Goal: Task Accomplishment & Management: Manage account settings

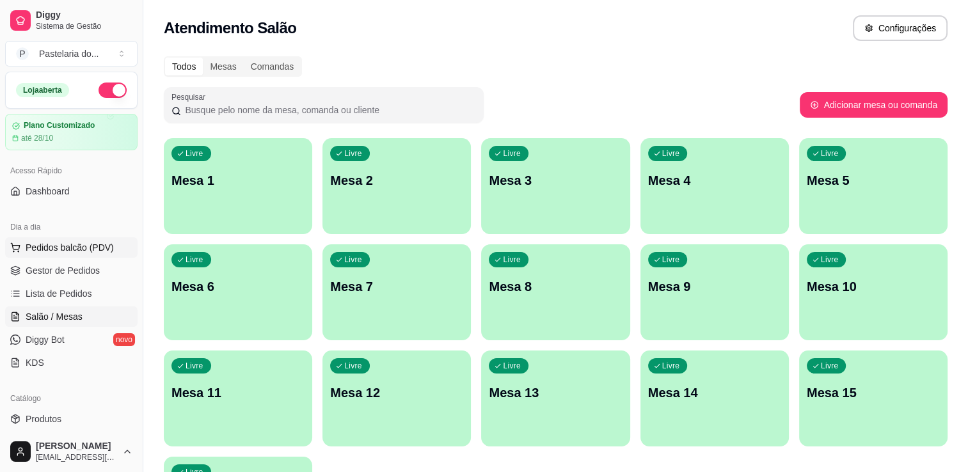
click at [82, 249] on span "Pedidos balcão (PDV)" at bounding box center [70, 247] width 88 height 13
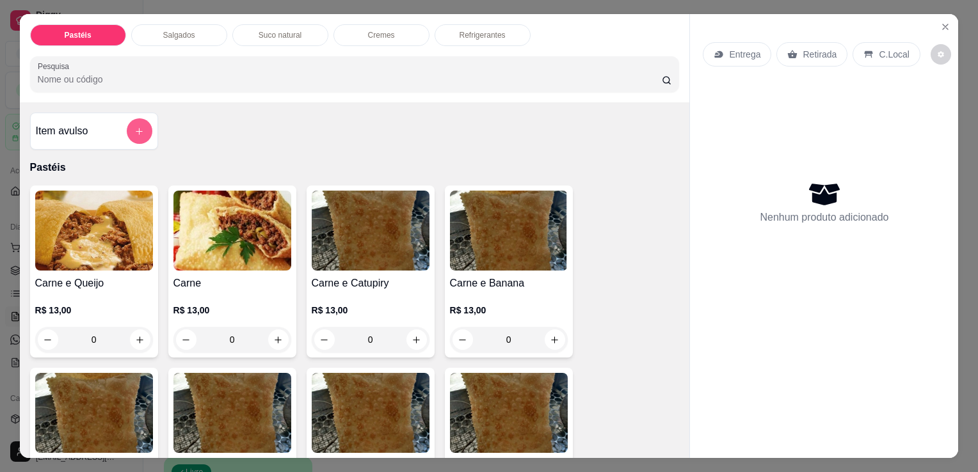
click at [127, 124] on button "add-separate-item" at bounding box center [140, 131] width 26 height 26
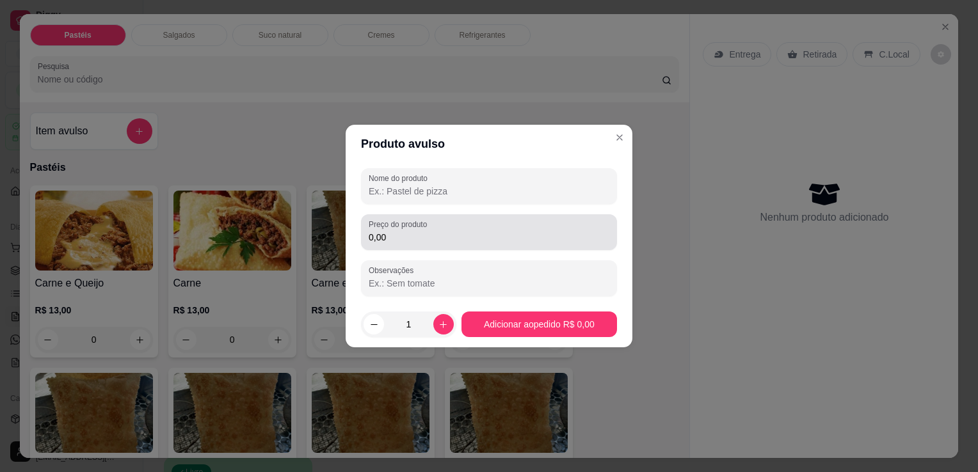
click at [416, 181] on label "Nome do produto" at bounding box center [400, 178] width 63 height 11
click at [416, 185] on input "Nome do produto" at bounding box center [489, 191] width 241 height 13
type input "PASTELÃO"
click at [467, 245] on div "0,00" at bounding box center [489, 233] width 241 height 26
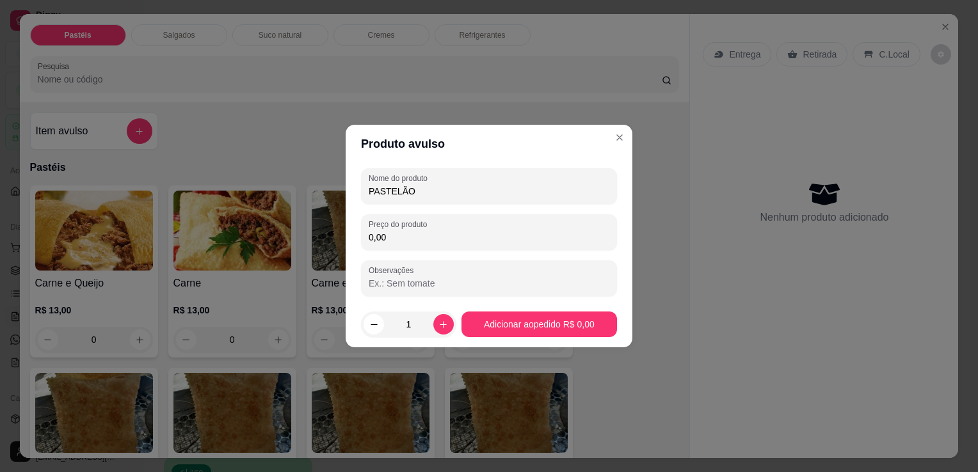
click at [467, 245] on div "0,00" at bounding box center [489, 233] width 241 height 26
type input "10,00"
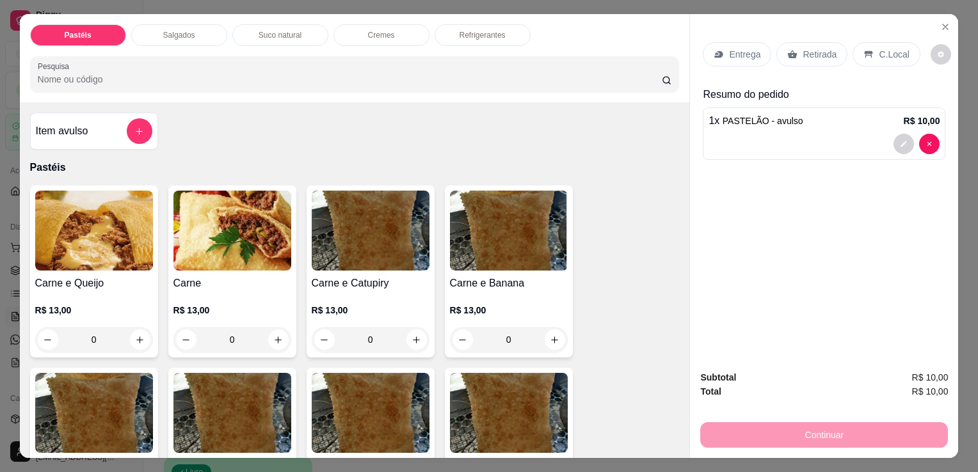
click at [512, 26] on div "Refrigerantes" at bounding box center [483, 35] width 96 height 22
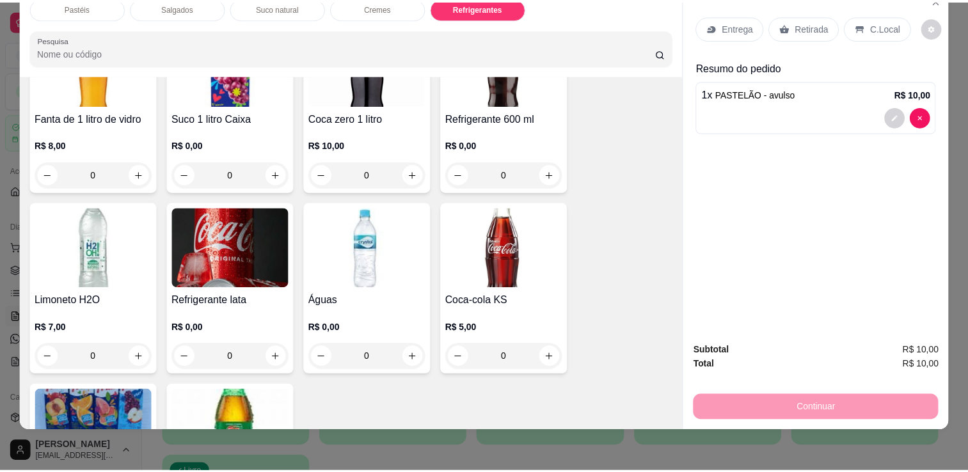
scroll to position [3282, 0]
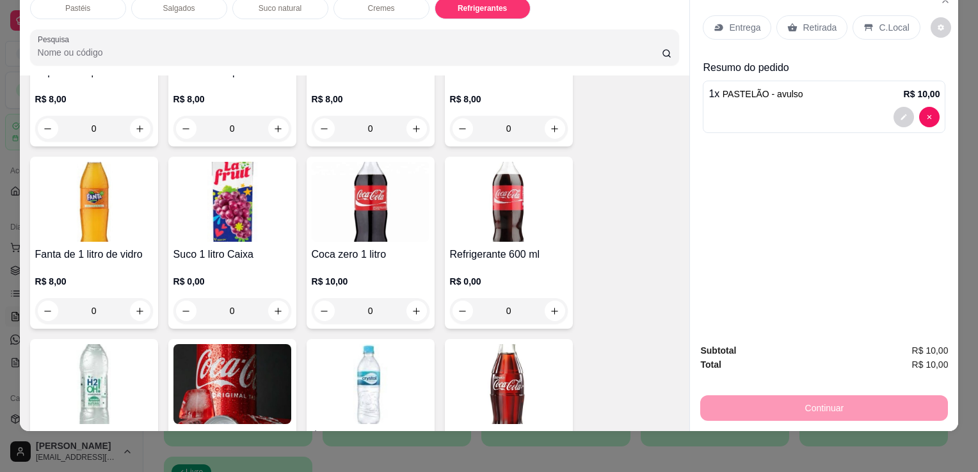
click at [218, 362] on img at bounding box center [232, 384] width 118 height 80
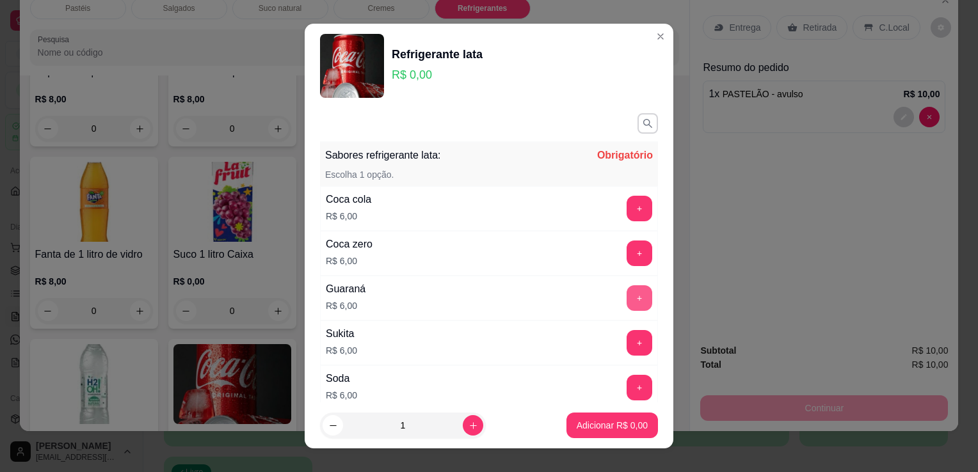
click at [627, 301] on button "+" at bounding box center [640, 298] width 26 height 26
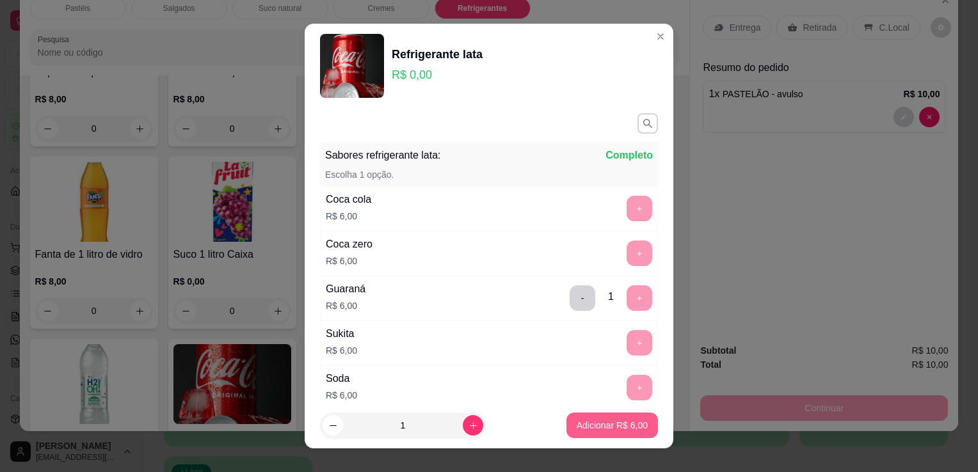
click at [588, 415] on button "Adicionar R$ 6,00" at bounding box center [612, 426] width 92 height 26
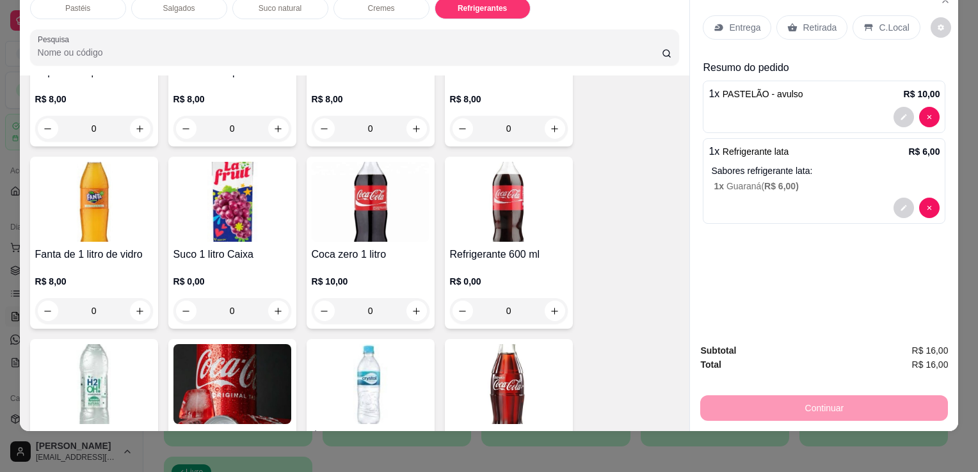
click at [784, 23] on div "Retirada" at bounding box center [811, 27] width 71 height 24
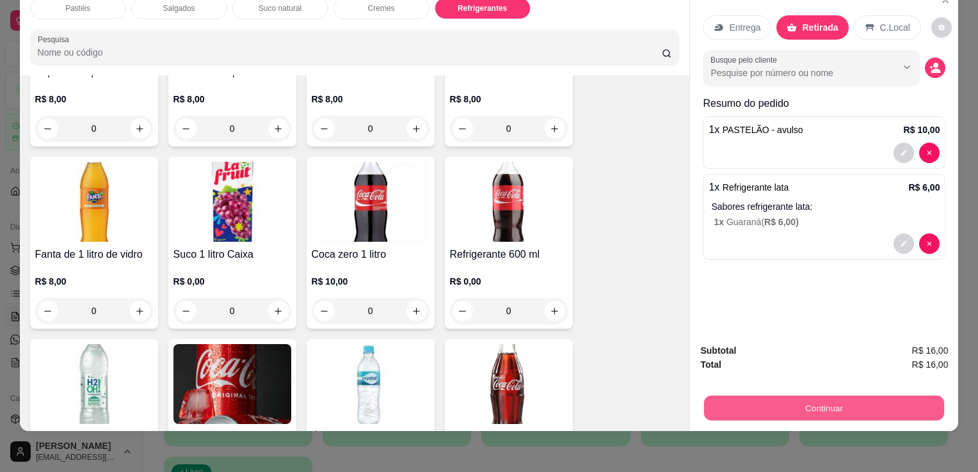
click at [768, 396] on button "Continuar" at bounding box center [824, 408] width 240 height 25
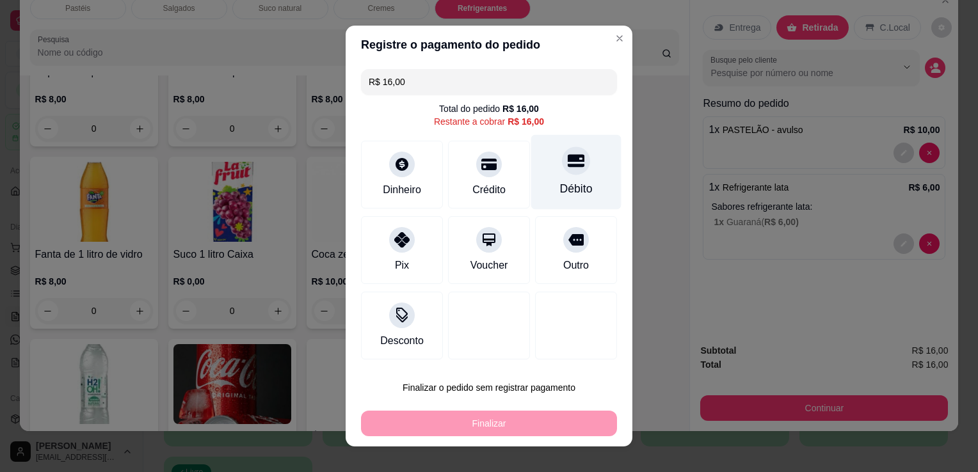
click at [562, 181] on div "Débito" at bounding box center [576, 172] width 90 height 75
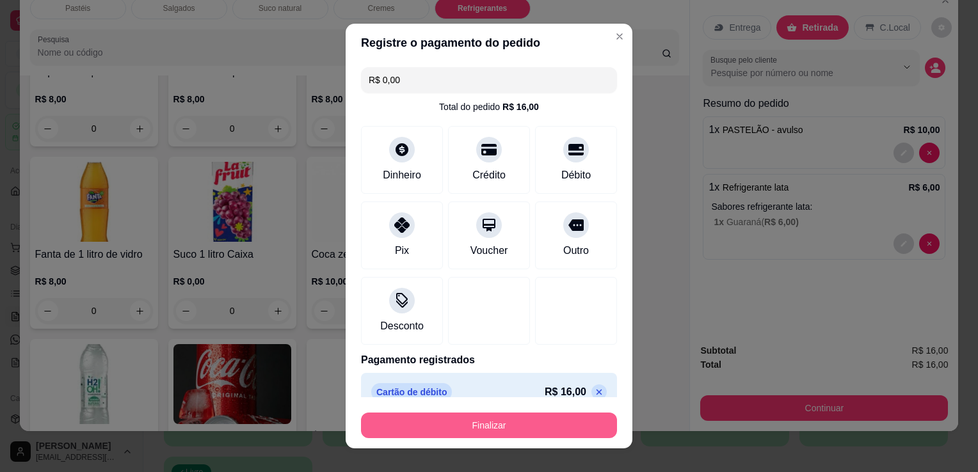
click at [471, 429] on button "Finalizar" at bounding box center [489, 426] width 256 height 26
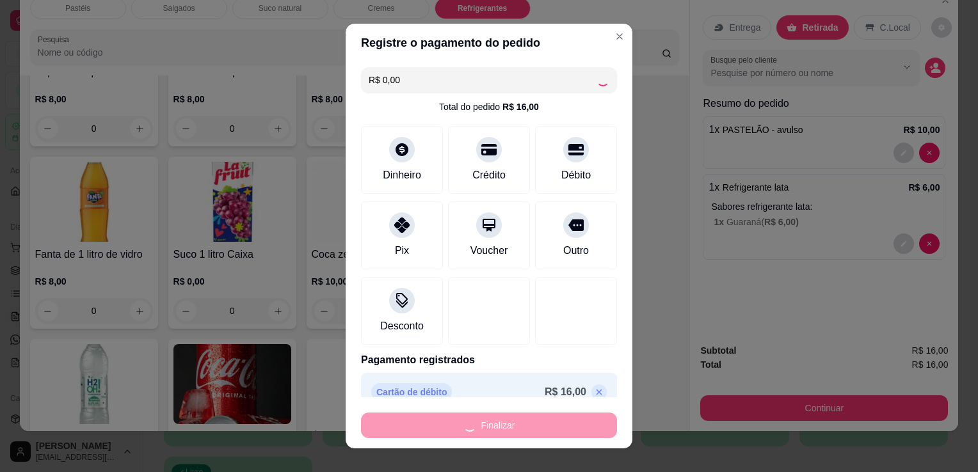
type input "-R$ 16,00"
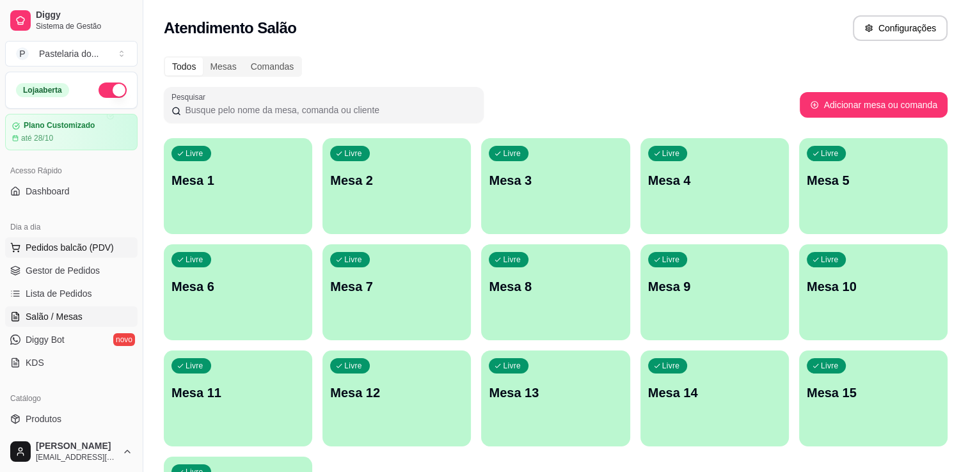
click at [65, 250] on span "Pedidos balcão (PDV)" at bounding box center [70, 247] width 88 height 13
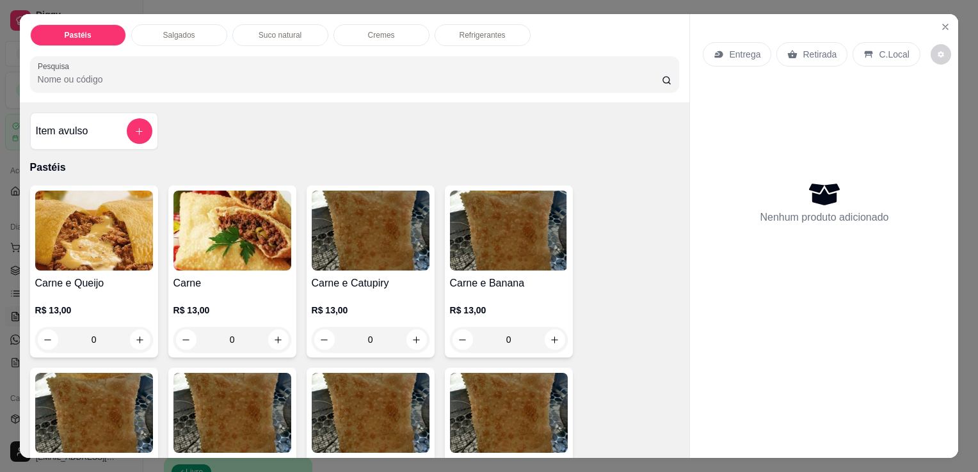
click at [107, 121] on div "Item avulso" at bounding box center [94, 131] width 116 height 26
click at [134, 127] on icon "add-separate-item" at bounding box center [139, 132] width 10 height 10
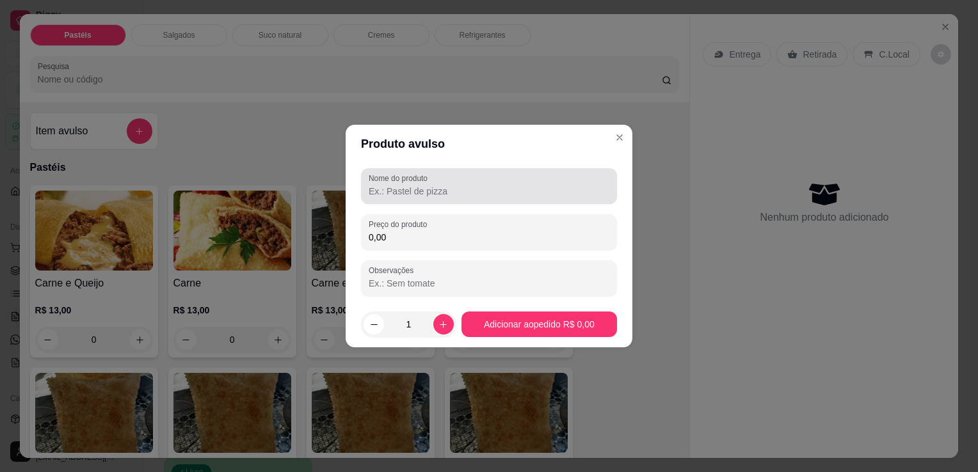
click at [380, 189] on input "Nome do produto" at bounding box center [489, 191] width 241 height 13
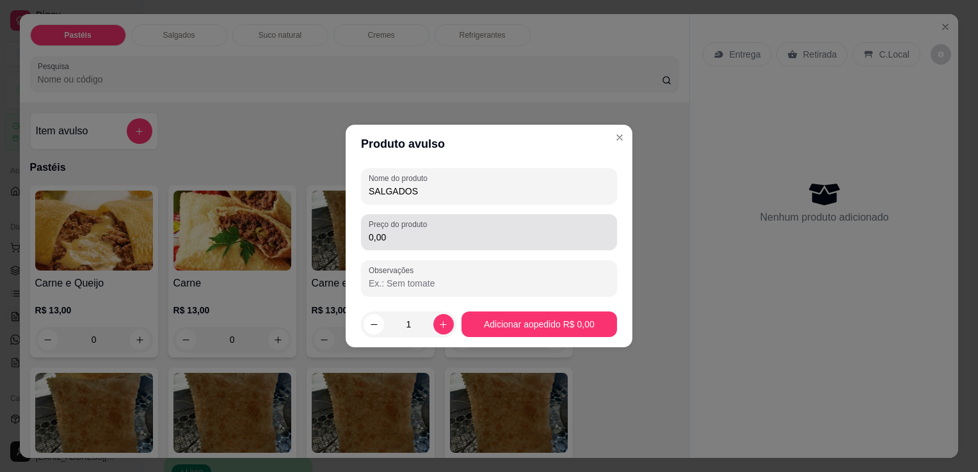
type input "SALGADOS"
click at [399, 222] on label "Preço do produto" at bounding box center [400, 224] width 63 height 11
click at [399, 231] on input "0,00" at bounding box center [489, 237] width 241 height 13
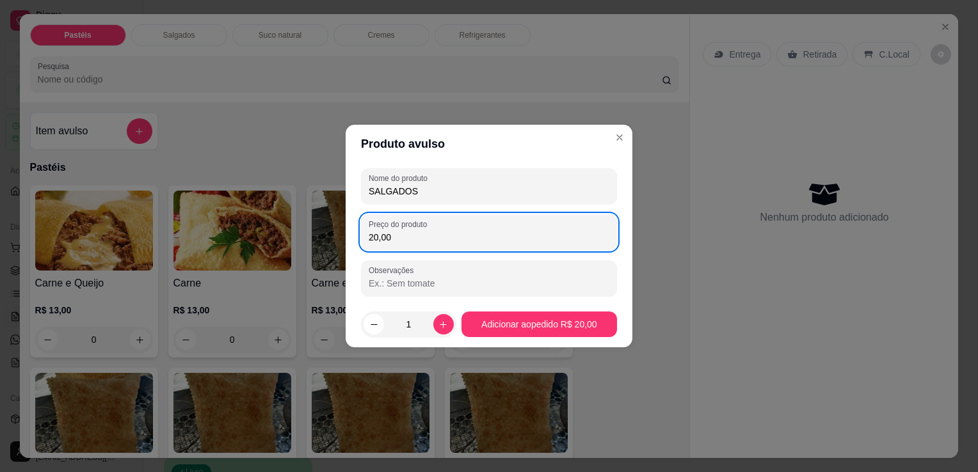
type input "20,00"
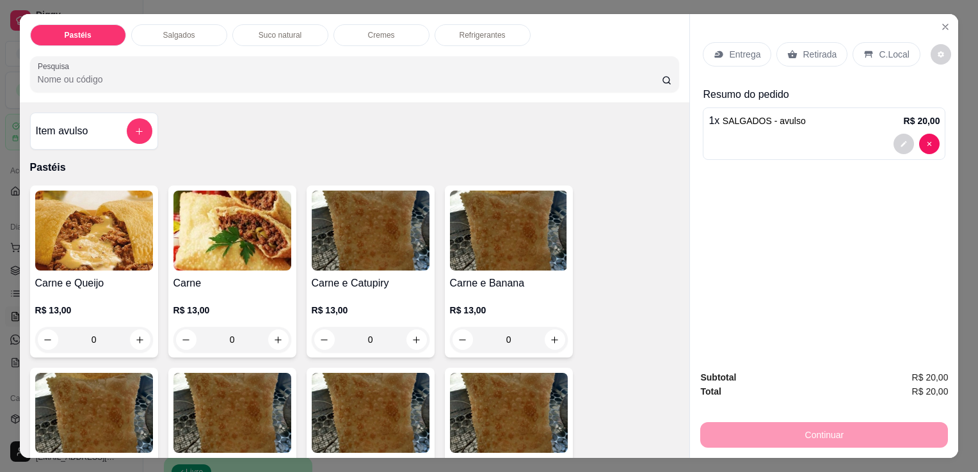
click at [515, 35] on div "Refrigerantes" at bounding box center [483, 35] width 96 height 22
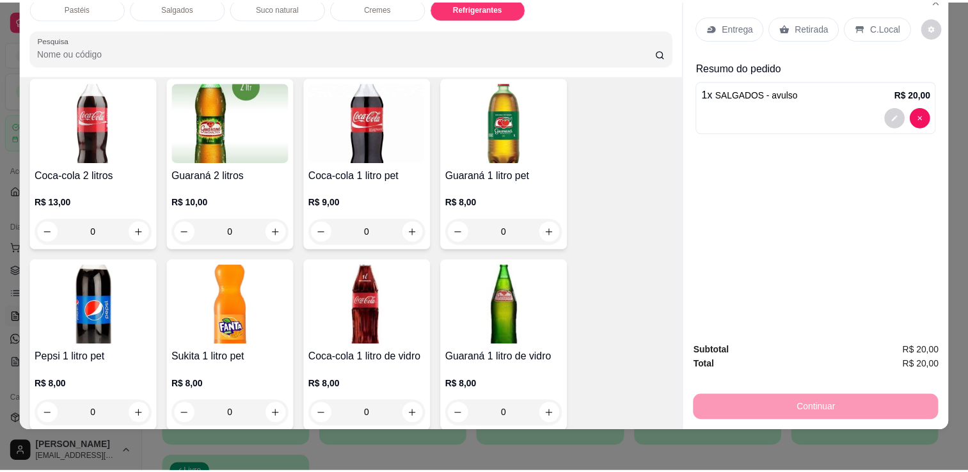
scroll to position [2957, 0]
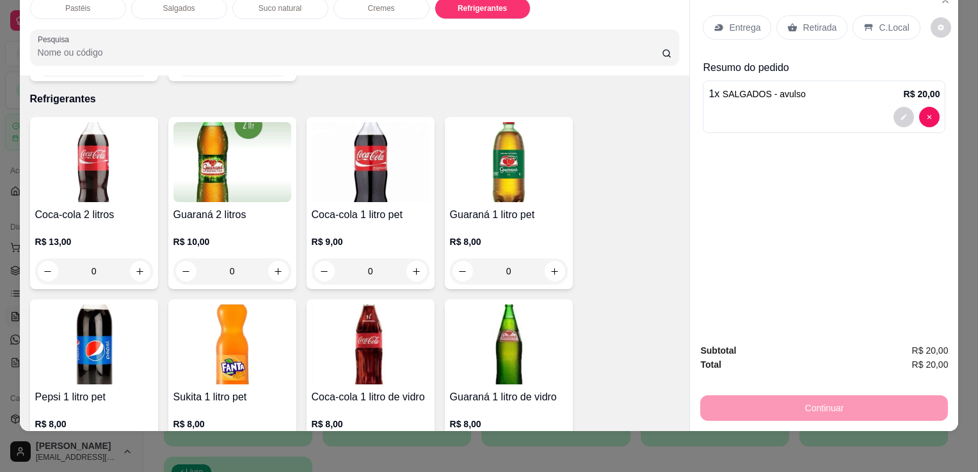
click at [378, 155] on img at bounding box center [371, 162] width 118 height 80
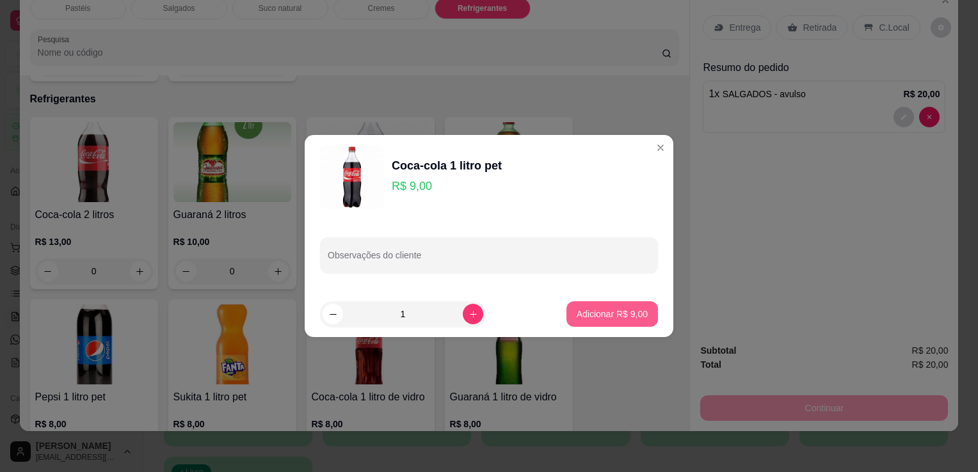
click at [584, 309] on p "Adicionar R$ 9,00" at bounding box center [612, 314] width 71 height 13
type input "1"
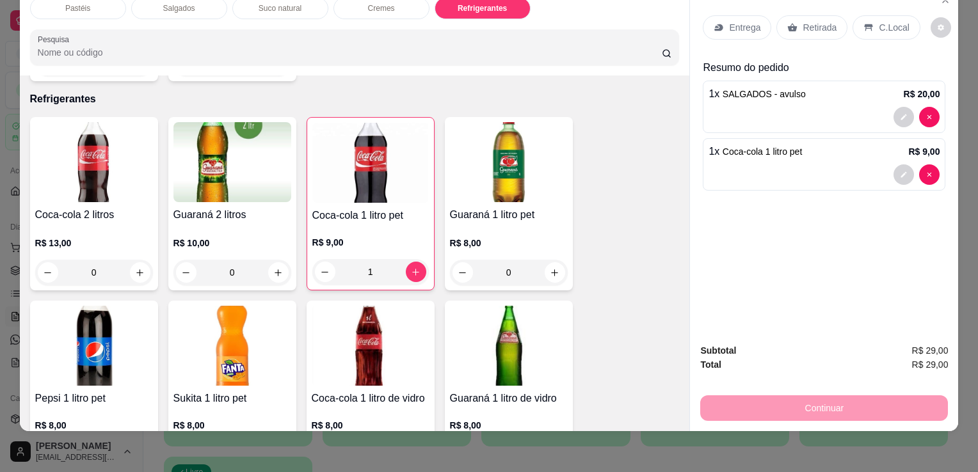
click at [812, 24] on div "Retirada" at bounding box center [811, 27] width 71 height 24
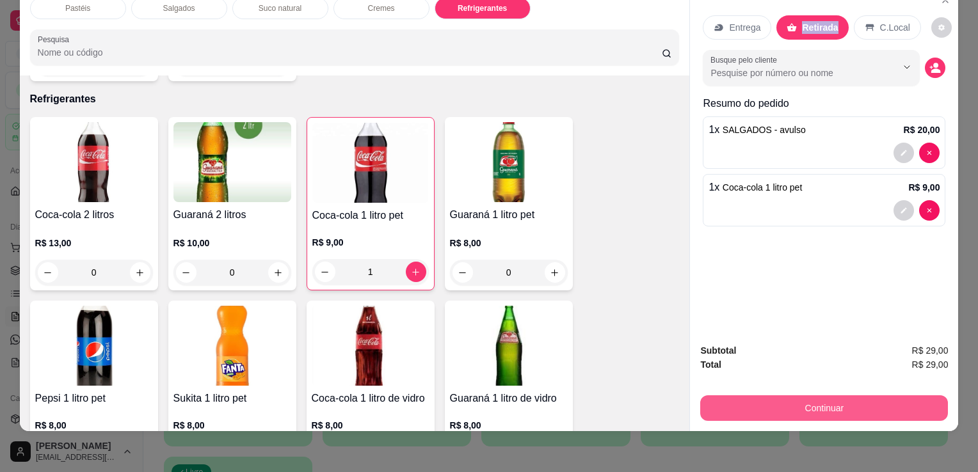
click at [792, 400] on button "Continuar" at bounding box center [824, 409] width 248 height 26
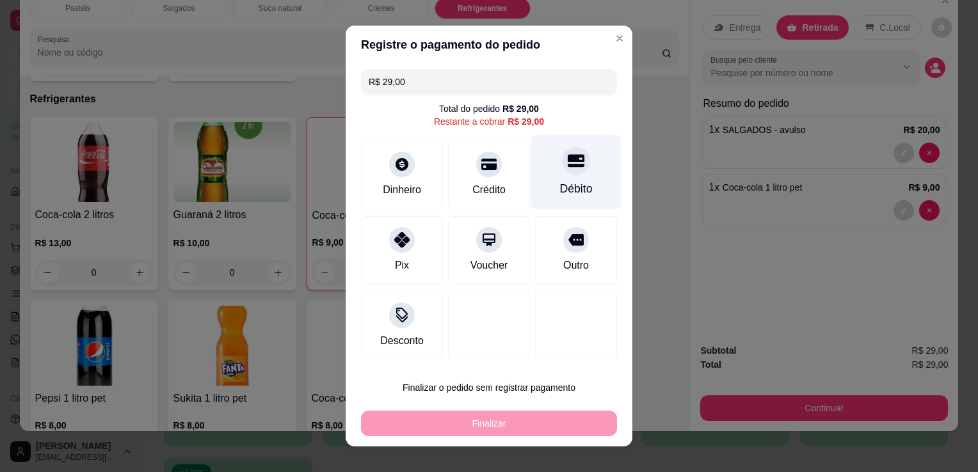
click at [568, 156] on icon at bounding box center [576, 160] width 17 height 17
type input "R$ 0,00"
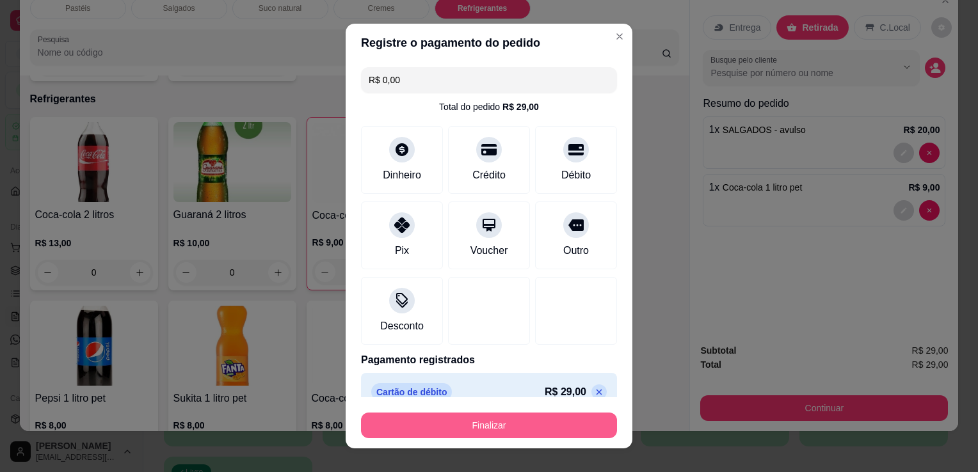
click at [451, 429] on button "Finalizar" at bounding box center [489, 426] width 256 height 26
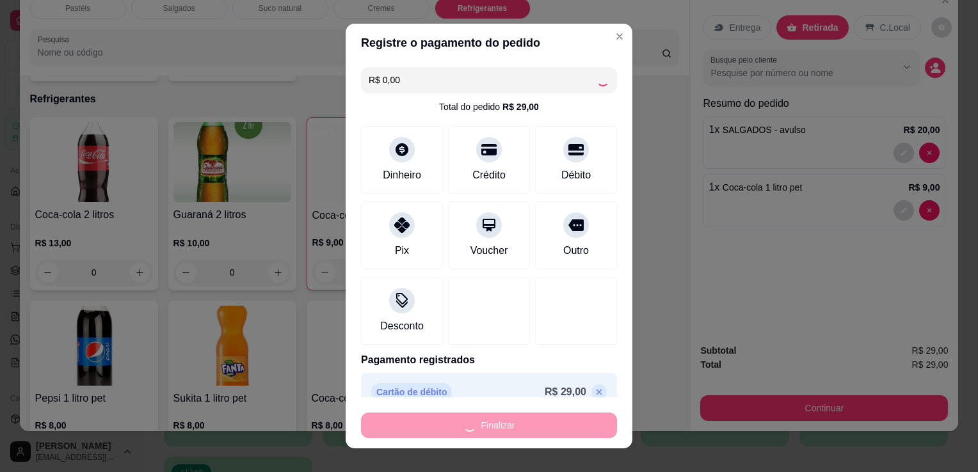
type input "0"
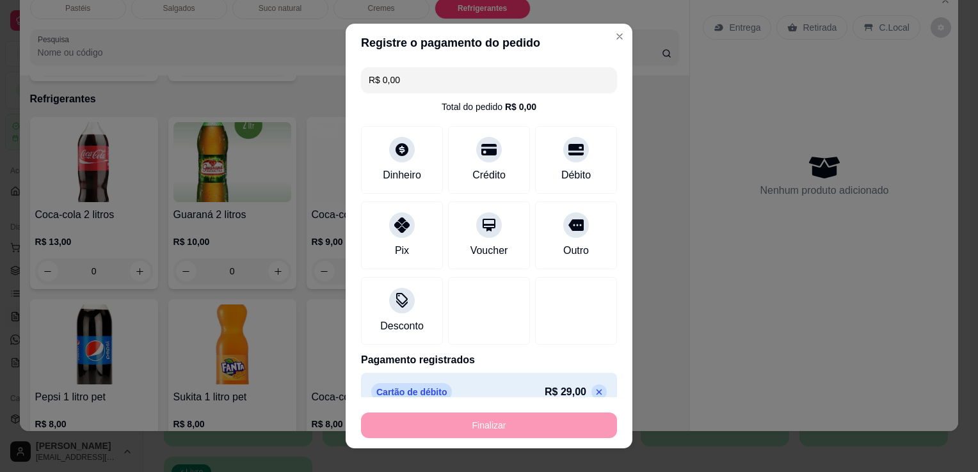
type input "-R$ 29,00"
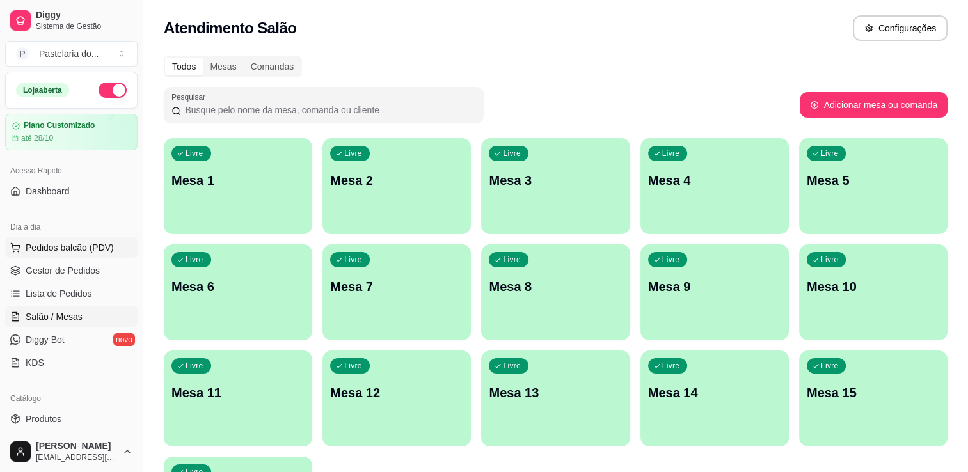
click at [77, 247] on span "Pedidos balcão (PDV)" at bounding box center [70, 247] width 88 height 13
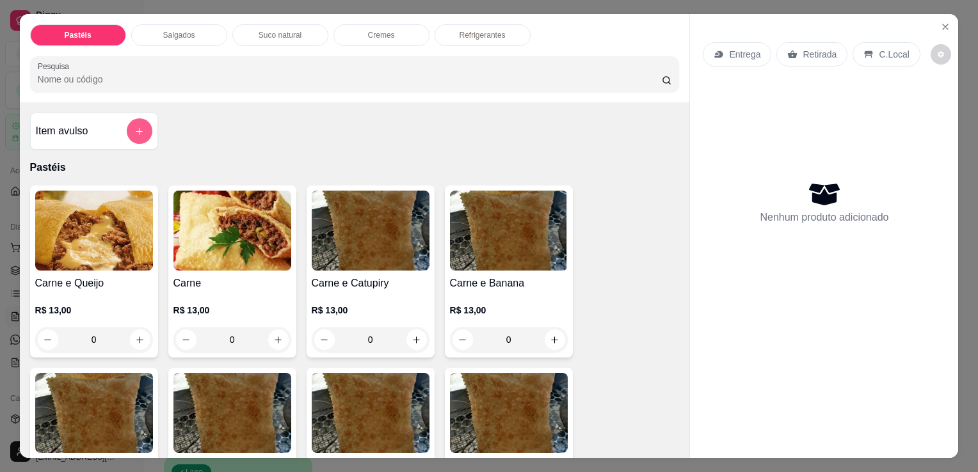
click at [134, 127] on icon "add-separate-item" at bounding box center [139, 132] width 10 height 10
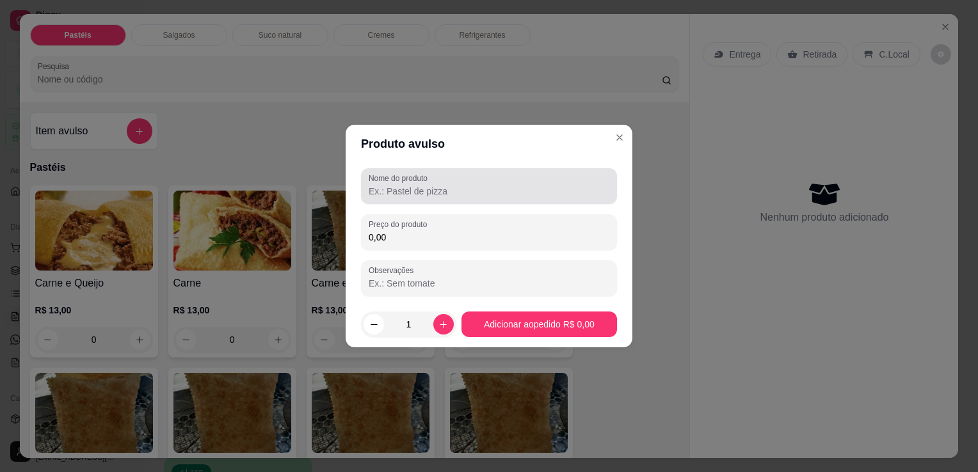
click at [428, 192] on input "Nome do produto" at bounding box center [489, 191] width 241 height 13
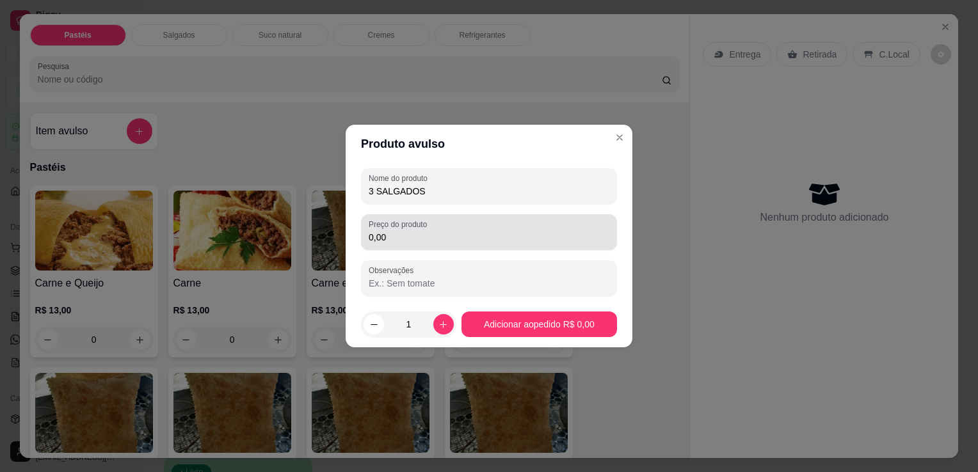
type input "3 SALGADOS"
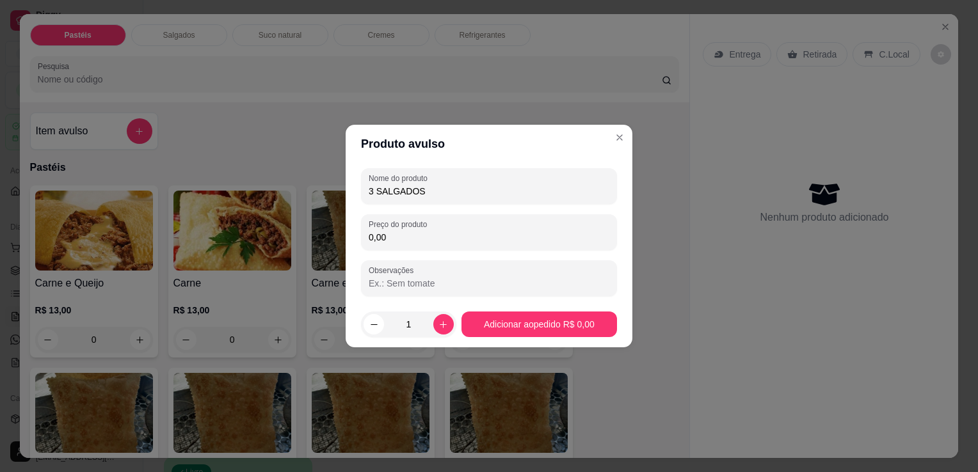
click at [428, 234] on input "0,00" at bounding box center [489, 237] width 241 height 13
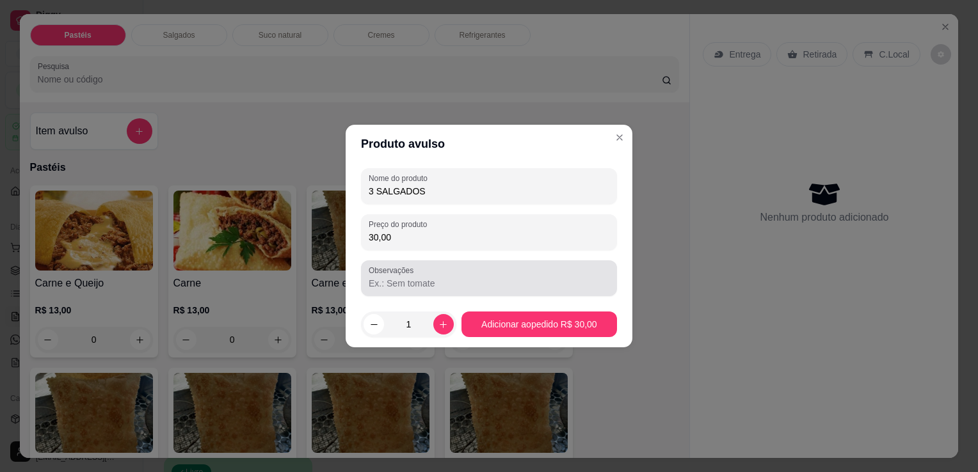
type input "30,00"
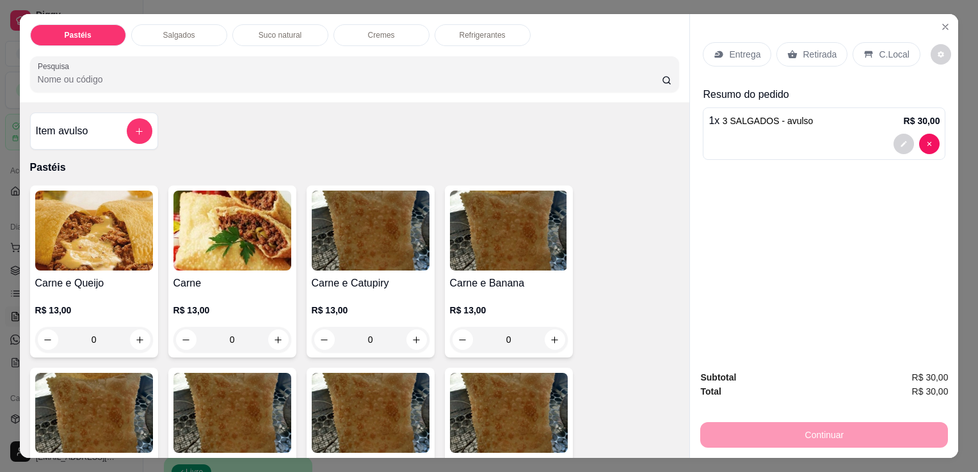
click at [809, 48] on p "Retirada" at bounding box center [820, 54] width 34 height 13
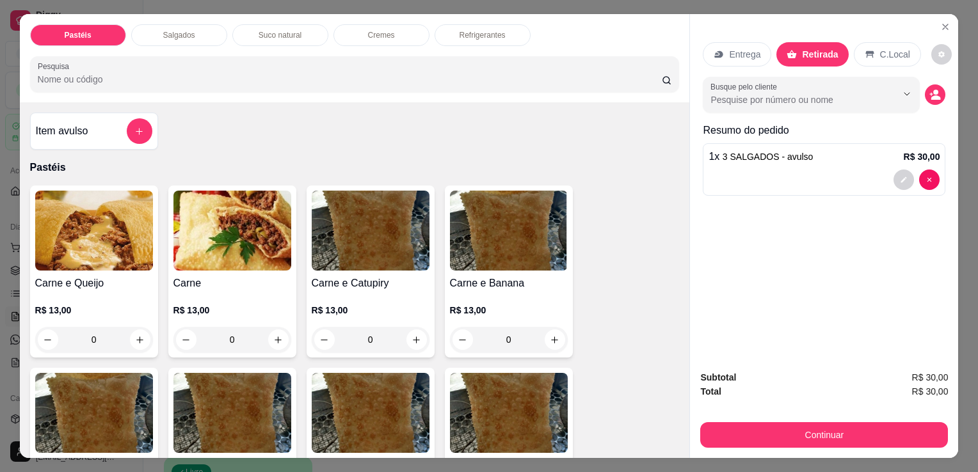
click at [764, 410] on div "Subtotal R$ 30,00 Total R$ 30,00 Continuar" at bounding box center [824, 409] width 248 height 77
click at [745, 449] on div "Subtotal R$ 30,00 Total R$ 30,00 Continuar" at bounding box center [824, 409] width 268 height 98
click at [727, 438] on button "Continuar" at bounding box center [824, 435] width 248 height 26
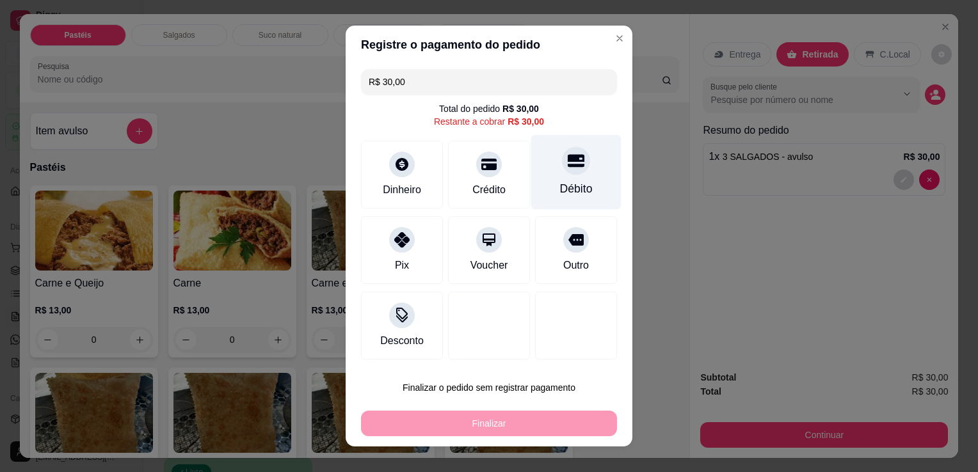
click at [544, 175] on div "Débito" at bounding box center [576, 172] width 90 height 75
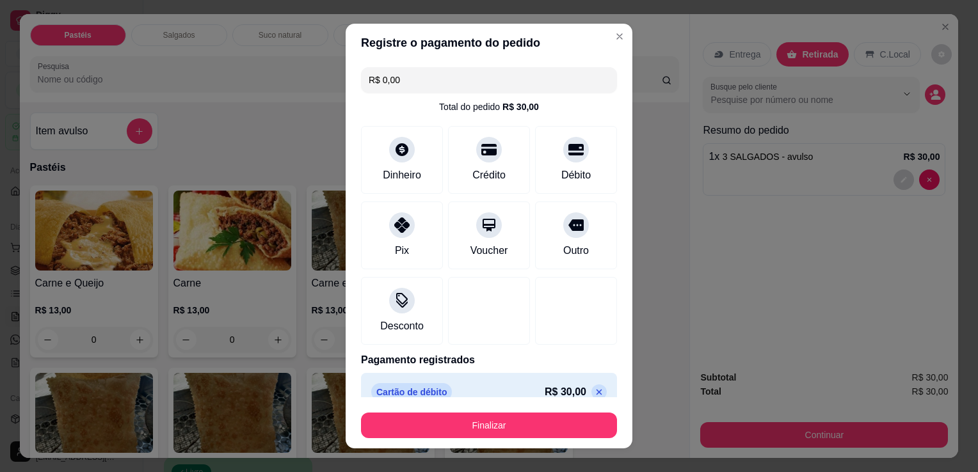
click at [445, 436] on button "Finalizar" at bounding box center [489, 426] width 256 height 26
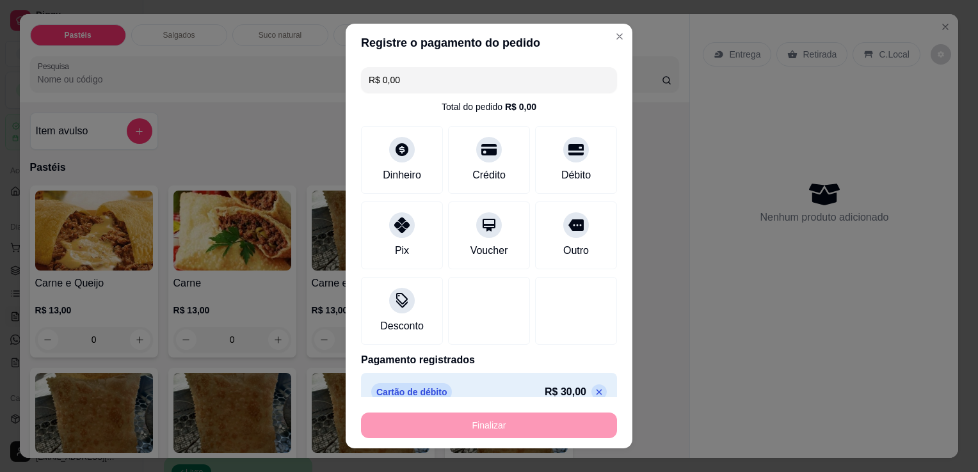
type input "-R$ 30,00"
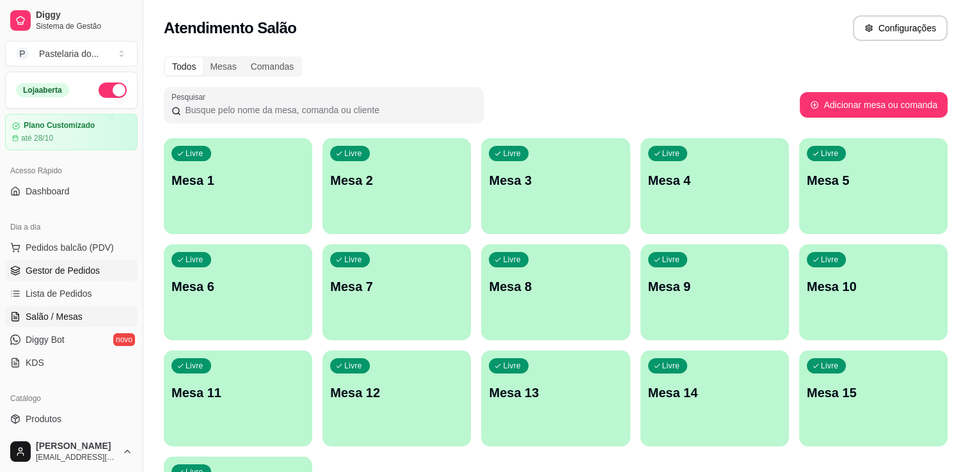
click at [79, 280] on link "Gestor de Pedidos" at bounding box center [71, 271] width 132 height 20
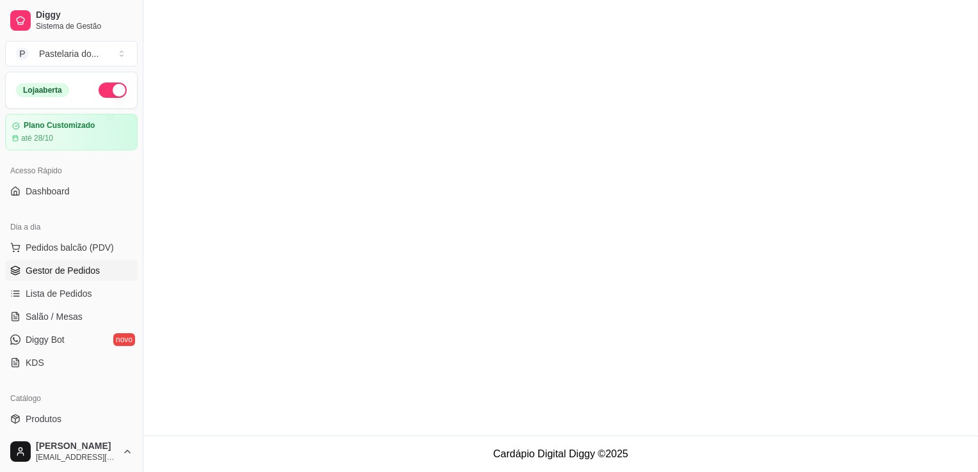
click at [83, 276] on span "Gestor de Pedidos" at bounding box center [63, 270] width 74 height 13
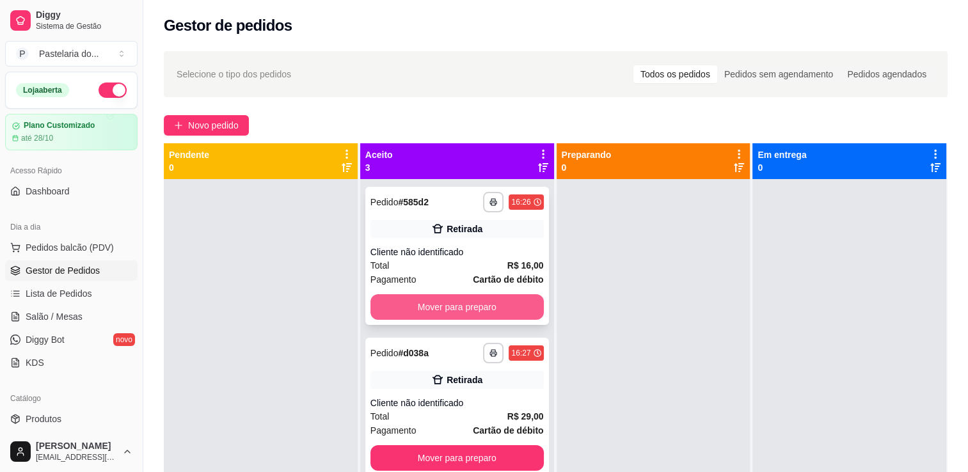
click at [406, 306] on button "Mover para preparo" at bounding box center [457, 307] width 173 height 26
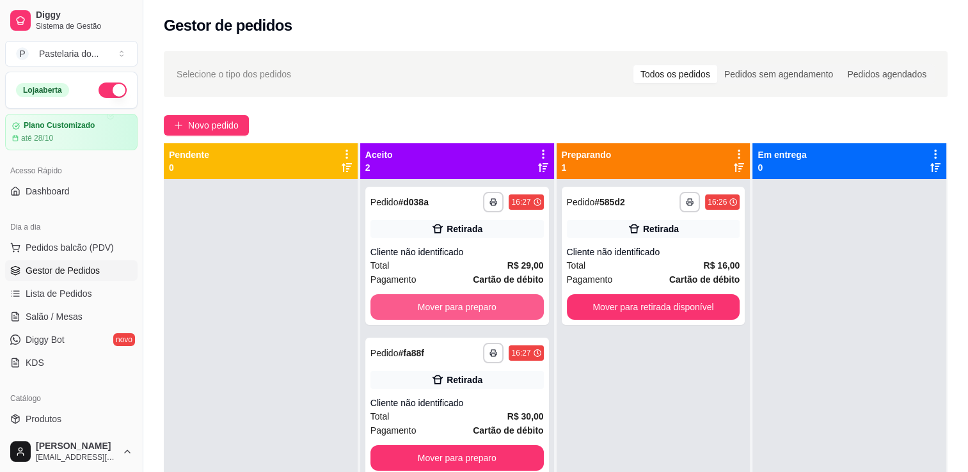
click at [409, 307] on button "Mover para preparo" at bounding box center [457, 307] width 173 height 26
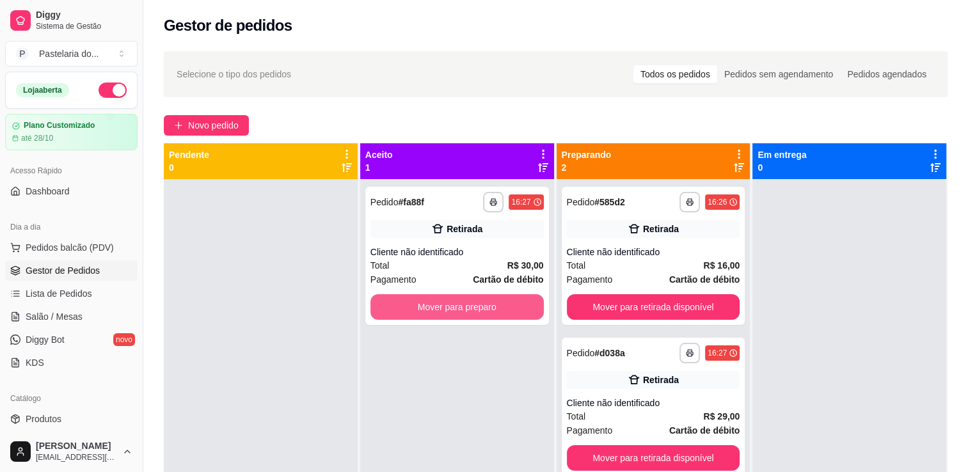
click at [410, 307] on button "Mover para preparo" at bounding box center [457, 307] width 173 height 26
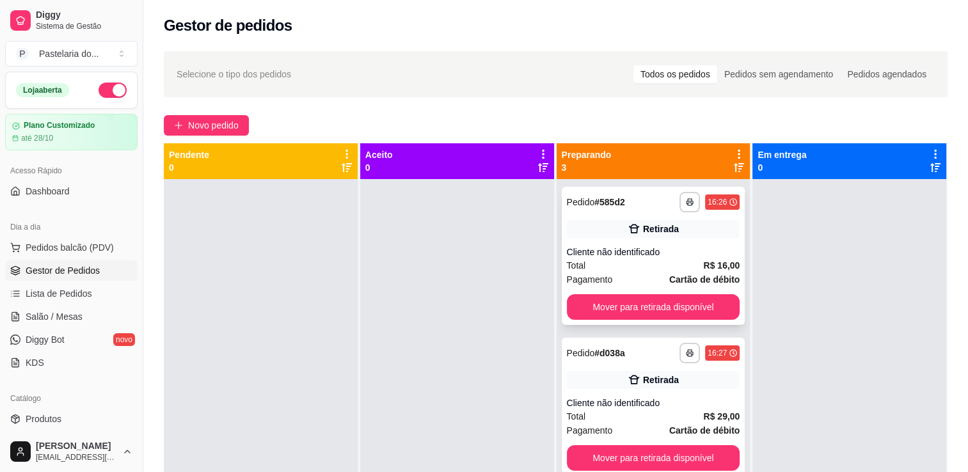
click at [715, 320] on div "**********" at bounding box center [654, 256] width 184 height 138
click at [712, 314] on button "Mover para retirada disponível" at bounding box center [653, 307] width 173 height 26
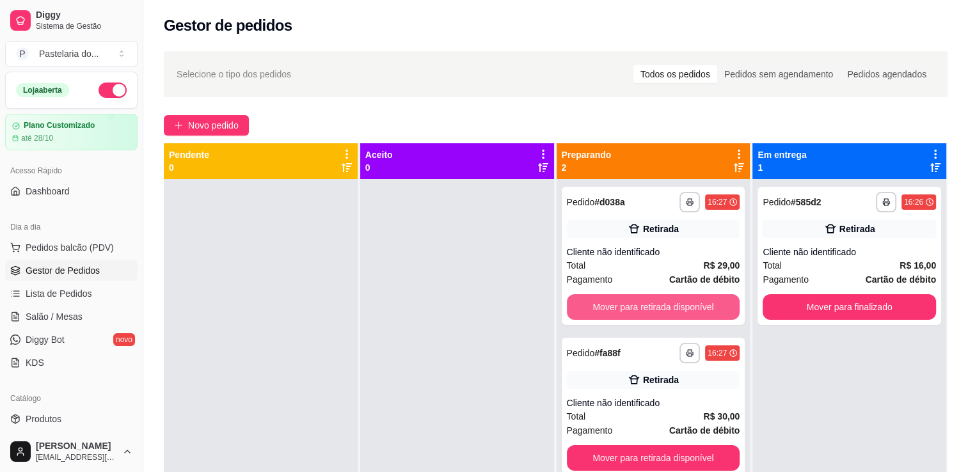
click at [711, 314] on button "Mover para retirada disponível" at bounding box center [653, 307] width 173 height 26
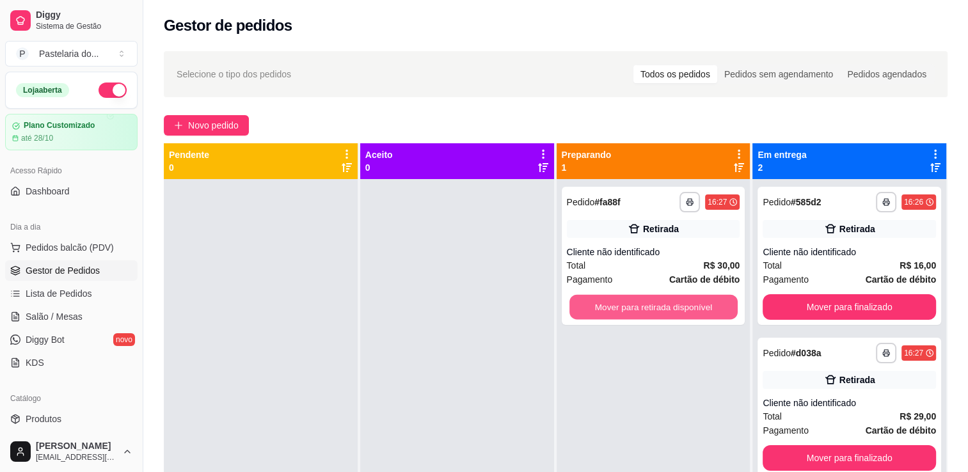
click at [711, 314] on button "Mover para retirada disponível" at bounding box center [654, 307] width 168 height 25
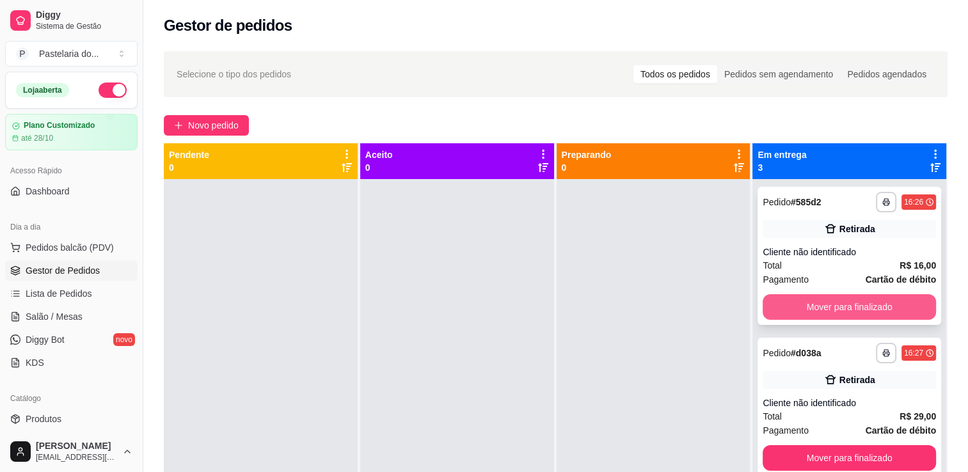
click at [777, 309] on button "Mover para finalizado" at bounding box center [849, 307] width 173 height 26
click at [777, 309] on div "Mover para finalizado" at bounding box center [849, 307] width 173 height 26
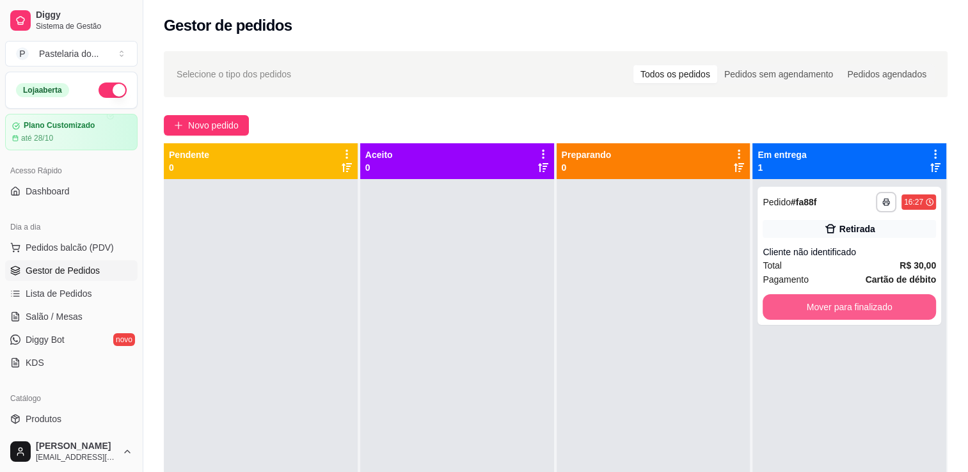
click at [777, 309] on button "Mover para finalizado" at bounding box center [849, 307] width 173 height 26
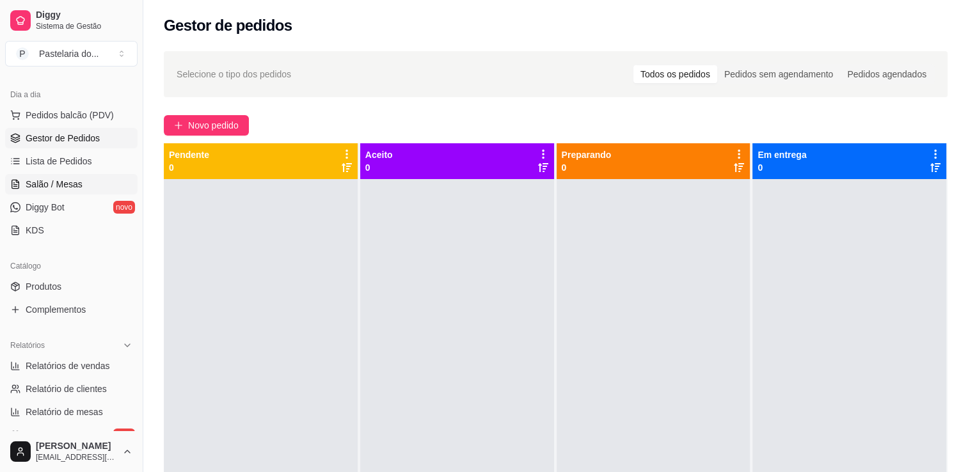
scroll to position [256, 0]
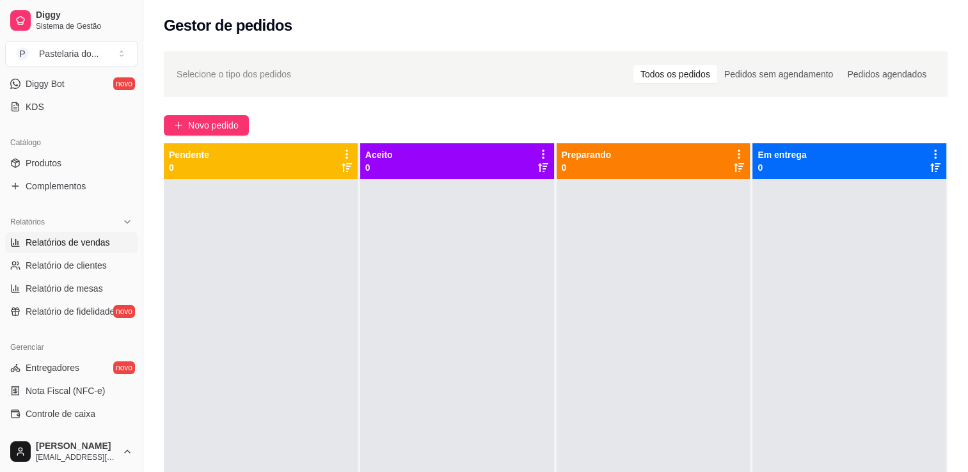
click at [65, 239] on span "Relatórios de vendas" at bounding box center [68, 242] width 84 height 13
select select "ALL"
select select "0"
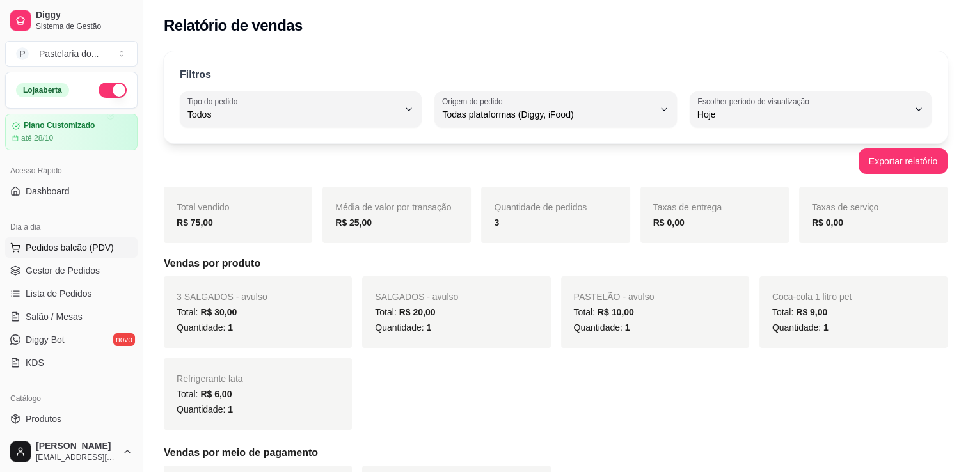
click at [86, 242] on span "Pedidos balcão (PDV)" at bounding box center [70, 247] width 88 height 13
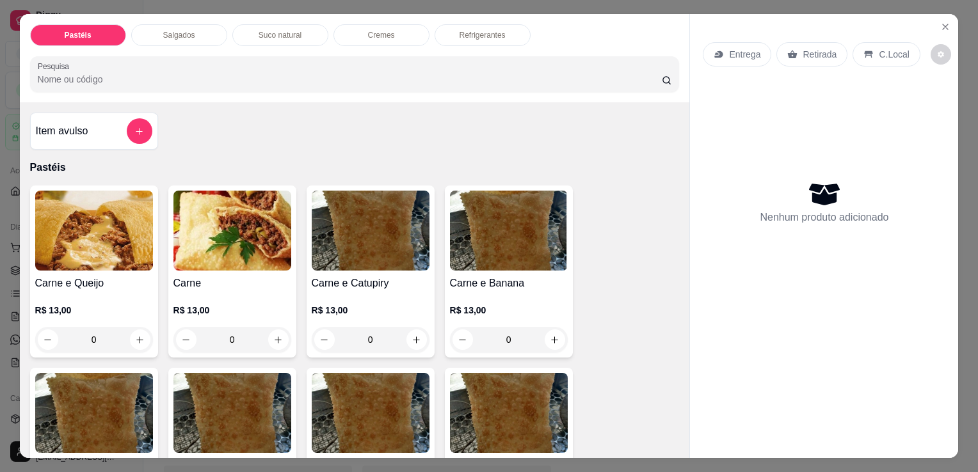
click at [82, 102] on div "Item avulso Pastéis Carne e Queijo R$ 13,00 0 Carne R$ 13,00 0 Carne e Catupiry…" at bounding box center [355, 280] width 670 height 356
click at [79, 118] on div "Item avulso" at bounding box center [94, 131] width 116 height 26
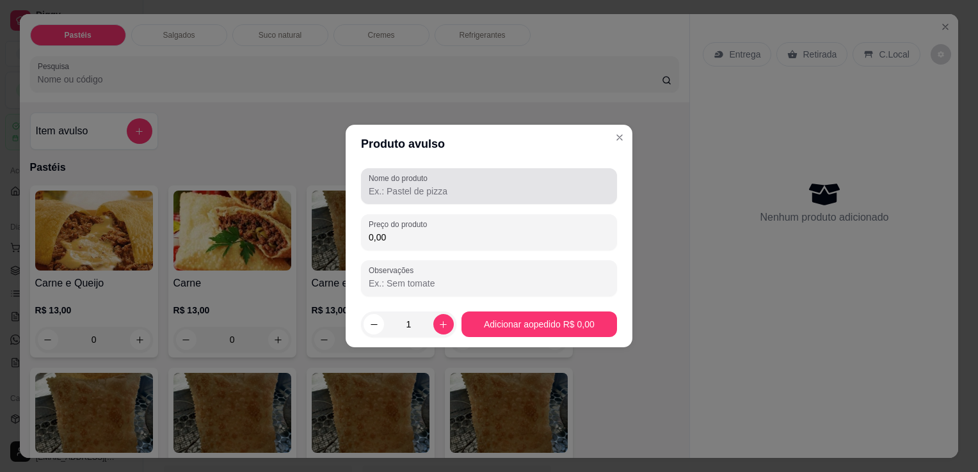
click at [389, 183] on label "Nome do produto" at bounding box center [400, 178] width 63 height 11
click at [389, 185] on input "Nome do produto" at bounding box center [489, 191] width 241 height 13
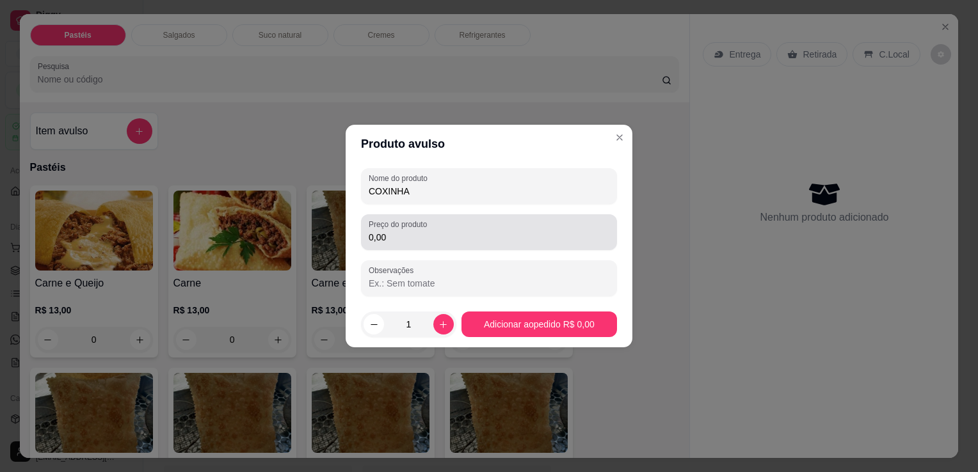
type input "COXINHA"
click at [475, 248] on div "Preço do produto 0,00" at bounding box center [489, 232] width 256 height 36
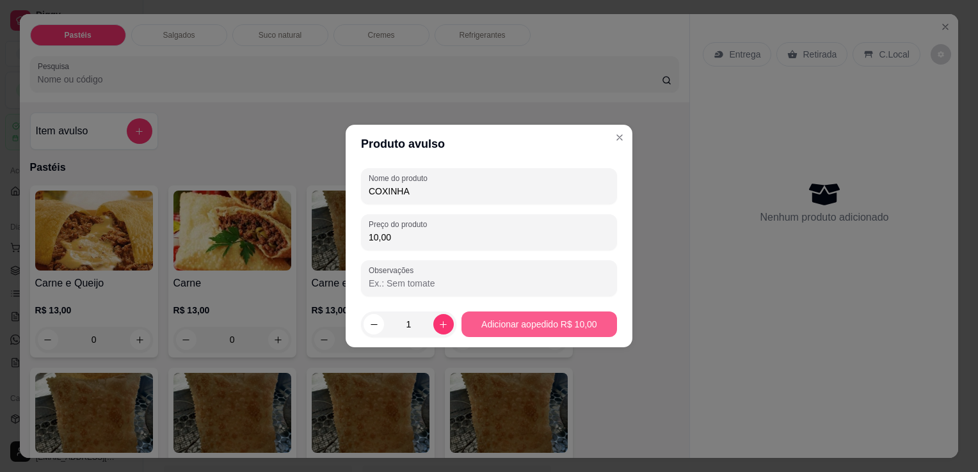
type input "10,00"
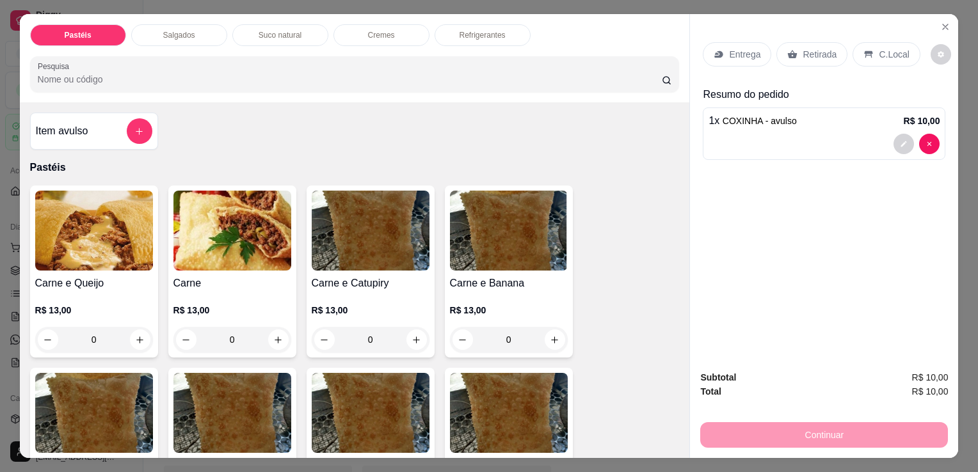
click at [814, 48] on p "Retirada" at bounding box center [820, 54] width 34 height 13
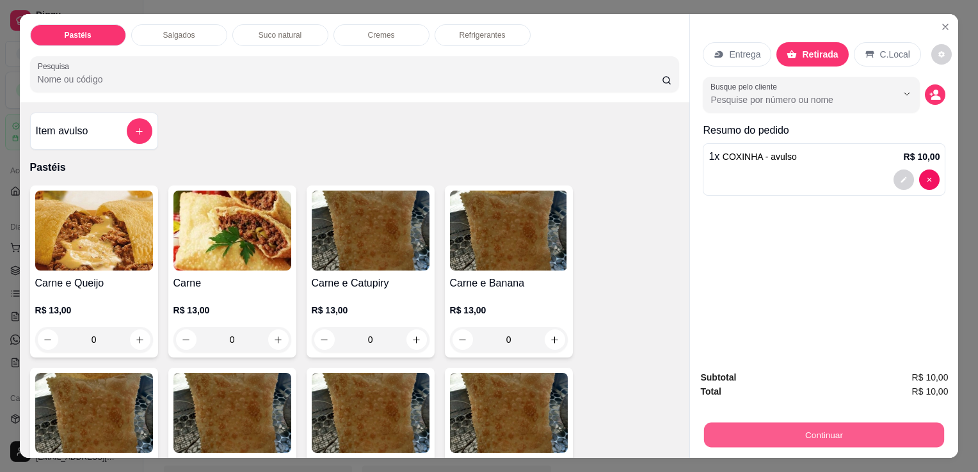
click at [879, 422] on button "Continuar" at bounding box center [824, 434] width 240 height 25
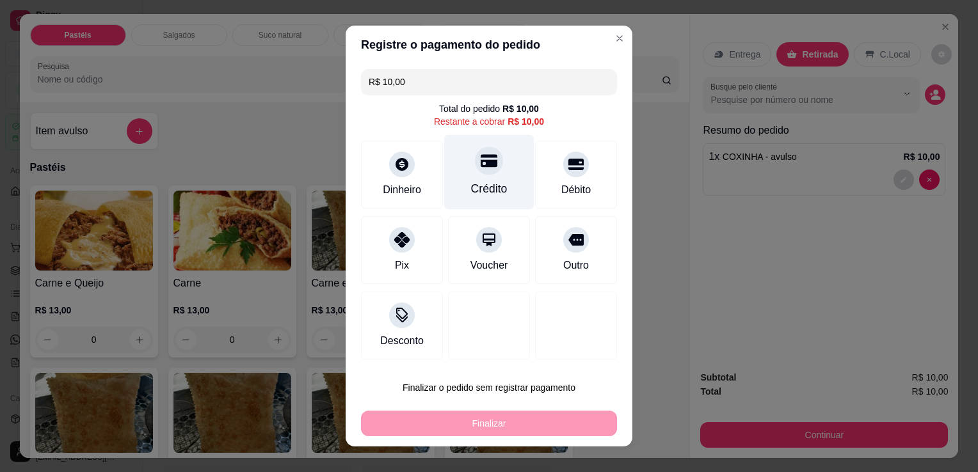
click at [499, 160] on div "Crédito" at bounding box center [489, 172] width 90 height 75
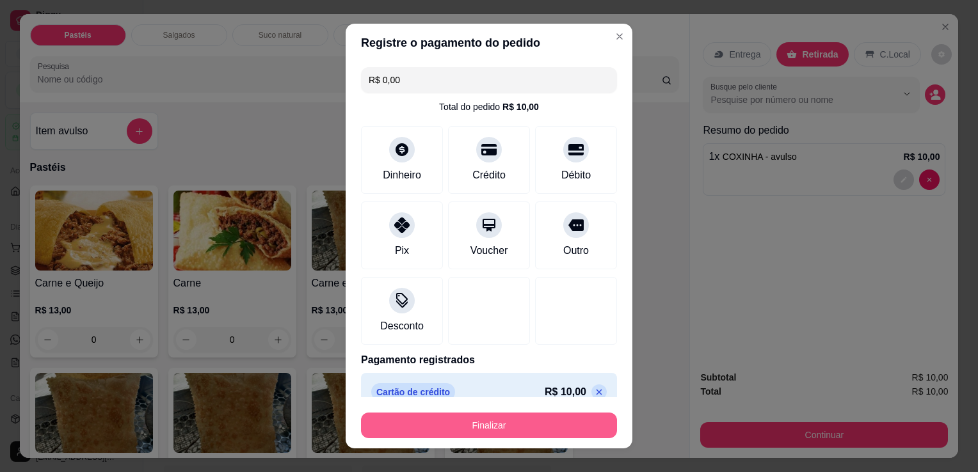
click at [530, 431] on button "Finalizar" at bounding box center [489, 426] width 256 height 26
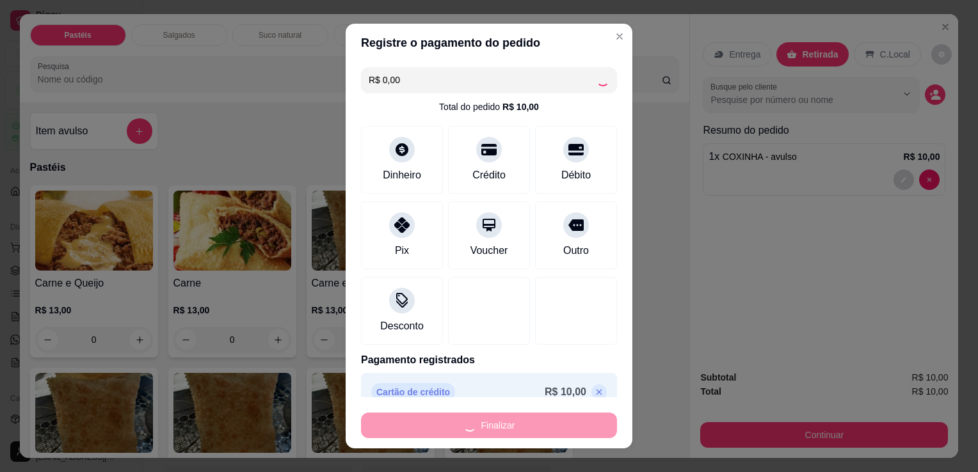
type input "-R$ 10,00"
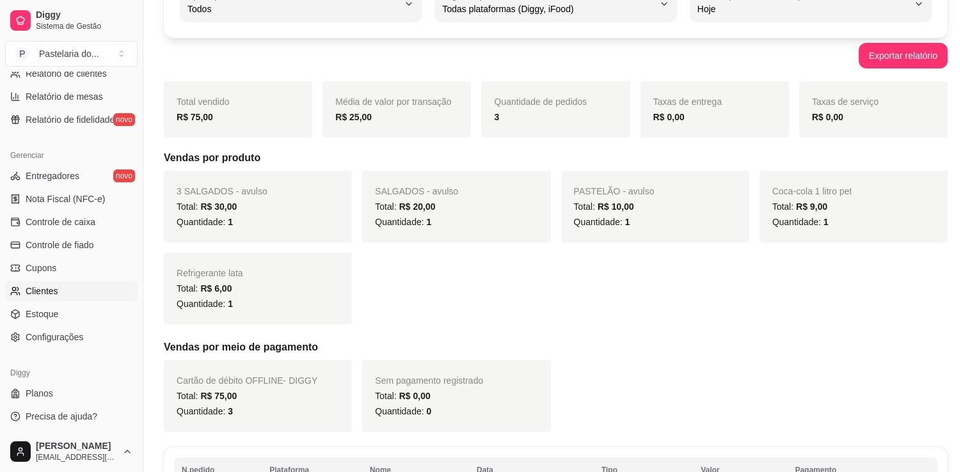
scroll to position [128, 0]
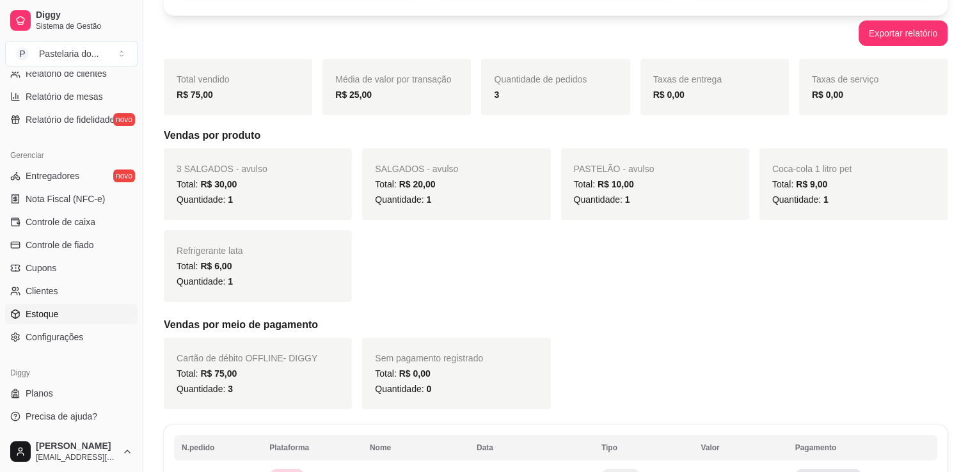
click at [75, 316] on link "Estoque" at bounding box center [71, 314] width 132 height 20
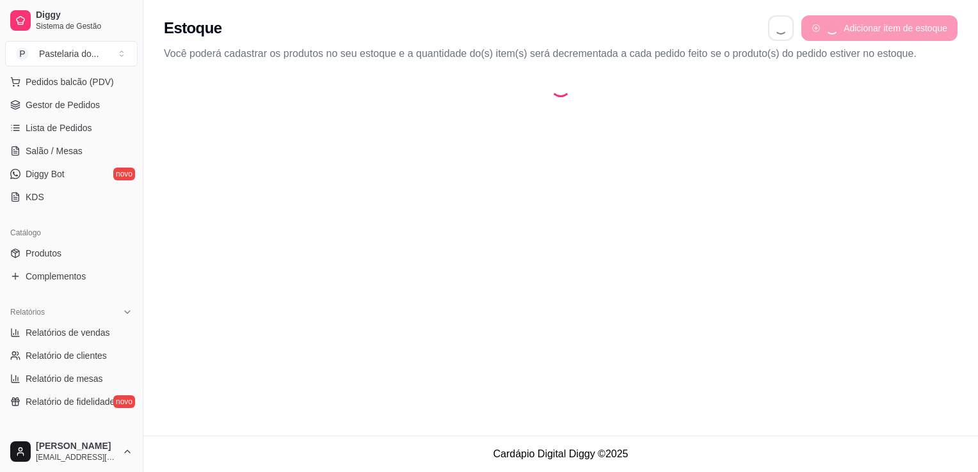
scroll to position [256, 0]
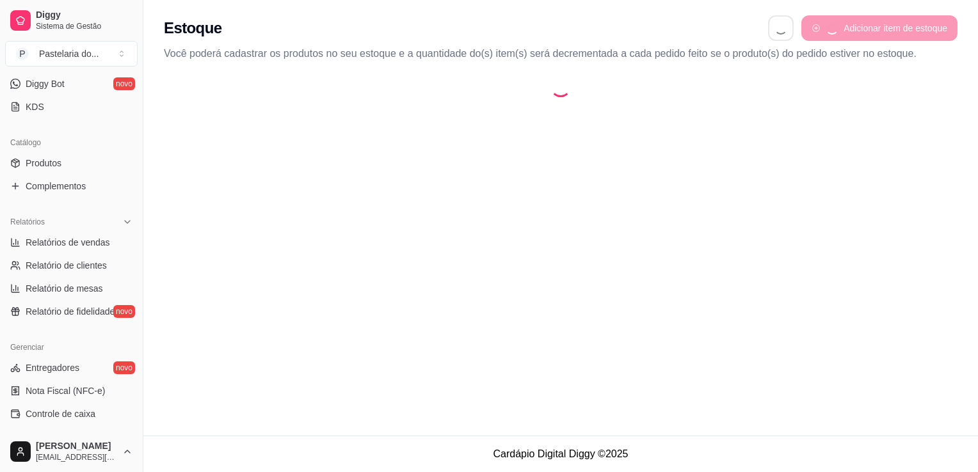
select select "QUANTITY_ORDER"
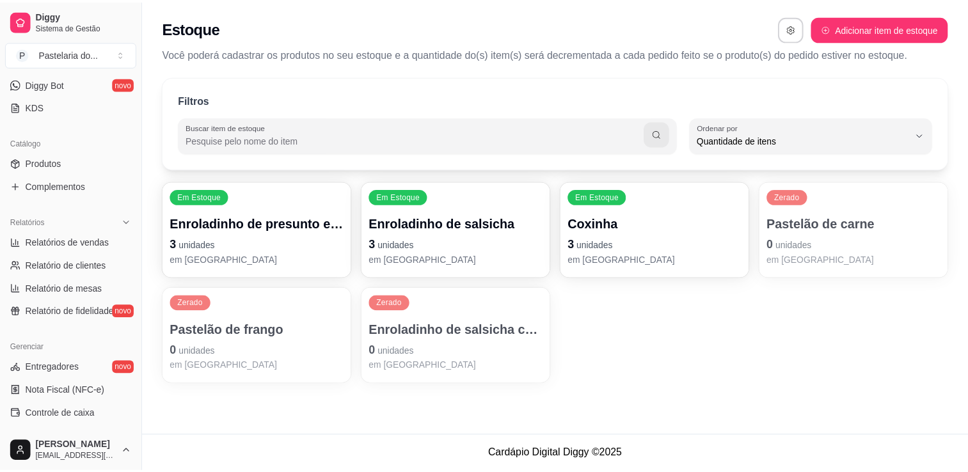
scroll to position [12, 0]
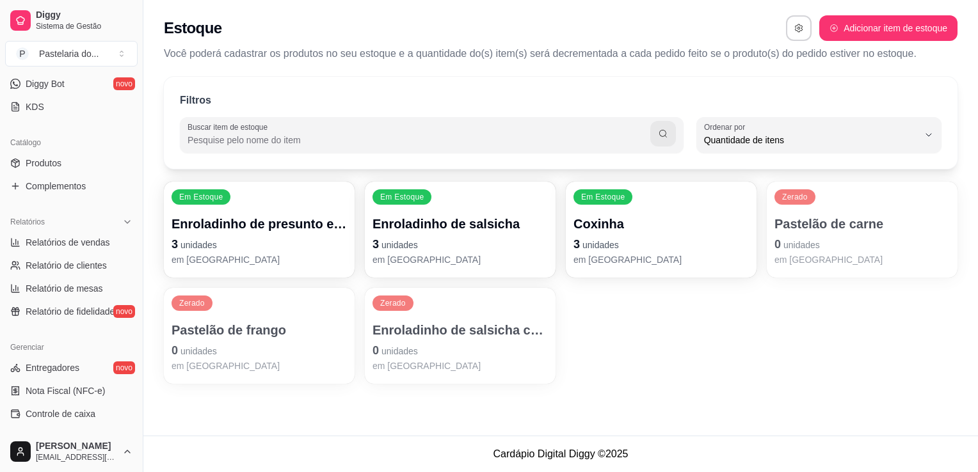
click at [321, 250] on p "3 unidades" at bounding box center [259, 245] width 175 height 18
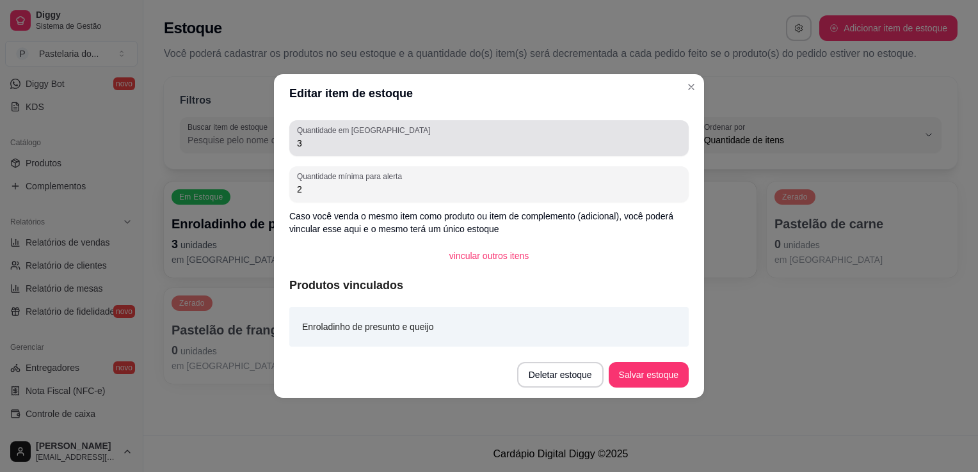
click at [324, 135] on label "Quantidade em [GEOGRAPHIC_DATA]" at bounding box center [366, 130] width 138 height 11
click at [324, 137] on input "3" at bounding box center [489, 143] width 384 height 13
click at [324, 136] on div "3" at bounding box center [489, 138] width 384 height 26
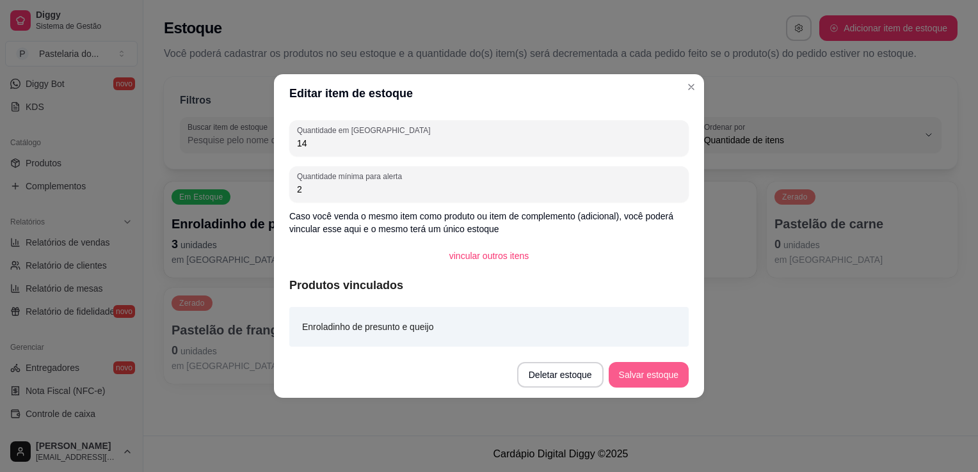
type input "14"
click at [644, 378] on button "Salvar estoque" at bounding box center [649, 375] width 80 height 26
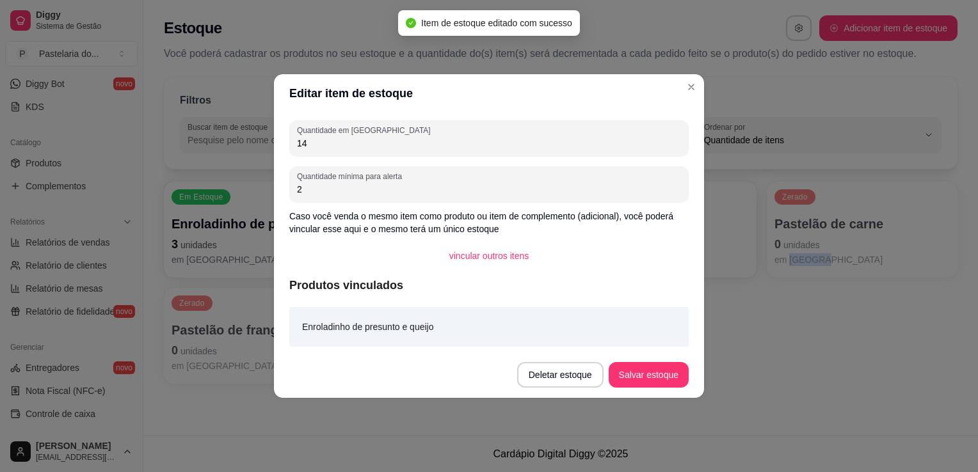
click at [794, 325] on div "Em Estoque Enroladinho de presunto e queijo 3 unidades em estoque Em Estoque En…" at bounding box center [561, 283] width 794 height 202
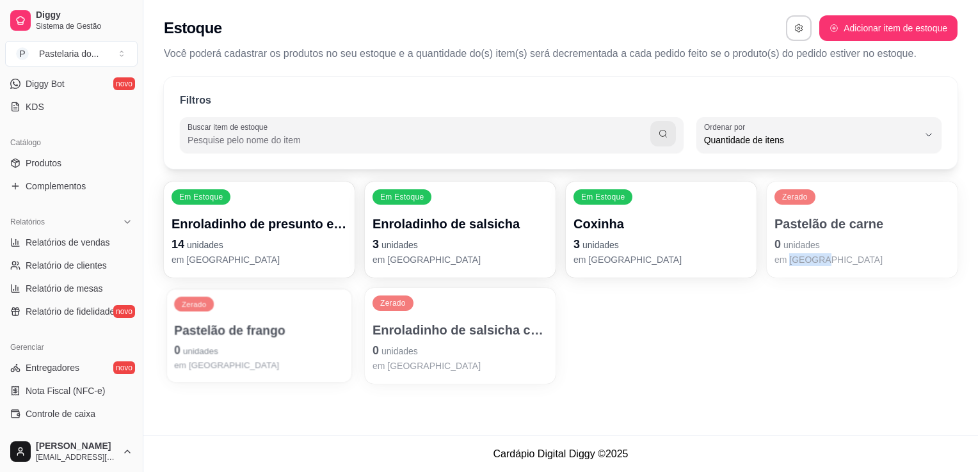
click at [256, 335] on p "Pastelão de frango" at bounding box center [259, 330] width 170 height 17
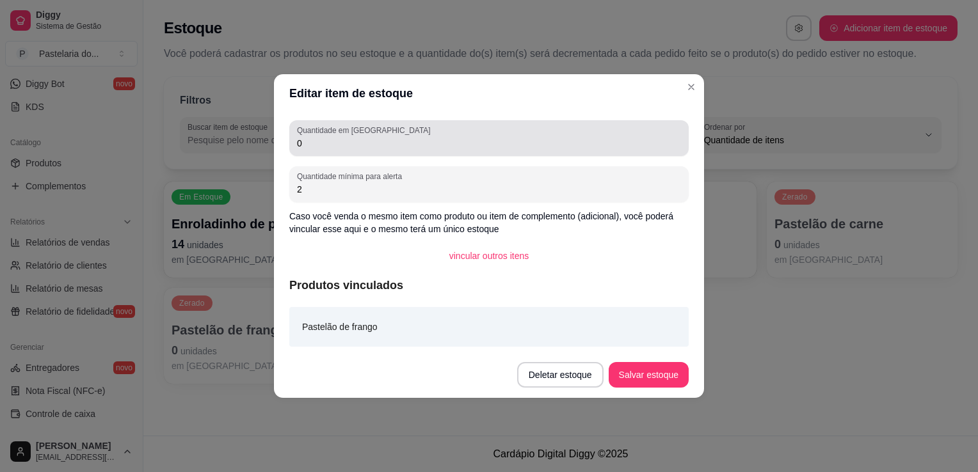
click at [353, 132] on label "Quantidade em [GEOGRAPHIC_DATA]" at bounding box center [366, 130] width 138 height 11
click at [353, 137] on input "0" at bounding box center [489, 143] width 384 height 13
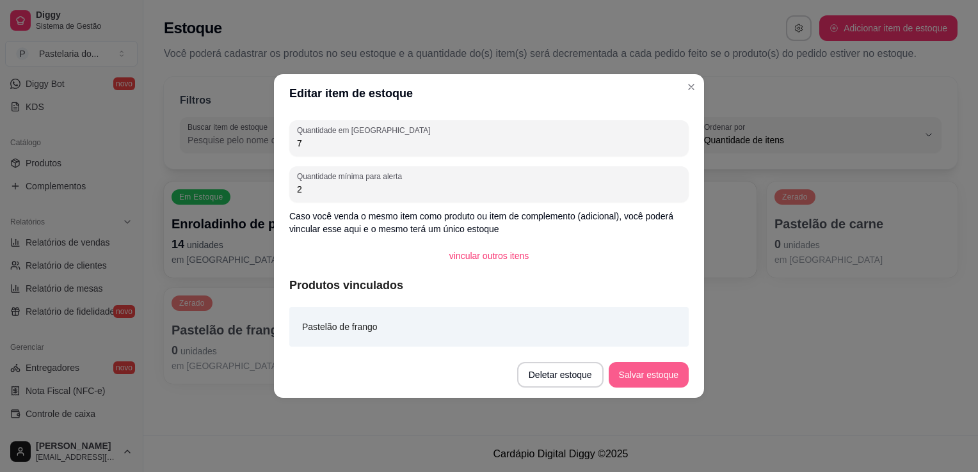
type input "7"
click at [661, 365] on button "Salvar estoque" at bounding box center [649, 375] width 80 height 26
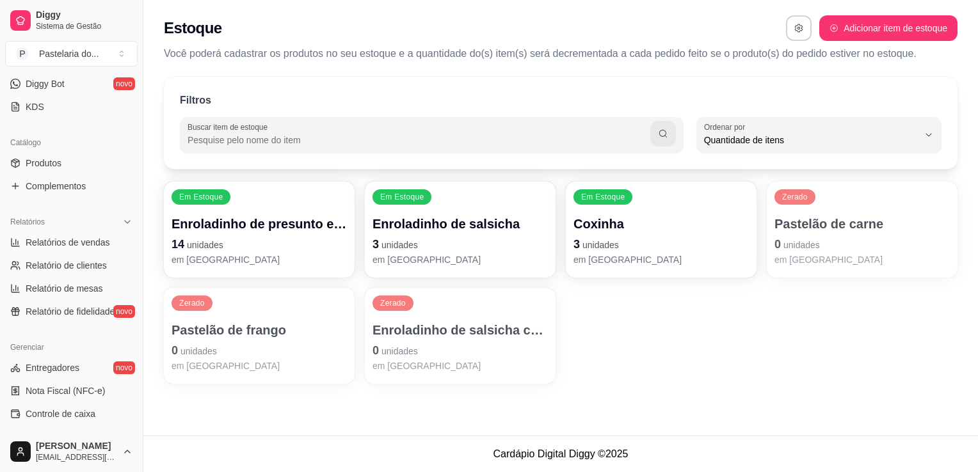
click at [804, 224] on p "Pastelão de carne" at bounding box center [861, 224] width 175 height 18
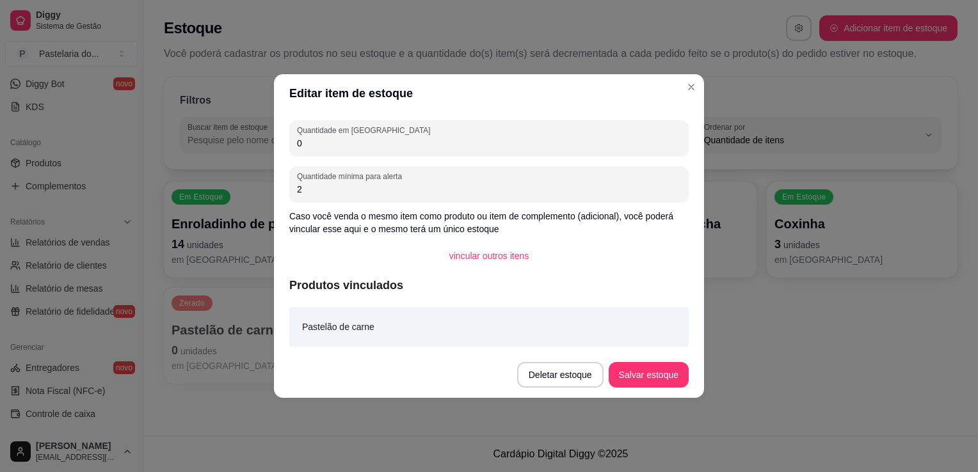
click at [410, 140] on input "0" at bounding box center [489, 143] width 384 height 13
type input "7"
click at [638, 362] on footer "Deletar estoque Salvar estoque" at bounding box center [489, 375] width 430 height 46
click at [652, 379] on button "Salvar estoque" at bounding box center [649, 375] width 80 height 26
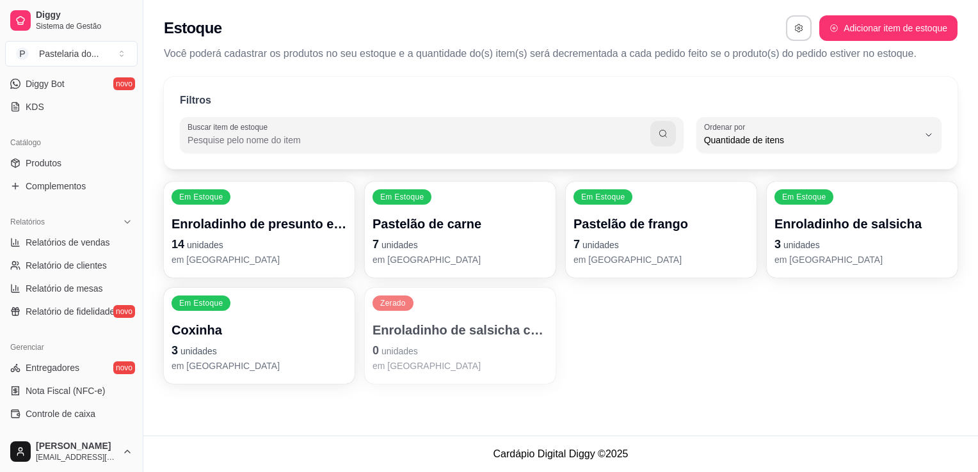
click at [794, 262] on p "em [GEOGRAPHIC_DATA]" at bounding box center [861, 259] width 175 height 13
click at [190, 336] on p "Coxinha" at bounding box center [259, 330] width 175 height 18
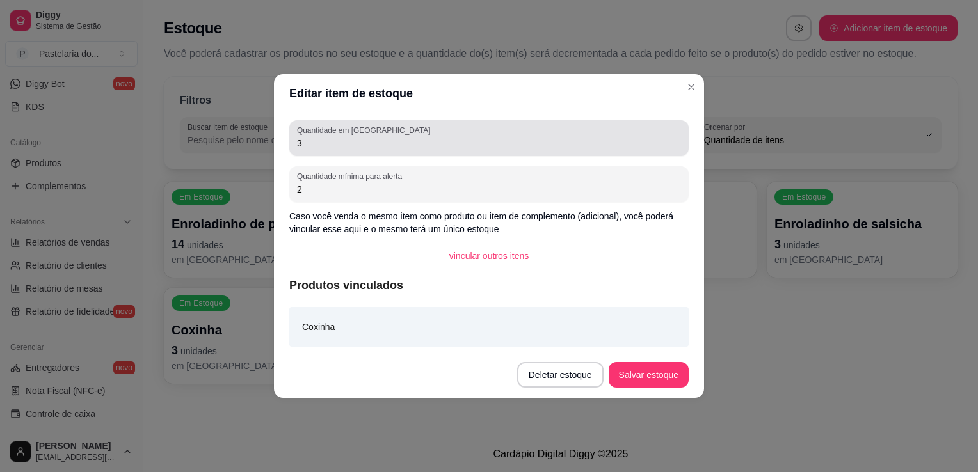
click at [317, 147] on input "3" at bounding box center [489, 143] width 384 height 13
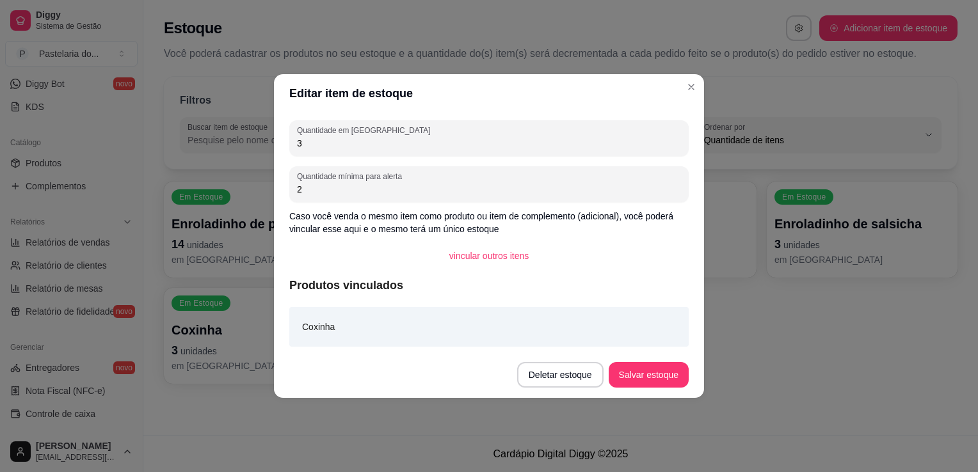
click at [317, 147] on input "3" at bounding box center [489, 143] width 384 height 13
type input "10"
click at [659, 369] on button "Salvar estoque" at bounding box center [648, 375] width 78 height 25
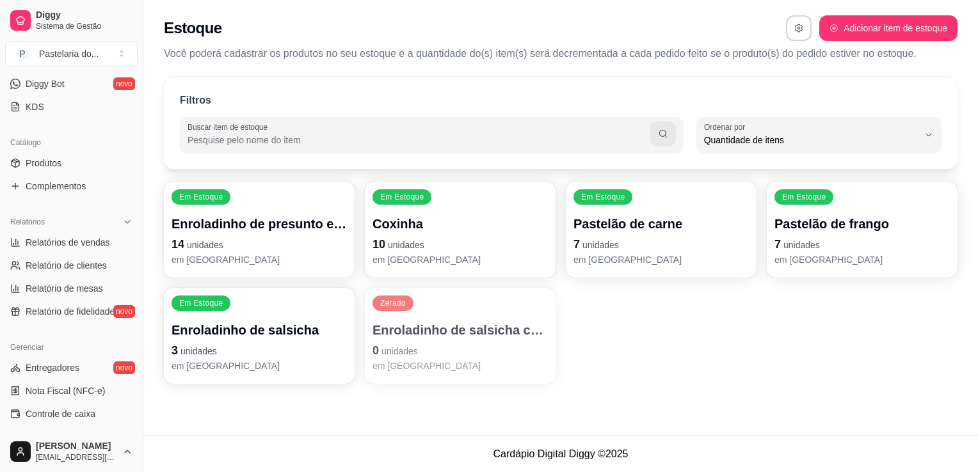
click at [424, 354] on p "0 unidades" at bounding box center [460, 351] width 175 height 18
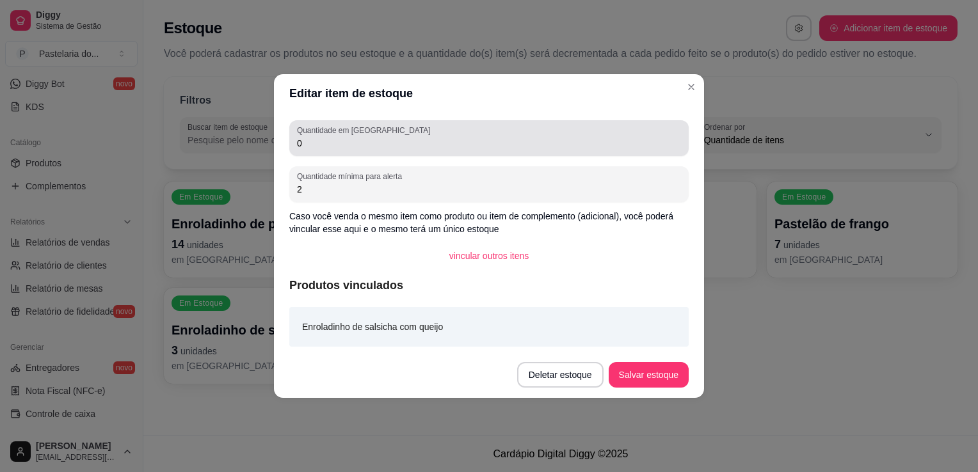
click at [421, 147] on input "0" at bounding box center [489, 143] width 384 height 13
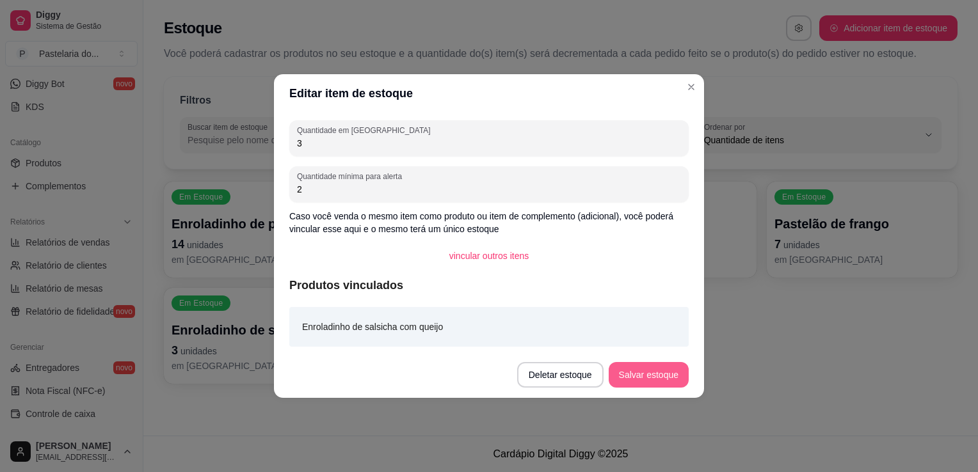
type input "3"
click at [648, 364] on button "Salvar estoque" at bounding box center [649, 375] width 80 height 26
click at [689, 415] on div "Editar item de estoque Quantidade em estoque 3 Quantidade mínima para alerta 2 …" at bounding box center [489, 236] width 978 height 472
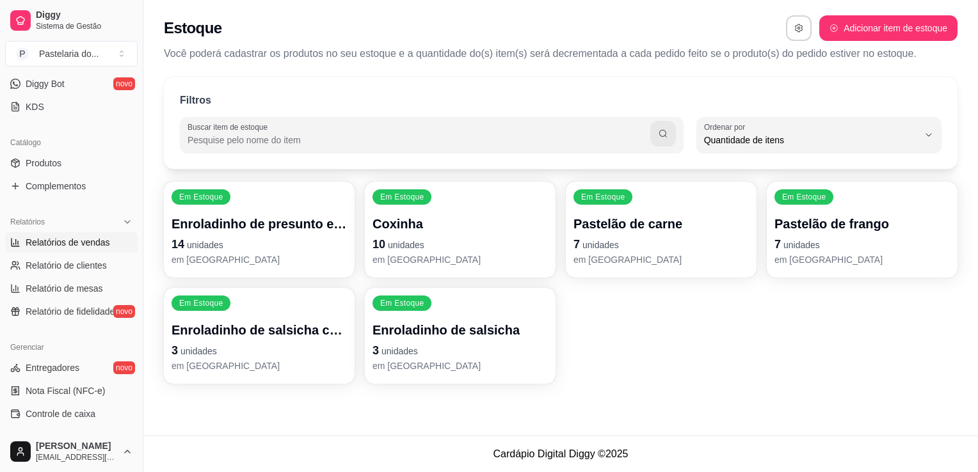
click at [79, 245] on span "Relatórios de vendas" at bounding box center [68, 242] width 84 height 13
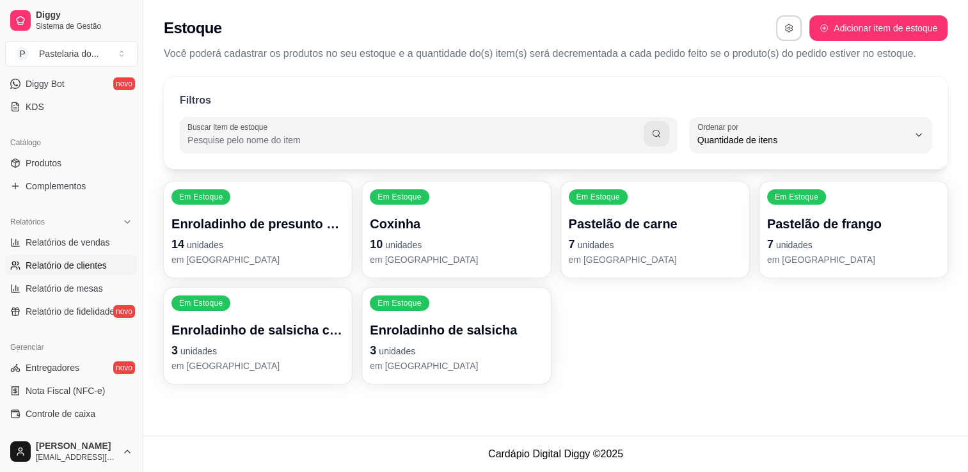
select select "ALL"
select select "0"
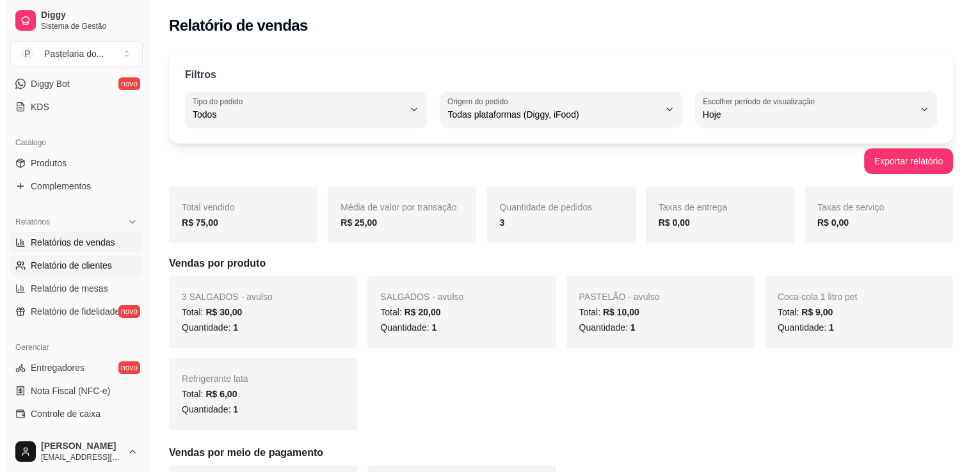
scroll to position [128, 0]
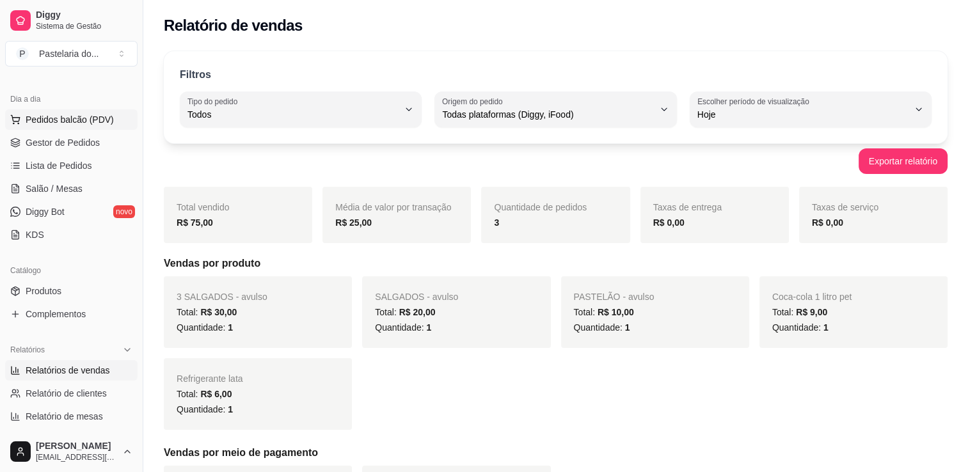
click at [61, 113] on span "Pedidos balcão (PDV)" at bounding box center [70, 119] width 88 height 13
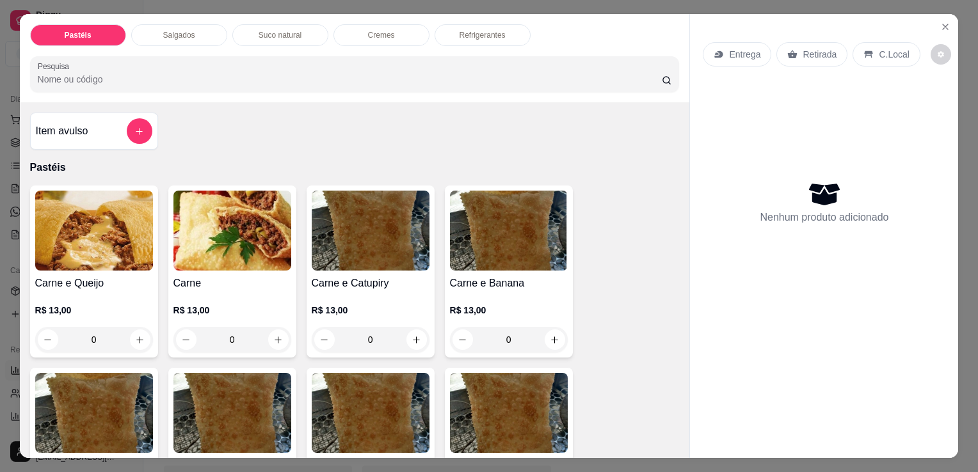
click at [189, 31] on div "Salgados" at bounding box center [179, 35] width 96 height 22
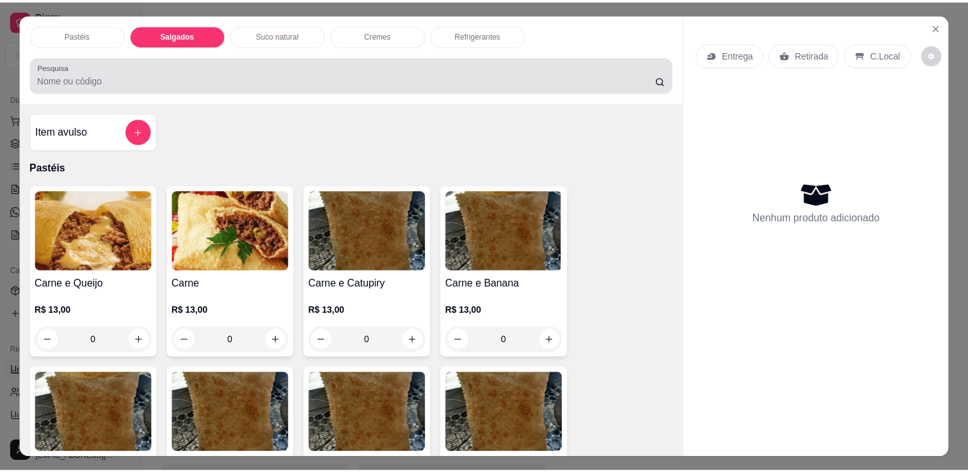
scroll to position [31, 0]
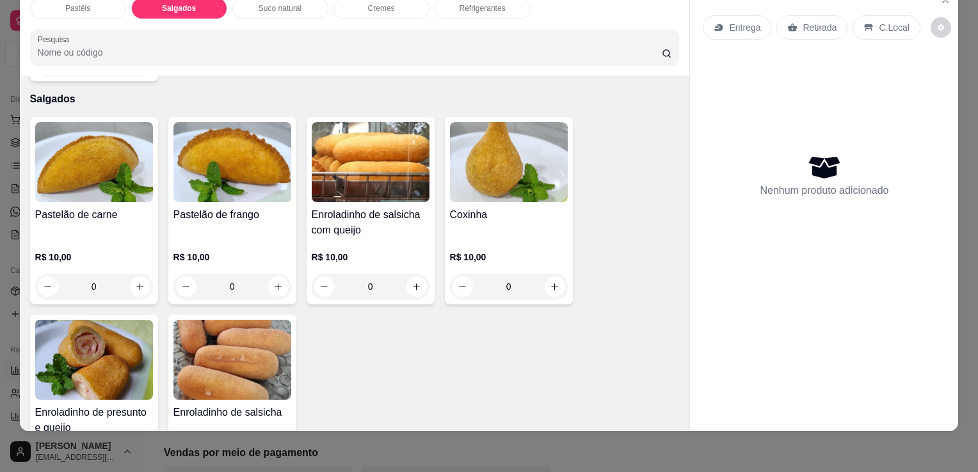
click at [109, 346] on img at bounding box center [94, 360] width 118 height 80
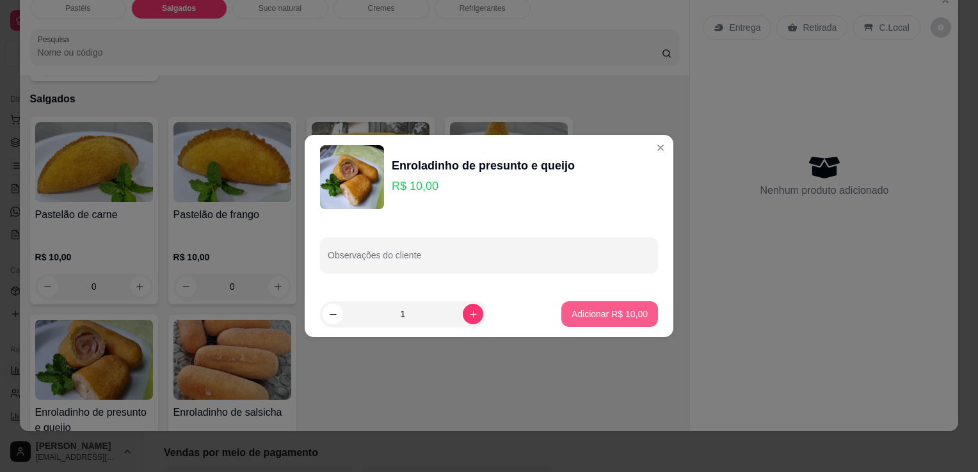
click at [590, 312] on p "Adicionar R$ 10,00" at bounding box center [610, 314] width 76 height 13
type input "1"
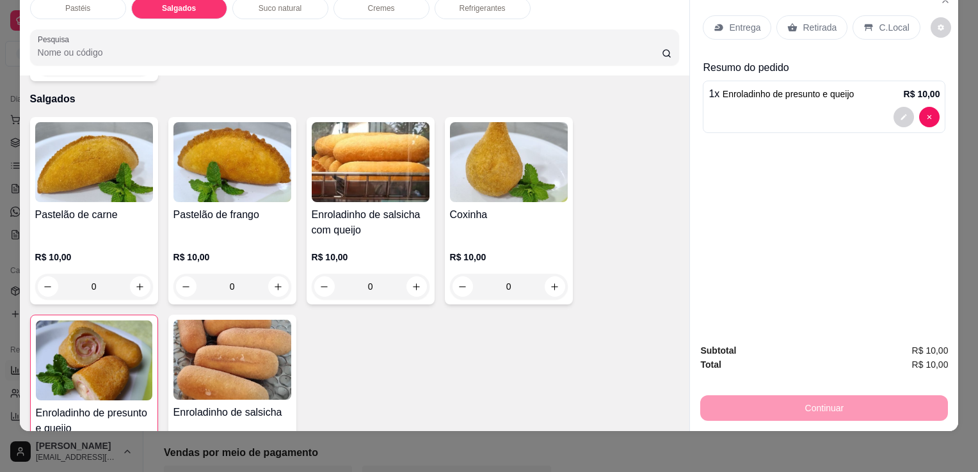
click at [819, 31] on div "Entrega Retirada C.Local" at bounding box center [824, 27] width 243 height 45
click at [803, 22] on p "Retirada" at bounding box center [820, 27] width 34 height 13
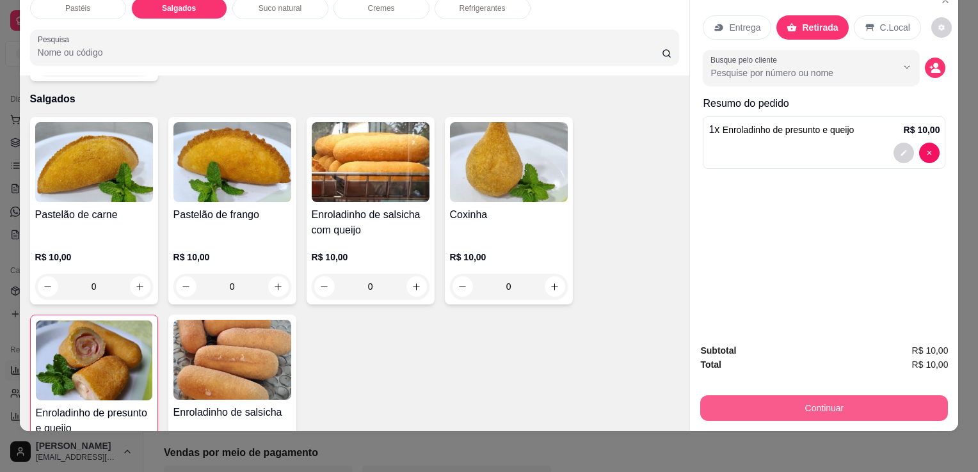
click at [879, 411] on button "Continuar" at bounding box center [824, 409] width 248 height 26
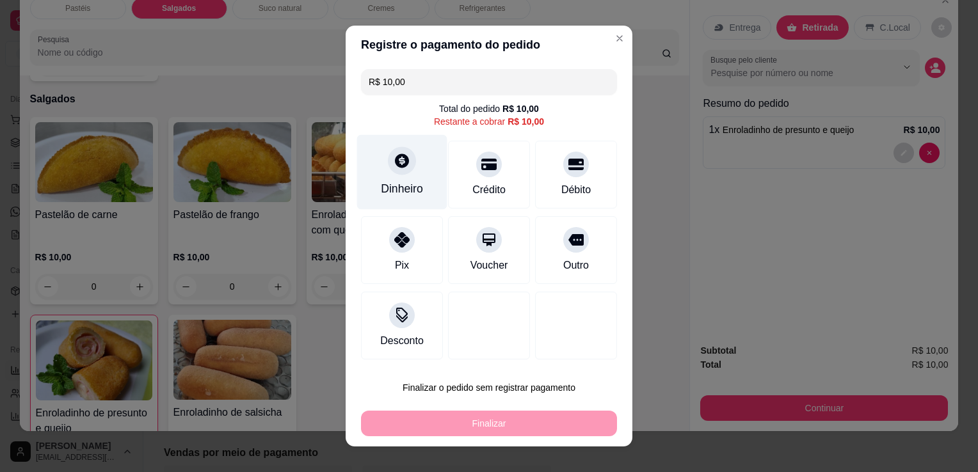
click at [397, 201] on div "Dinheiro" at bounding box center [402, 172] width 90 height 75
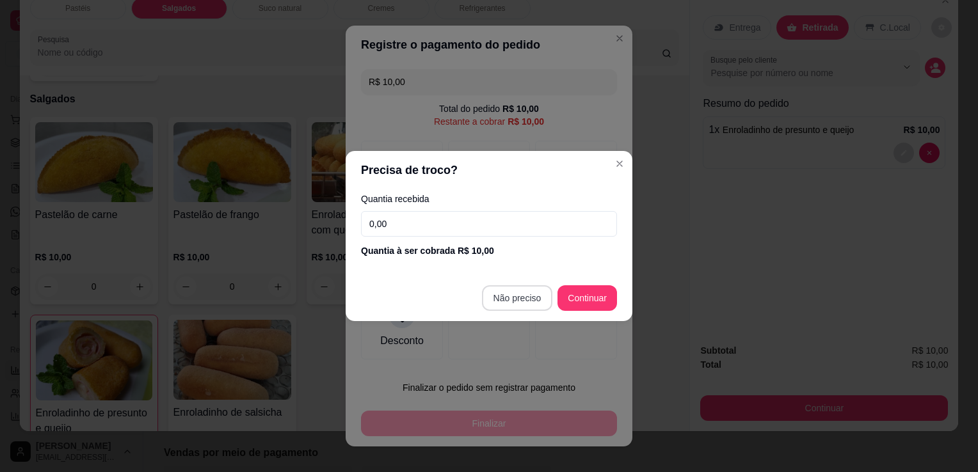
type input "R$ 0,00"
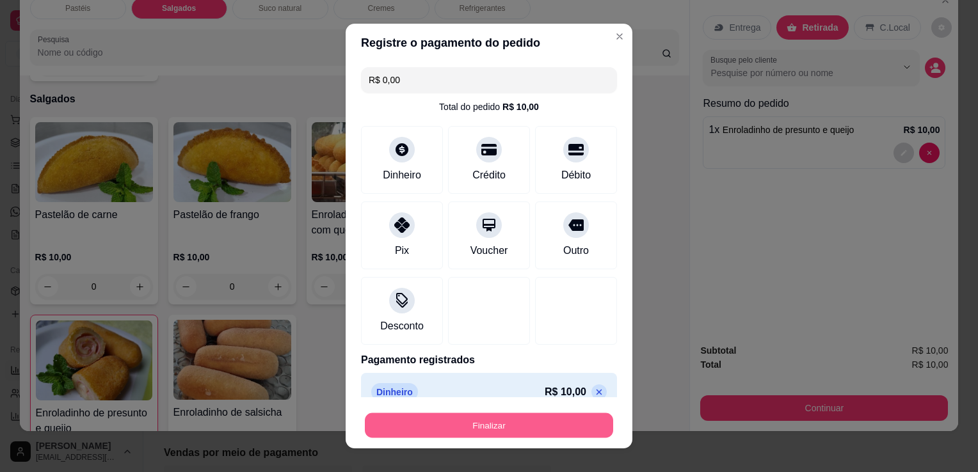
click at [511, 423] on button "Finalizar" at bounding box center [489, 425] width 248 height 25
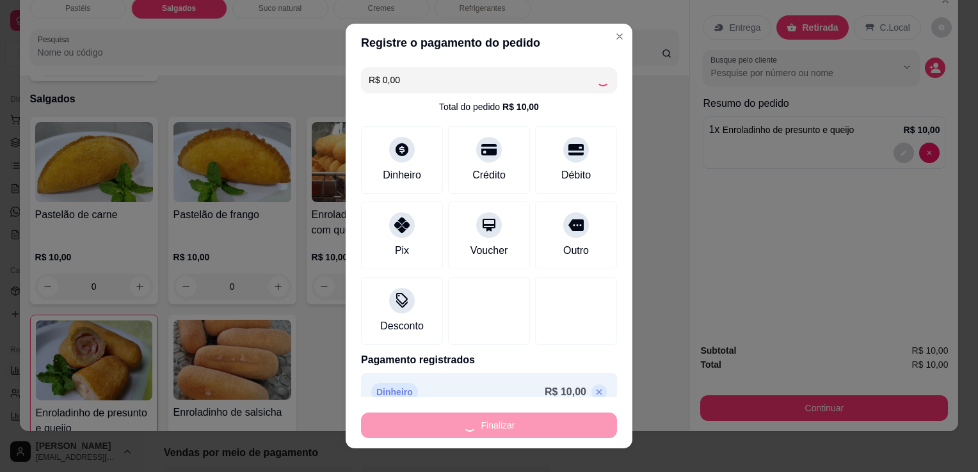
type input "0"
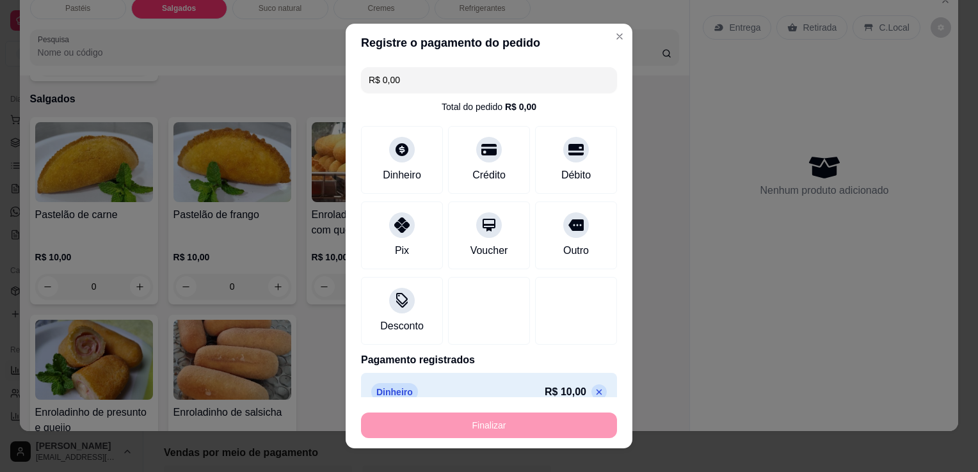
type input "-R$ 10,00"
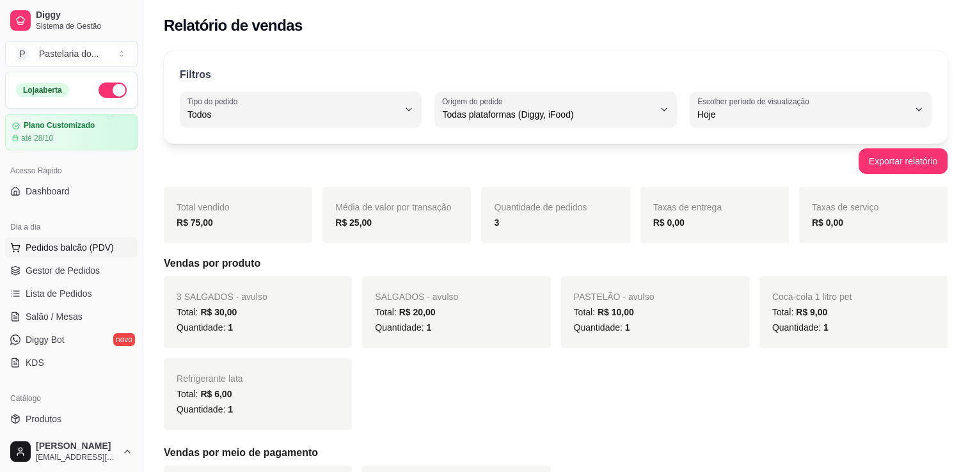
click at [83, 243] on span "Pedidos balcão (PDV)" at bounding box center [70, 247] width 88 height 13
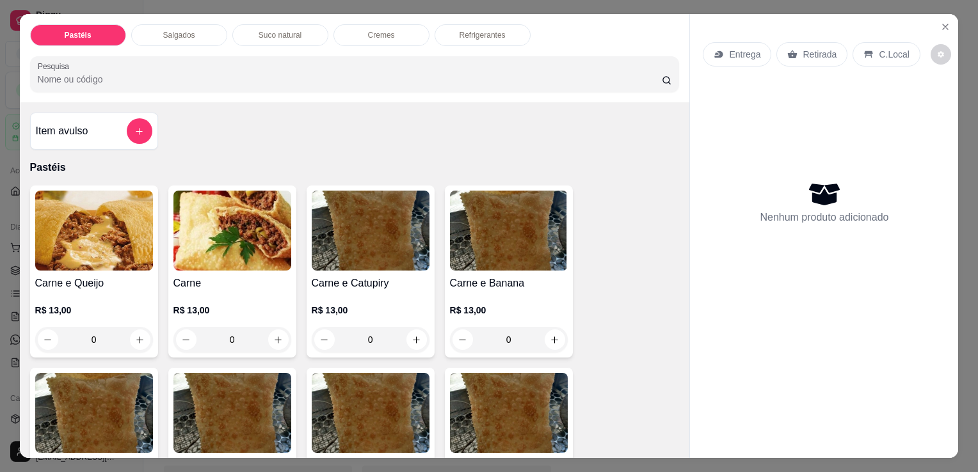
click at [187, 30] on p "Salgados" at bounding box center [179, 35] width 32 height 10
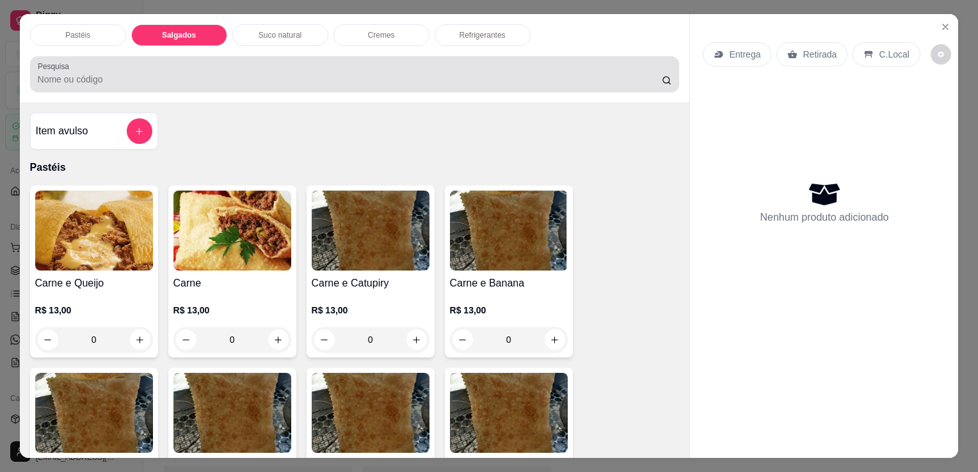
scroll to position [31, 0]
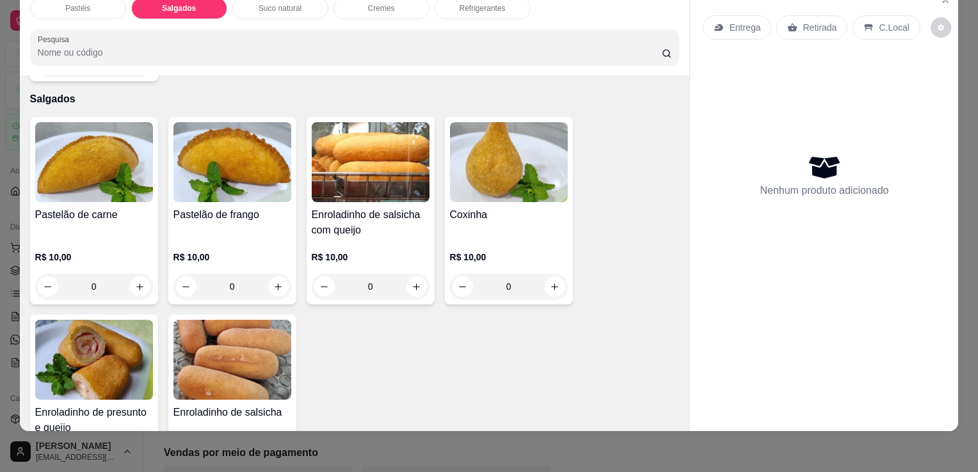
click at [66, 238] on div "R$ 10,00 0" at bounding box center [94, 268] width 118 height 61
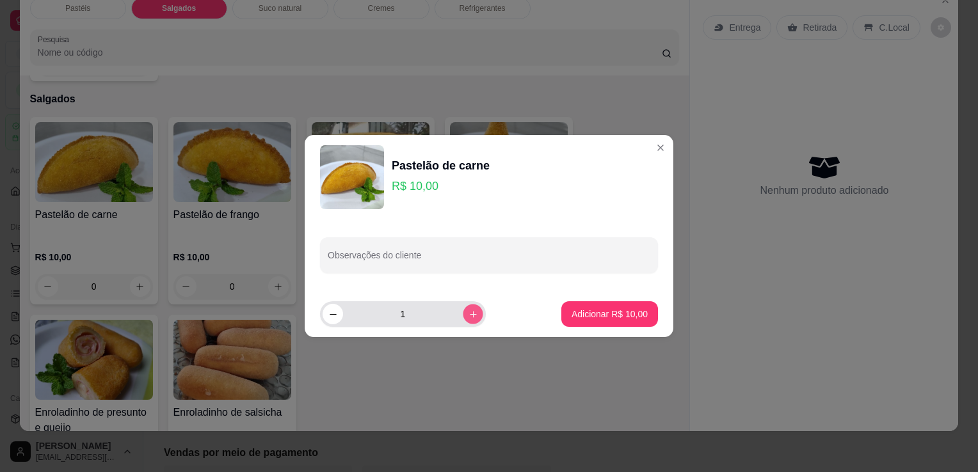
click at [469, 316] on icon "increase-product-quantity" at bounding box center [474, 315] width 10 height 10
click at [330, 316] on icon "decrease-product-quantity" at bounding box center [333, 315] width 10 height 10
click at [417, 319] on input "1" at bounding box center [403, 314] width 120 height 26
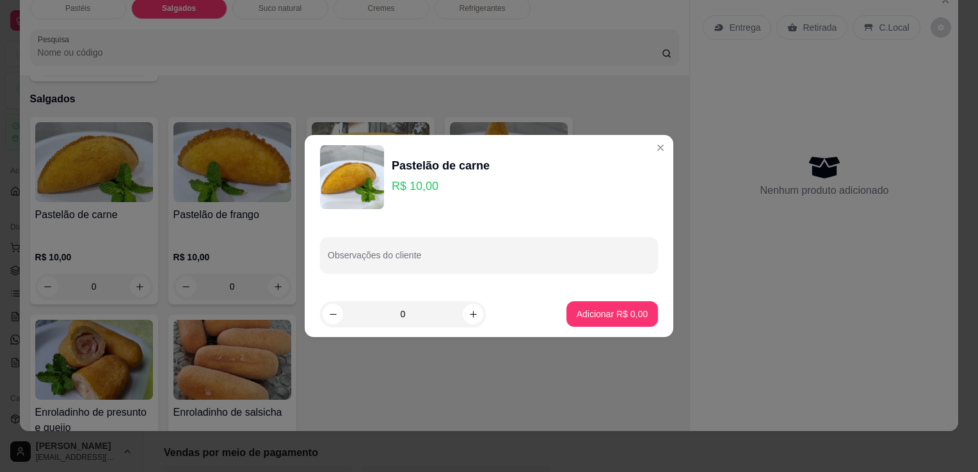
type input "2"
click at [632, 312] on p "Adicionar R$ 20,00" at bounding box center [610, 314] width 74 height 12
type input "2"
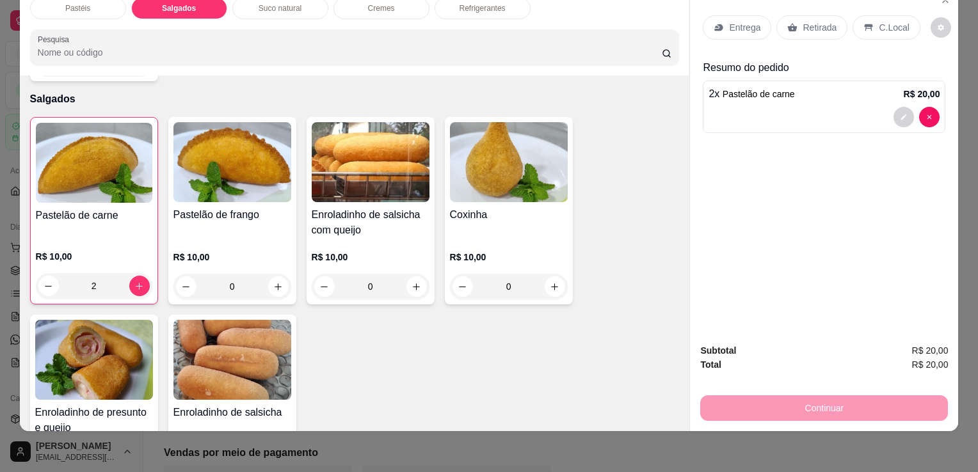
click at [77, 337] on img at bounding box center [94, 360] width 118 height 80
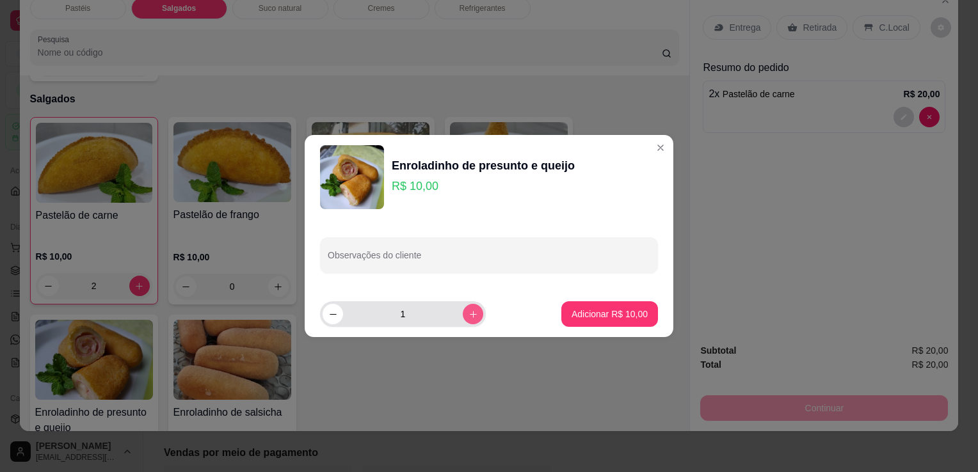
click at [469, 316] on icon "increase-product-quantity" at bounding box center [474, 315] width 10 height 10
type input "2"
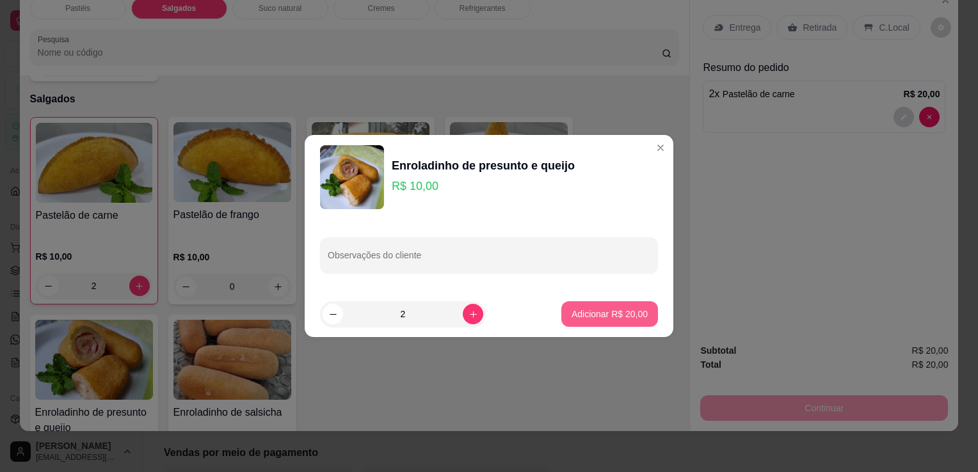
click at [572, 316] on p "Adicionar R$ 20,00" at bounding box center [610, 314] width 76 height 13
type input "2"
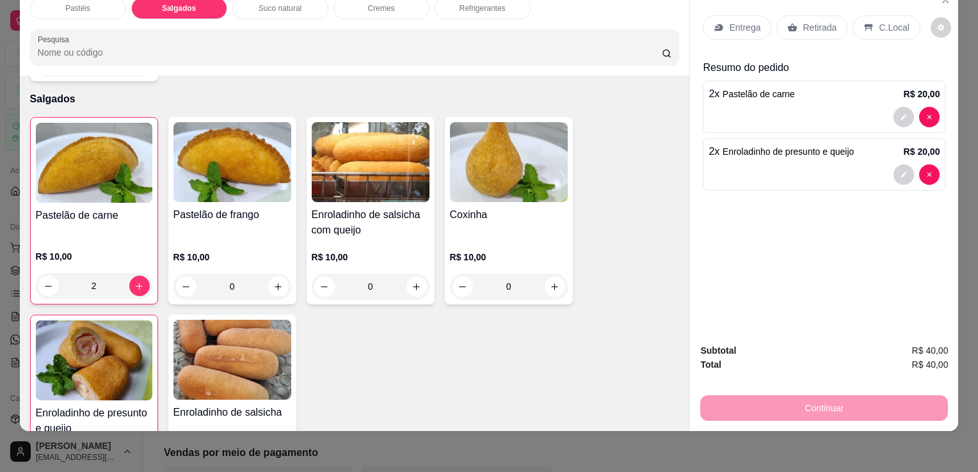
click at [459, 9] on div "Refrigerantes" at bounding box center [483, 8] width 96 height 22
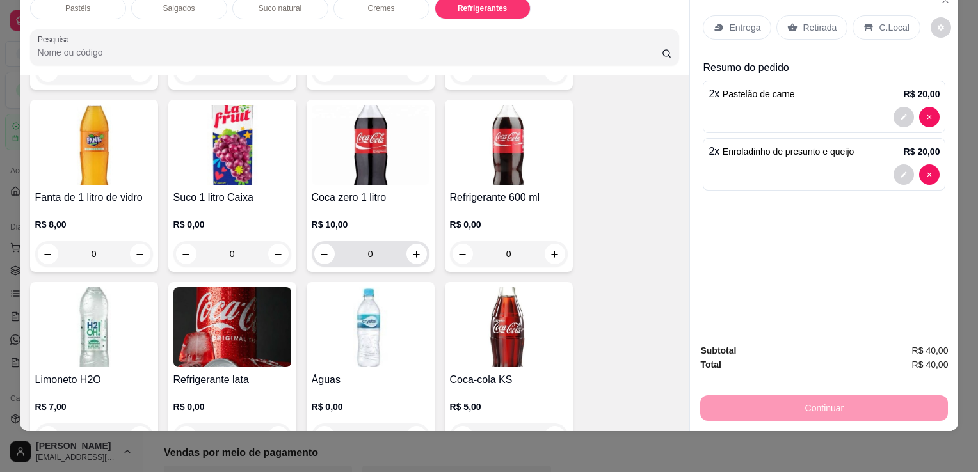
scroll to position [3342, 0]
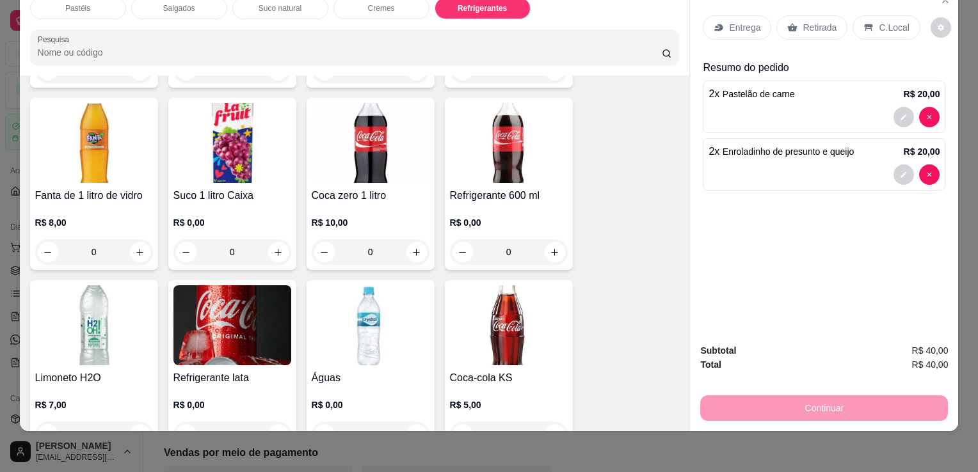
click at [74, 294] on img at bounding box center [94, 325] width 118 height 80
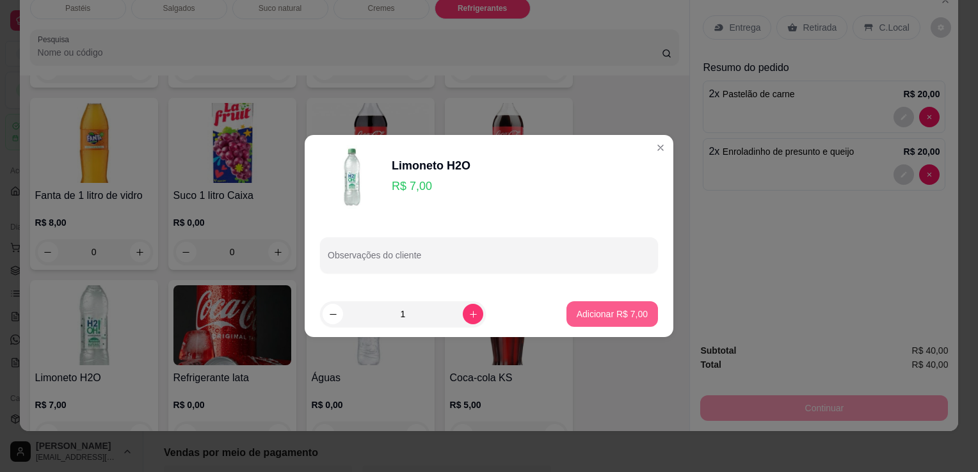
click at [590, 314] on p "Adicionar R$ 7,00" at bounding box center [612, 314] width 71 height 13
type input "1"
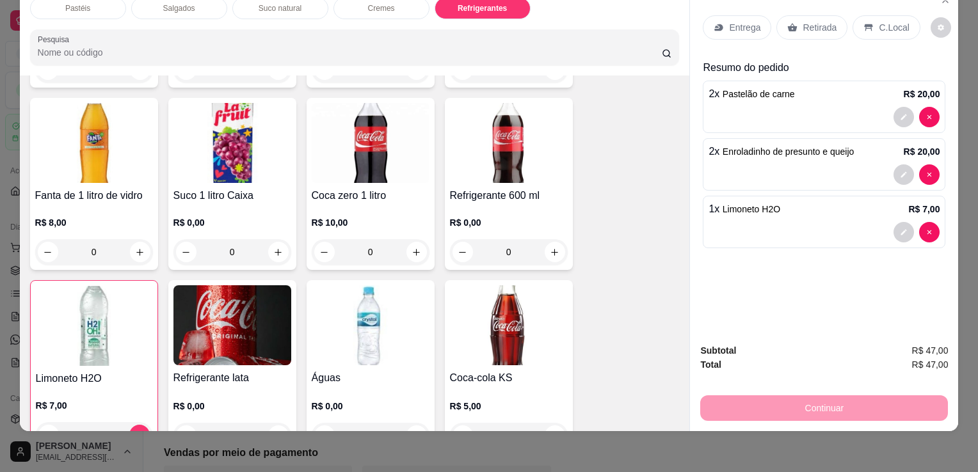
click at [816, 23] on p "Retirada" at bounding box center [820, 27] width 34 height 13
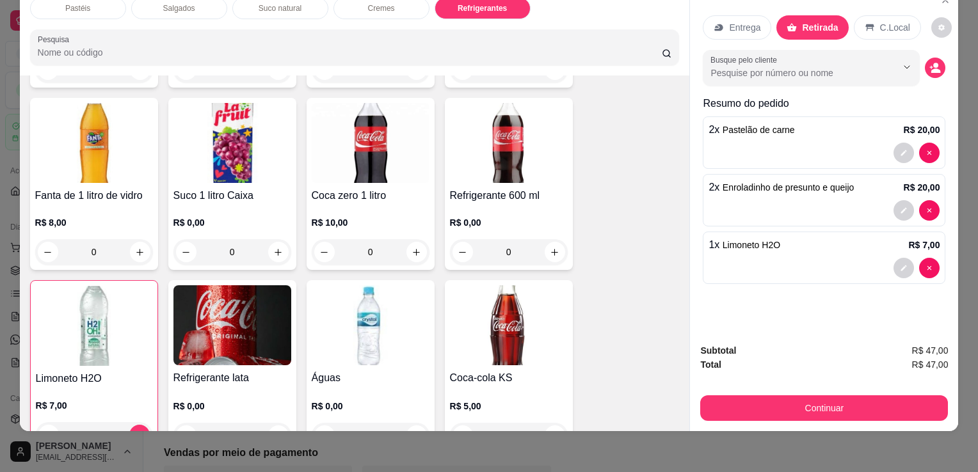
click at [814, 417] on div "Subtotal R$ 47,00 Total R$ 47,00 Continuar" at bounding box center [824, 382] width 268 height 98
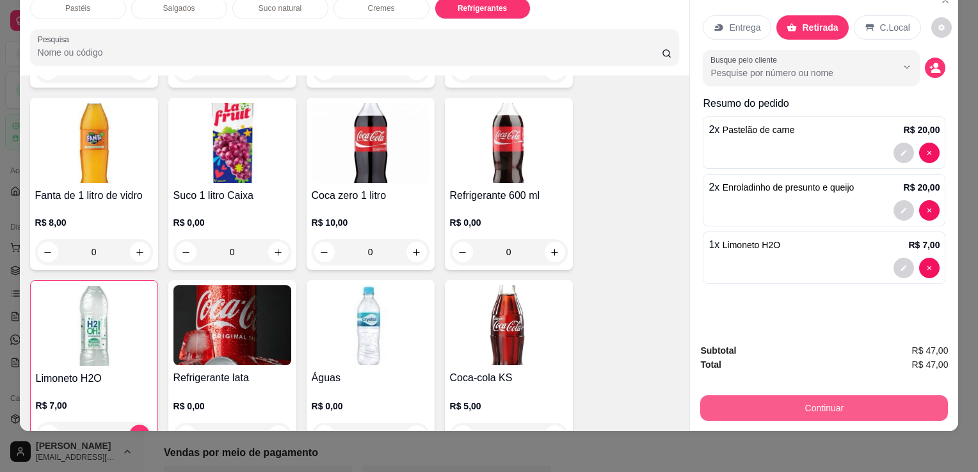
click at [806, 398] on button "Continuar" at bounding box center [824, 409] width 248 height 26
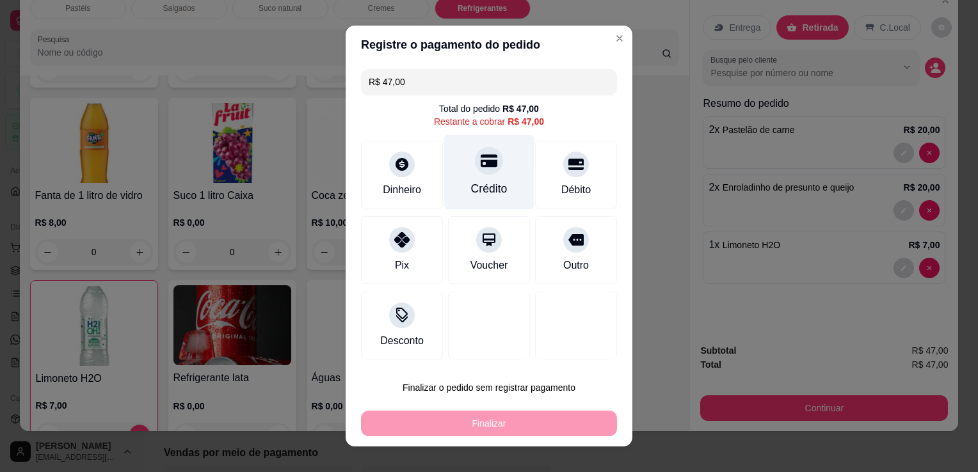
click at [494, 187] on div "Crédito" at bounding box center [489, 188] width 36 height 17
type input "R$ 0,00"
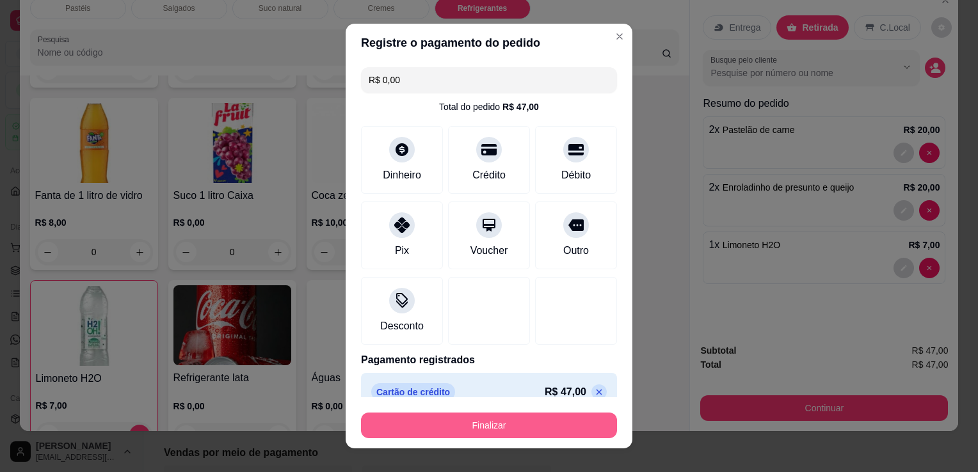
click at [527, 424] on button "Finalizar" at bounding box center [489, 426] width 256 height 26
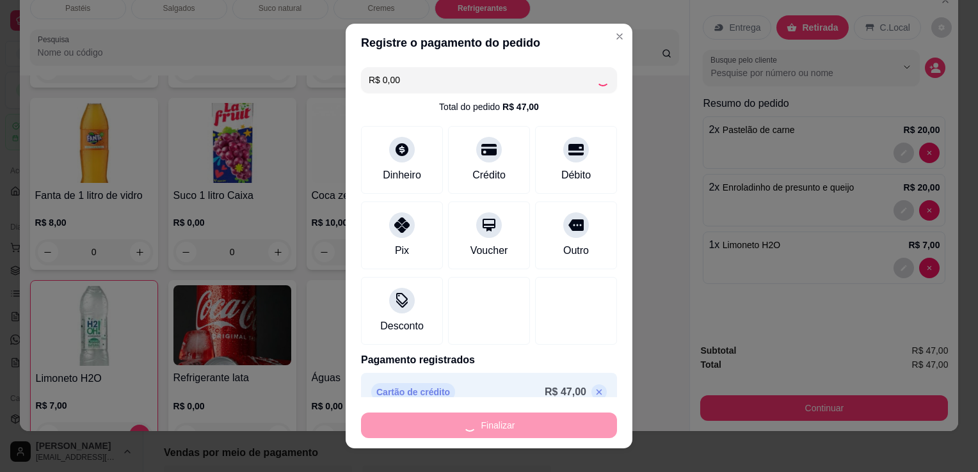
type input "0"
type input "-R$ 47,00"
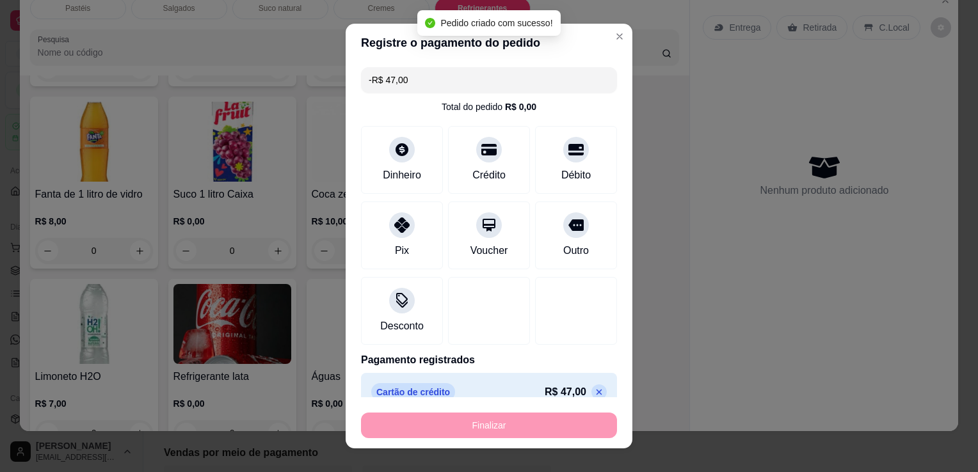
scroll to position [3341, 0]
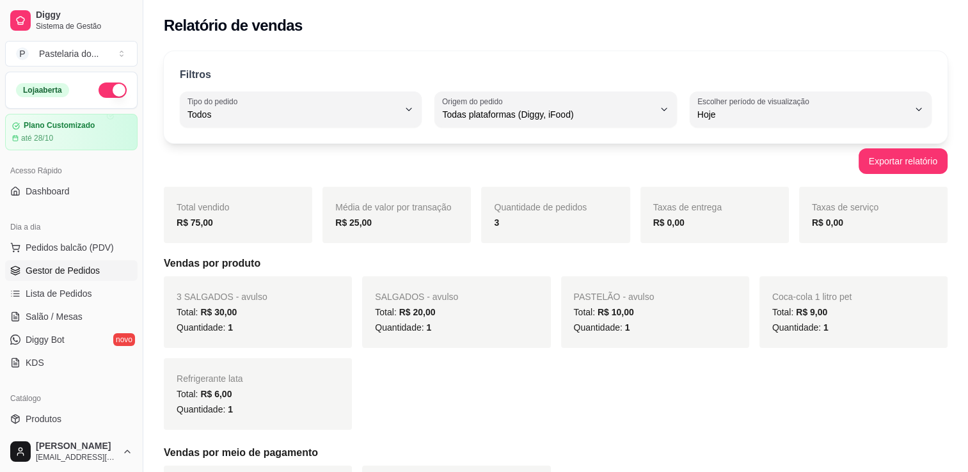
click at [90, 265] on span "Gestor de Pedidos" at bounding box center [63, 270] width 74 height 13
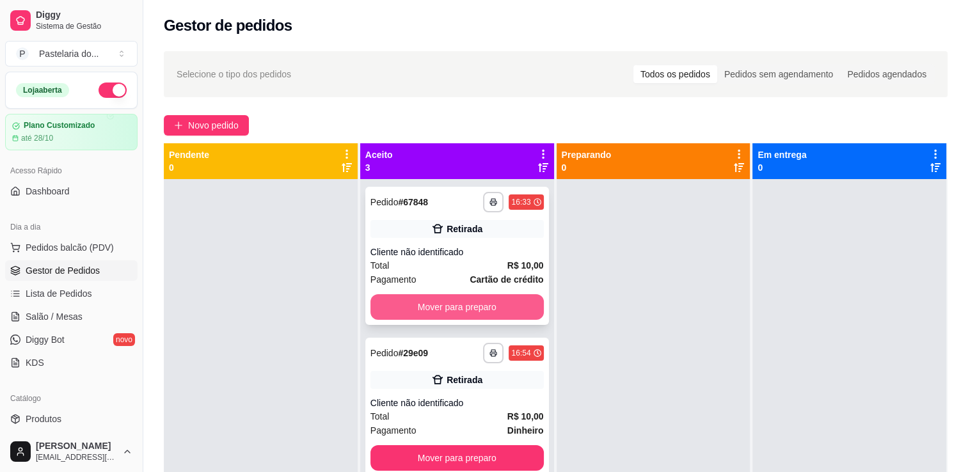
click at [458, 308] on button "Mover para preparo" at bounding box center [457, 307] width 173 height 26
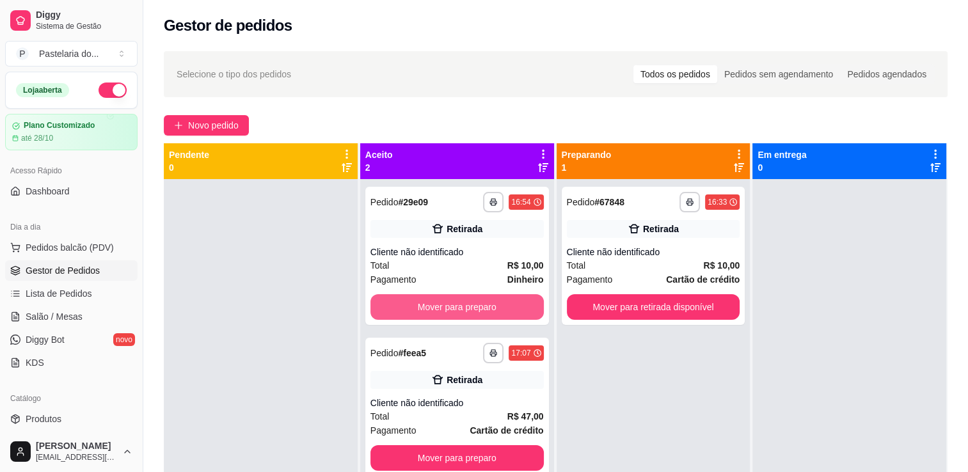
click at [456, 312] on button "Mover para preparo" at bounding box center [457, 307] width 173 height 26
click at [456, 445] on button "Mover para preparo" at bounding box center [457, 458] width 173 height 26
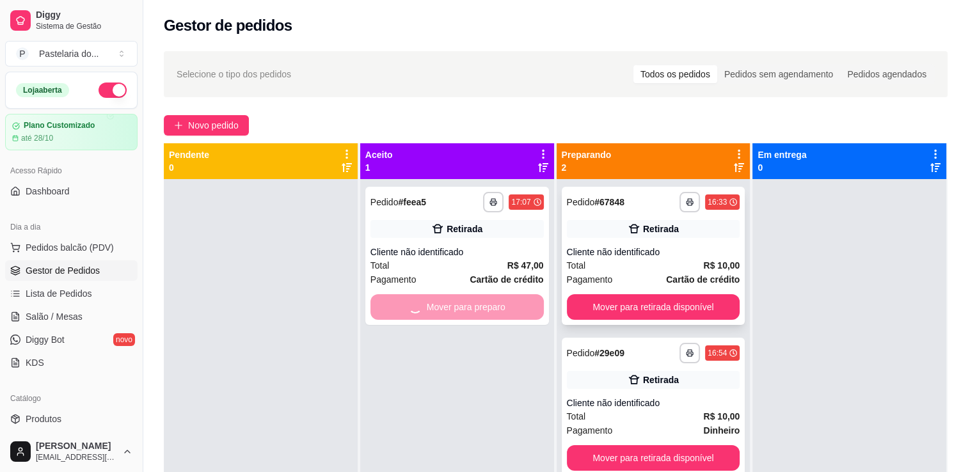
click at [603, 309] on button "Mover para retirada disponível" at bounding box center [653, 307] width 173 height 26
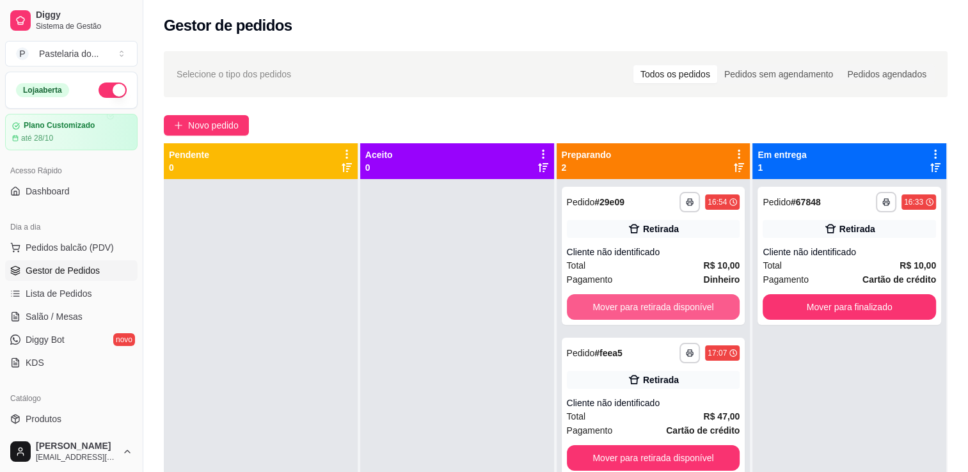
click at [603, 309] on button "Mover para retirada disponível" at bounding box center [653, 307] width 173 height 26
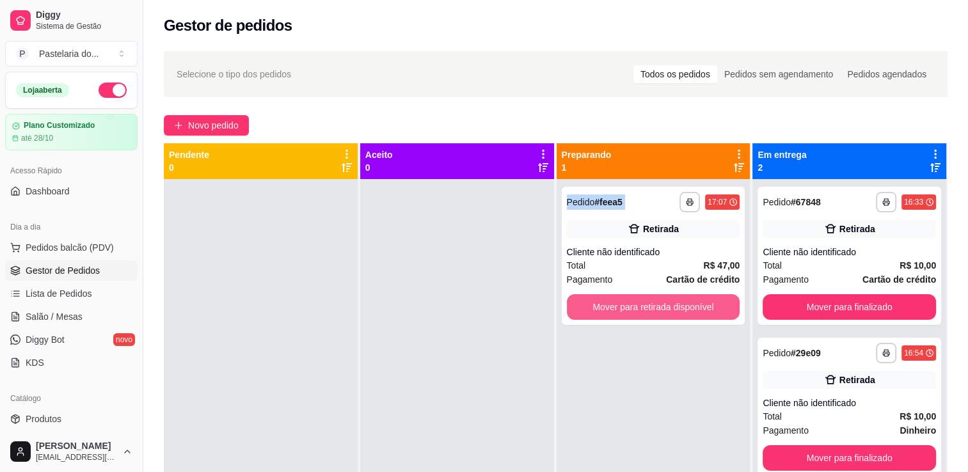
click at [603, 309] on button "Mover para retirada disponível" at bounding box center [653, 307] width 173 height 26
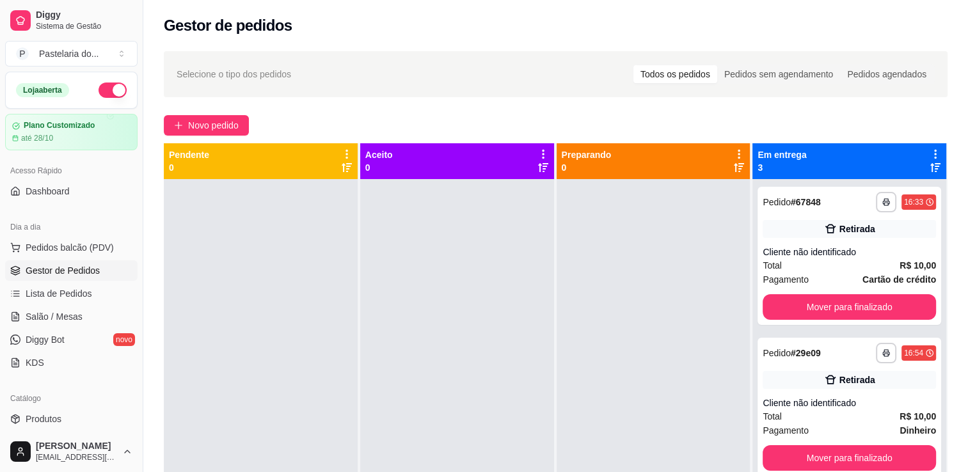
drag, startPoint x: 617, startPoint y: 309, endPoint x: 625, endPoint y: 324, distance: 17.2
click at [617, 309] on div at bounding box center [654, 415] width 194 height 472
click at [841, 321] on div "**********" at bounding box center [850, 256] width 184 height 138
click at [840, 312] on button "Mover para finalizado" at bounding box center [849, 307] width 173 height 26
click at [840, 445] on button "Mover para finalizado" at bounding box center [849, 458] width 173 height 26
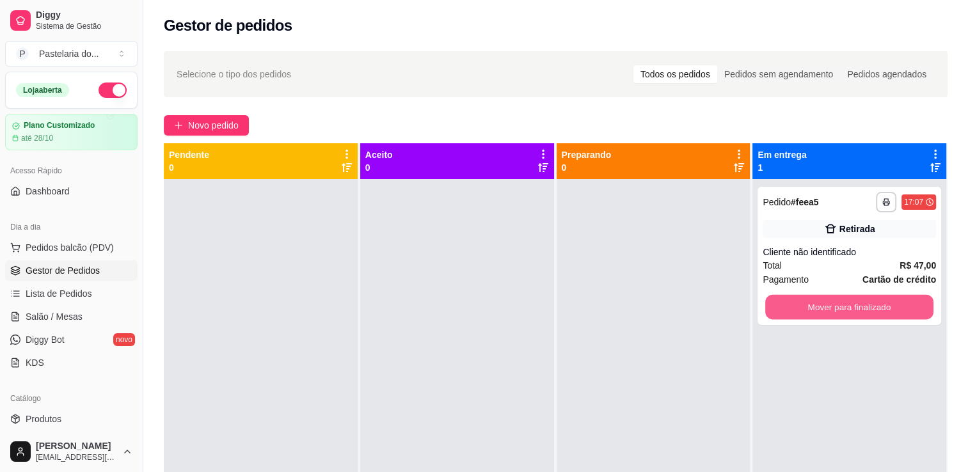
click at [840, 312] on button "Mover para finalizado" at bounding box center [850, 307] width 168 height 25
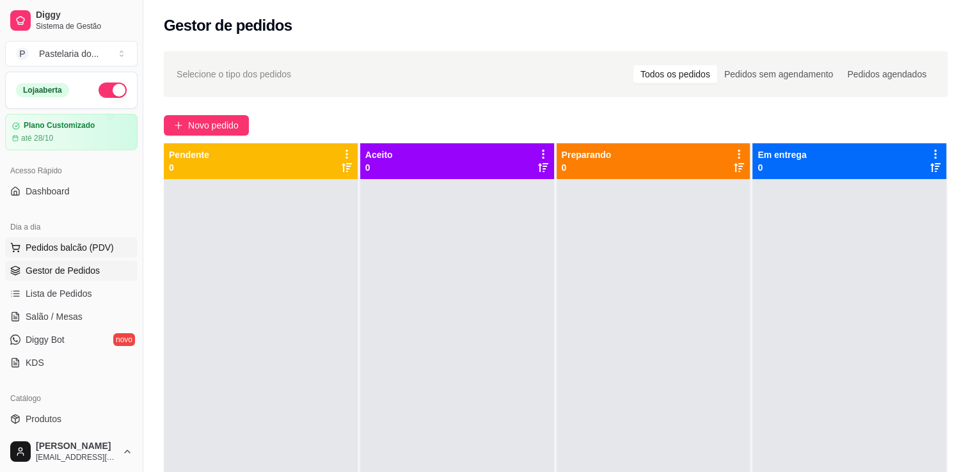
click at [54, 242] on span "Pedidos balcão (PDV)" at bounding box center [70, 247] width 88 height 13
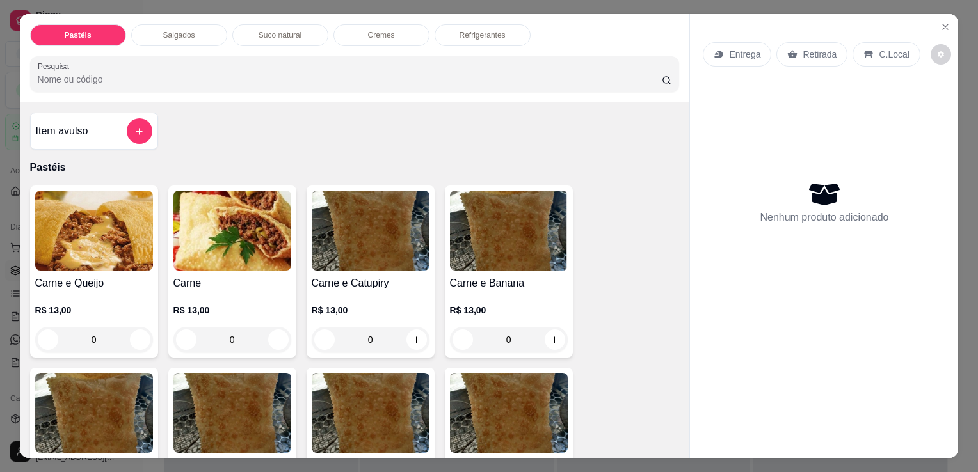
click at [175, 30] on p "Salgados" at bounding box center [179, 35] width 32 height 10
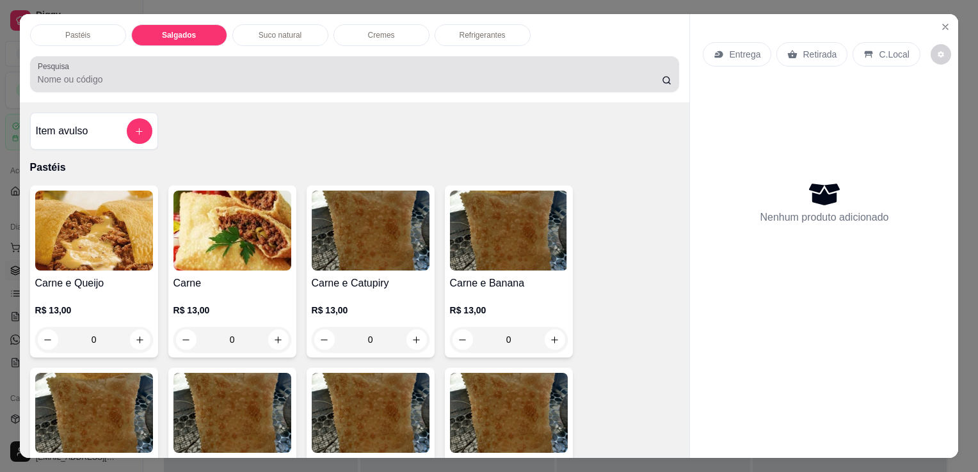
scroll to position [31, 0]
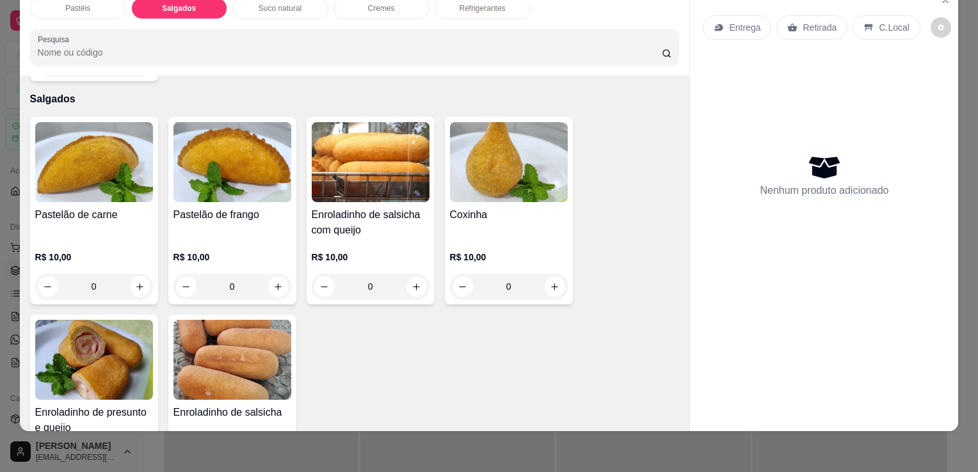
click at [499, 211] on div "Coxinha" at bounding box center [509, 222] width 118 height 31
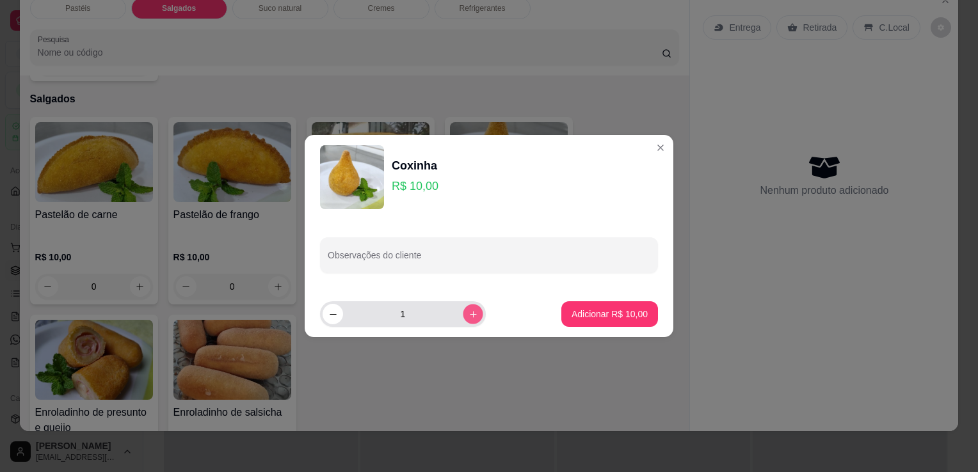
click at [463, 317] on button "increase-product-quantity" at bounding box center [473, 314] width 20 height 20
type input "3"
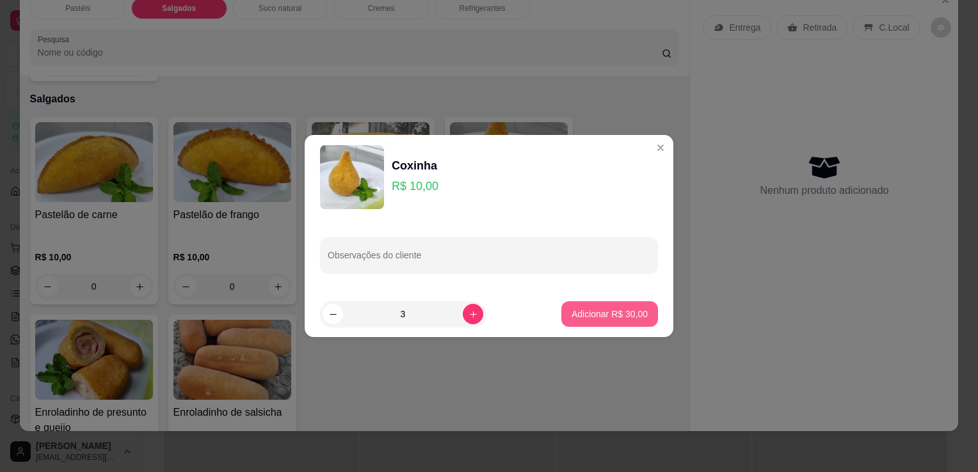
click at [561, 317] on button "Adicionar R$ 30,00" at bounding box center [609, 314] width 97 height 26
type input "3"
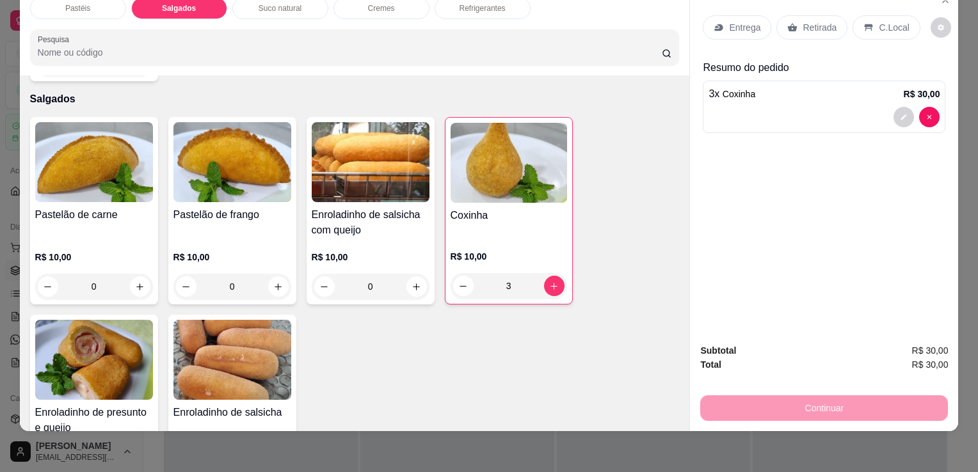
click at [220, 364] on img at bounding box center [232, 360] width 118 height 80
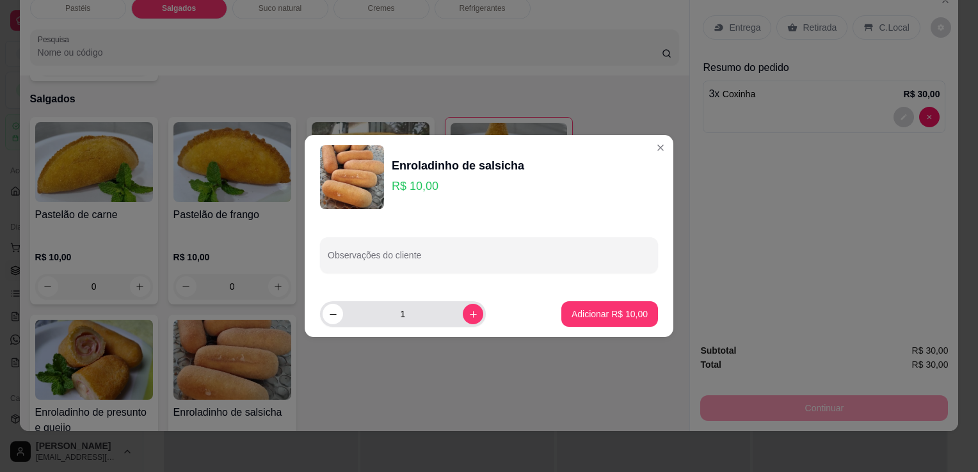
click at [445, 319] on input "1" at bounding box center [403, 314] width 120 height 26
click at [458, 319] on div "1" at bounding box center [403, 314] width 161 height 26
click at [463, 319] on button "increase-product-quantity" at bounding box center [473, 314] width 20 height 20
click at [466, 319] on button "increase-product-quantity" at bounding box center [473, 314] width 20 height 20
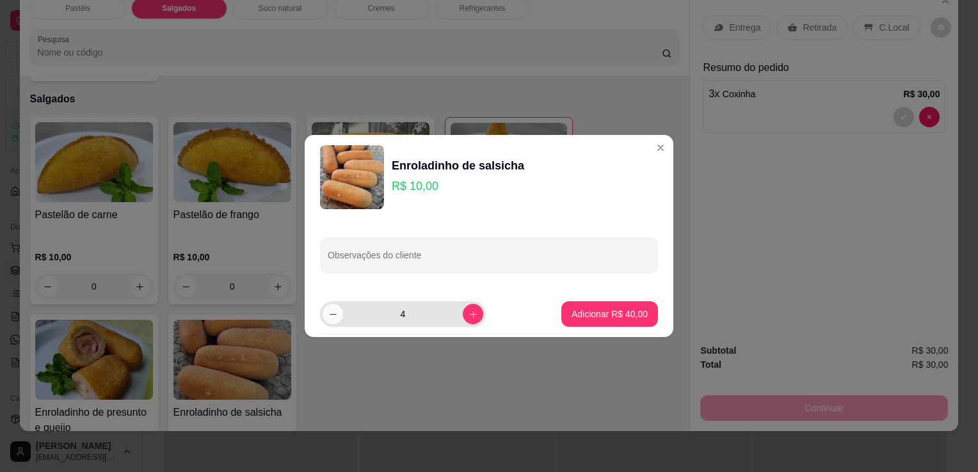
click at [328, 319] on button "decrease-product-quantity" at bounding box center [333, 314] width 20 height 20
type input "3"
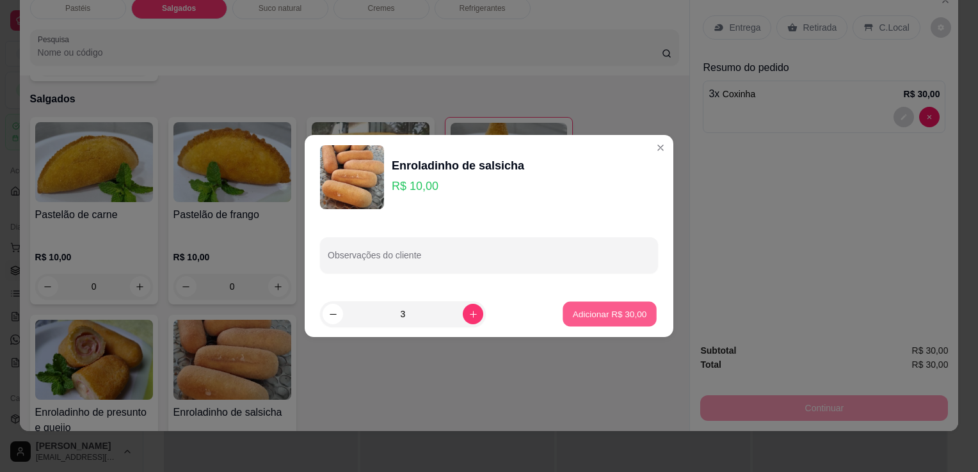
click at [599, 317] on p "Adicionar R$ 30,00" at bounding box center [610, 314] width 74 height 12
type input "3"
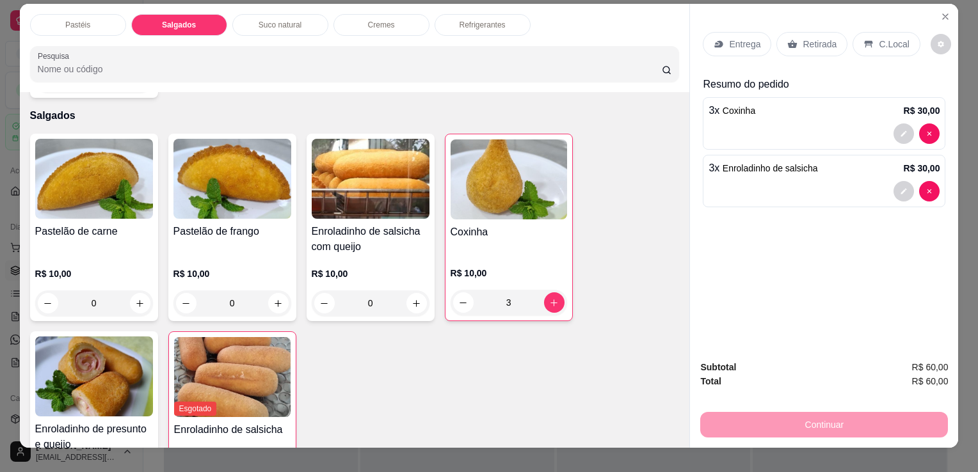
scroll to position [0, 0]
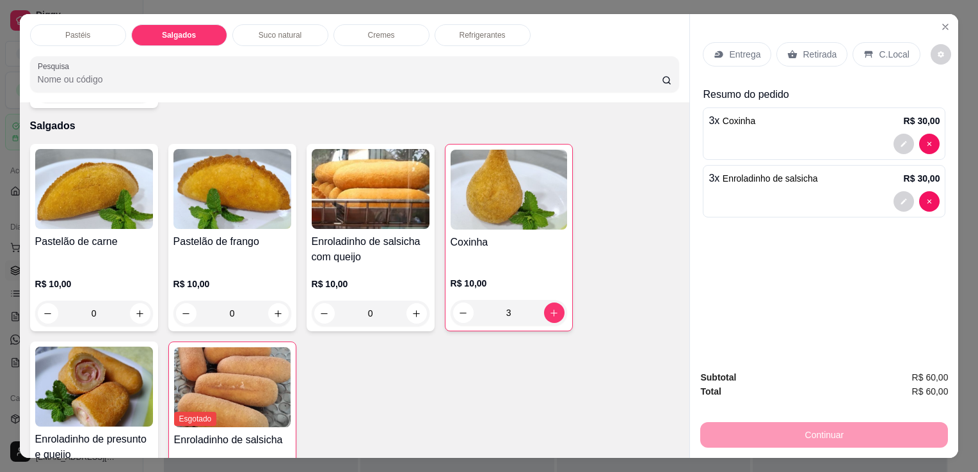
click at [786, 68] on div "Entrega Retirada C.Local" at bounding box center [824, 54] width 243 height 45
click at [795, 54] on div "Retirada" at bounding box center [811, 54] width 71 height 24
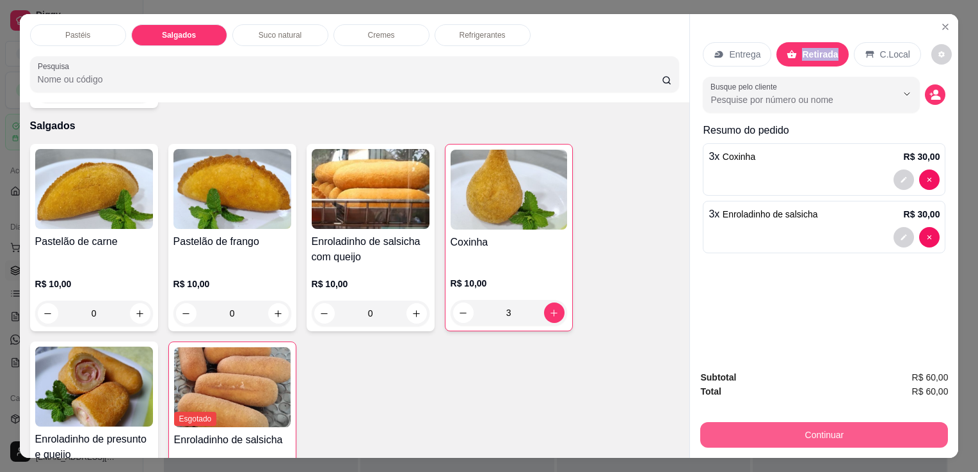
click at [810, 431] on button "Continuar" at bounding box center [824, 435] width 248 height 26
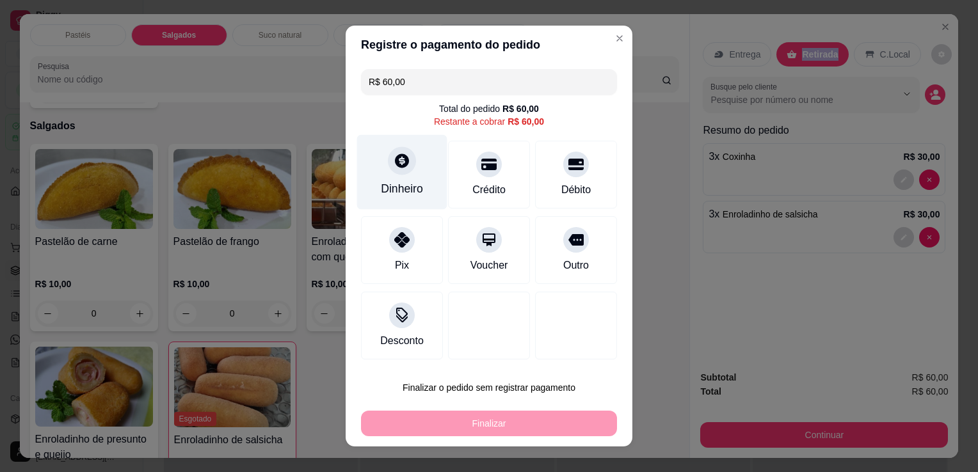
click at [405, 183] on div "Dinheiro" at bounding box center [402, 188] width 42 height 17
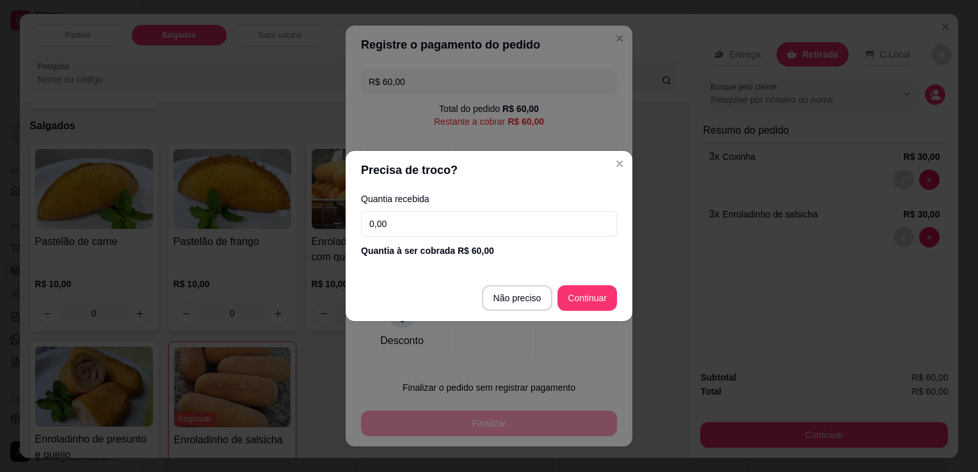
click at [481, 218] on input "0,00" at bounding box center [489, 224] width 256 height 26
type input "70,00"
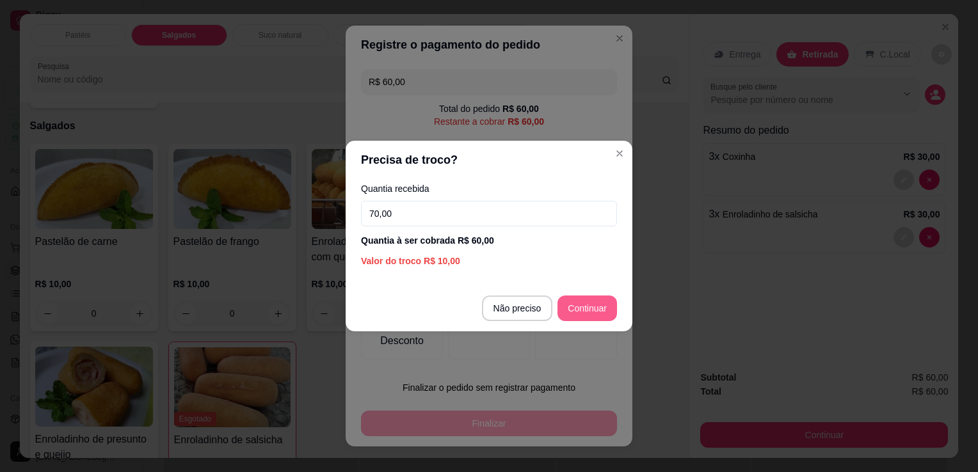
type input "R$ 0,00"
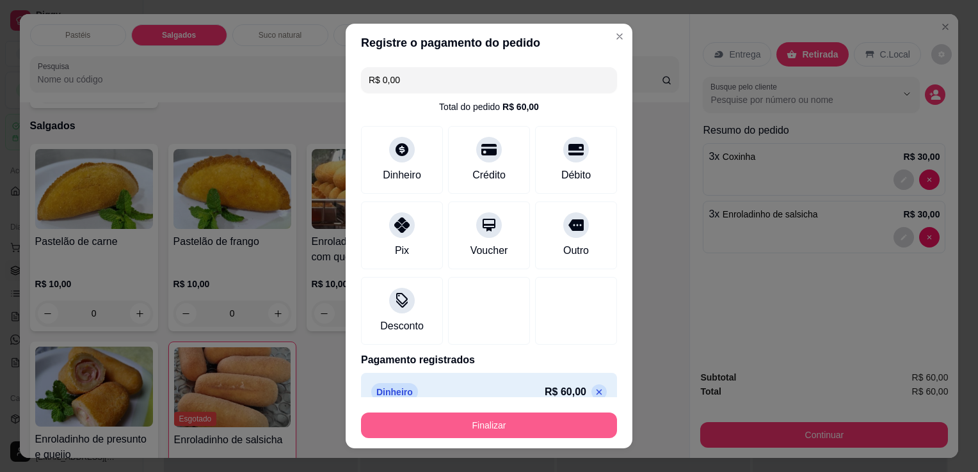
click at [566, 435] on button "Finalizar" at bounding box center [489, 426] width 256 height 26
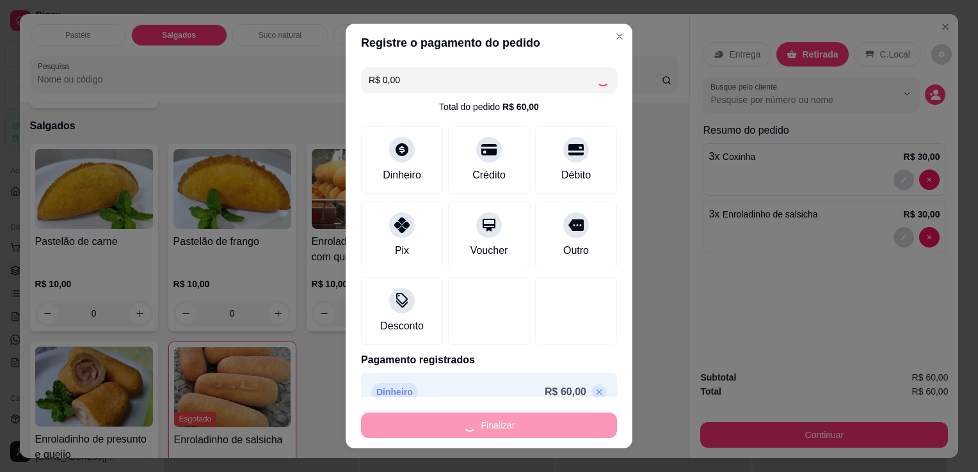
type input "0"
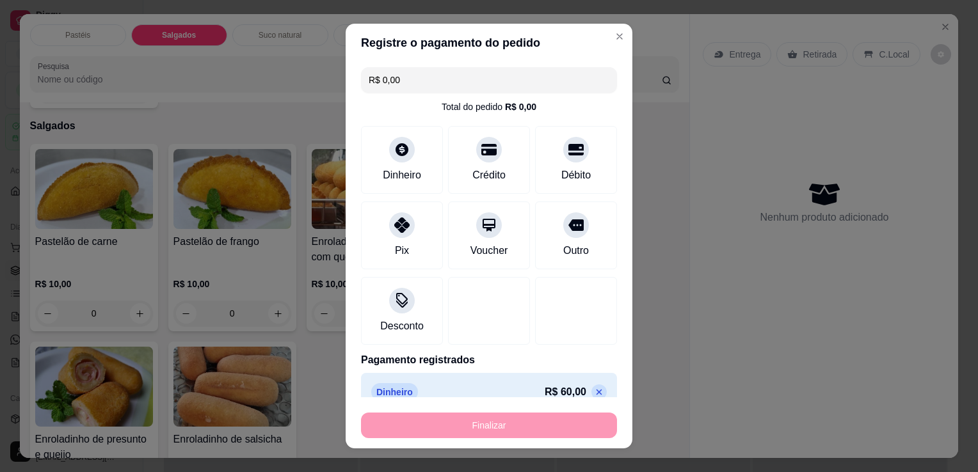
type input "-R$ 60,00"
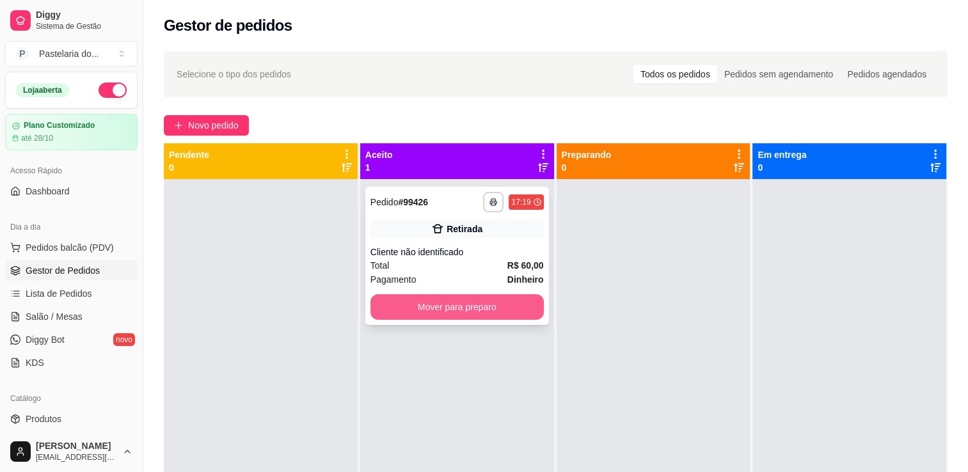
click at [496, 310] on button "Mover para preparo" at bounding box center [457, 307] width 173 height 26
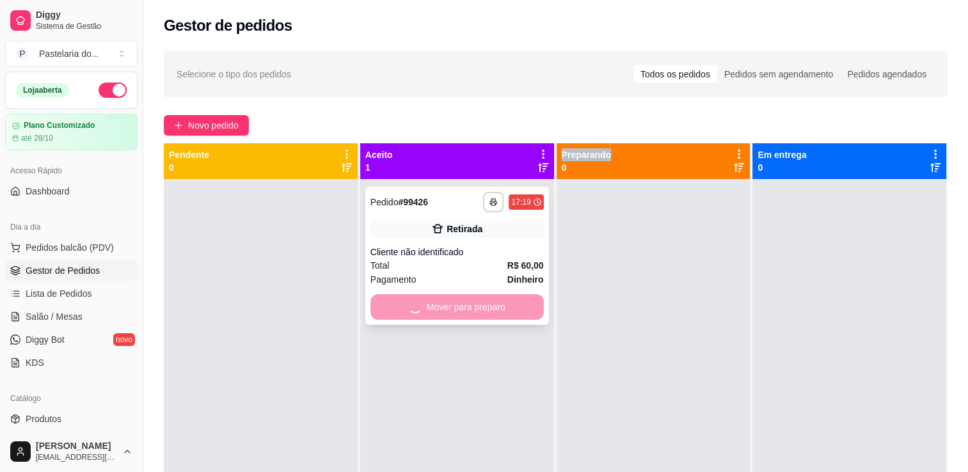
click at [497, 310] on div "Mover para preparo" at bounding box center [457, 307] width 173 height 26
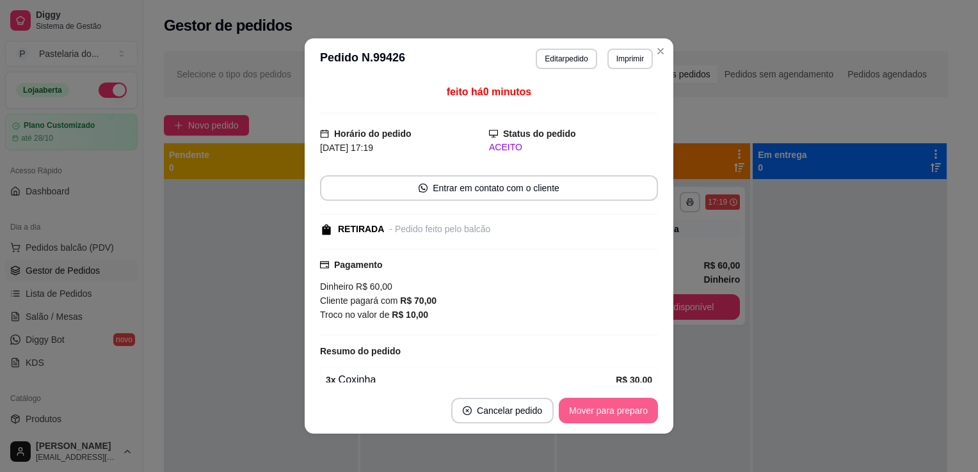
click at [626, 410] on button "Mover para preparo" at bounding box center [608, 411] width 99 height 26
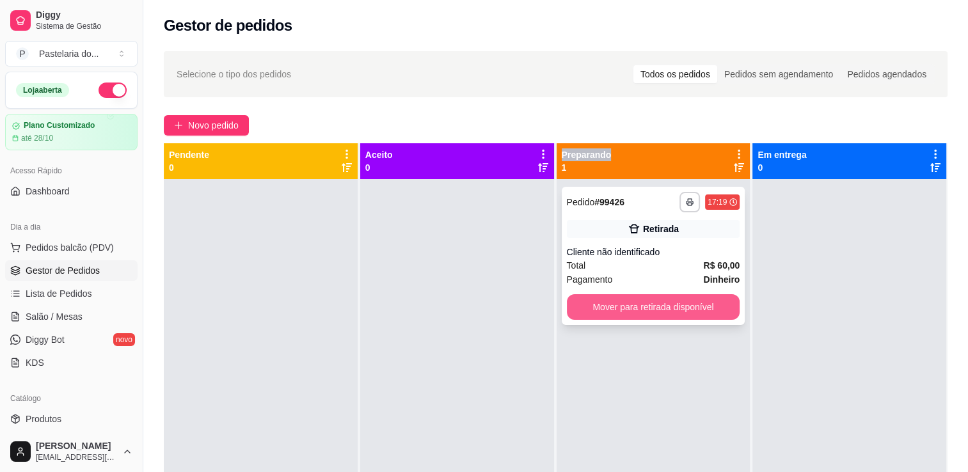
click at [687, 305] on button "Mover para retirada disponível" at bounding box center [653, 307] width 173 height 26
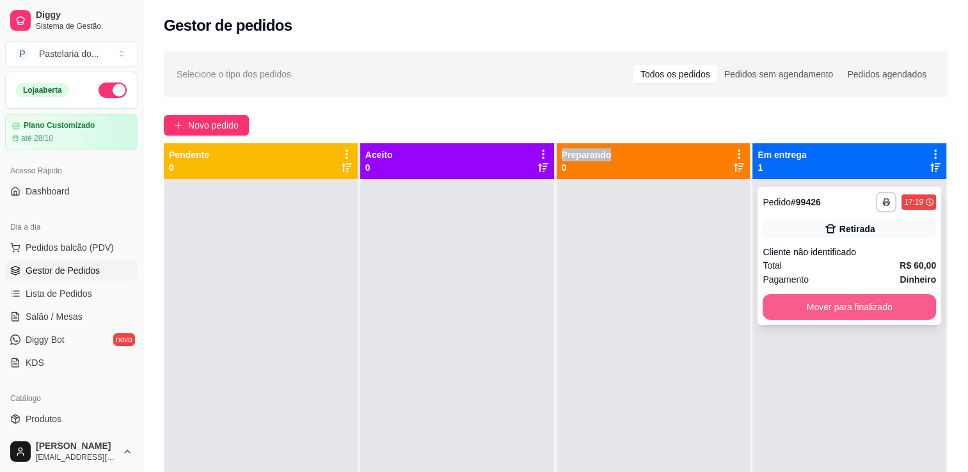
click at [784, 315] on button "Mover para finalizado" at bounding box center [849, 307] width 173 height 26
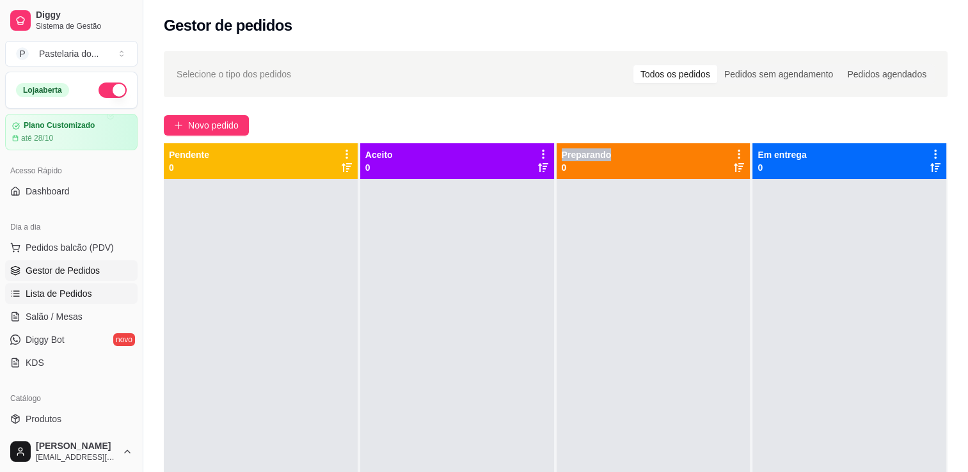
click at [51, 300] on link "Lista de Pedidos" at bounding box center [71, 294] width 132 height 20
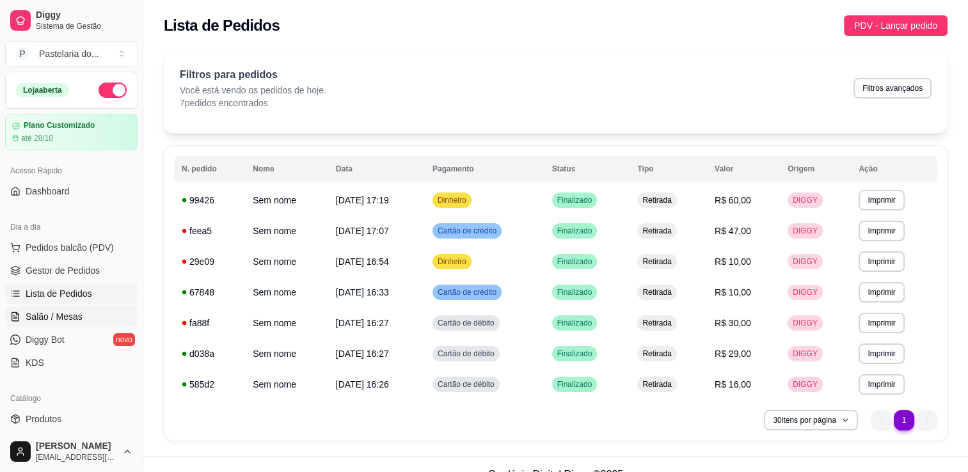
click at [74, 321] on span "Salão / Mesas" at bounding box center [54, 316] width 57 height 13
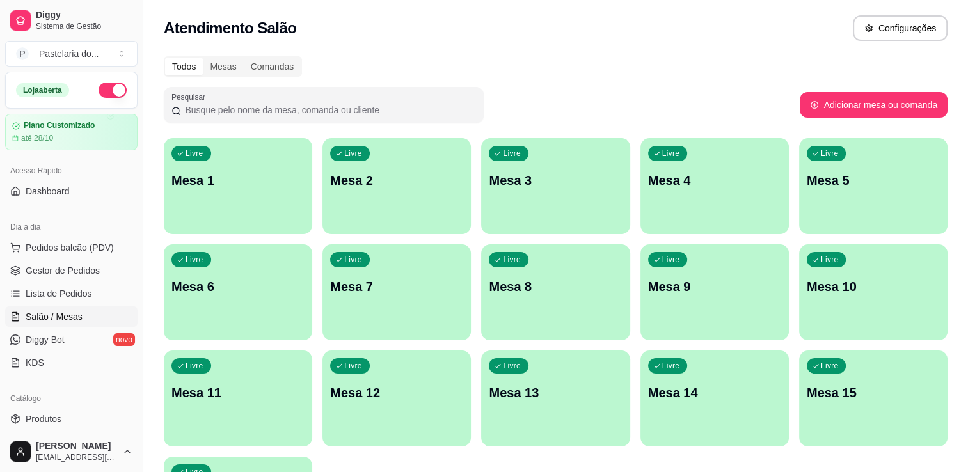
click at [250, 216] on div "Livre Mesa 1" at bounding box center [238, 178] width 148 height 81
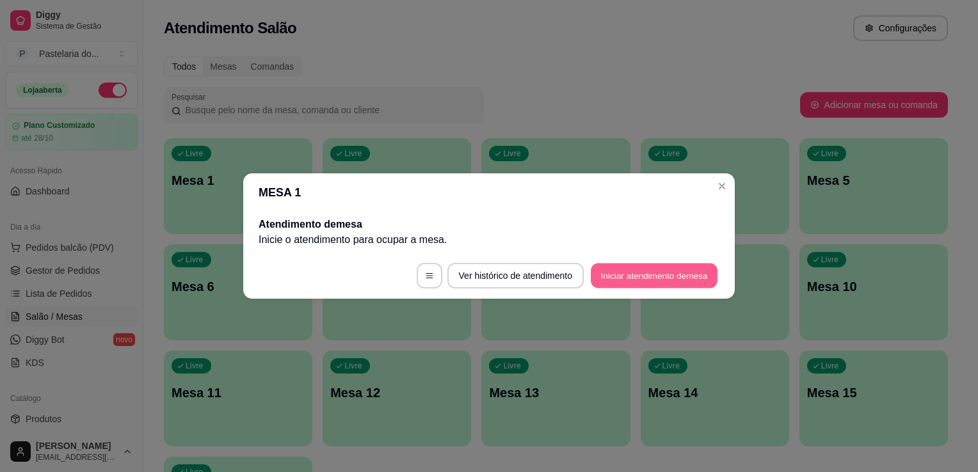
click at [650, 265] on button "Iniciar atendimento de mesa" at bounding box center [654, 276] width 127 height 25
click at [650, 265] on footer "Ver histórico de atendimento Iniciar atendimento de mesa" at bounding box center [489, 276] width 492 height 46
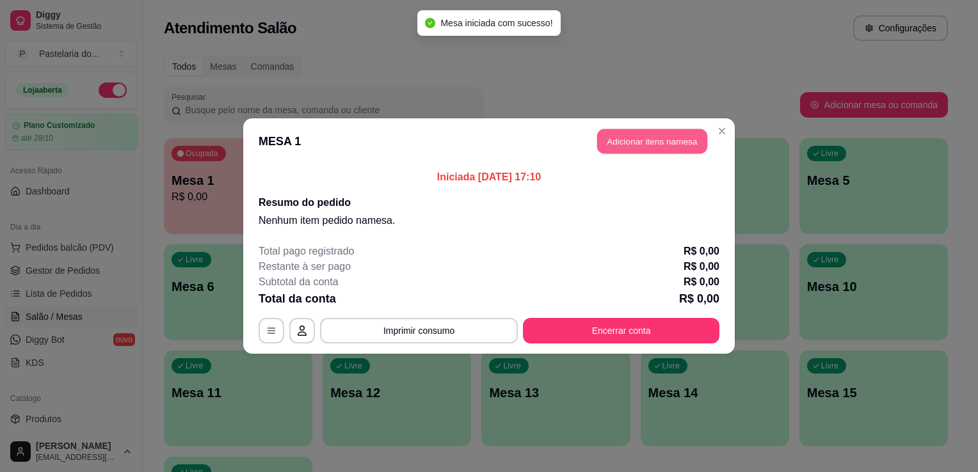
click at [666, 148] on button "Adicionar itens na mesa" at bounding box center [652, 141] width 110 height 25
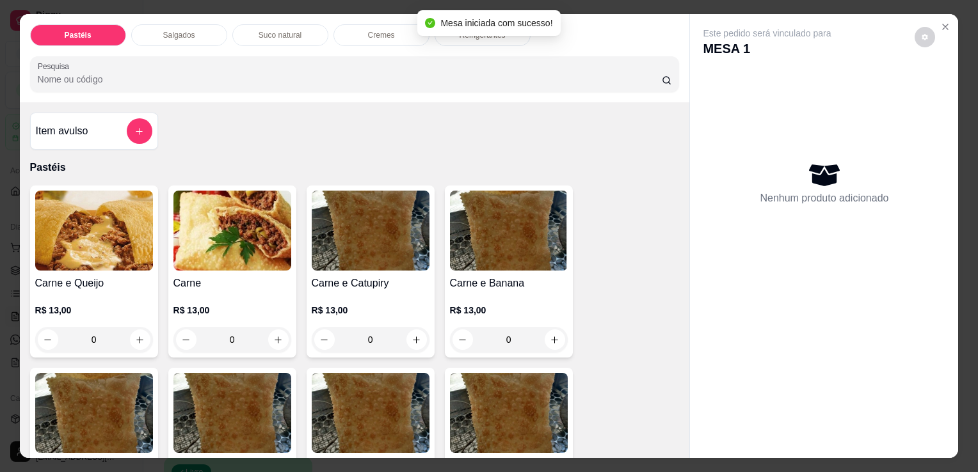
click at [164, 38] on div "Salgados" at bounding box center [179, 35] width 96 height 22
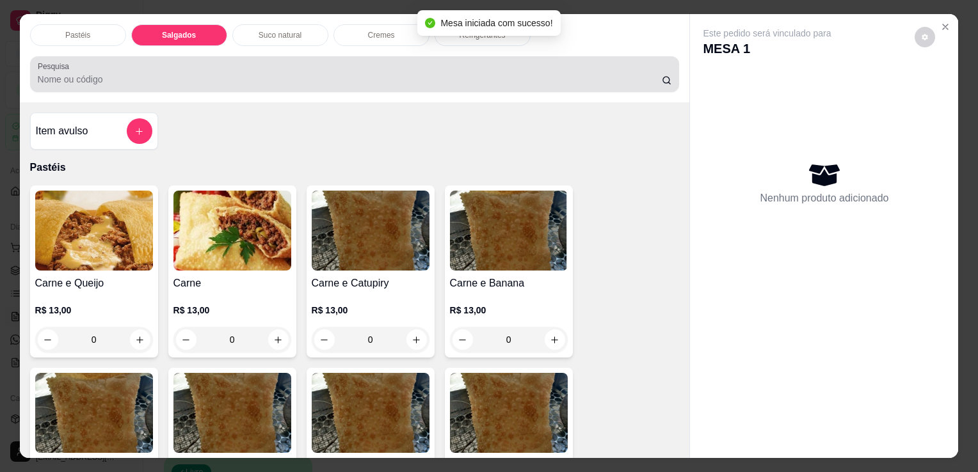
scroll to position [31, 0]
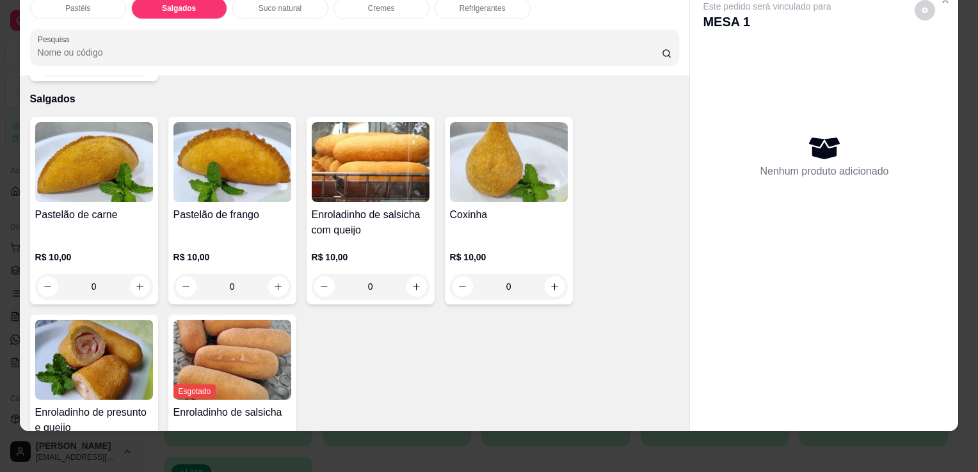
click at [92, 324] on img at bounding box center [94, 360] width 118 height 80
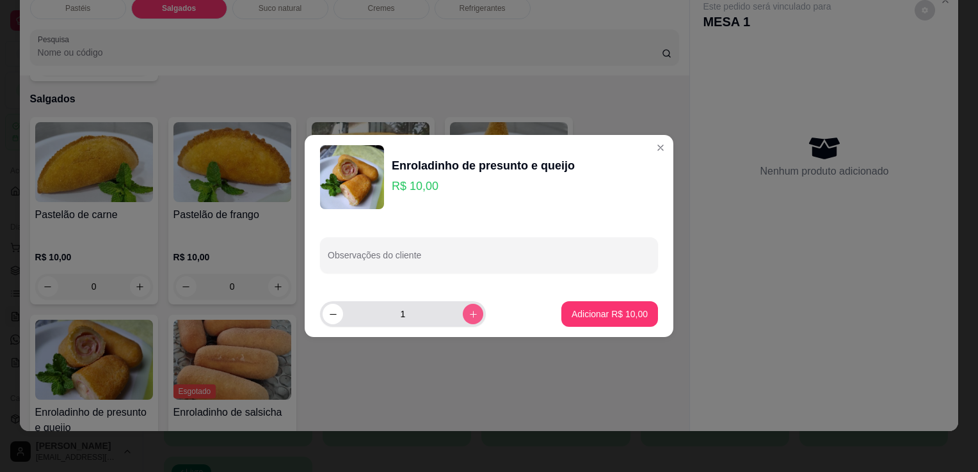
click at [469, 320] on button "increase-product-quantity" at bounding box center [473, 314] width 20 height 20
type input "2"
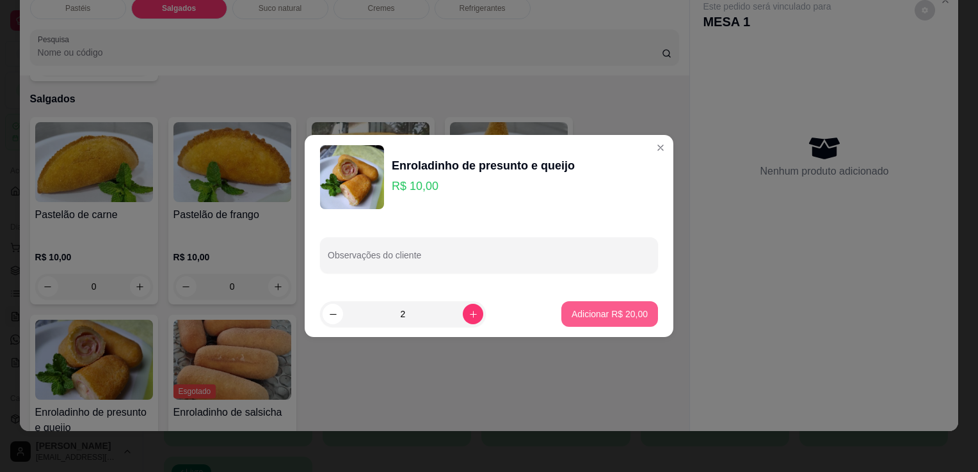
click at [599, 321] on button "Adicionar R$ 20,00" at bounding box center [609, 314] width 97 height 26
type input "2"
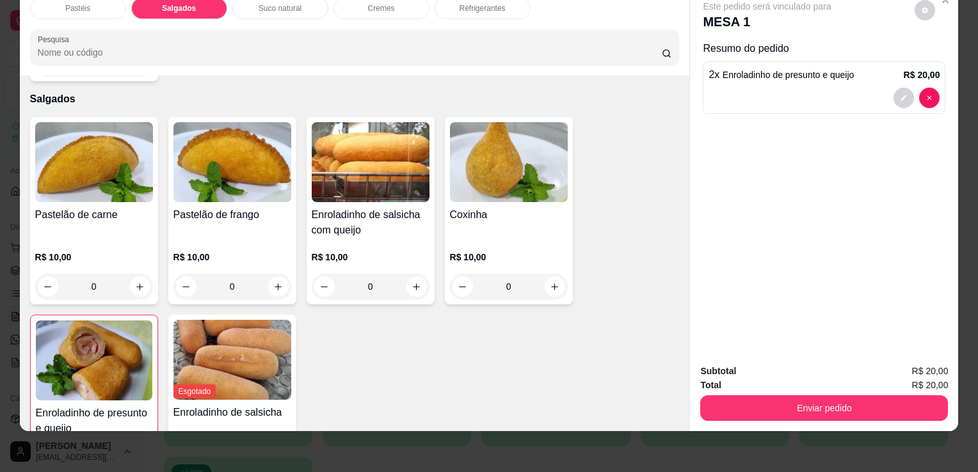
click at [464, 9] on div "Pastéis Salgados Suco natural Cremes Refrigerantes Pesquisa" at bounding box center [355, 31] width 670 height 88
click at [467, 8] on div "Refrigerantes" at bounding box center [483, 8] width 96 height 22
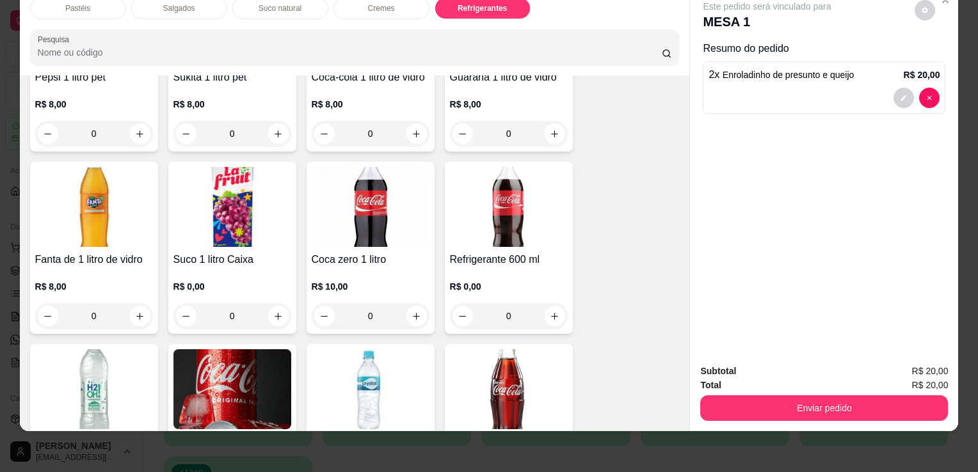
scroll to position [3406, 0]
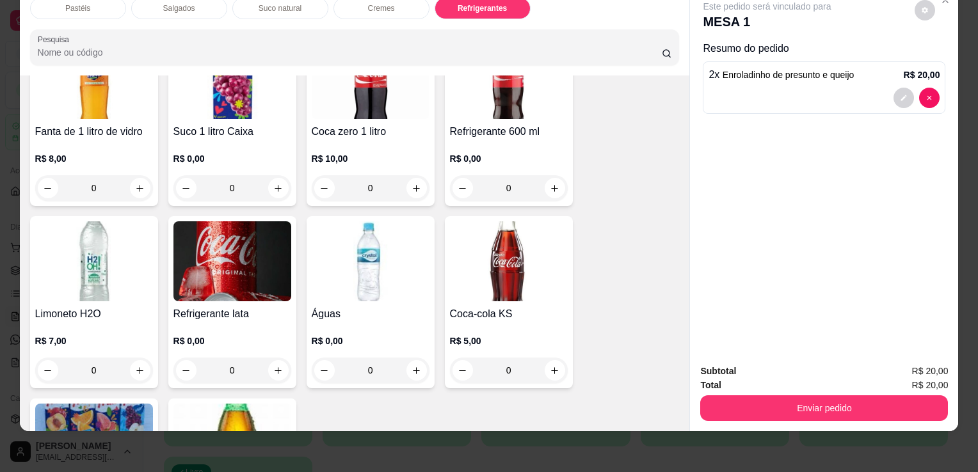
click at [469, 266] on img at bounding box center [509, 261] width 118 height 80
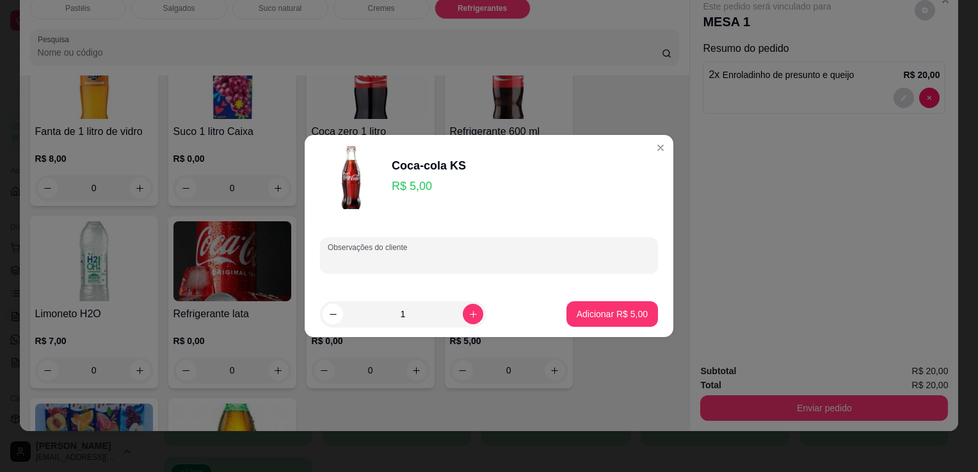
click at [620, 324] on button "Adicionar R$ 5,00" at bounding box center [612, 314] width 92 height 26
type input "1"
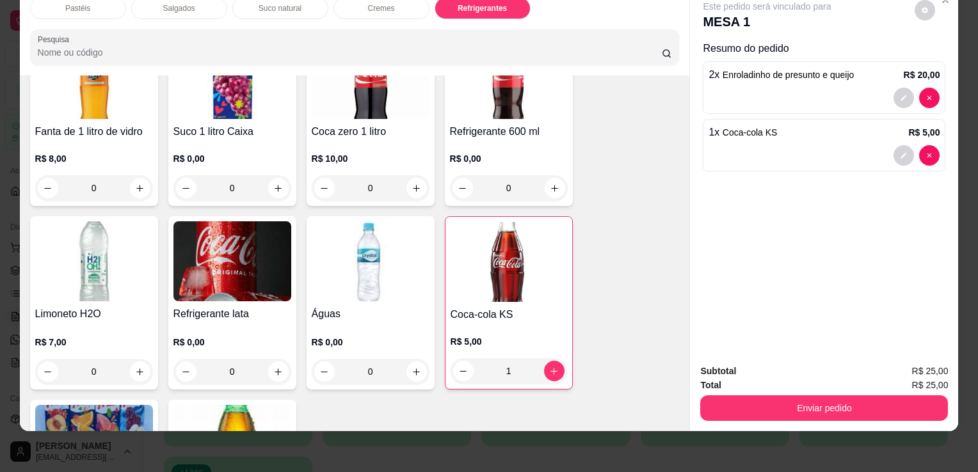
click at [63, 405] on img at bounding box center [94, 445] width 118 height 80
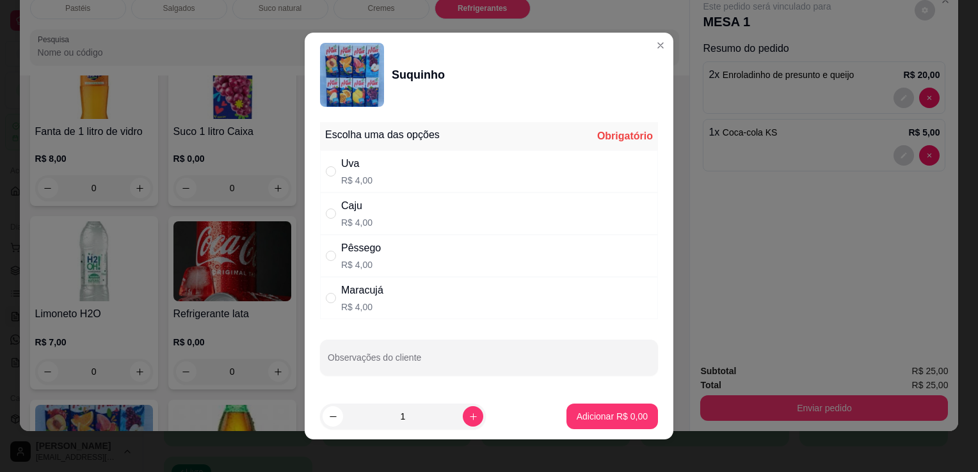
click at [391, 175] on div "Uva R$ 4,00" at bounding box center [489, 171] width 338 height 42
radio input "true"
click at [581, 421] on p "Adicionar R$ 4,00" at bounding box center [611, 416] width 69 height 12
type input "1"
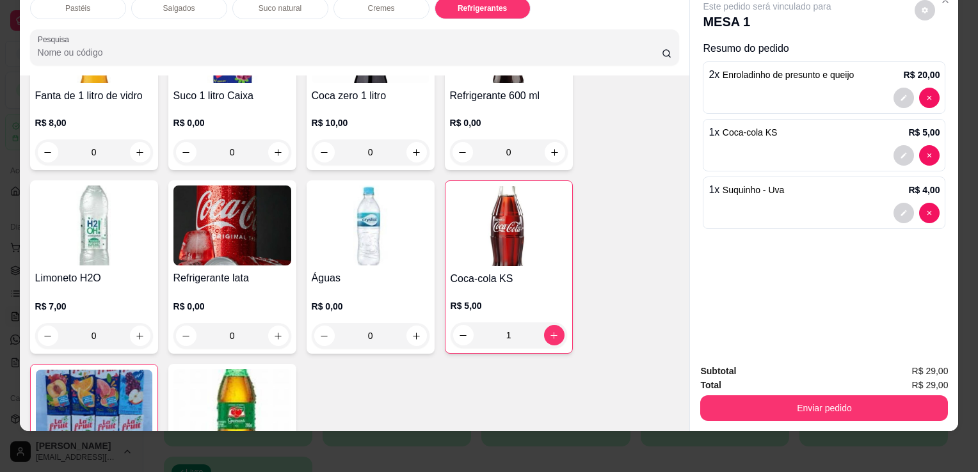
scroll to position [3470, 0]
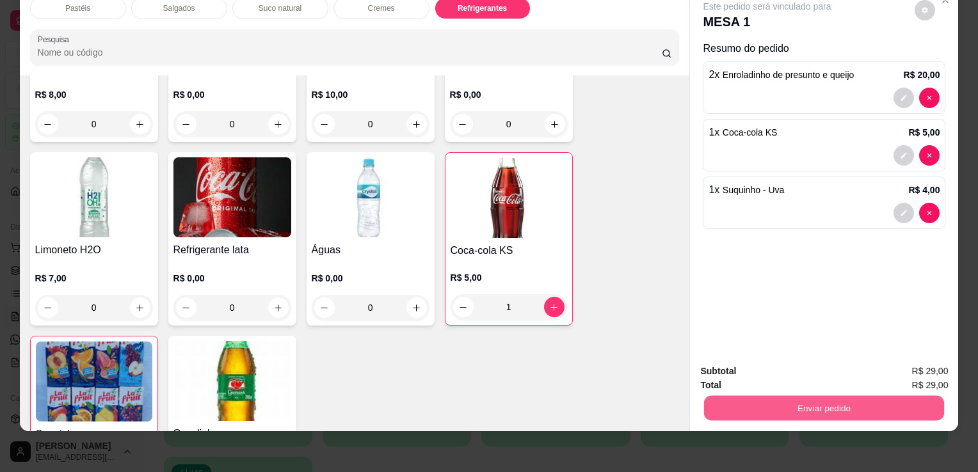
click at [822, 396] on button "Enviar pedido" at bounding box center [824, 408] width 240 height 25
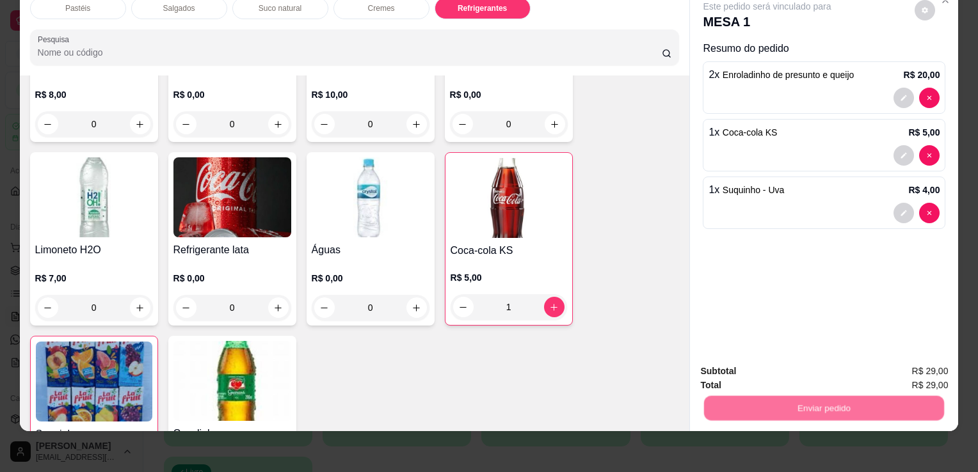
click at [934, 370] on button "Enviar pedido" at bounding box center [915, 367] width 72 height 24
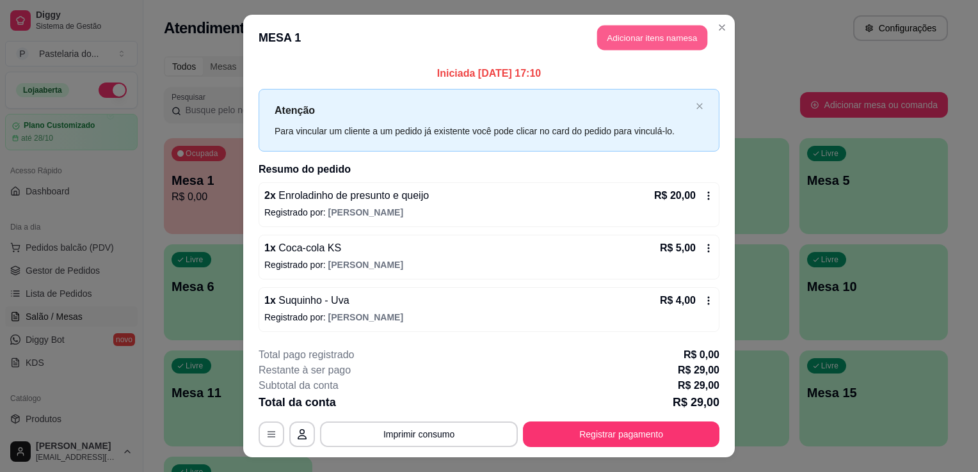
click at [632, 36] on button "Adicionar itens na mesa" at bounding box center [652, 38] width 110 height 25
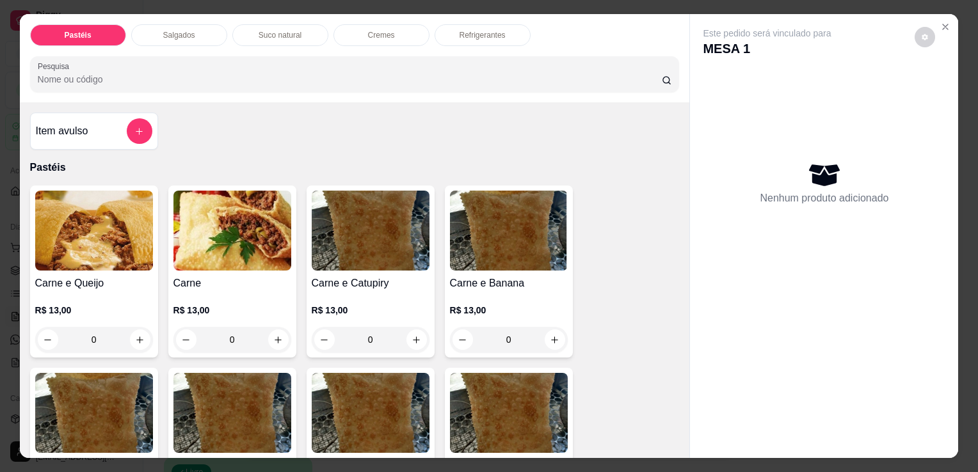
click at [185, 35] on div "Salgados" at bounding box center [179, 35] width 96 height 22
click at [185, 61] on div at bounding box center [355, 74] width 634 height 26
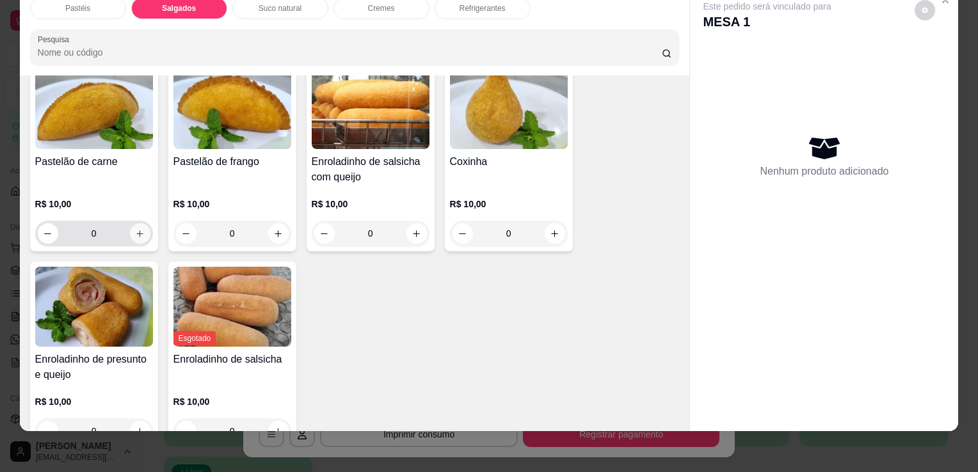
scroll to position [1424, 0]
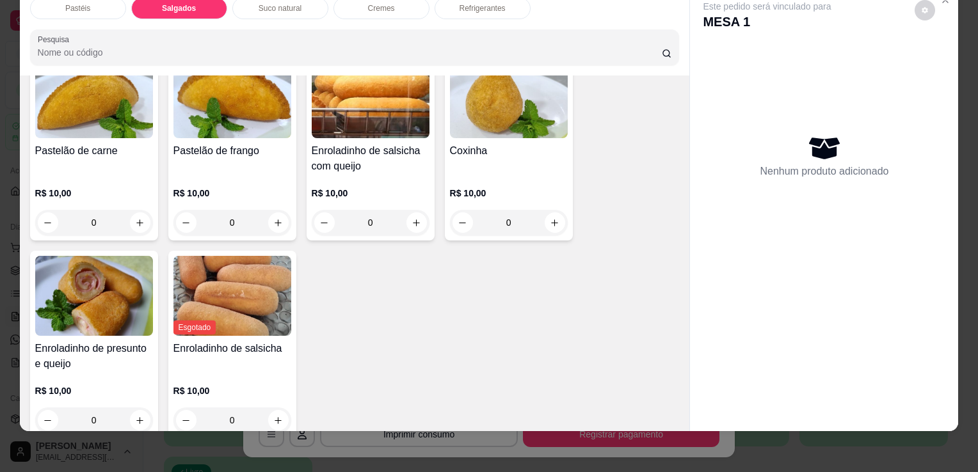
click at [95, 372] on div "R$ 10,00 0" at bounding box center [94, 402] width 118 height 61
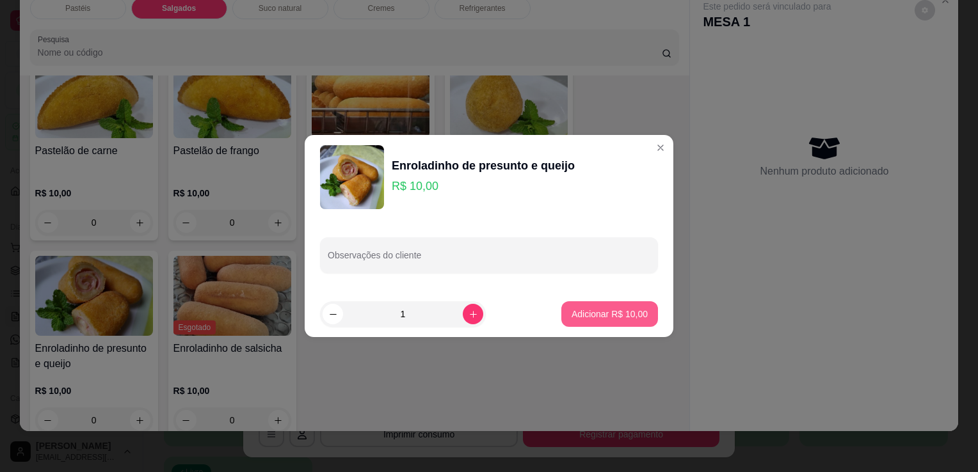
click at [584, 321] on button "Adicionar R$ 10,00" at bounding box center [609, 314] width 97 height 26
type input "1"
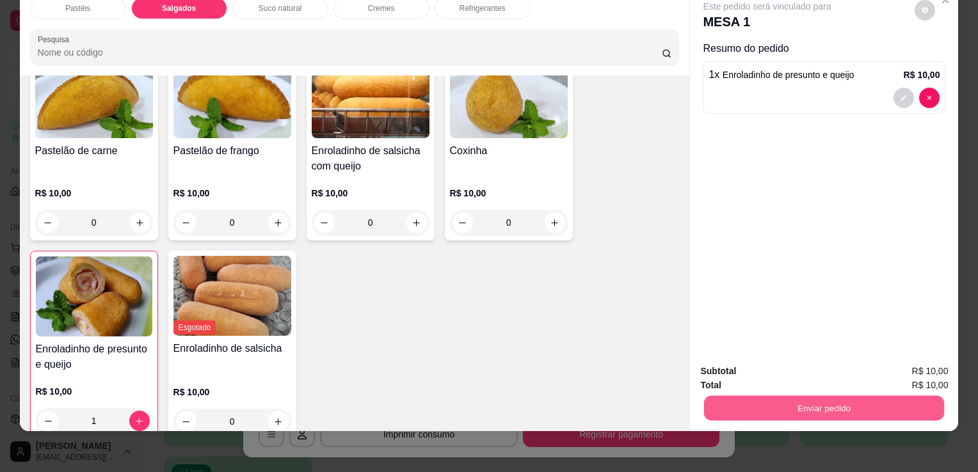
click at [781, 396] on button "Enviar pedido" at bounding box center [824, 408] width 240 height 25
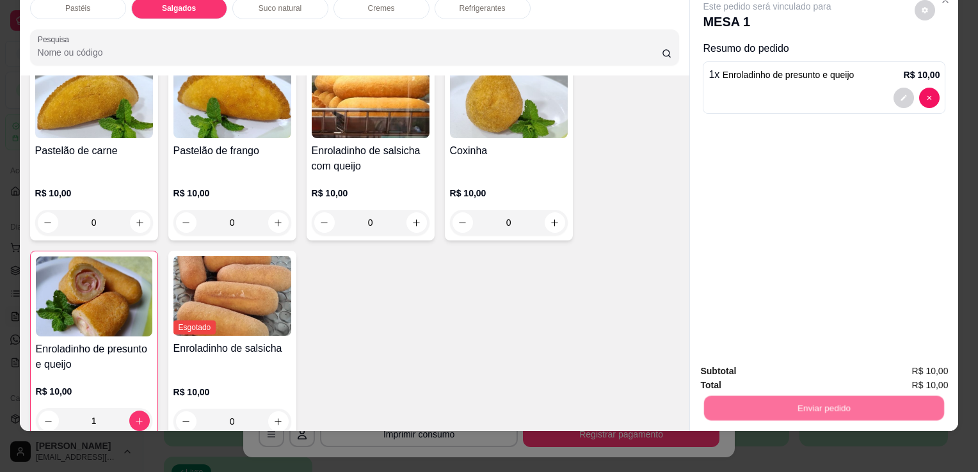
click at [897, 362] on button "Enviar pedido" at bounding box center [915, 367] width 72 height 24
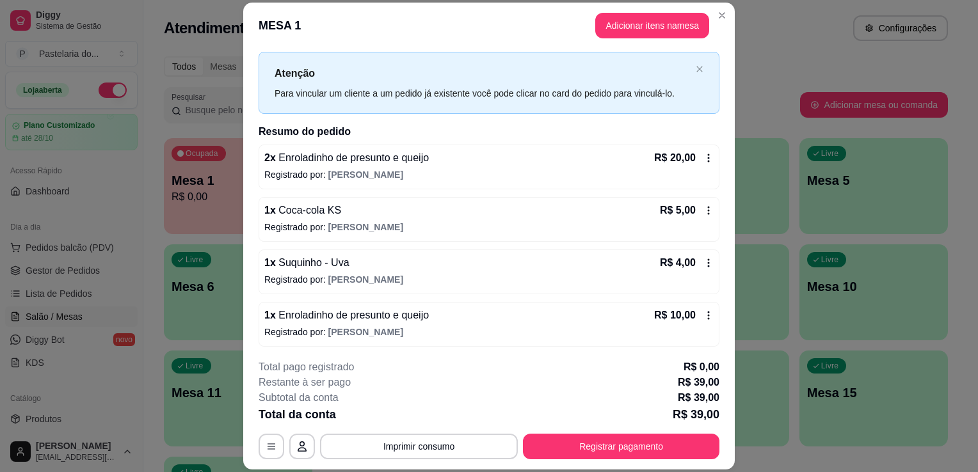
scroll to position [26, 0]
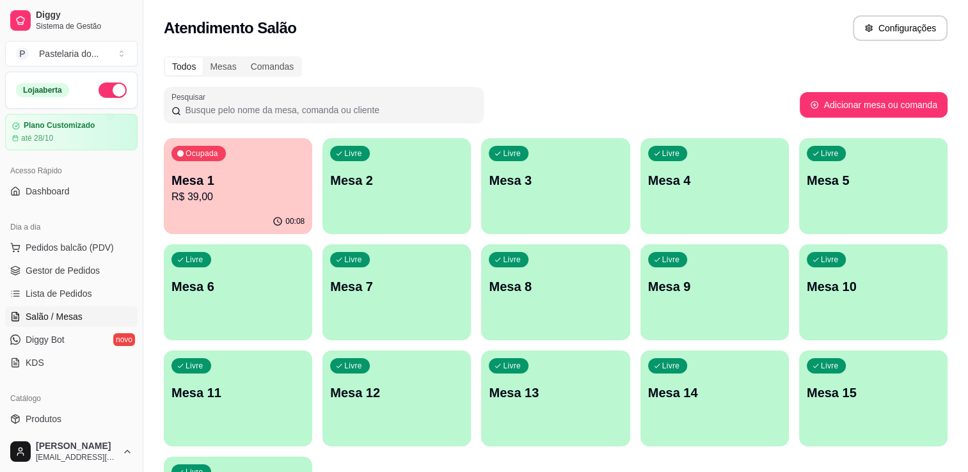
click at [399, 279] on p "Mesa 7" at bounding box center [396, 287] width 133 height 18
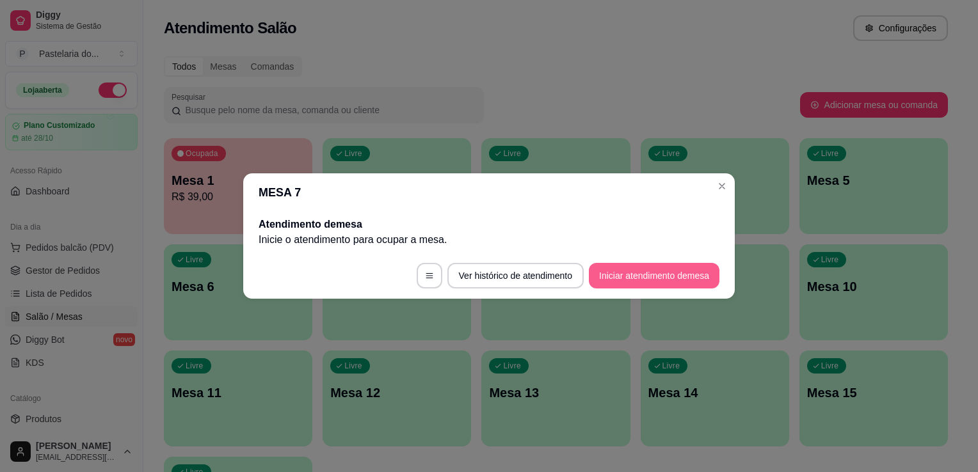
click at [668, 268] on button "Iniciar atendimento de mesa" at bounding box center [654, 276] width 131 height 26
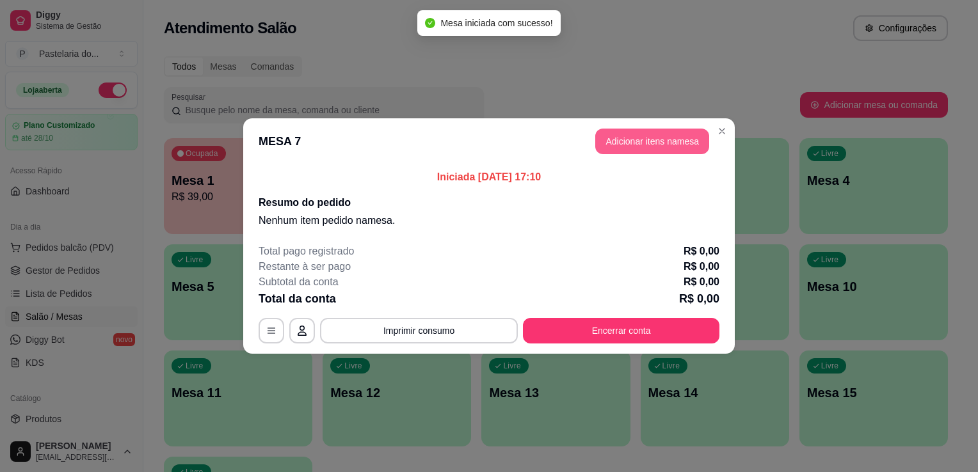
click at [652, 142] on button "Adicionar itens na mesa" at bounding box center [652, 142] width 114 height 26
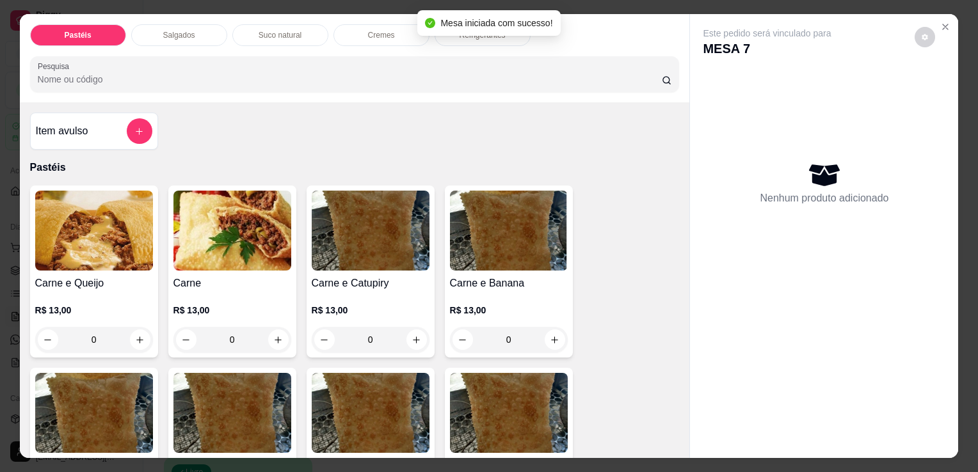
click at [215, 291] on div "R$ 13,00 0" at bounding box center [232, 321] width 118 height 61
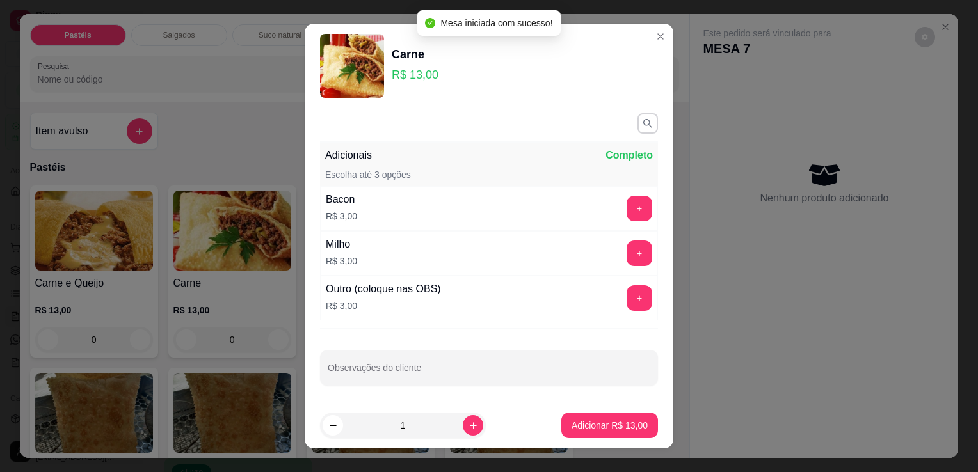
click at [469, 430] on icon "increase-product-quantity" at bounding box center [474, 426] width 10 height 10
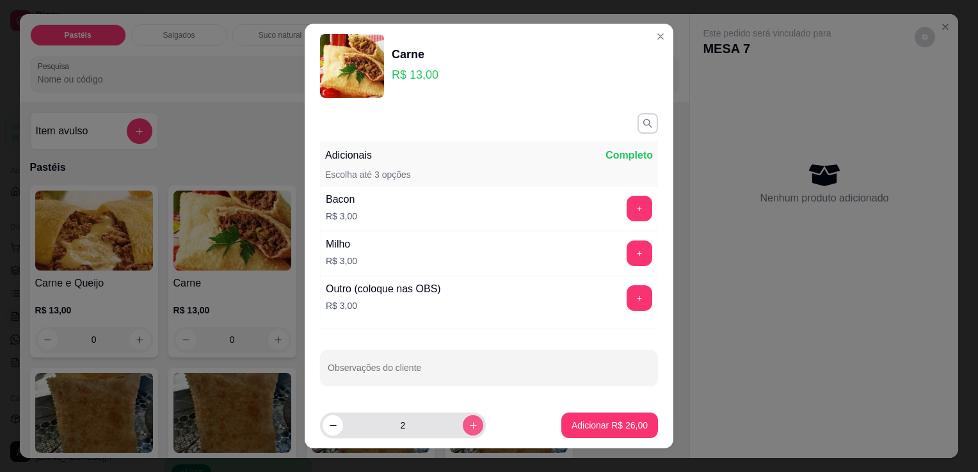
type input "2"
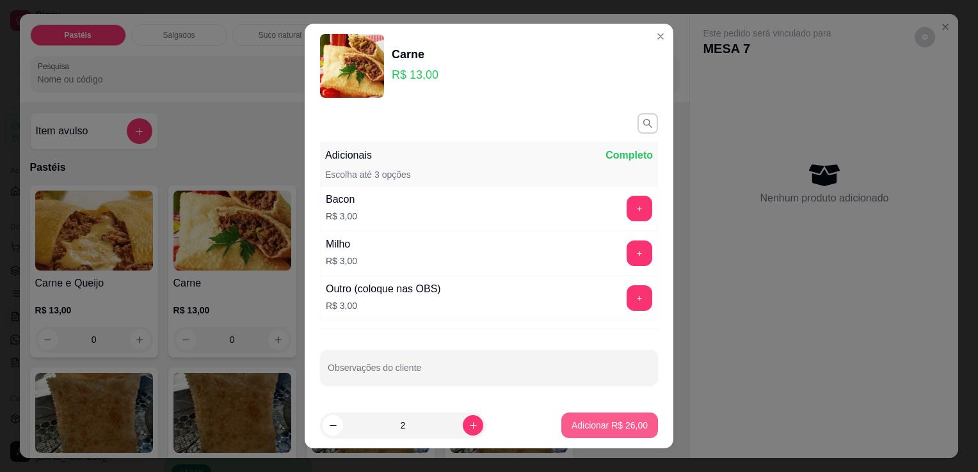
click at [561, 422] on button "Adicionar R$ 26,00" at bounding box center [609, 426] width 97 height 26
type input "2"
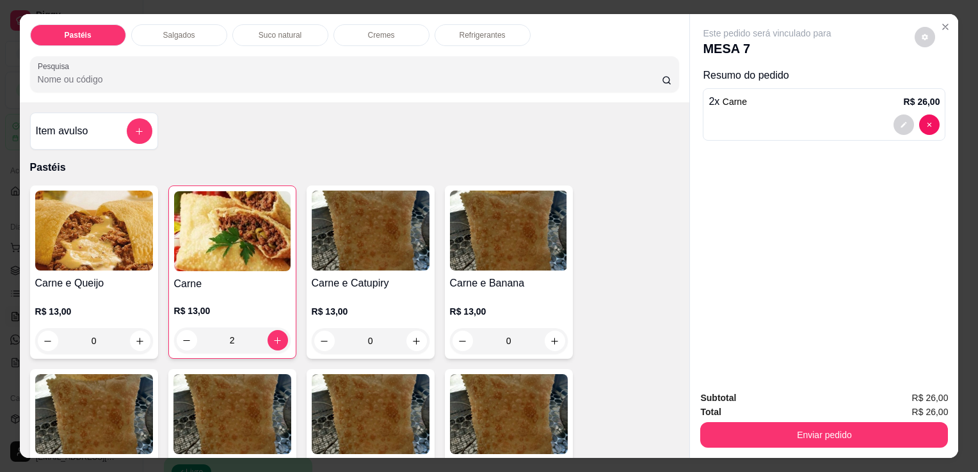
click at [300, 33] on div "Suco natural" at bounding box center [280, 35] width 96 height 22
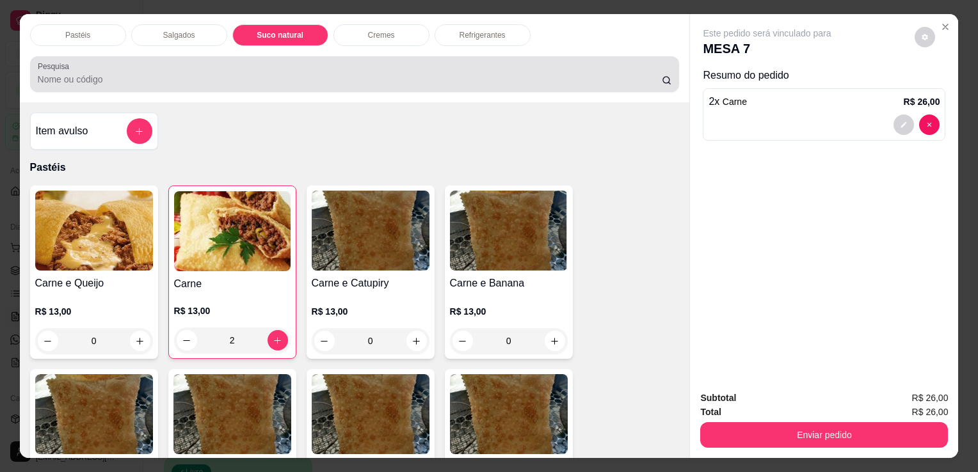
scroll to position [31, 0]
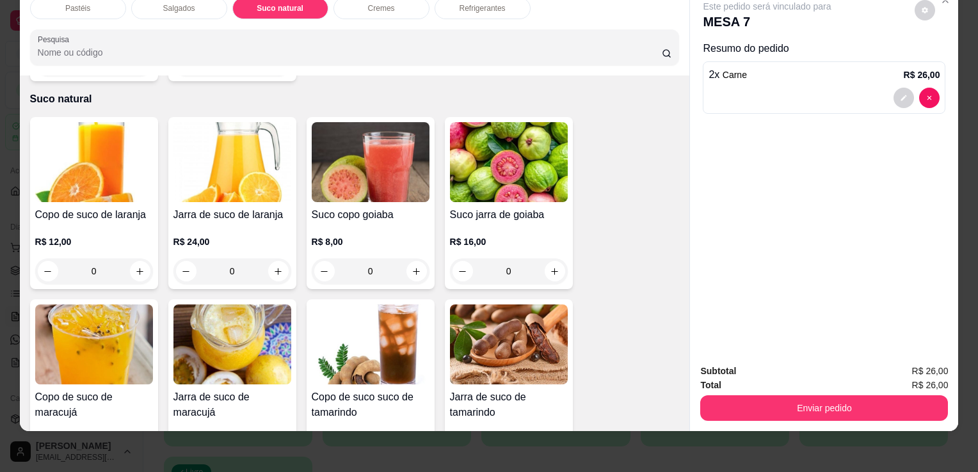
click at [205, 168] on img at bounding box center [232, 162] width 118 height 80
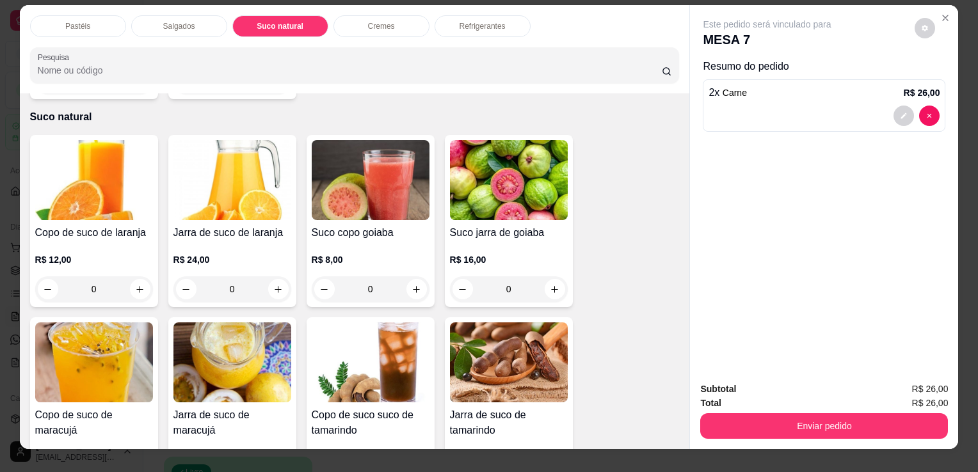
click at [256, 225] on h4 "Jarra de suco de laranja" at bounding box center [232, 232] width 118 height 15
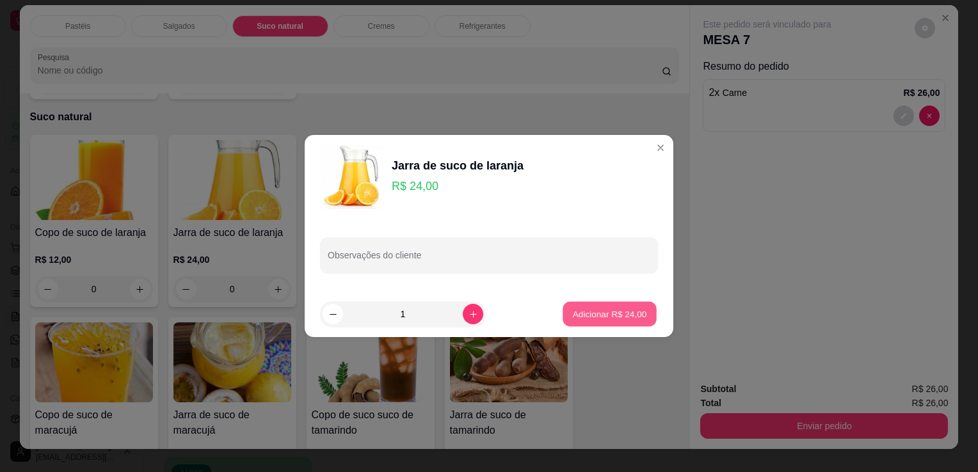
click at [622, 326] on button "Adicionar R$ 24,00" at bounding box center [610, 314] width 94 height 25
type input "1"
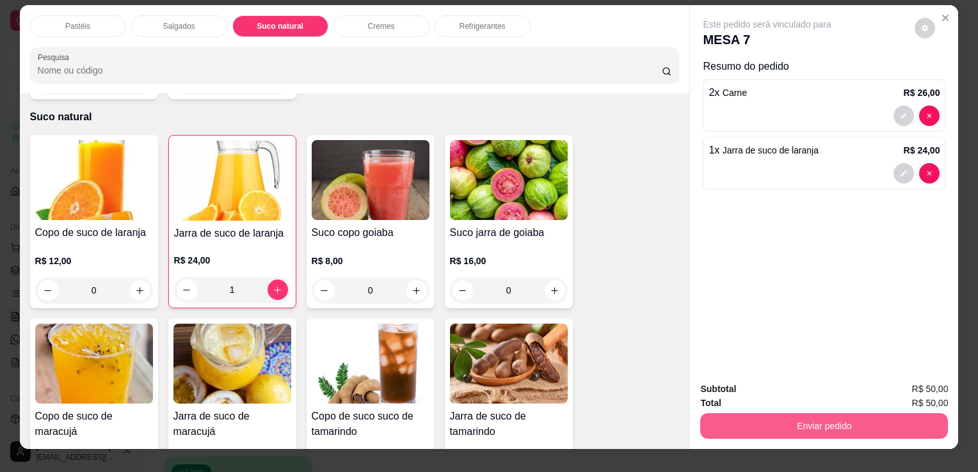
click at [773, 415] on button "Enviar pedido" at bounding box center [824, 426] width 248 height 26
click at [773, 413] on button "Enviar pedido" at bounding box center [824, 425] width 240 height 25
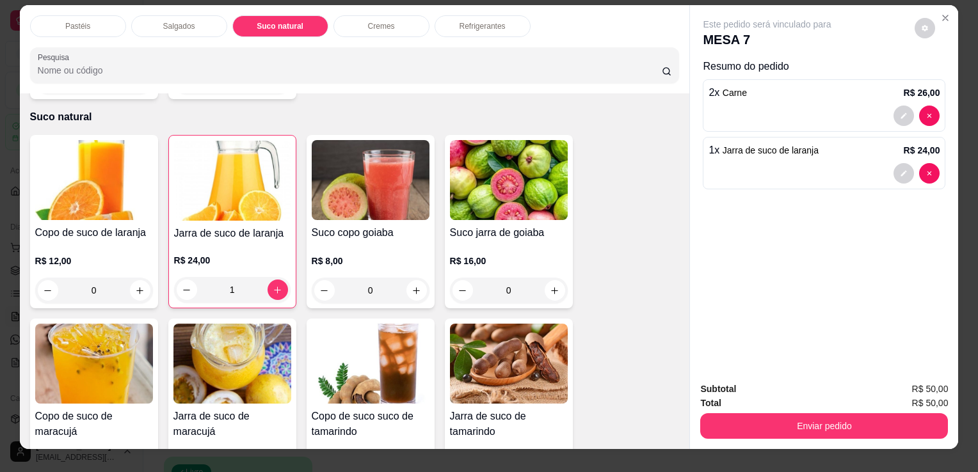
click at [850, 413] on button "Enviar pedido" at bounding box center [824, 426] width 248 height 26
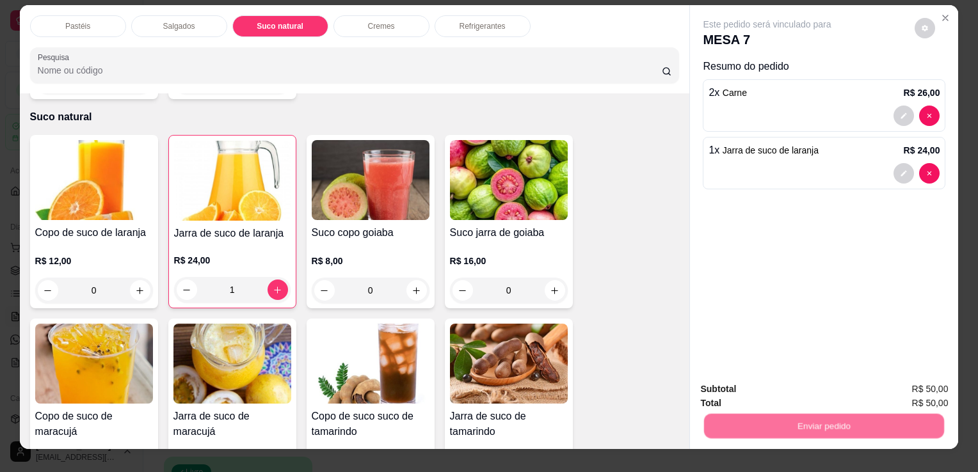
click at [902, 388] on button "Enviar pedido" at bounding box center [915, 390] width 72 height 24
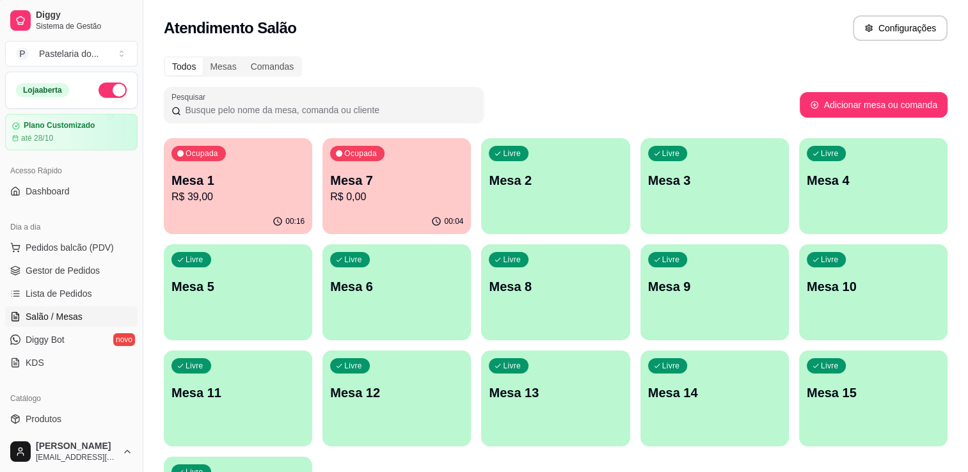
click at [200, 182] on p "Mesa 1" at bounding box center [238, 181] width 133 height 18
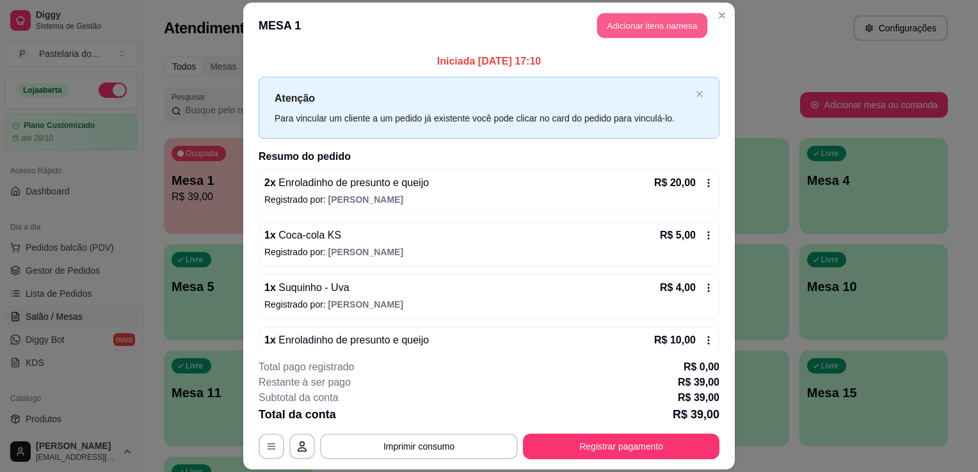
click at [646, 32] on button "Adicionar itens na mesa" at bounding box center [652, 25] width 110 height 25
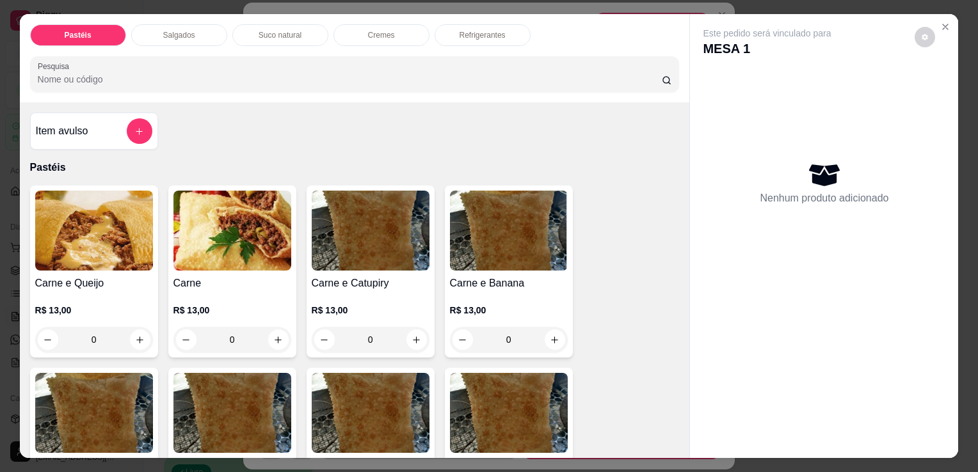
click at [150, 45] on div "Pastéis Salgados Suco natural Cremes Refrigerantes Pesquisa" at bounding box center [355, 58] width 670 height 88
click at [168, 24] on div "Salgados" at bounding box center [179, 35] width 96 height 22
click at [168, 56] on div "Pesquisa" at bounding box center [355, 74] width 650 height 36
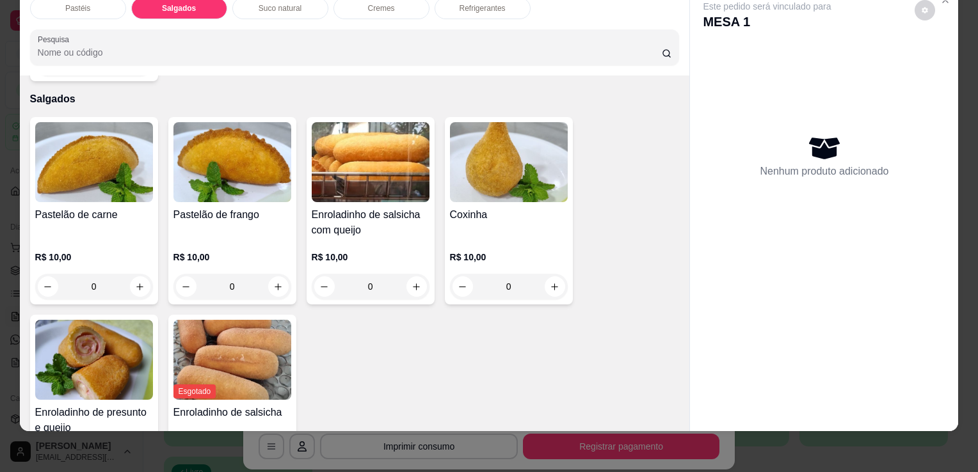
click at [116, 337] on img at bounding box center [94, 360] width 118 height 80
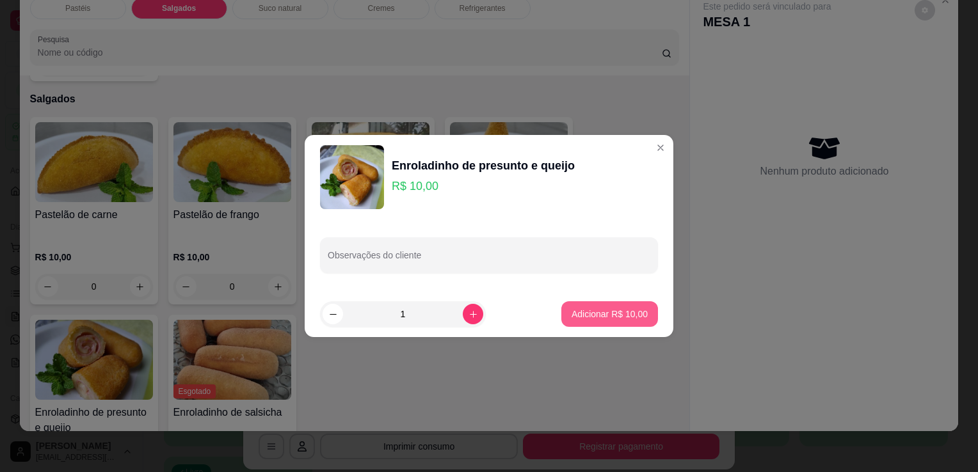
click at [616, 310] on p "Adicionar R$ 10,00" at bounding box center [610, 314] width 76 height 13
type input "1"
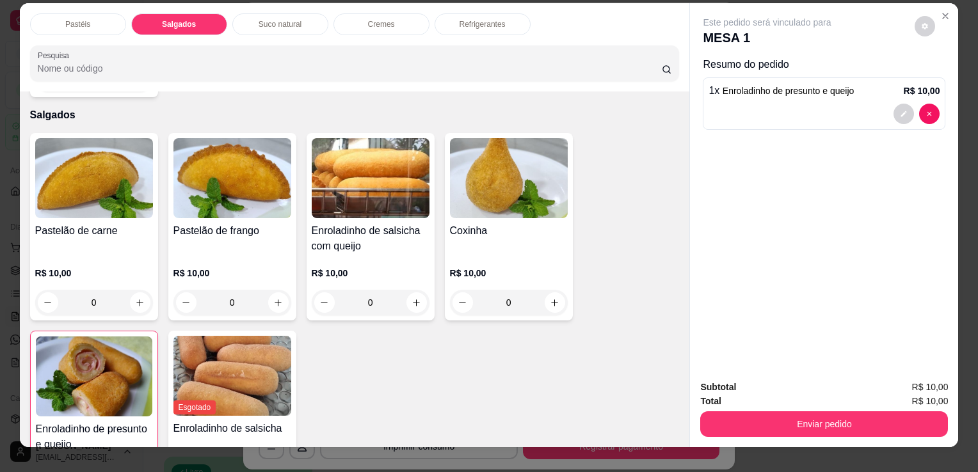
scroll to position [0, 0]
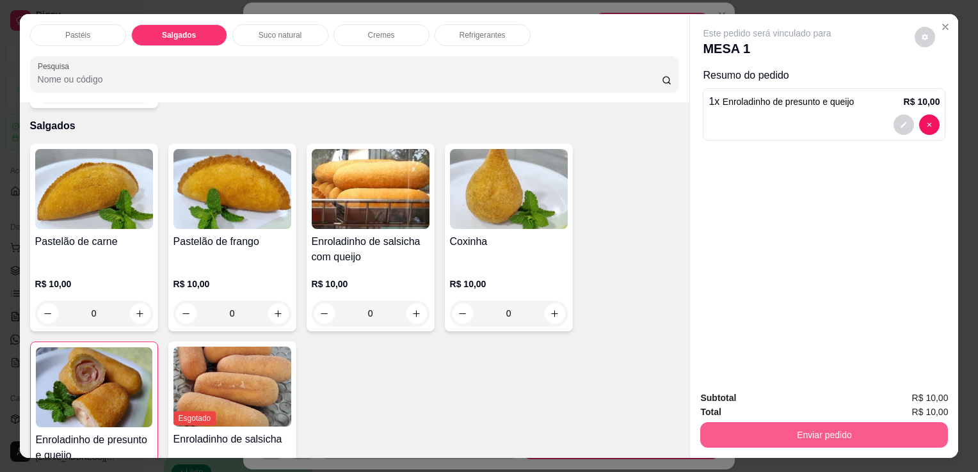
click at [817, 426] on button "Enviar pedido" at bounding box center [824, 435] width 248 height 26
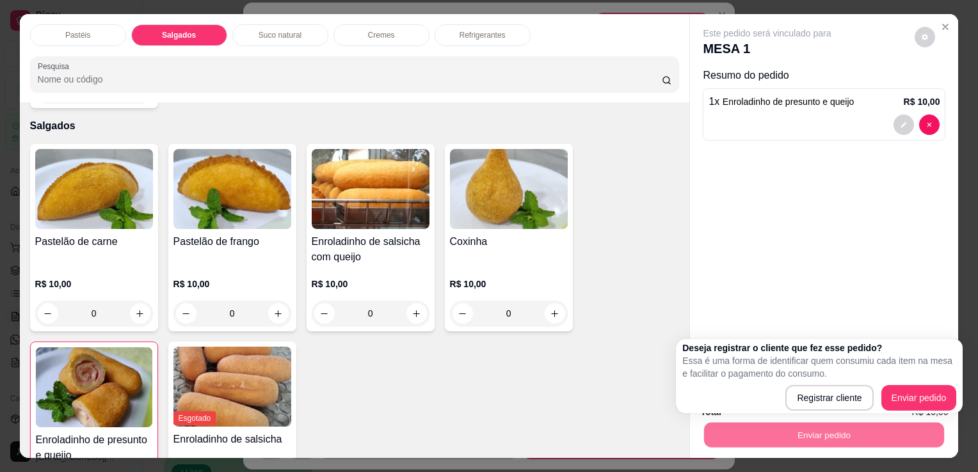
click at [887, 278] on div "Este pedido será vinculado para MESA 1 Resumo do pedido 1 x Enroladinho de pres…" at bounding box center [824, 197] width 268 height 367
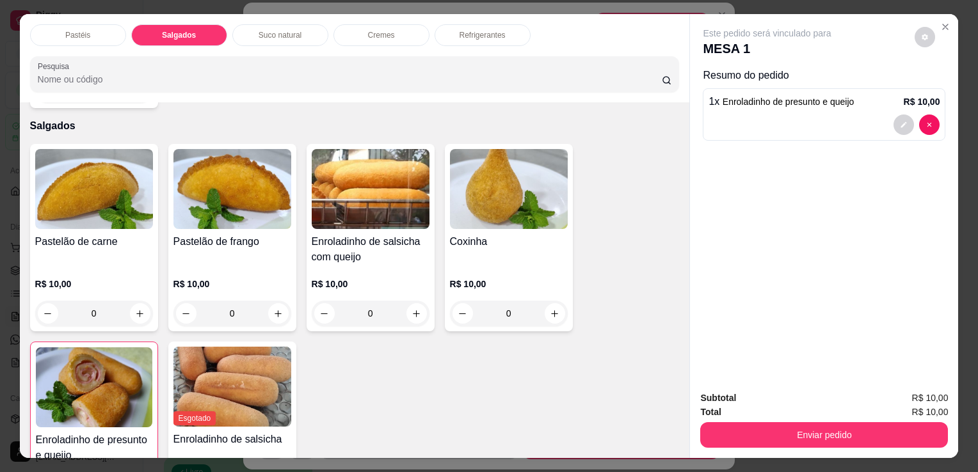
click at [493, 30] on p "Refrigerantes" at bounding box center [483, 35] width 46 height 10
click at [493, 61] on div at bounding box center [355, 74] width 634 height 26
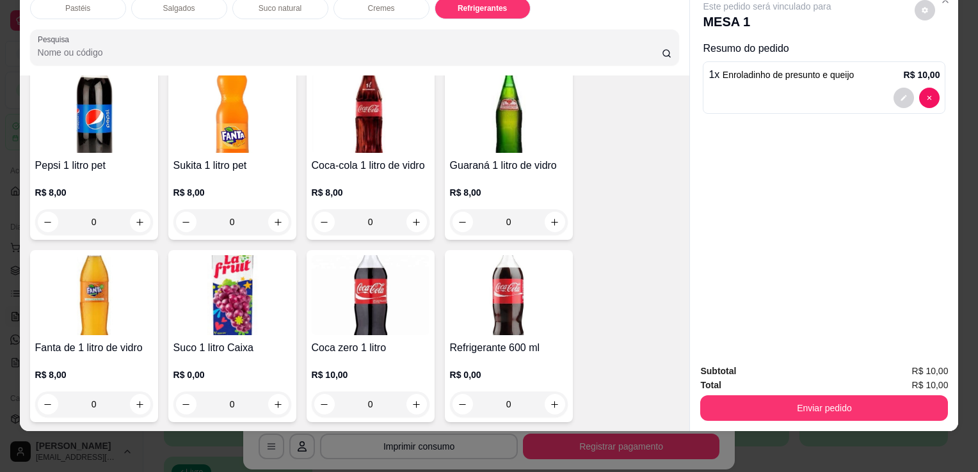
scroll to position [3534, 0]
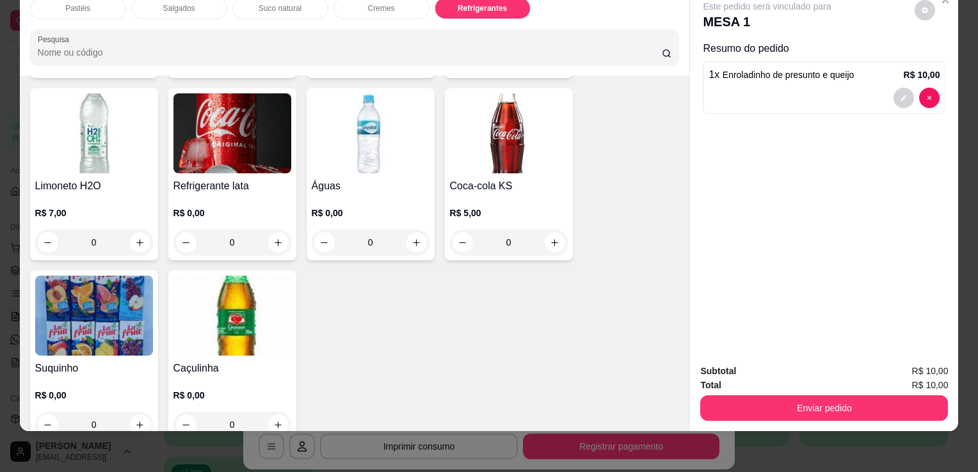
click at [381, 107] on img at bounding box center [371, 133] width 118 height 80
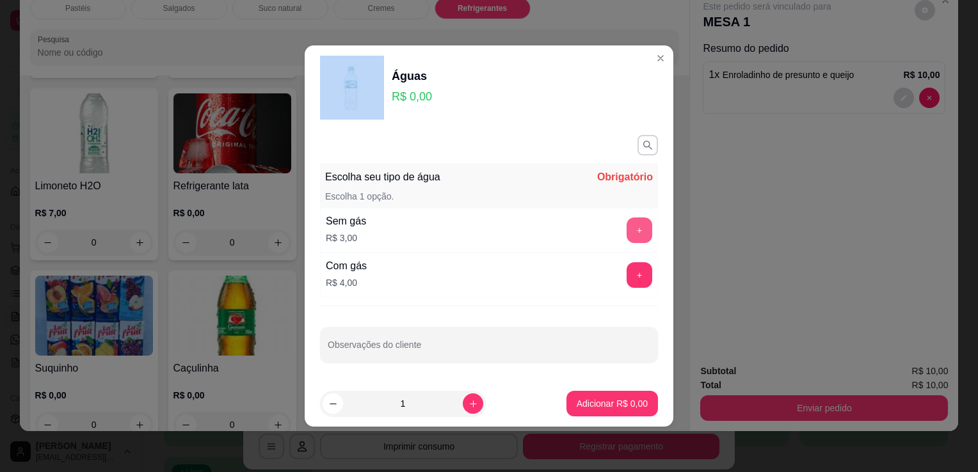
click at [629, 225] on button "+" at bounding box center [640, 231] width 26 height 26
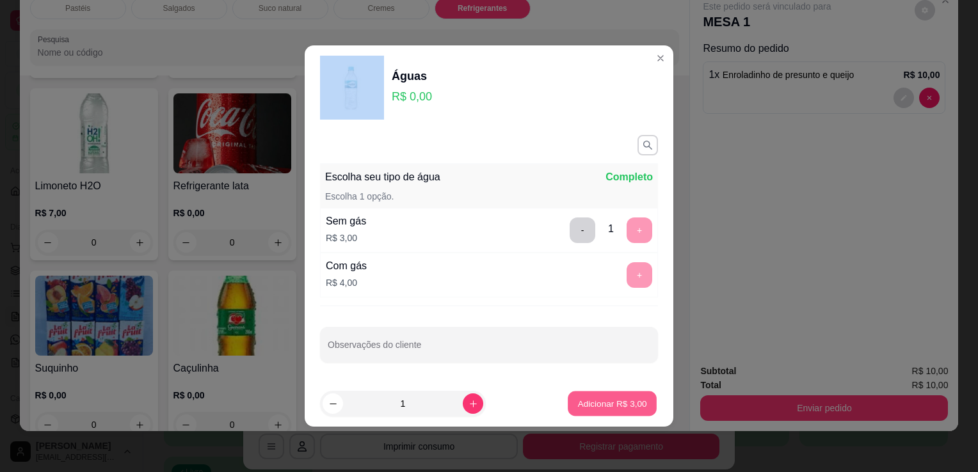
click at [614, 411] on button "Adicionar R$ 3,00" at bounding box center [612, 404] width 89 height 25
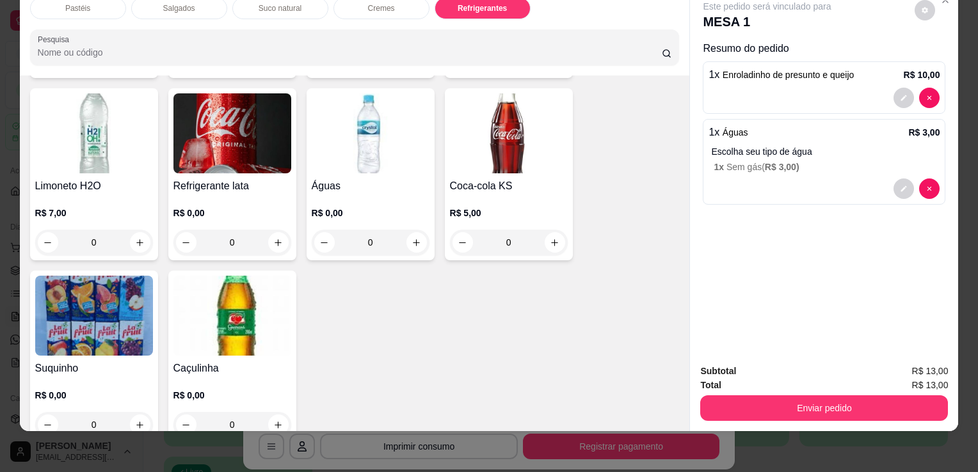
click at [746, 392] on div "Enviar pedido" at bounding box center [824, 406] width 248 height 29
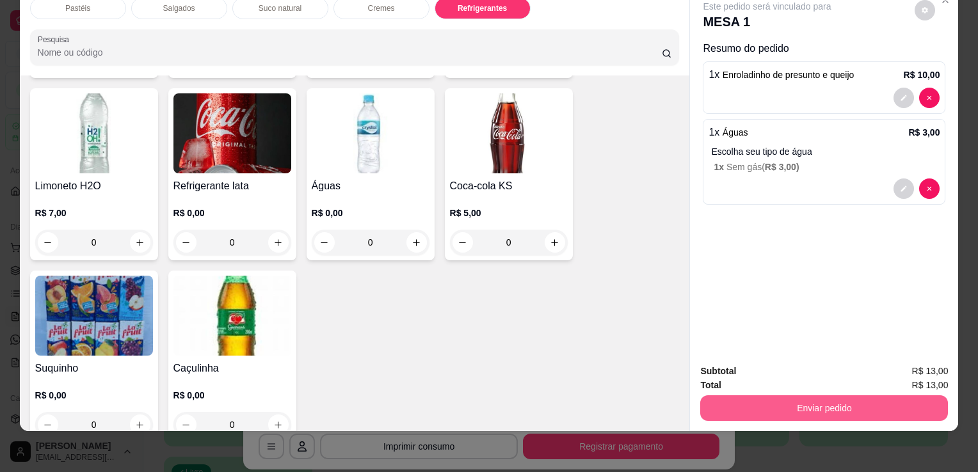
click at [751, 396] on button "Enviar pedido" at bounding box center [824, 409] width 248 height 26
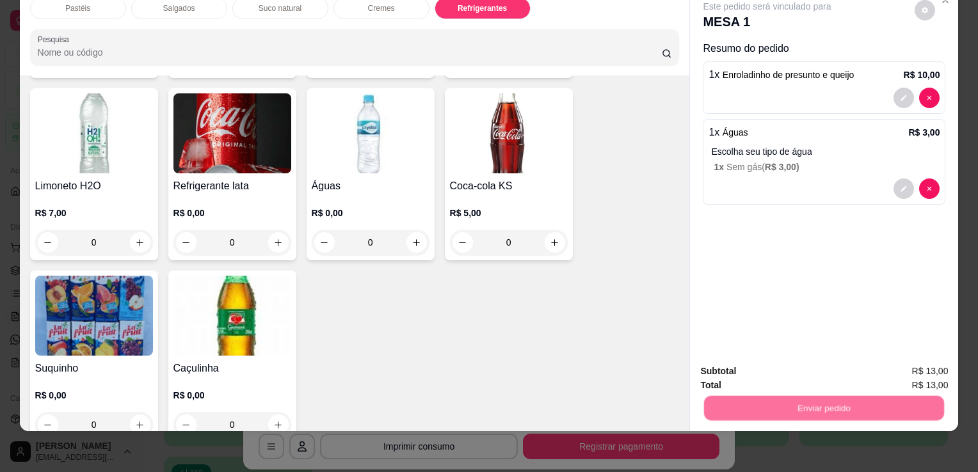
click at [802, 355] on button "Registrar cliente" at bounding box center [829, 367] width 84 height 24
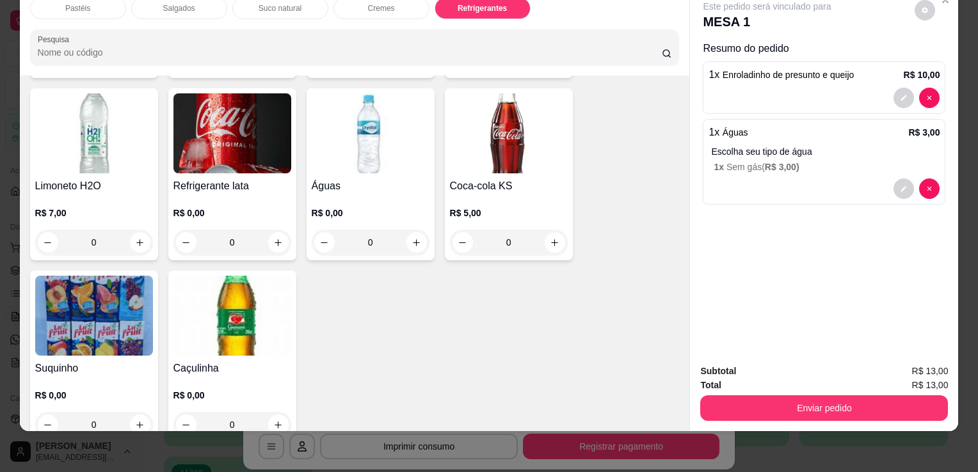
click at [803, 355] on div "Deseja registrar o cliente que fez esse pedido? Essa é uma forma de identificar…" at bounding box center [819, 346] width 263 height 67
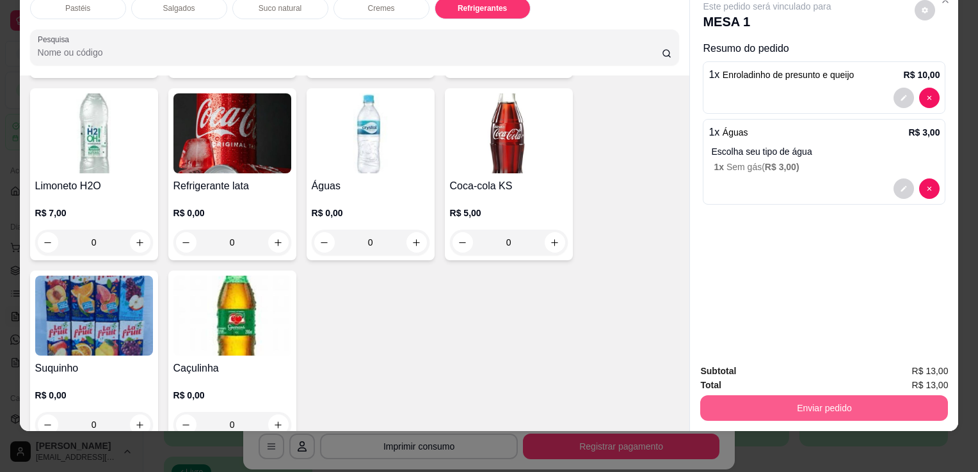
click at [924, 397] on button "Enviar pedido" at bounding box center [824, 409] width 248 height 26
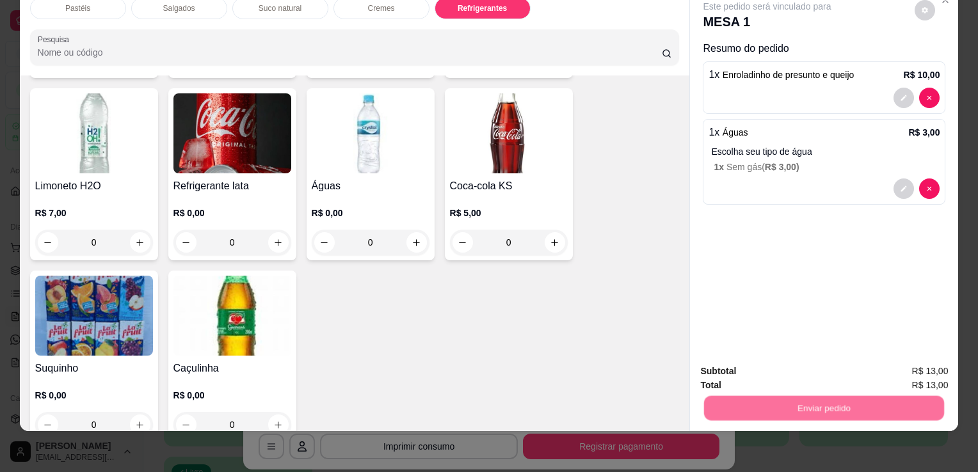
click at [932, 373] on button "Enviar pedido" at bounding box center [915, 367] width 72 height 24
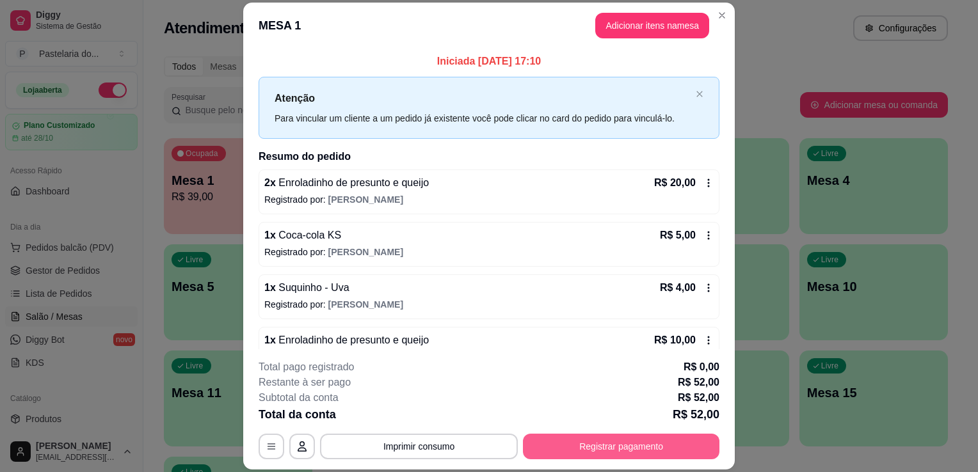
click at [666, 450] on button "Registrar pagamento" at bounding box center [621, 447] width 197 height 26
click at [589, 452] on button "Registrar pagamento" at bounding box center [621, 447] width 197 height 26
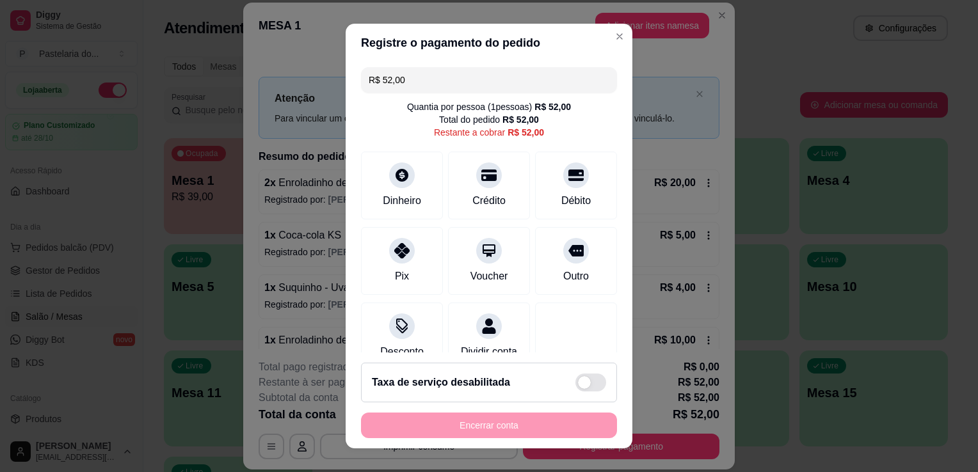
click at [562, 147] on div "R$ 52,00 Quantia por pessoa ( 1 pessoas) R$ 52,00 Total do pedido R$ 52,00 Rest…" at bounding box center [489, 207] width 287 height 291
click at [560, 189] on div "Débito" at bounding box center [576, 183] width 90 height 75
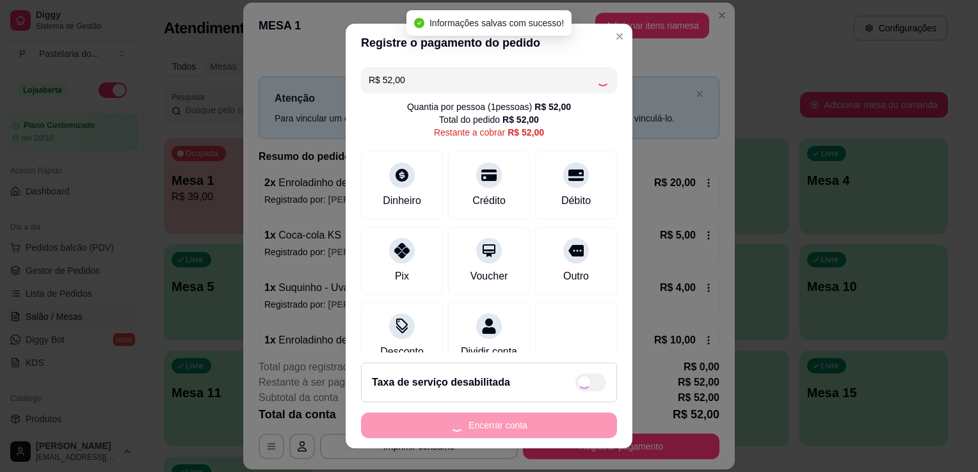
type input "R$ 0,00"
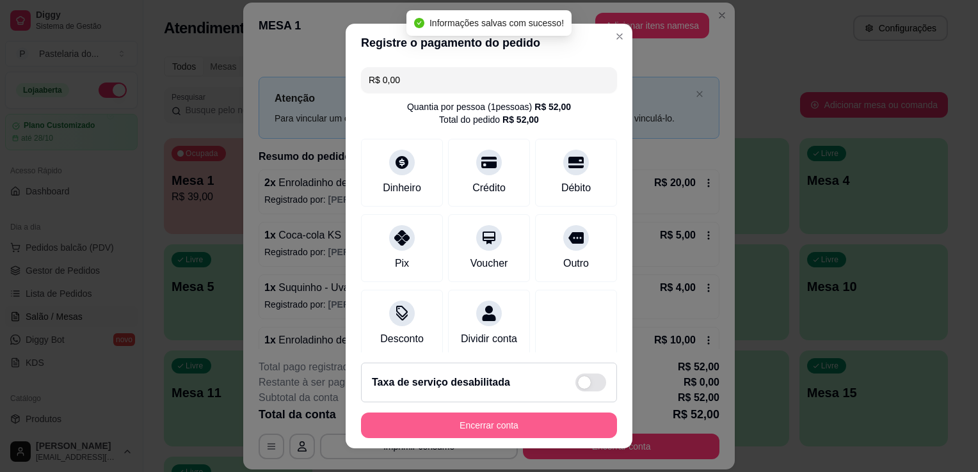
click at [514, 433] on button "Encerrar conta" at bounding box center [489, 426] width 256 height 26
click at [514, 433] on div "Encerrar conta" at bounding box center [489, 426] width 256 height 26
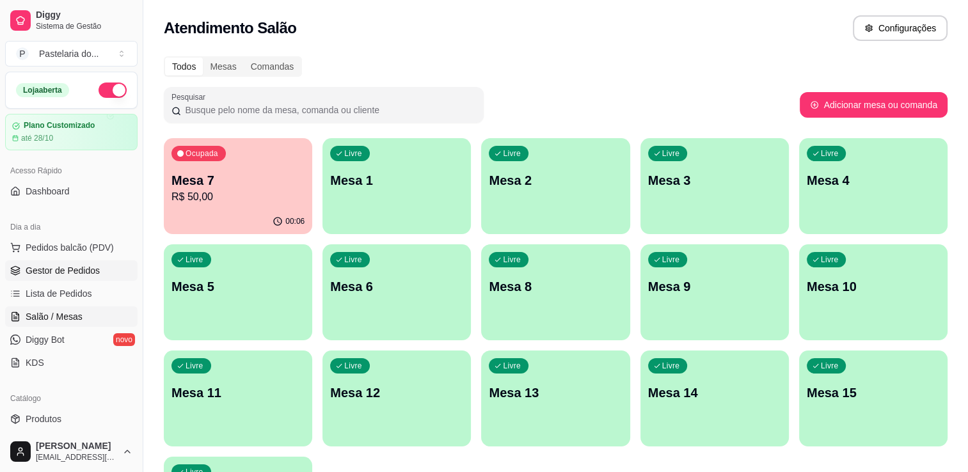
click at [69, 272] on span "Gestor de Pedidos" at bounding box center [63, 270] width 74 height 13
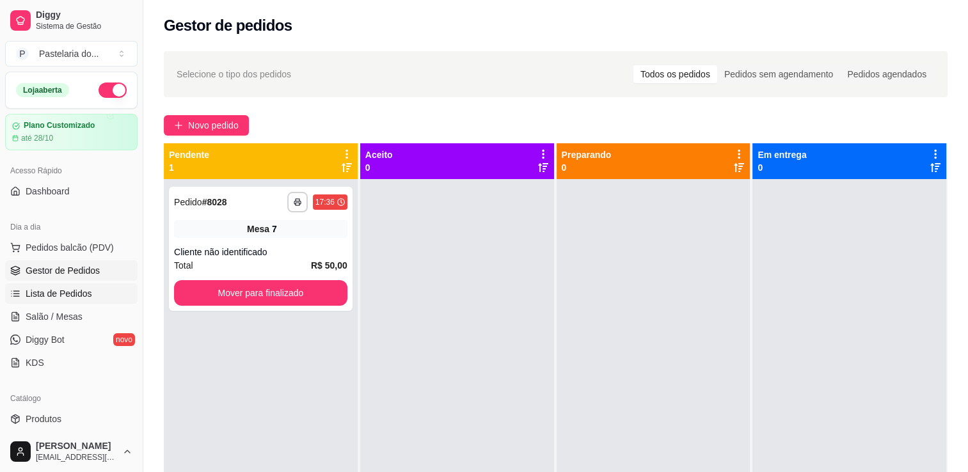
click at [93, 285] on link "Lista de Pedidos" at bounding box center [71, 294] width 132 height 20
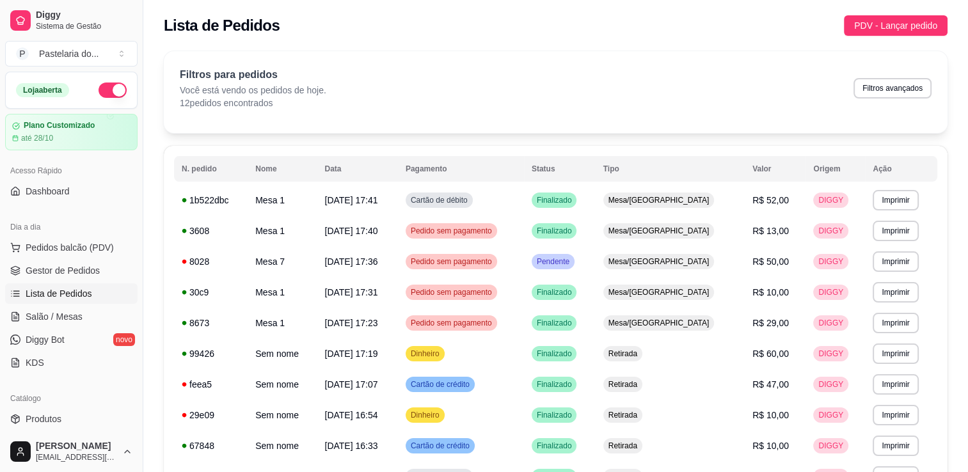
click at [236, 134] on div "**********" at bounding box center [556, 322] width 784 height 543
click at [92, 280] on link "Gestor de Pedidos" at bounding box center [71, 271] width 132 height 20
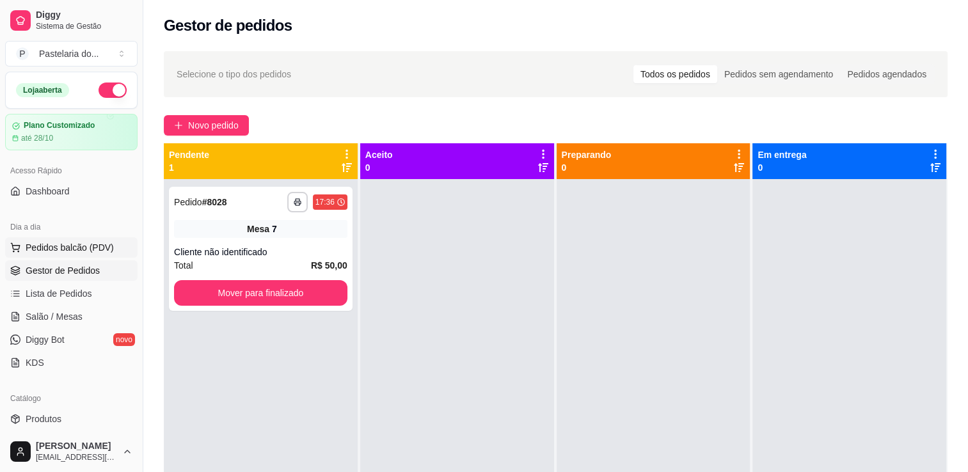
click at [58, 250] on span "Pedidos balcão (PDV)" at bounding box center [70, 247] width 88 height 13
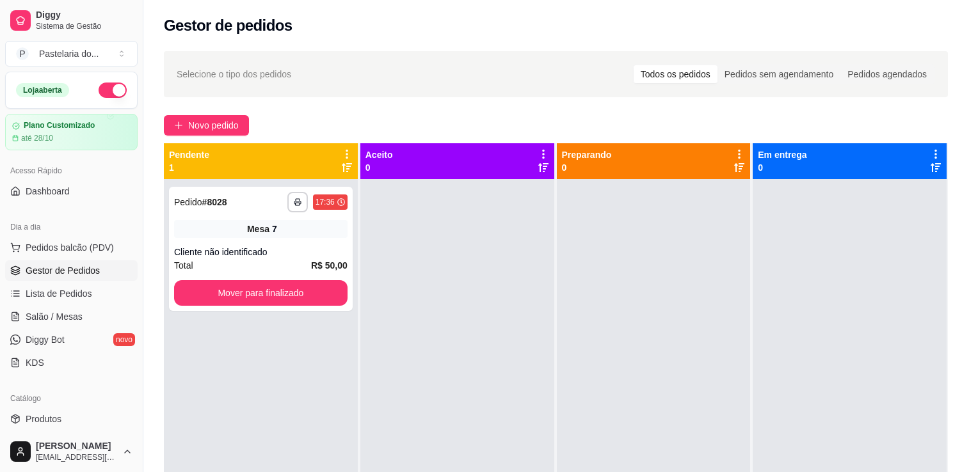
click at [106, 219] on img at bounding box center [94, 231] width 118 height 80
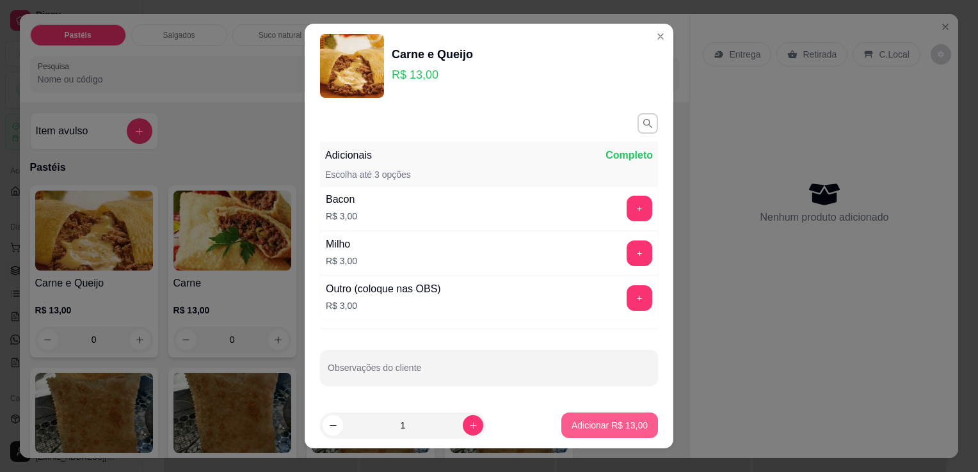
click at [618, 438] on button "Adicionar R$ 13,00" at bounding box center [609, 426] width 97 height 26
type input "1"
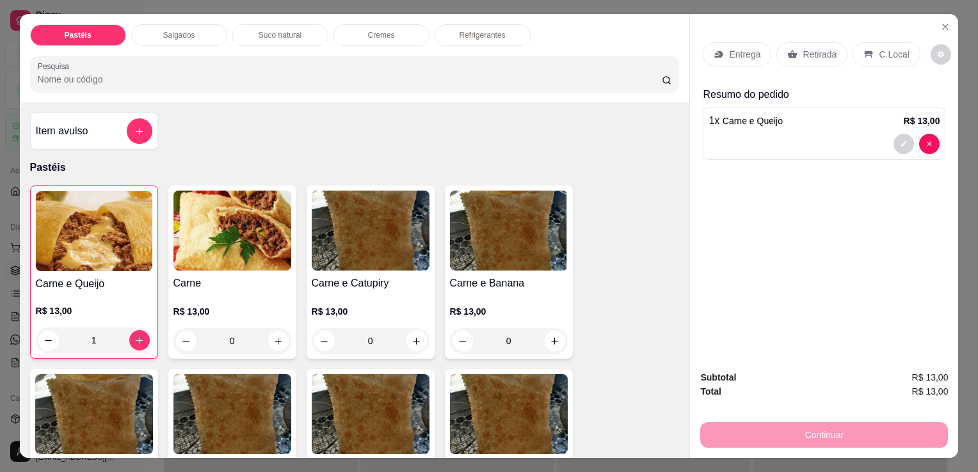
click at [179, 24] on div "Salgados" at bounding box center [179, 35] width 96 height 22
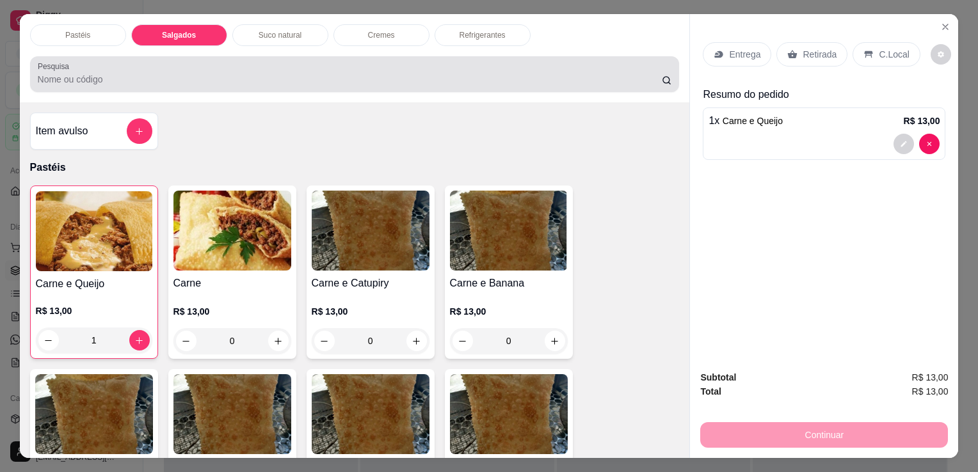
scroll to position [31, 0]
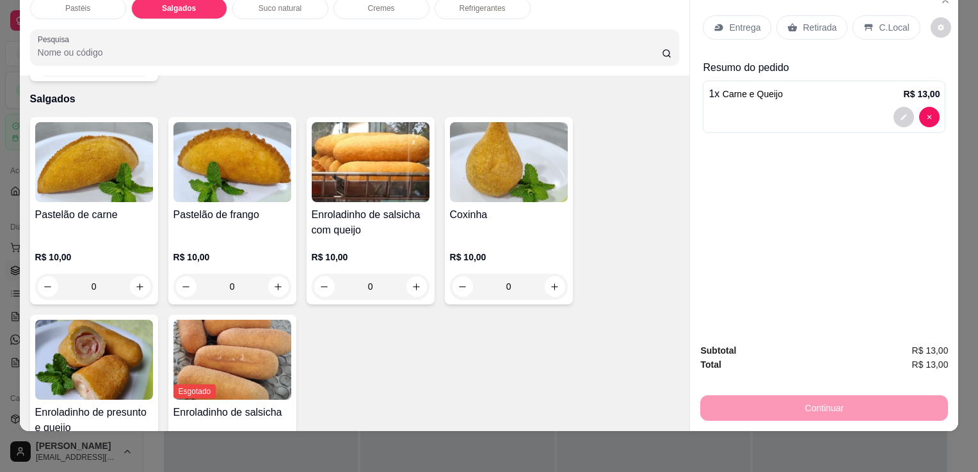
click at [352, 178] on div "Enroladinho de salsicha com queijo R$ 10,00 0" at bounding box center [371, 211] width 128 height 188
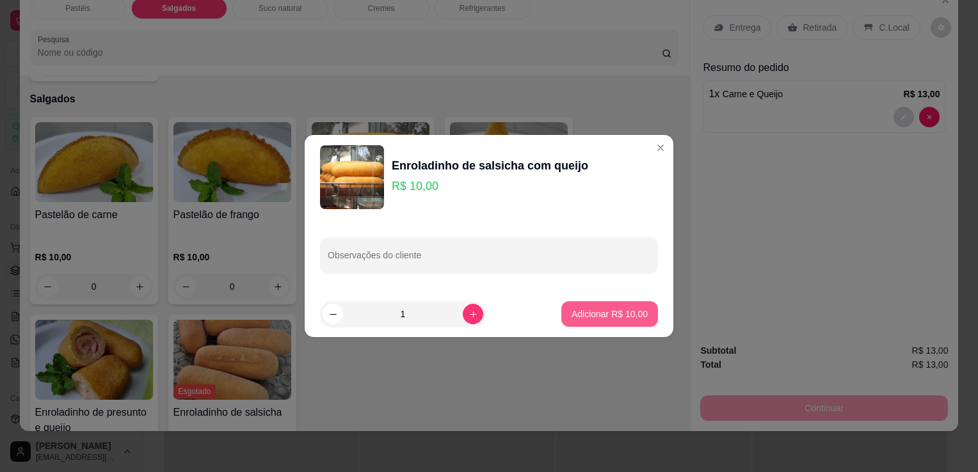
click at [611, 319] on p "Adicionar R$ 10,00" at bounding box center [610, 314] width 76 height 13
type input "1"
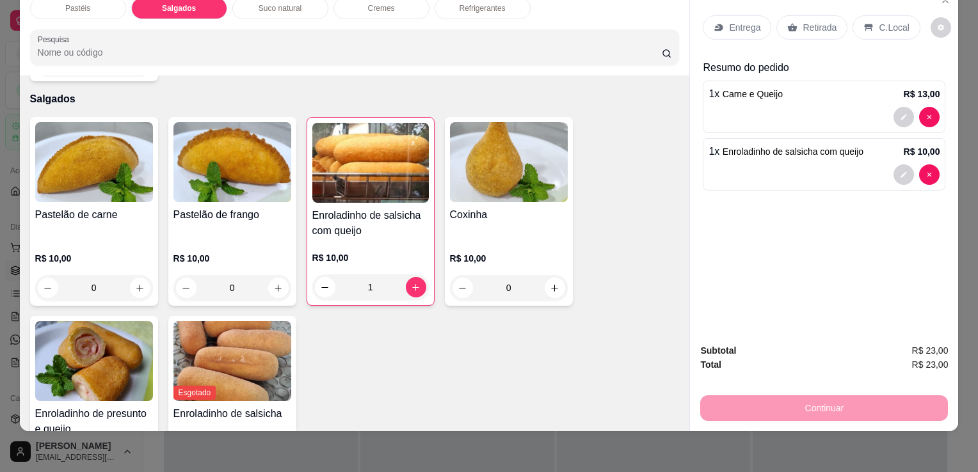
click at [830, 17] on div "Retirada" at bounding box center [811, 27] width 71 height 24
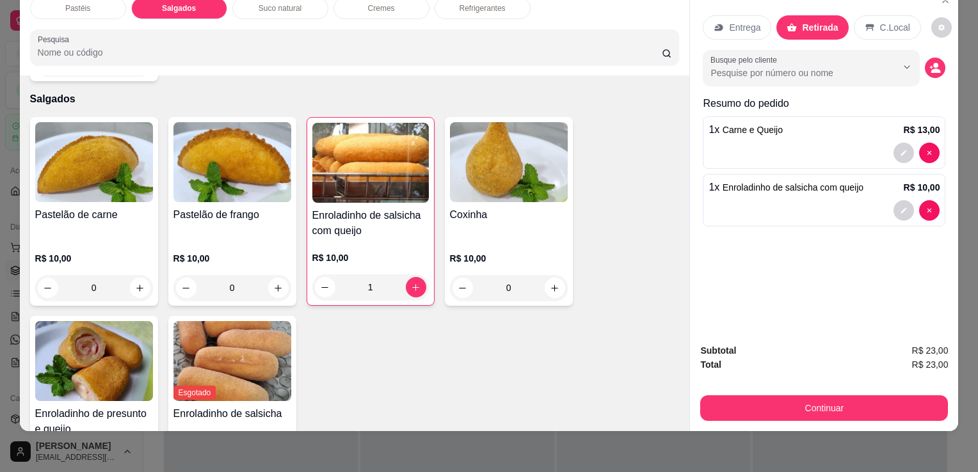
click at [734, 396] on button "Continuar" at bounding box center [824, 409] width 248 height 26
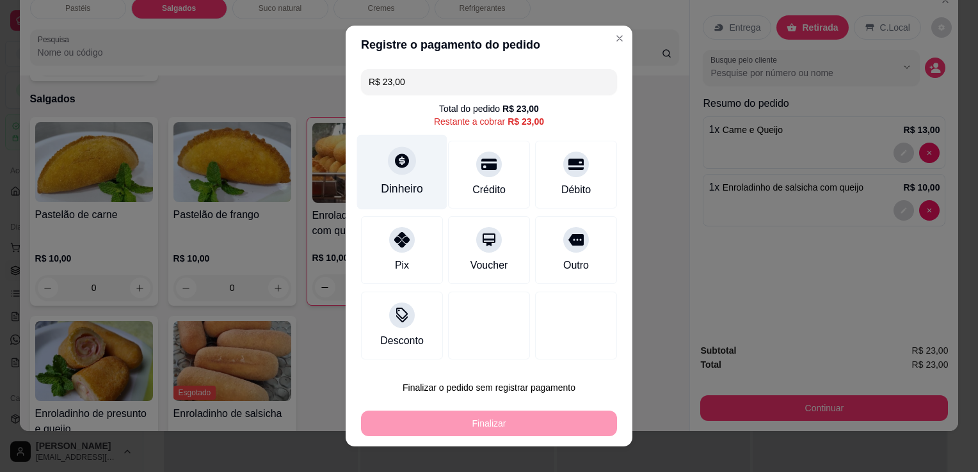
click at [383, 182] on div "Dinheiro" at bounding box center [402, 188] width 42 height 17
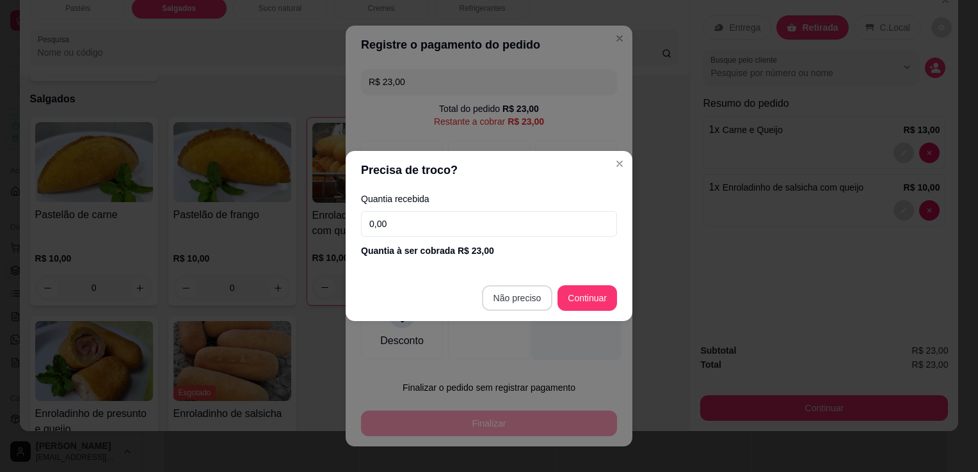
type input "R$ 0,00"
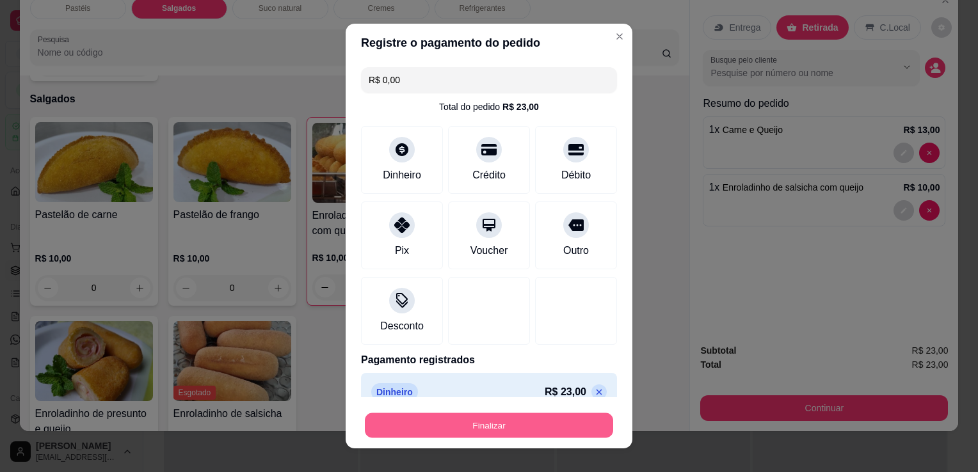
click at [529, 424] on button "Finalizar" at bounding box center [489, 425] width 248 height 25
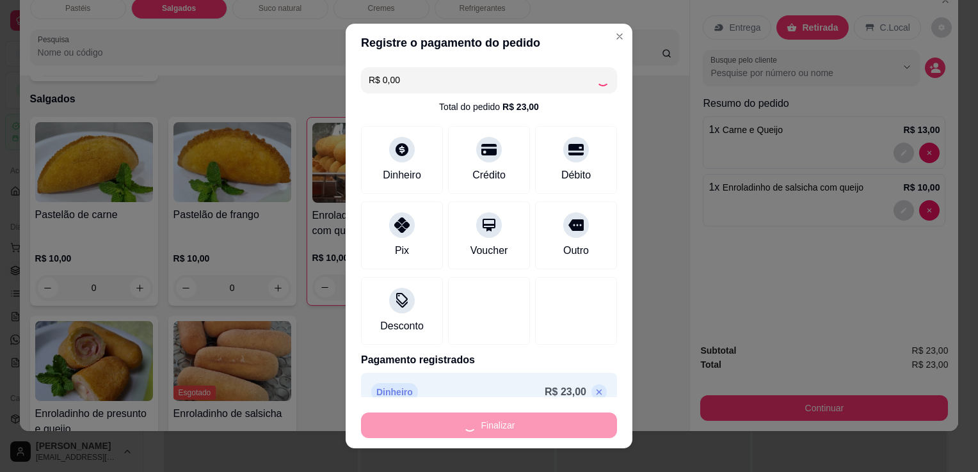
type input "0"
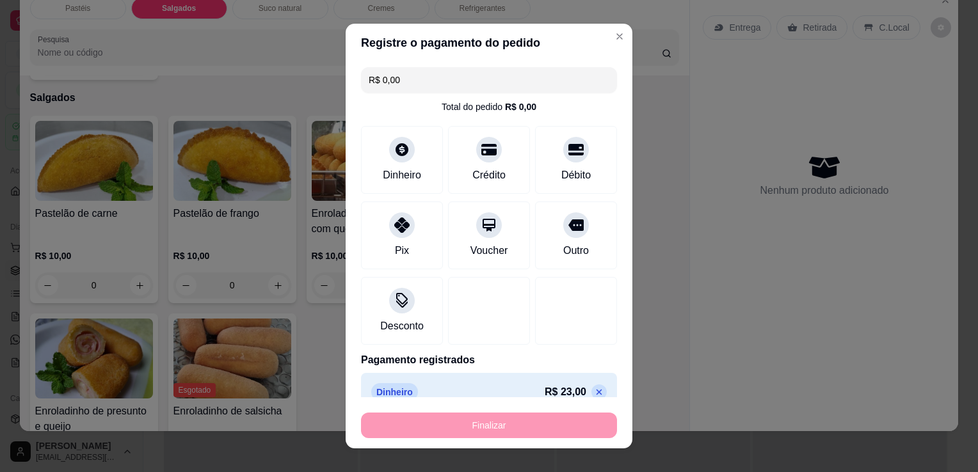
type input "-R$ 23,00"
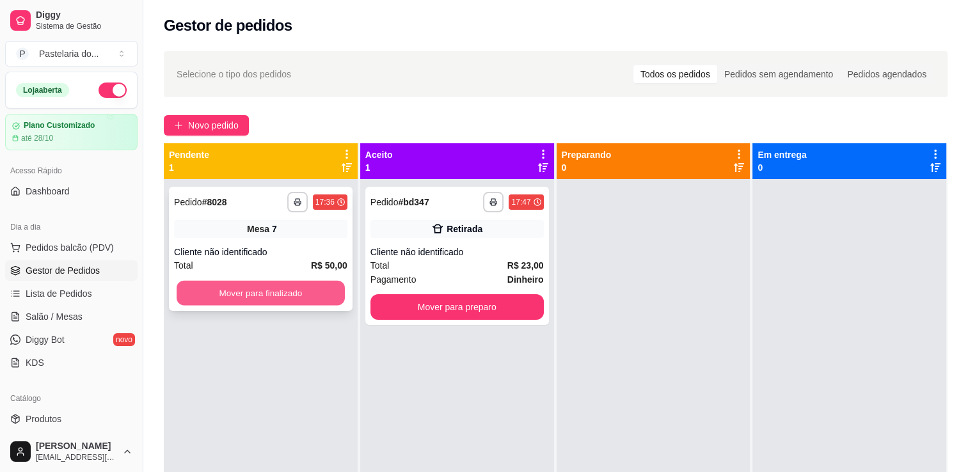
click at [264, 283] on button "Mover para finalizado" at bounding box center [261, 293] width 168 height 25
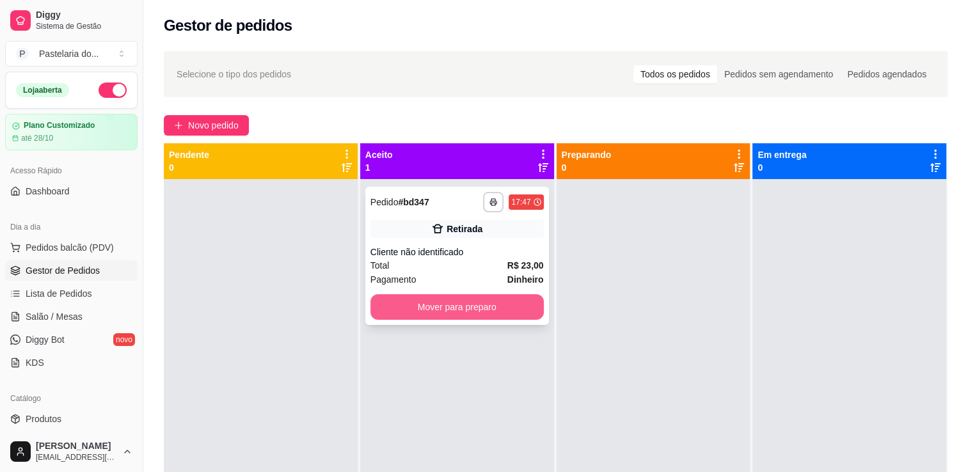
click at [516, 303] on button "Mover para preparo" at bounding box center [457, 307] width 173 height 26
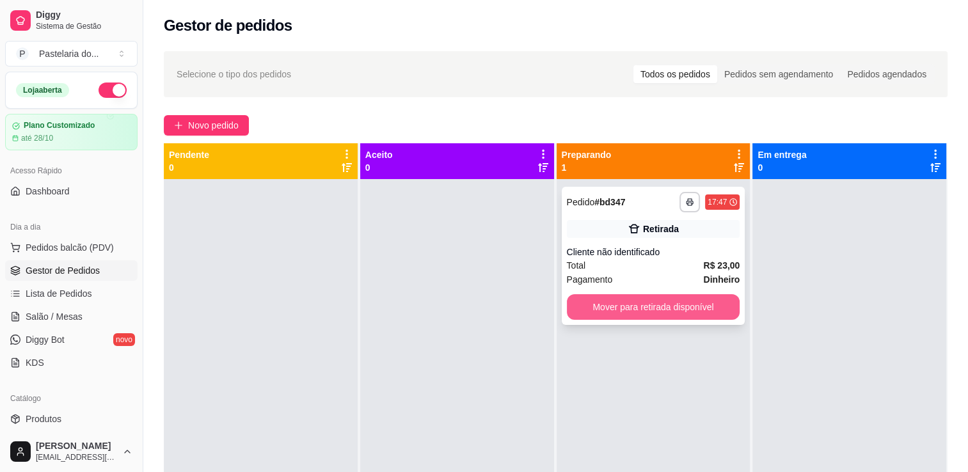
click at [716, 305] on button "Mover para retirada disponível" at bounding box center [653, 307] width 173 height 26
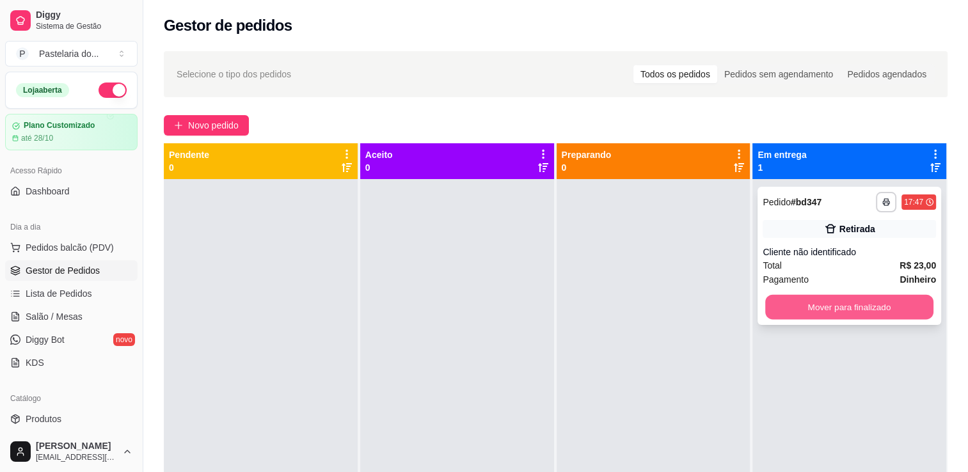
click at [809, 314] on button "Mover para finalizado" at bounding box center [850, 307] width 168 height 25
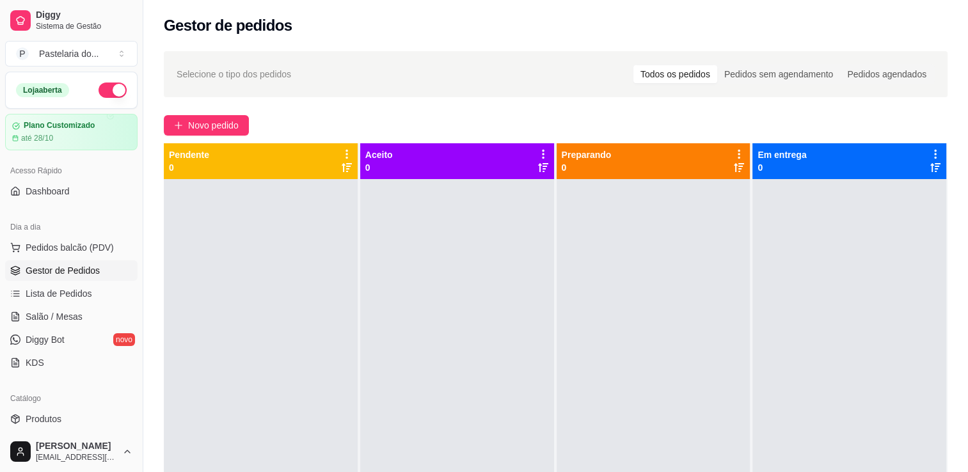
click at [97, 236] on div "Dia a dia" at bounding box center [71, 227] width 132 height 20
click at [90, 246] on span "Pedidos balcão (PDV)" at bounding box center [70, 247] width 88 height 13
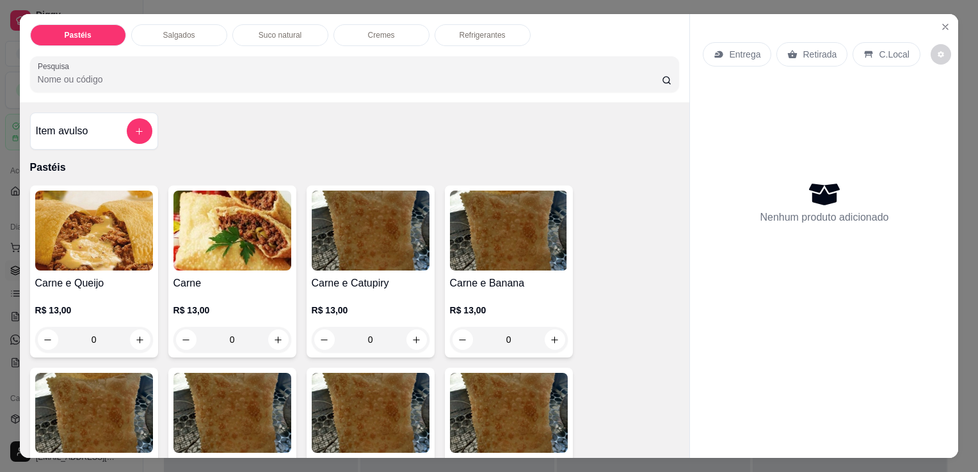
click at [202, 32] on div "Salgados" at bounding box center [179, 35] width 96 height 22
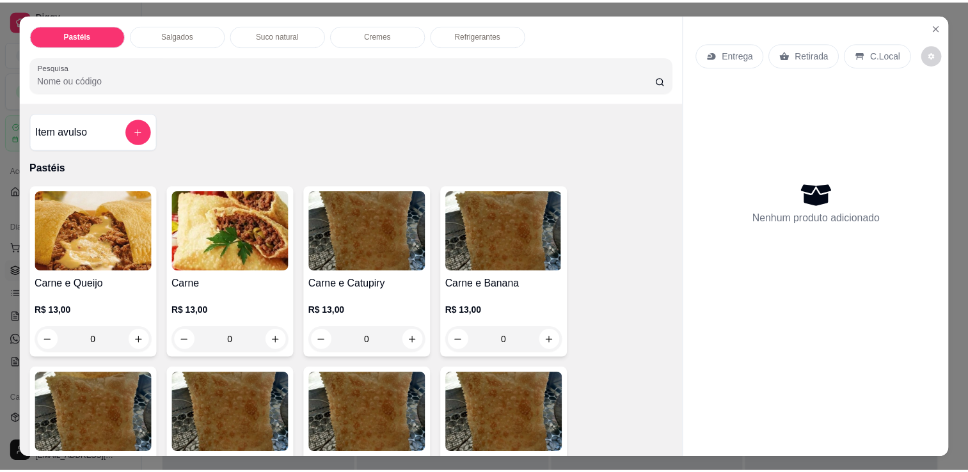
scroll to position [31, 0]
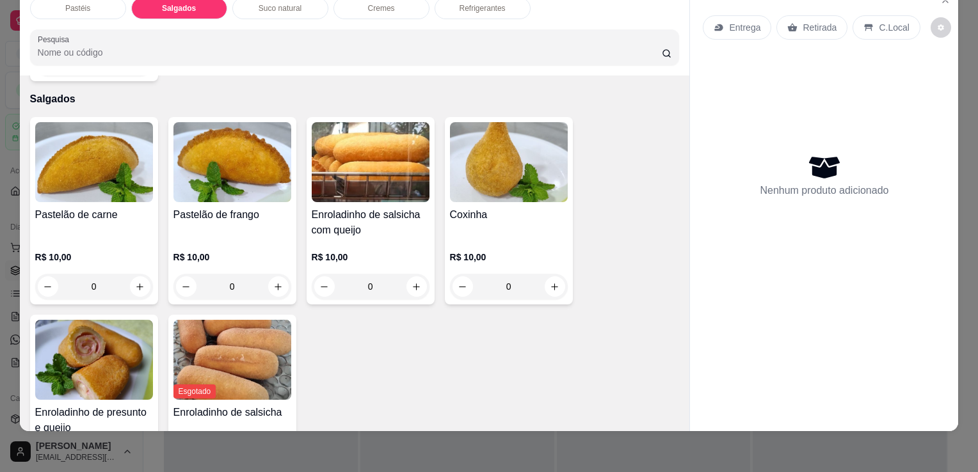
click at [467, 207] on h4 "Coxinha" at bounding box center [509, 214] width 118 height 15
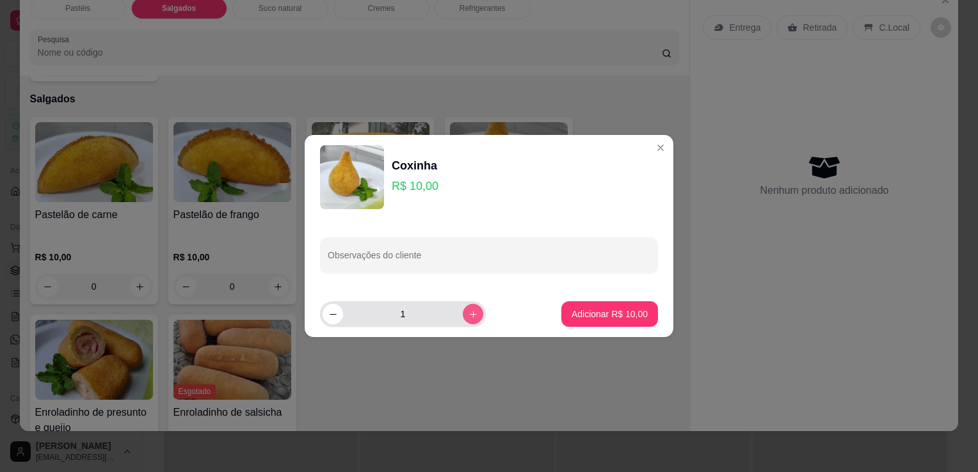
click at [463, 321] on button "increase-product-quantity" at bounding box center [473, 314] width 20 height 20
click at [463, 319] on button "increase-product-quantity" at bounding box center [473, 314] width 20 height 20
type input "3"
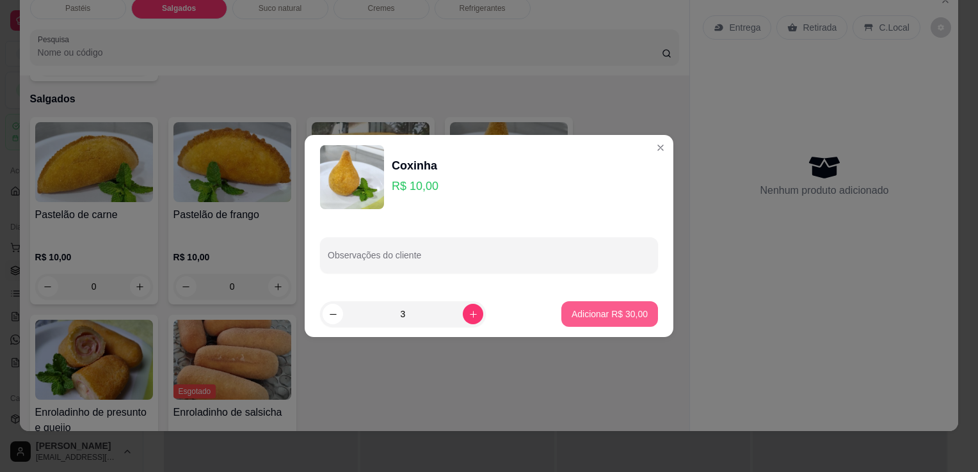
click at [594, 320] on p "Adicionar R$ 30,00" at bounding box center [610, 314] width 76 height 13
type input "3"
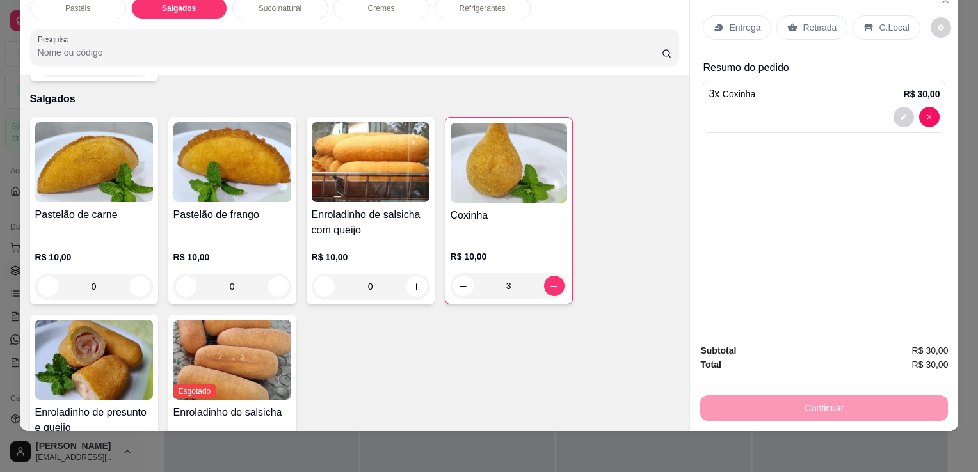
click at [799, 15] on div "Retirada" at bounding box center [811, 27] width 71 height 24
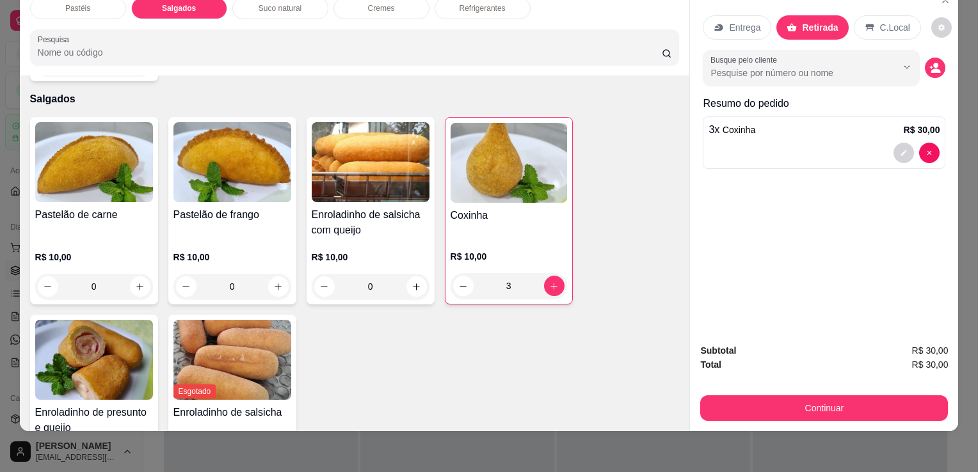
drag, startPoint x: 904, startPoint y: 414, endPoint x: 902, endPoint y: 401, distance: 13.5
click at [904, 408] on div "Subtotal R$ 30,00 Total R$ 30,00 Continuar" at bounding box center [824, 382] width 268 height 98
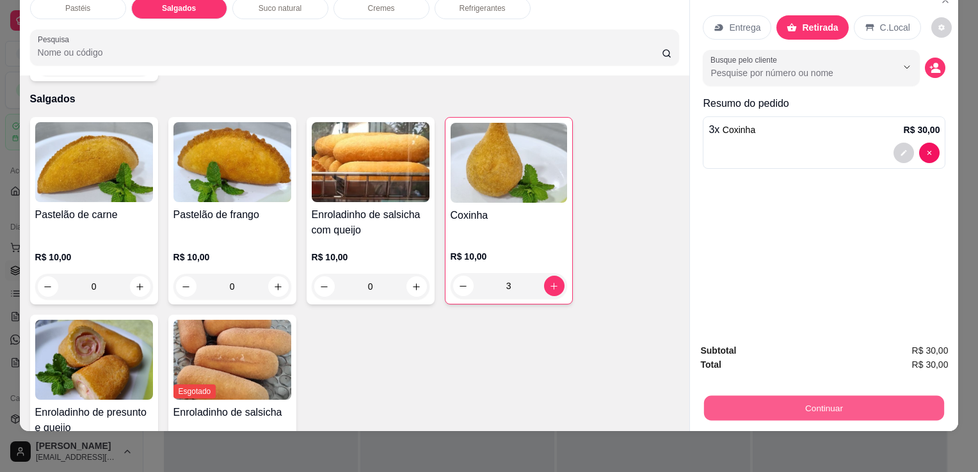
click at [902, 401] on button "Continuar" at bounding box center [824, 408] width 240 height 25
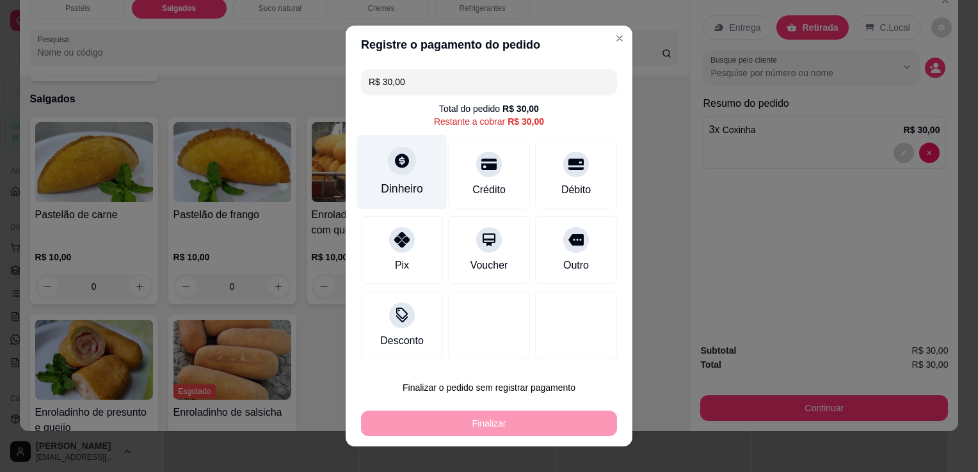
click at [387, 189] on div "Dinheiro" at bounding box center [402, 188] width 42 height 17
type input "R$ 0,00"
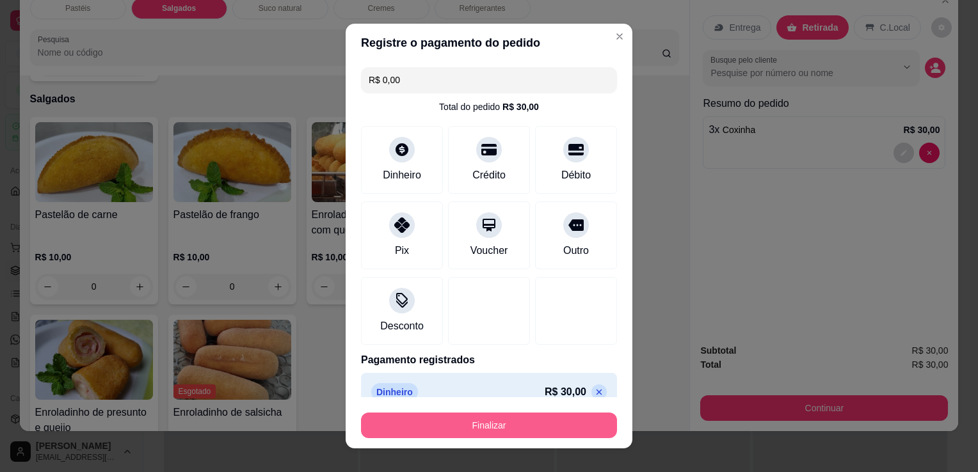
click at [447, 421] on button "Finalizar" at bounding box center [489, 426] width 256 height 26
click at [447, 419] on div "Finalizar" at bounding box center [489, 426] width 256 height 26
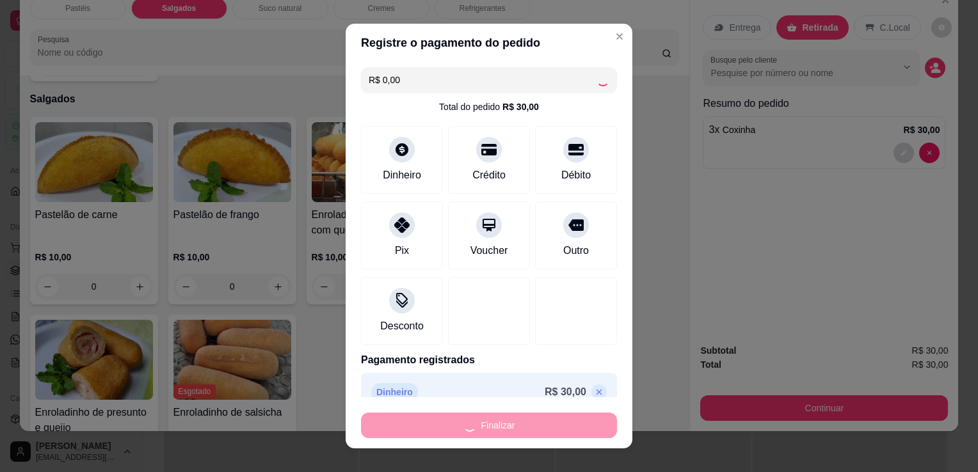
type input "0"
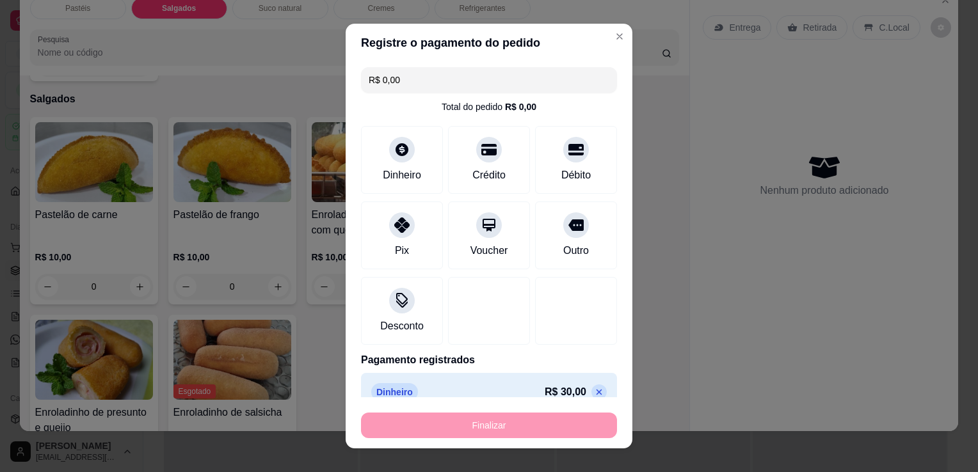
type input "-R$ 30,00"
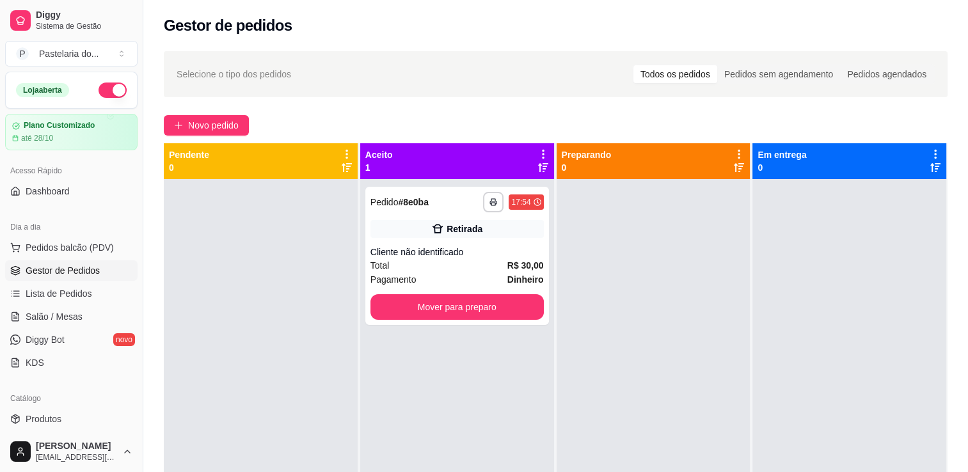
click at [74, 282] on ul "Pedidos balcão (PDV) Gestor de Pedidos Lista de Pedidos Salão / Mesas Diggy Bot…" at bounding box center [71, 305] width 132 height 136
click at [76, 293] on span "Lista de Pedidos" at bounding box center [59, 293] width 67 height 13
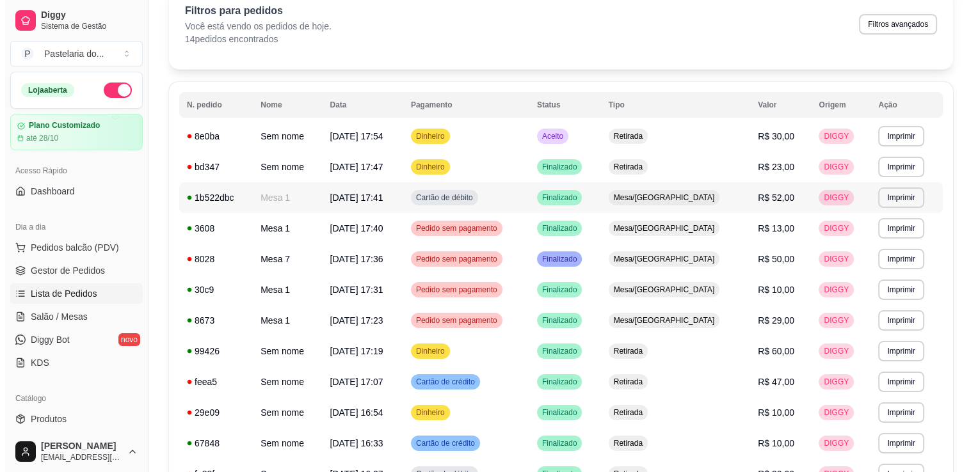
scroll to position [192, 0]
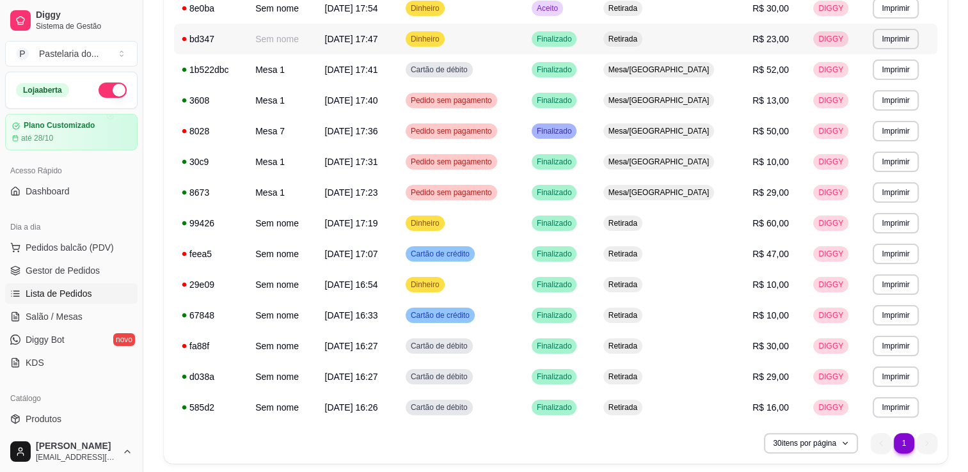
click at [704, 42] on td "Retirada" at bounding box center [670, 39] width 149 height 31
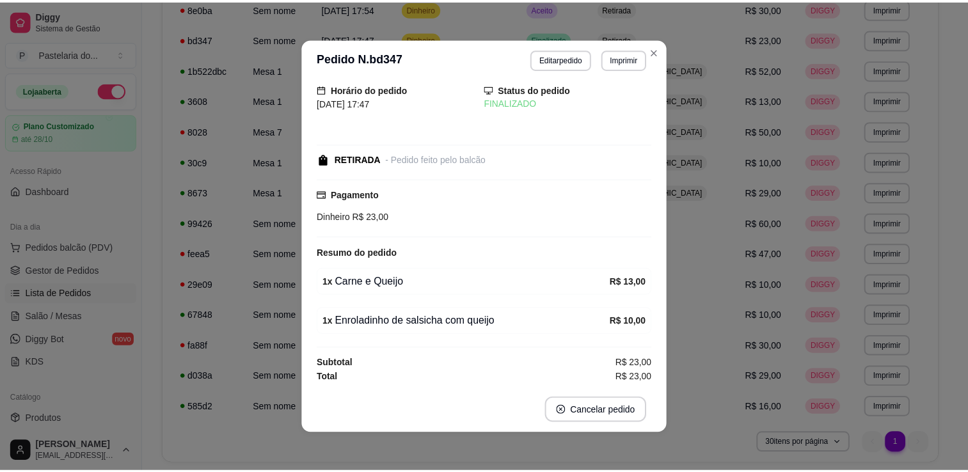
scroll to position [3, 0]
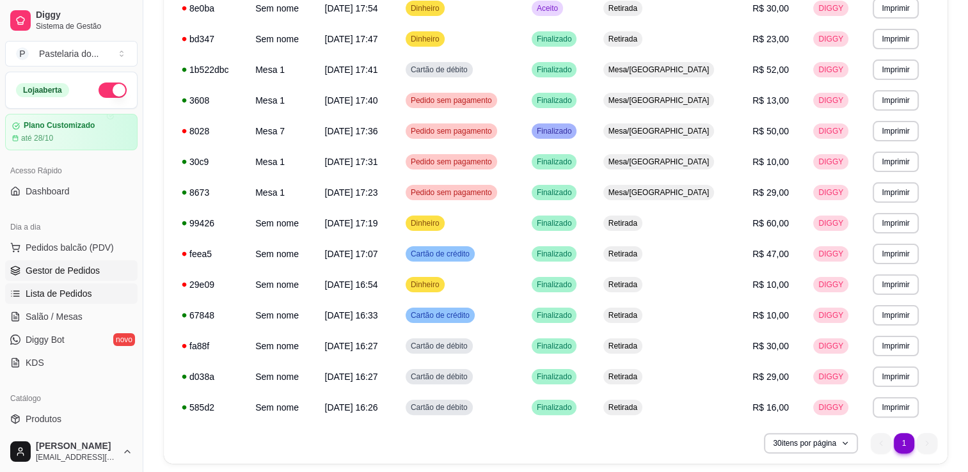
click at [64, 273] on span "Gestor de Pedidos" at bounding box center [63, 270] width 74 height 13
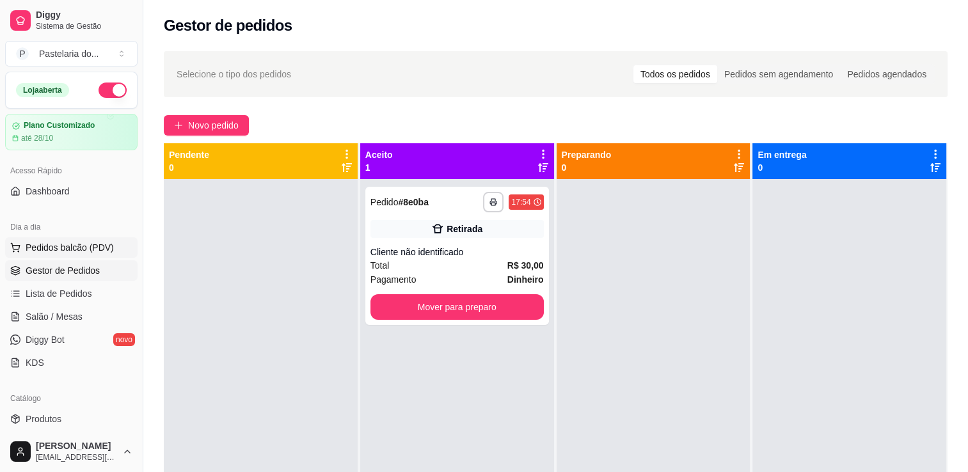
click at [76, 241] on span "Pedidos balcão (PDV)" at bounding box center [70, 247] width 88 height 13
click at [59, 320] on span "Salão / Mesas" at bounding box center [54, 316] width 57 height 13
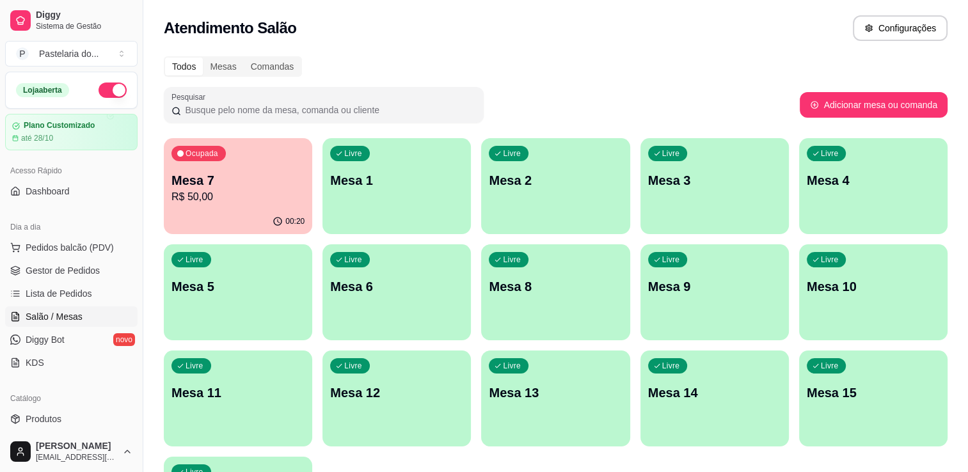
click at [276, 193] on p "R$ 50,00" at bounding box center [238, 196] width 133 height 15
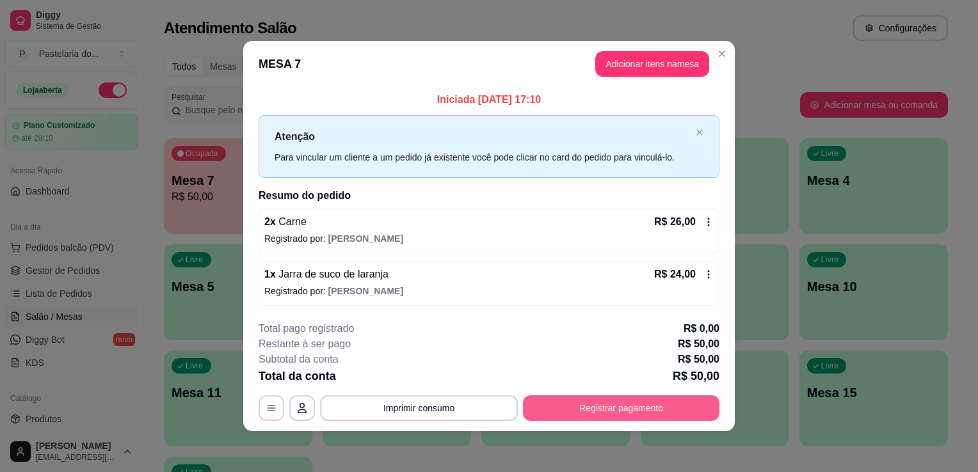
click at [597, 399] on button "Registrar pagamento" at bounding box center [621, 409] width 197 height 26
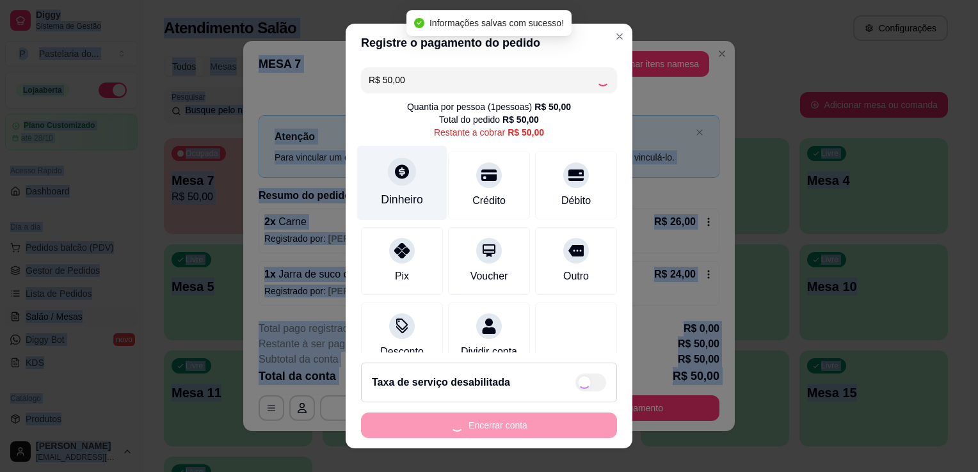
checkbox input "true"
click at [402, 199] on div "Dinheiro" at bounding box center [402, 183] width 90 height 75
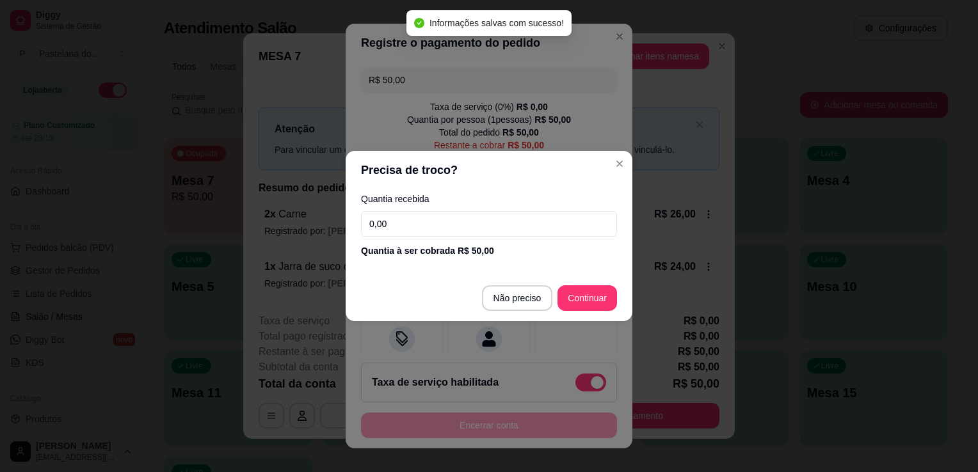
click at [410, 236] on input "0,00" at bounding box center [489, 224] width 256 height 26
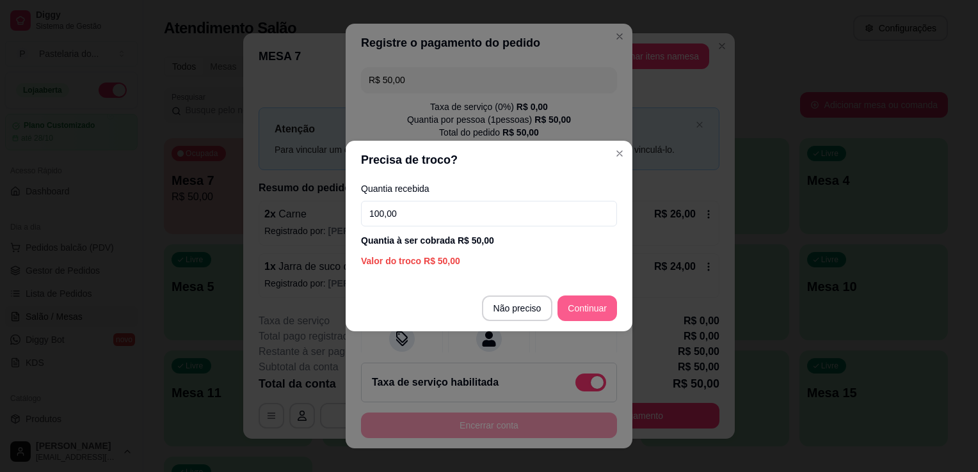
type input "100,00"
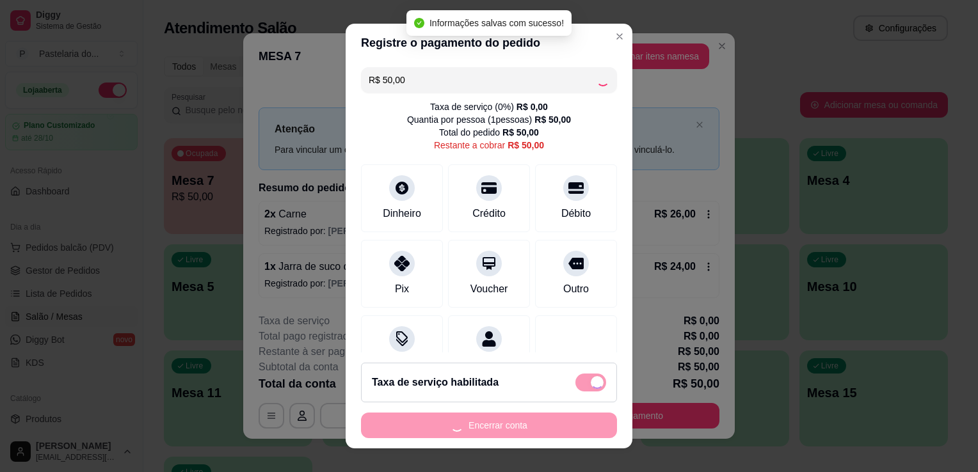
type input "R$ 0,00"
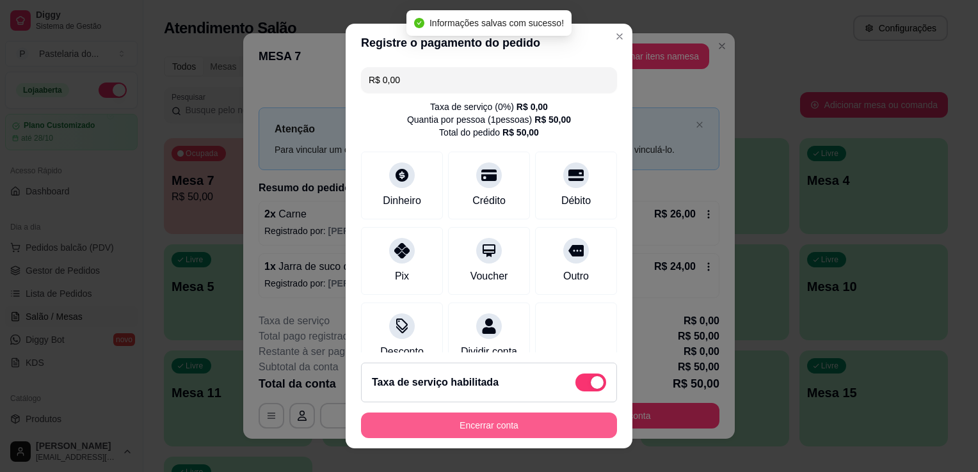
click at [572, 422] on button "Encerrar conta" at bounding box center [489, 426] width 256 height 26
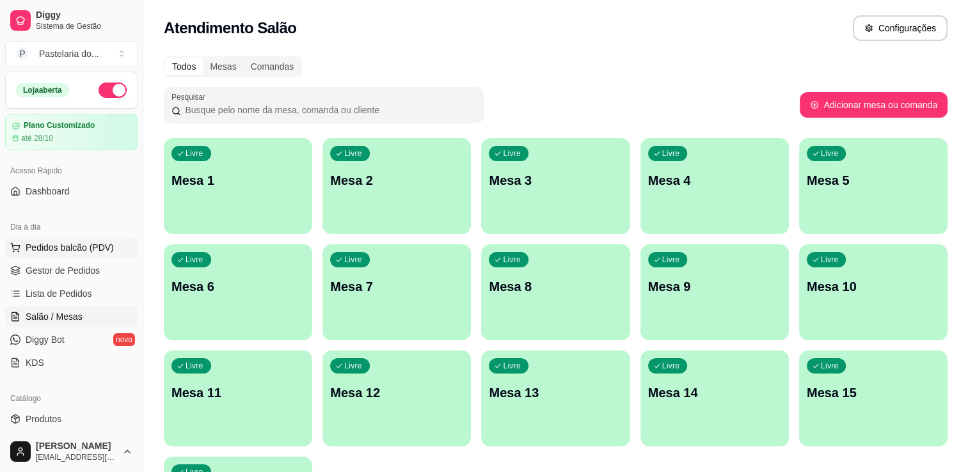
click at [92, 255] on button "Pedidos balcão (PDV)" at bounding box center [71, 247] width 132 height 20
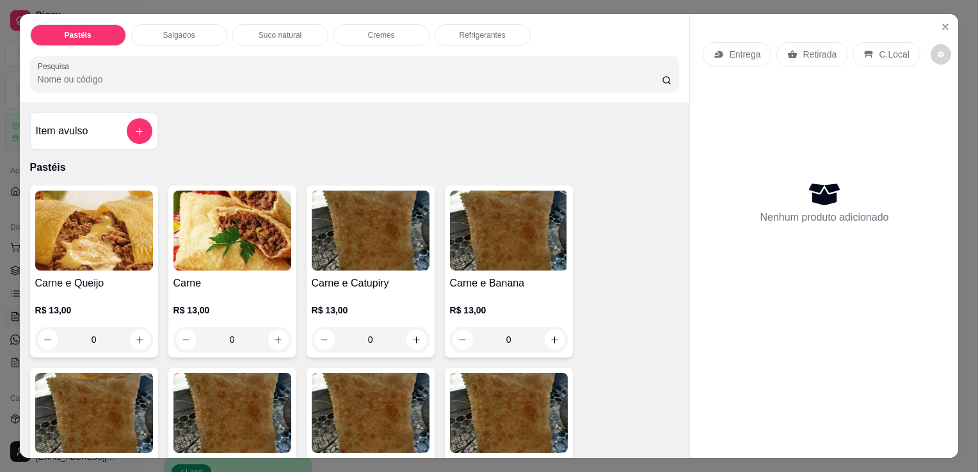
click at [173, 56] on div "Pesquisa" at bounding box center [355, 74] width 650 height 36
click at [182, 37] on div "Salgados" at bounding box center [179, 35] width 96 height 22
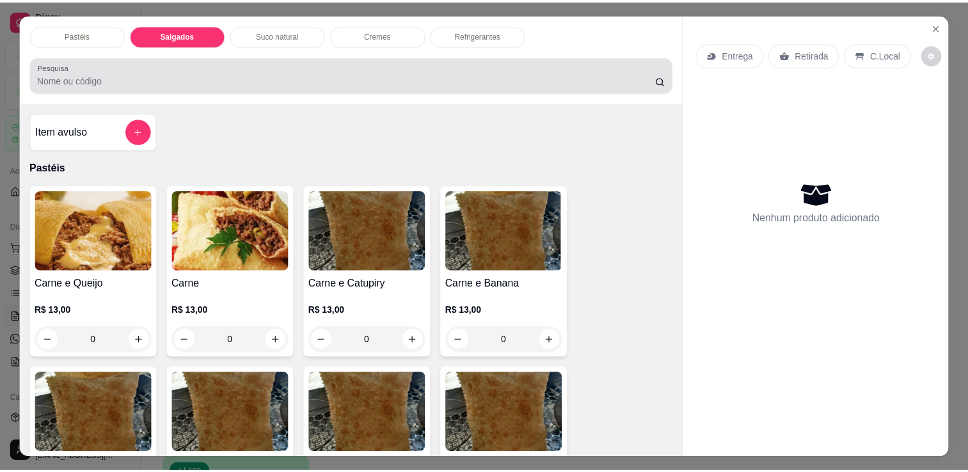
scroll to position [31, 0]
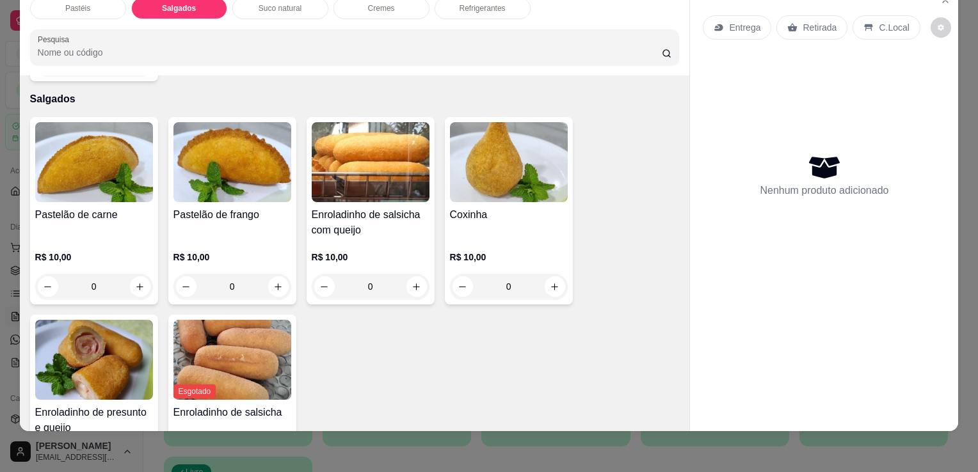
click at [121, 238] on div "R$ 10,00 0" at bounding box center [94, 268] width 118 height 61
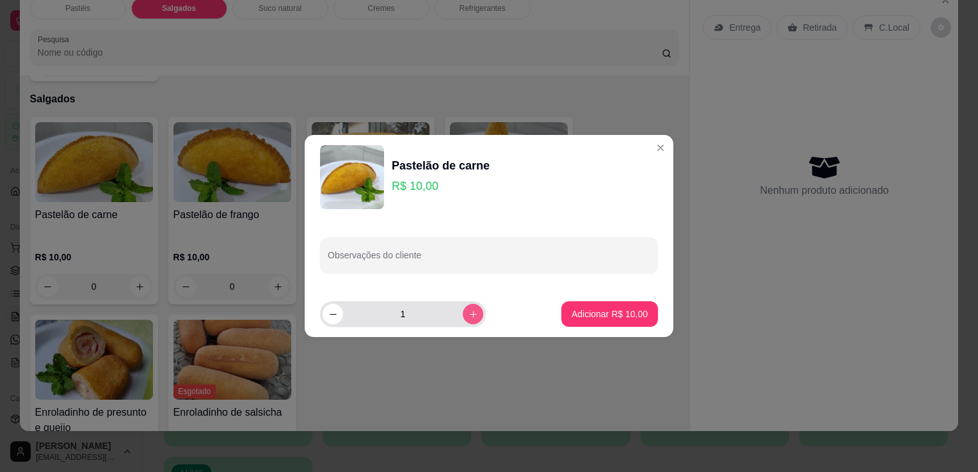
click at [469, 316] on icon "increase-product-quantity" at bounding box center [474, 315] width 10 height 10
type input "2"
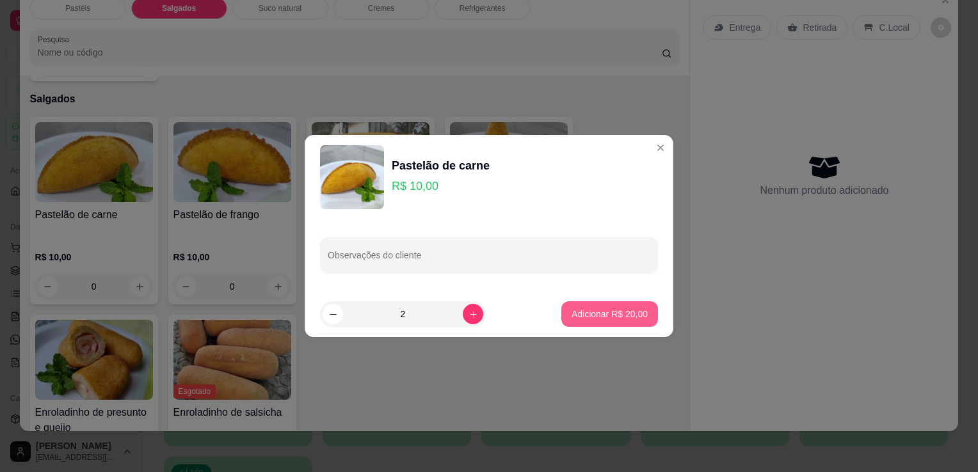
click at [609, 314] on p "Adicionar R$ 20,00" at bounding box center [610, 314] width 76 height 13
type input "2"
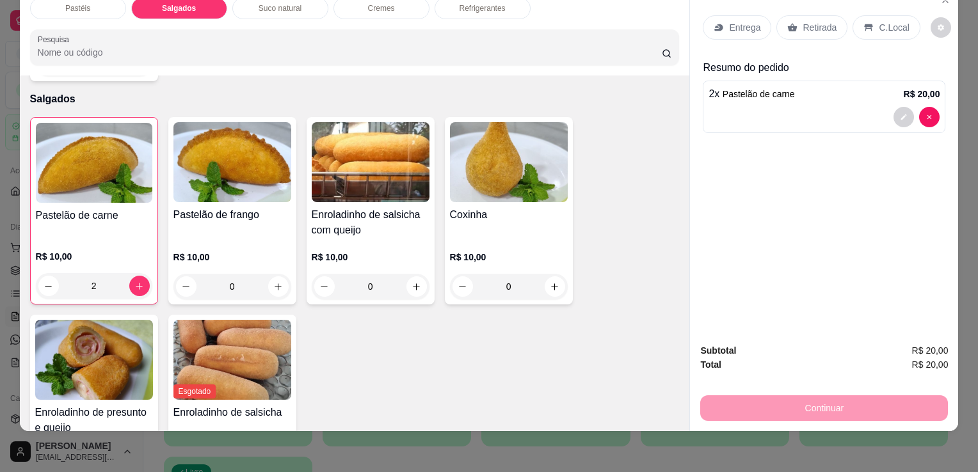
click at [815, 21] on p "Retirada" at bounding box center [820, 27] width 34 height 13
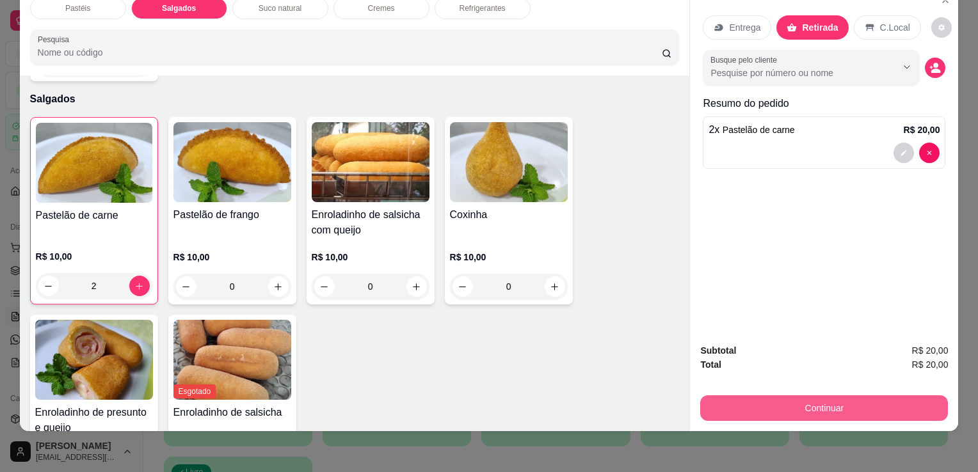
click at [752, 406] on button "Continuar" at bounding box center [824, 409] width 248 height 26
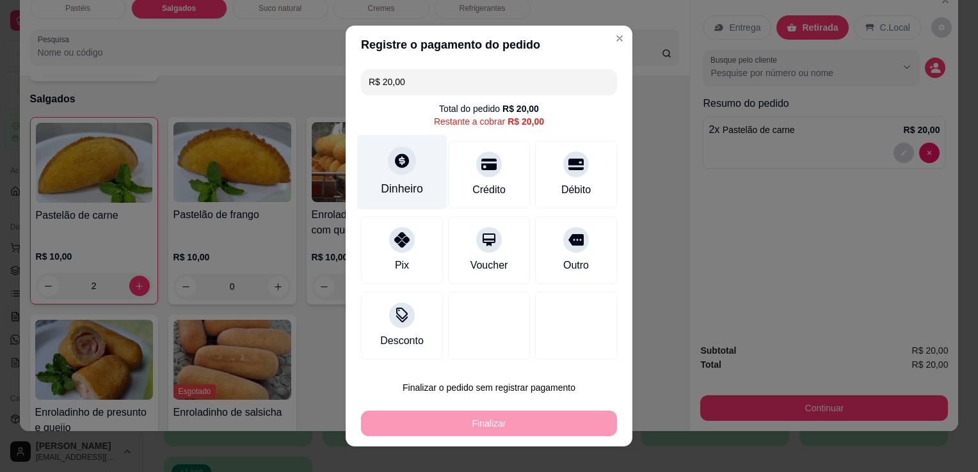
click at [399, 180] on div "Dinheiro" at bounding box center [402, 172] width 90 height 75
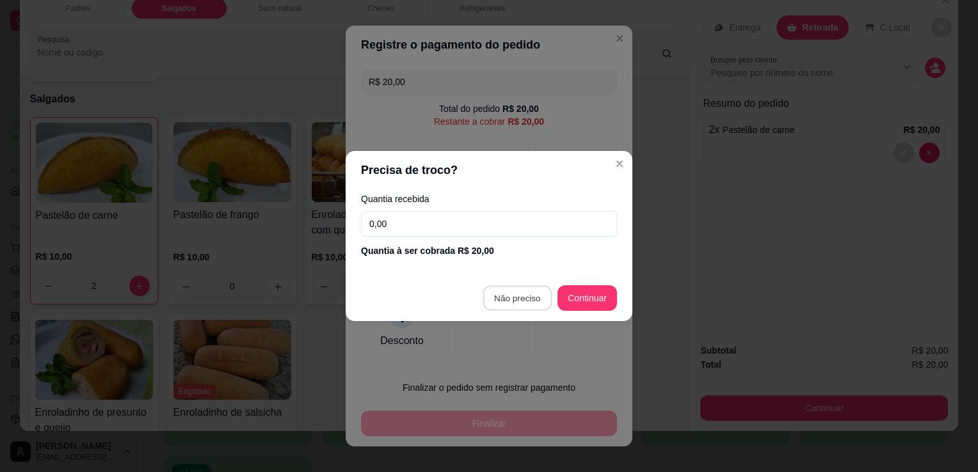
type input "R$ 0,00"
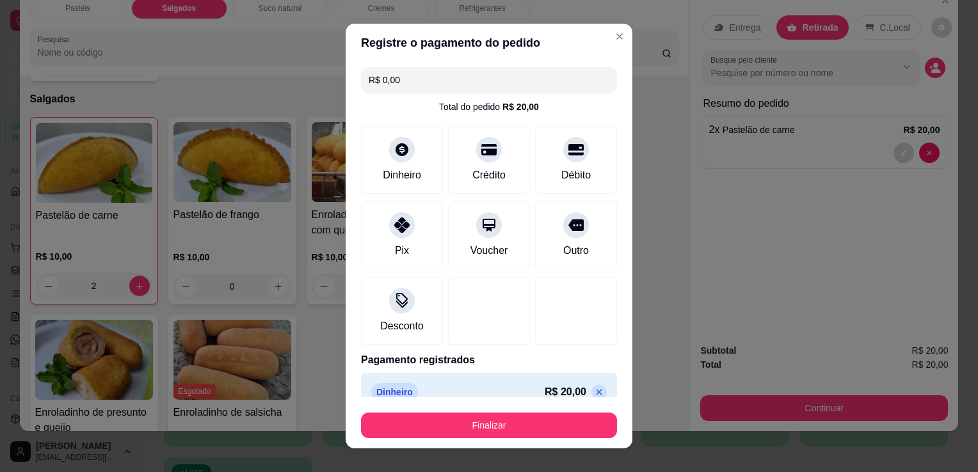
click at [519, 425] on button "Finalizar" at bounding box center [489, 426] width 256 height 26
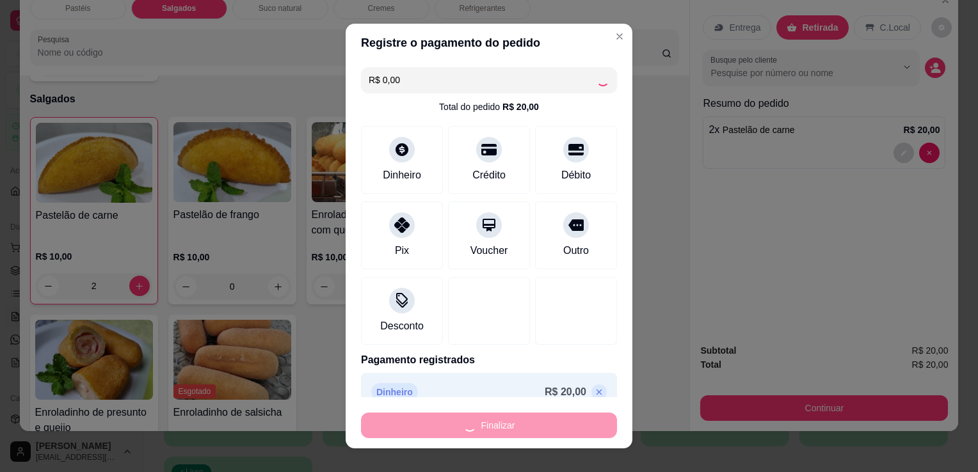
type input "0"
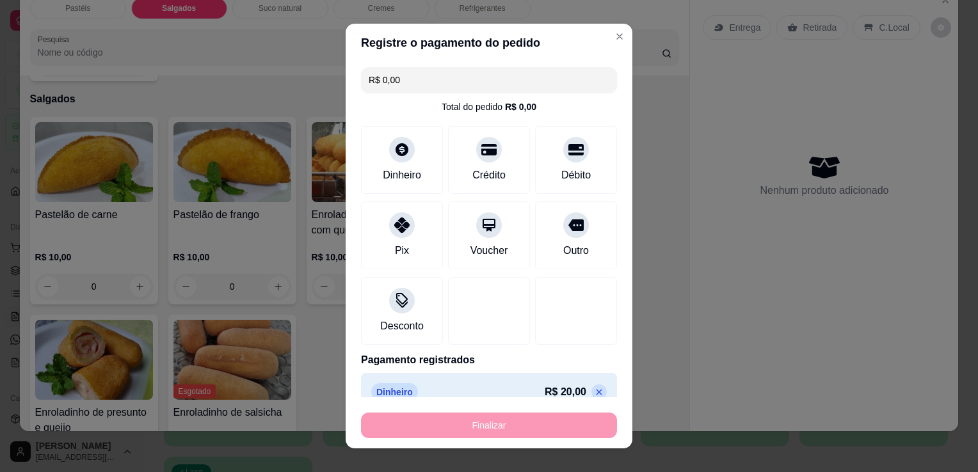
type input "-R$ 20,00"
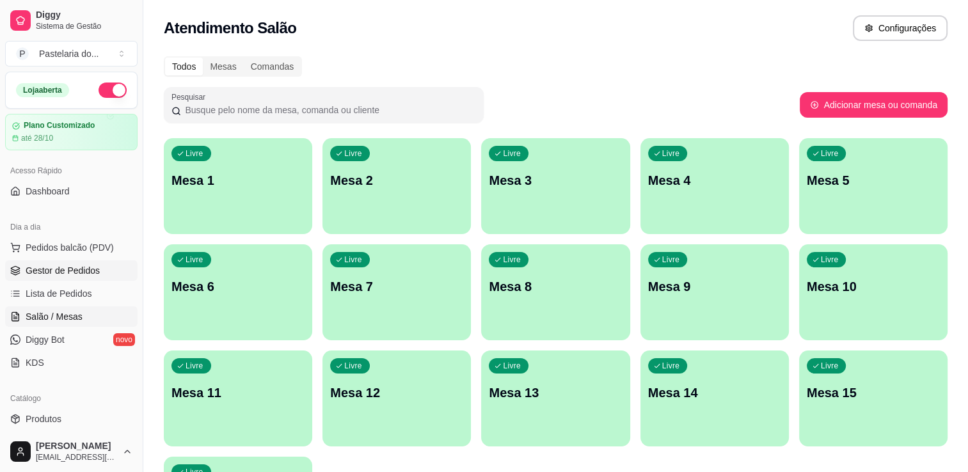
click at [55, 264] on span "Gestor de Pedidos" at bounding box center [63, 270] width 74 height 13
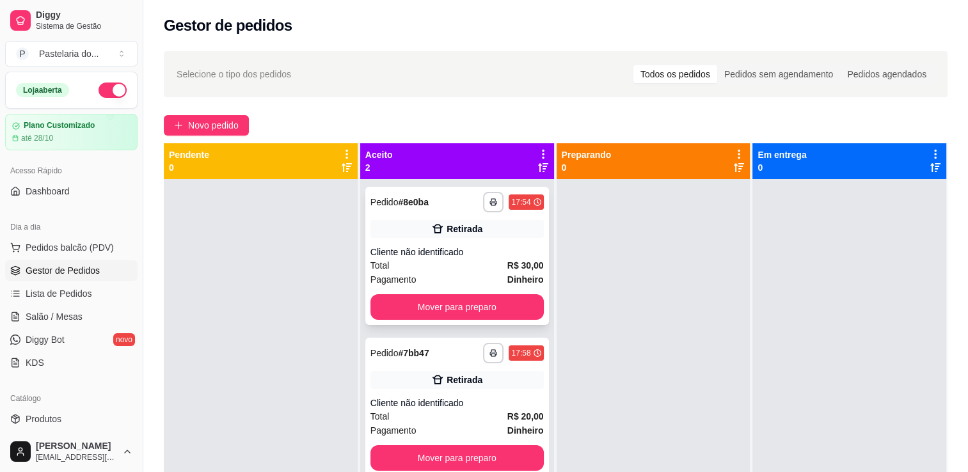
click at [456, 322] on div "**********" at bounding box center [457, 256] width 184 height 138
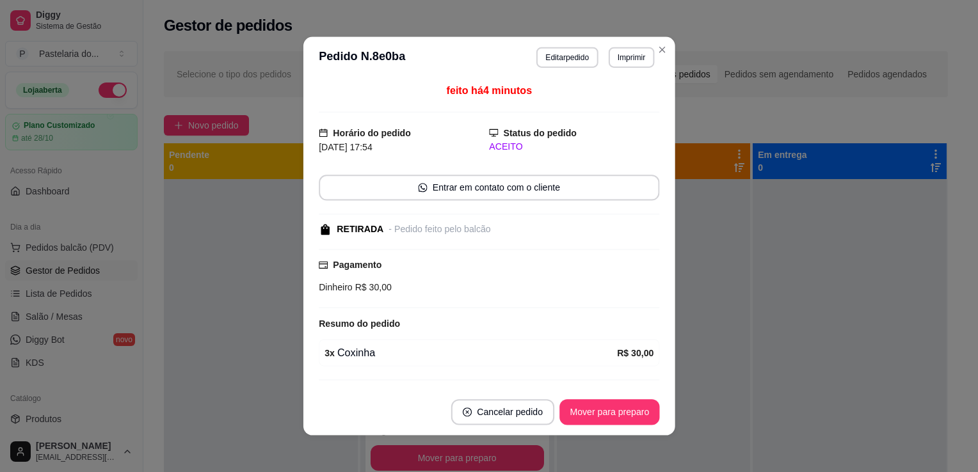
click at [461, 314] on div "feito há 4 minutos Horário do pedido [DATE] 17:54 Status do pedido ACEITO Entra…" at bounding box center [489, 233] width 341 height 301
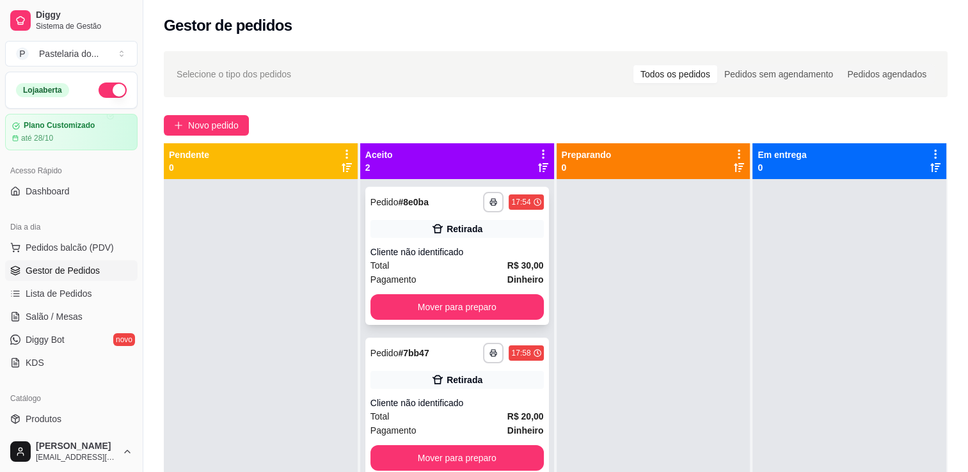
click at [497, 309] on button "Mover para preparo" at bounding box center [457, 307] width 173 height 26
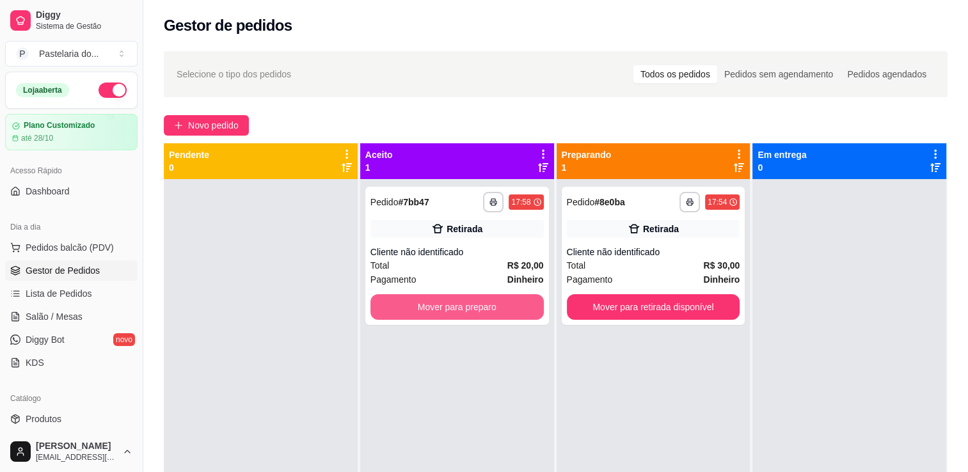
click at [497, 309] on button "Mover para preparo" at bounding box center [457, 307] width 173 height 26
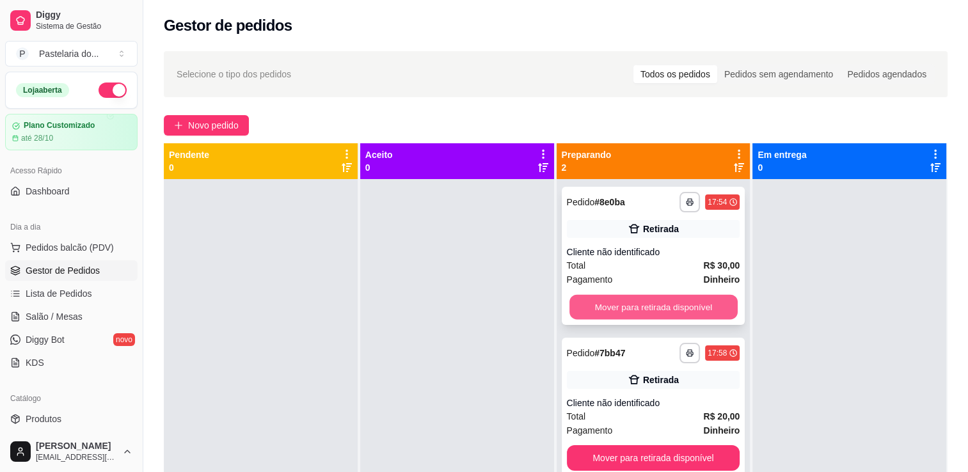
click at [623, 309] on button "Mover para retirada disponível" at bounding box center [654, 307] width 168 height 25
click at [623, 445] on button "Mover para retirada disponível" at bounding box center [653, 458] width 173 height 26
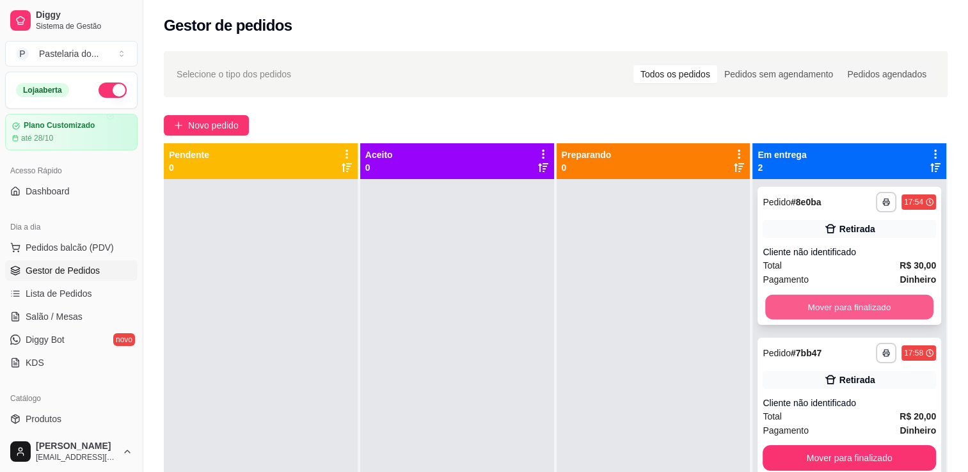
click at [789, 305] on button "Mover para finalizado" at bounding box center [850, 307] width 168 height 25
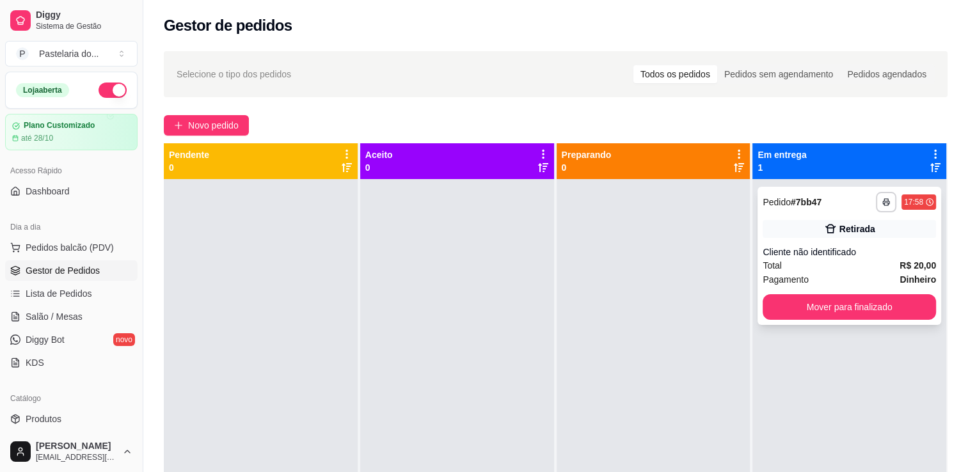
click at [836, 320] on div "**********" at bounding box center [850, 256] width 184 height 138
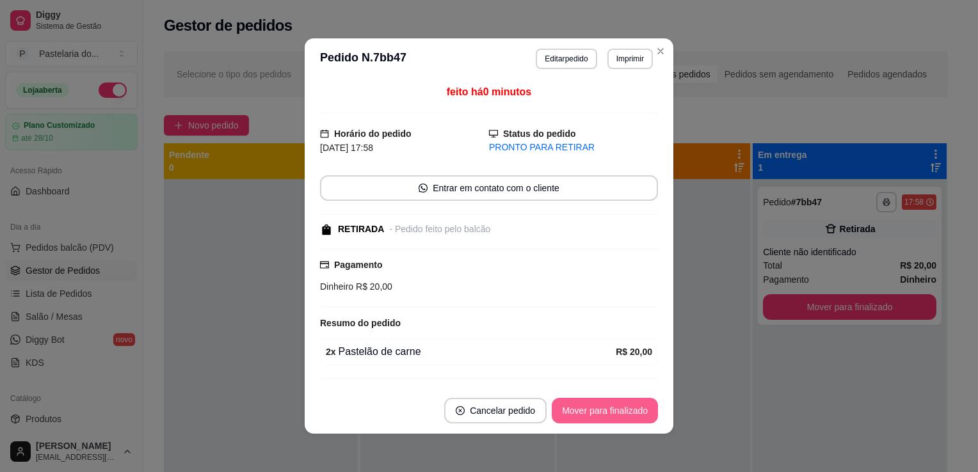
click at [573, 403] on button "Mover para finalizado" at bounding box center [605, 411] width 106 height 26
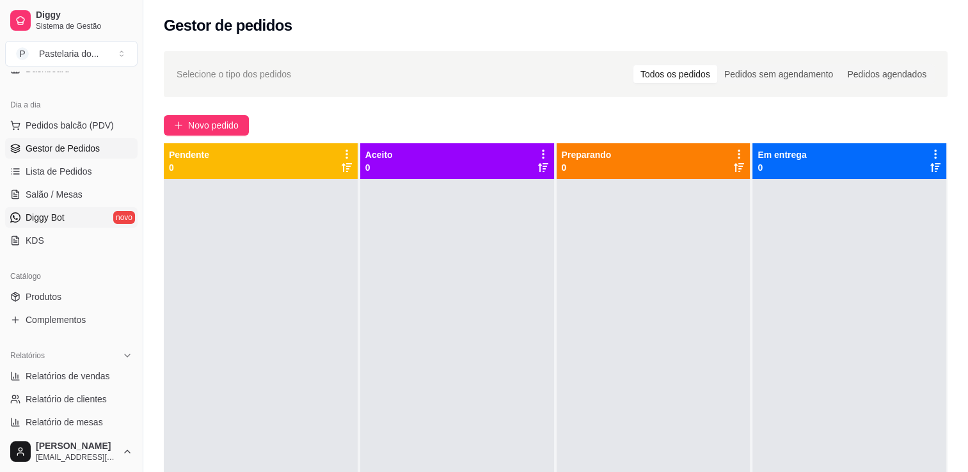
scroll to position [128, 0]
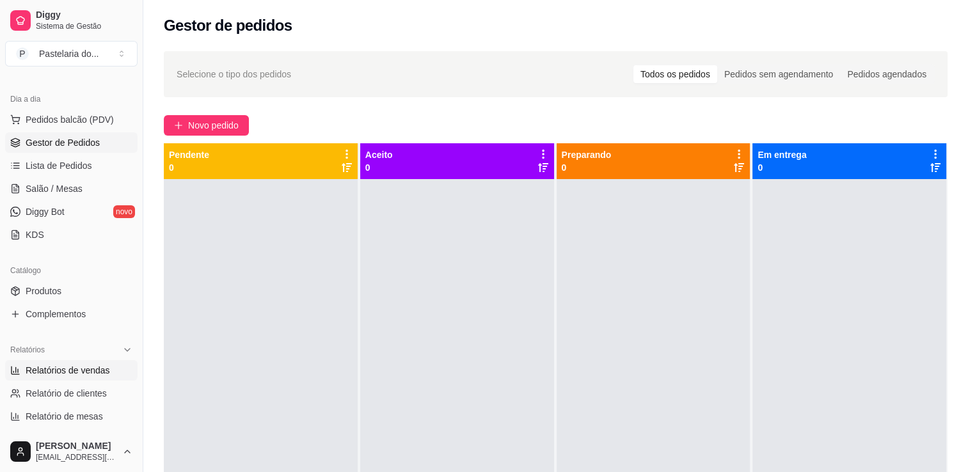
click at [68, 367] on span "Relatórios de vendas" at bounding box center [68, 370] width 84 height 13
select select "ALL"
select select "0"
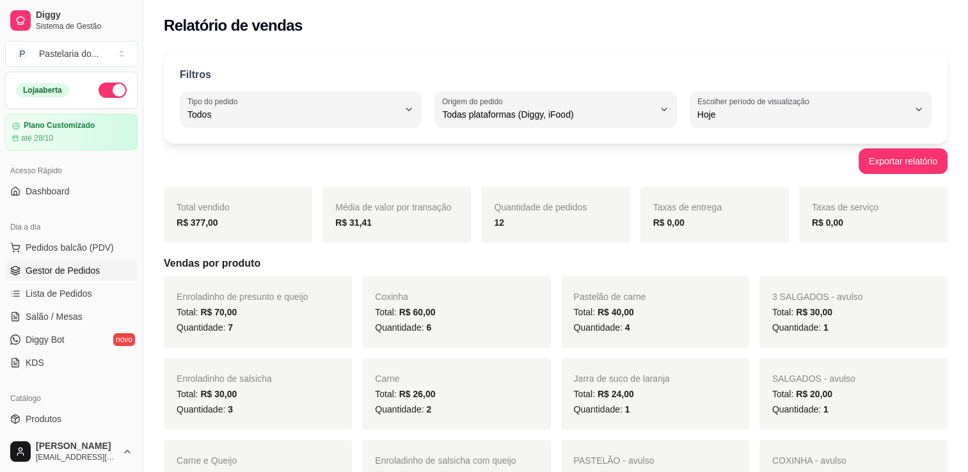
click at [70, 277] on link "Gestor de Pedidos" at bounding box center [71, 271] width 132 height 20
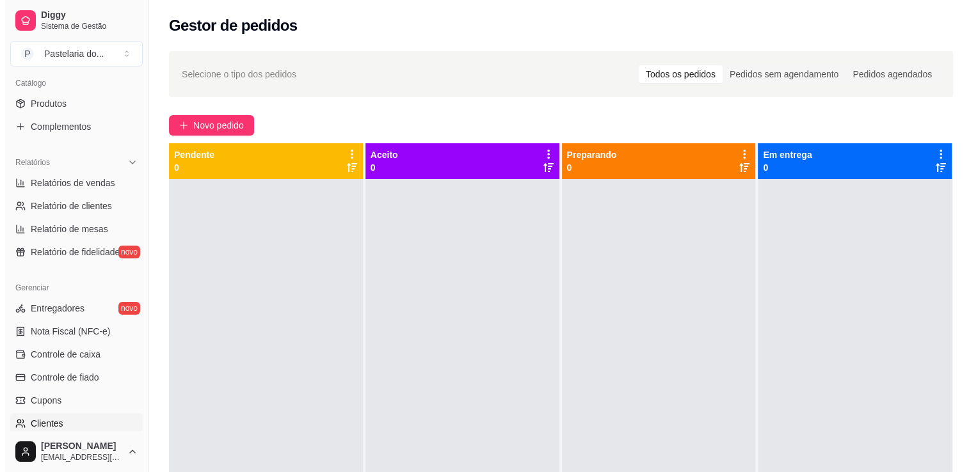
scroll to position [448, 0]
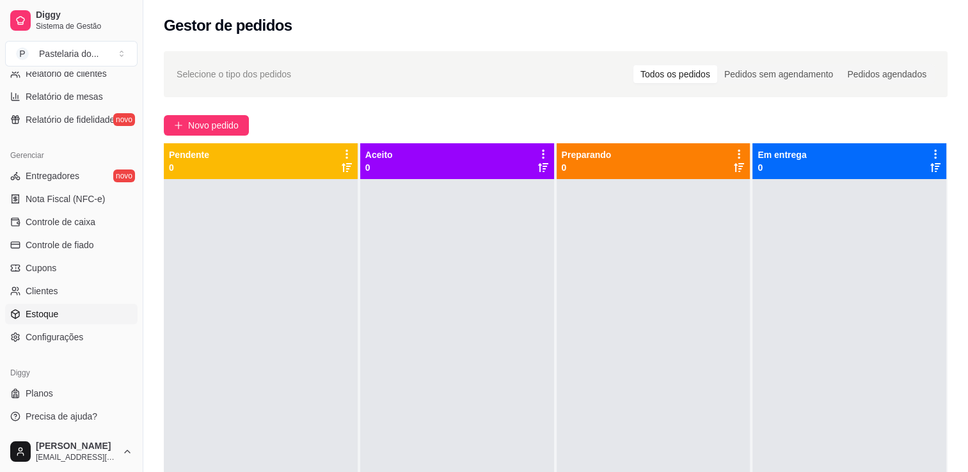
click at [82, 316] on link "Estoque" at bounding box center [71, 314] width 132 height 20
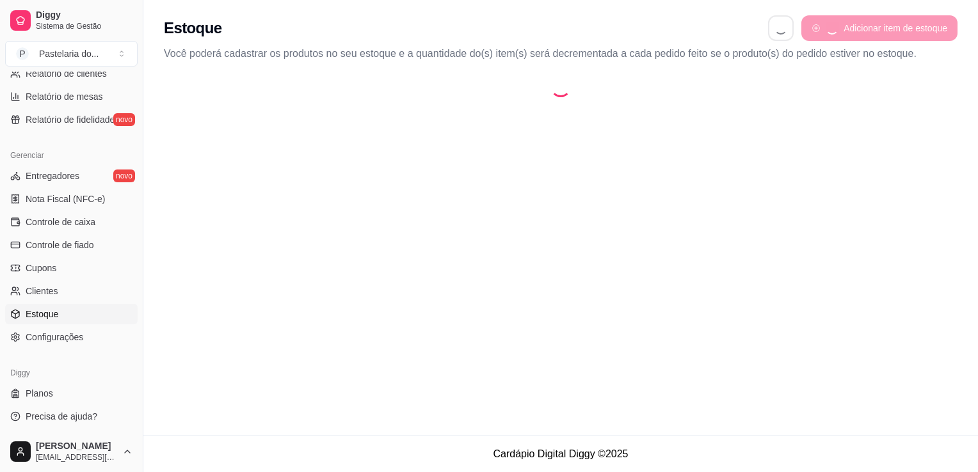
select select "QUANTITY_ORDER"
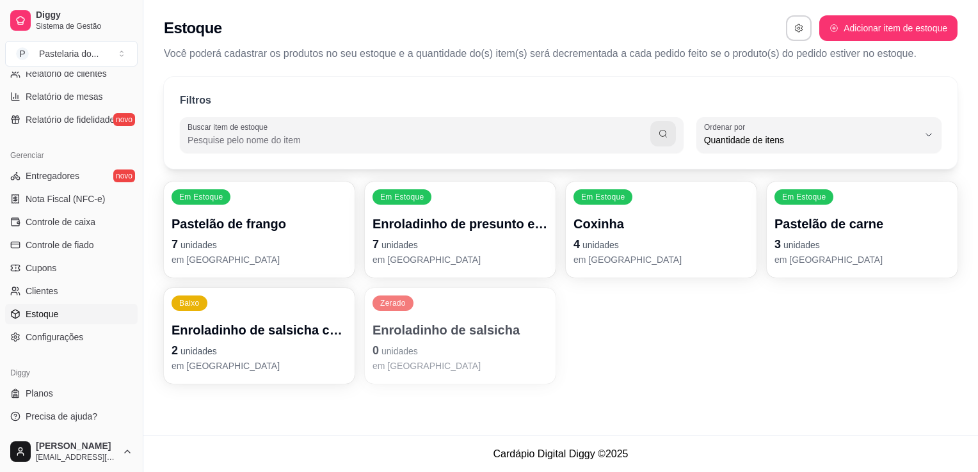
scroll to position [12, 0]
click at [495, 236] on p "7 unidades" at bounding box center [460, 244] width 170 height 17
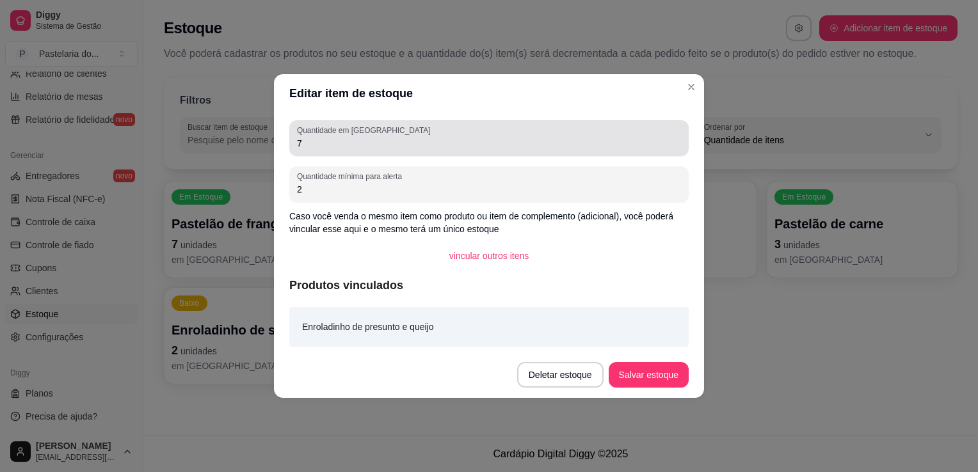
click at [409, 148] on input "7" at bounding box center [489, 143] width 384 height 13
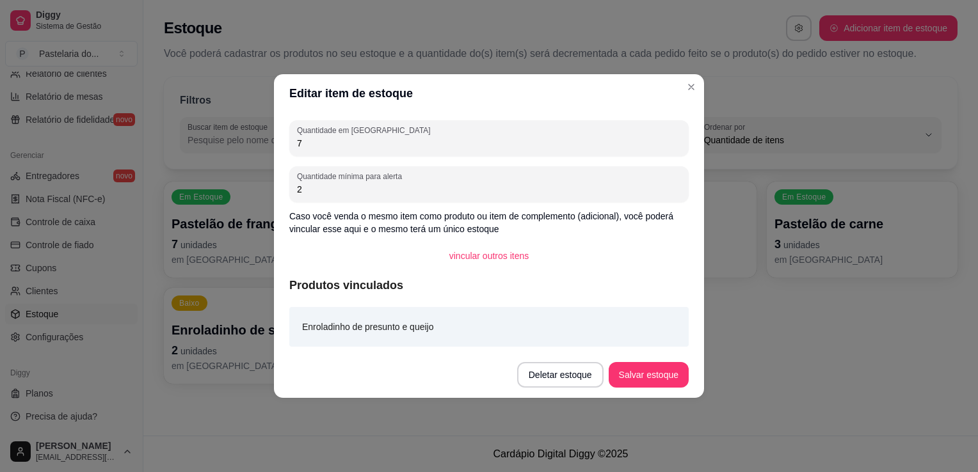
click at [409, 148] on input "7" at bounding box center [489, 143] width 384 height 13
type input "3"
click at [685, 371] on button "Salvar estoque" at bounding box center [649, 375] width 80 height 26
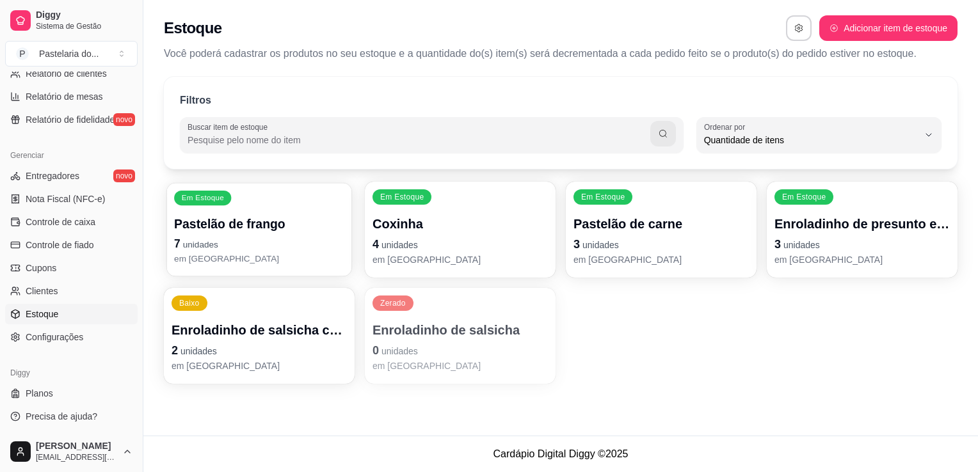
click at [322, 255] on p "em [GEOGRAPHIC_DATA]" at bounding box center [259, 259] width 170 height 12
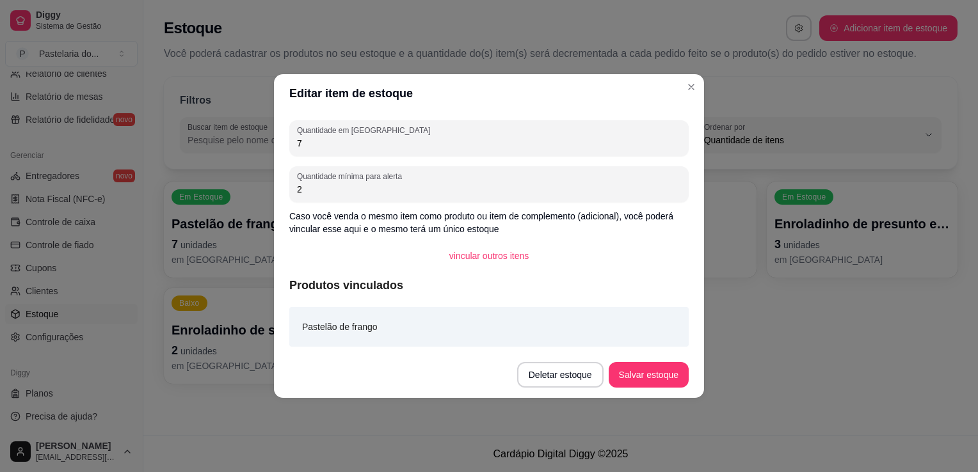
click at [387, 141] on input "7" at bounding box center [489, 143] width 384 height 13
type input "6"
click at [659, 368] on button "Salvar estoque" at bounding box center [649, 375] width 80 height 26
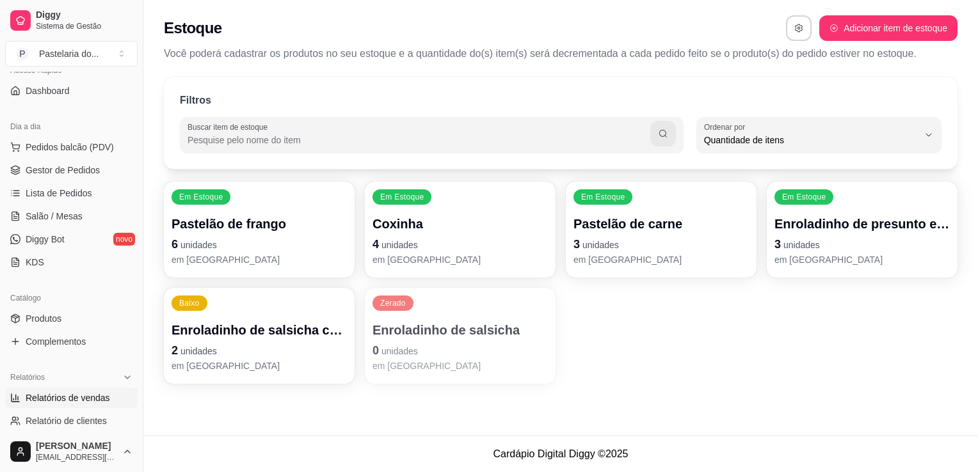
scroll to position [0, 0]
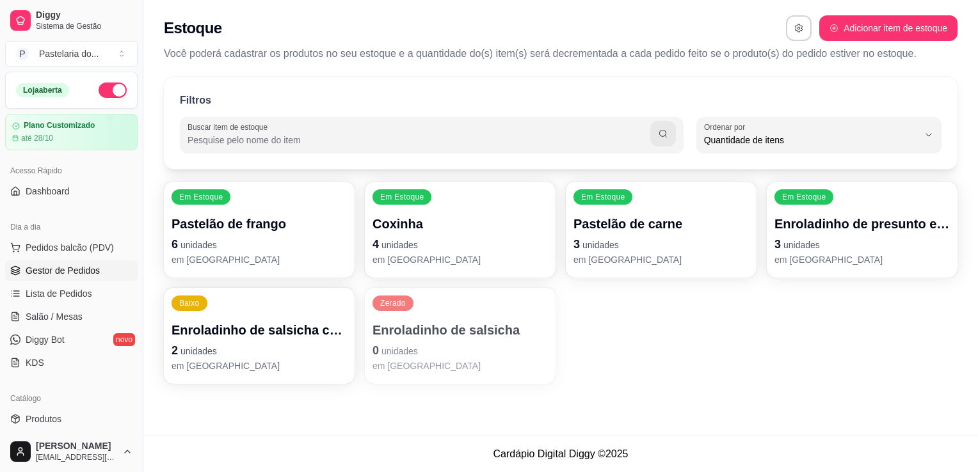
click at [50, 255] on button "Pedidos balcão (PDV)" at bounding box center [71, 247] width 132 height 20
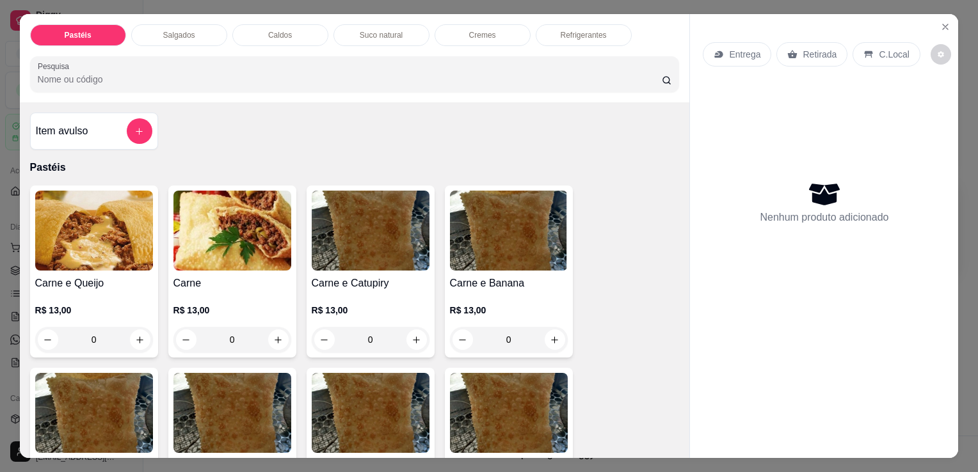
click at [547, 29] on div "Refrigerantes" at bounding box center [584, 35] width 96 height 22
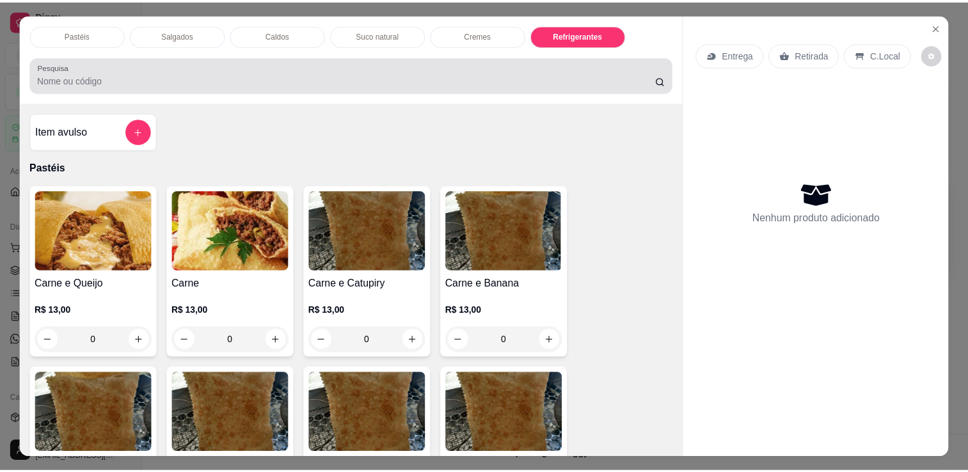
scroll to position [31, 0]
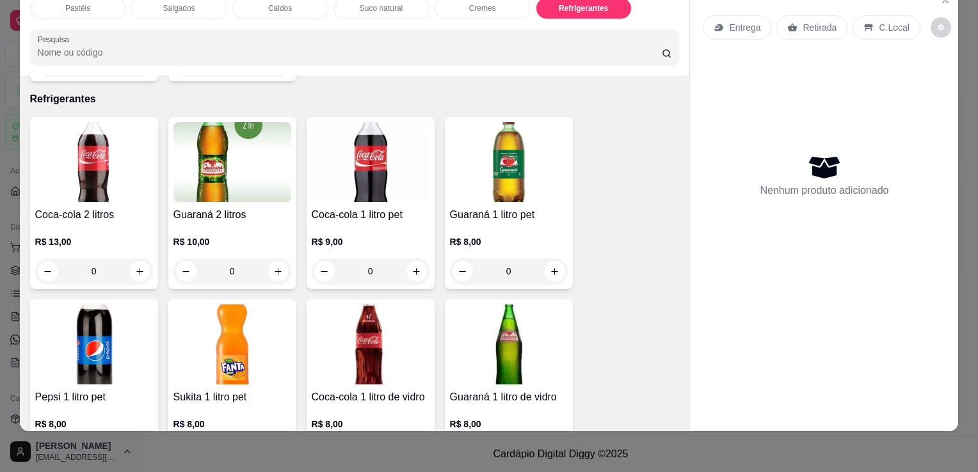
click at [68, 223] on div "R$ 13,00 0" at bounding box center [94, 253] width 118 height 61
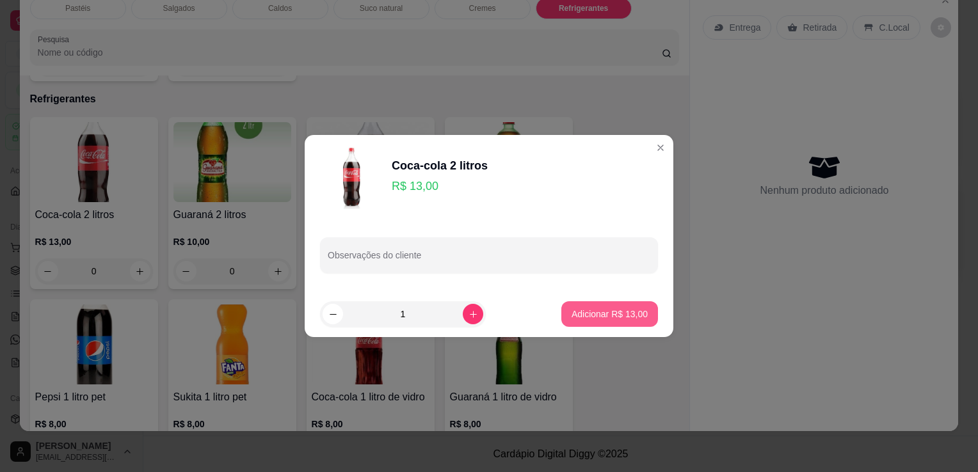
click at [597, 321] on button "Adicionar R$ 13,00" at bounding box center [609, 314] width 97 height 26
type input "1"
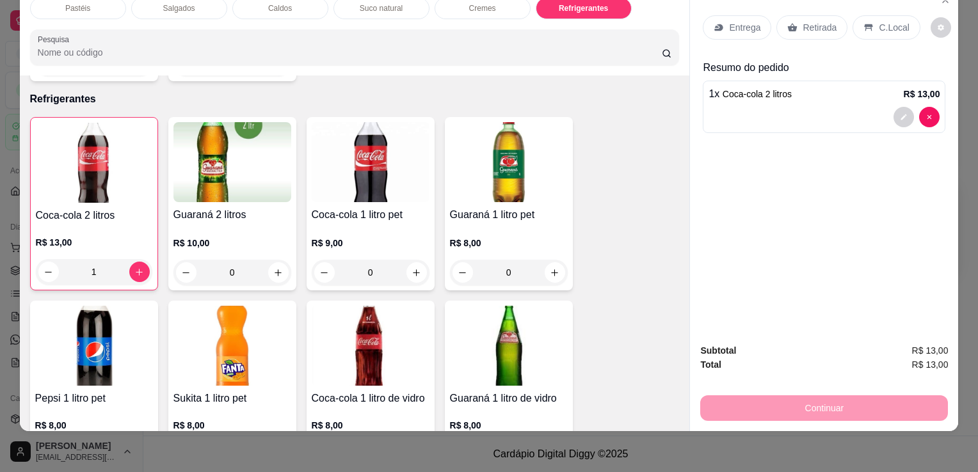
click at [796, 15] on div "Retirada" at bounding box center [811, 27] width 71 height 24
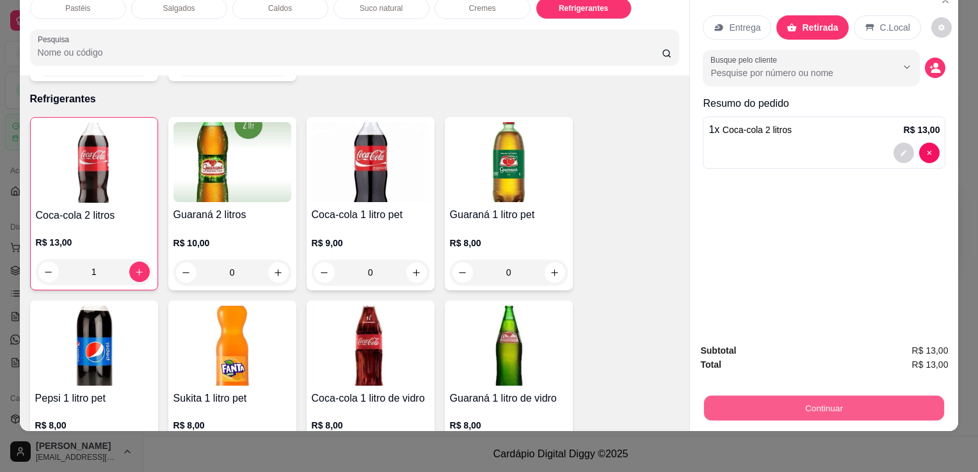
click at [821, 399] on button "Continuar" at bounding box center [824, 408] width 240 height 25
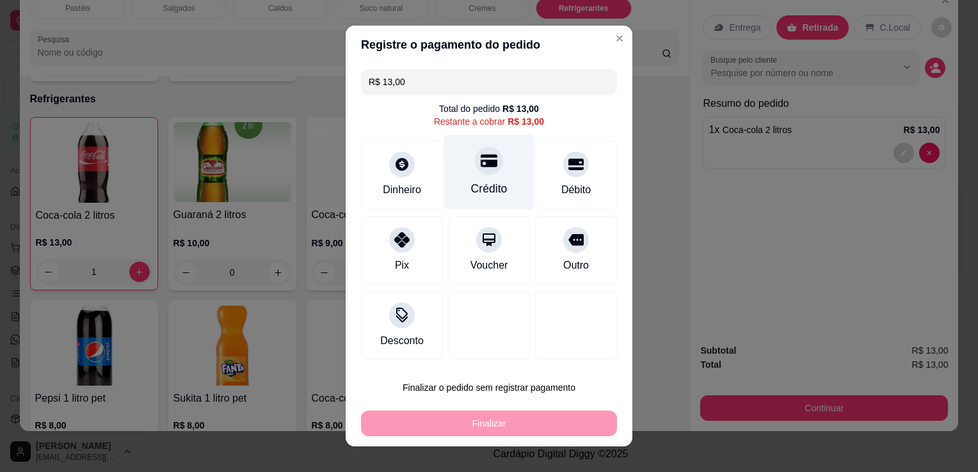
click at [471, 184] on div "Crédito" at bounding box center [489, 188] width 36 height 17
type input "R$ 0,00"
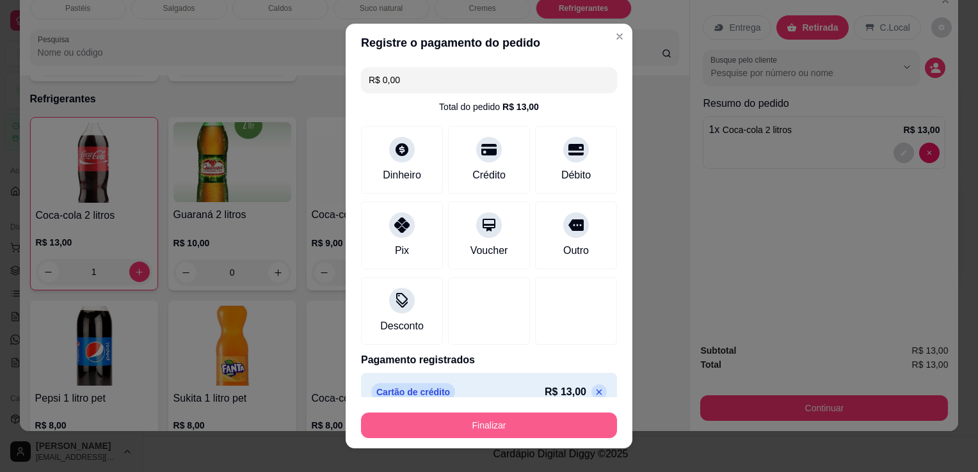
click at [513, 426] on button "Finalizar" at bounding box center [489, 426] width 256 height 26
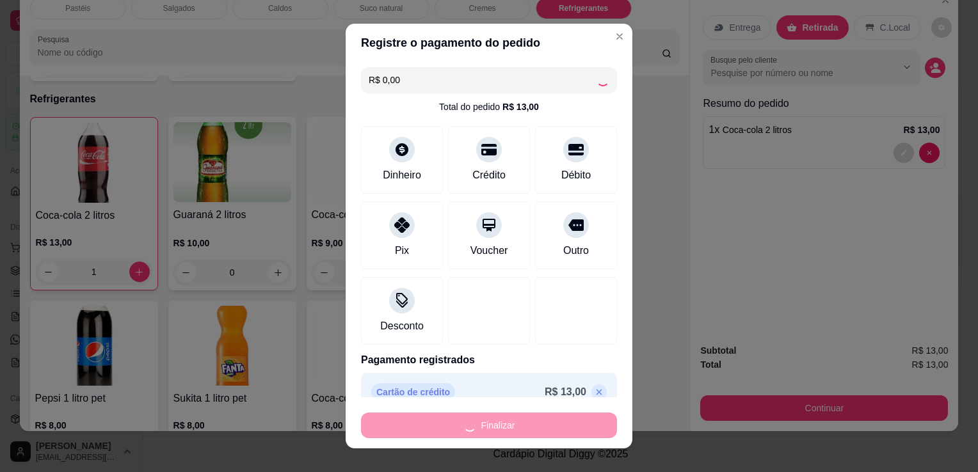
type input "0"
type input "-R$ 13,00"
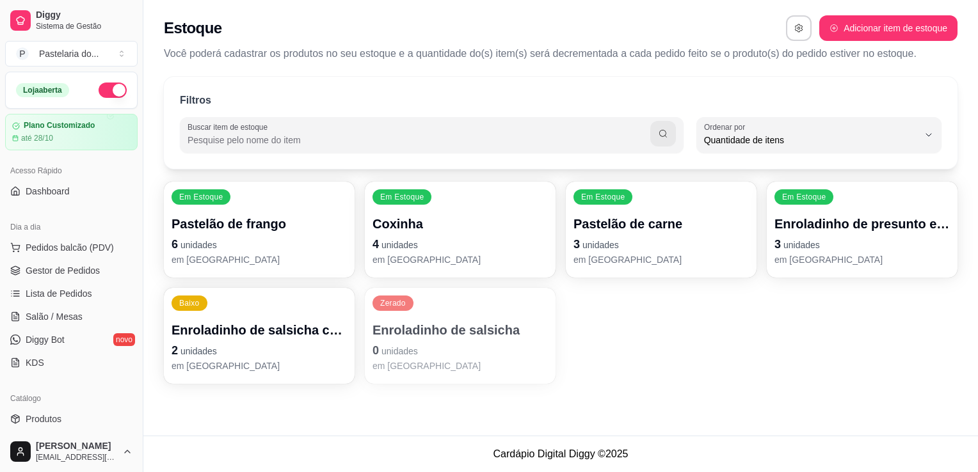
click at [594, 454] on footer "Cardápio Digital Diggy © 2025" at bounding box center [560, 454] width 835 height 36
click at [193, 294] on div "Baixo Enroladinho de salsicha com queijo 2 unidades em [GEOGRAPHIC_DATA]" at bounding box center [258, 335] width 185 height 93
click at [28, 278] on link "Gestor de Pedidos" at bounding box center [71, 271] width 132 height 20
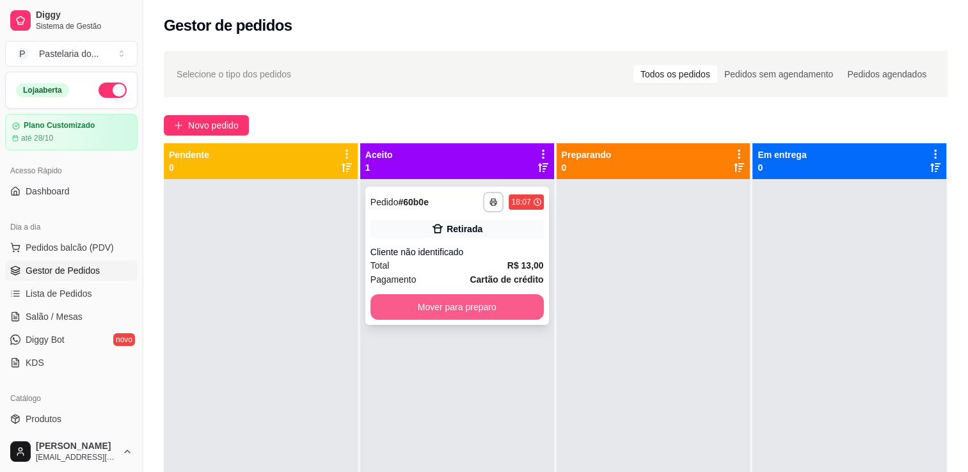
click at [432, 316] on button "Mover para preparo" at bounding box center [457, 307] width 173 height 26
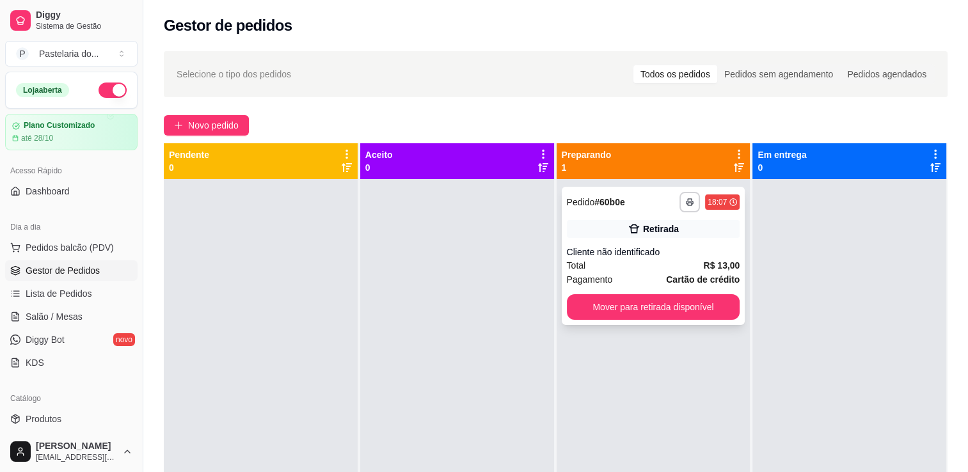
click at [670, 321] on div "**********" at bounding box center [654, 256] width 184 height 138
click at [689, 300] on button "Mover para retirada disponível" at bounding box center [653, 307] width 173 height 26
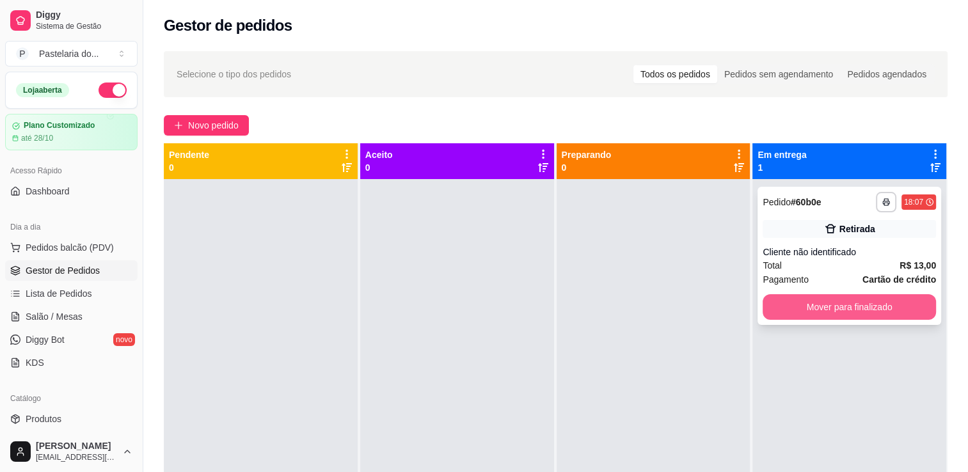
click at [806, 314] on button "Mover para finalizado" at bounding box center [849, 307] width 173 height 26
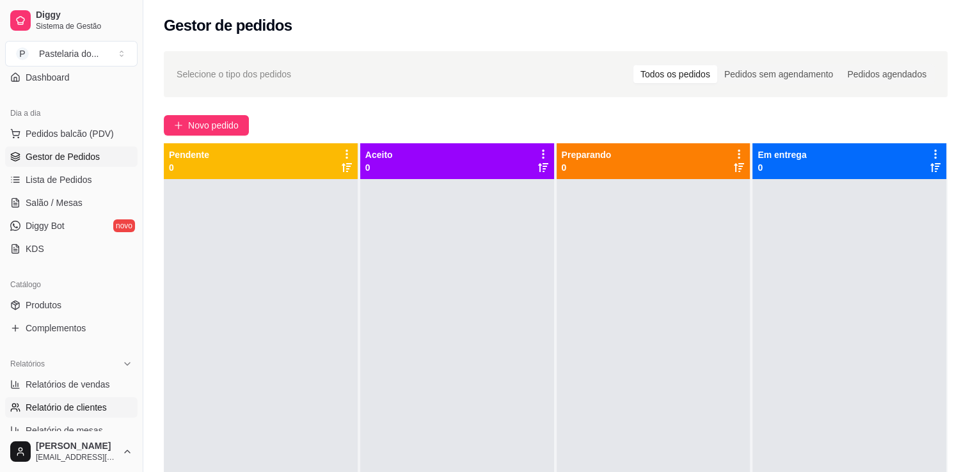
scroll to position [192, 0]
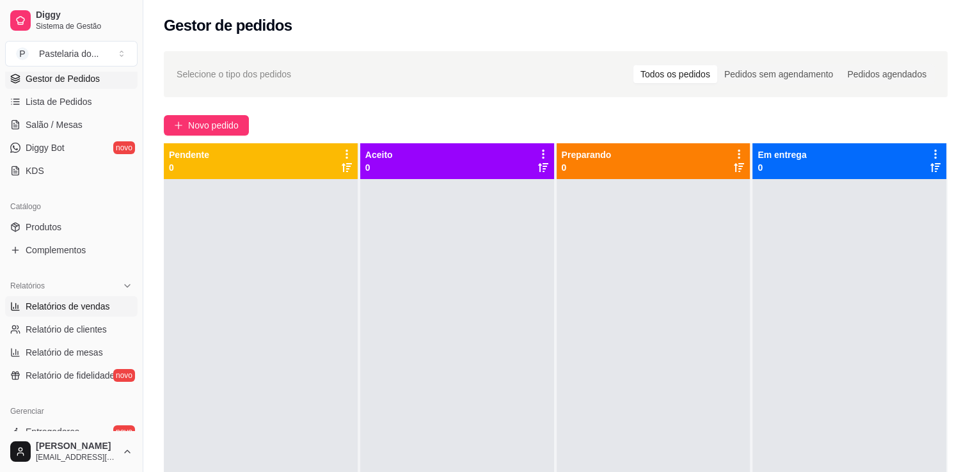
click at [79, 314] on link "Relatórios de vendas" at bounding box center [71, 306] width 132 height 20
select select "ALL"
select select "0"
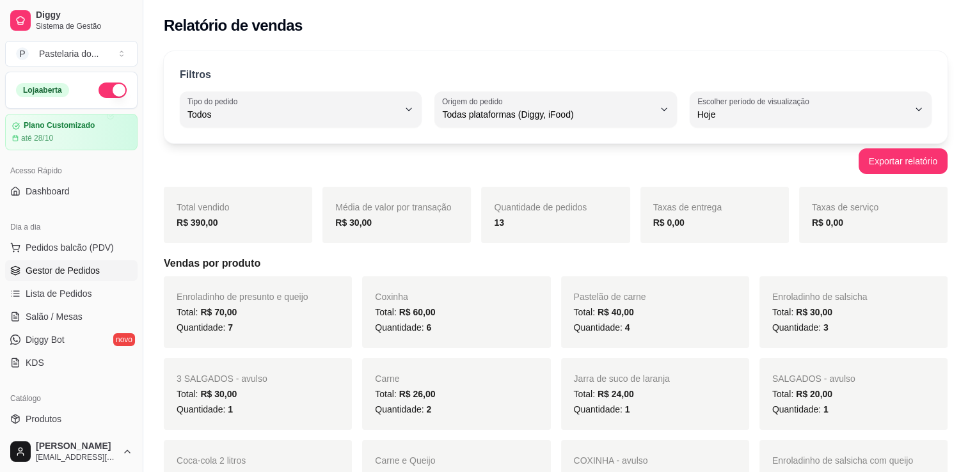
click at [84, 264] on span "Gestor de Pedidos" at bounding box center [63, 270] width 74 height 13
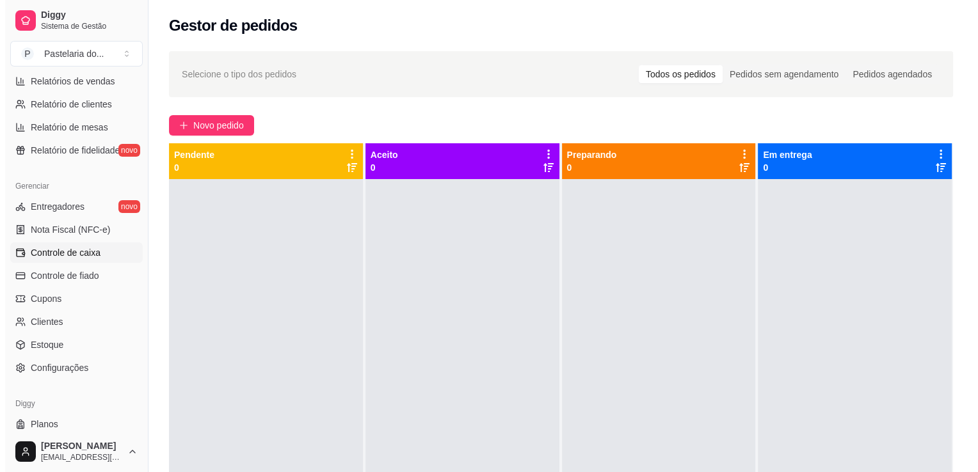
scroll to position [448, 0]
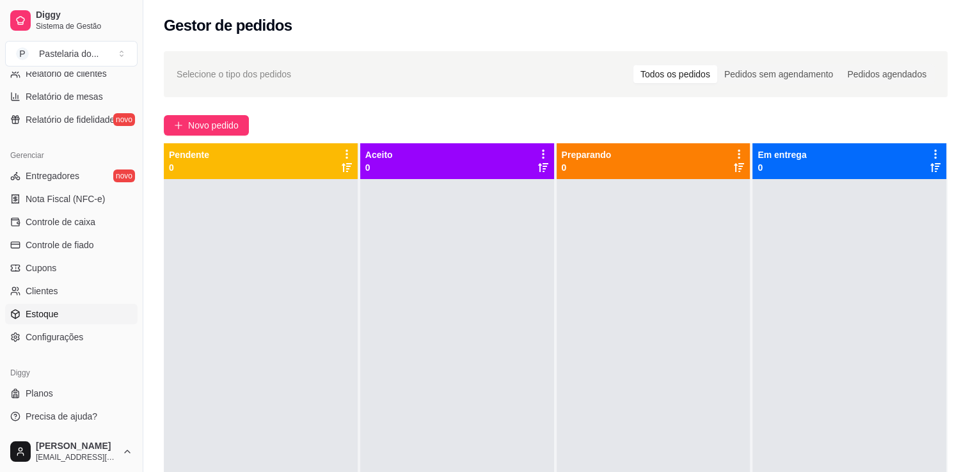
click at [76, 319] on link "Estoque" at bounding box center [71, 314] width 132 height 20
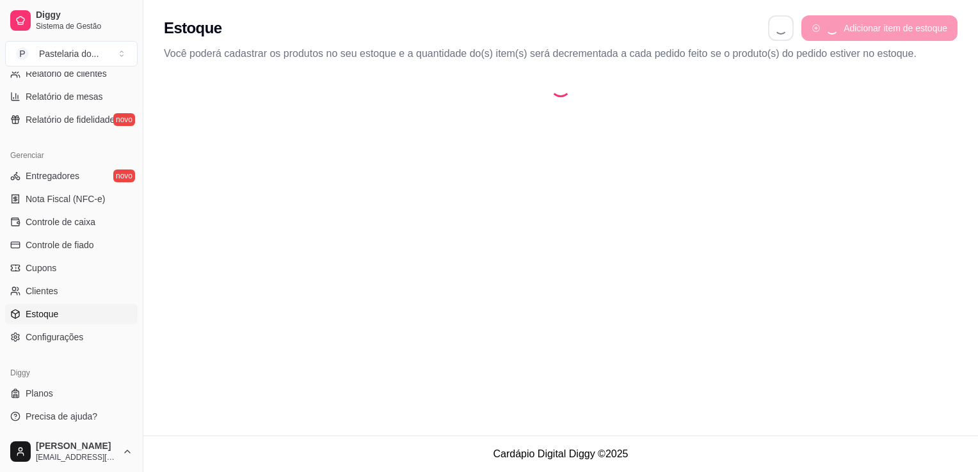
select select "QUANTITY_ORDER"
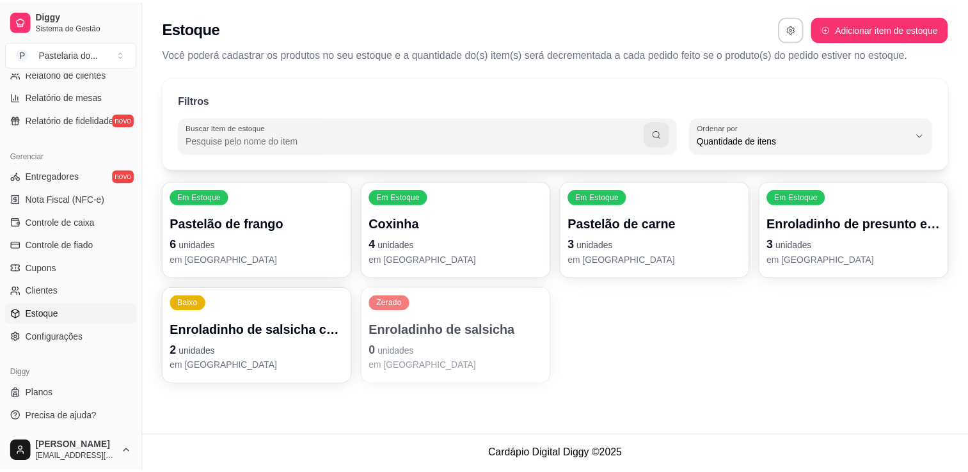
scroll to position [12, 0]
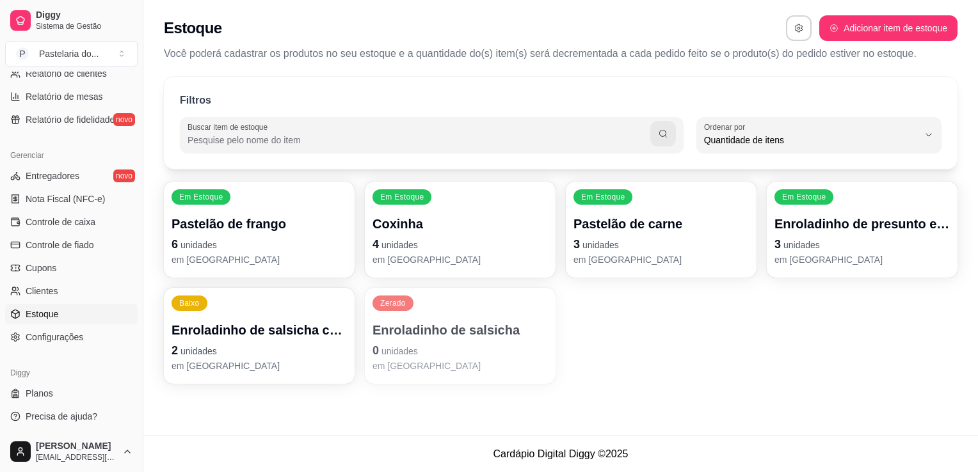
click at [801, 251] on p "3 unidades" at bounding box center [861, 245] width 175 height 18
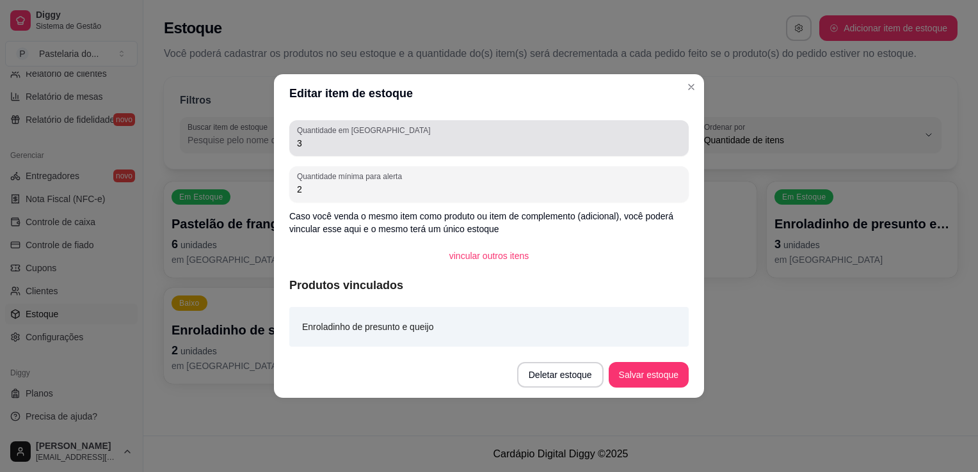
click at [392, 145] on input "3" at bounding box center [489, 143] width 384 height 13
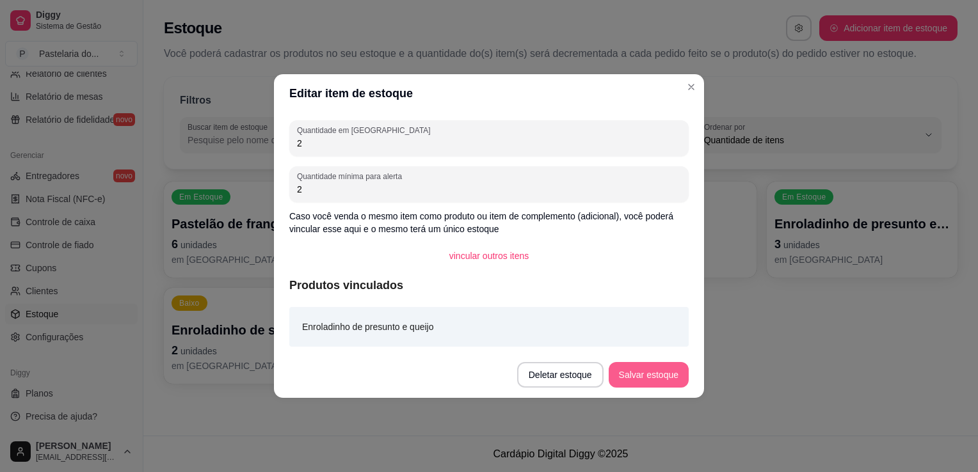
type input "2"
click at [659, 373] on button "Salvar estoque" at bounding box center [649, 375] width 80 height 26
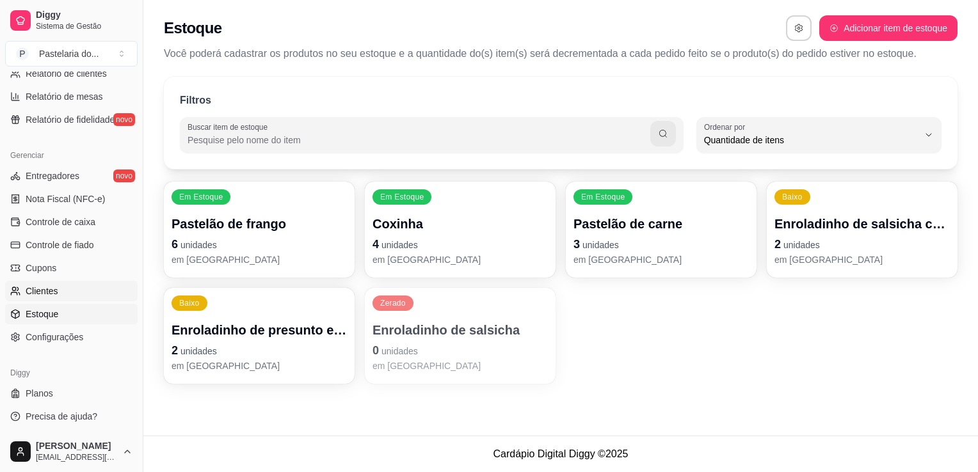
click at [58, 296] on link "Clientes" at bounding box center [71, 291] width 132 height 20
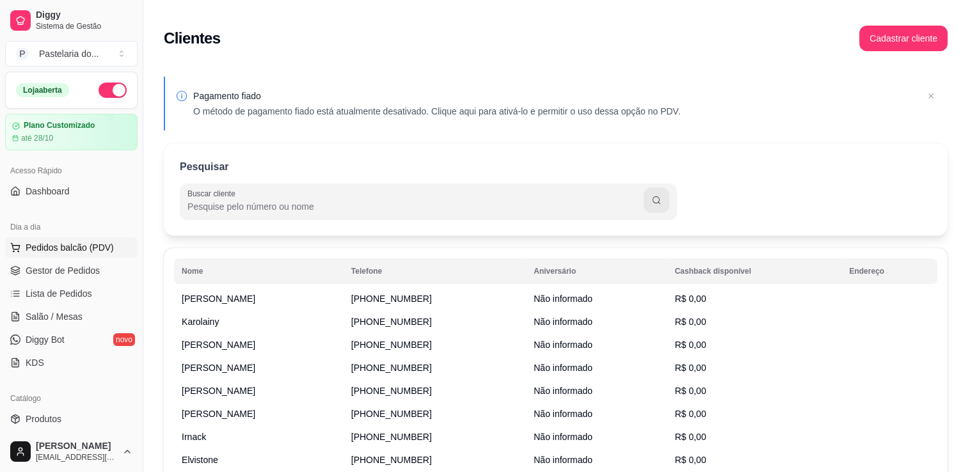
click at [92, 241] on span "Pedidos balcão (PDV)" at bounding box center [70, 247] width 88 height 13
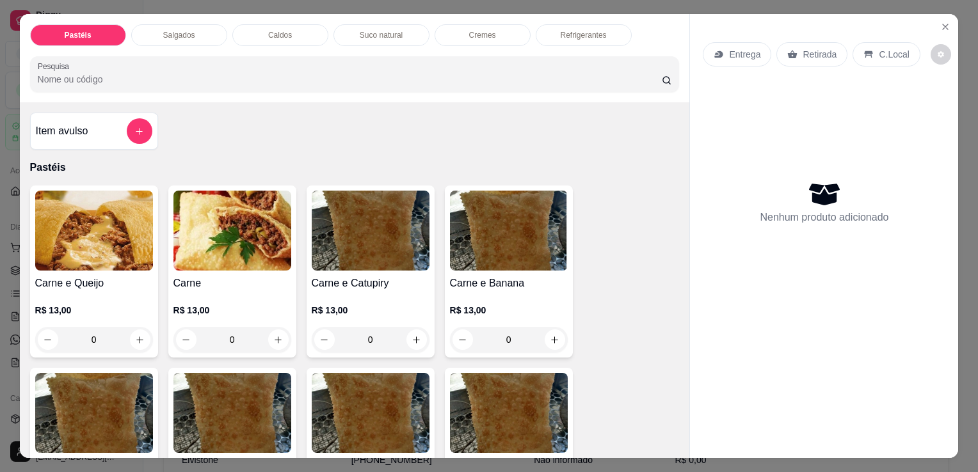
click at [203, 29] on div "Salgados" at bounding box center [179, 35] width 96 height 22
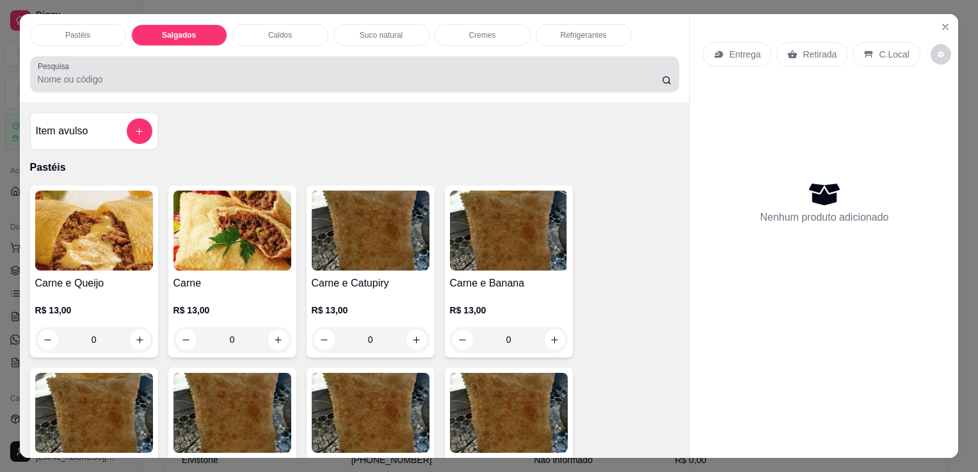
scroll to position [31, 0]
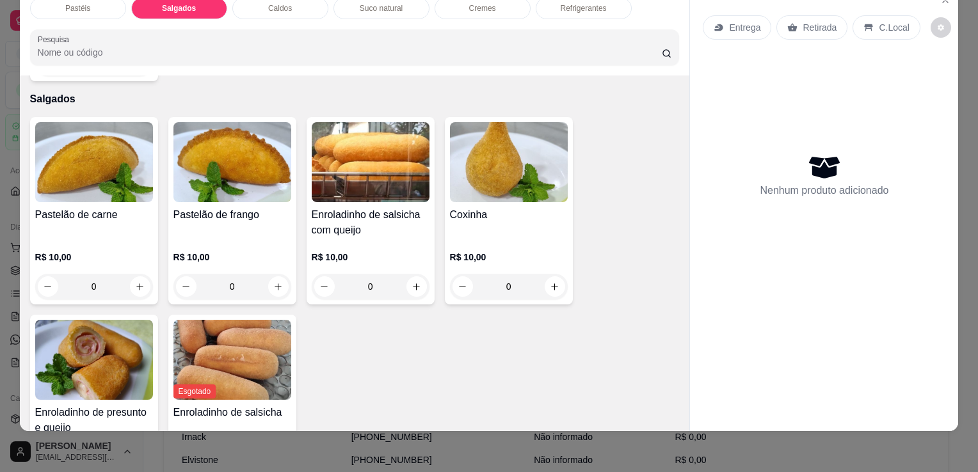
click at [499, 176] on div "Coxinha R$ 10,00 0" at bounding box center [509, 211] width 128 height 188
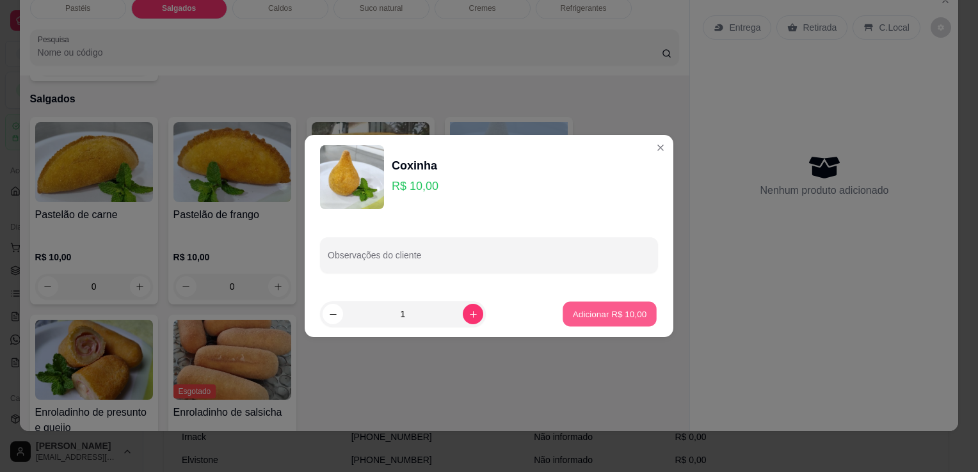
click at [594, 312] on p "Adicionar R$ 10,00" at bounding box center [610, 314] width 74 height 12
type input "1"
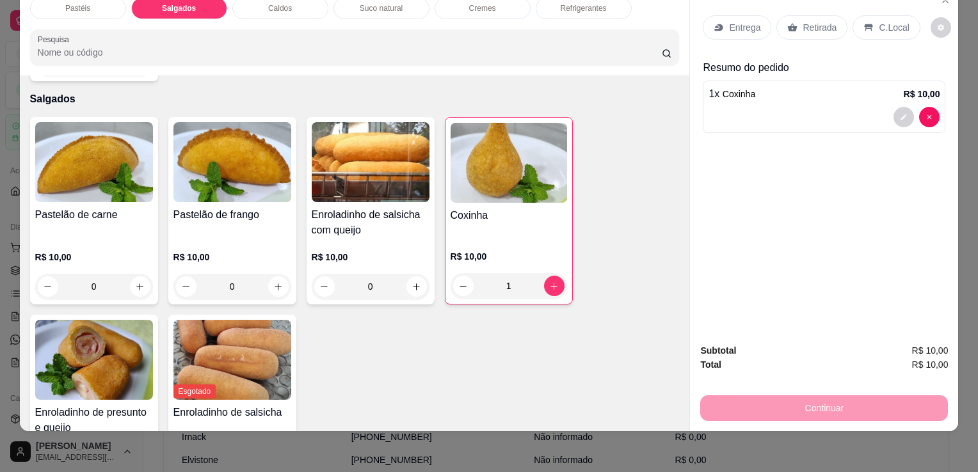
click at [836, 22] on div "Retirada" at bounding box center [811, 27] width 71 height 24
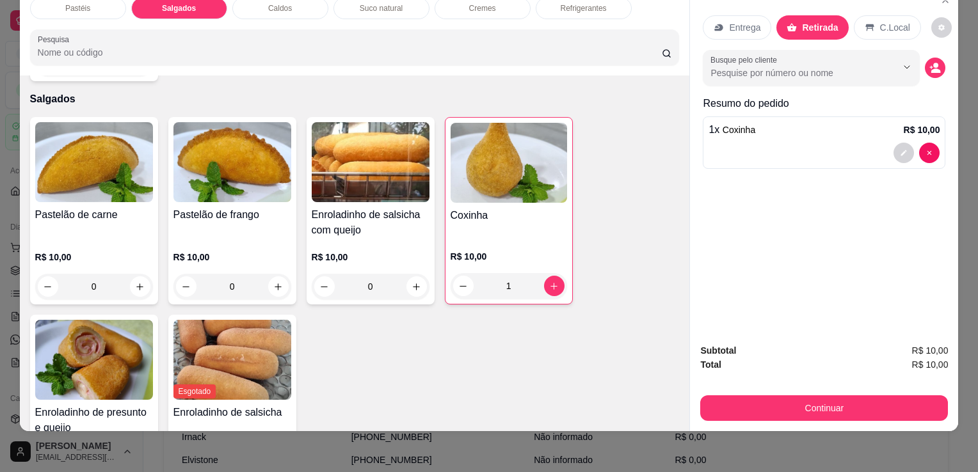
click at [777, 415] on div "Subtotal R$ 10,00 Total R$ 10,00 Continuar" at bounding box center [824, 382] width 268 height 98
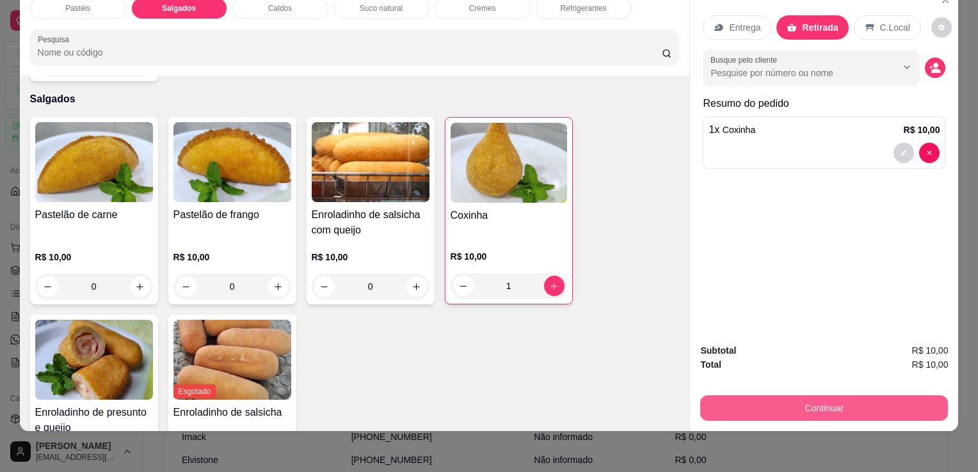
click at [771, 402] on button "Continuar" at bounding box center [824, 409] width 248 height 26
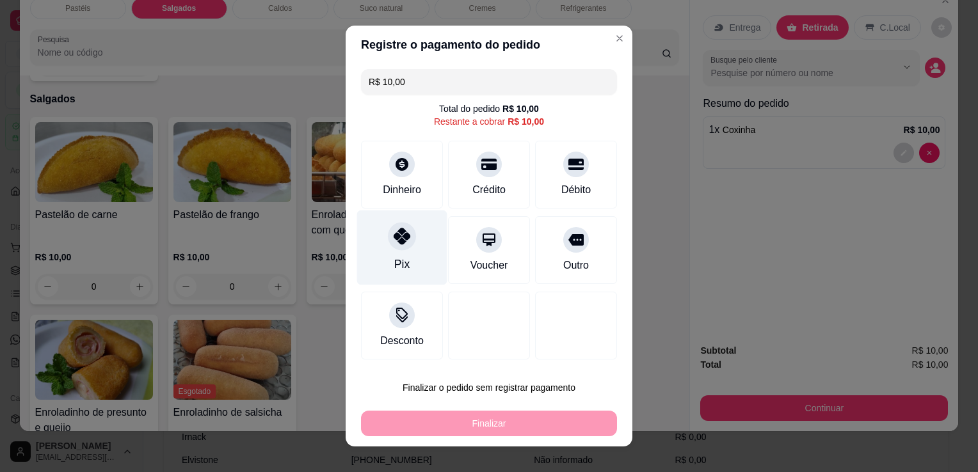
click at [394, 246] on div at bounding box center [402, 236] width 28 height 28
type input "R$ 0,00"
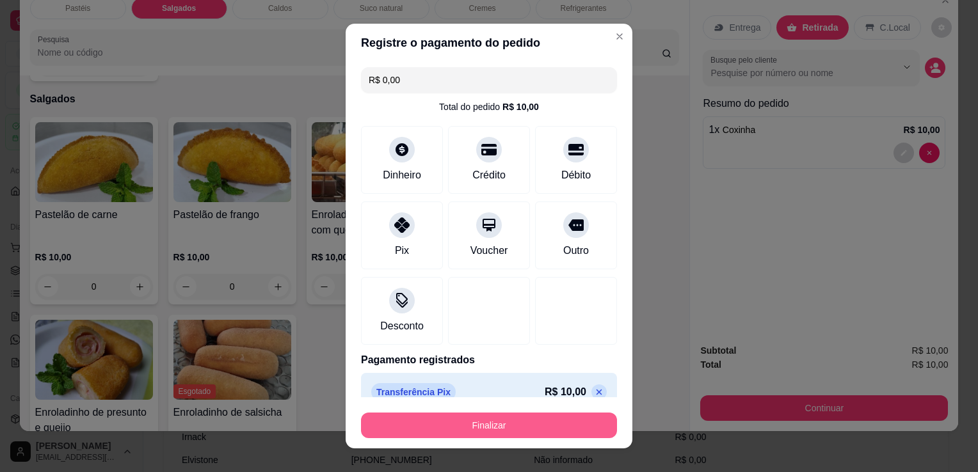
click at [468, 424] on button "Finalizar" at bounding box center [489, 426] width 256 height 26
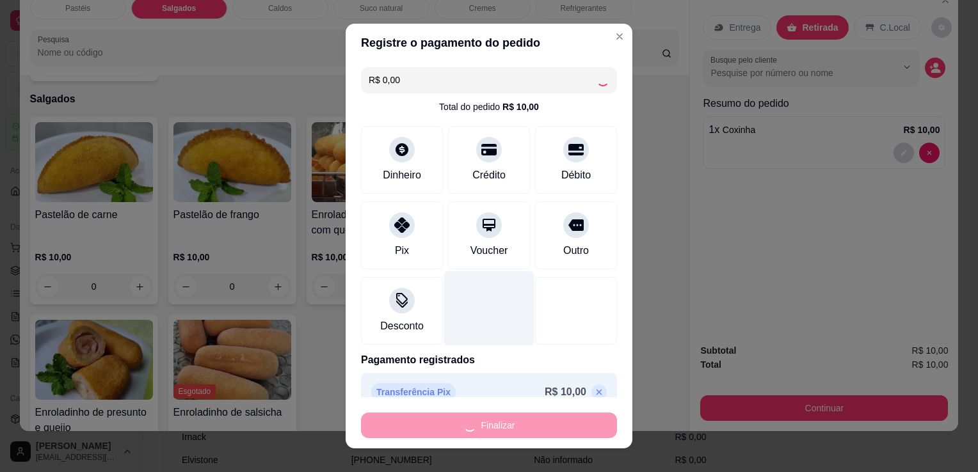
type input "0"
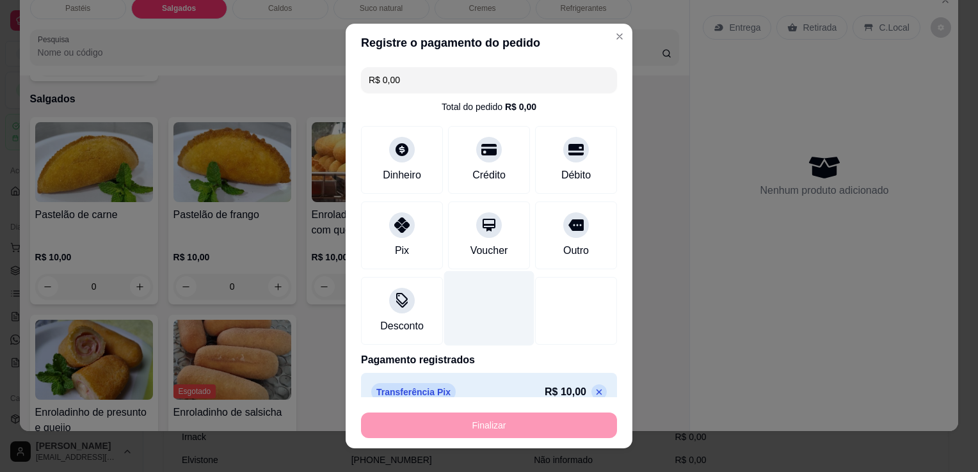
type input "-R$ 10,00"
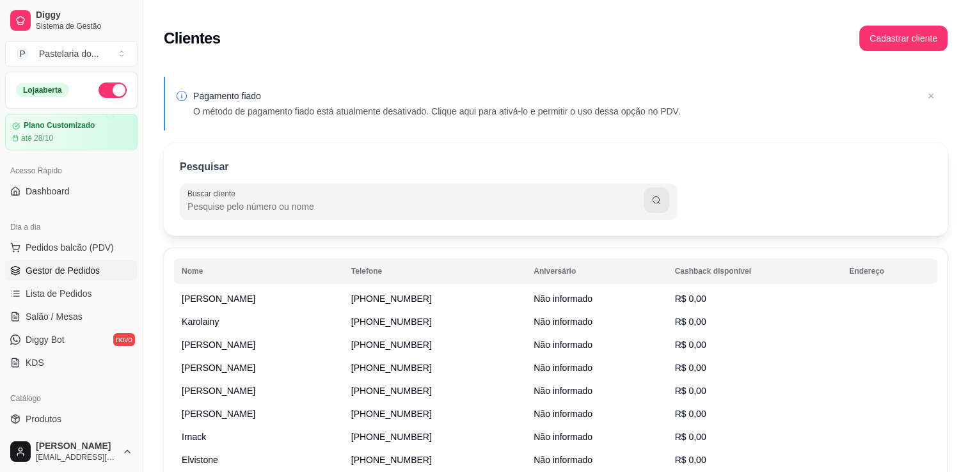
click at [15, 273] on icon at bounding box center [15, 271] width 10 height 10
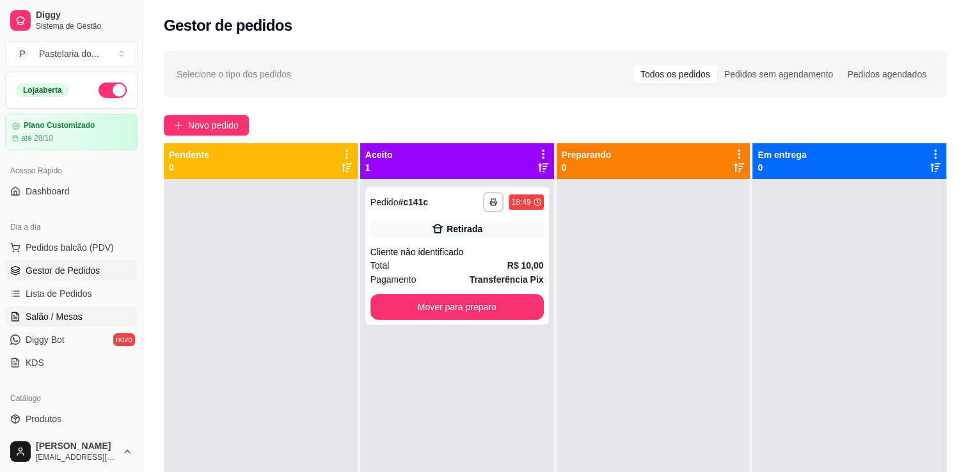
click at [72, 323] on link "Salão / Mesas" at bounding box center [71, 317] width 132 height 20
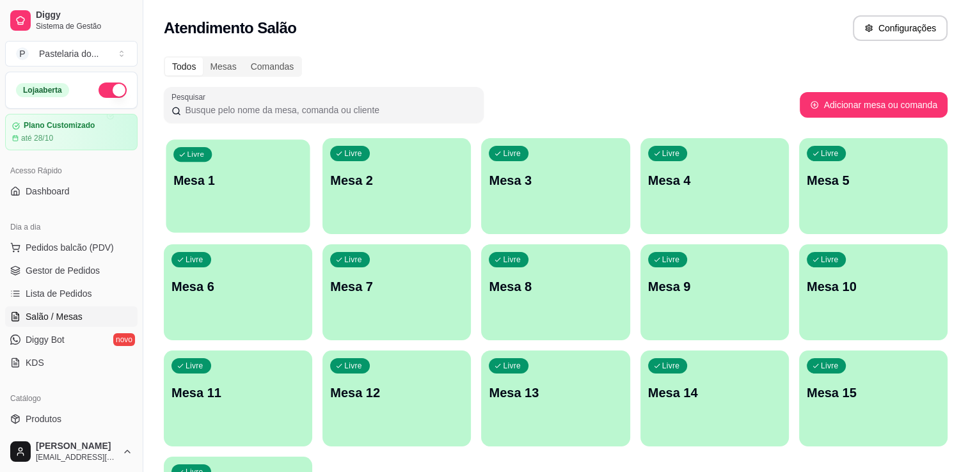
click at [252, 204] on div "Livre Mesa 1" at bounding box center [238, 179] width 144 height 78
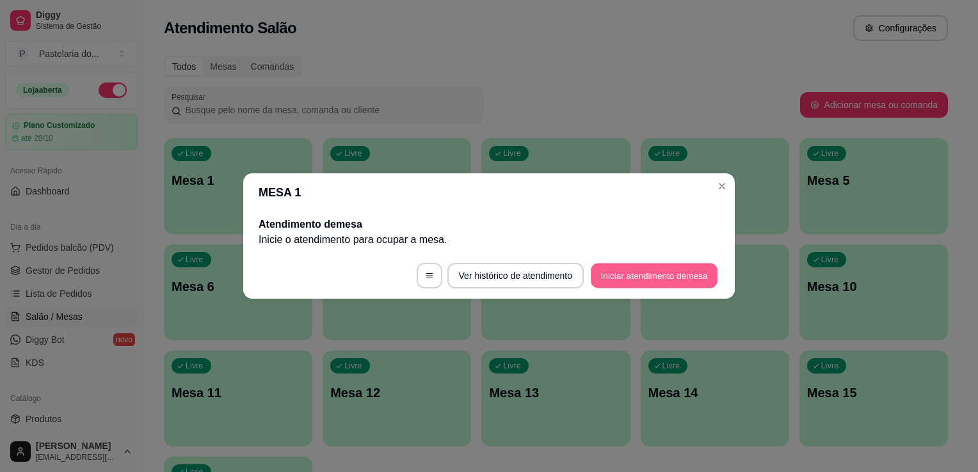
click at [667, 280] on button "Iniciar atendimento de mesa" at bounding box center [654, 276] width 127 height 25
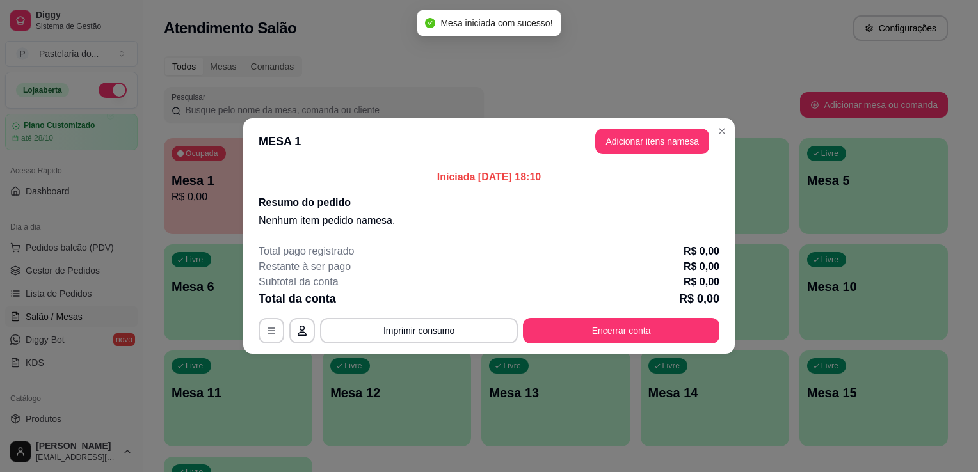
click at [636, 155] on header "MESA 1 Adicionar itens na mesa" at bounding box center [489, 141] width 492 height 46
click at [643, 140] on button "Adicionar itens na mesa" at bounding box center [652, 142] width 114 height 26
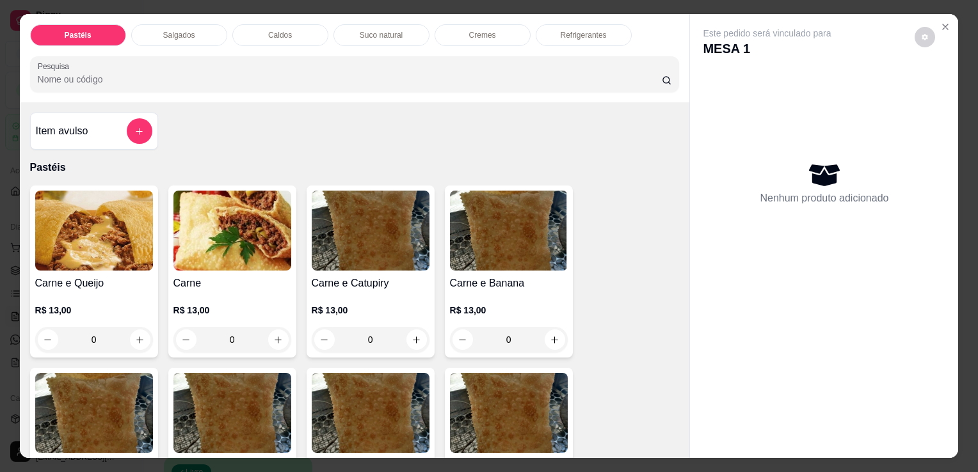
click at [123, 255] on img at bounding box center [94, 231] width 118 height 80
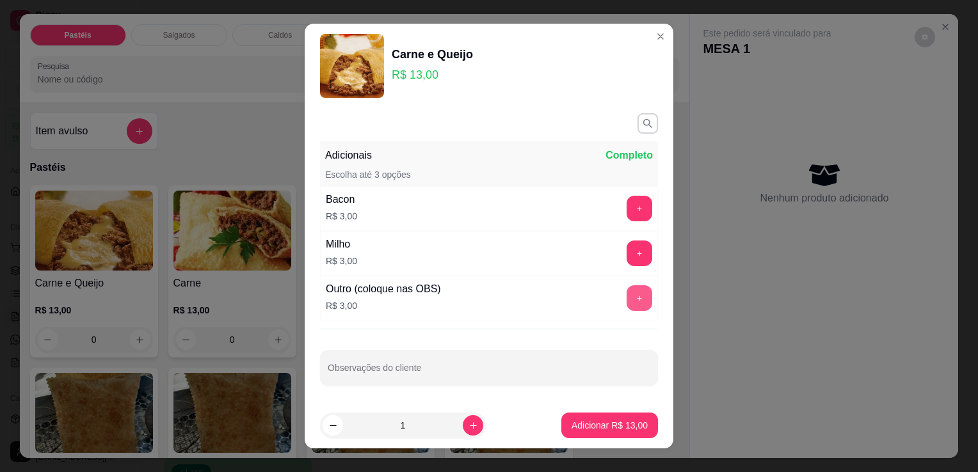
click at [634, 296] on button "+" at bounding box center [640, 298] width 26 height 26
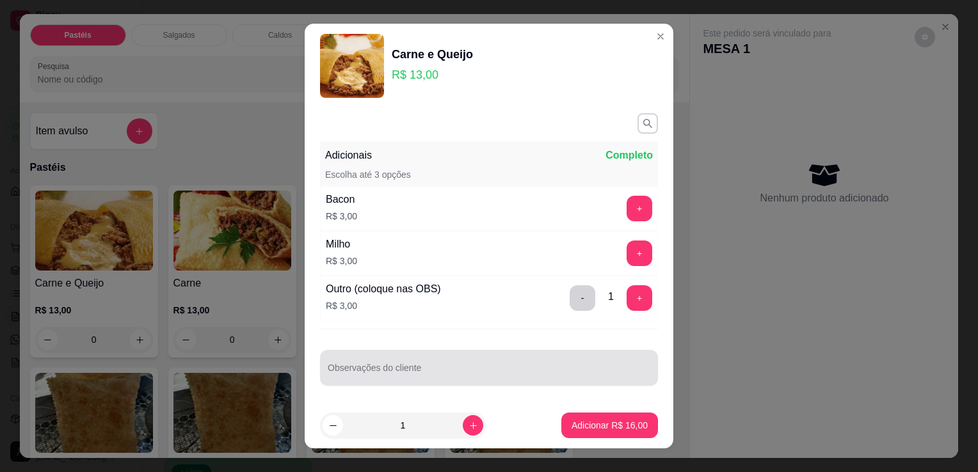
click at [515, 362] on div at bounding box center [489, 368] width 323 height 26
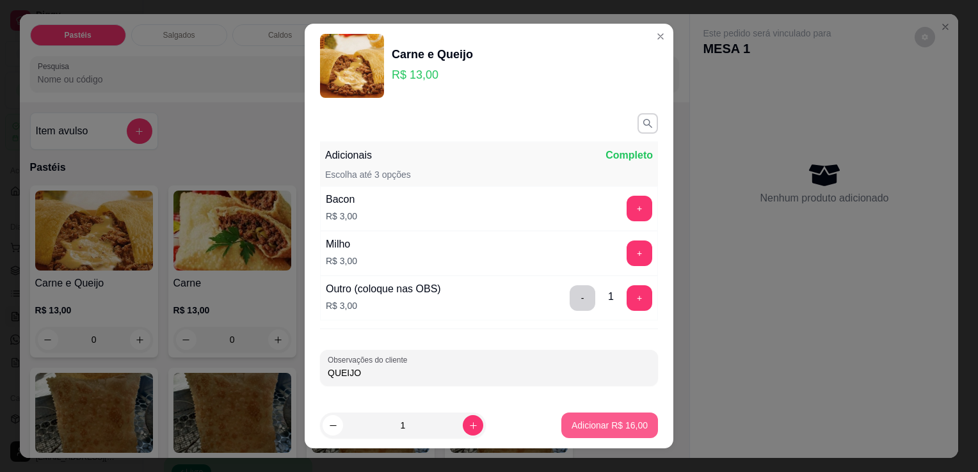
type input "QUEIJO"
click at [613, 424] on p "Adicionar R$ 16,00" at bounding box center [610, 425] width 76 height 13
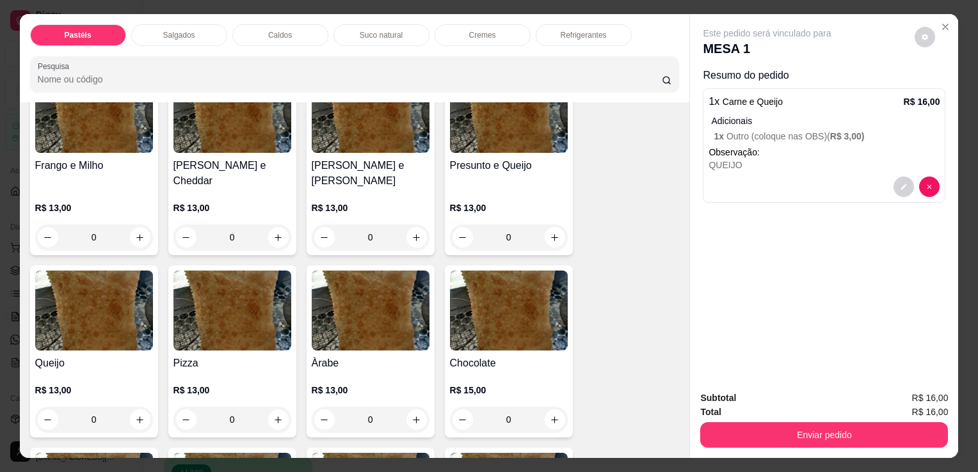
scroll to position [704, 0]
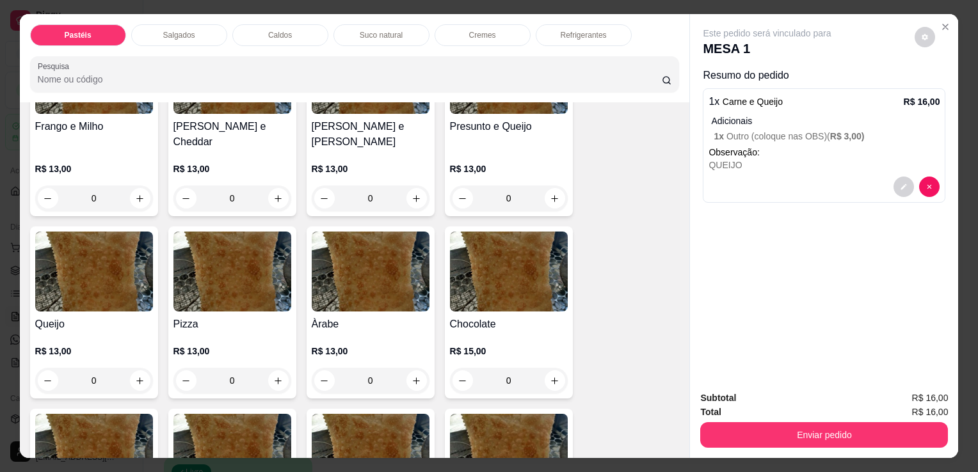
click at [372, 317] on h4 "Àrabe" at bounding box center [371, 324] width 118 height 15
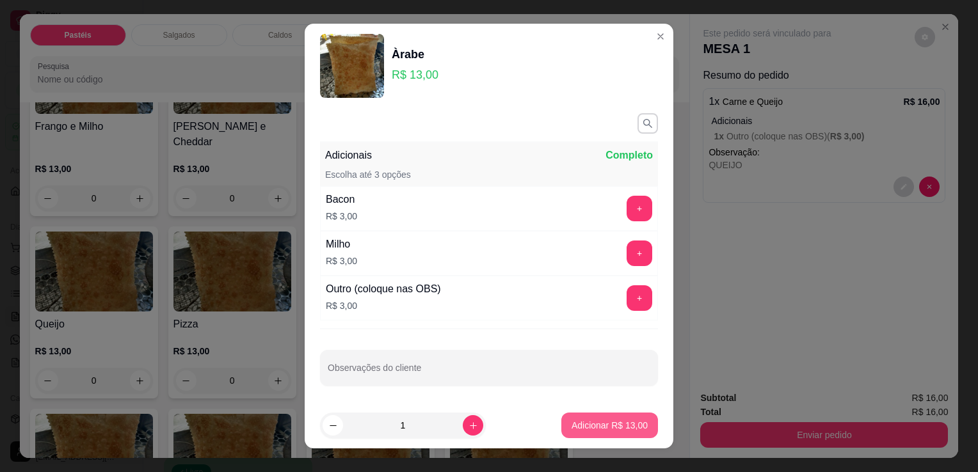
click at [576, 428] on p "Adicionar R$ 13,00" at bounding box center [610, 425] width 76 height 13
type input "1"
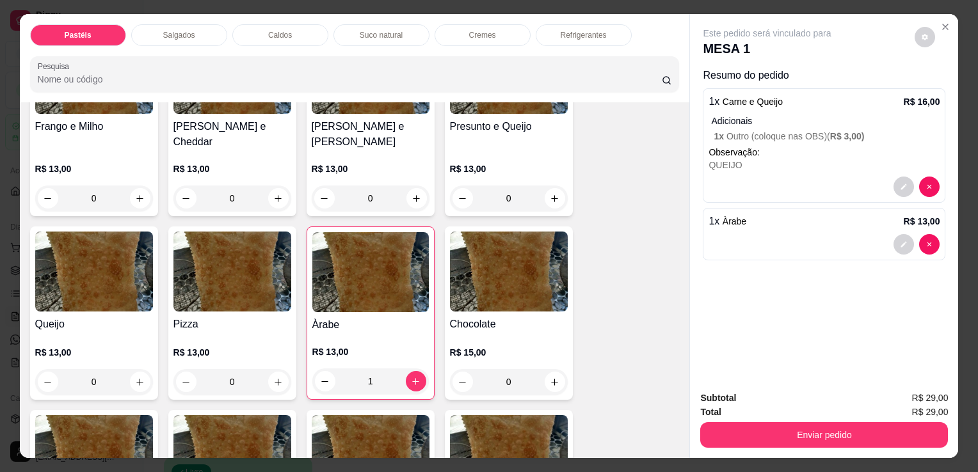
click at [166, 32] on p "Salgados" at bounding box center [179, 35] width 32 height 10
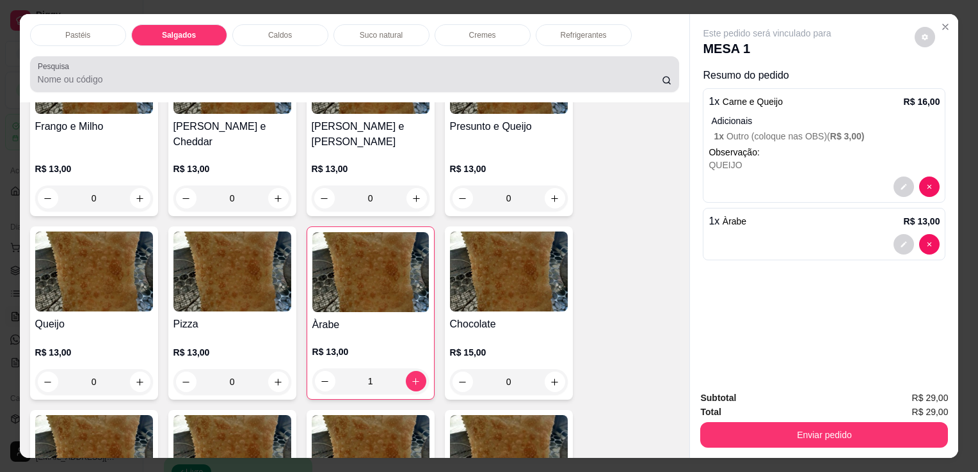
scroll to position [31, 0]
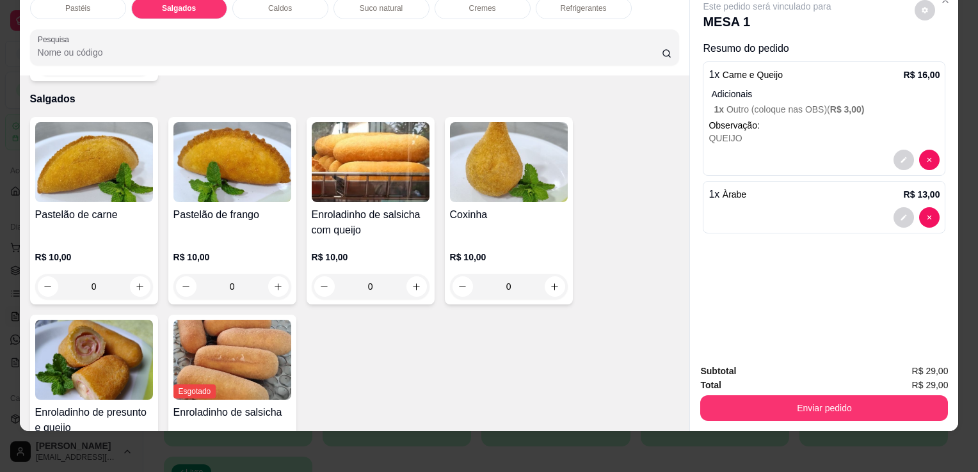
click at [202, 238] on div "R$ 10,00 0" at bounding box center [232, 268] width 118 height 61
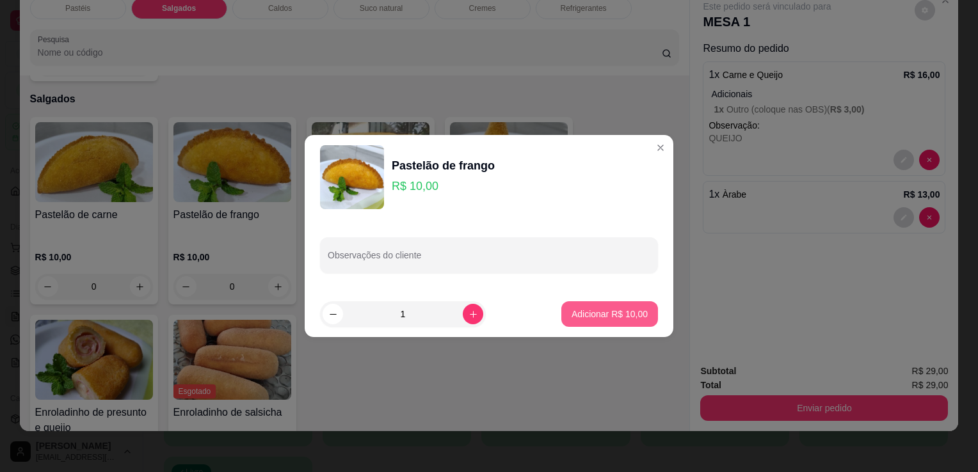
click at [614, 317] on p "Adicionar R$ 10,00" at bounding box center [610, 314] width 76 height 13
click at [614, 317] on div "Pastelão de carne R$ 10,00 0 Pastelão de frango R$ 10,00 0 Enroladinho de salsi…" at bounding box center [355, 309] width 650 height 385
type input "1"
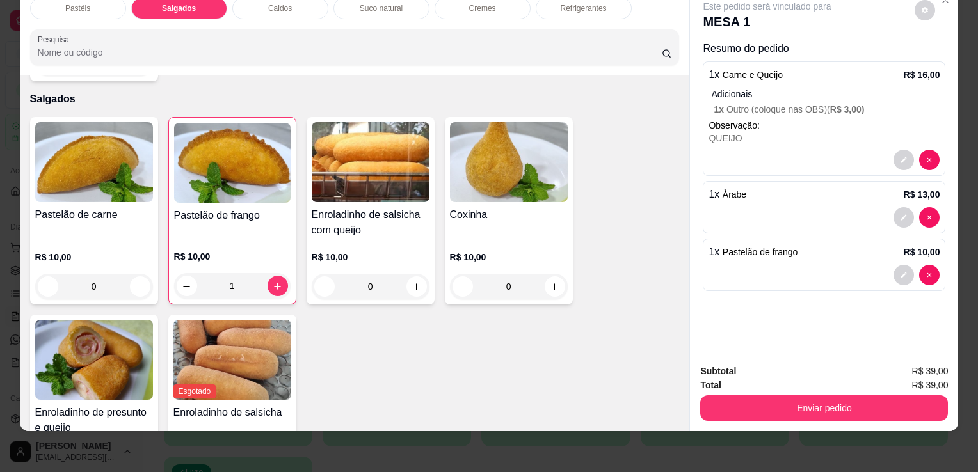
click at [346, 3] on div "Suco natural" at bounding box center [381, 8] width 96 height 22
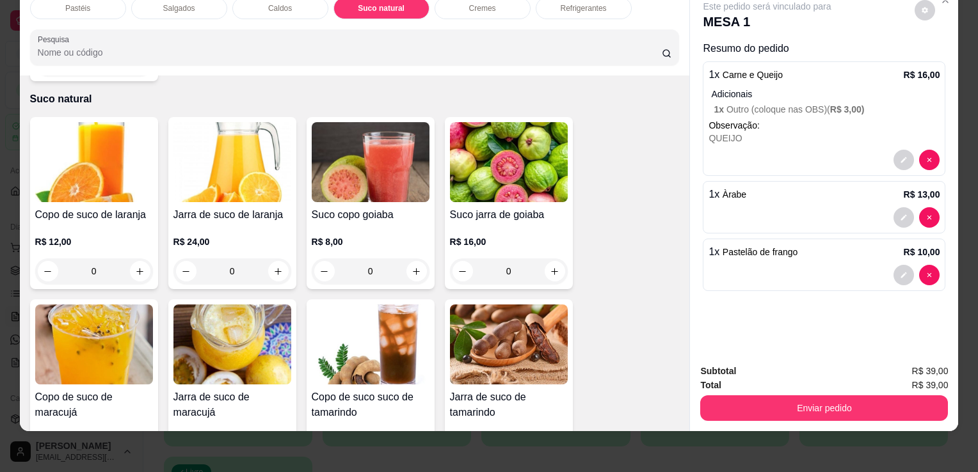
click at [191, 223] on div "R$ 24,00 0" at bounding box center [232, 253] width 118 height 61
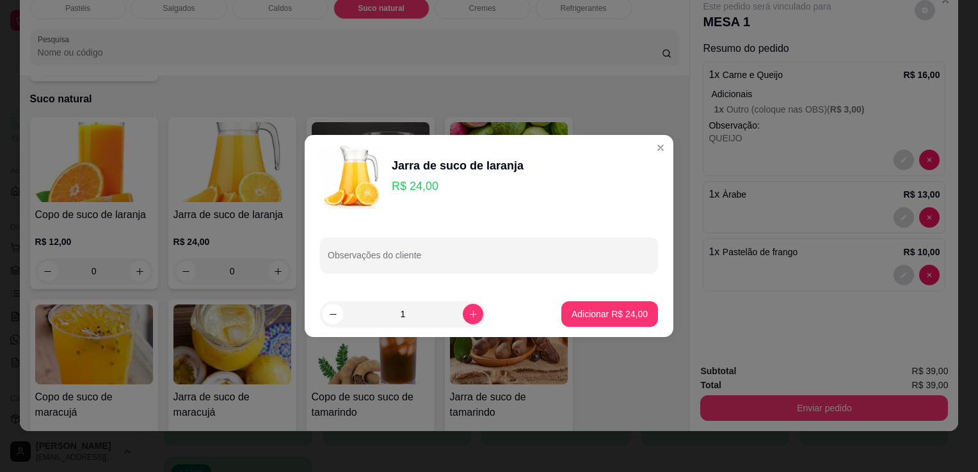
click at [604, 309] on p "Adicionar R$ 24,00" at bounding box center [610, 314] width 76 height 13
type input "1"
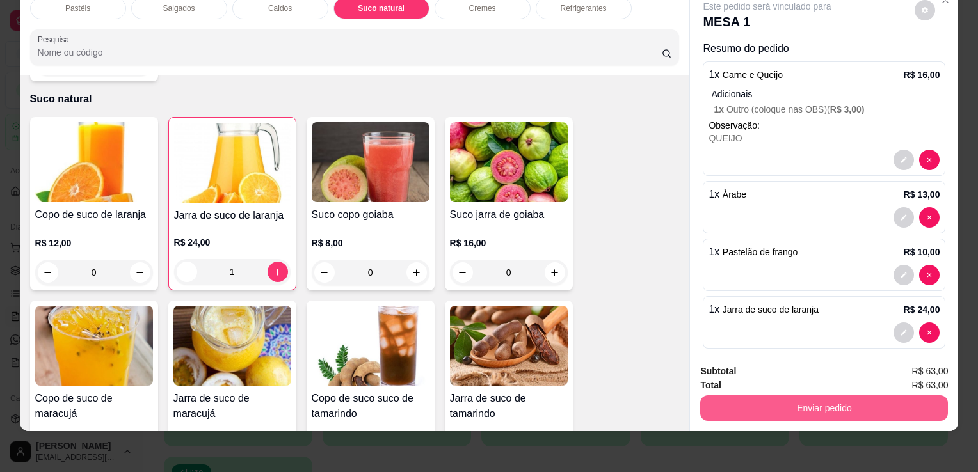
click at [812, 400] on button "Enviar pedido" at bounding box center [824, 409] width 248 height 26
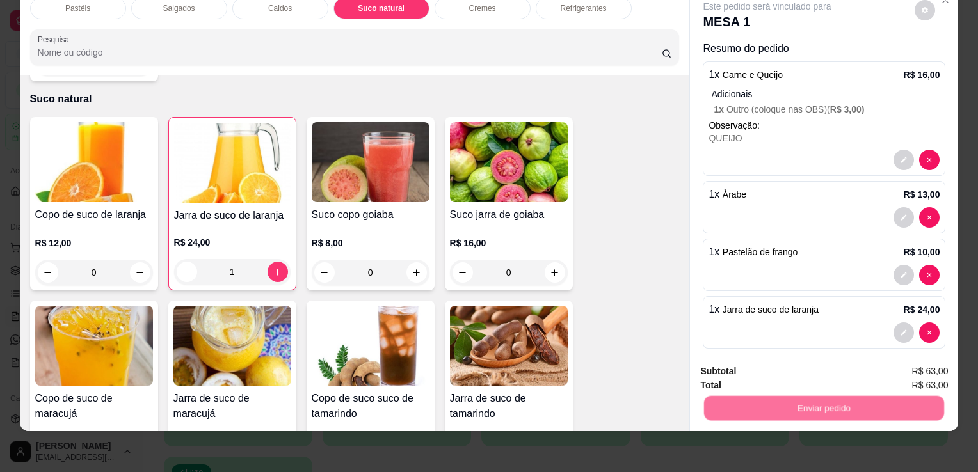
click at [908, 367] on button "Enviar pedido" at bounding box center [915, 367] width 72 height 24
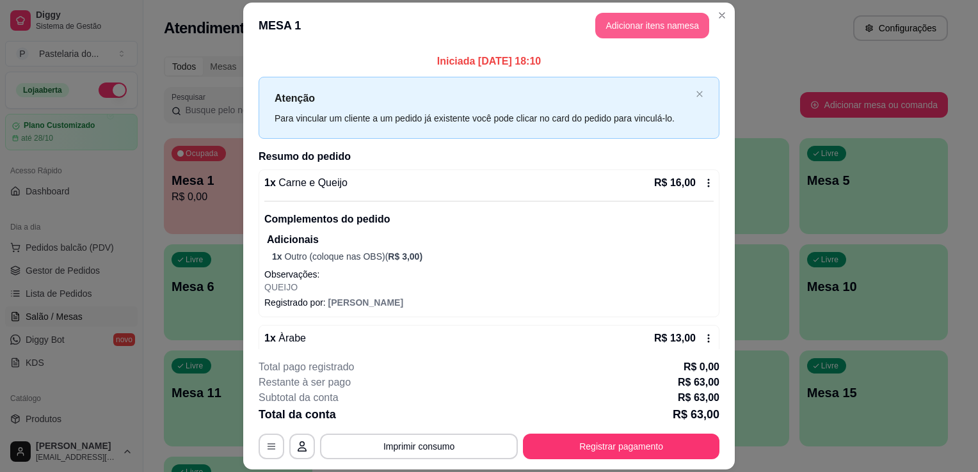
click at [662, 16] on button "Adicionar itens na mesa" at bounding box center [652, 26] width 114 height 26
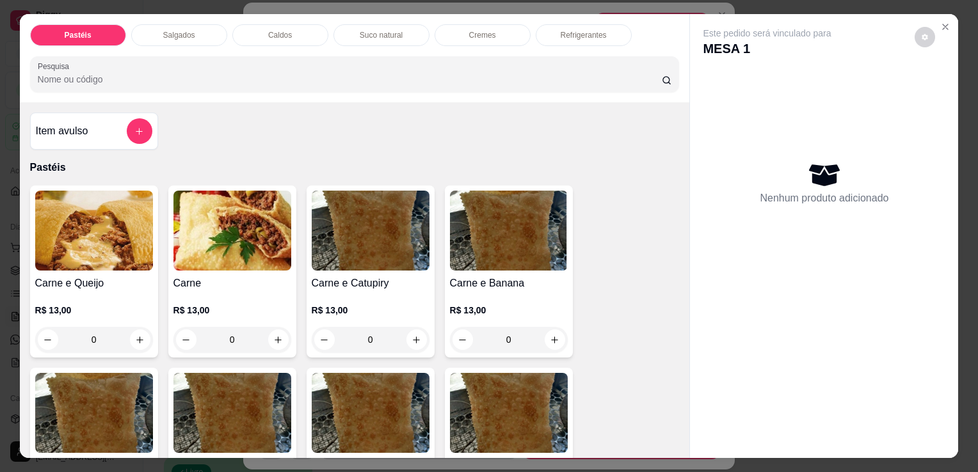
click at [180, 34] on p "Salgados" at bounding box center [179, 35] width 32 height 10
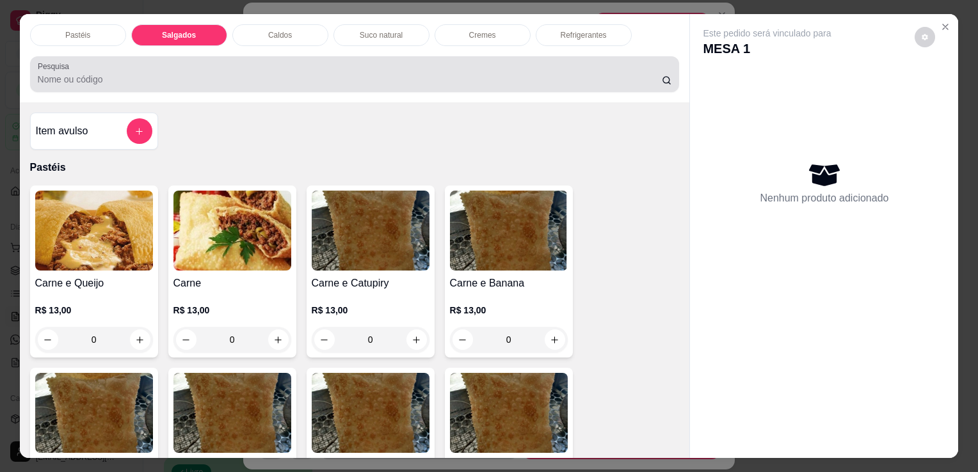
scroll to position [31, 0]
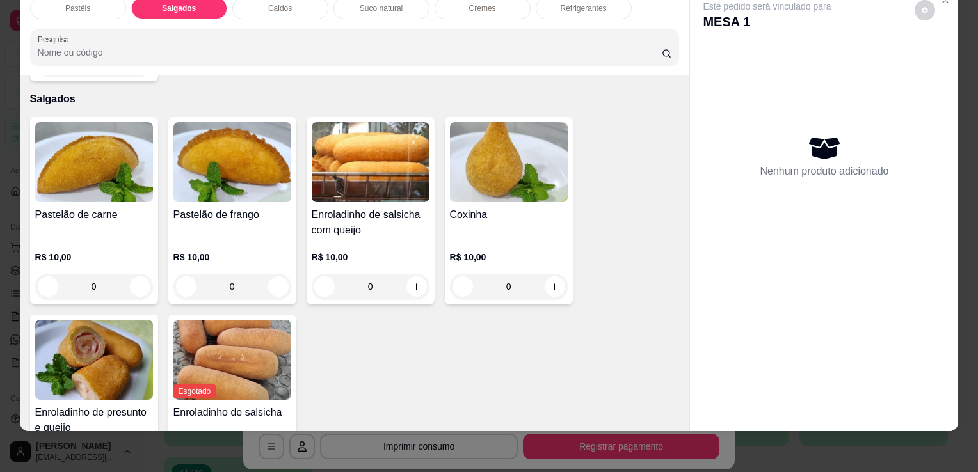
click at [402, 207] on h4 "Enroladinho de salsicha com queijo" at bounding box center [371, 222] width 118 height 31
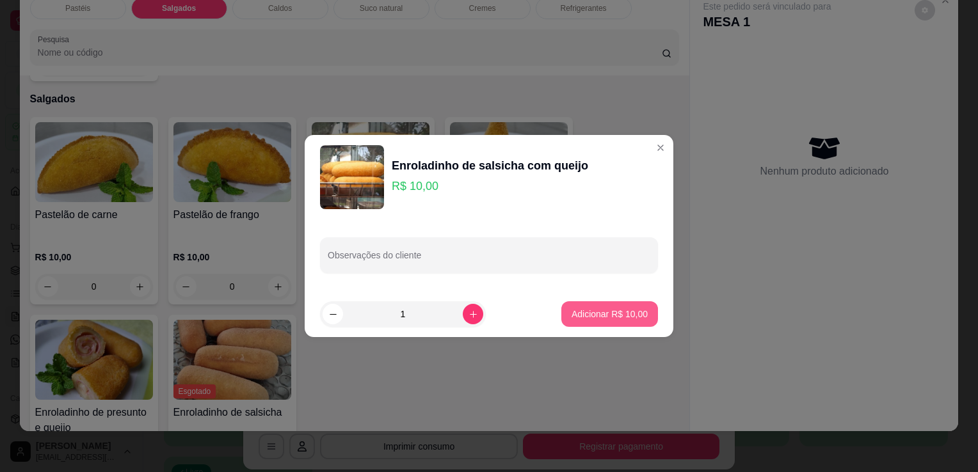
click at [604, 308] on p "Adicionar R$ 10,00" at bounding box center [610, 314] width 76 height 13
type input "1"
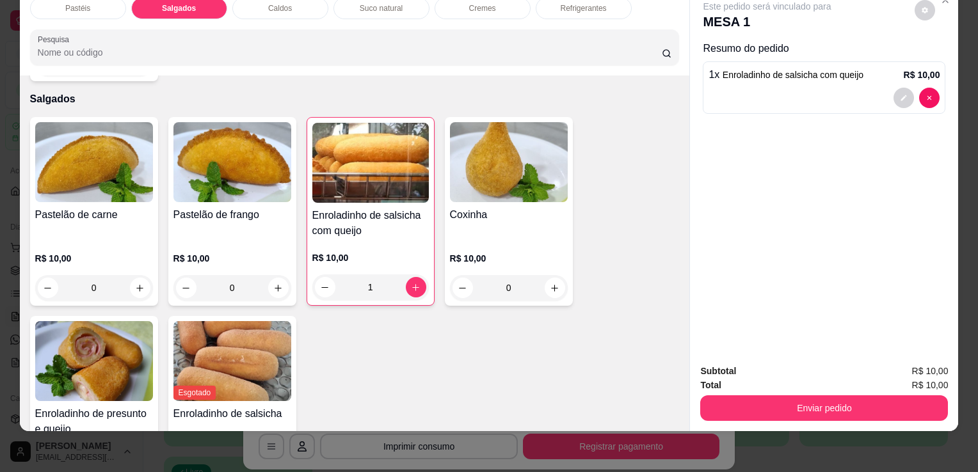
click at [801, 396] on button "Enviar pedido" at bounding box center [824, 409] width 248 height 26
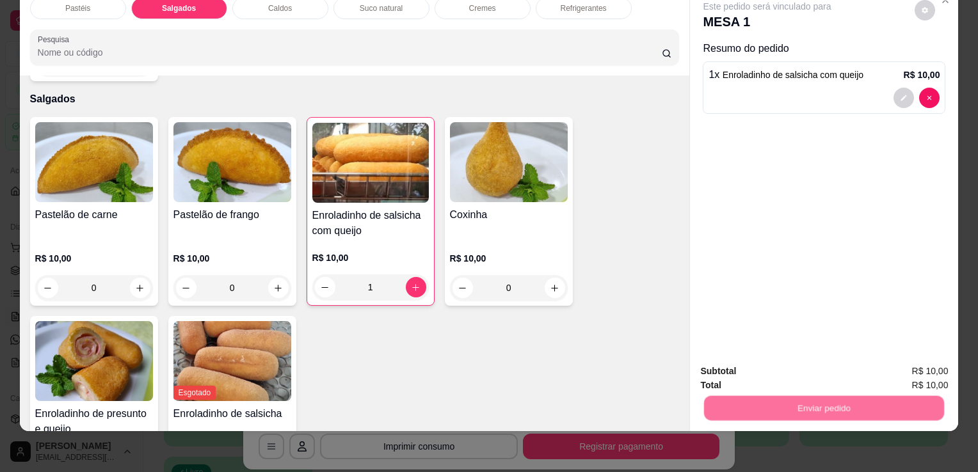
click at [925, 367] on button "Enviar pedido" at bounding box center [914, 367] width 70 height 24
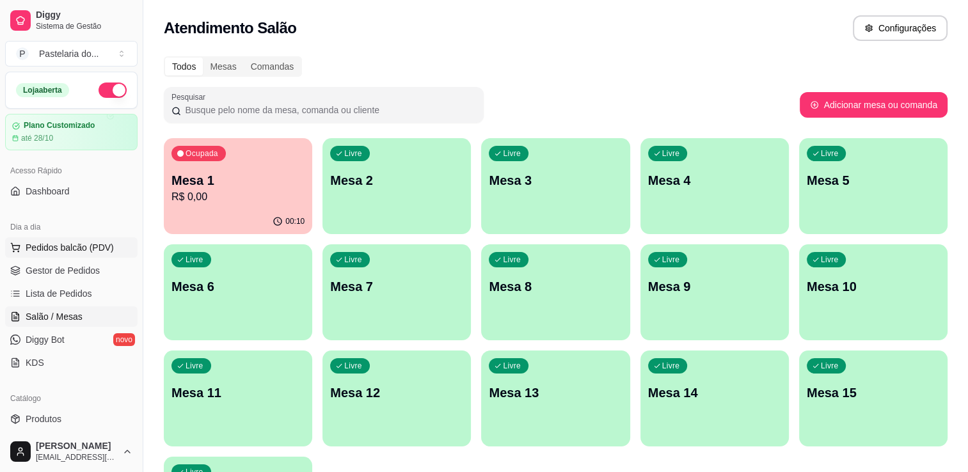
click at [36, 251] on span "Pedidos balcão (PDV)" at bounding box center [70, 247] width 88 height 13
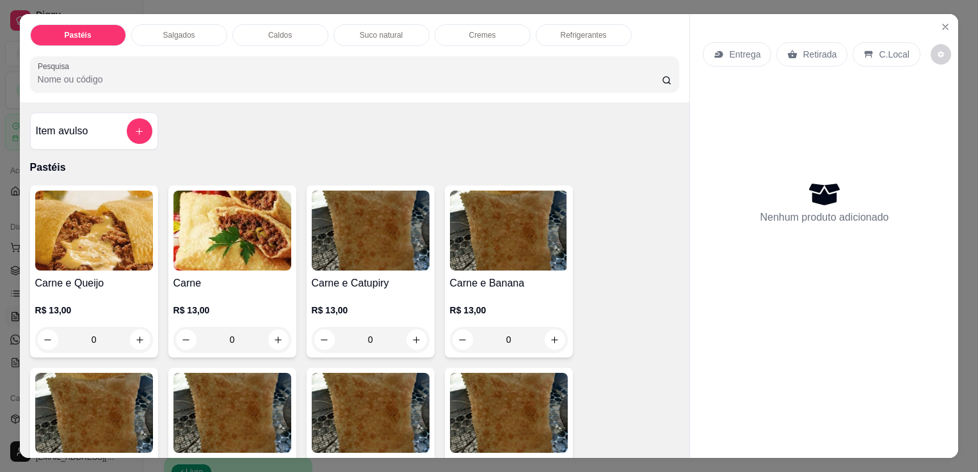
click at [180, 30] on p "Salgados" at bounding box center [179, 35] width 32 height 10
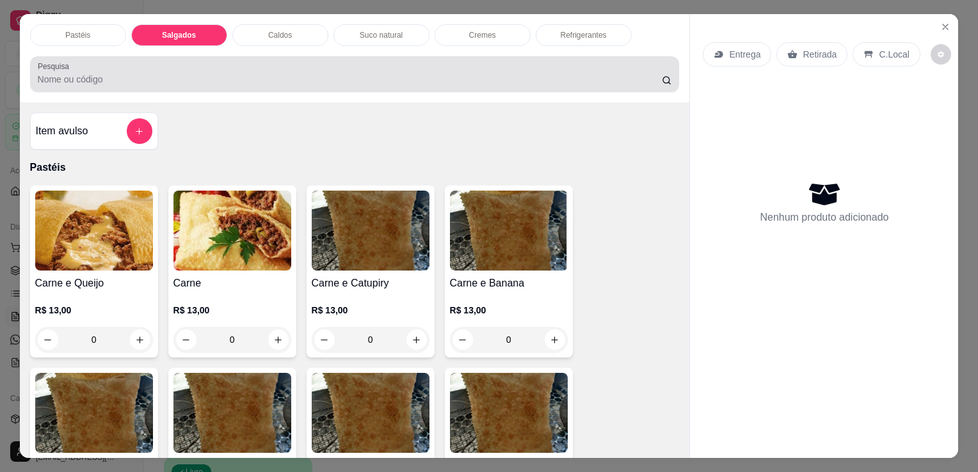
scroll to position [31, 0]
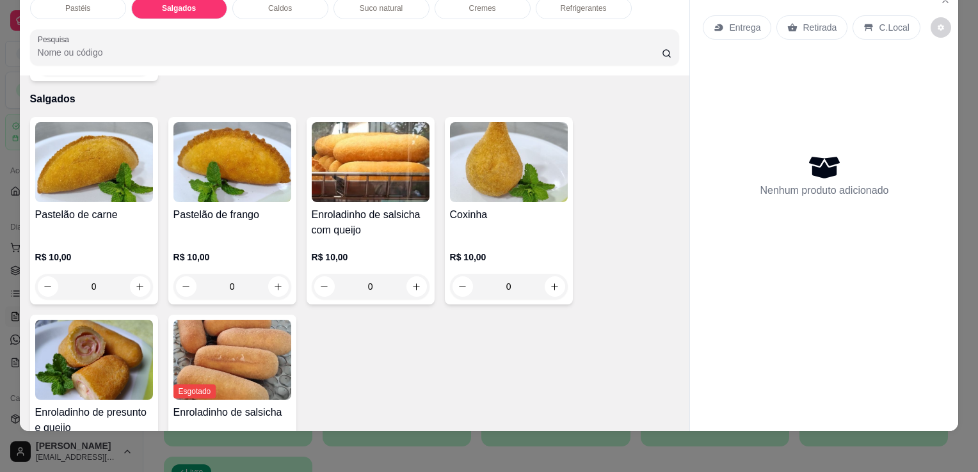
click at [85, 344] on img at bounding box center [94, 360] width 118 height 80
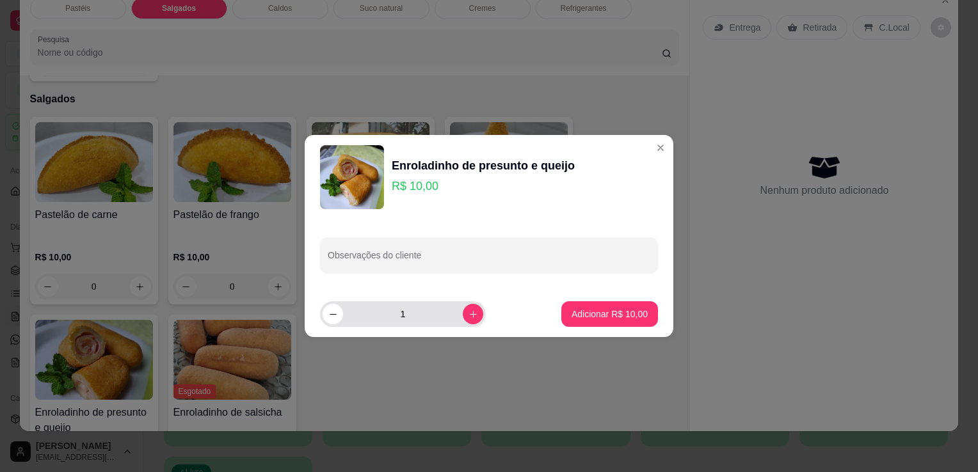
click at [474, 308] on div "1" at bounding box center [403, 314] width 166 height 26
click at [469, 312] on icon "increase-product-quantity" at bounding box center [474, 315] width 10 height 10
click at [584, 314] on p "Adicionar R$ 30,00" at bounding box center [610, 314] width 76 height 13
click at [327, 319] on button "decrease-product-quantity" at bounding box center [333, 314] width 20 height 20
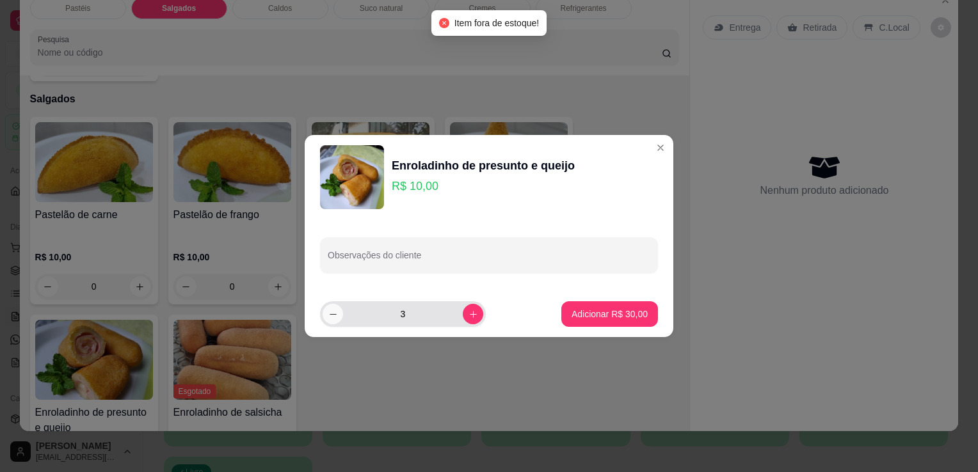
type input "2"
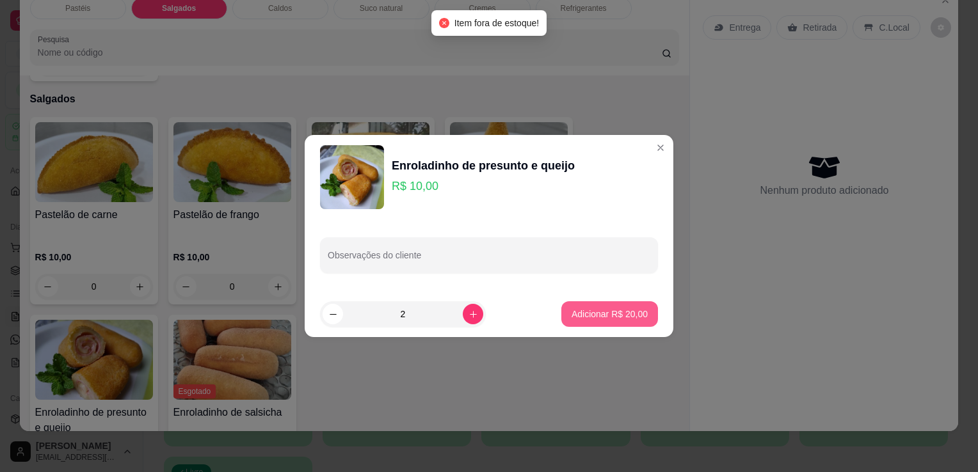
click at [600, 312] on p "Adicionar R$ 20,00" at bounding box center [610, 314] width 76 height 13
type input "2"
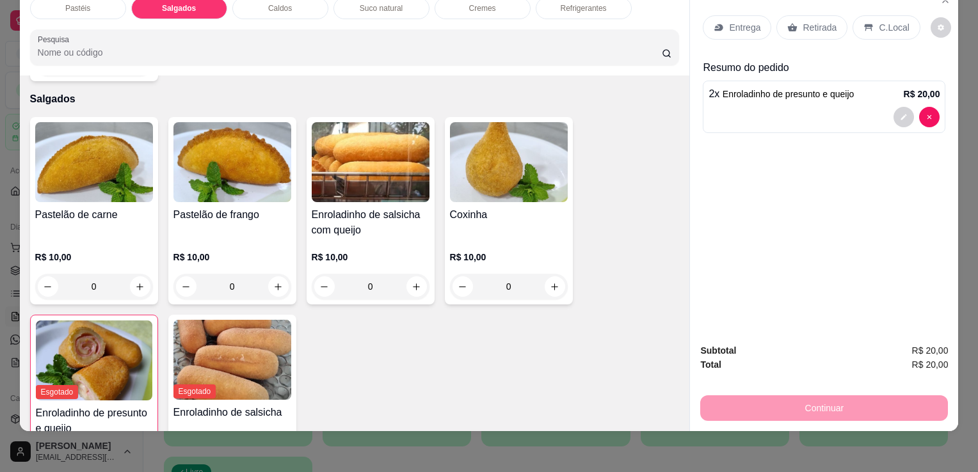
click at [137, 207] on div "Pastelão de carne" at bounding box center [94, 222] width 118 height 31
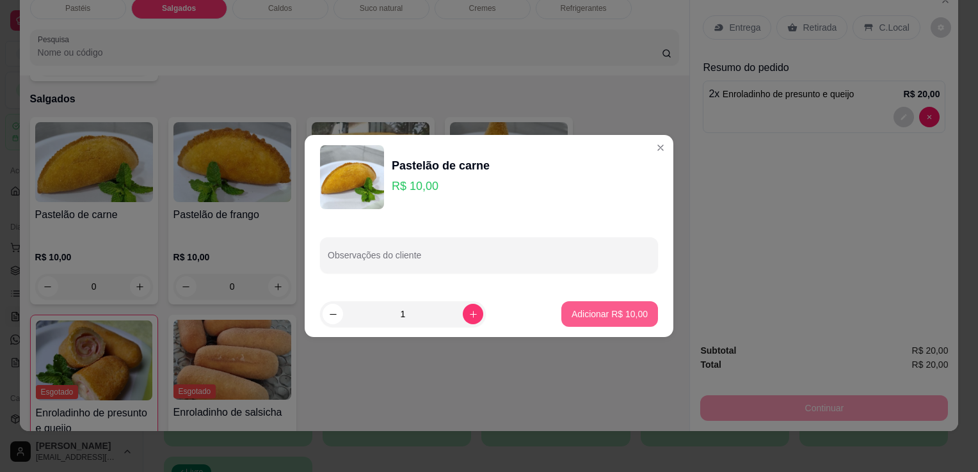
click at [586, 310] on p "Adicionar R$ 10,00" at bounding box center [610, 314] width 76 height 13
type input "1"
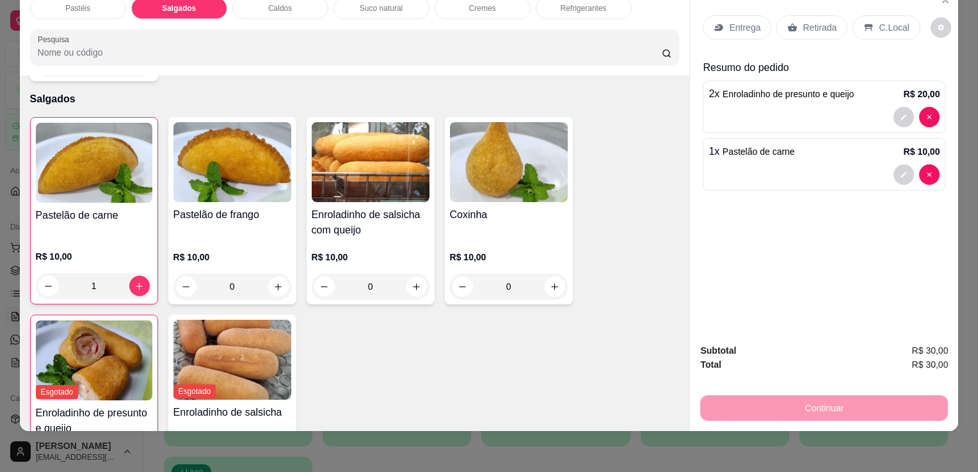
click at [271, 207] on div "Pastelão de frango" at bounding box center [232, 222] width 118 height 31
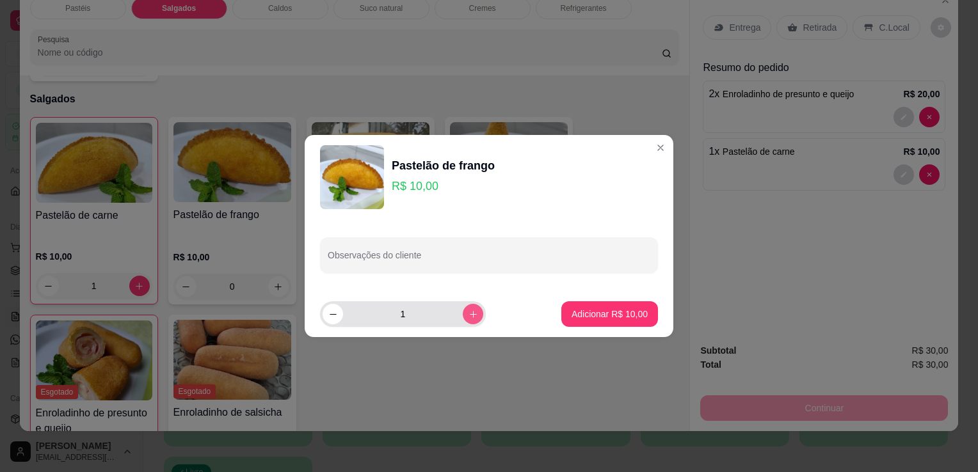
click at [469, 319] on icon "increase-product-quantity" at bounding box center [474, 315] width 10 height 10
type input "2"
click at [572, 316] on p "Adicionar R$ 20,00" at bounding box center [610, 314] width 76 height 13
click at [569, 316] on div "Pastelão de carne R$ 10,00 1 Pastelão de frango R$ 10,00 0 Enroladinho de salsi…" at bounding box center [355, 310] width 650 height 387
type input "2"
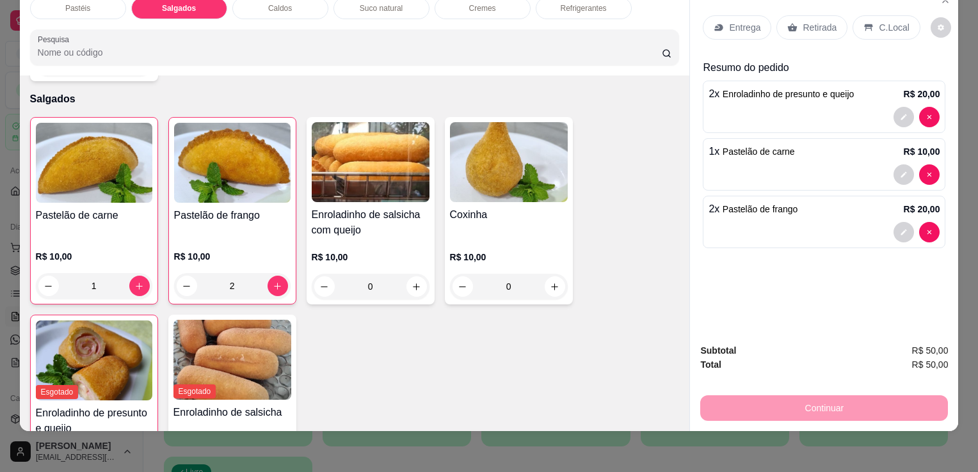
click at [508, 207] on div "Coxinha" at bounding box center [509, 222] width 118 height 31
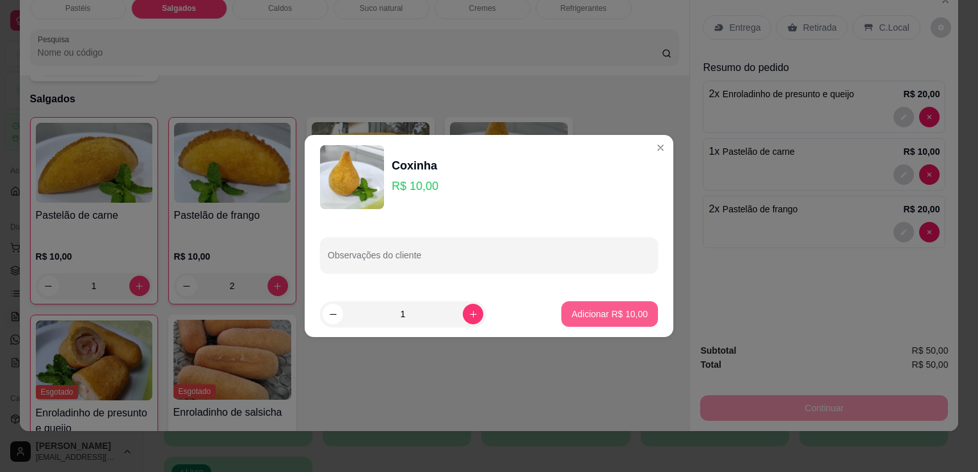
click at [603, 310] on p "Adicionar R$ 10,00" at bounding box center [610, 314] width 76 height 13
type input "1"
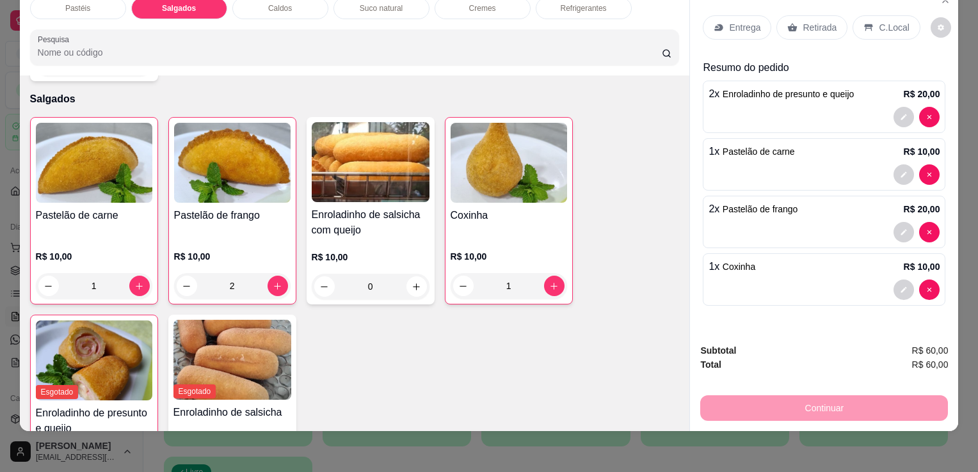
click at [369, 238] on div "R$ 10,00 0" at bounding box center [371, 268] width 118 height 61
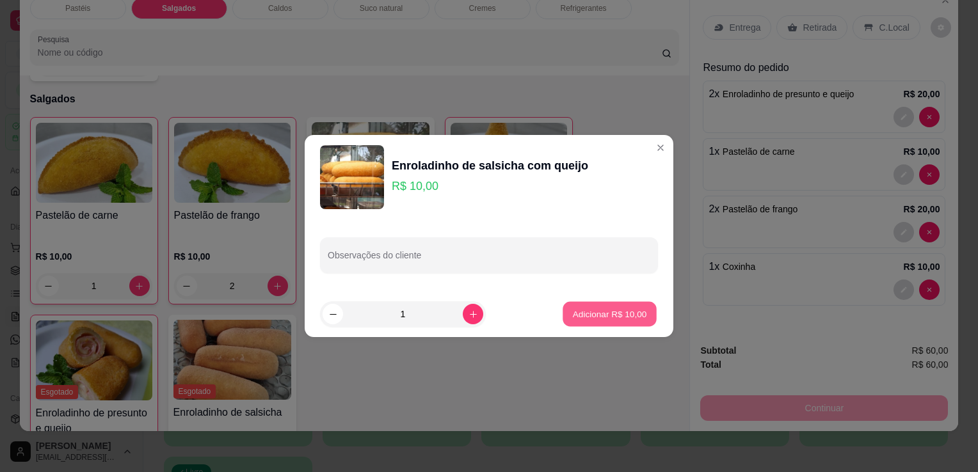
click at [593, 321] on button "Adicionar R$ 10,00" at bounding box center [610, 314] width 94 height 25
type input "1"
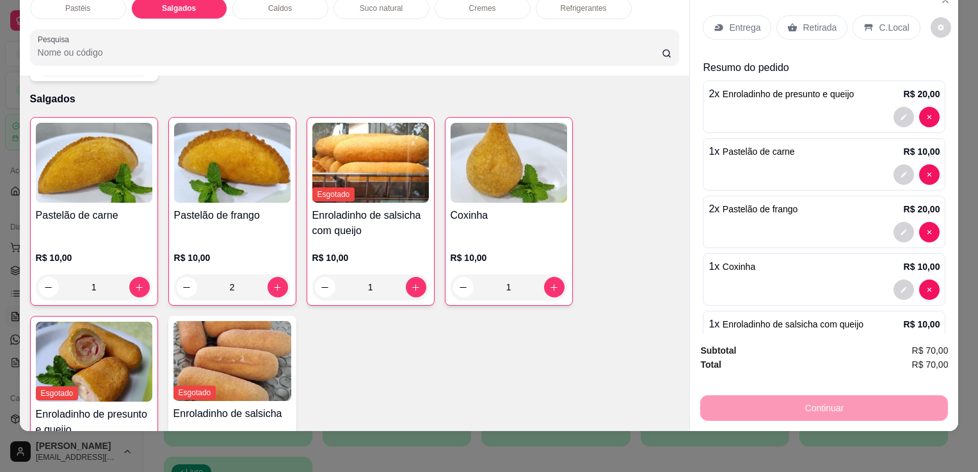
click at [360, 3] on p "Suco natural" at bounding box center [381, 8] width 43 height 10
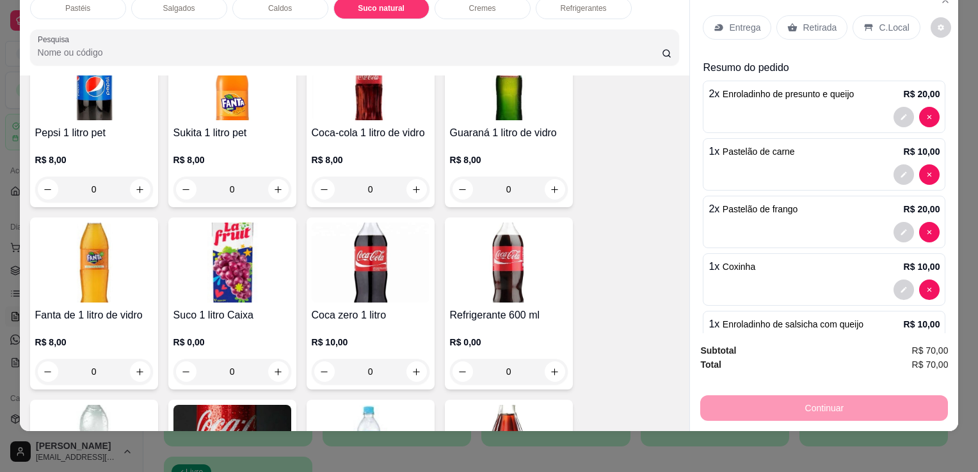
scroll to position [3646, 0]
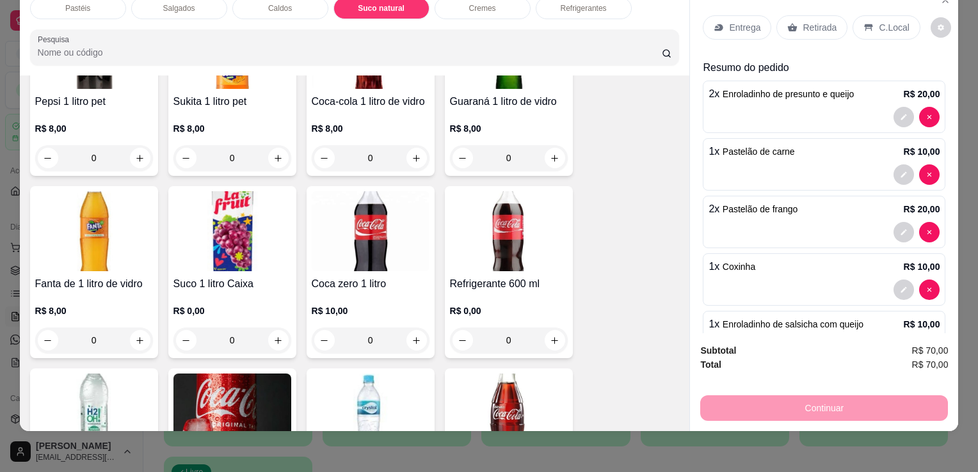
click at [483, 230] on img at bounding box center [509, 231] width 118 height 80
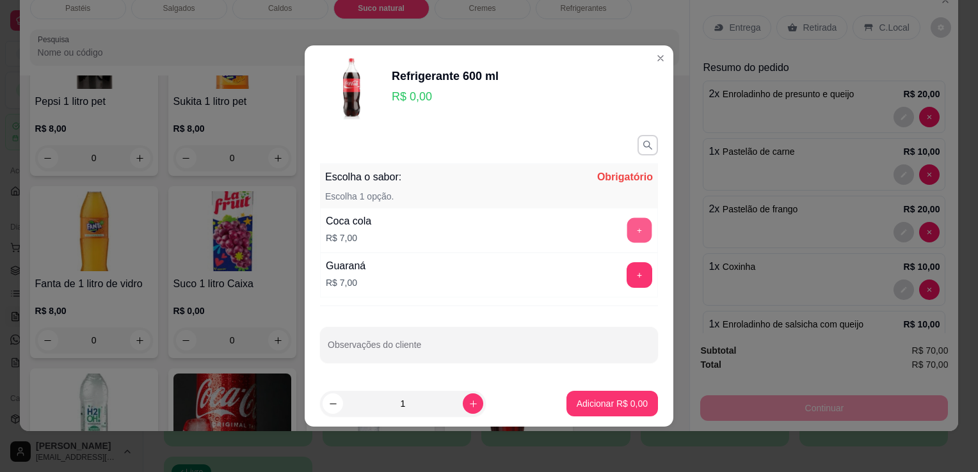
click at [627, 239] on button "+" at bounding box center [639, 230] width 25 height 25
click at [602, 389] on footer "1 Adicionar R$ 7,00" at bounding box center [489, 404] width 369 height 46
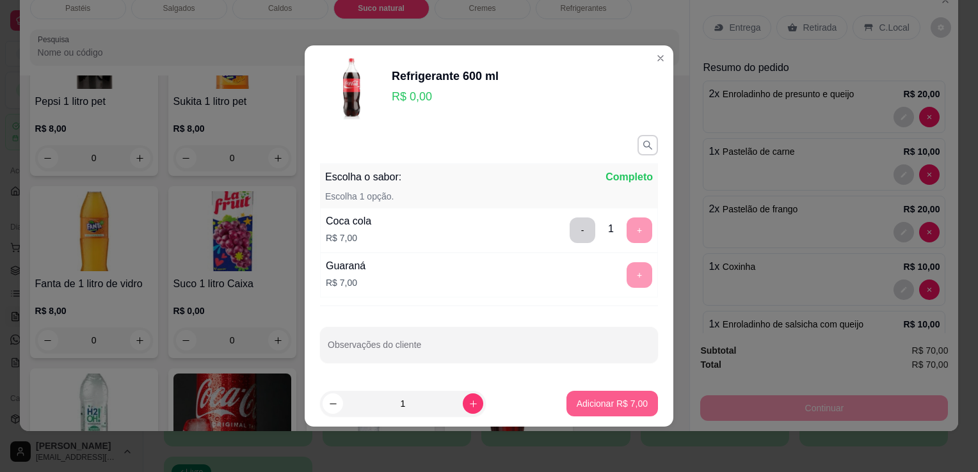
click at [625, 403] on p "Adicionar R$ 7,00" at bounding box center [612, 403] width 71 height 13
click at [625, 403] on div "Coca-cola 2 litros R$ 13,00 0 Guaraná 2 litros R$ 10,00 0 Coca-cola 1 litro pet…" at bounding box center [355, 272] width 650 height 902
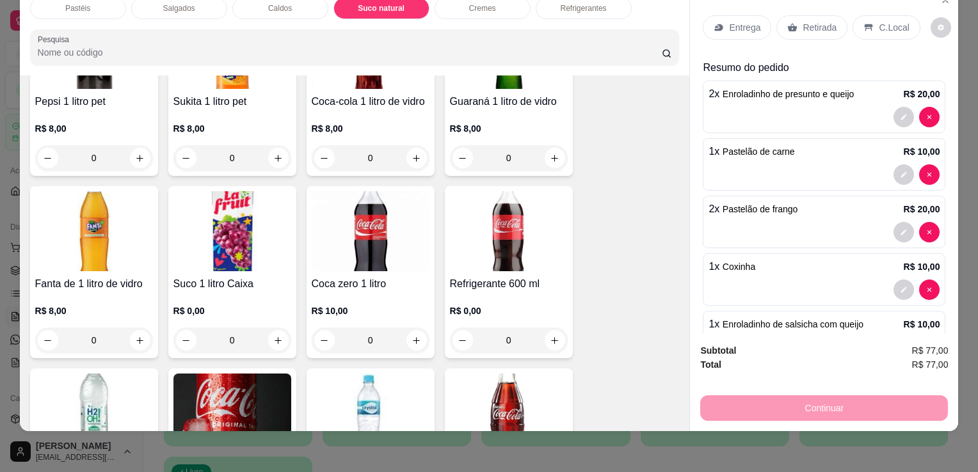
click at [806, 27] on div "Retirada" at bounding box center [811, 27] width 71 height 24
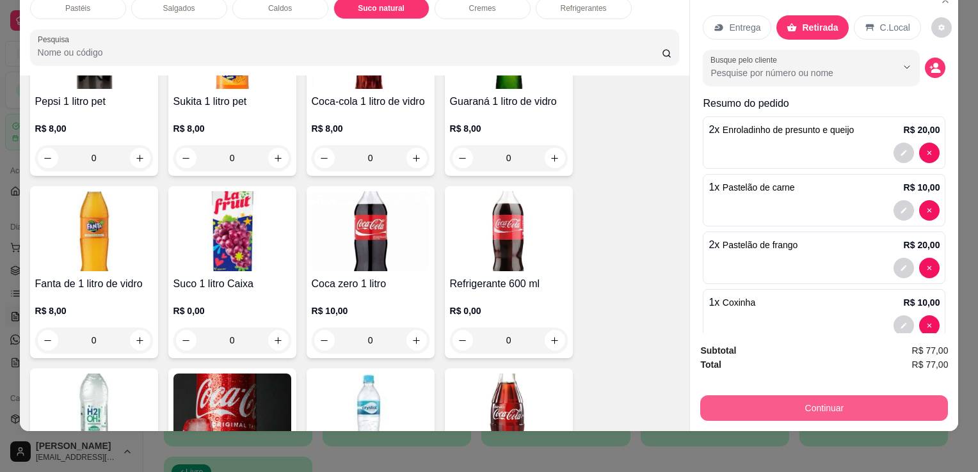
click at [775, 396] on button "Continuar" at bounding box center [824, 409] width 248 height 26
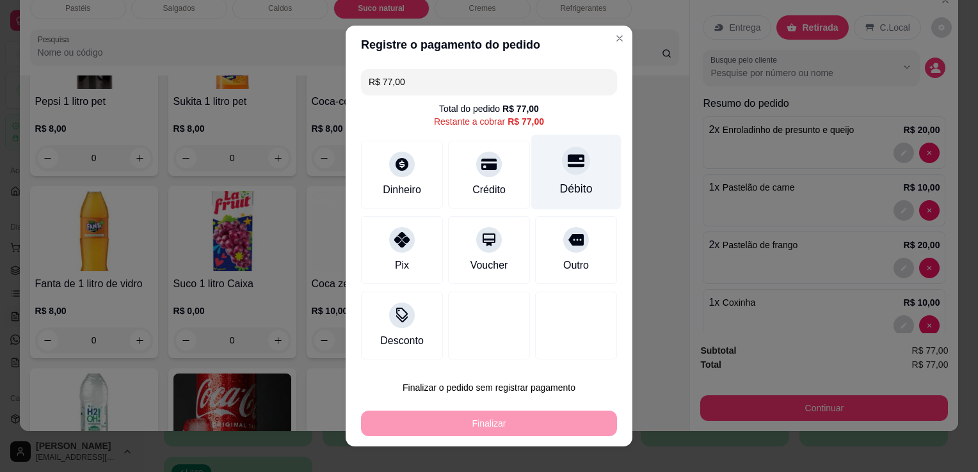
click at [558, 176] on div "Débito" at bounding box center [576, 172] width 90 height 75
type input "R$ 0,00"
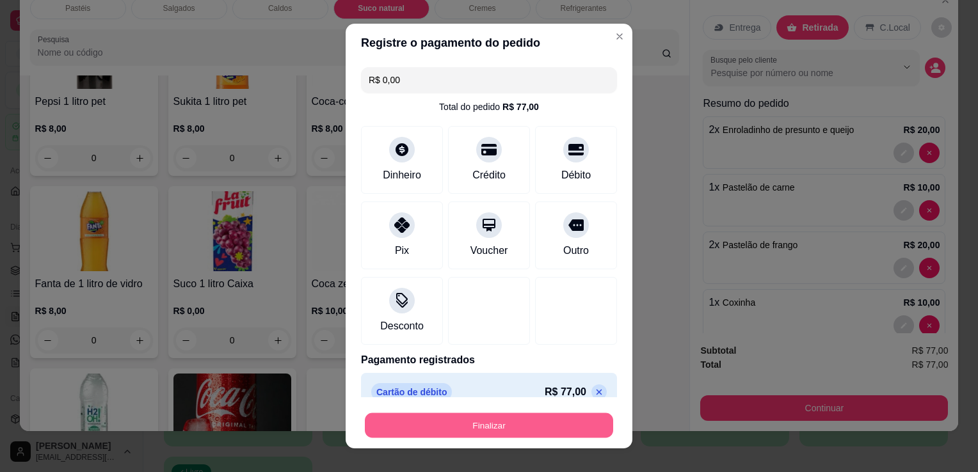
click at [509, 422] on button "Finalizar" at bounding box center [489, 425] width 248 height 25
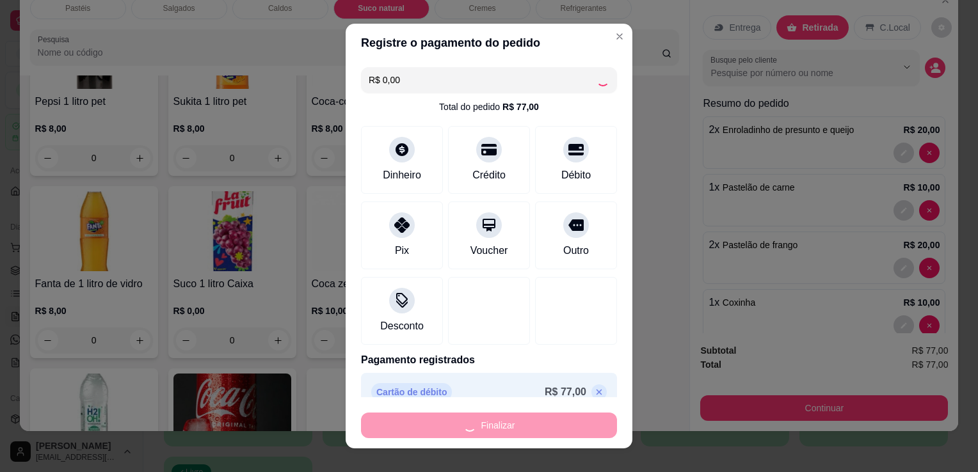
type input "0"
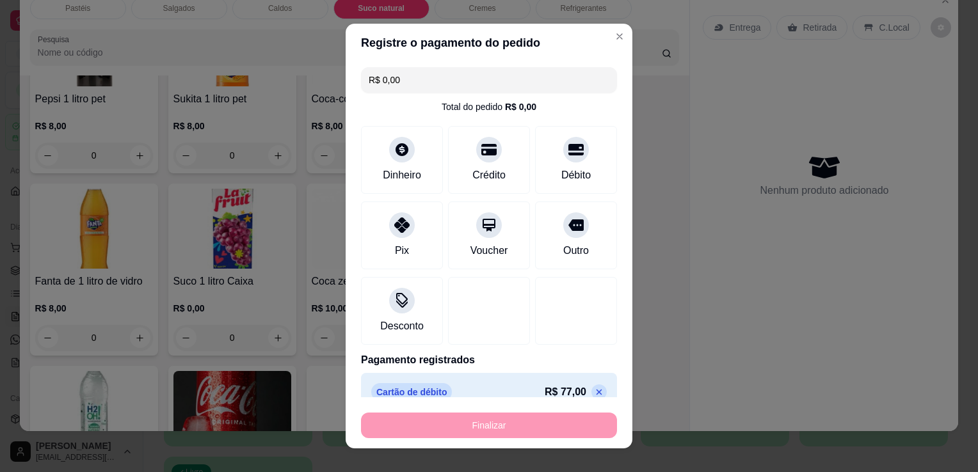
type input "-R$ 77,00"
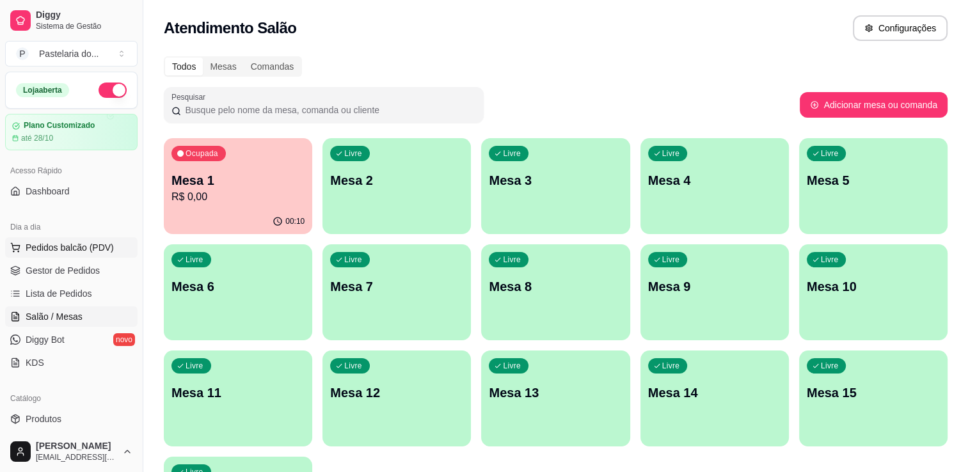
click at [87, 255] on button "Pedidos balcão (PDV)" at bounding box center [71, 247] width 132 height 20
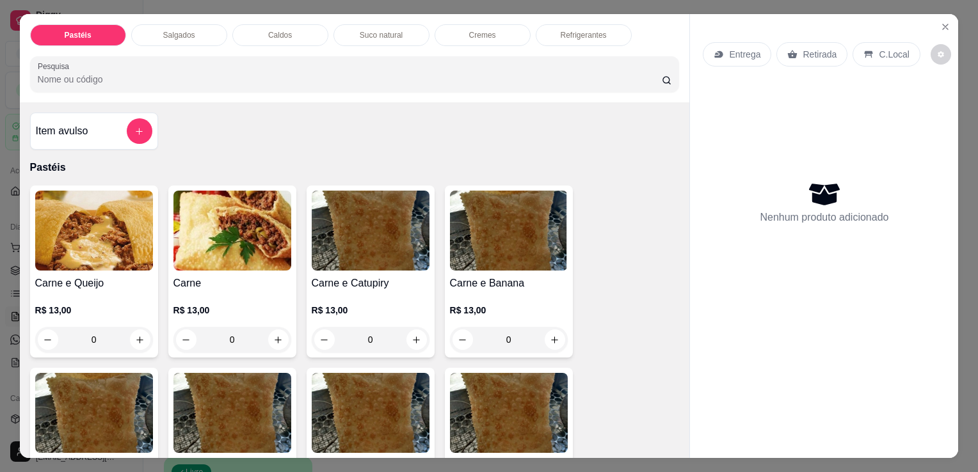
click at [172, 24] on div "Salgados" at bounding box center [179, 35] width 96 height 22
click at [172, 56] on div "Pesquisa" at bounding box center [355, 74] width 650 height 36
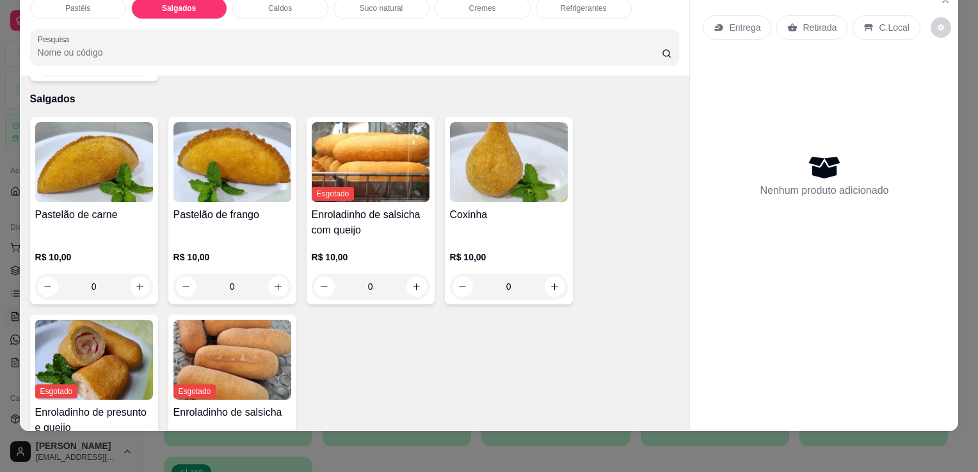
click at [109, 207] on h4 "Pastelão de carne" at bounding box center [94, 214] width 118 height 15
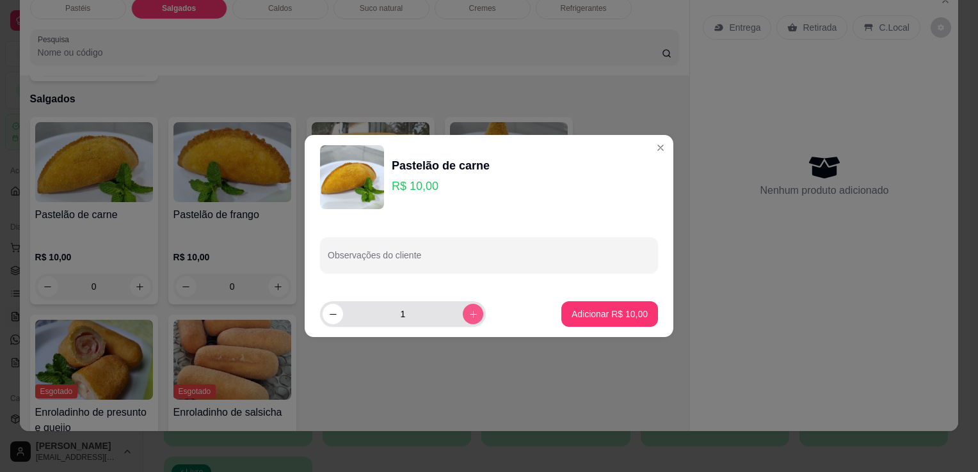
click at [463, 317] on button "increase-product-quantity" at bounding box center [473, 314] width 20 height 20
type input "2"
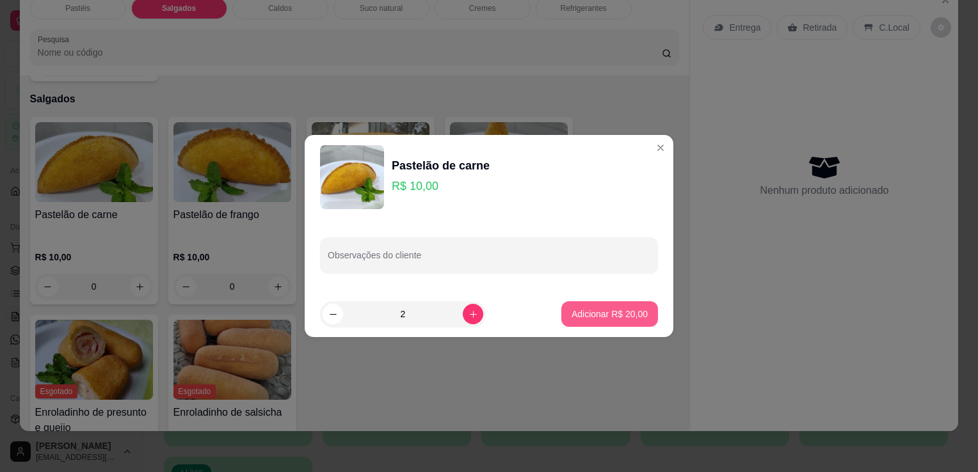
click at [585, 304] on button "Adicionar R$ 20,00" at bounding box center [609, 314] width 97 height 26
type input "2"
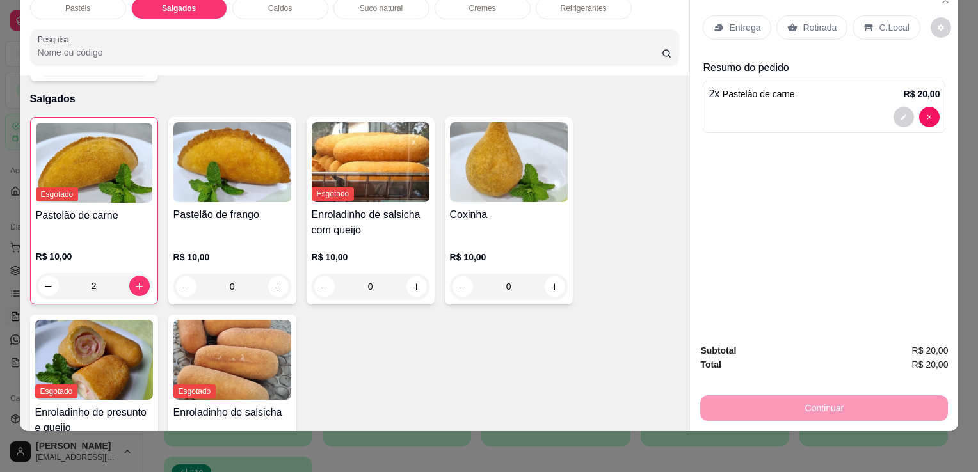
click at [503, 238] on div "R$ 10,00 0" at bounding box center [509, 268] width 118 height 61
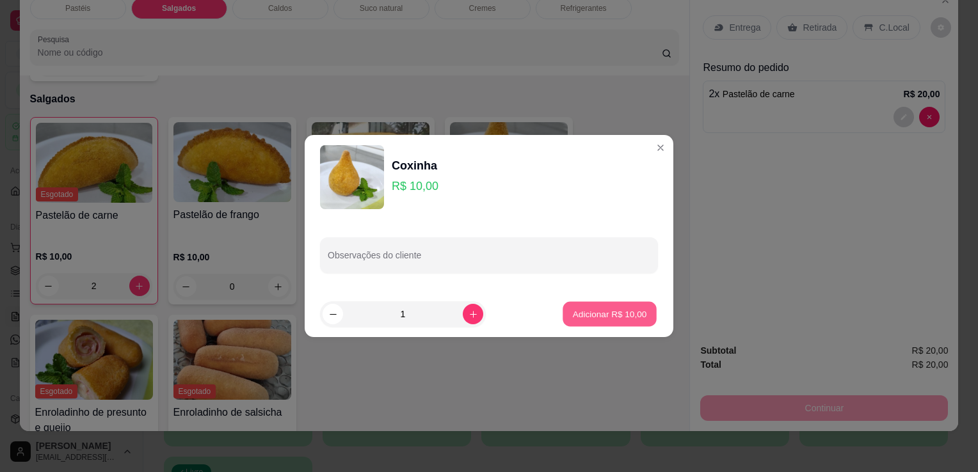
click at [602, 321] on button "Adicionar R$ 10,00" at bounding box center [610, 314] width 94 height 25
type input "1"
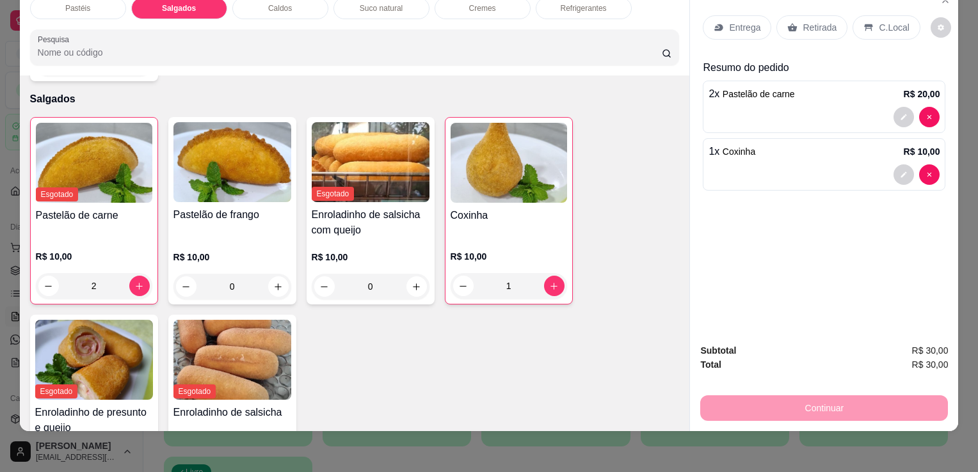
click at [803, 24] on p "Retirada" at bounding box center [820, 27] width 34 height 13
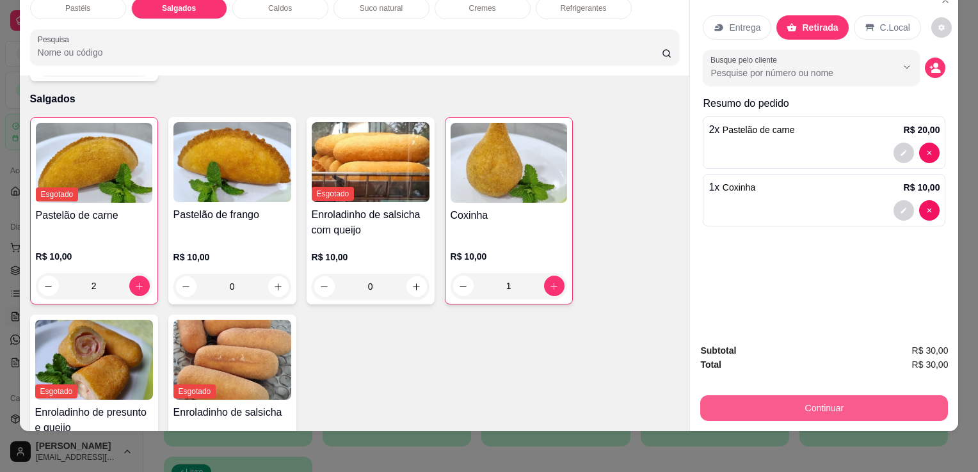
click at [794, 401] on button "Continuar" at bounding box center [824, 409] width 248 height 26
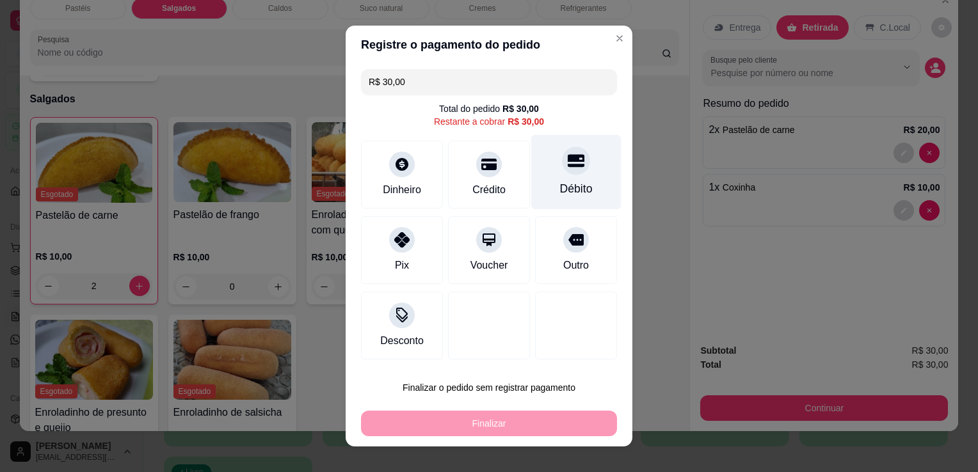
drag, startPoint x: 561, startPoint y: 180, endPoint x: 561, endPoint y: 191, distance: 10.9
click at [562, 180] on div "Débito" at bounding box center [576, 172] width 90 height 75
type input "R$ 0,00"
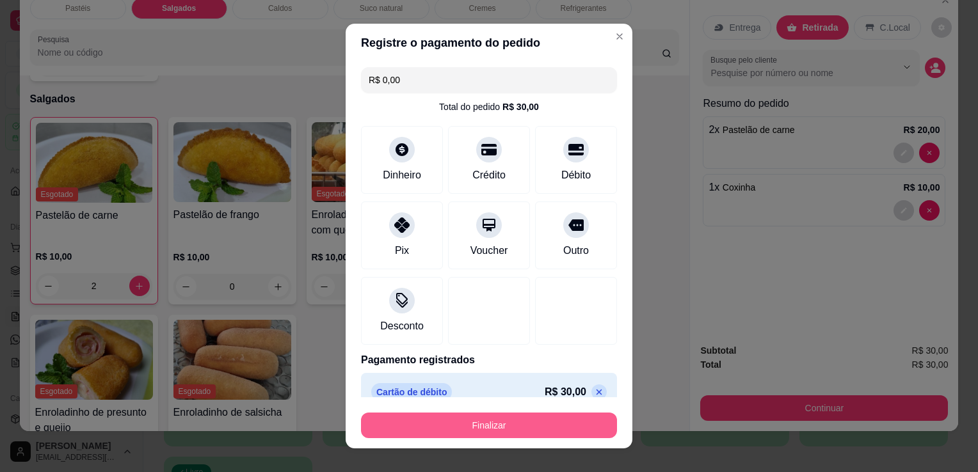
click at [483, 429] on button "Finalizar" at bounding box center [489, 426] width 256 height 26
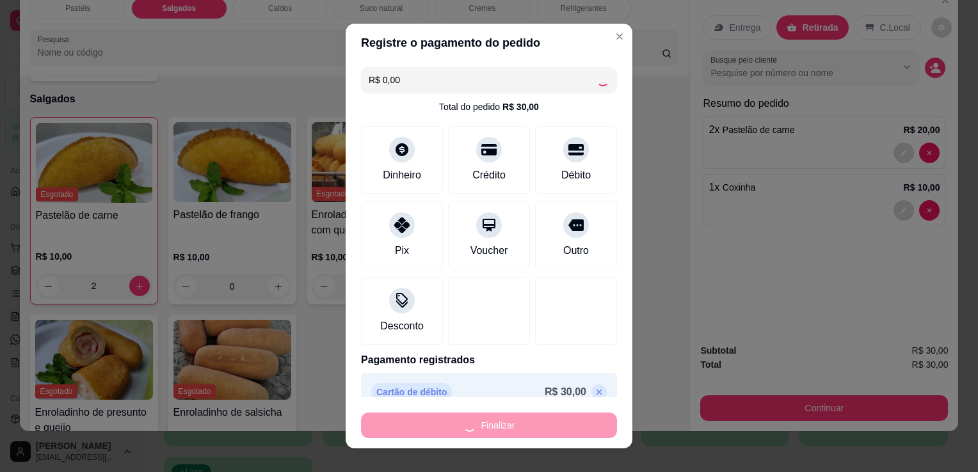
type input "0"
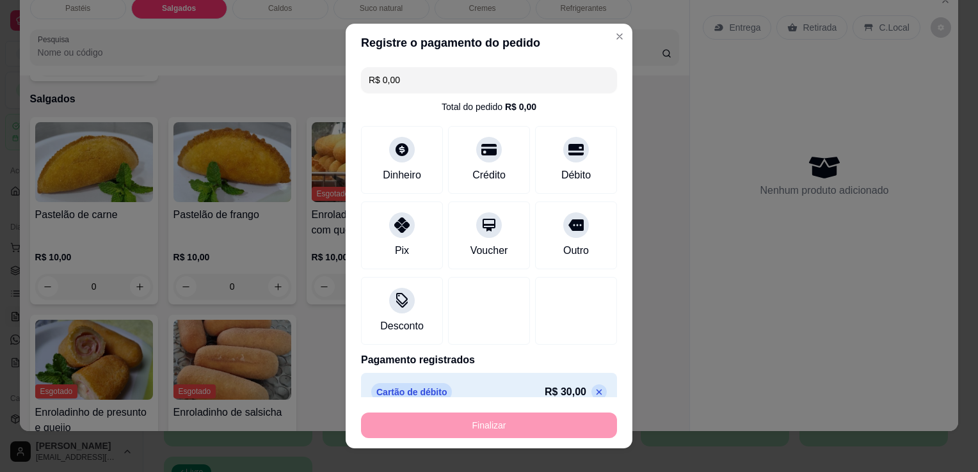
type input "-R$ 30,00"
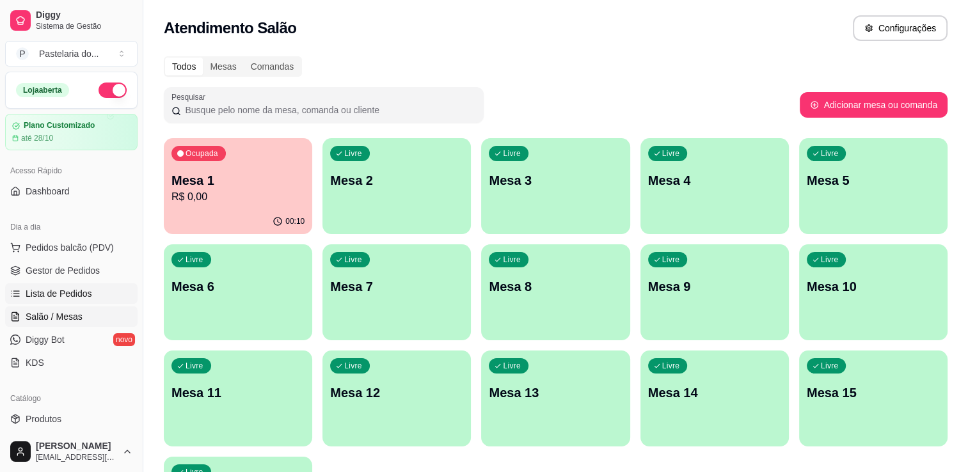
click at [58, 298] on span "Lista de Pedidos" at bounding box center [59, 293] width 67 height 13
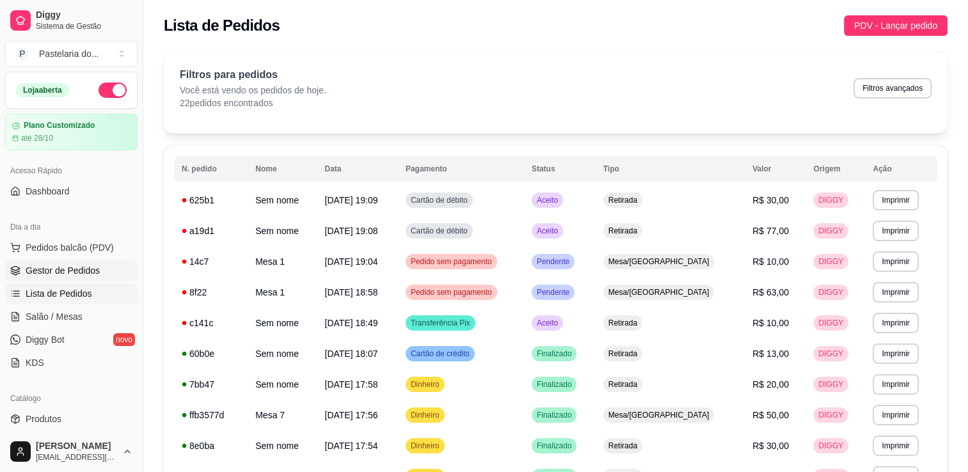
click at [44, 268] on span "Gestor de Pedidos" at bounding box center [63, 270] width 74 height 13
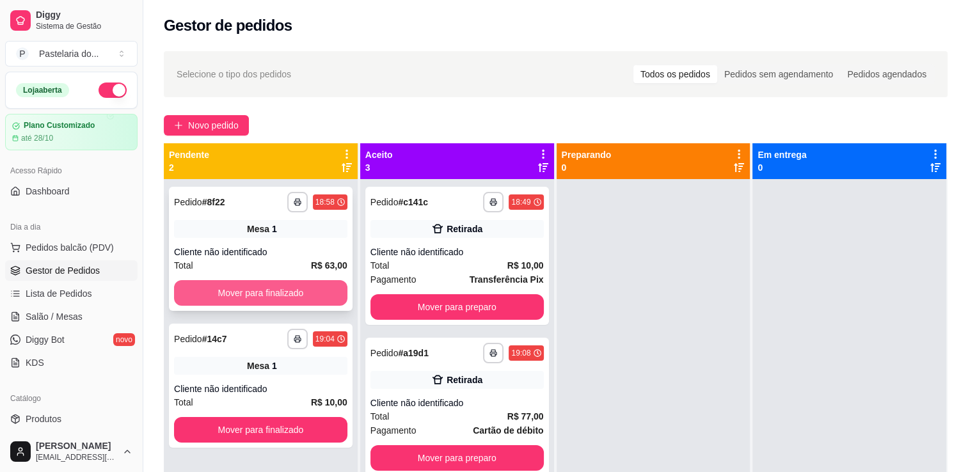
click at [297, 298] on button "Mover para finalizado" at bounding box center [260, 293] width 173 height 26
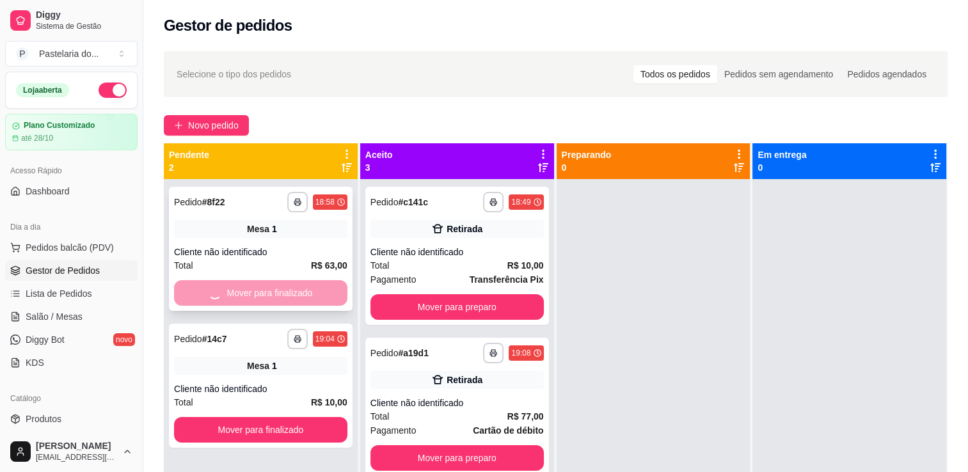
click at [297, 417] on button "Mover para finalizado" at bounding box center [260, 430] width 173 height 26
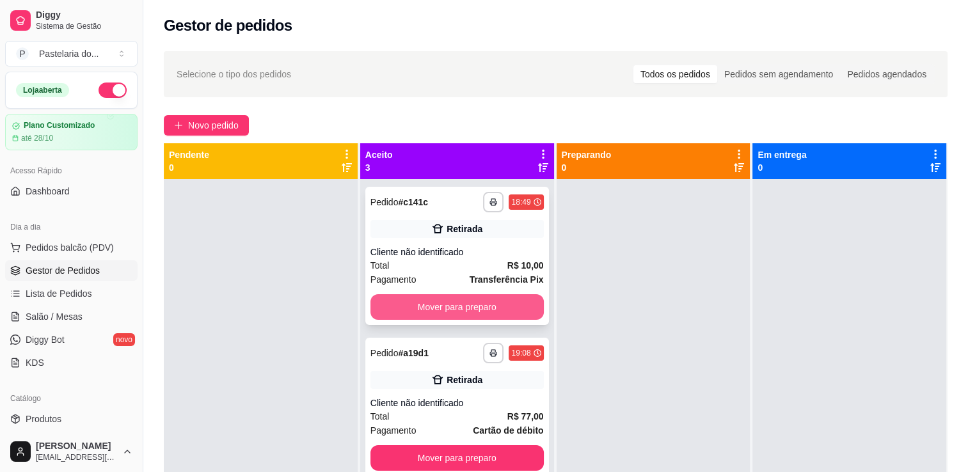
click at [406, 301] on button "Mover para preparo" at bounding box center [457, 307] width 173 height 26
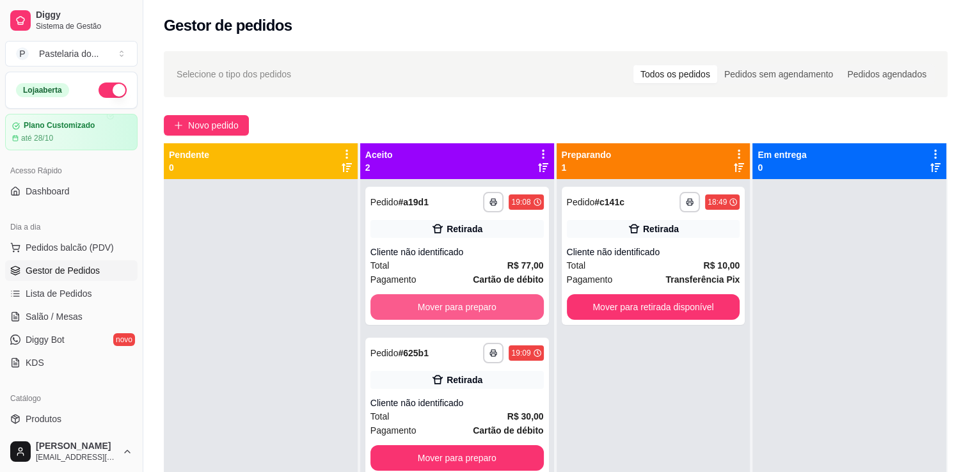
click at [406, 301] on button "Mover para preparo" at bounding box center [457, 307] width 173 height 26
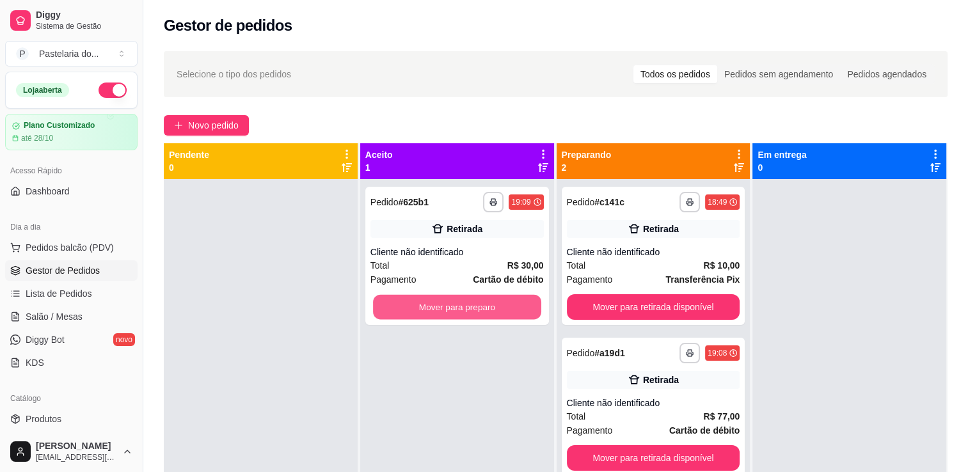
click at [410, 303] on button "Mover para preparo" at bounding box center [457, 307] width 168 height 25
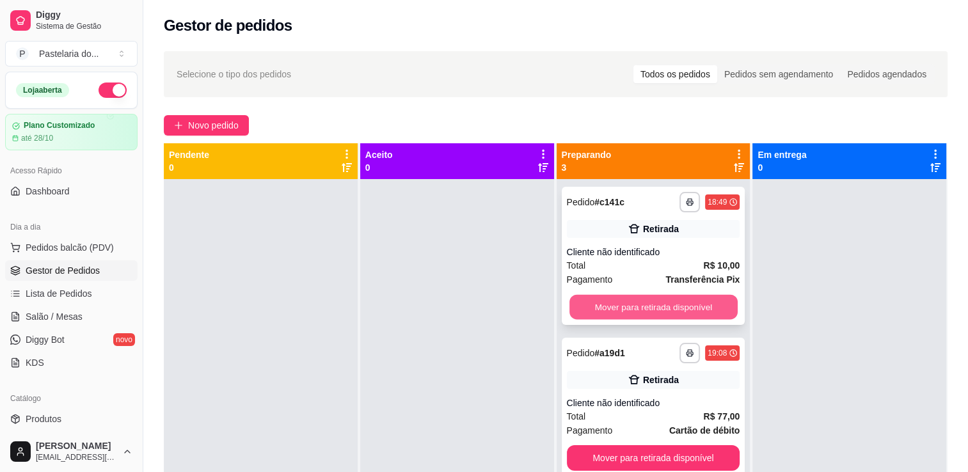
click at [590, 301] on button "Mover para retirada disponível" at bounding box center [654, 307] width 168 height 25
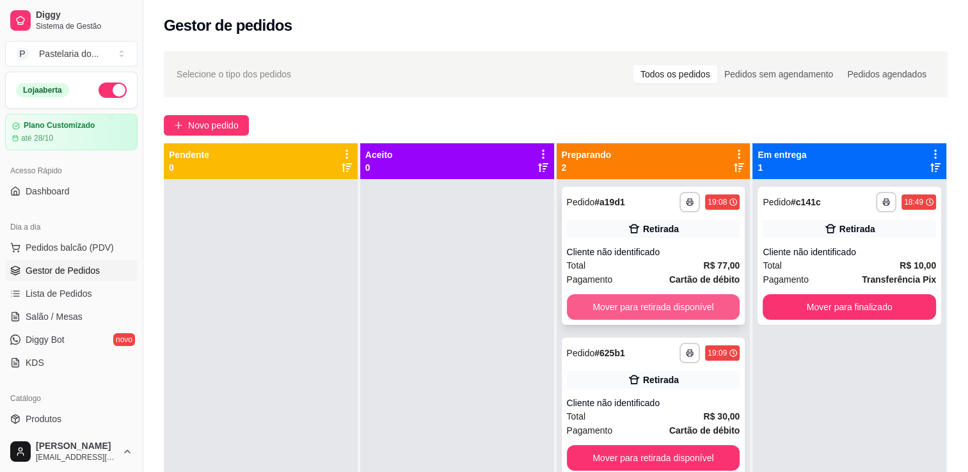
click at [593, 302] on button "Mover para retirada disponível" at bounding box center [653, 307] width 173 height 26
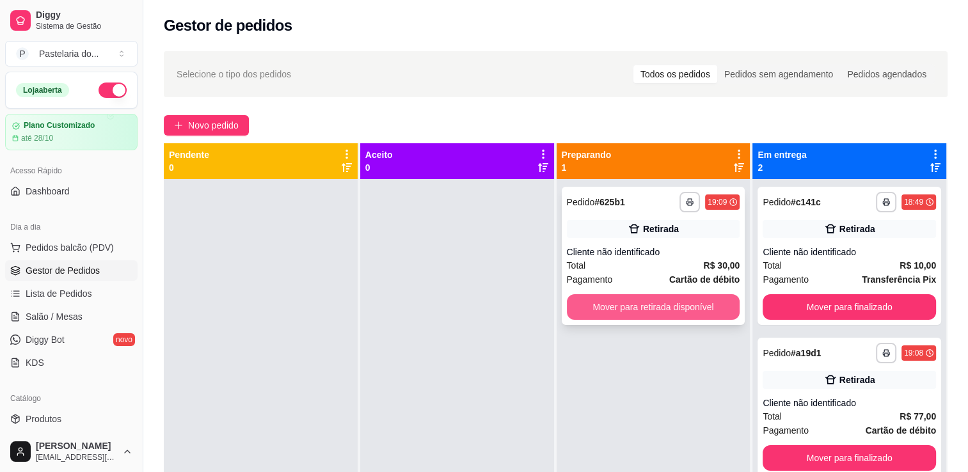
click at [598, 302] on button "Mover para retirada disponível" at bounding box center [653, 307] width 173 height 26
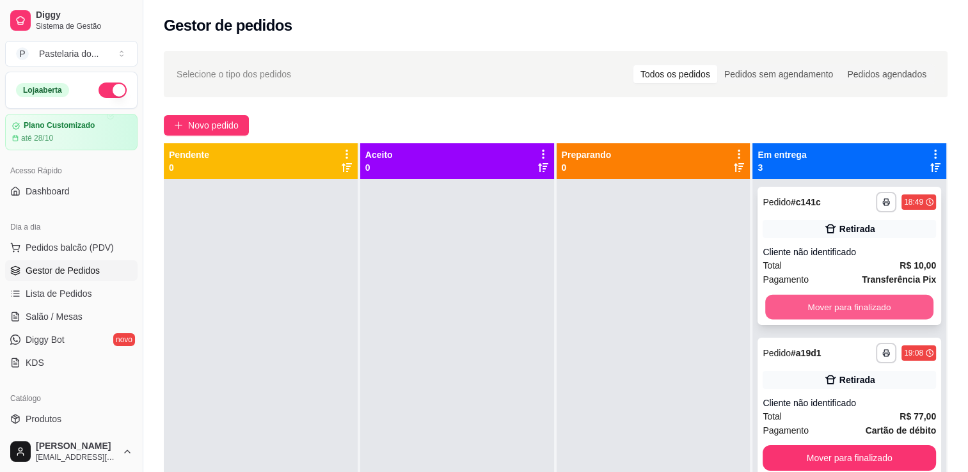
click at [771, 303] on button "Mover para finalizado" at bounding box center [850, 307] width 168 height 25
click at [771, 303] on button "Mover para finalizado" at bounding box center [849, 307] width 173 height 26
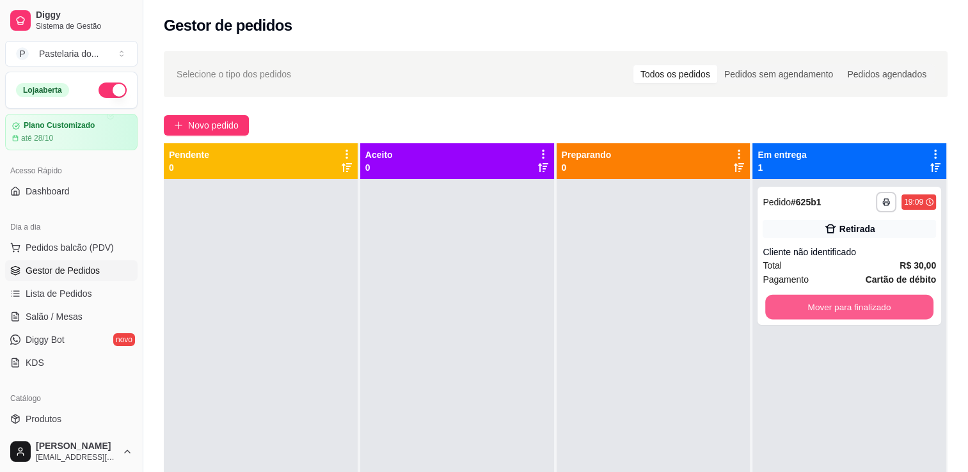
click at [776, 304] on button "Mover para finalizado" at bounding box center [850, 307] width 168 height 25
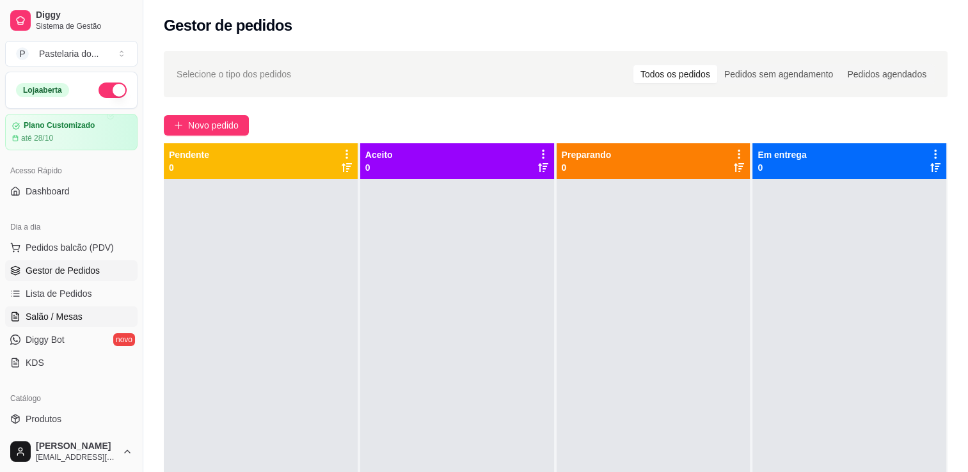
click at [28, 321] on span "Salão / Mesas" at bounding box center [54, 316] width 57 height 13
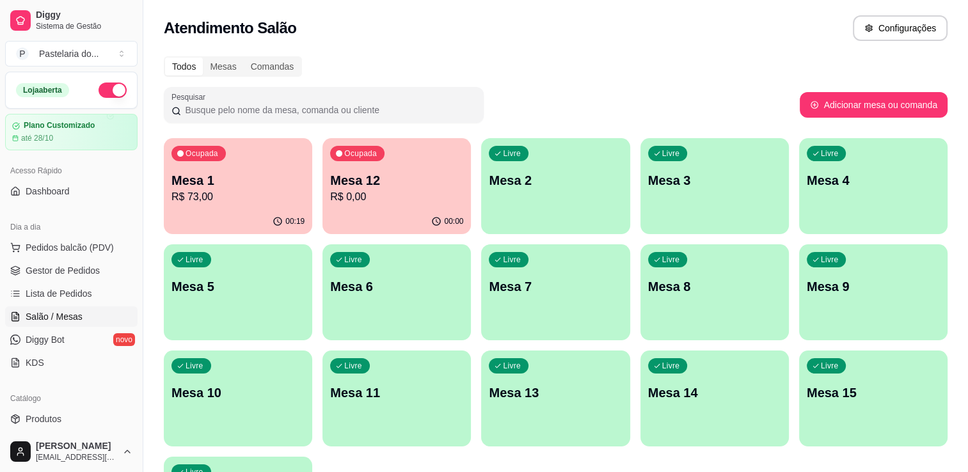
click at [208, 197] on p "R$ 73,00" at bounding box center [238, 196] width 133 height 15
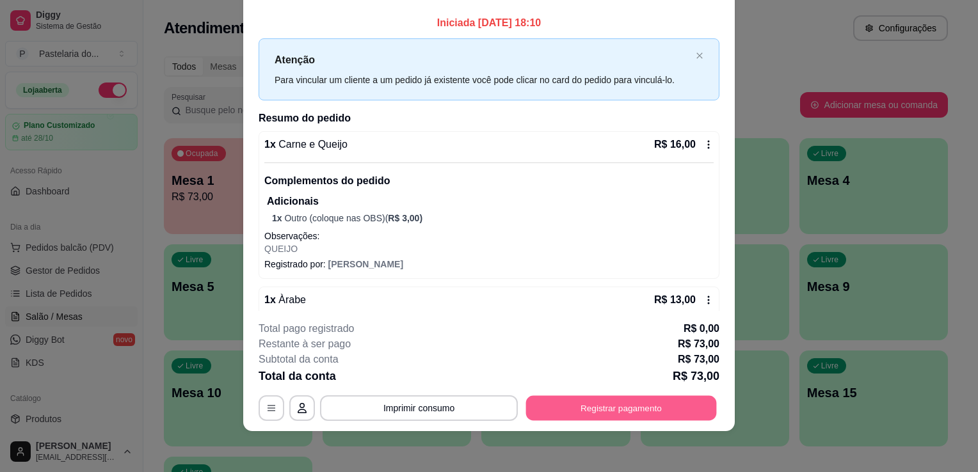
click at [599, 412] on button "Registrar pagamento" at bounding box center [621, 408] width 191 height 25
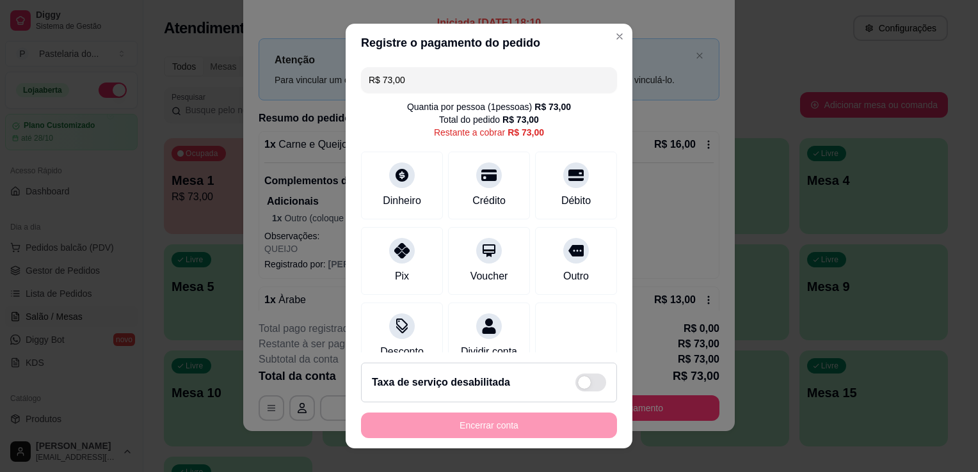
click at [431, 84] on input "R$ 73,00" at bounding box center [489, 80] width 241 height 26
click at [432, 84] on input "R$ 73,00" at bounding box center [489, 80] width 241 height 26
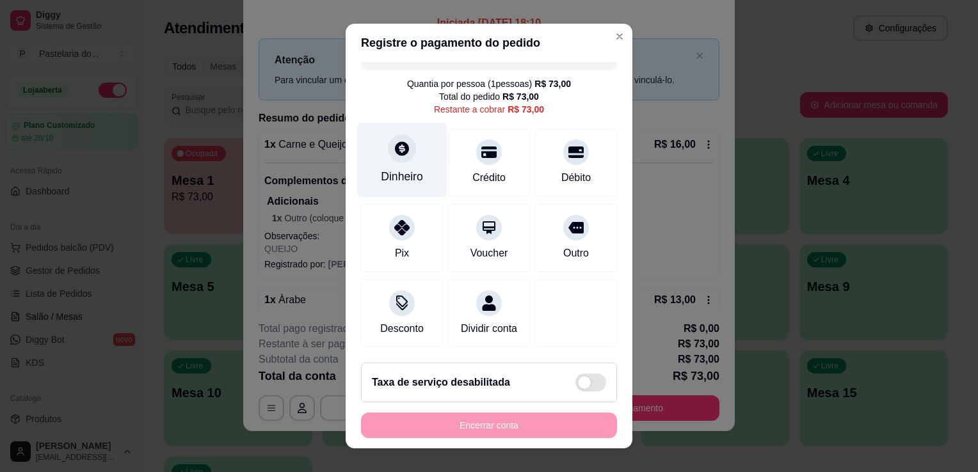
scroll to position [36, 0]
click at [399, 141] on icon at bounding box center [402, 148] width 14 height 14
click at [408, 168] on div "Dinheiro" at bounding box center [402, 176] width 42 height 17
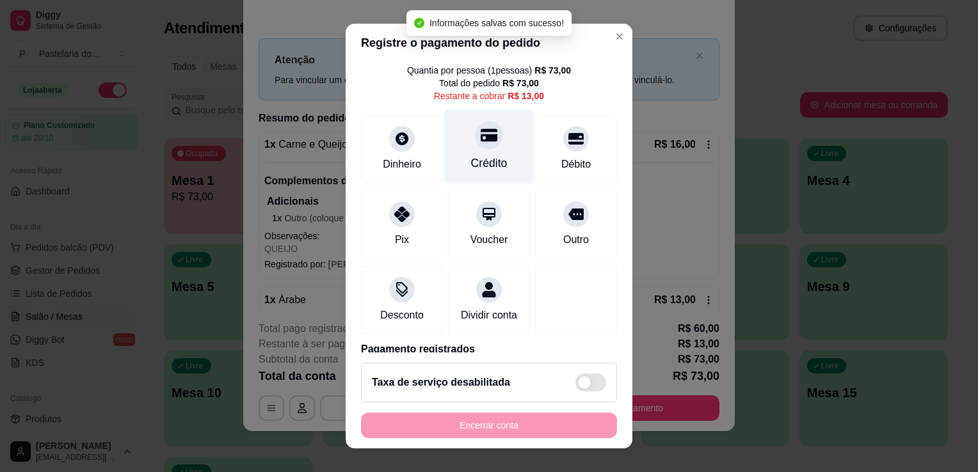
click at [492, 159] on div "Crédito" at bounding box center [489, 146] width 90 height 75
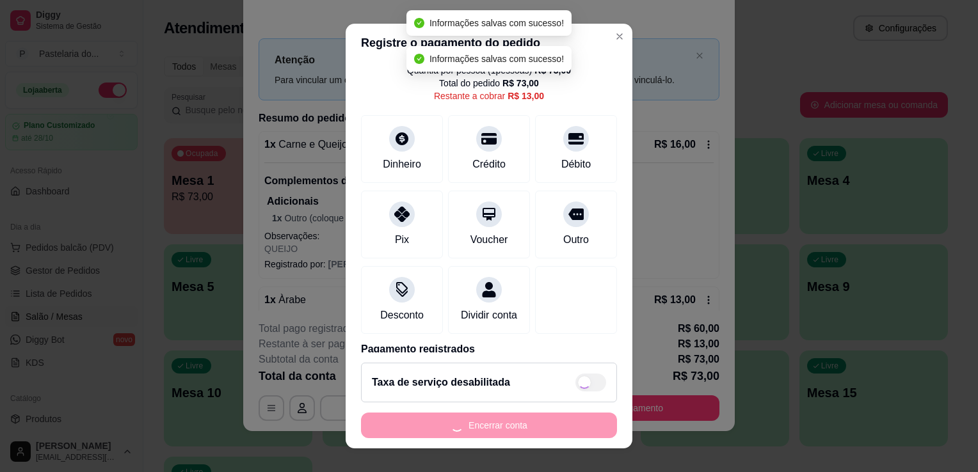
type input "R$ 0,00"
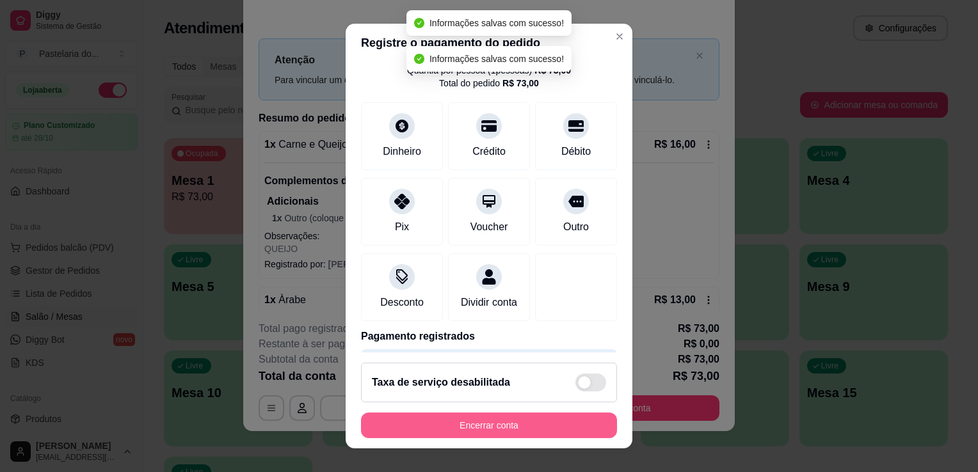
click at [453, 416] on button "Encerrar conta" at bounding box center [489, 426] width 256 height 26
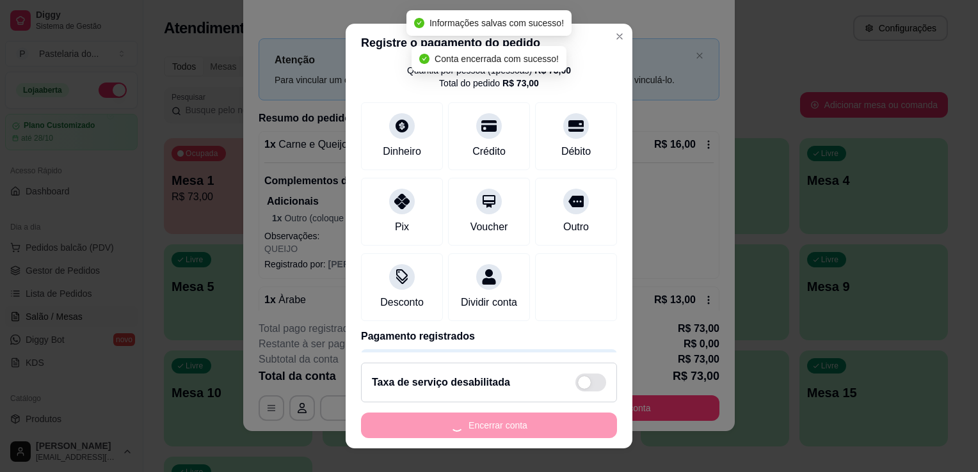
scroll to position [0, 0]
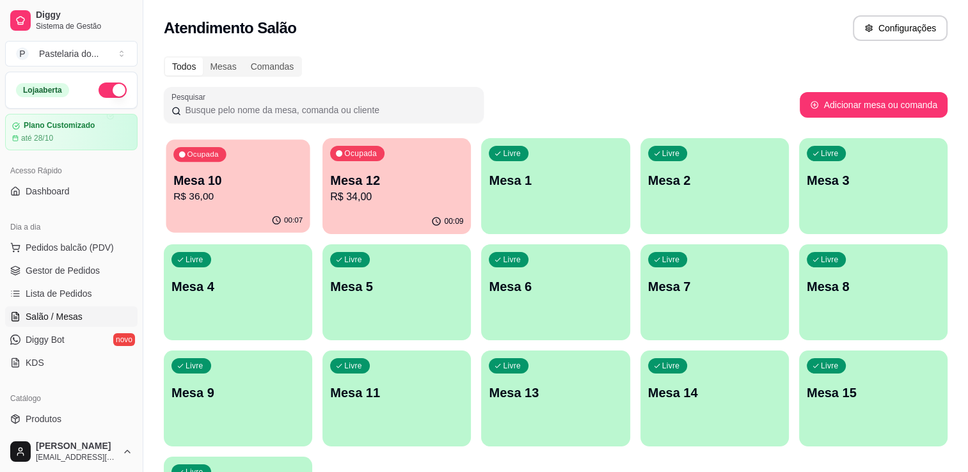
click at [173, 181] on p "Mesa 10" at bounding box center [237, 180] width 129 height 17
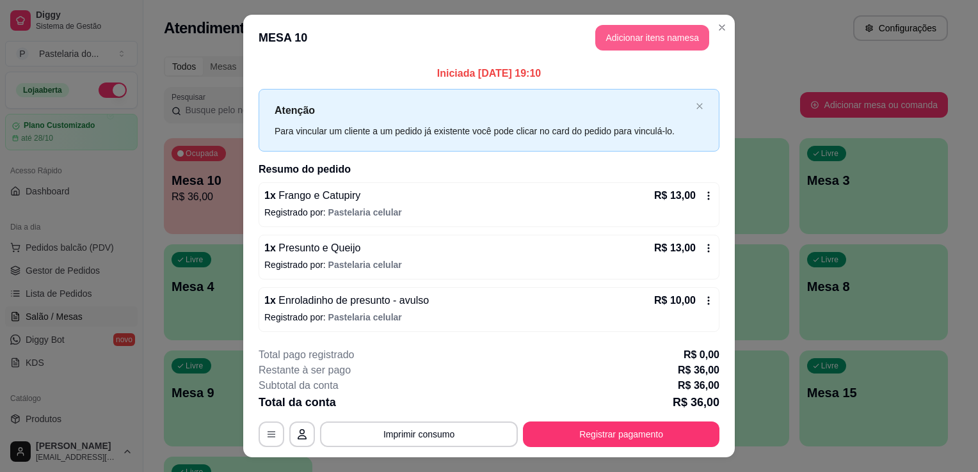
click at [624, 49] on button "Adicionar itens na mesa" at bounding box center [652, 38] width 114 height 26
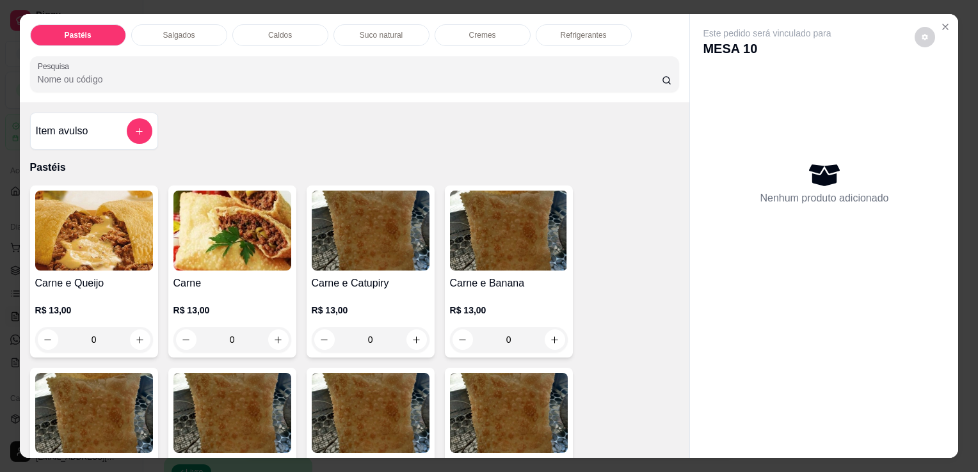
click at [389, 31] on p "Suco natural" at bounding box center [381, 35] width 43 height 10
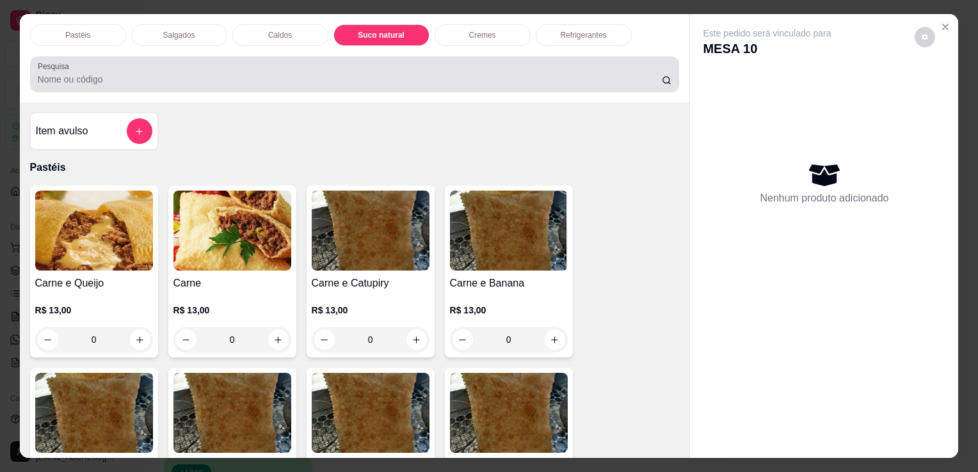
scroll to position [31, 0]
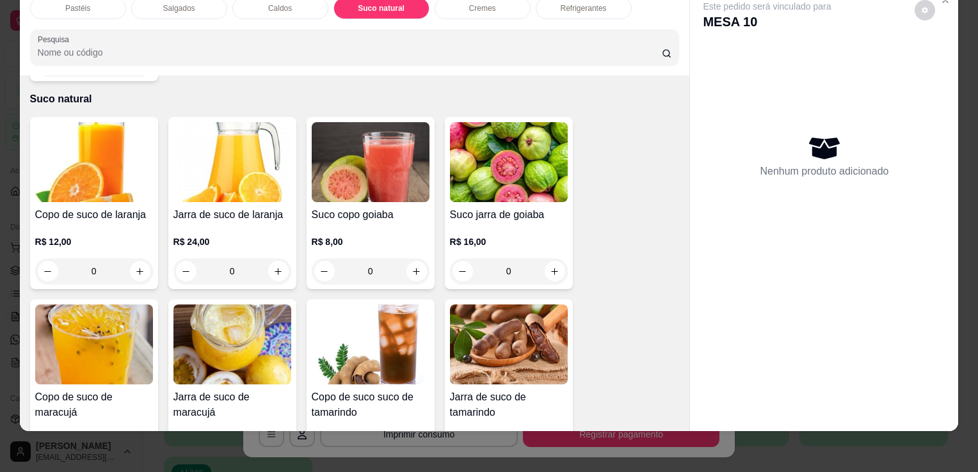
click at [584, 8] on div "Refrigerantes" at bounding box center [584, 8] width 96 height 22
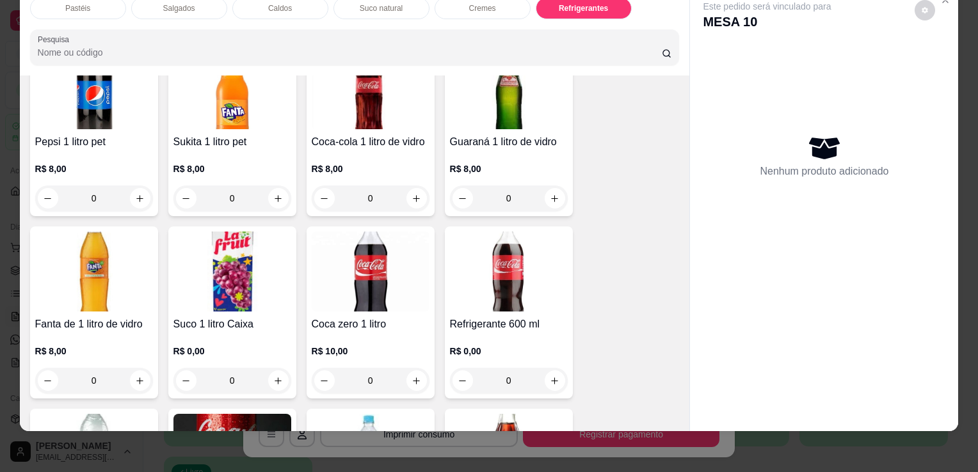
scroll to position [3604, 0]
click at [381, 278] on img at bounding box center [371, 271] width 118 height 80
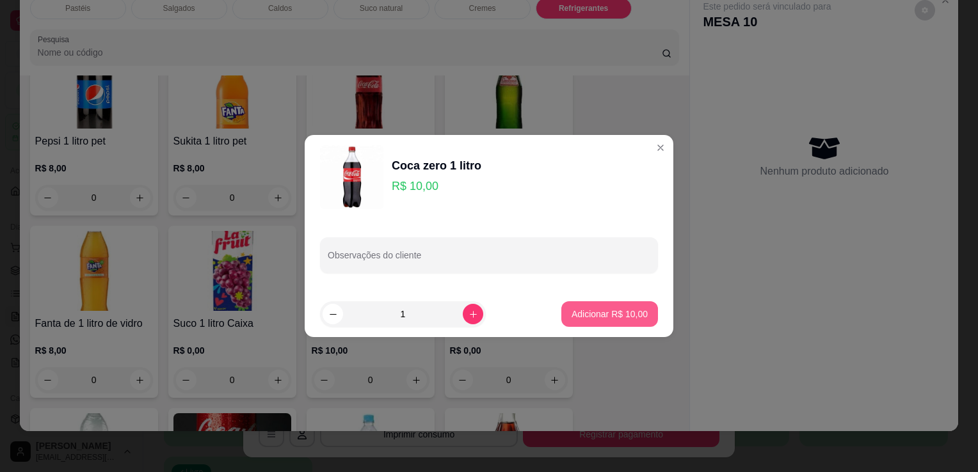
click at [572, 315] on p "Adicionar R$ 10,00" at bounding box center [610, 314] width 76 height 13
type input "1"
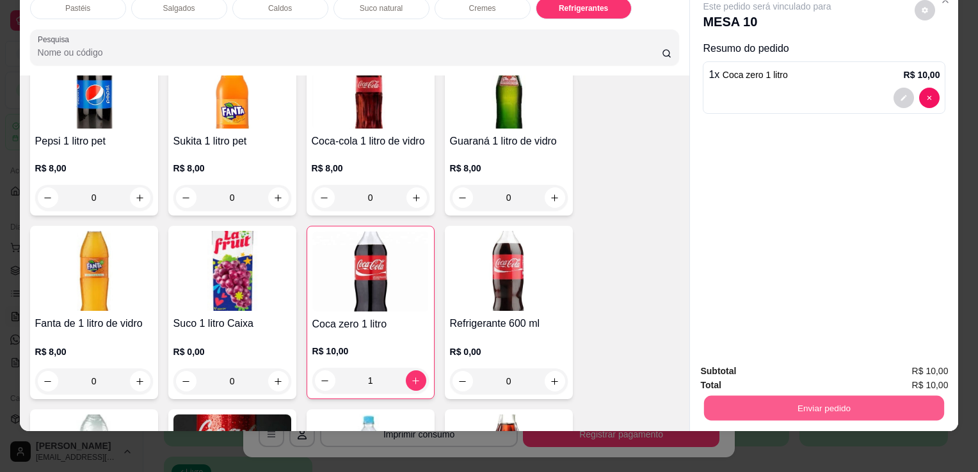
click at [782, 396] on button "Enviar pedido" at bounding box center [824, 408] width 240 height 25
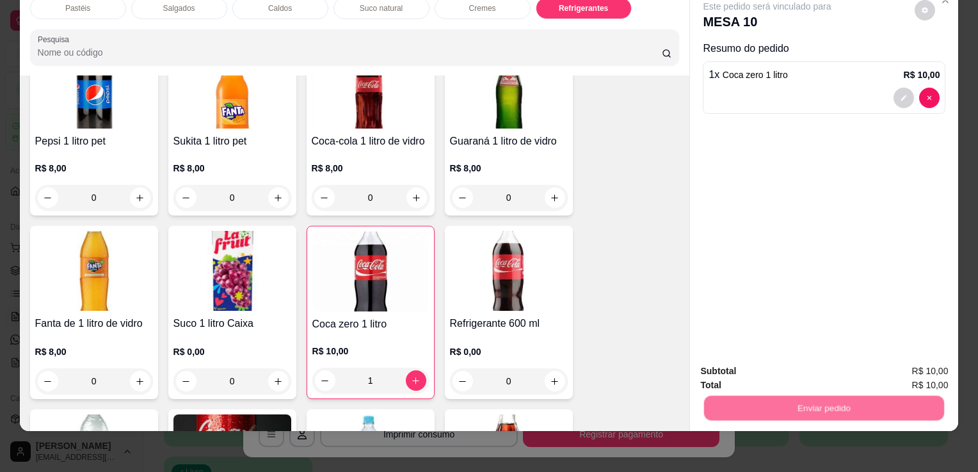
click at [915, 375] on button "Enviar pedido" at bounding box center [915, 367] width 72 height 24
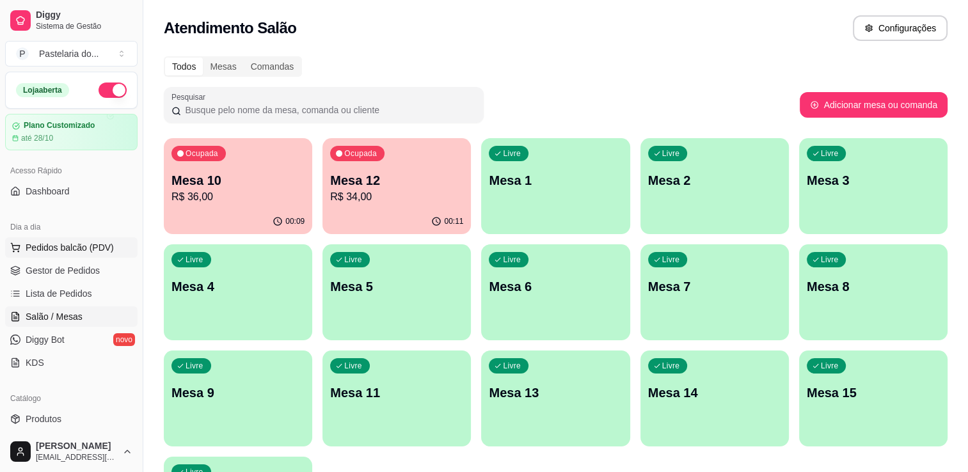
drag, startPoint x: 945, startPoint y: 405, endPoint x: 113, endPoint y: 241, distance: 848.2
click at [113, 241] on button "Pedidos balcão (PDV)" at bounding box center [71, 247] width 132 height 20
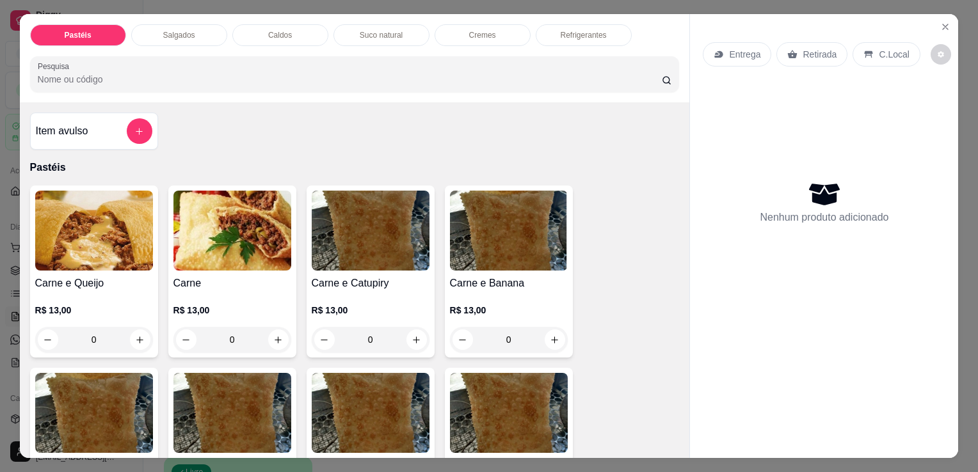
click at [575, 35] on div "Refrigerantes" at bounding box center [584, 35] width 96 height 22
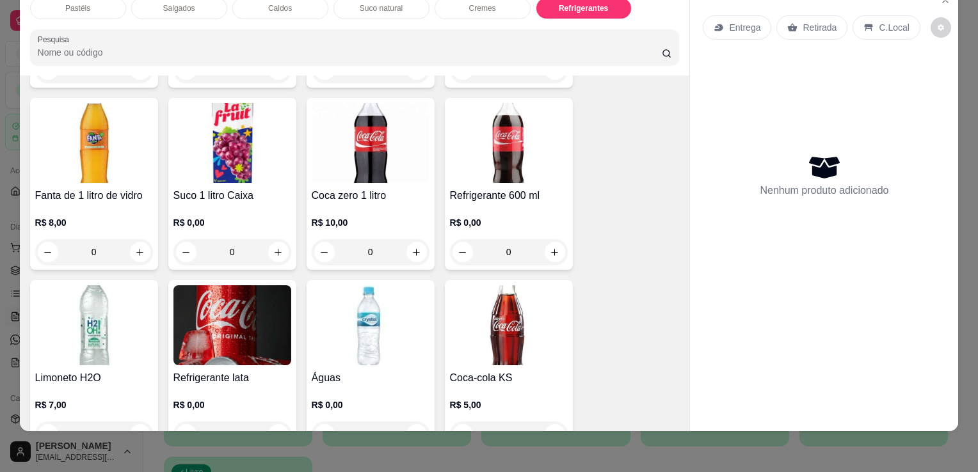
scroll to position [3929, 0]
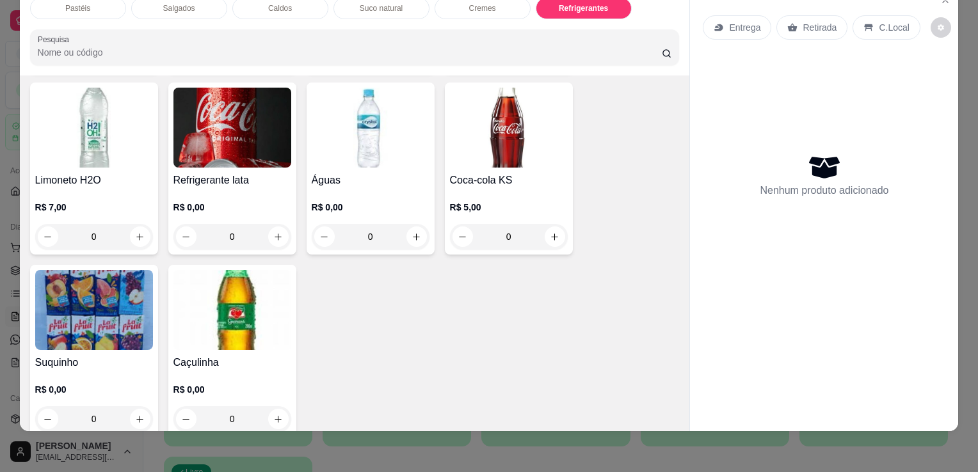
click at [248, 285] on img at bounding box center [232, 310] width 118 height 80
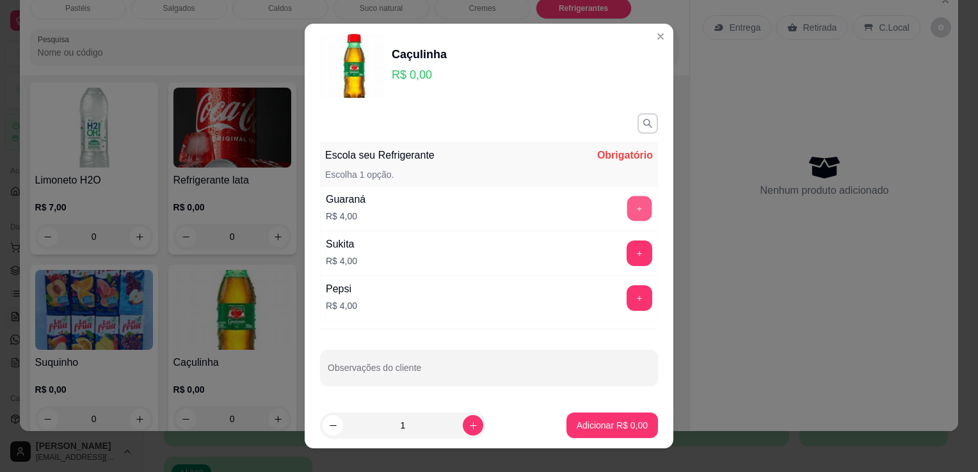
click at [627, 216] on button "+" at bounding box center [639, 209] width 25 height 25
click at [625, 413] on button "Adicionar R$ 4,00" at bounding box center [612, 426] width 92 height 26
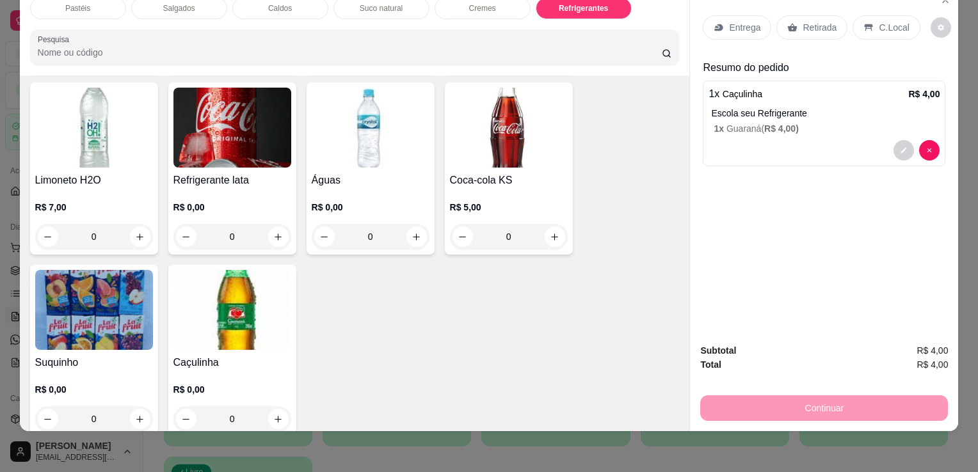
click at [827, 21] on p "Retirada" at bounding box center [820, 27] width 34 height 13
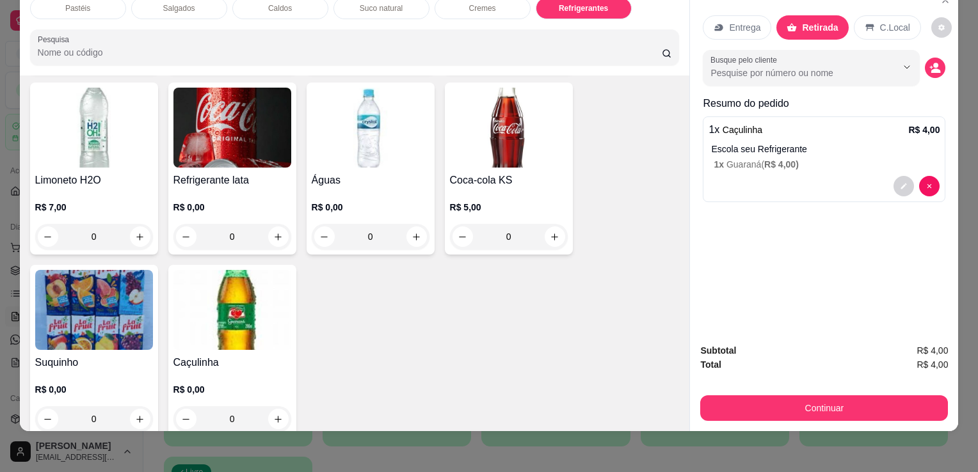
click at [804, 392] on div "Continuar" at bounding box center [824, 406] width 248 height 29
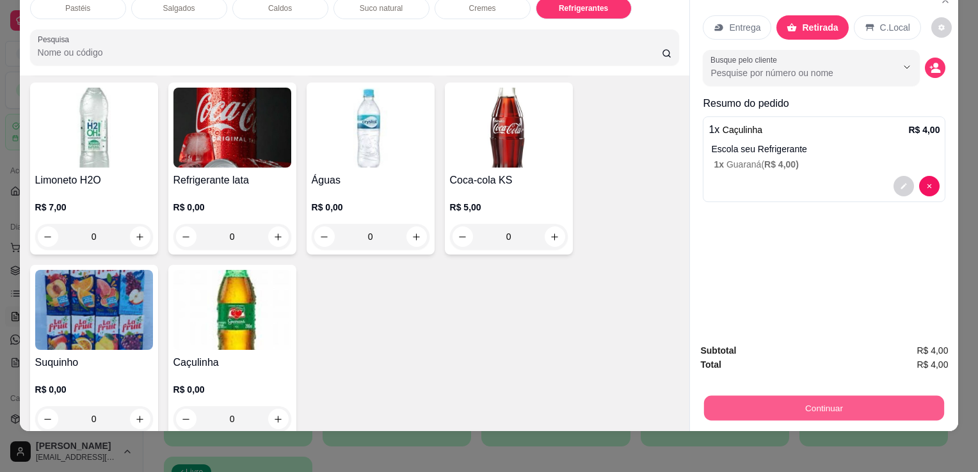
click at [800, 396] on button "Continuar" at bounding box center [824, 408] width 240 height 25
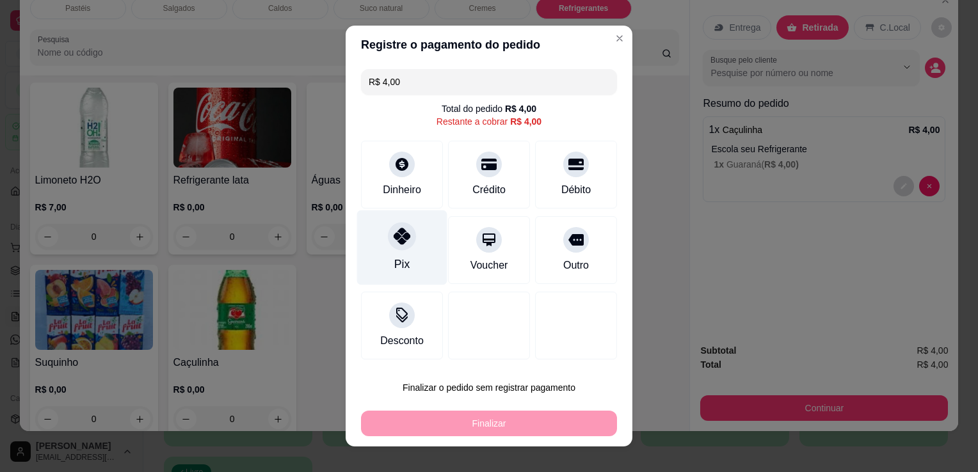
click at [406, 236] on div at bounding box center [402, 236] width 28 height 28
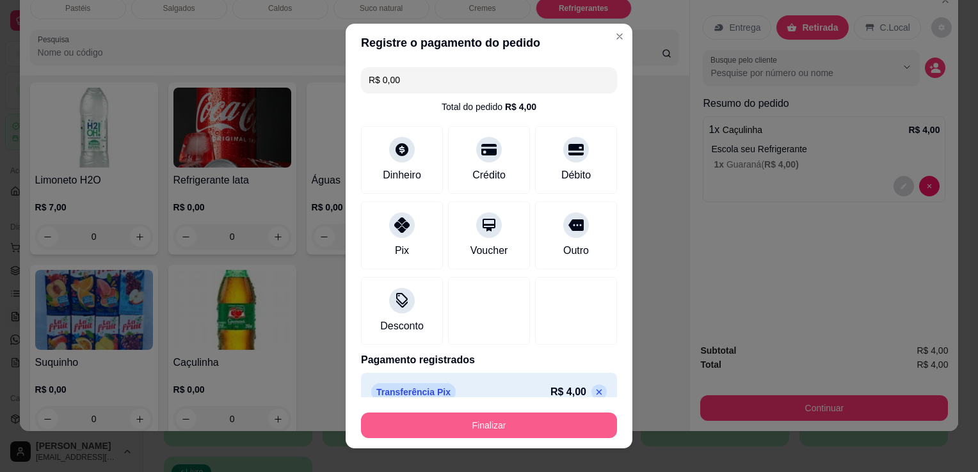
click at [463, 435] on button "Finalizar" at bounding box center [489, 426] width 256 height 26
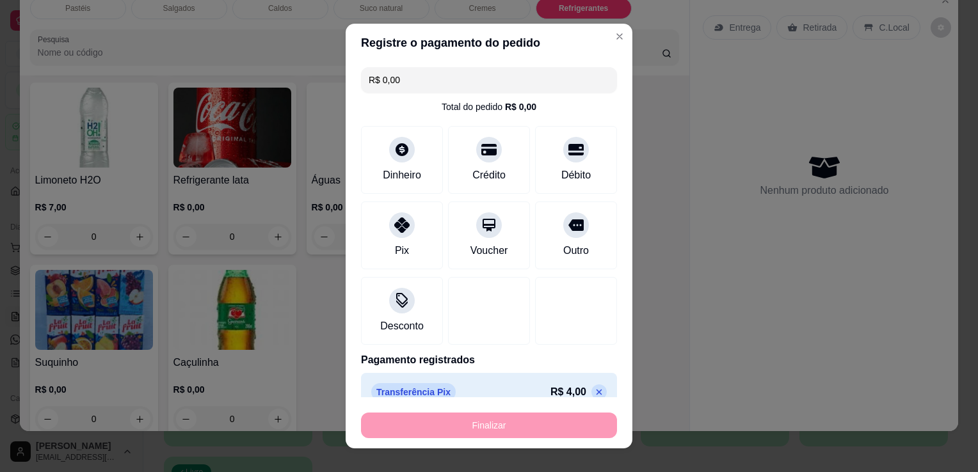
type input "-R$ 4,00"
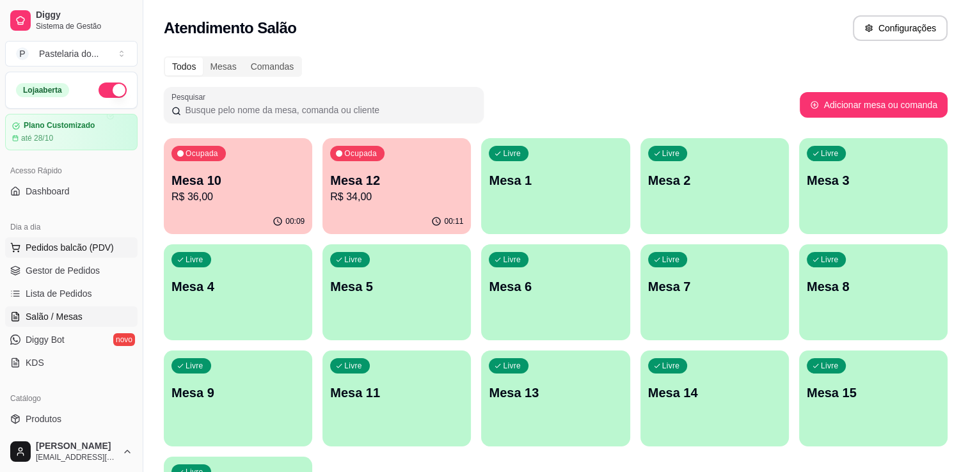
click at [44, 257] on button "Pedidos balcão (PDV)" at bounding box center [71, 247] width 132 height 20
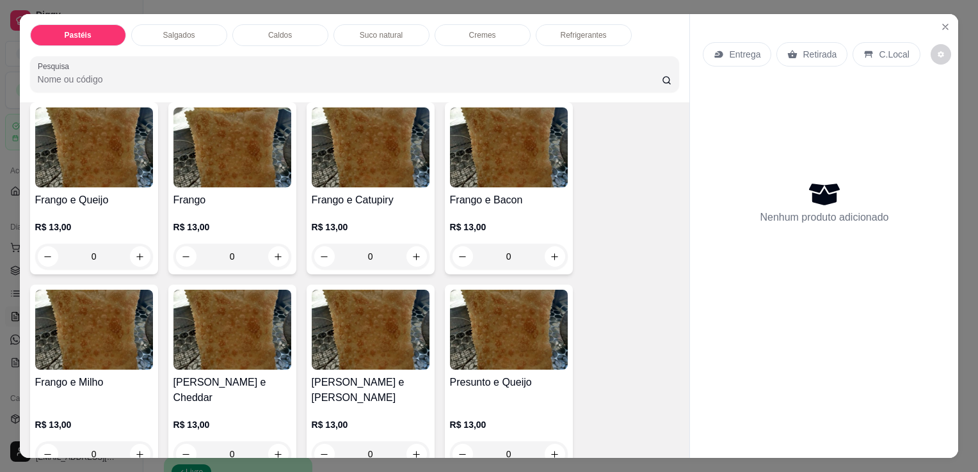
scroll to position [512, 0]
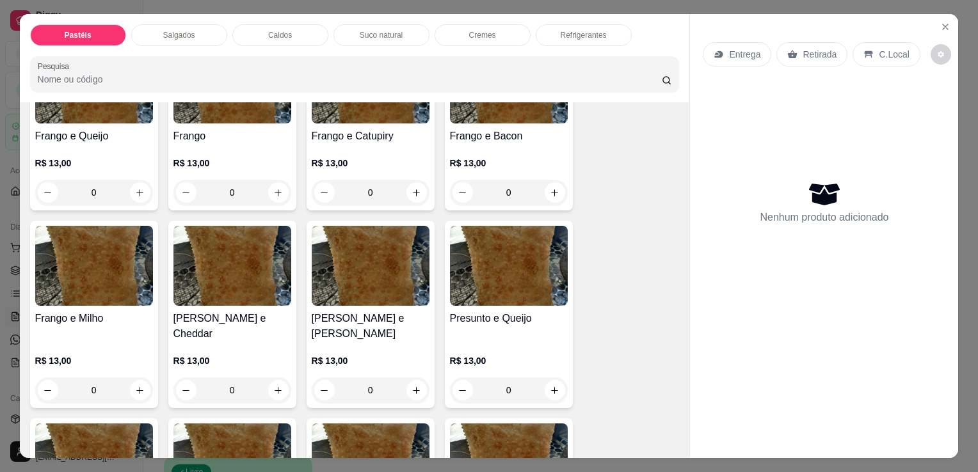
click at [113, 159] on p "R$ 13,00" at bounding box center [94, 163] width 118 height 13
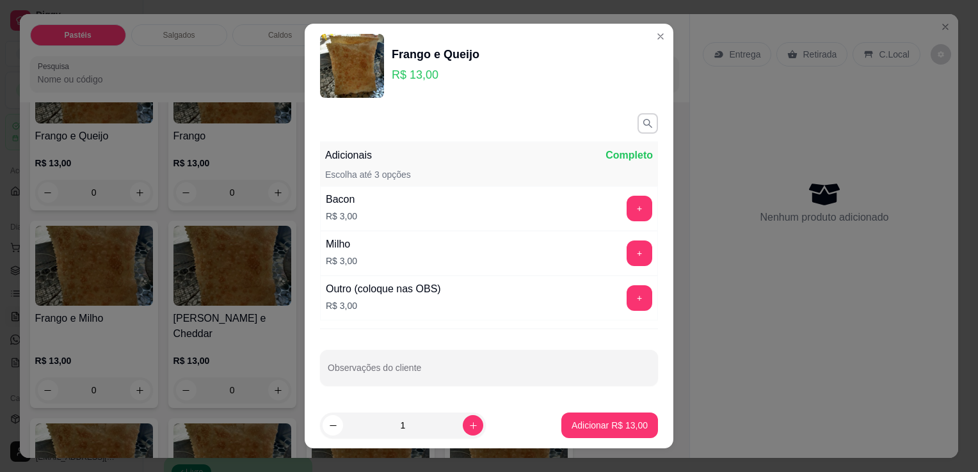
click at [595, 431] on p "Adicionar R$ 13,00" at bounding box center [610, 425] width 76 height 13
type input "1"
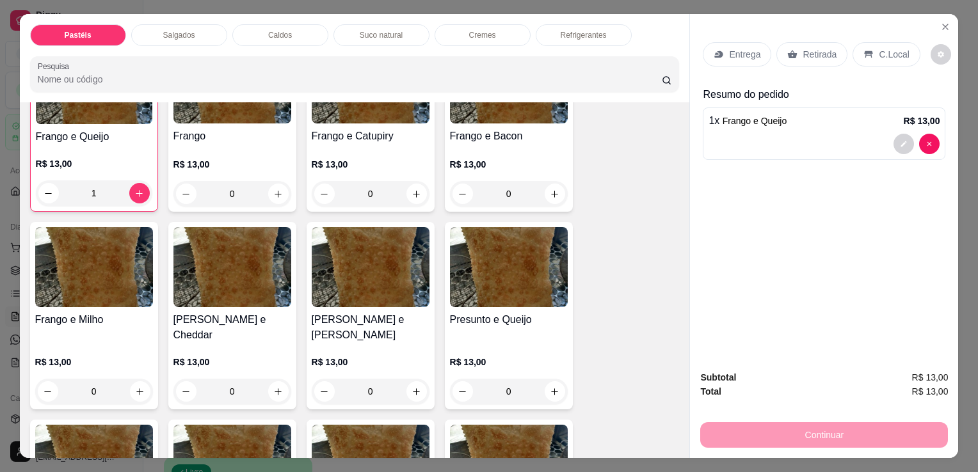
click at [561, 30] on p "Refrigerantes" at bounding box center [584, 35] width 46 height 10
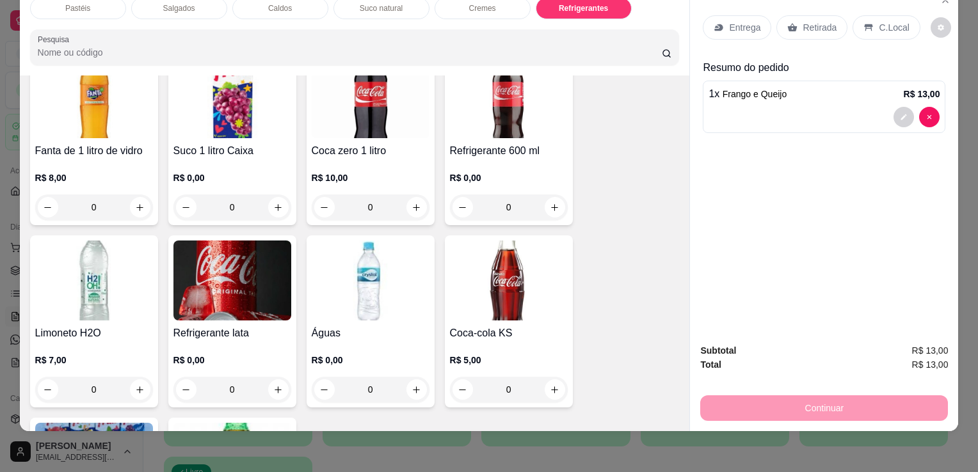
scroll to position [3861, 0]
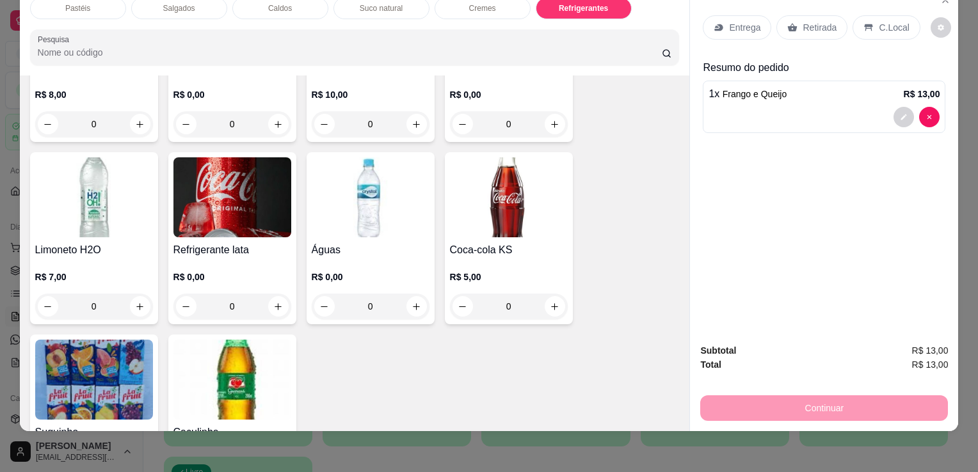
click at [248, 243] on h4 "Refrigerante lata" at bounding box center [232, 250] width 118 height 15
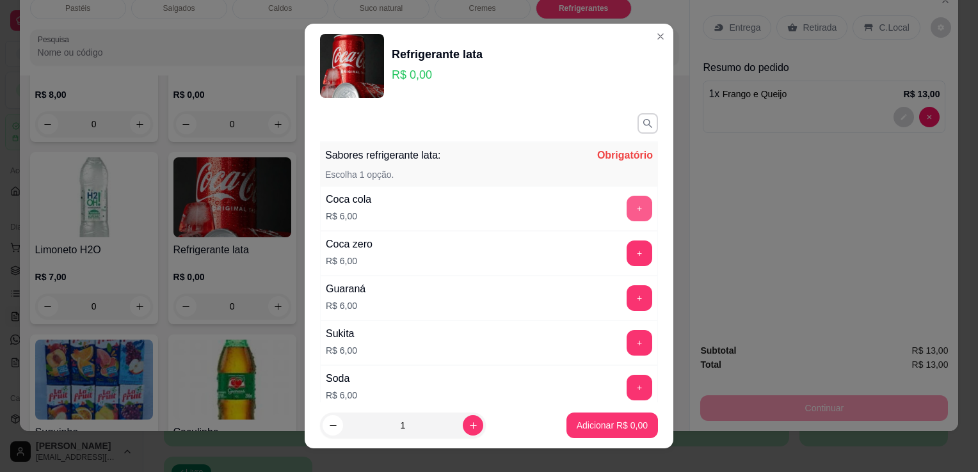
click at [627, 213] on button "+" at bounding box center [640, 209] width 26 height 26
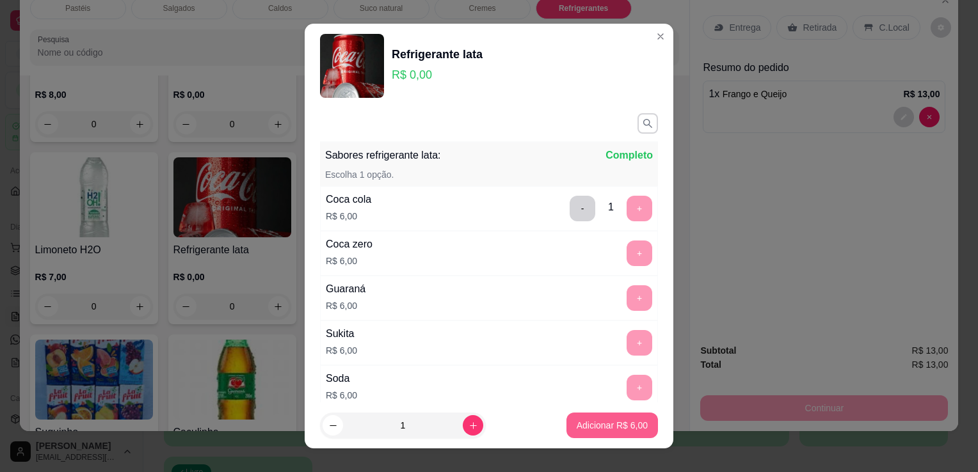
click at [602, 421] on p "Adicionar R$ 6,00" at bounding box center [612, 425] width 71 height 13
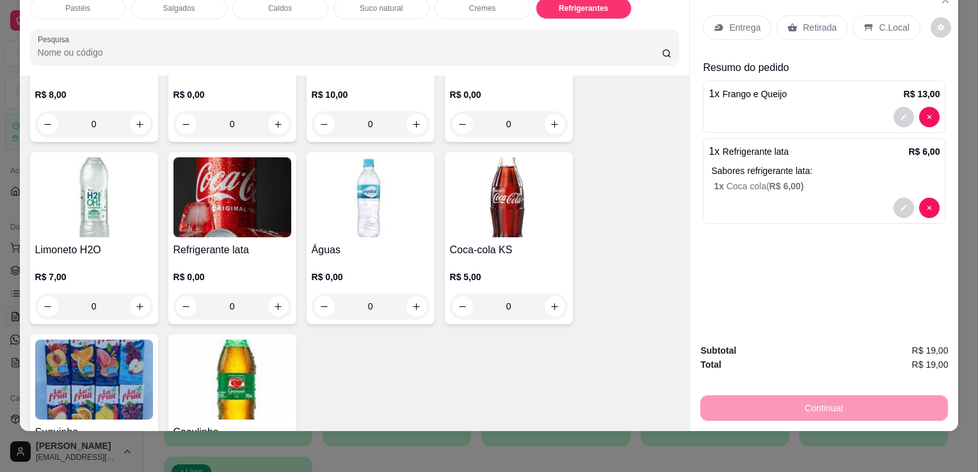
click at [837, 86] on div "1 x Frango e Queijo R$ 13,00" at bounding box center [824, 93] width 231 height 15
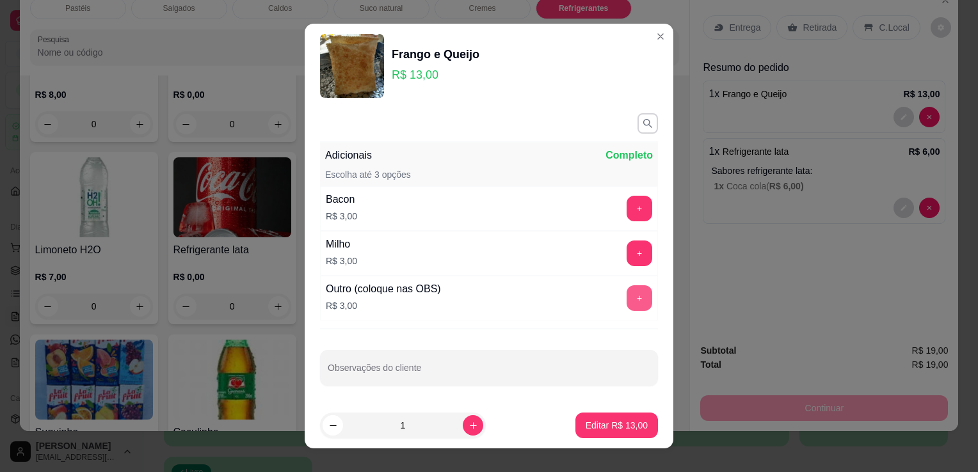
click at [627, 301] on button "+" at bounding box center [640, 298] width 26 height 26
click at [480, 369] on input "Observações do cliente" at bounding box center [489, 373] width 323 height 13
type input "FRANGO"
click at [620, 423] on p "Editar R$ 16,00" at bounding box center [617, 425] width 62 height 13
type input "0"
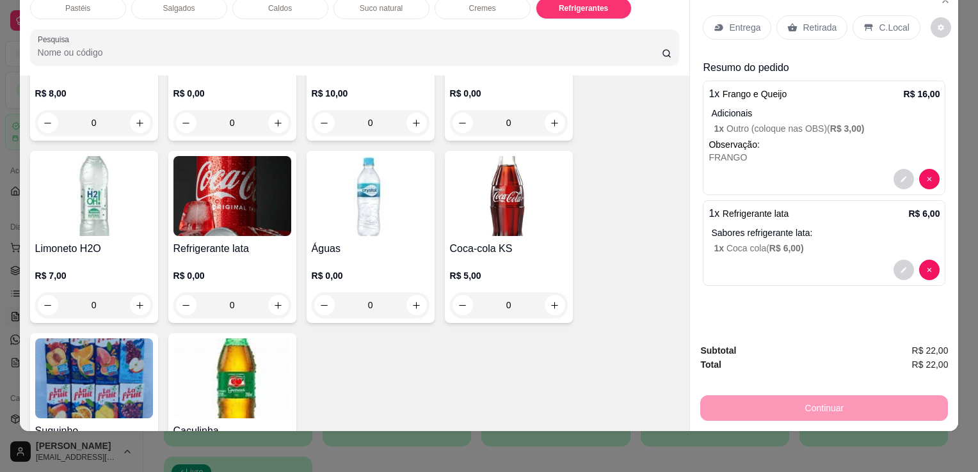
scroll to position [3860, 0]
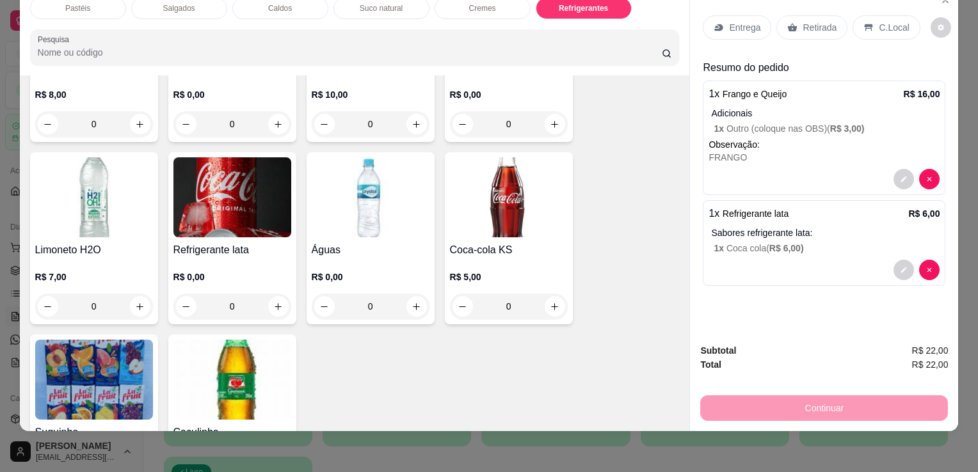
click at [80, 6] on div "Pastéis" at bounding box center [78, 8] width 96 height 22
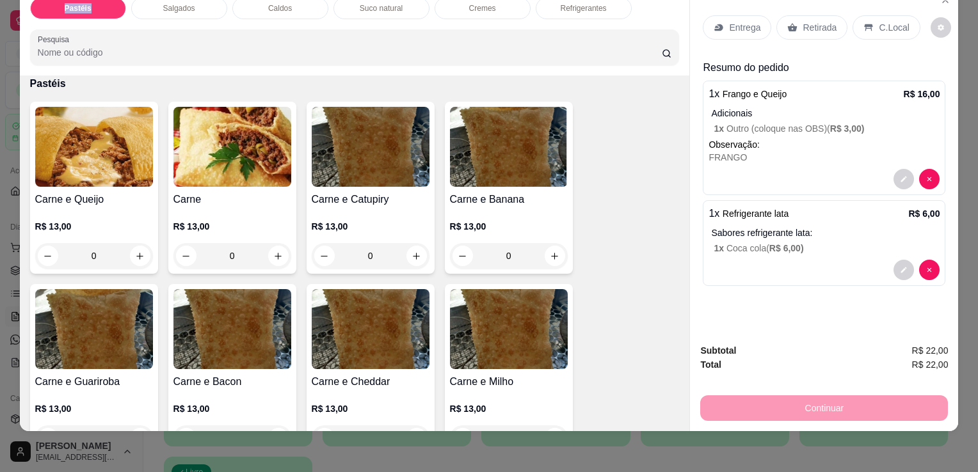
scroll to position [0, 0]
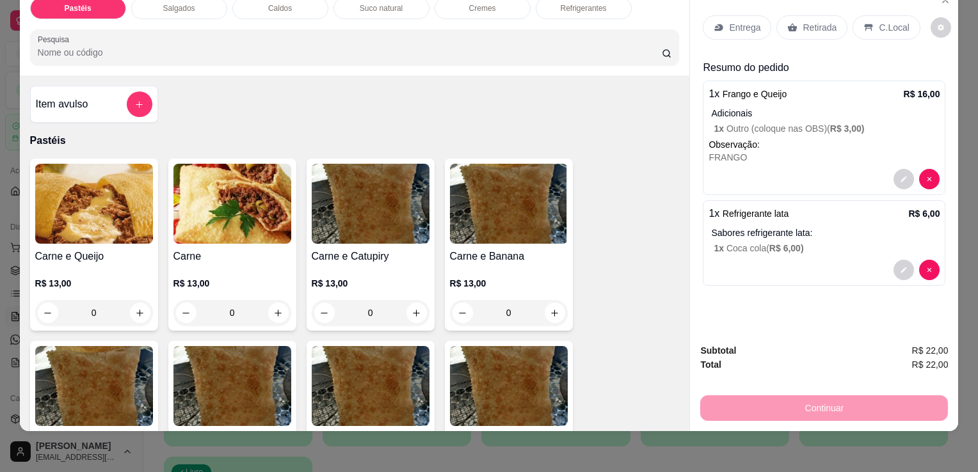
click at [99, 97] on div "Item avulso" at bounding box center [94, 105] width 116 height 26
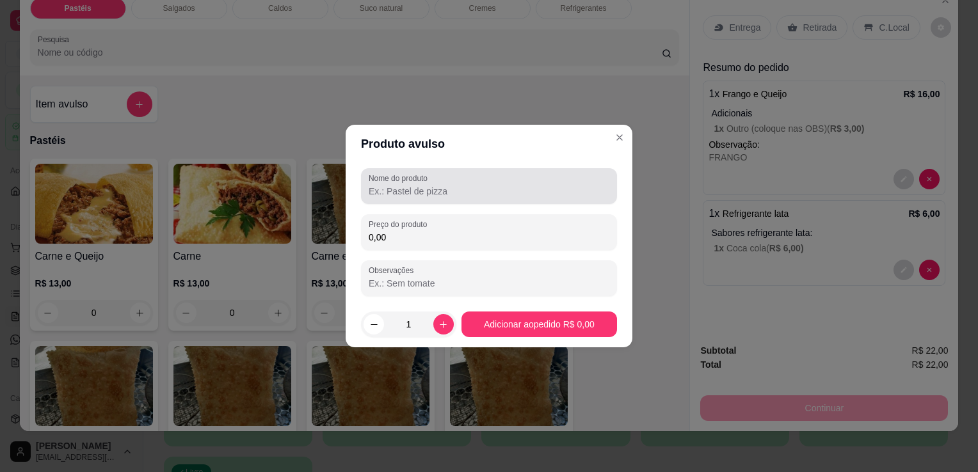
click at [417, 198] on div at bounding box center [489, 186] width 241 height 26
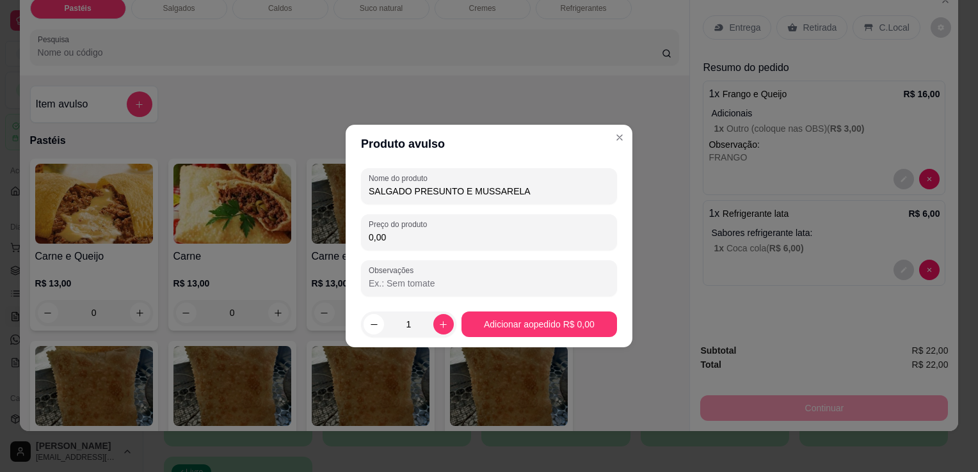
type input "SALGADO PRESUNTO E MUSSARELA"
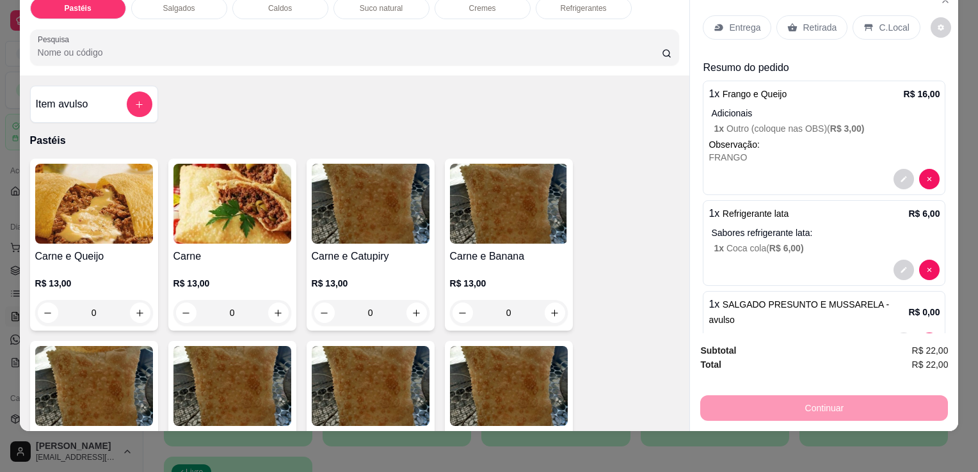
scroll to position [26, 0]
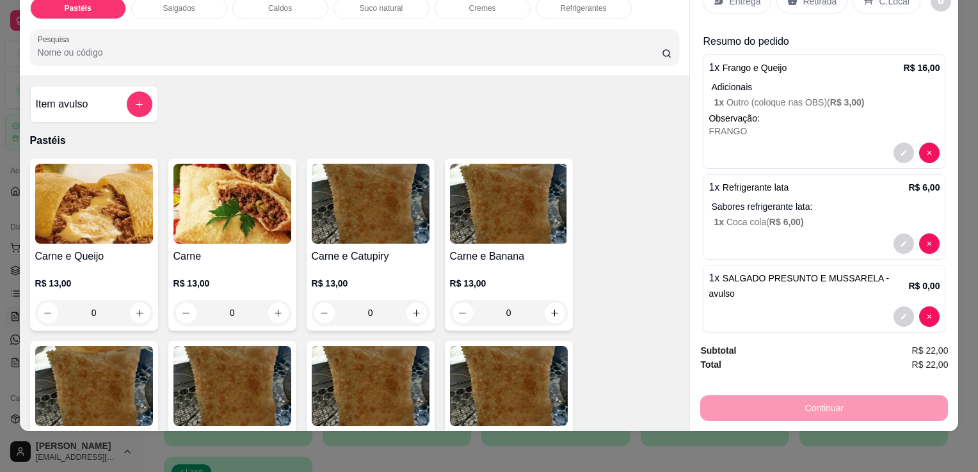
click at [814, 273] on span "SALGADO PRESUNTO E MUSSARELA - avulso" at bounding box center [799, 286] width 180 height 26
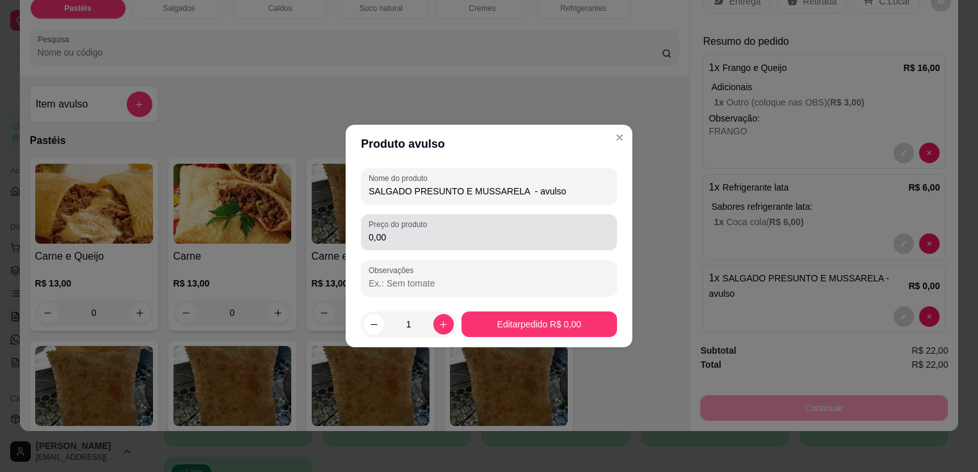
click at [445, 225] on div "0,00" at bounding box center [489, 233] width 241 height 26
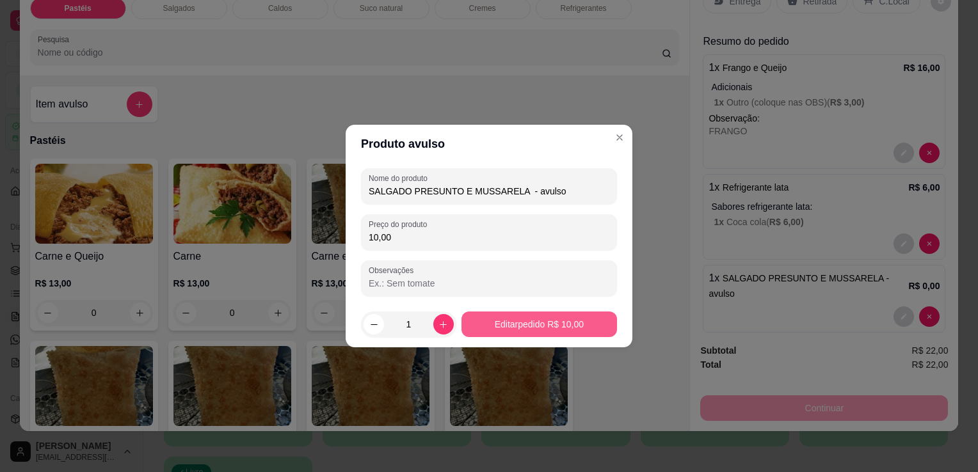
type input "10,00"
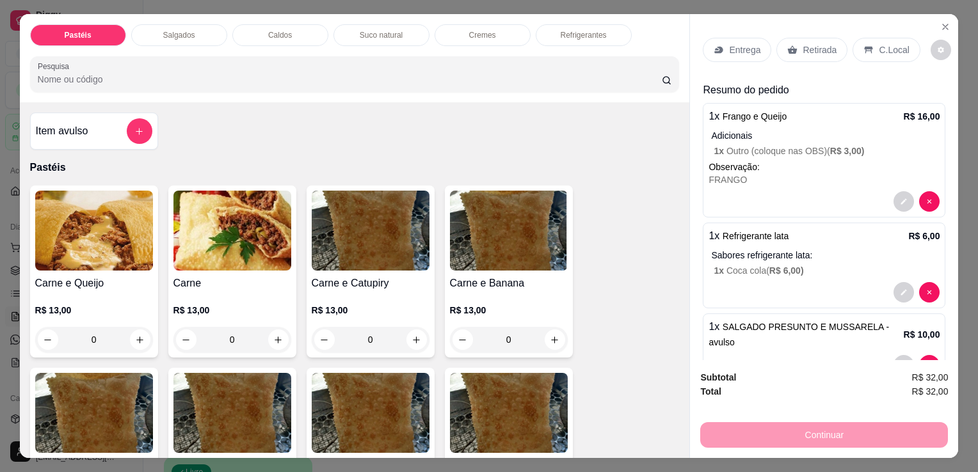
scroll to position [0, 0]
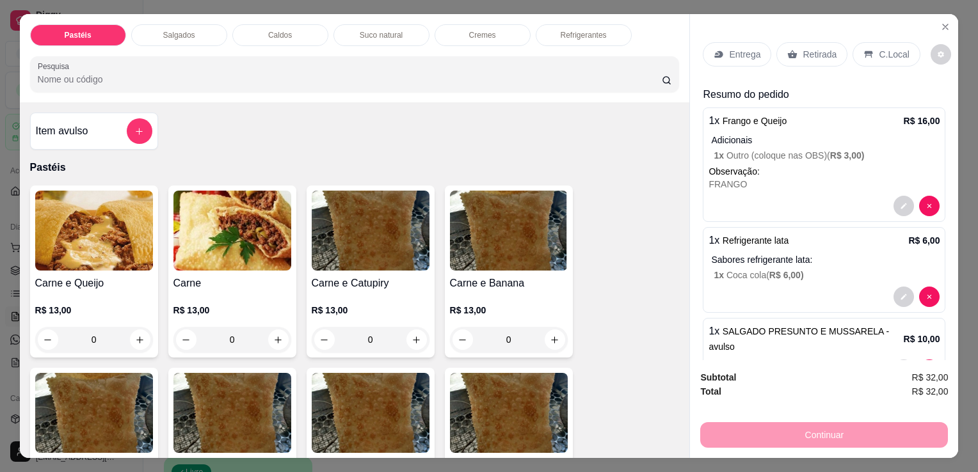
click at [799, 42] on div "Retirada" at bounding box center [811, 54] width 71 height 24
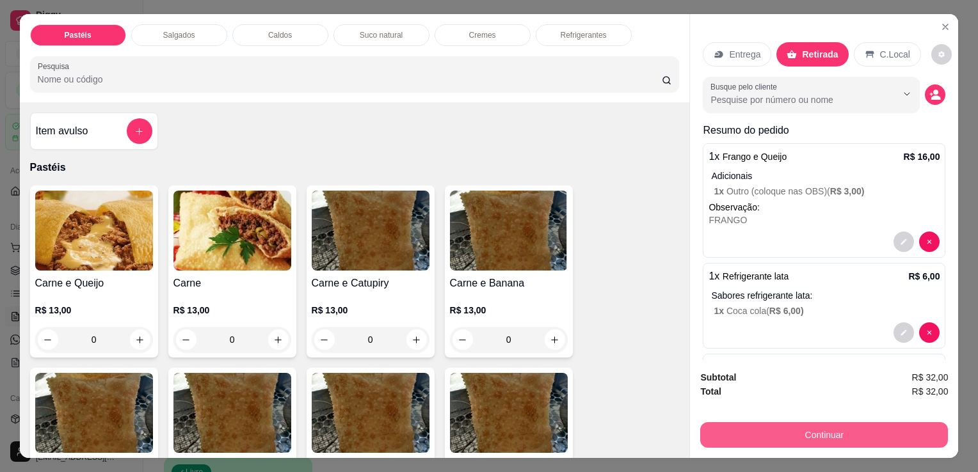
click at [748, 423] on button "Continuar" at bounding box center [824, 435] width 248 height 26
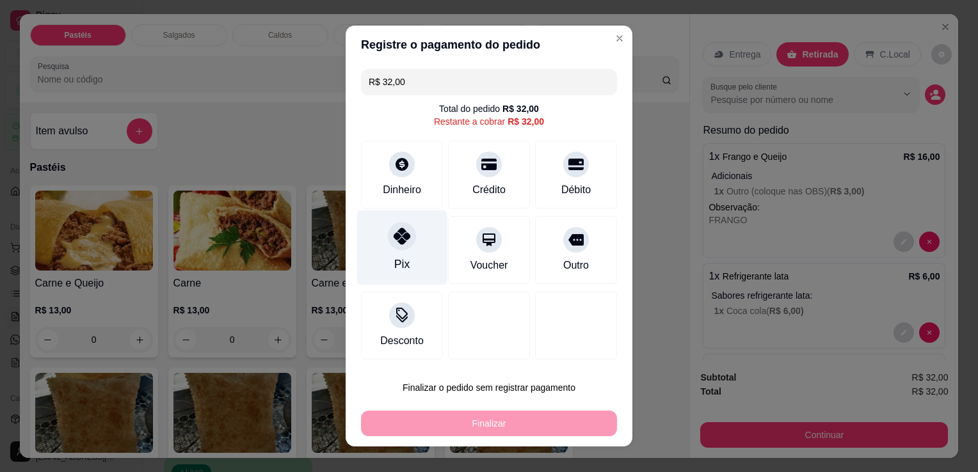
click at [397, 250] on div at bounding box center [402, 236] width 28 height 28
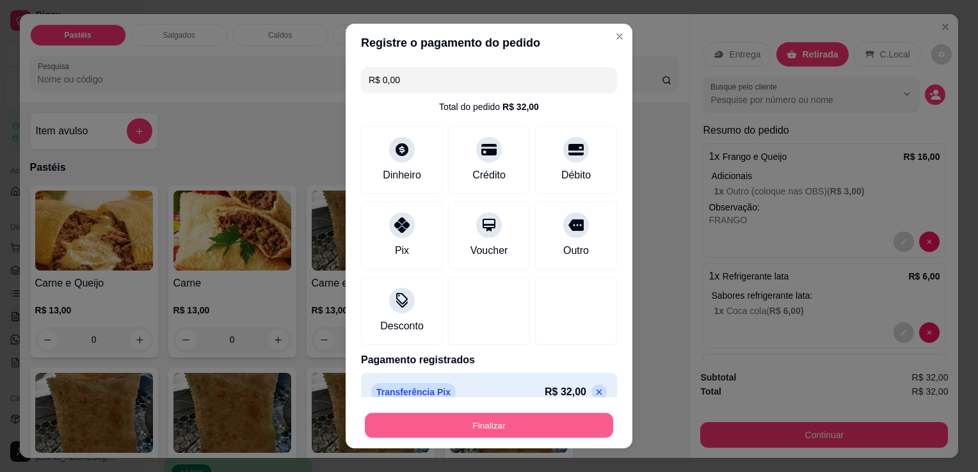
click at [451, 427] on button "Finalizar" at bounding box center [489, 425] width 248 height 25
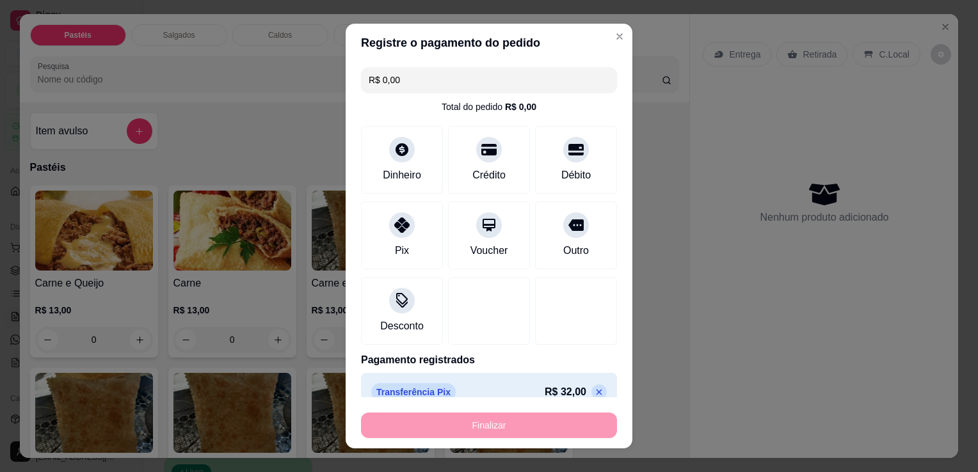
type input "-R$ 32,00"
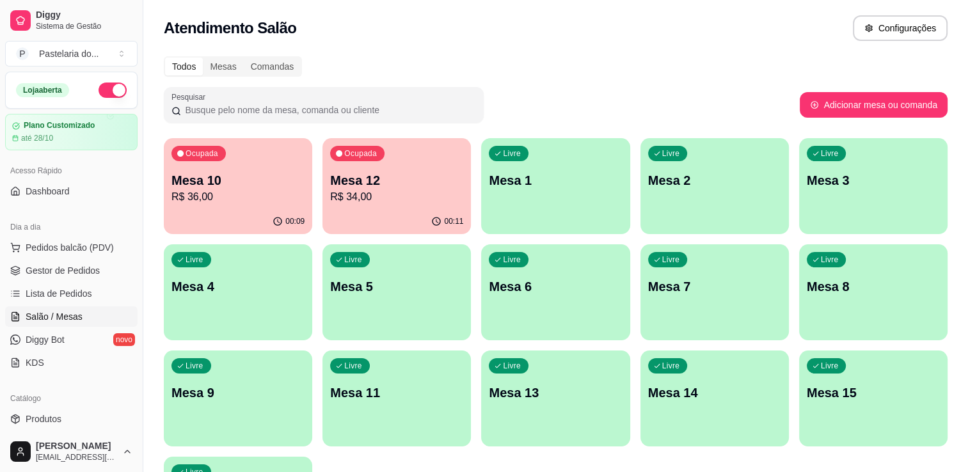
click at [335, 189] on p "R$ 34,00" at bounding box center [396, 196] width 133 height 15
click at [92, 245] on span "Pedidos balcão (PDV)" at bounding box center [70, 247] width 88 height 13
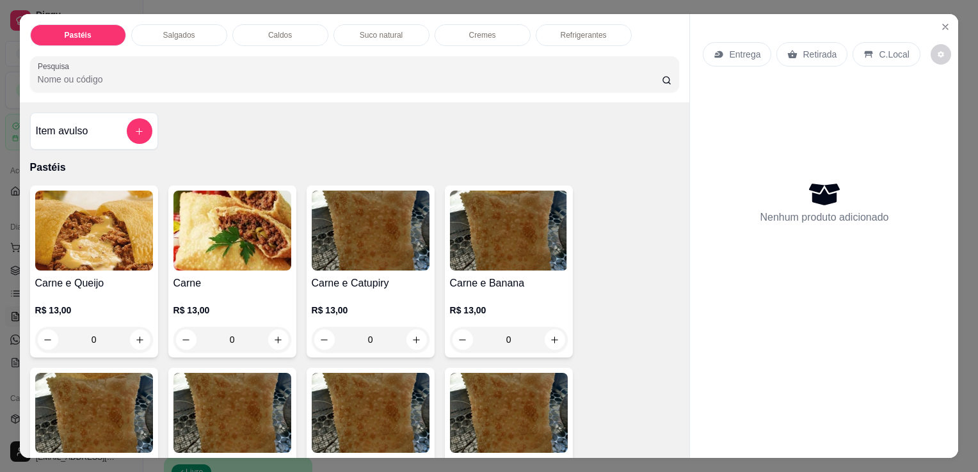
click at [163, 33] on p "Salgados" at bounding box center [179, 35] width 32 height 10
click at [138, 113] on div "Item avulso" at bounding box center [94, 131] width 128 height 37
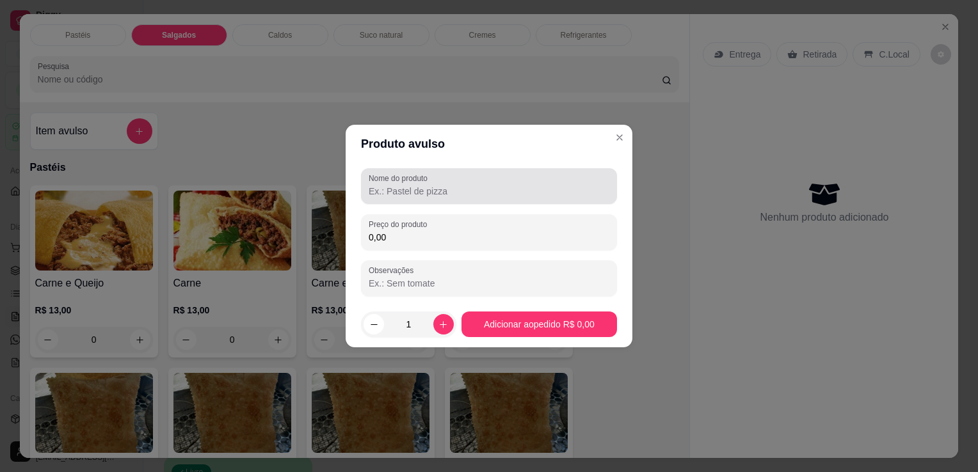
click at [461, 177] on div at bounding box center [489, 186] width 241 height 26
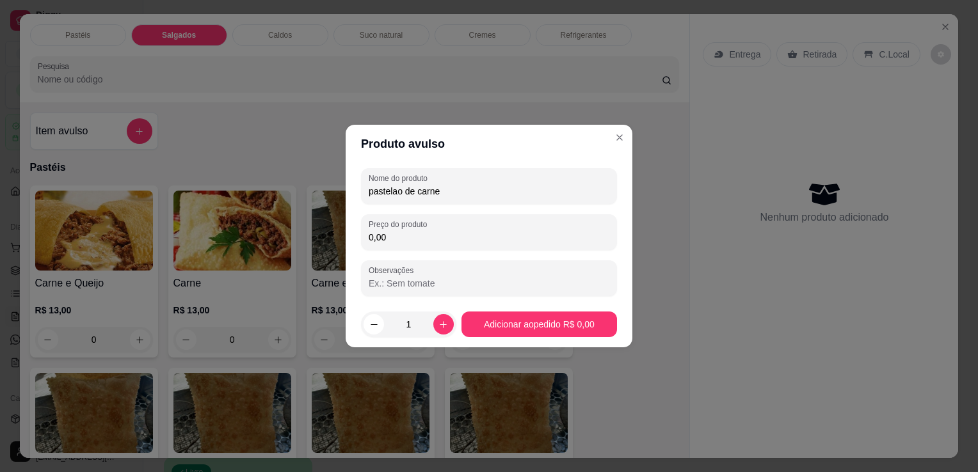
type input "pastelao de carne"
click at [450, 222] on div "0,00" at bounding box center [489, 233] width 241 height 26
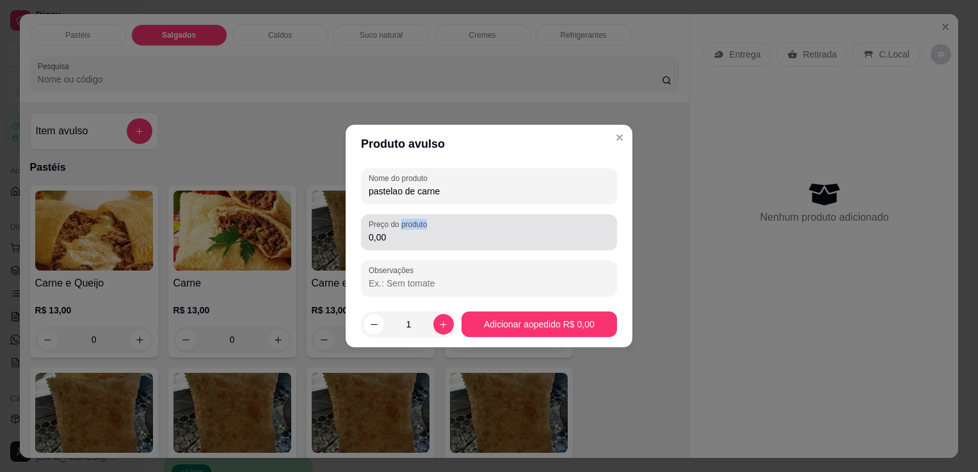
click at [450, 222] on div "0,00" at bounding box center [489, 233] width 241 height 26
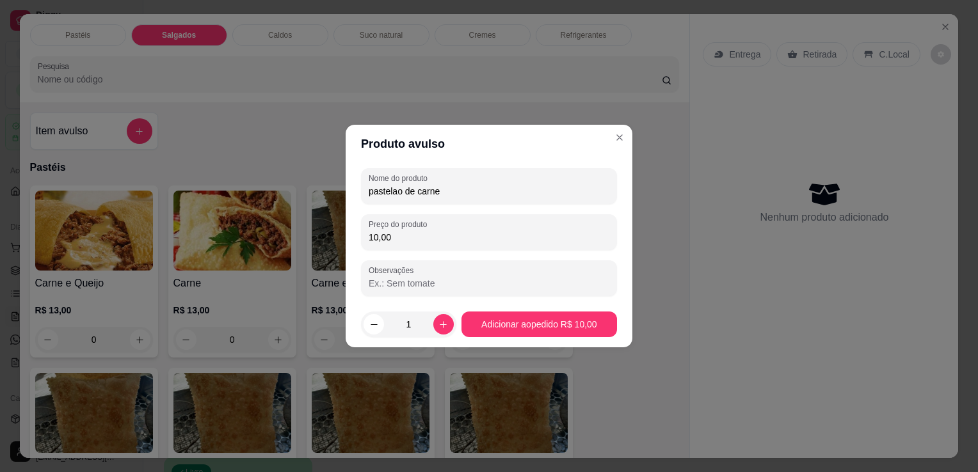
type input "10,00"
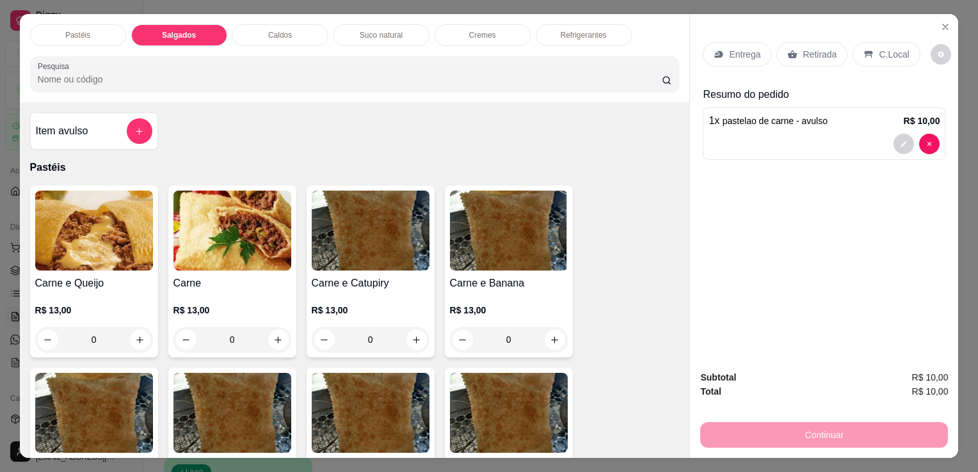
click at [364, 33] on p "Suco natural" at bounding box center [381, 35] width 43 height 10
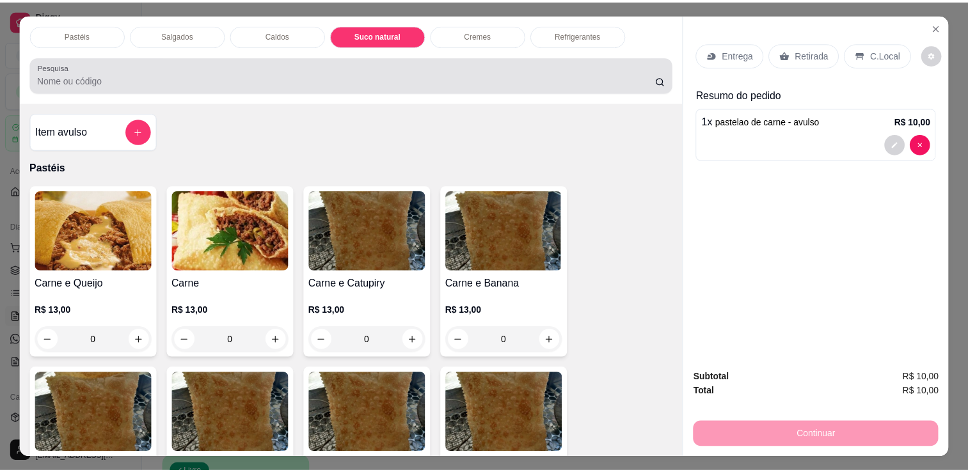
scroll to position [31, 0]
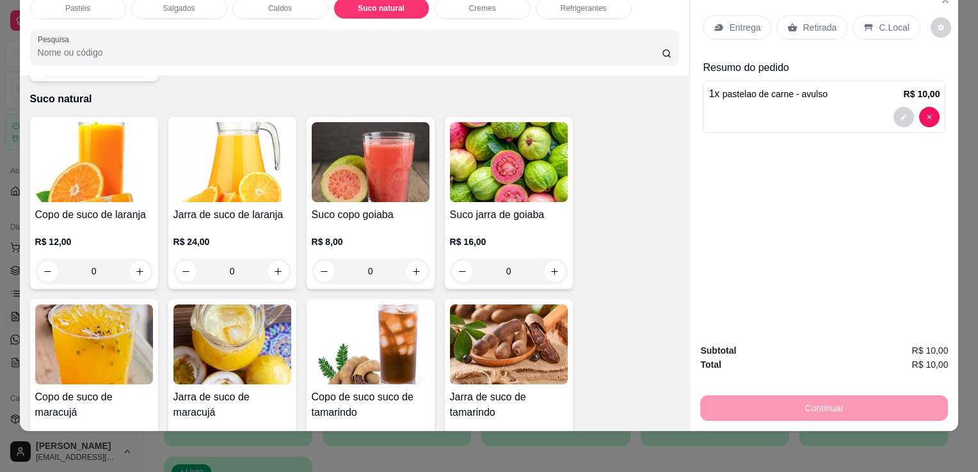
click at [46, 178] on div "Copo de suco de laranja R$ 12,00 0" at bounding box center [94, 203] width 128 height 172
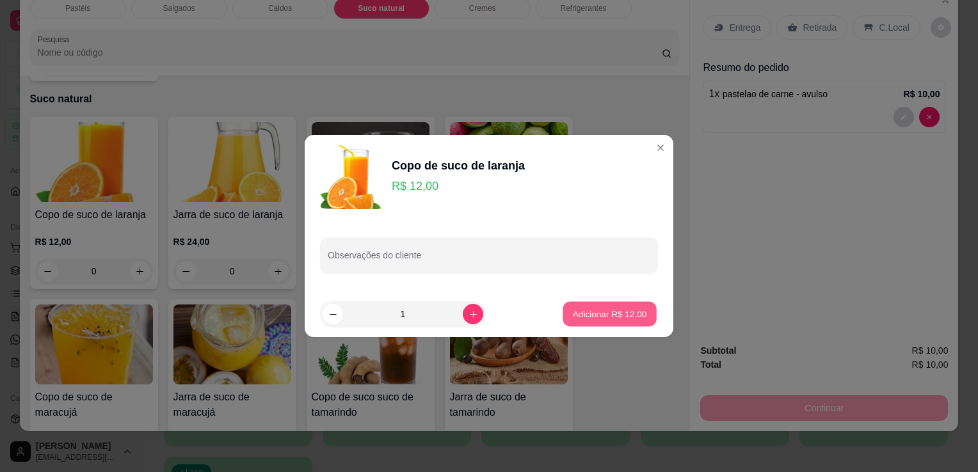
click at [575, 318] on p "Adicionar R$ 12,00" at bounding box center [610, 314] width 74 height 12
type input "1"
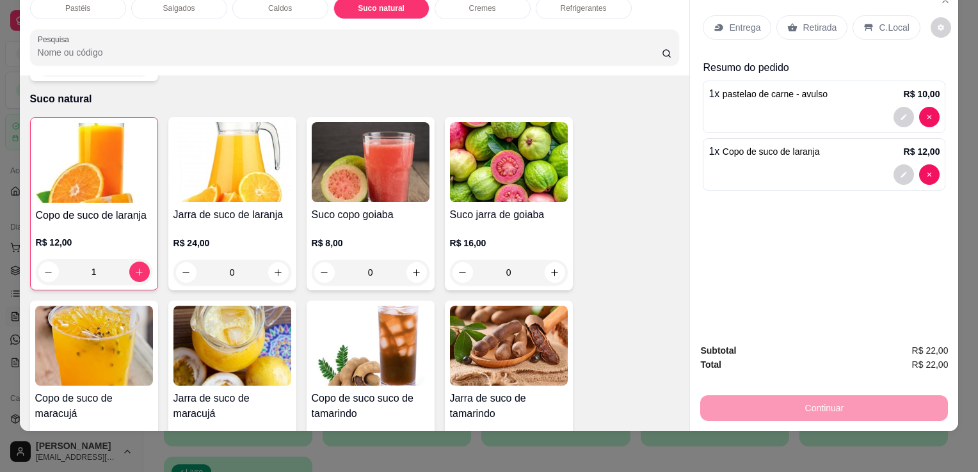
click at [791, 22] on div "Retirada" at bounding box center [811, 27] width 71 height 24
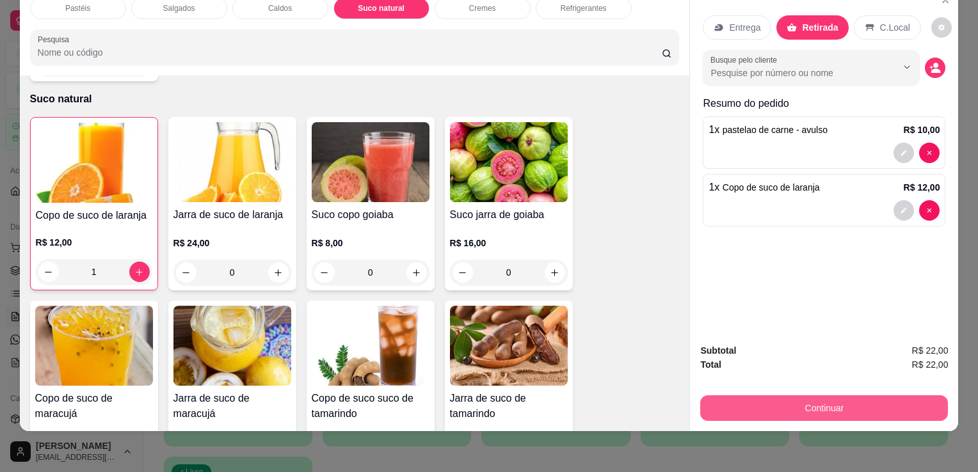
click at [782, 396] on button "Continuar" at bounding box center [824, 409] width 248 height 26
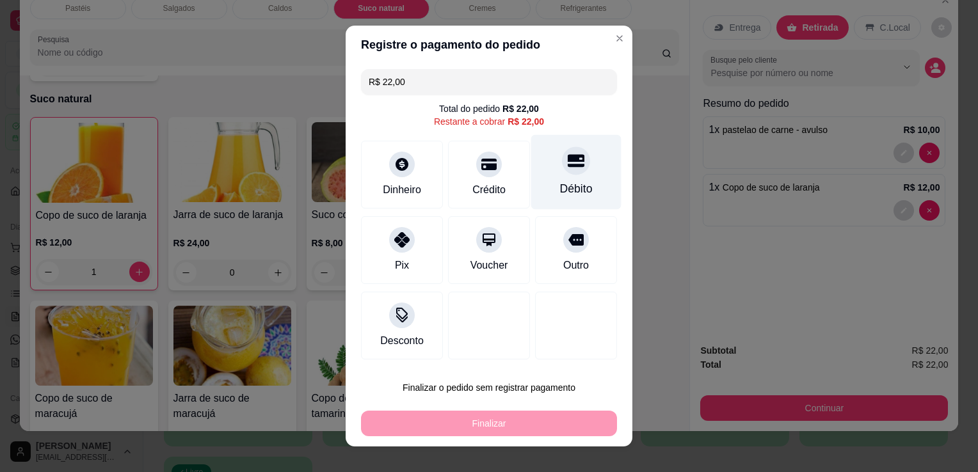
click at [547, 164] on div "Débito" at bounding box center [576, 172] width 90 height 75
type input "R$ 0,00"
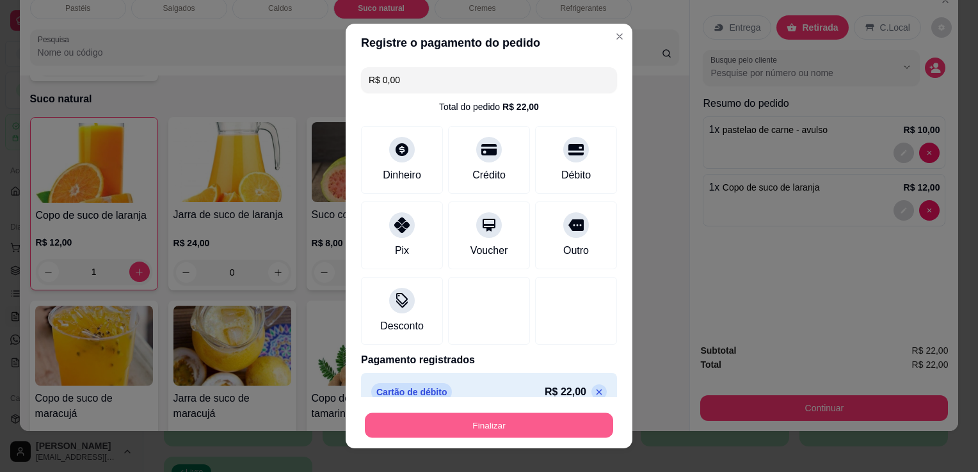
click at [512, 426] on button "Finalizar" at bounding box center [489, 425] width 248 height 25
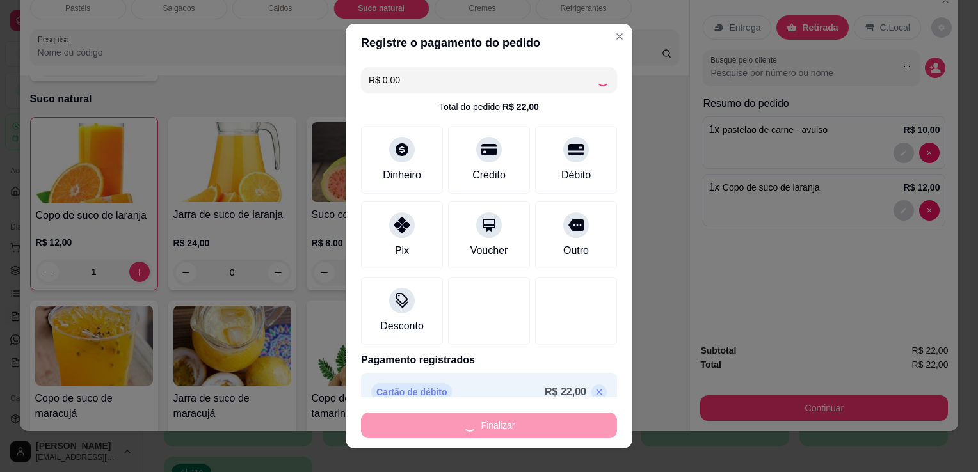
type input "0"
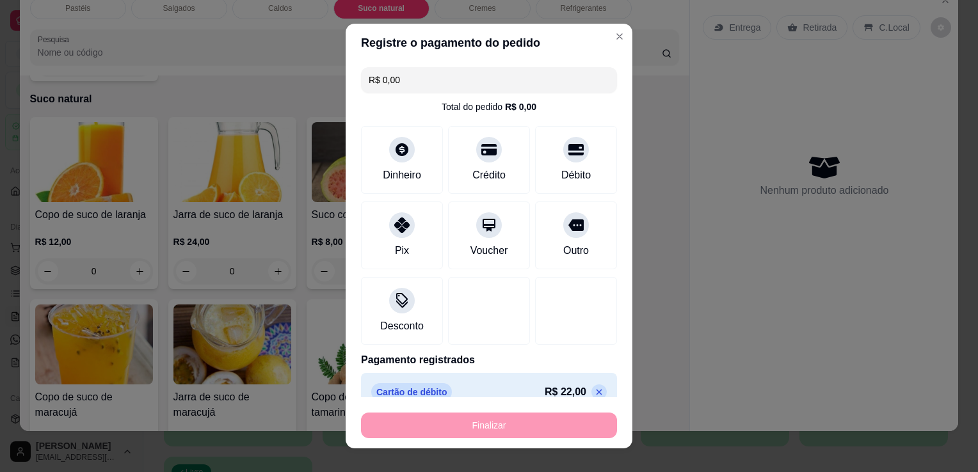
type input "-R$ 22,00"
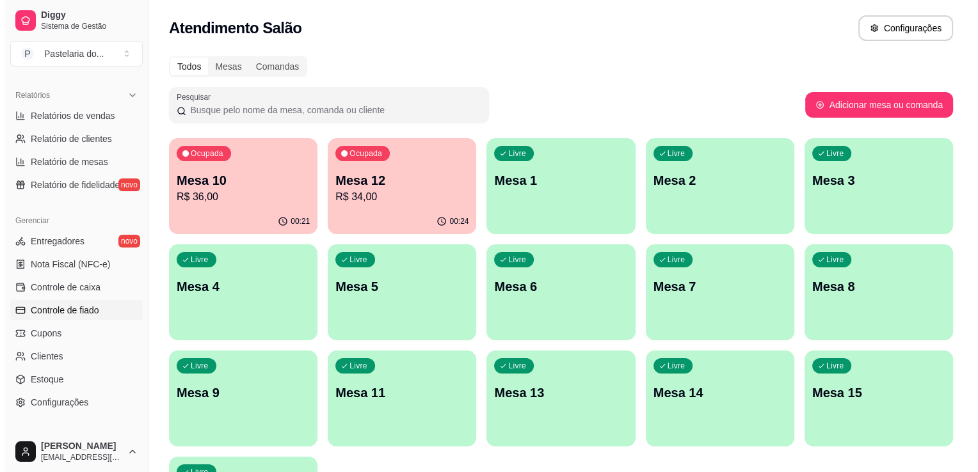
scroll to position [384, 0]
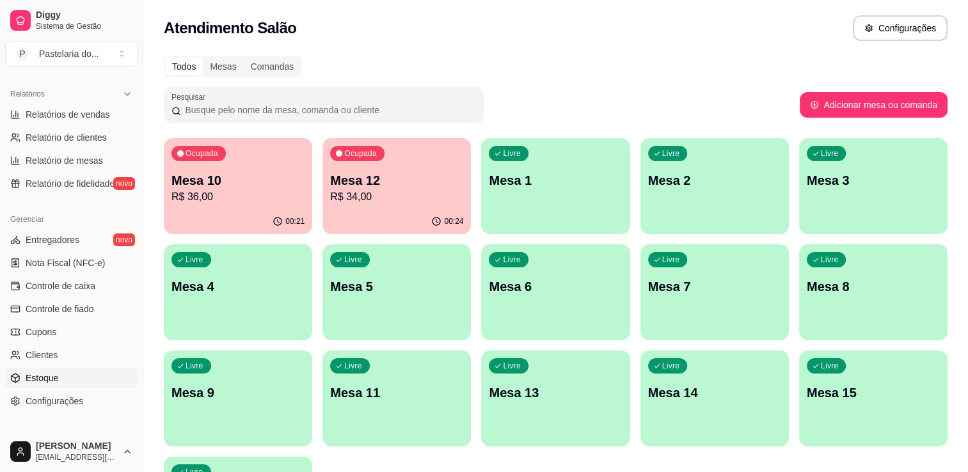
click at [49, 374] on span "Estoque" at bounding box center [42, 378] width 33 height 13
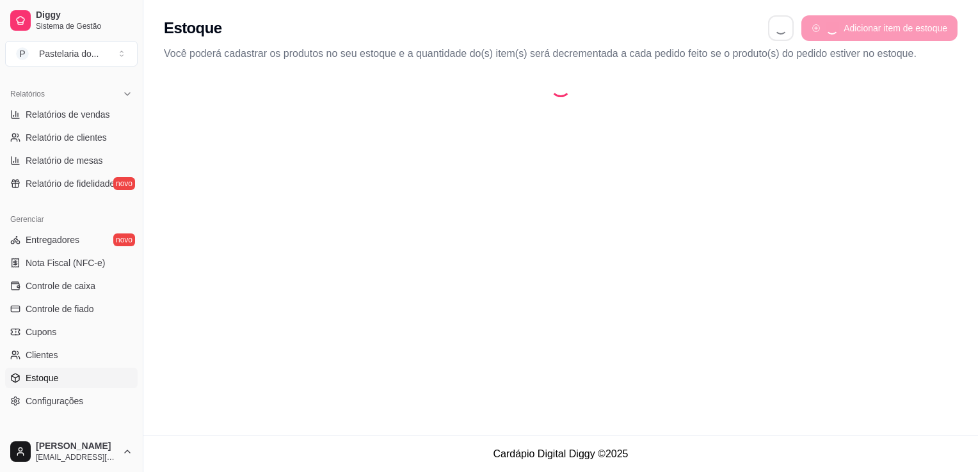
select select "QUANTITY_ORDER"
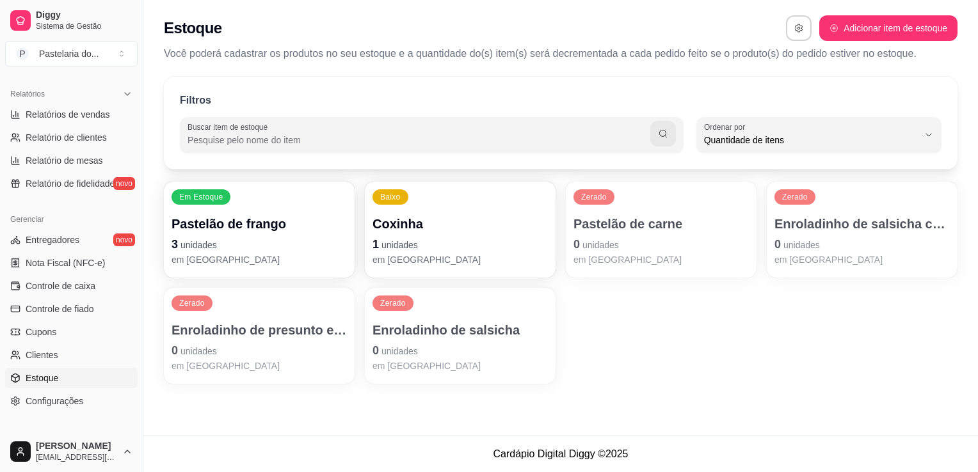
scroll to position [12, 0]
click at [458, 224] on p "Coxinha" at bounding box center [460, 224] width 175 height 18
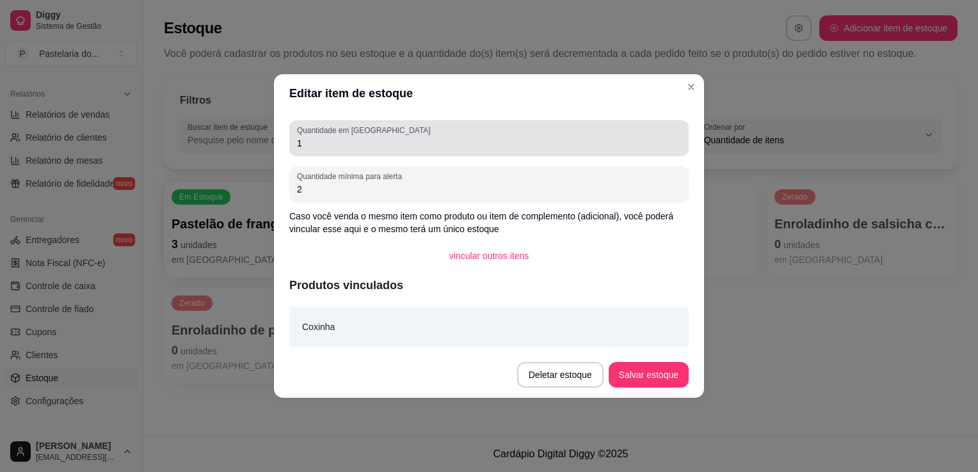
click at [394, 146] on input "1" at bounding box center [489, 143] width 384 height 13
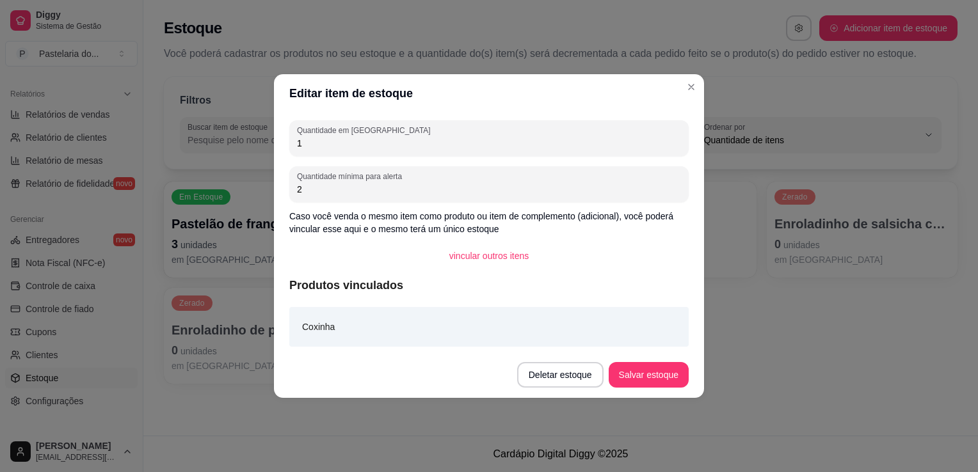
click at [394, 145] on input "1" at bounding box center [489, 143] width 384 height 13
type input "4"
click at [650, 367] on button "Salvar estoque" at bounding box center [649, 375] width 80 height 26
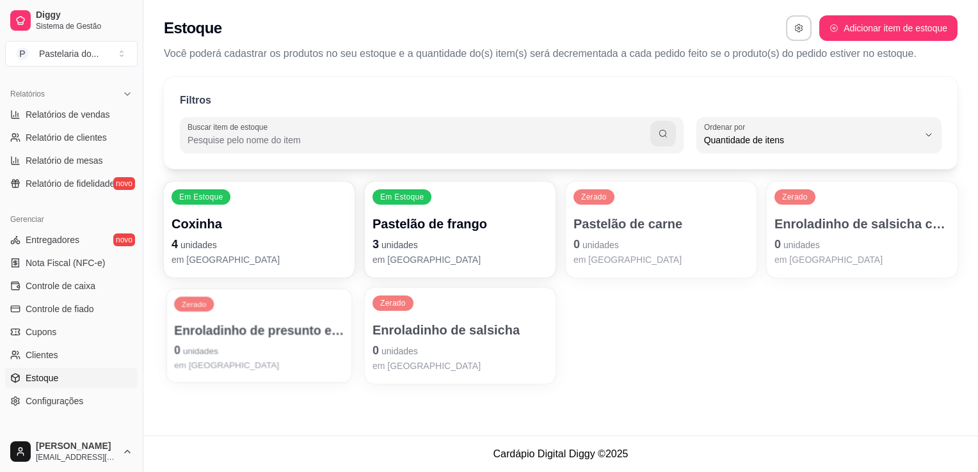
click at [289, 346] on p "0 unidades" at bounding box center [259, 350] width 170 height 17
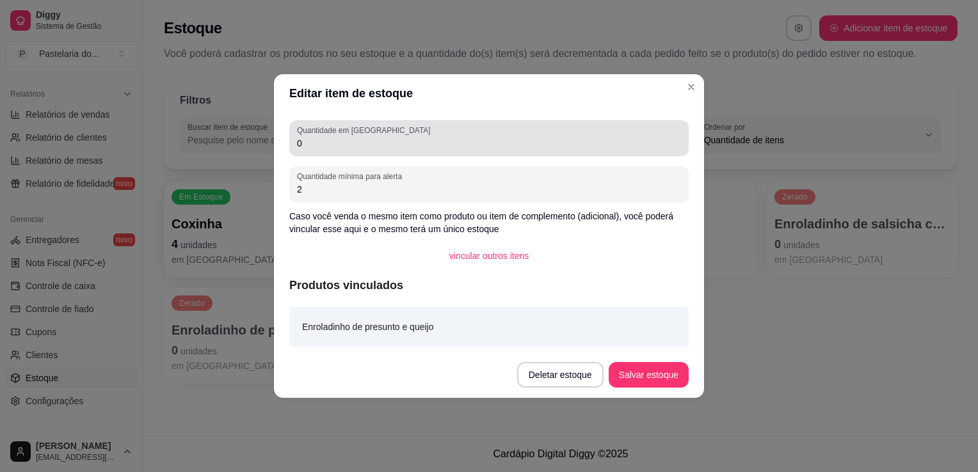
click at [476, 152] on div "Quantidade em estoque 0" at bounding box center [488, 138] width 399 height 36
click at [476, 150] on div "Quantidade em estoque 0" at bounding box center [488, 138] width 399 height 36
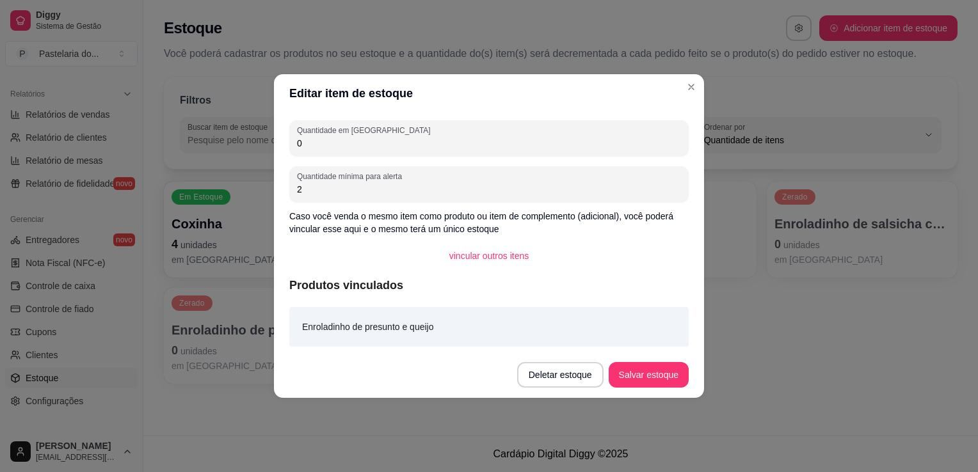
click at [477, 150] on input "0" at bounding box center [489, 143] width 384 height 13
type input "4"
click at [627, 378] on button "Salvar estoque" at bounding box center [649, 375] width 80 height 26
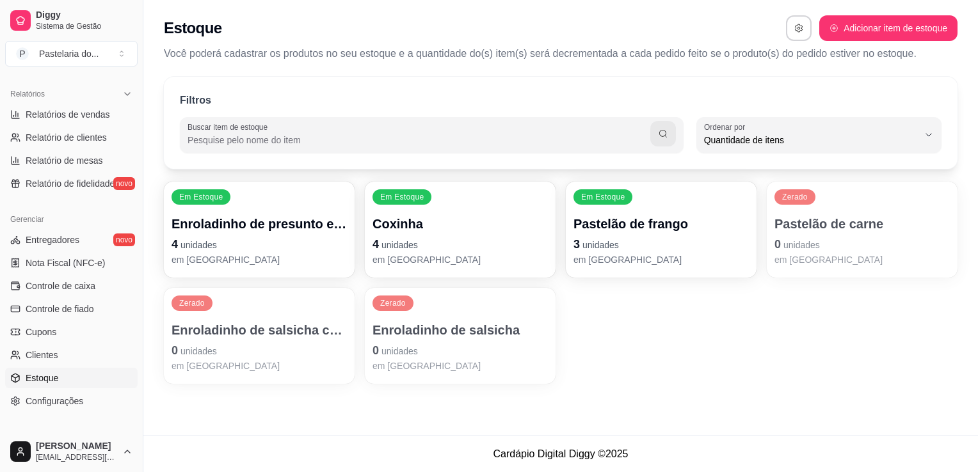
click at [809, 217] on p "Pastelão de carne" at bounding box center [861, 224] width 175 height 18
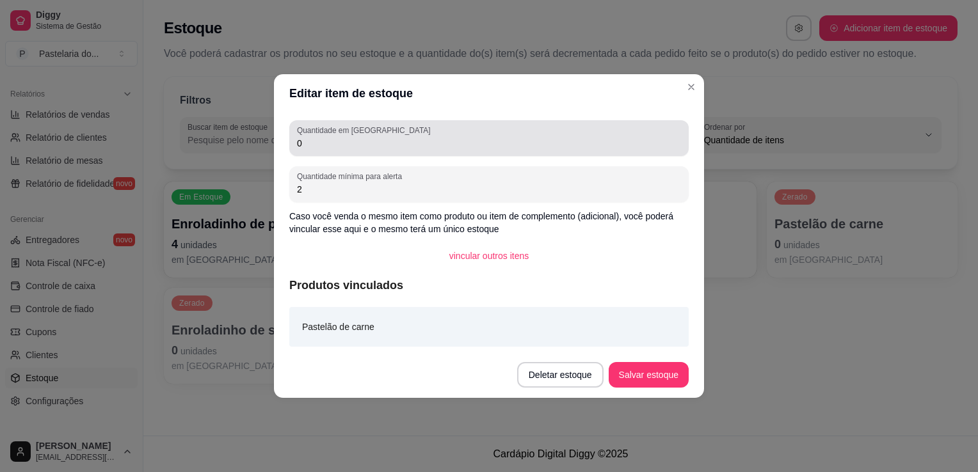
click at [421, 140] on input "0" at bounding box center [489, 143] width 384 height 13
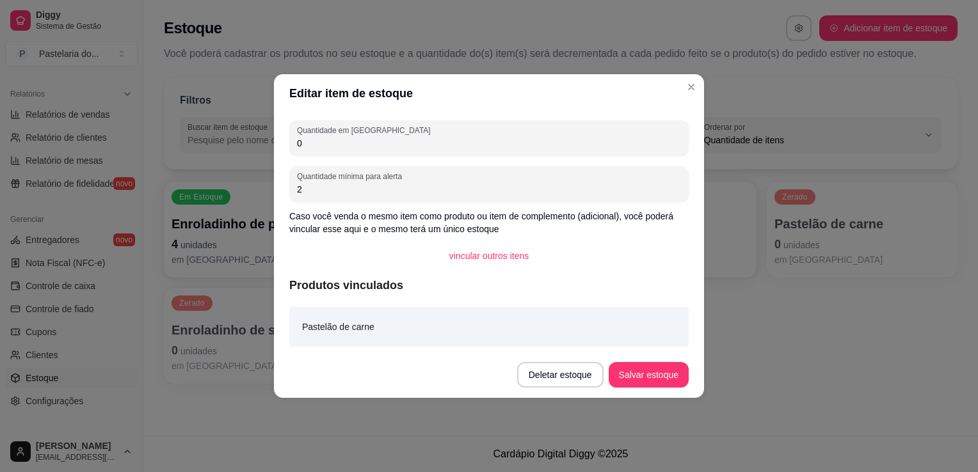
click at [421, 140] on input "0" at bounding box center [489, 143] width 384 height 13
type input "2"
click at [662, 386] on button "Salvar estoque" at bounding box center [648, 375] width 78 height 25
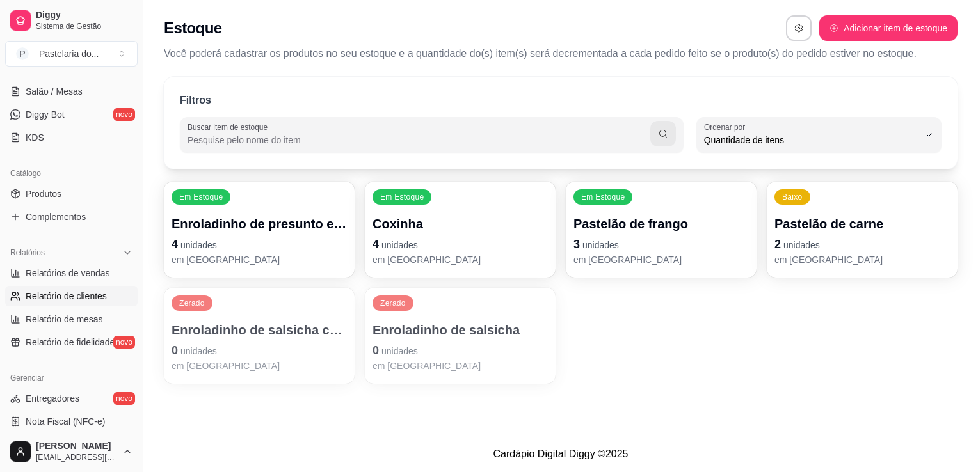
scroll to position [128, 0]
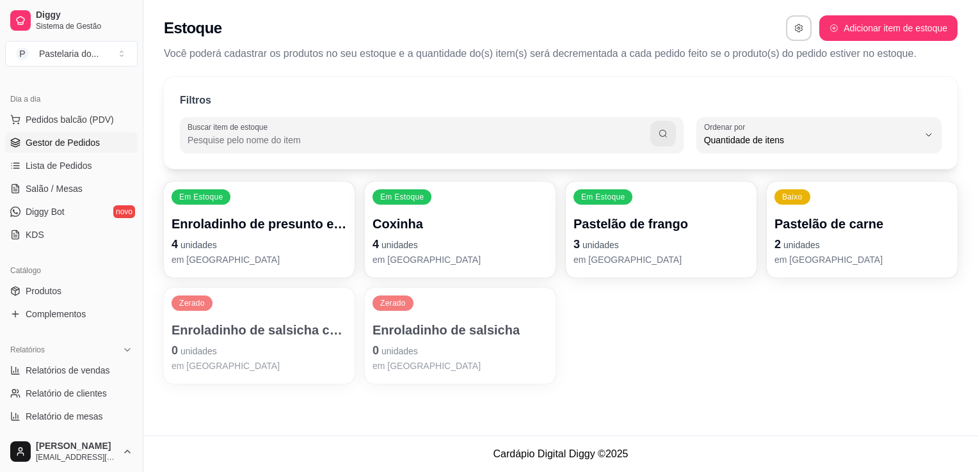
click at [92, 150] on link "Gestor de Pedidos" at bounding box center [71, 142] width 132 height 20
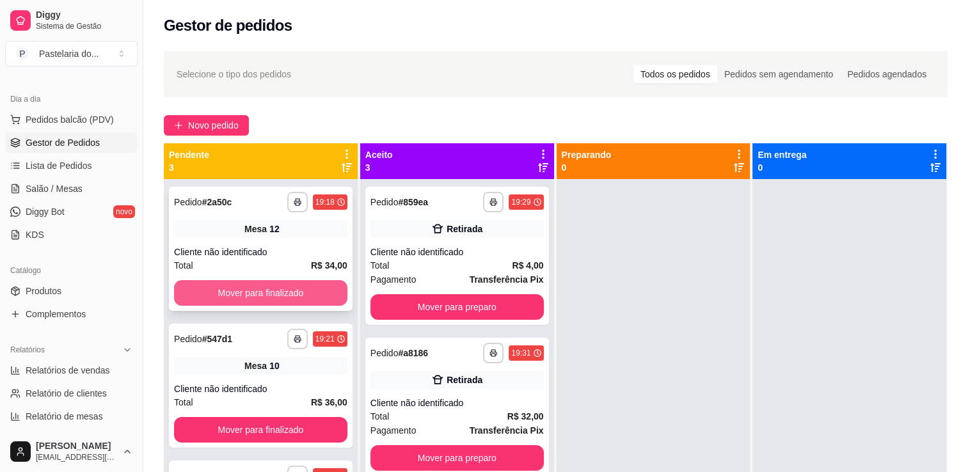
click at [276, 287] on button "Mover para finalizado" at bounding box center [260, 293] width 173 height 26
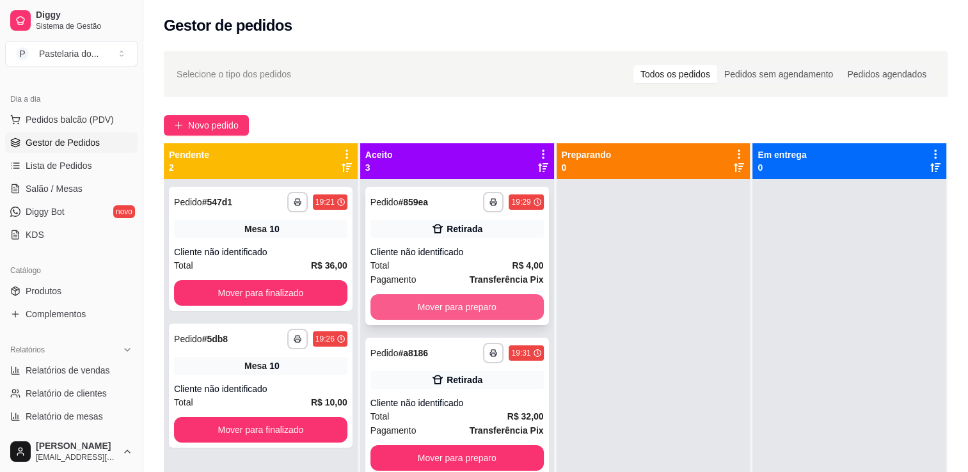
click at [387, 296] on button "Mover para preparo" at bounding box center [457, 307] width 173 height 26
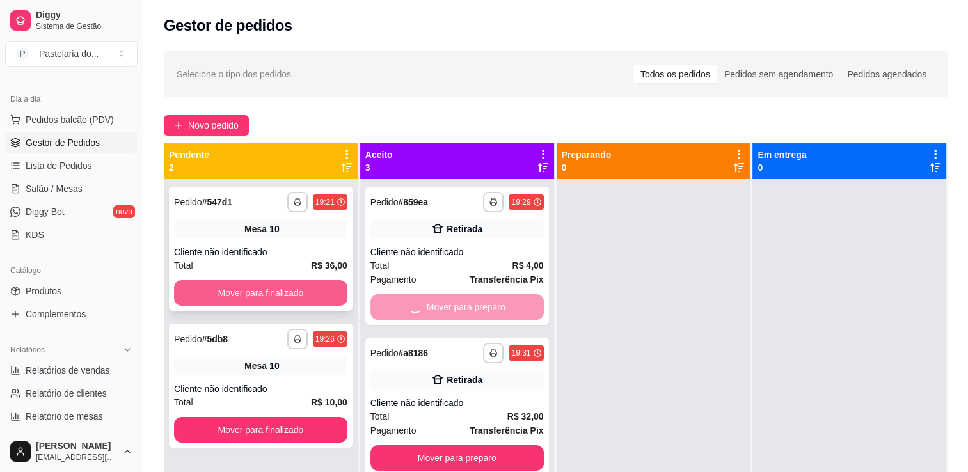
click at [310, 290] on button "Mover para finalizado" at bounding box center [260, 293] width 173 height 26
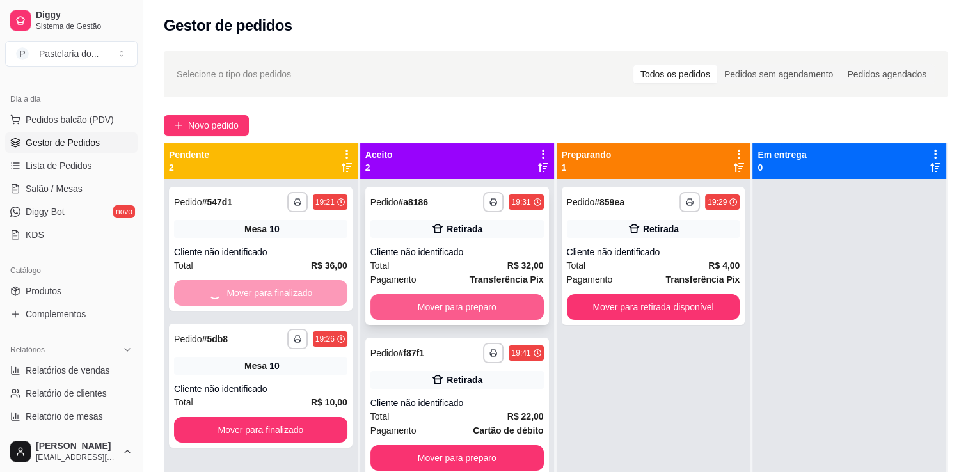
click at [407, 304] on button "Mover para preparo" at bounding box center [457, 307] width 173 height 26
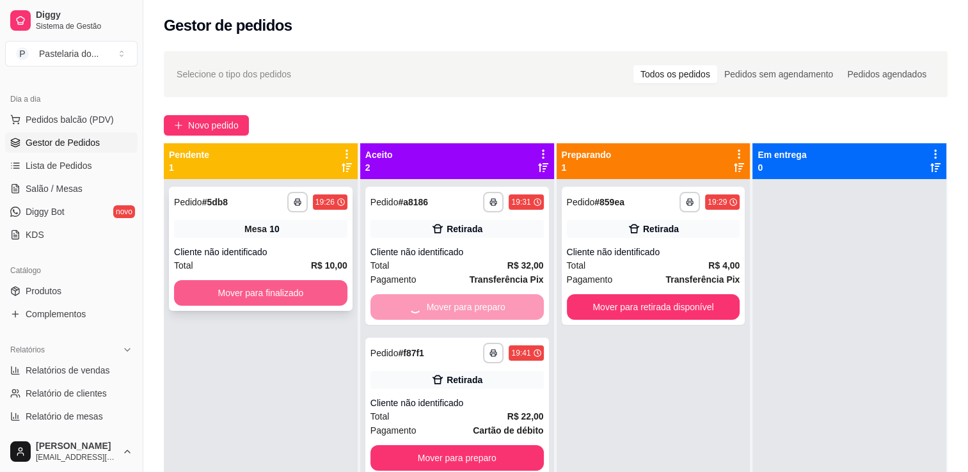
click at [335, 294] on button "Mover para finalizado" at bounding box center [260, 293] width 173 height 26
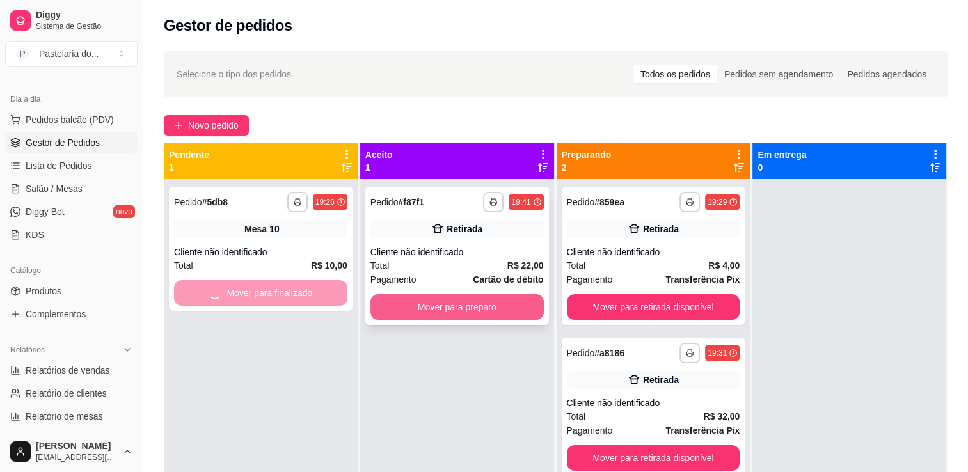
click at [430, 302] on button "Mover para preparo" at bounding box center [457, 307] width 173 height 26
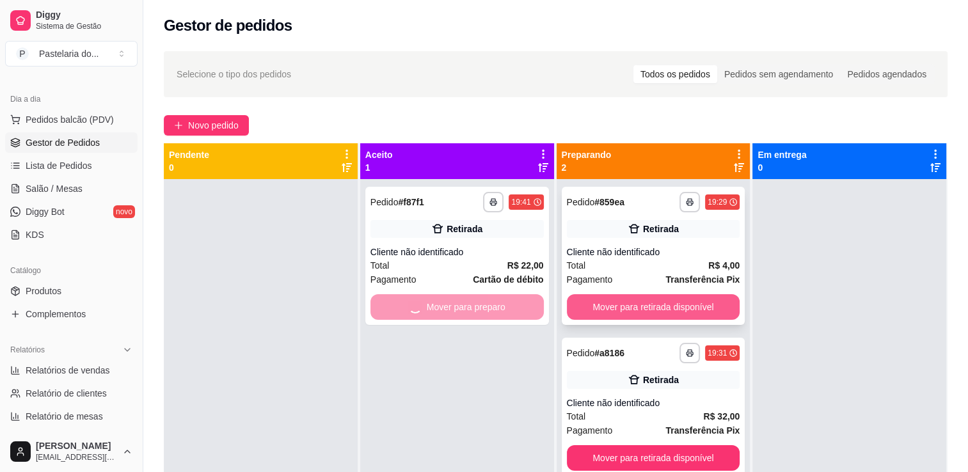
click at [658, 301] on button "Mover para retirada disponível" at bounding box center [653, 307] width 173 height 26
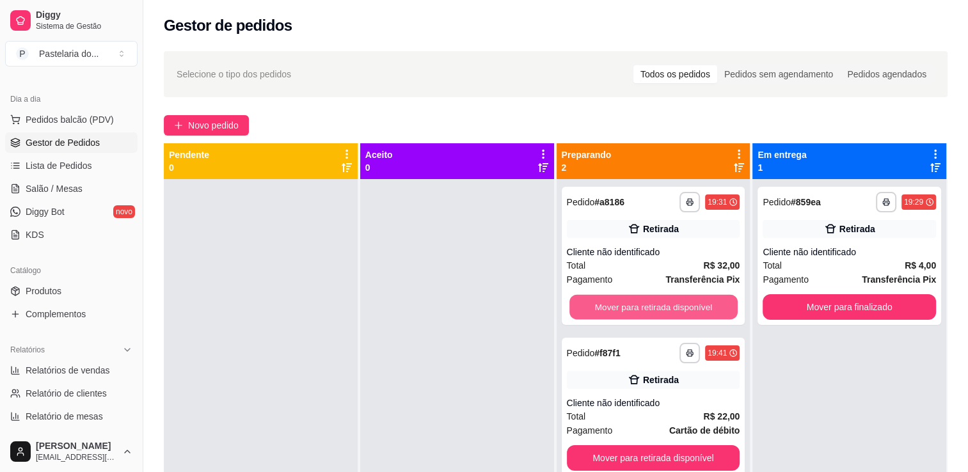
click at [658, 303] on button "Mover para retirada disponível" at bounding box center [654, 307] width 168 height 25
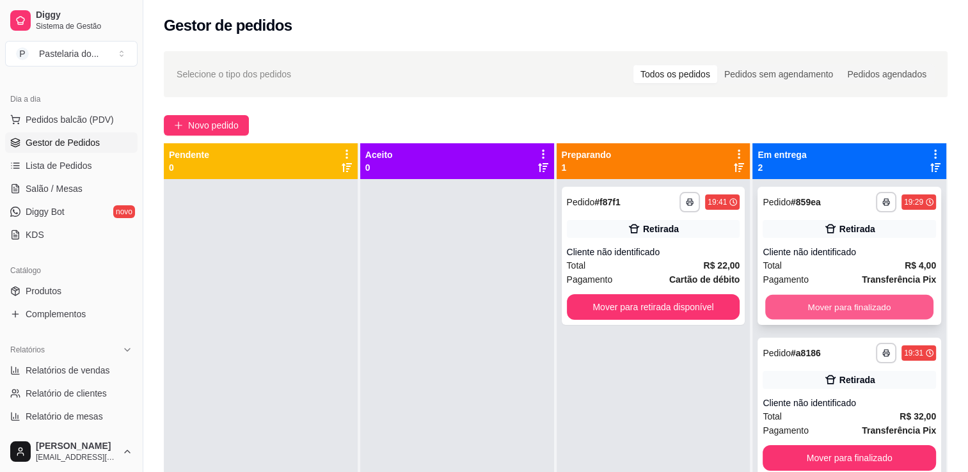
click at [771, 302] on button "Mover para finalizado" at bounding box center [850, 307] width 168 height 25
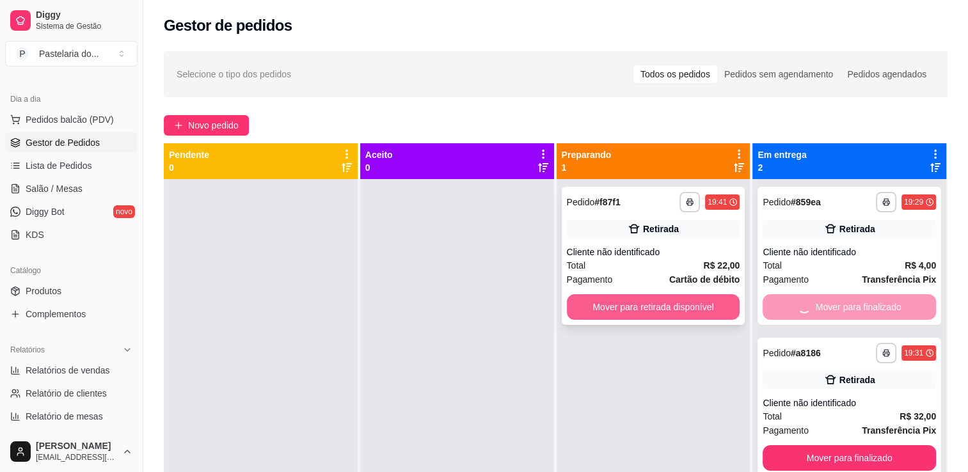
click at [680, 311] on button "Mover para retirada disponível" at bounding box center [653, 307] width 173 height 26
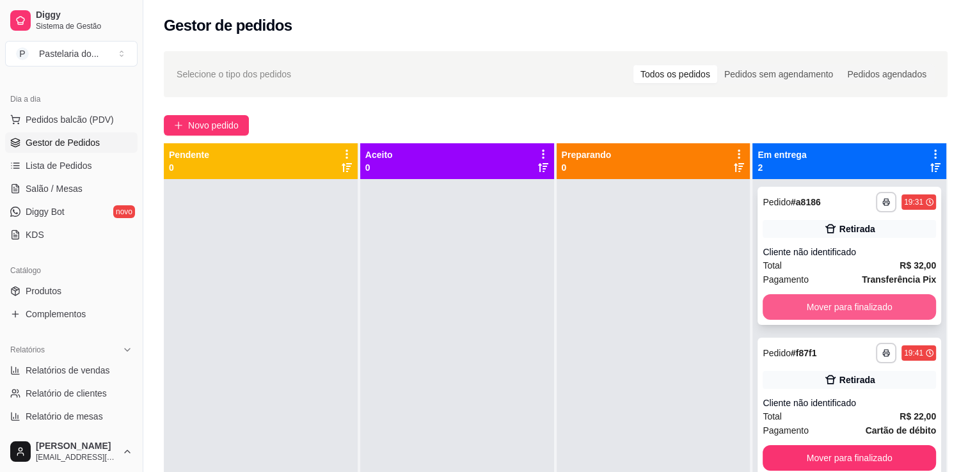
click at [798, 311] on button "Mover para finalizado" at bounding box center [849, 307] width 173 height 26
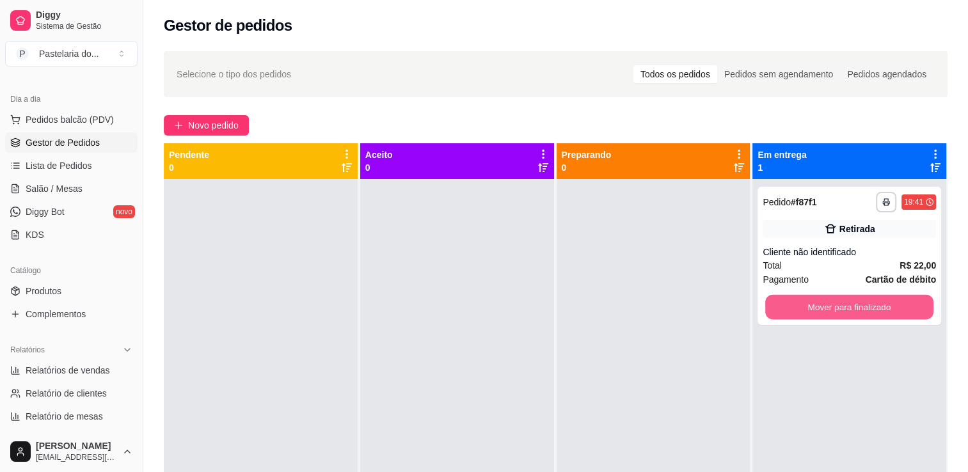
click at [798, 311] on button "Mover para finalizado" at bounding box center [850, 307] width 168 height 25
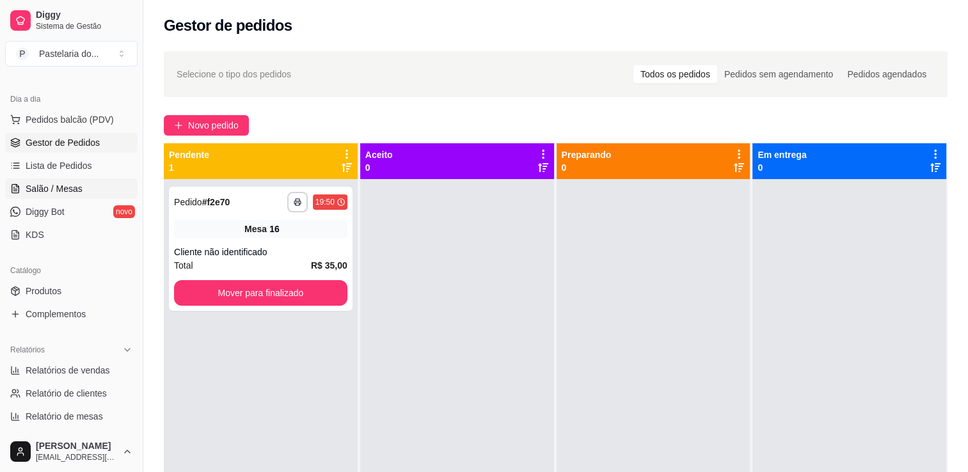
click at [72, 186] on span "Salão / Mesas" at bounding box center [54, 188] width 57 height 13
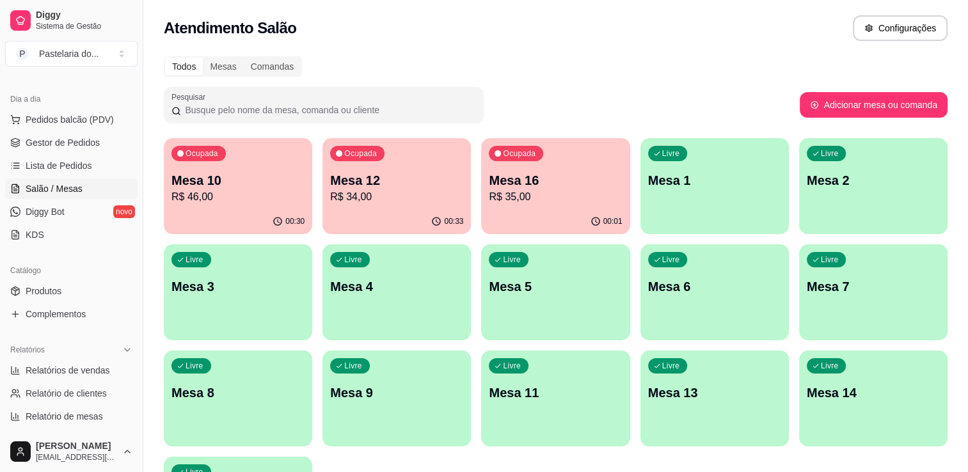
click at [412, 221] on div "00:33" at bounding box center [397, 221] width 148 height 25
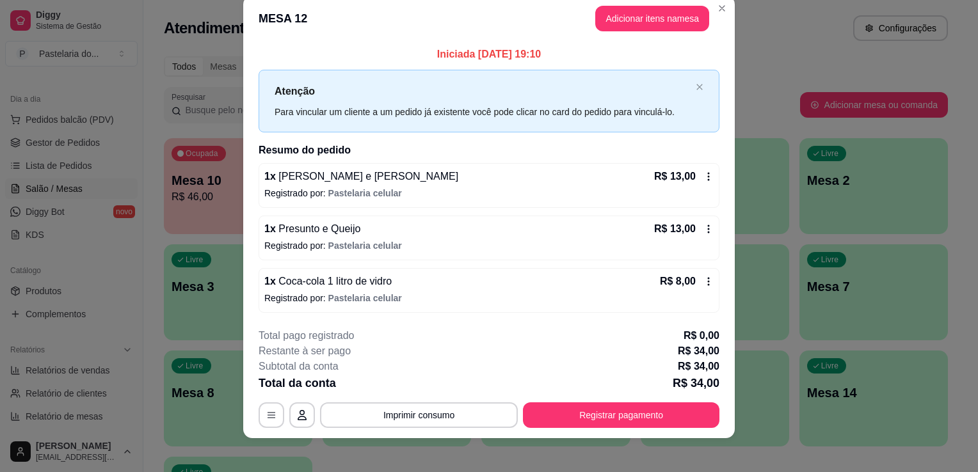
scroll to position [25, 0]
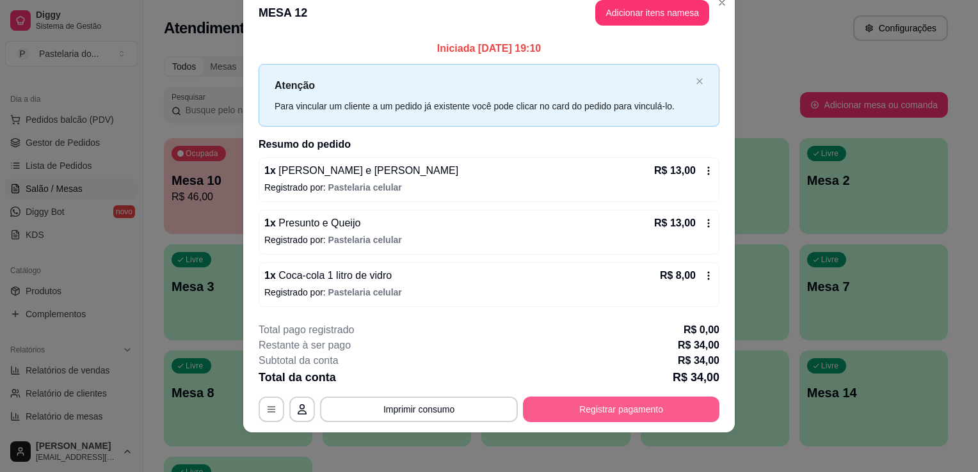
click at [703, 407] on button "Registrar pagamento" at bounding box center [621, 410] width 197 height 26
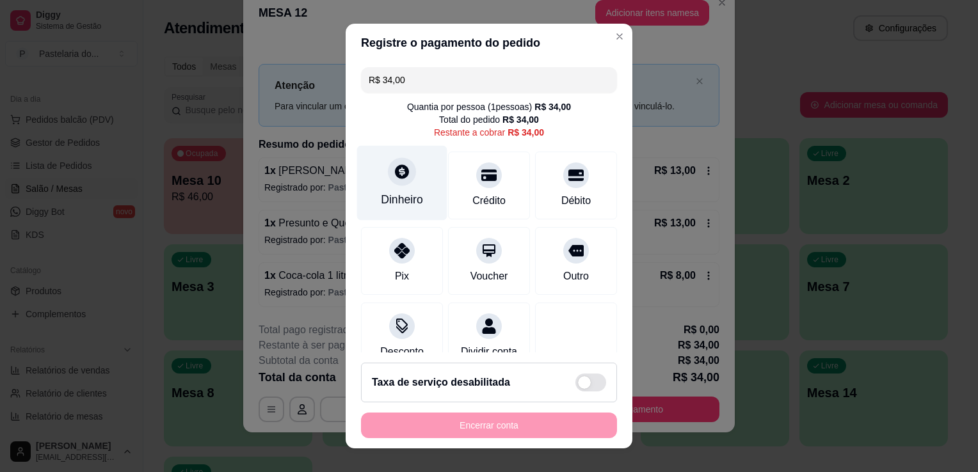
click at [371, 188] on div "Dinheiro" at bounding box center [402, 183] width 90 height 75
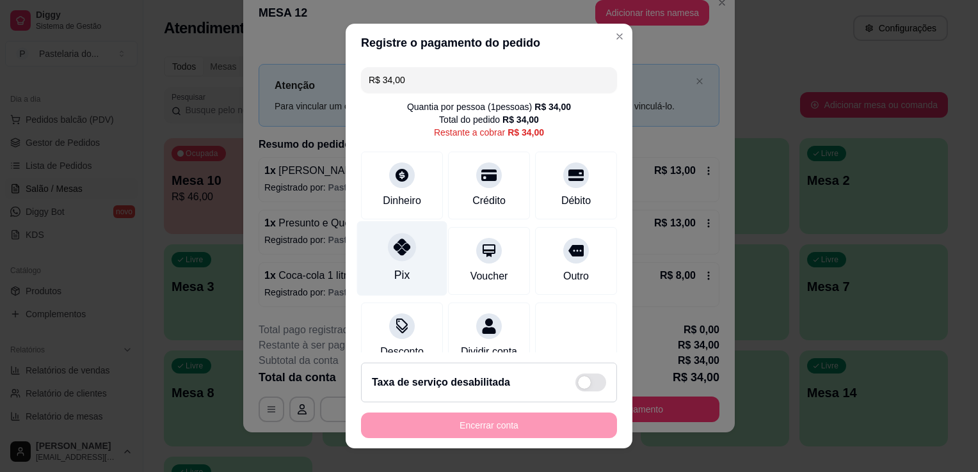
click at [397, 257] on div at bounding box center [402, 247] width 28 height 28
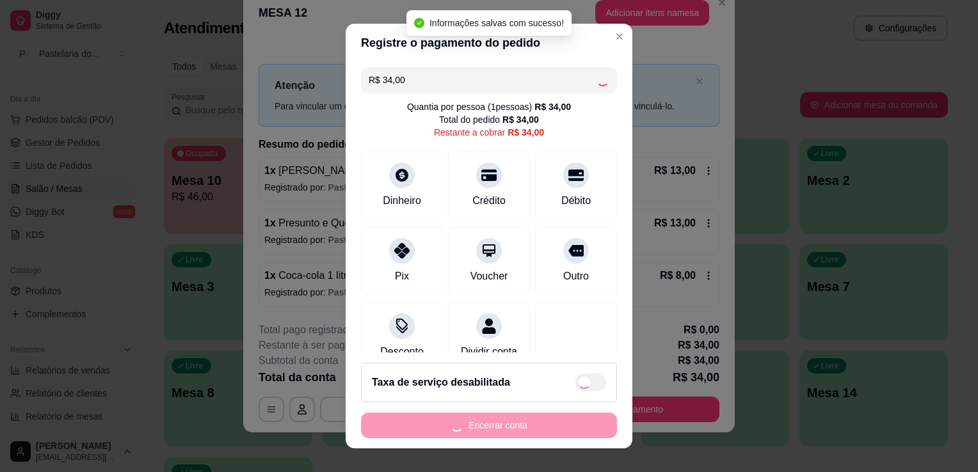
type input "R$ 0,00"
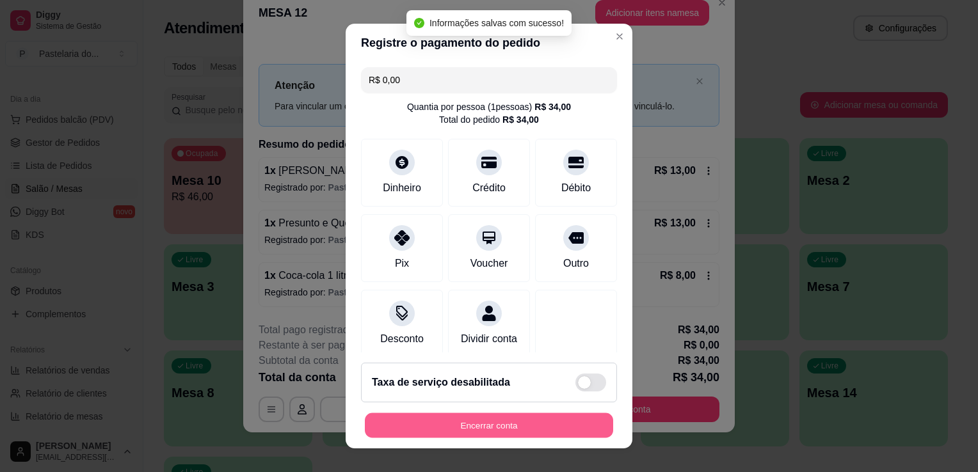
click at [541, 423] on button "Encerrar conta" at bounding box center [489, 425] width 248 height 25
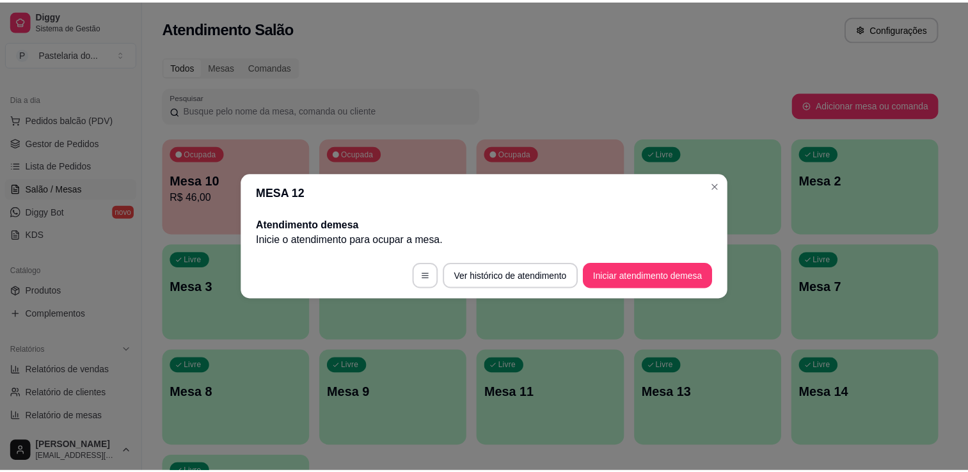
scroll to position [0, 0]
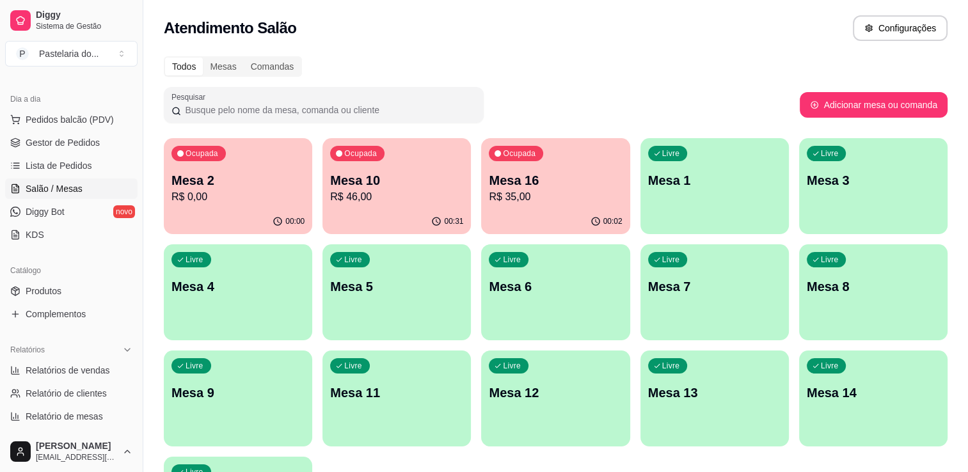
click at [271, 216] on div "00:00" at bounding box center [238, 221] width 148 height 25
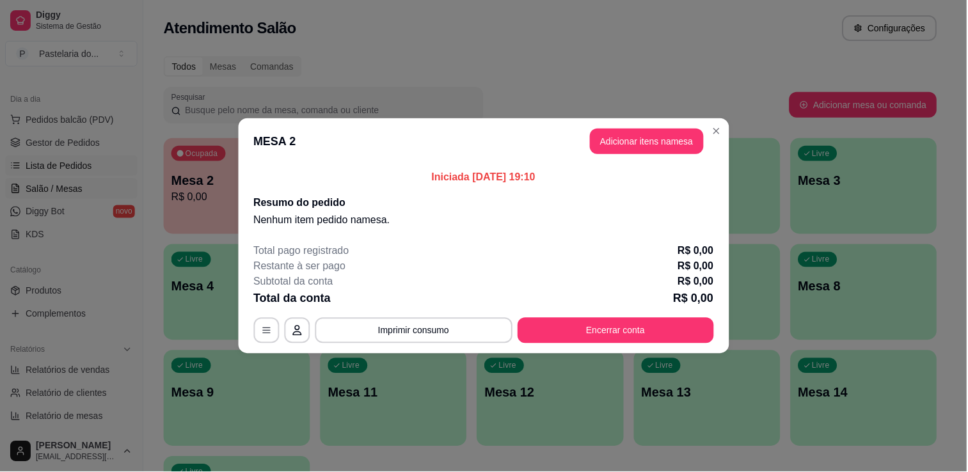
click at [116, 169] on link "Lista de Pedidos" at bounding box center [71, 166] width 132 height 20
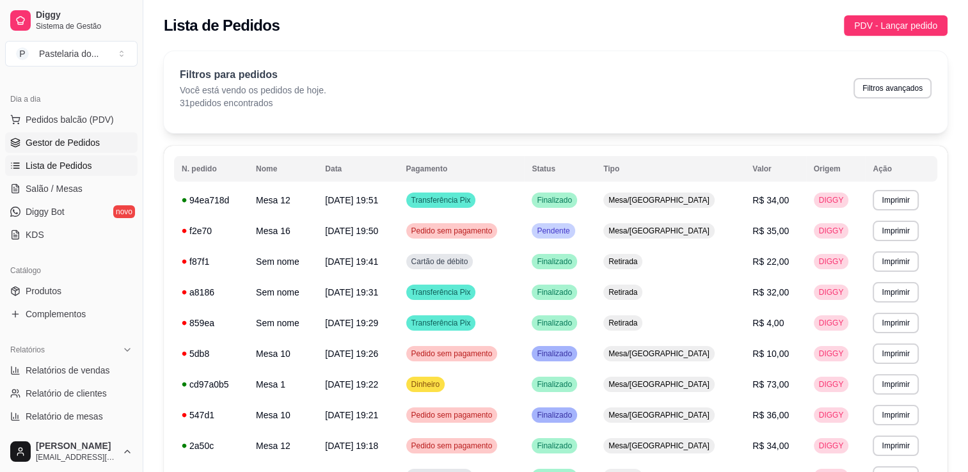
click at [60, 149] on link "Gestor de Pedidos" at bounding box center [71, 142] width 132 height 20
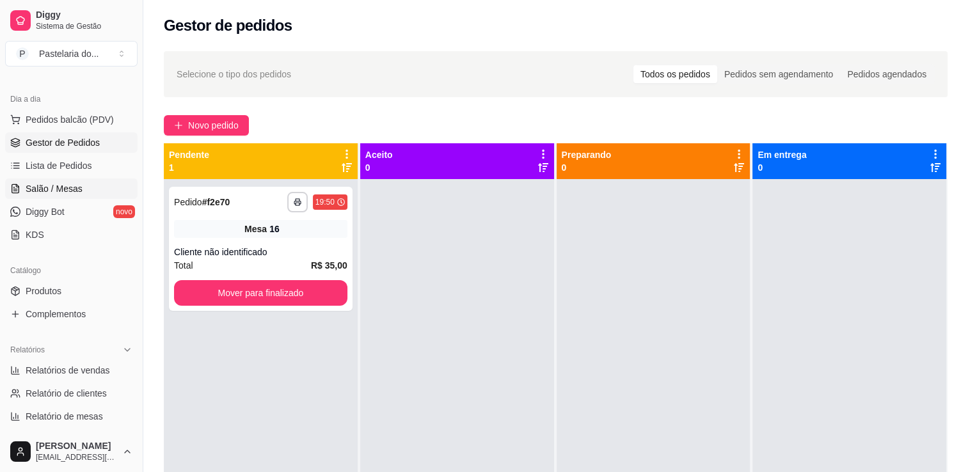
click at [82, 196] on link "Salão / Mesas" at bounding box center [71, 189] width 132 height 20
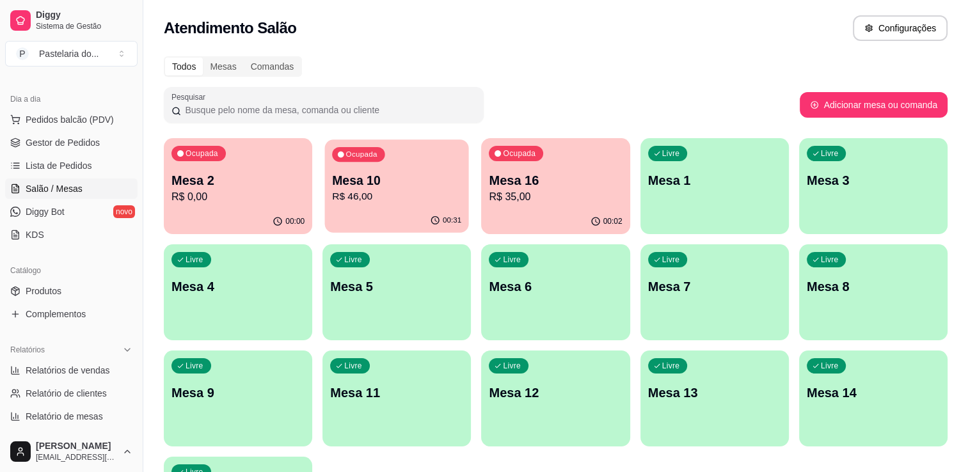
click at [396, 167] on div "Ocupada Mesa 10 R$ 46,00" at bounding box center [397, 174] width 144 height 69
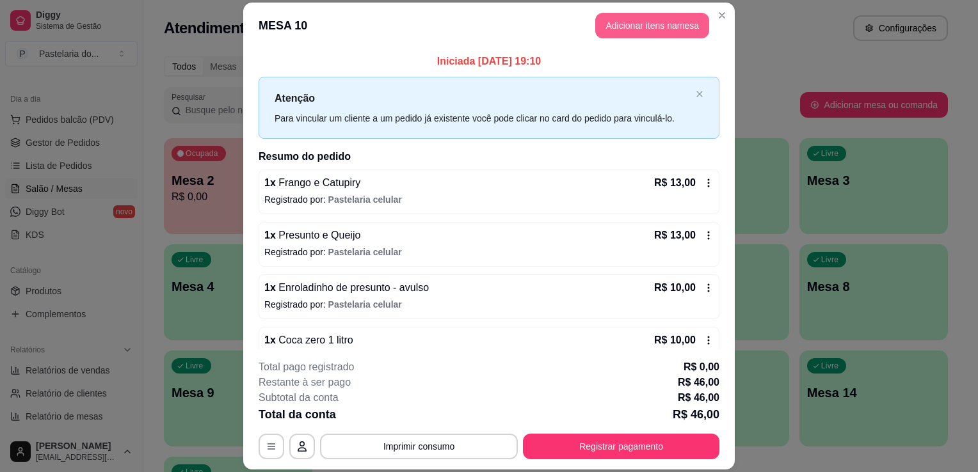
click at [646, 22] on button "Adicionar itens na mesa" at bounding box center [652, 26] width 114 height 26
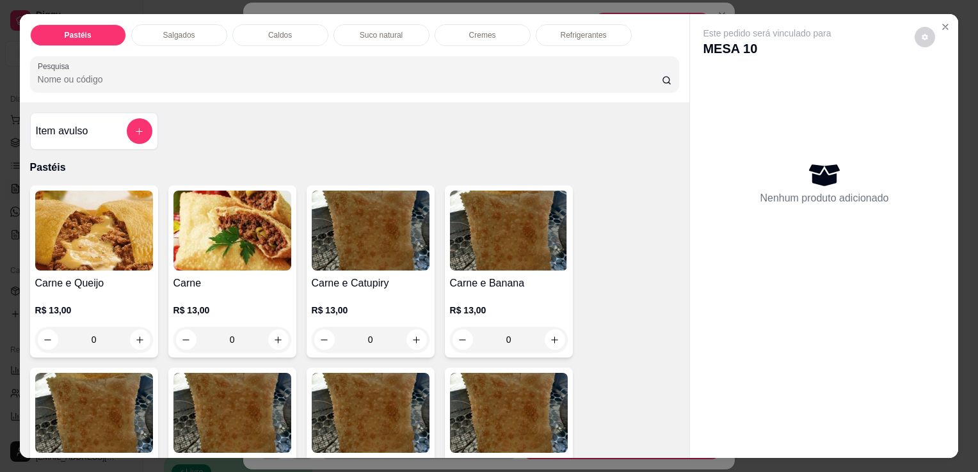
click at [216, 24] on div "Salgados" at bounding box center [179, 35] width 96 height 22
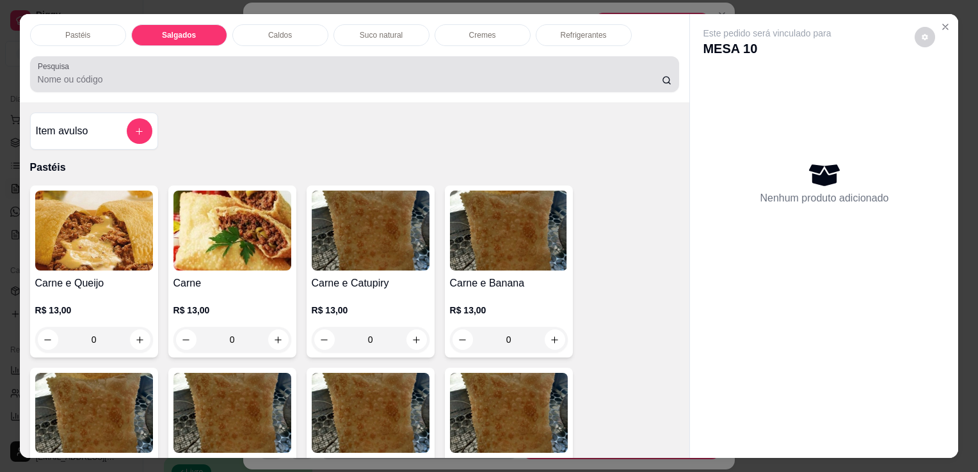
scroll to position [31, 0]
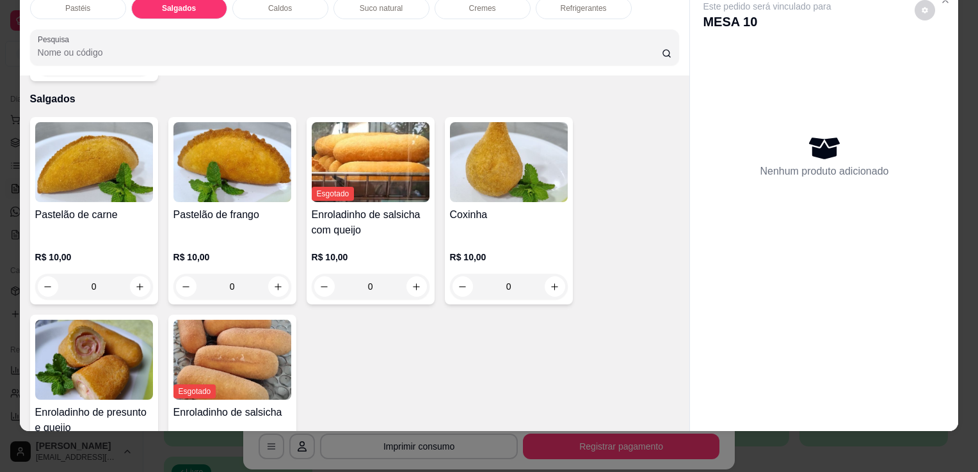
click at [200, 180] on div "Pastelão de frango R$ 10,00 0" at bounding box center [232, 211] width 128 height 188
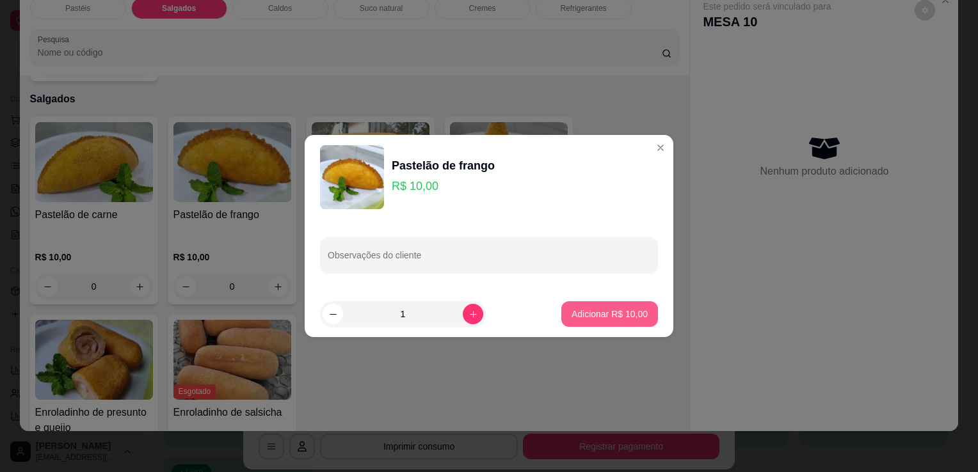
click at [614, 310] on p "Adicionar R$ 10,00" at bounding box center [610, 314] width 76 height 13
type input "1"
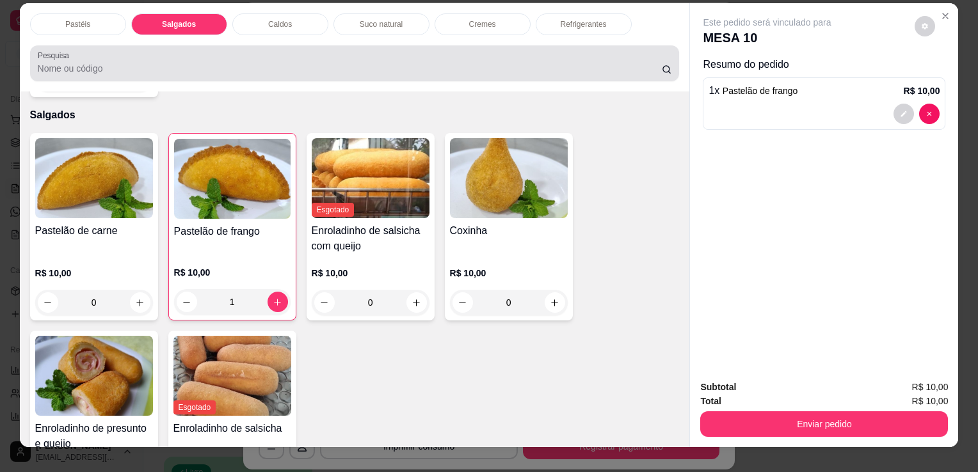
scroll to position [0, 0]
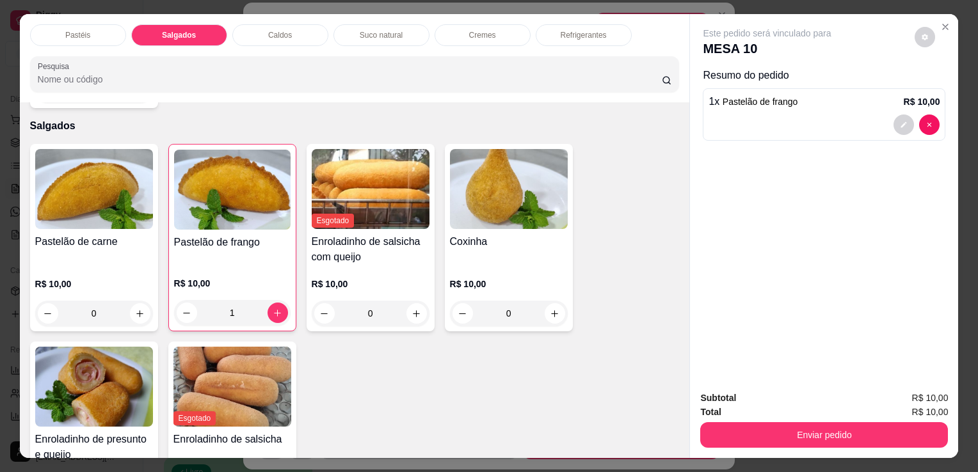
click at [565, 30] on p "Refrigerantes" at bounding box center [584, 35] width 46 height 10
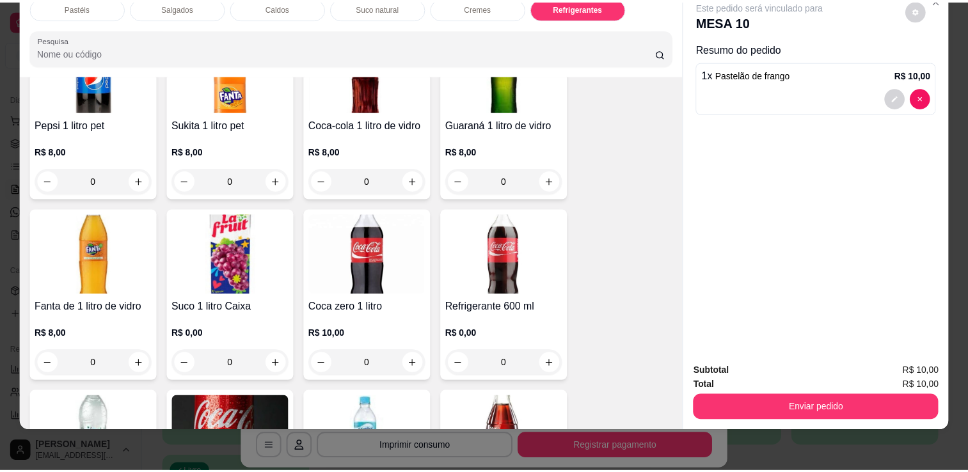
scroll to position [3796, 0]
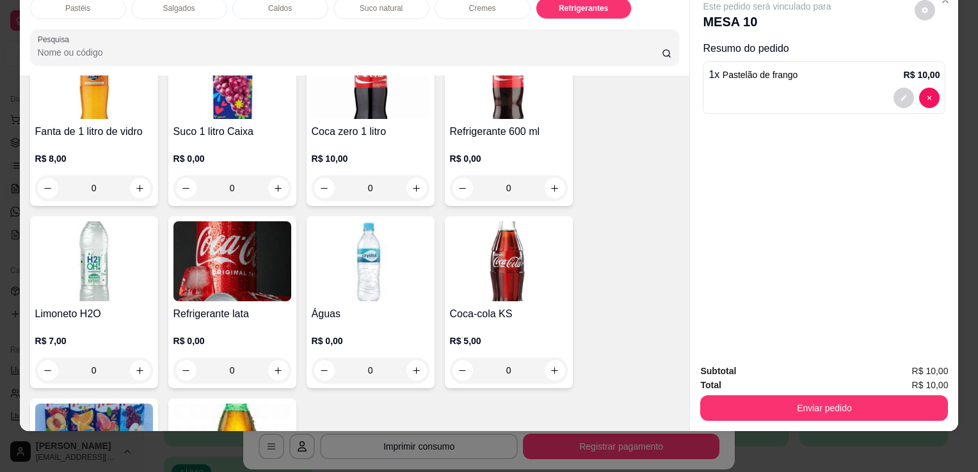
click at [223, 221] on img at bounding box center [232, 261] width 118 height 80
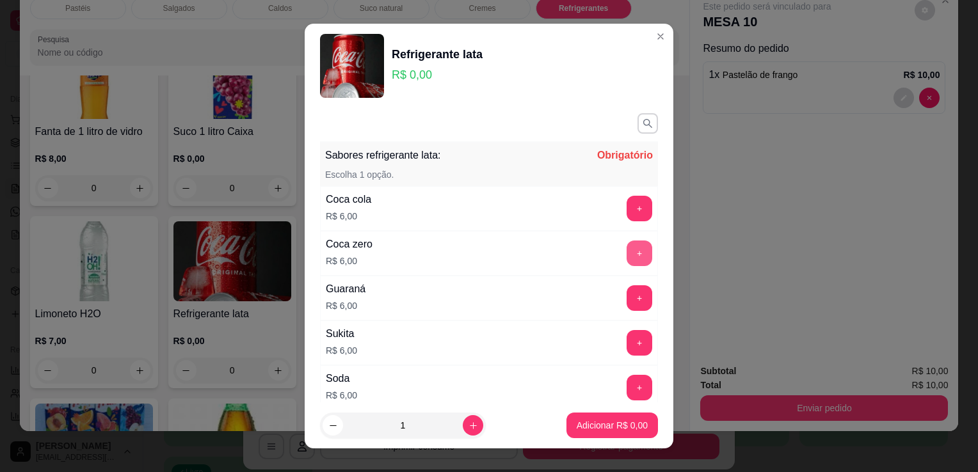
click at [627, 250] on button "+" at bounding box center [640, 254] width 26 height 26
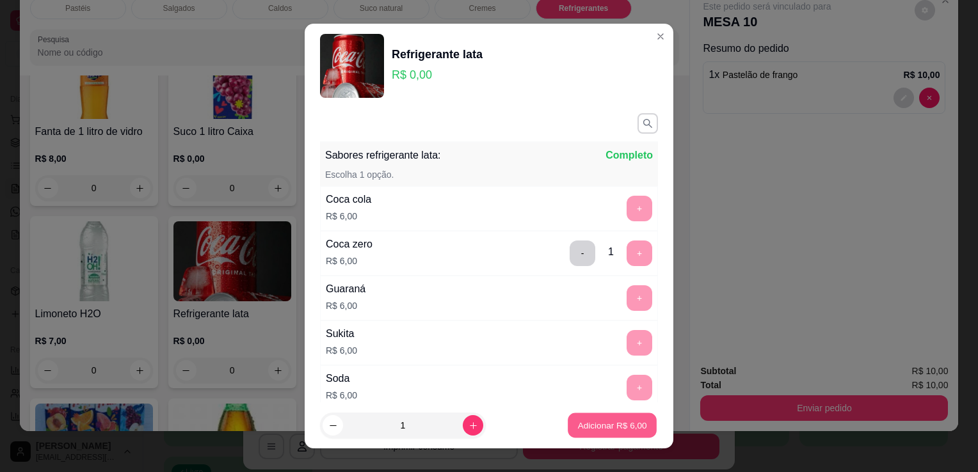
click at [621, 429] on p "Adicionar R$ 6,00" at bounding box center [611, 425] width 69 height 12
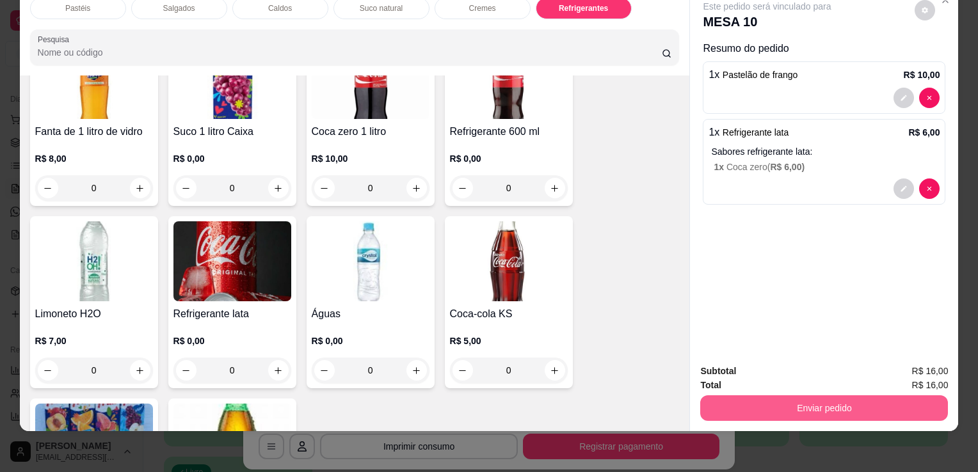
click at [755, 403] on button "Enviar pedido" at bounding box center [824, 409] width 248 height 26
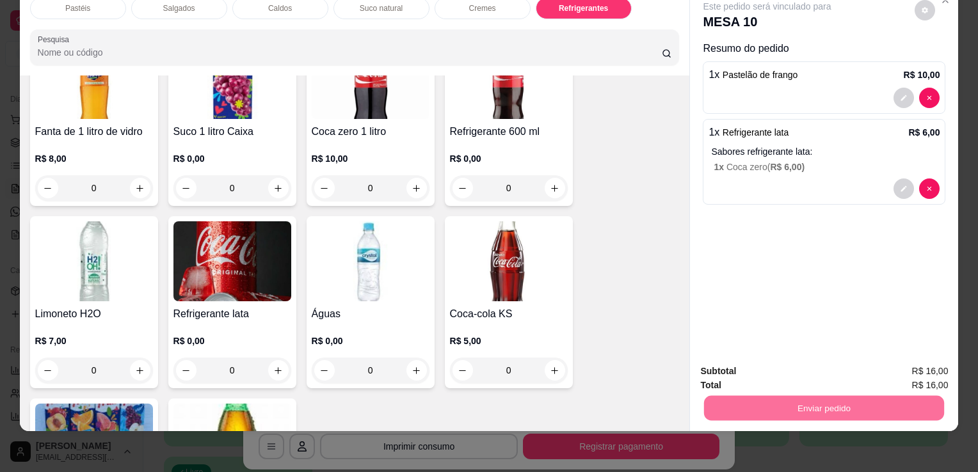
click at [937, 365] on button "Enviar pedido" at bounding box center [915, 367] width 72 height 24
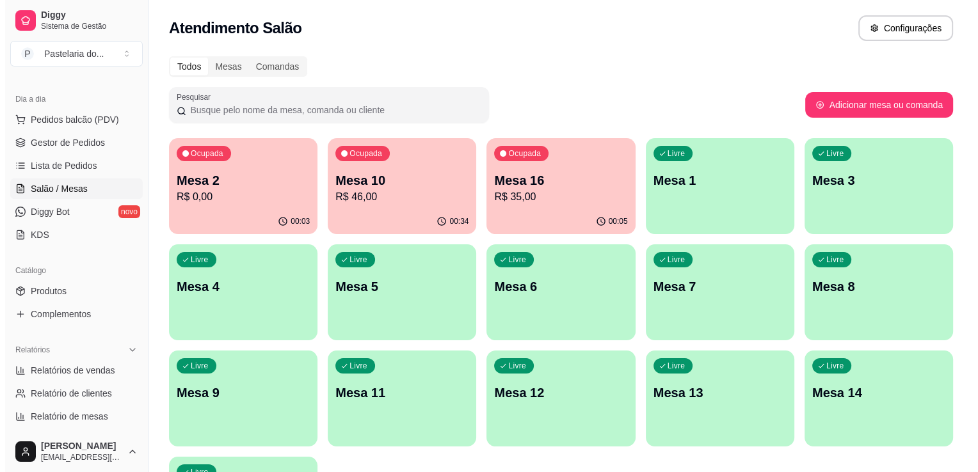
scroll to position [128, 0]
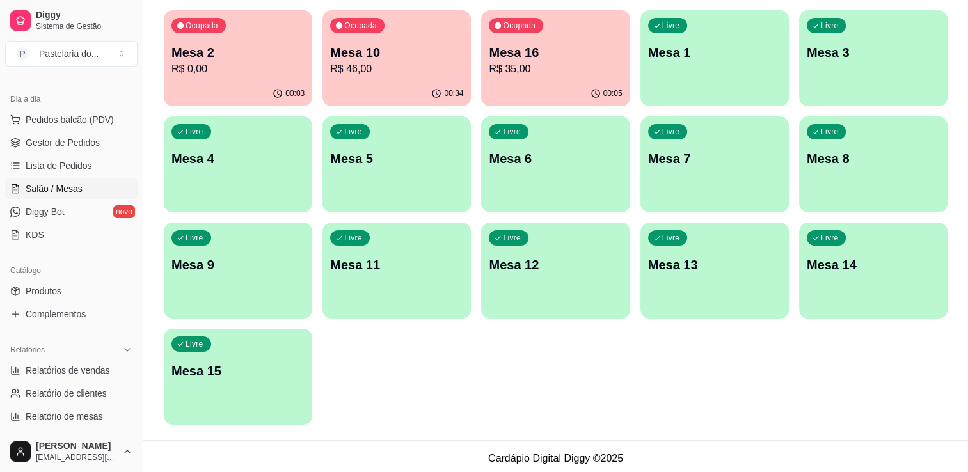
click at [580, 262] on p "Mesa 12" at bounding box center [555, 265] width 133 height 18
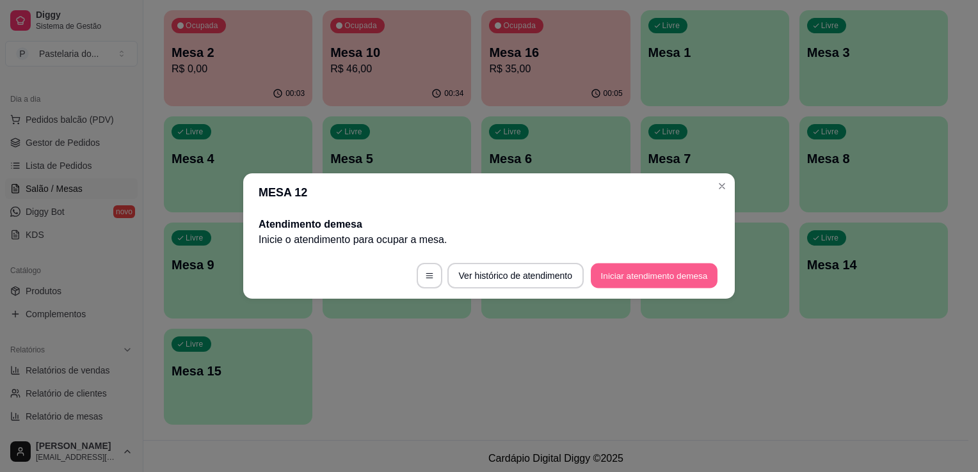
click at [625, 279] on button "Iniciar atendimento de mesa" at bounding box center [654, 276] width 127 height 25
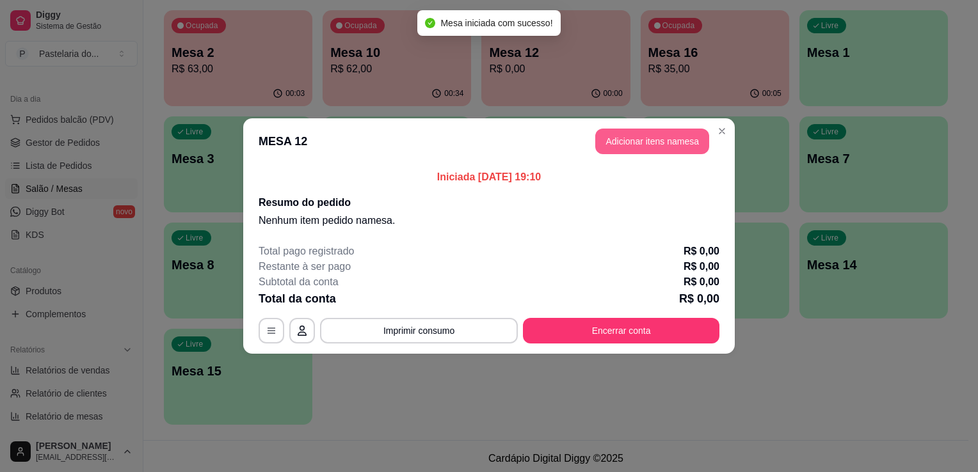
click at [642, 144] on button "Adicionar itens na mesa" at bounding box center [652, 142] width 114 height 26
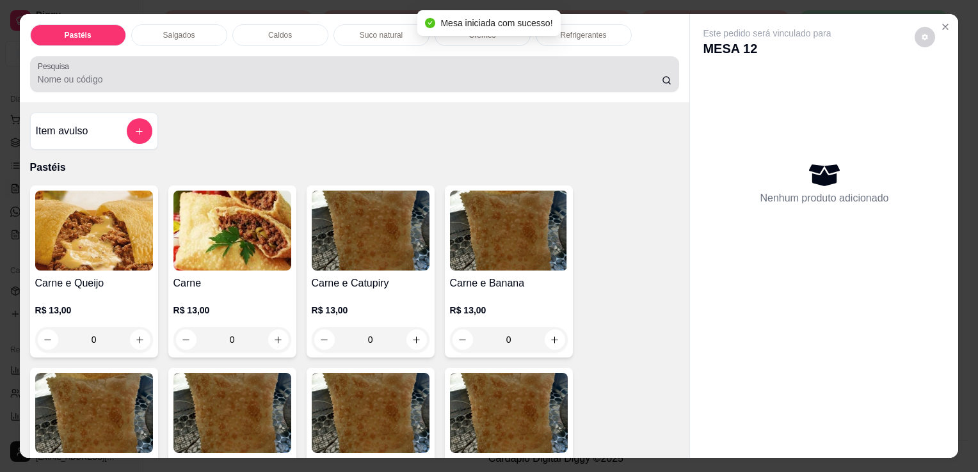
click at [214, 35] on div "Salgados" at bounding box center [179, 35] width 96 height 22
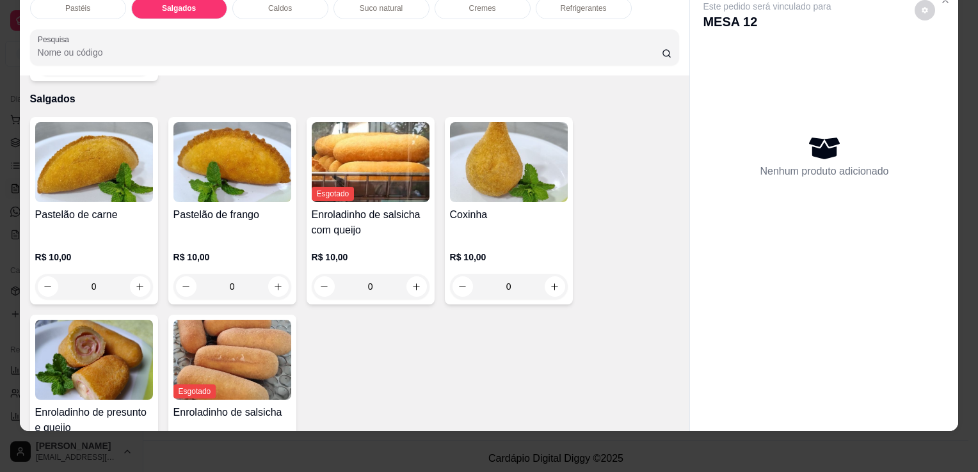
click at [65, 347] on img at bounding box center [94, 360] width 118 height 80
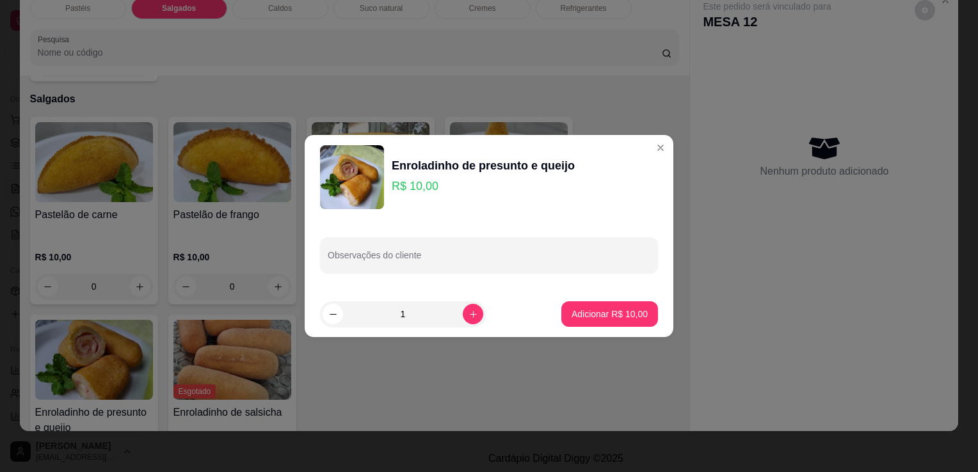
click at [552, 314] on footer "1 Adicionar R$ 10,00" at bounding box center [489, 314] width 369 height 46
click at [573, 314] on p "Adicionar R$ 10,00" at bounding box center [610, 314] width 76 height 13
type input "1"
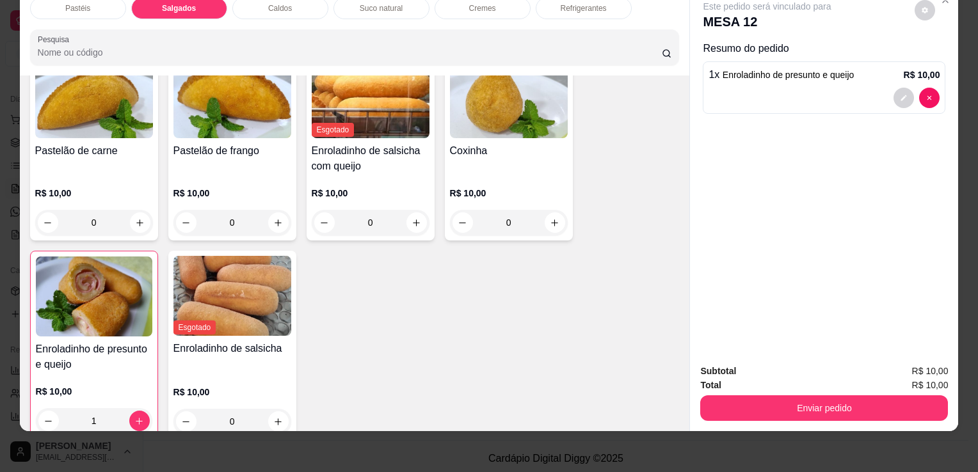
scroll to position [1295, 0]
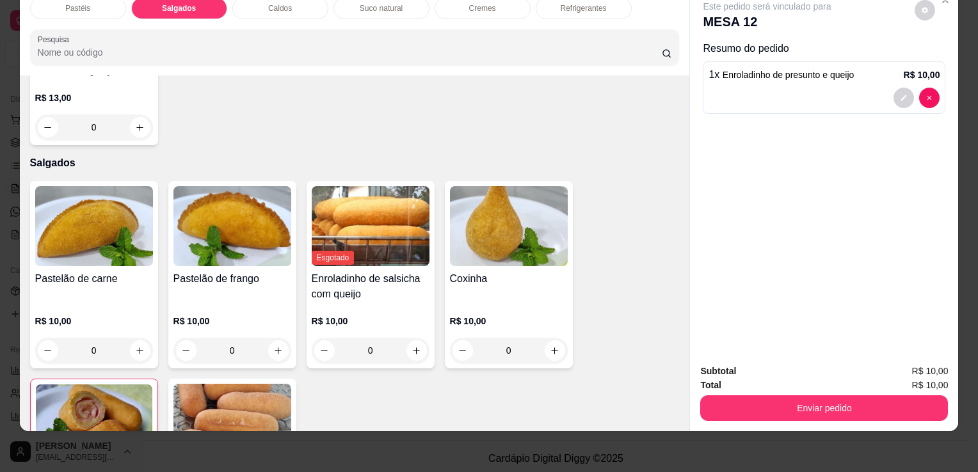
click at [229, 271] on h4 "Pastelão de frango" at bounding box center [232, 278] width 118 height 15
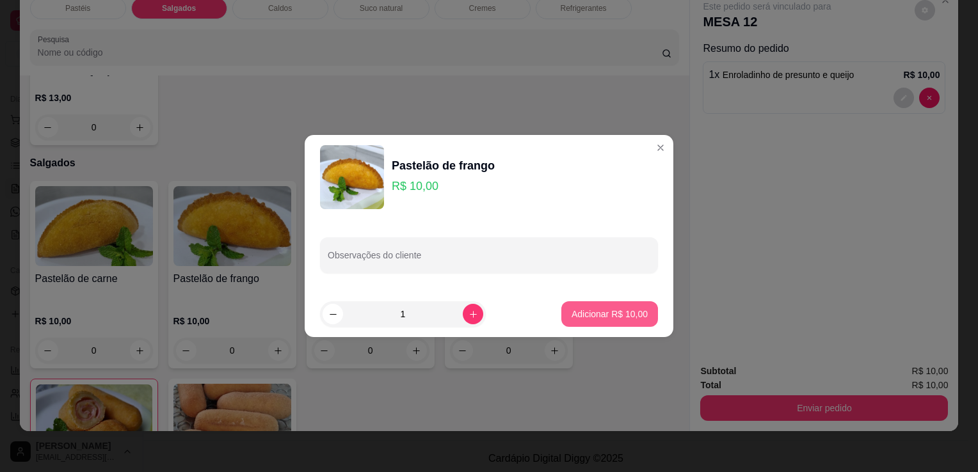
click at [572, 310] on p "Adicionar R$ 10,00" at bounding box center [610, 314] width 76 height 13
type input "1"
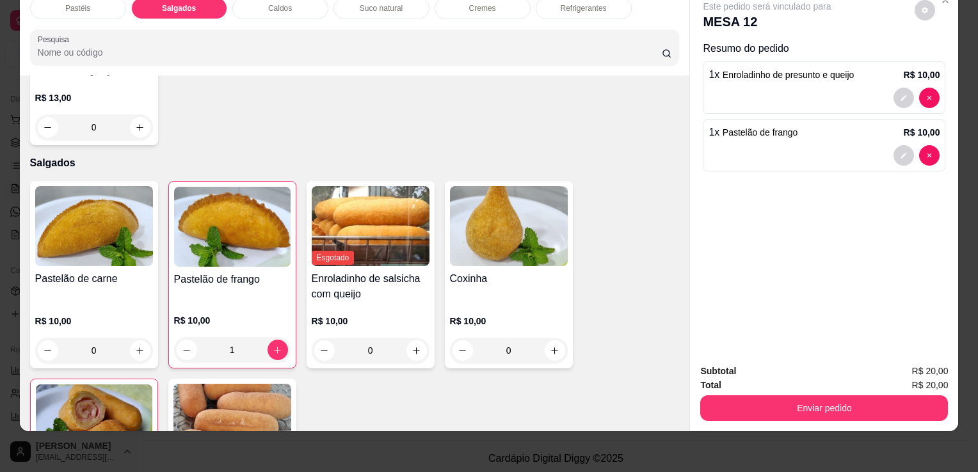
click at [568, 6] on div "Refrigerantes" at bounding box center [584, 8] width 96 height 22
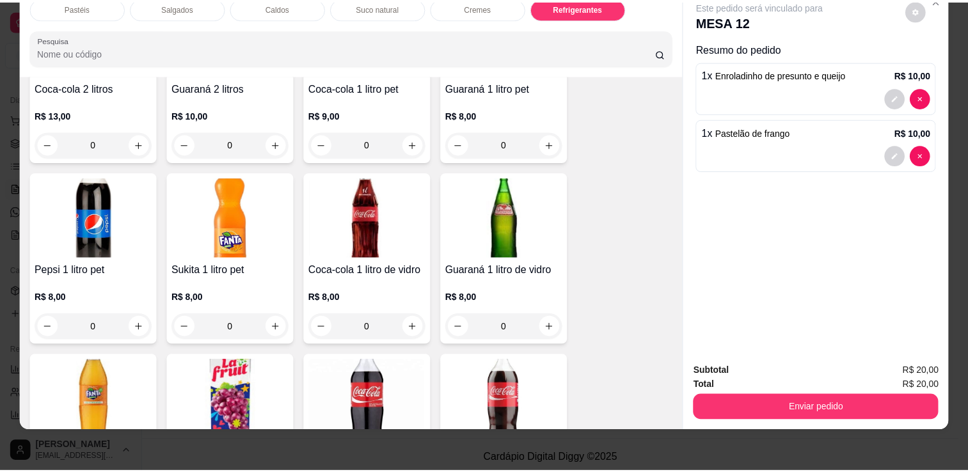
scroll to position [3605, 0]
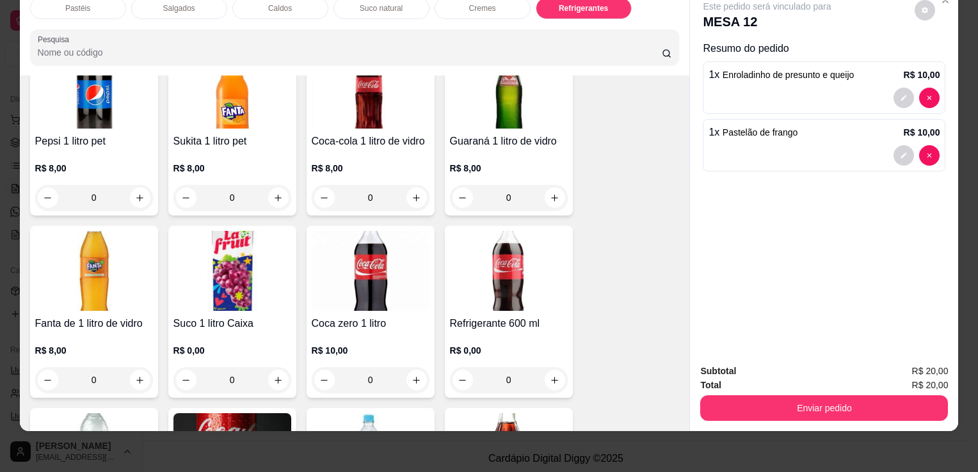
click at [511, 268] on img at bounding box center [509, 271] width 118 height 80
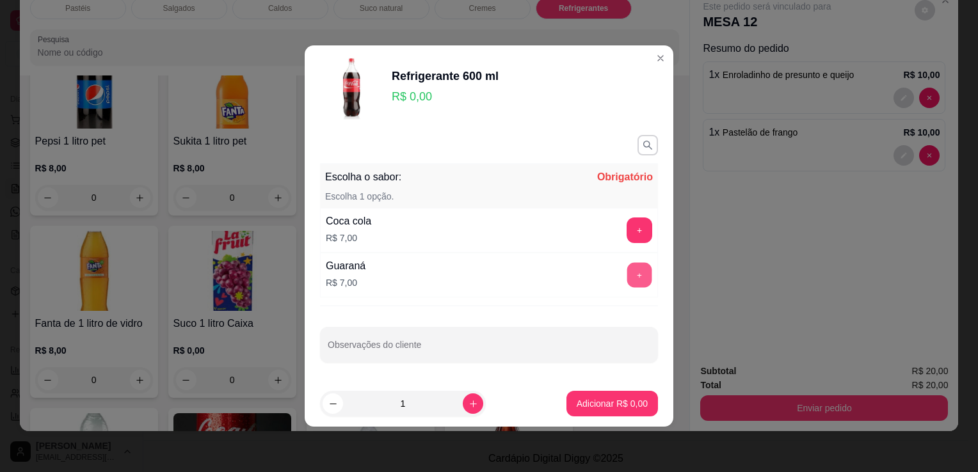
click at [627, 272] on button "+" at bounding box center [639, 275] width 25 height 25
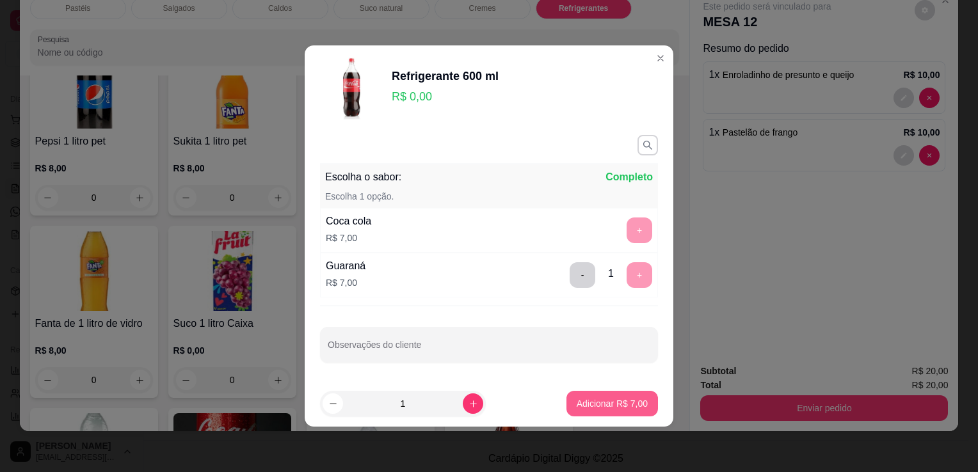
click at [605, 406] on p "Adicionar R$ 7,00" at bounding box center [612, 403] width 71 height 13
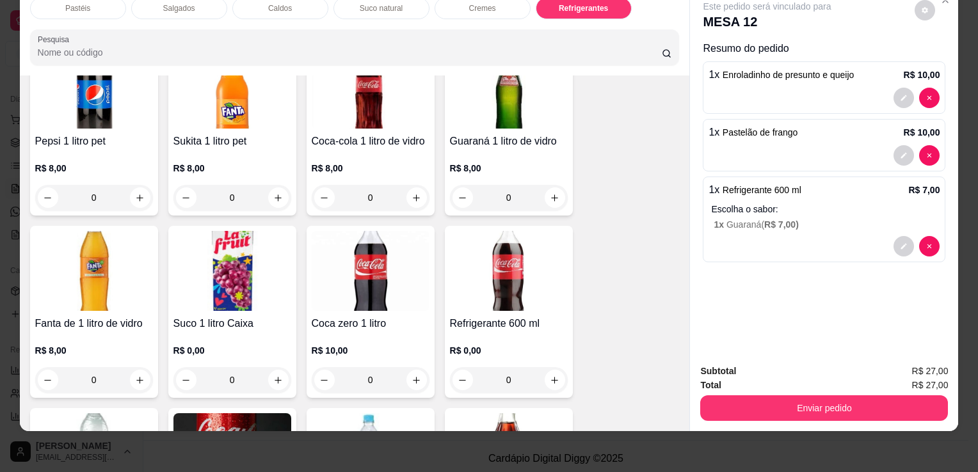
click at [822, 417] on div "Subtotal R$ 27,00 Total R$ 27,00 Enviar pedido" at bounding box center [824, 392] width 268 height 77
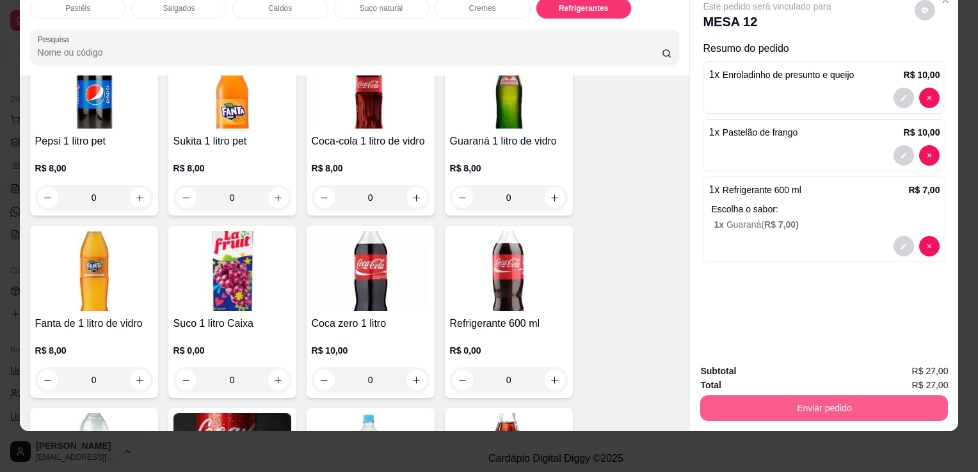
click at [821, 403] on button "Enviar pedido" at bounding box center [824, 409] width 248 height 26
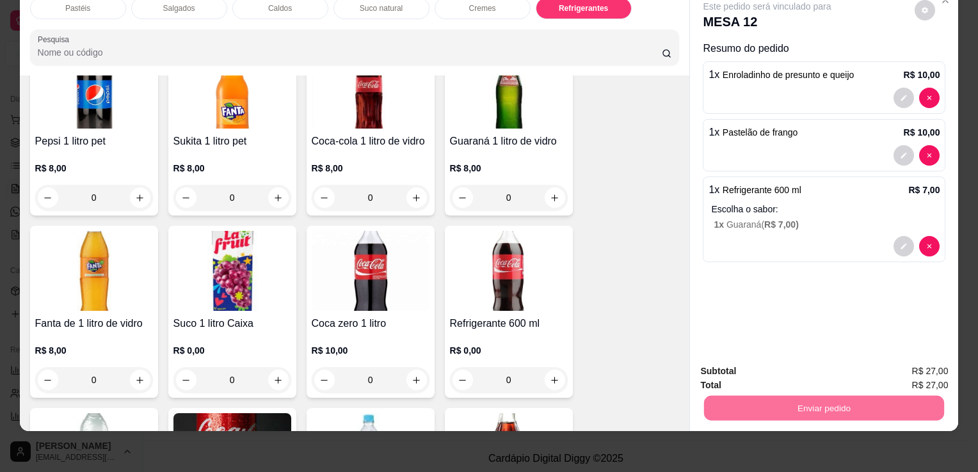
click at [924, 360] on button "Enviar pedido" at bounding box center [914, 367] width 70 height 24
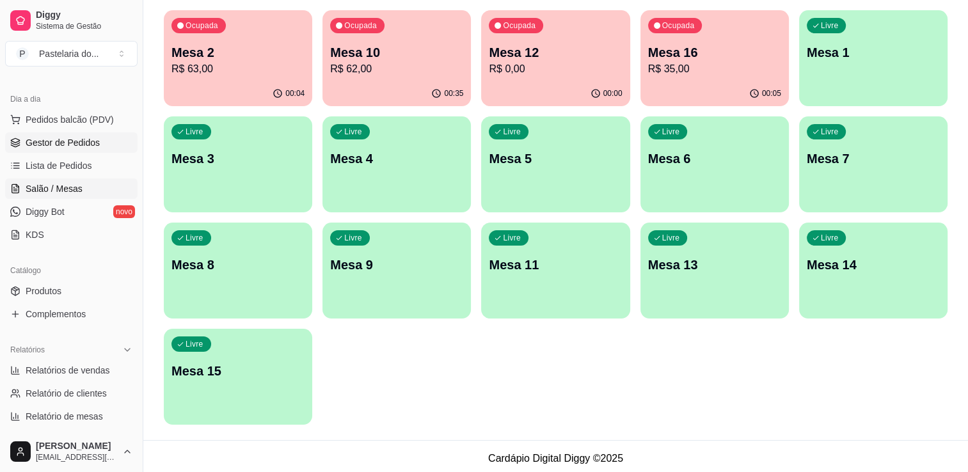
click at [60, 142] on span "Gestor de Pedidos" at bounding box center [63, 142] width 74 height 13
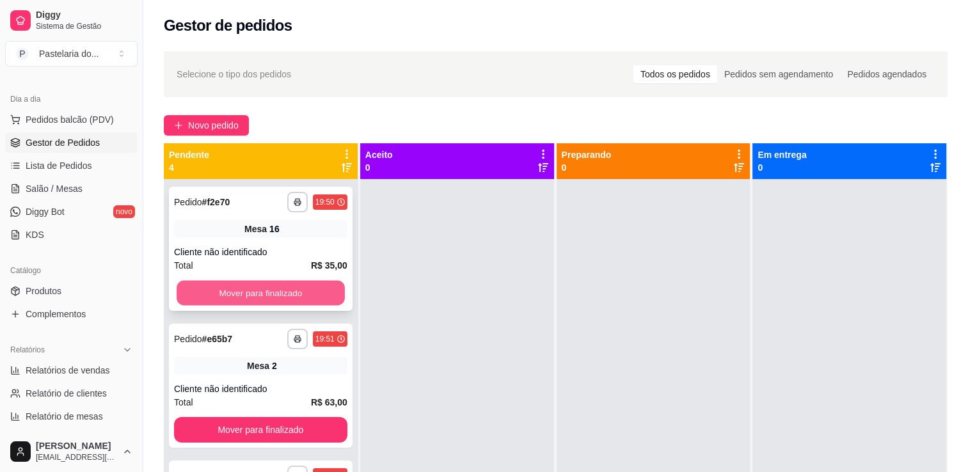
click at [248, 292] on button "Mover para finalizado" at bounding box center [261, 293] width 168 height 25
click at [254, 283] on button "Mover para finalizado" at bounding box center [260, 293] width 173 height 26
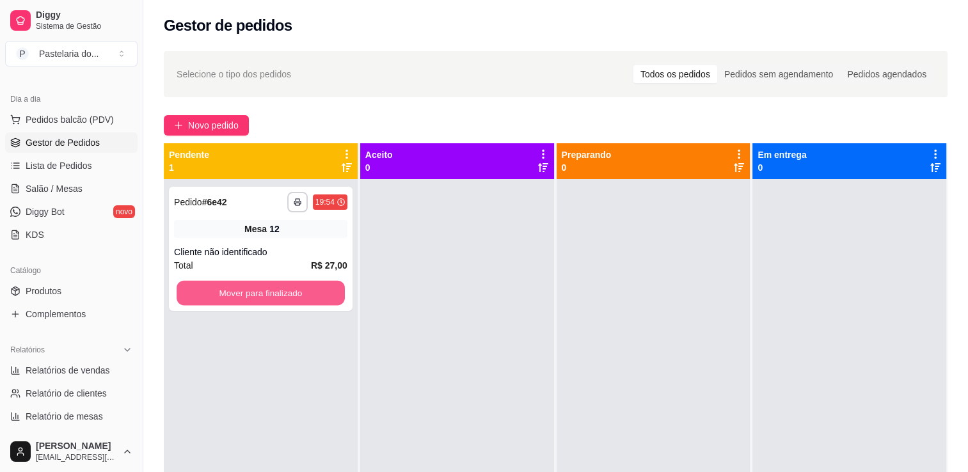
click at [254, 283] on button "Mover para finalizado" at bounding box center [261, 293] width 168 height 25
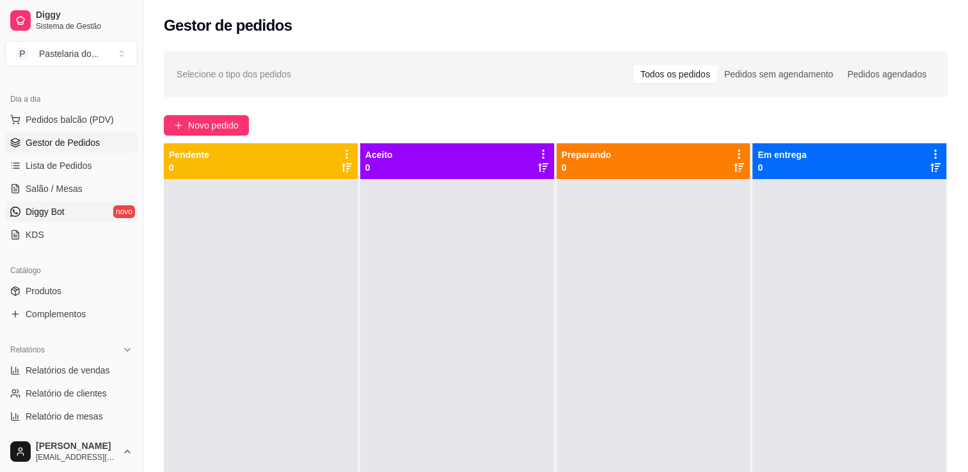
click at [40, 202] on link "Diggy Bot novo" at bounding box center [71, 212] width 132 height 20
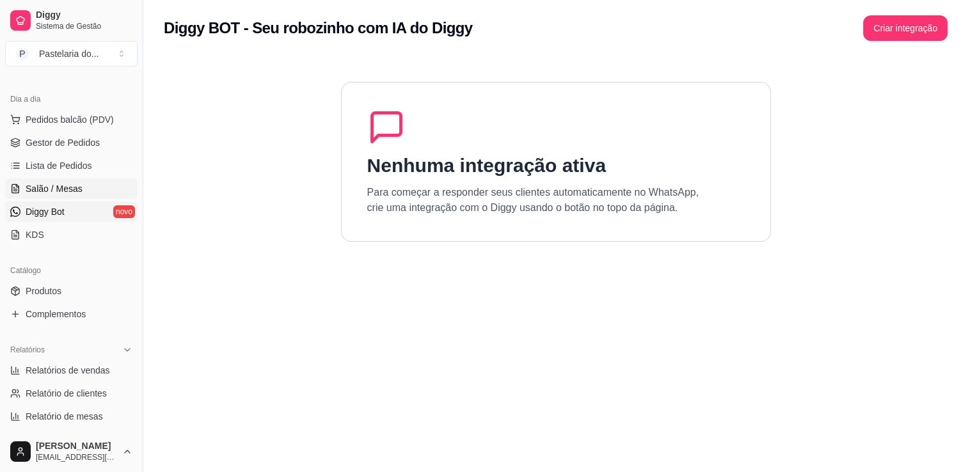
click at [49, 184] on span "Salão / Mesas" at bounding box center [54, 188] width 57 height 13
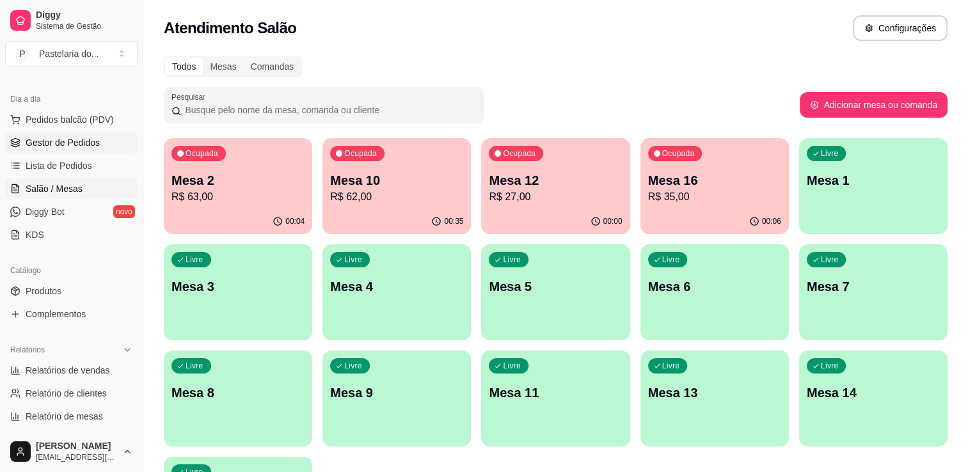
click at [26, 134] on link "Gestor de Pedidos" at bounding box center [71, 142] width 132 height 20
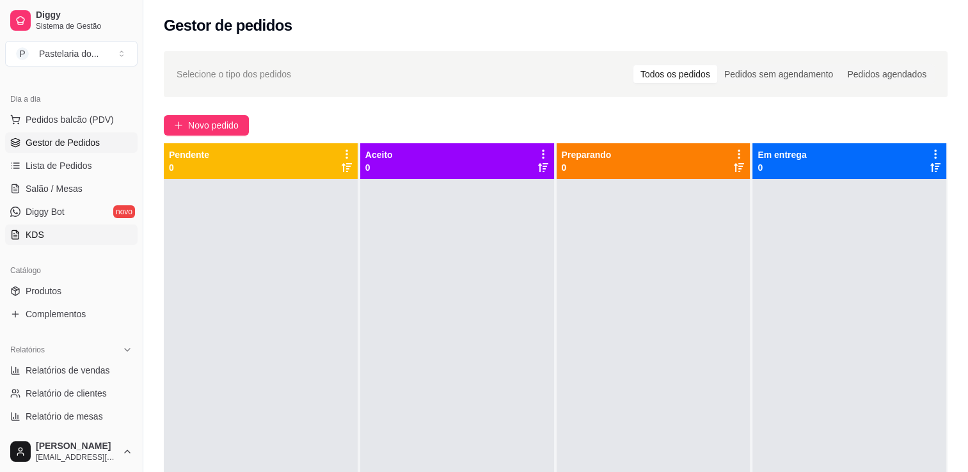
scroll to position [128, 0]
click at [79, 166] on span "Lista de Pedidos" at bounding box center [59, 165] width 67 height 13
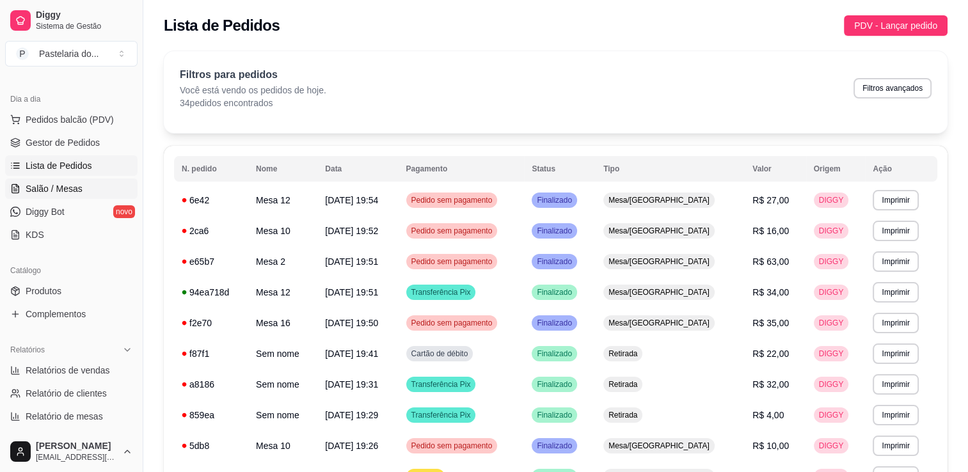
click at [77, 179] on link "Salão / Mesas" at bounding box center [71, 189] width 132 height 20
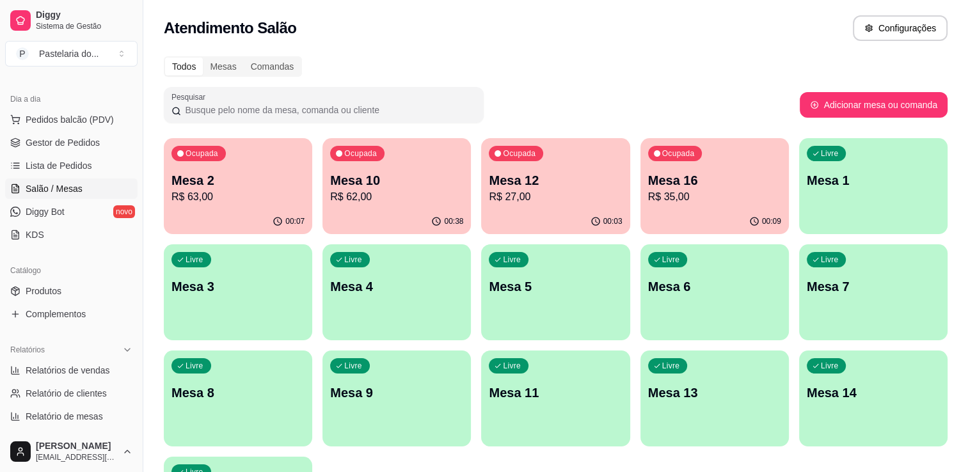
click at [732, 211] on div "00:09" at bounding box center [715, 221] width 148 height 25
click at [520, 195] on p "R$ 27,00" at bounding box center [555, 196] width 133 height 15
click at [67, 147] on span "Gestor de Pedidos" at bounding box center [63, 142] width 74 height 13
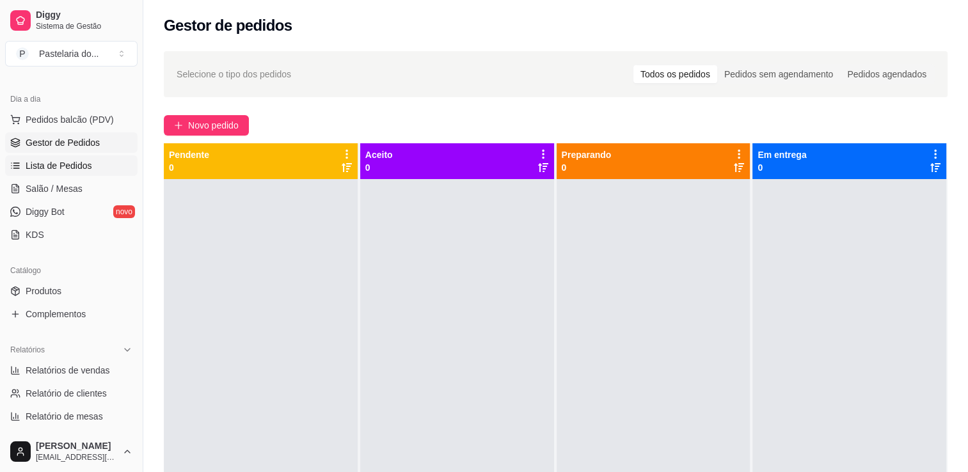
click at [70, 160] on span "Lista de Pedidos" at bounding box center [59, 165] width 67 height 13
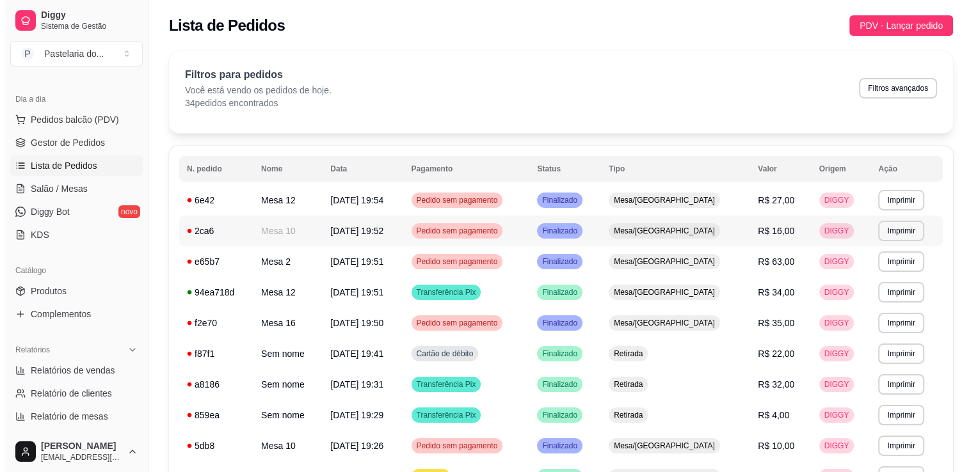
scroll to position [64, 0]
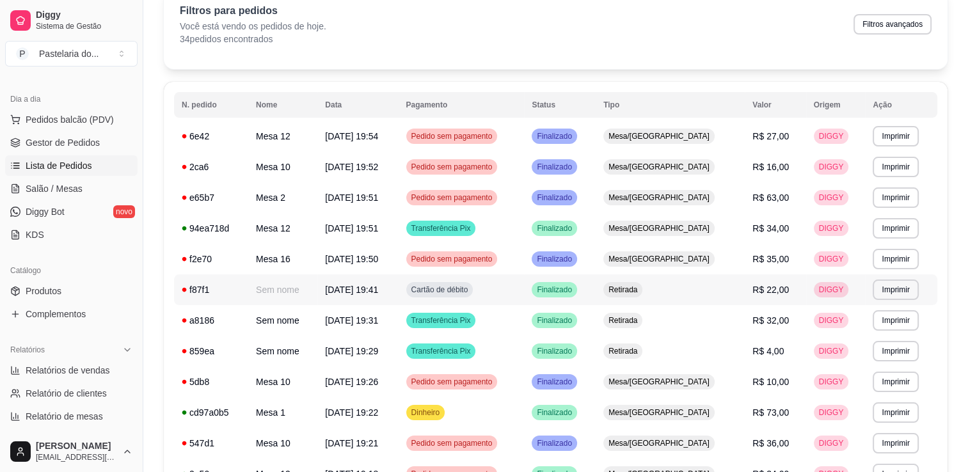
click at [758, 287] on span "R$ 22,00" at bounding box center [771, 290] width 36 height 10
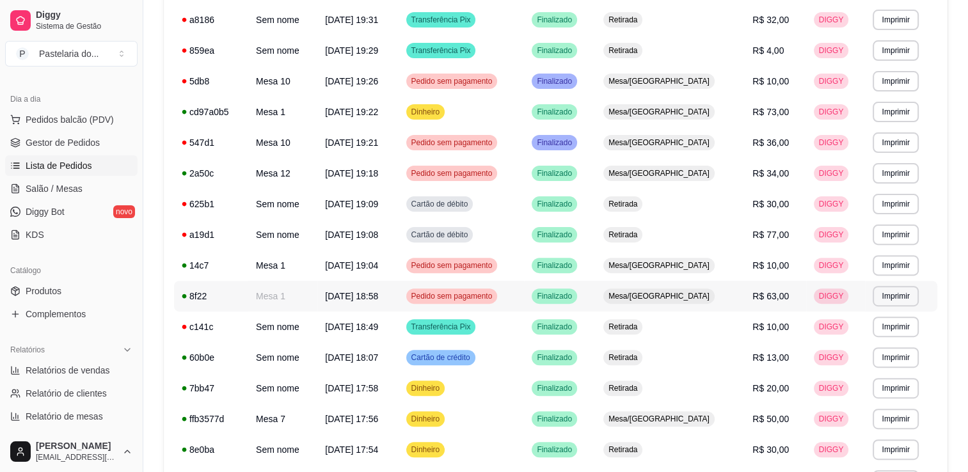
scroll to position [384, 0]
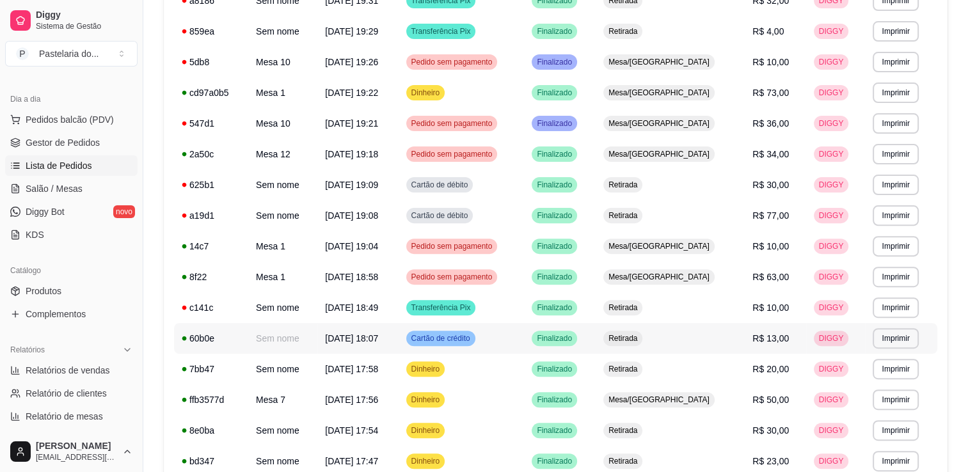
click at [763, 349] on td "R$ 13,00" at bounding box center [775, 338] width 61 height 31
click at [758, 344] on td "R$ 13,00" at bounding box center [775, 338] width 61 height 31
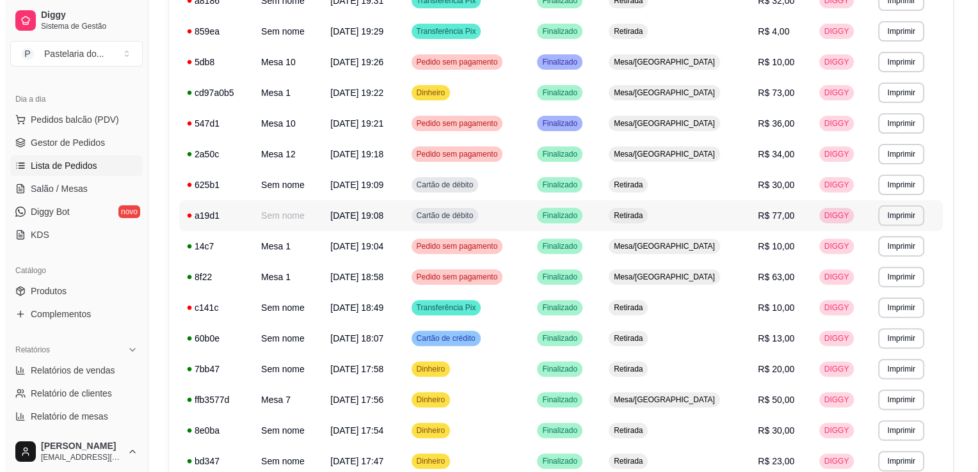
scroll to position [320, 0]
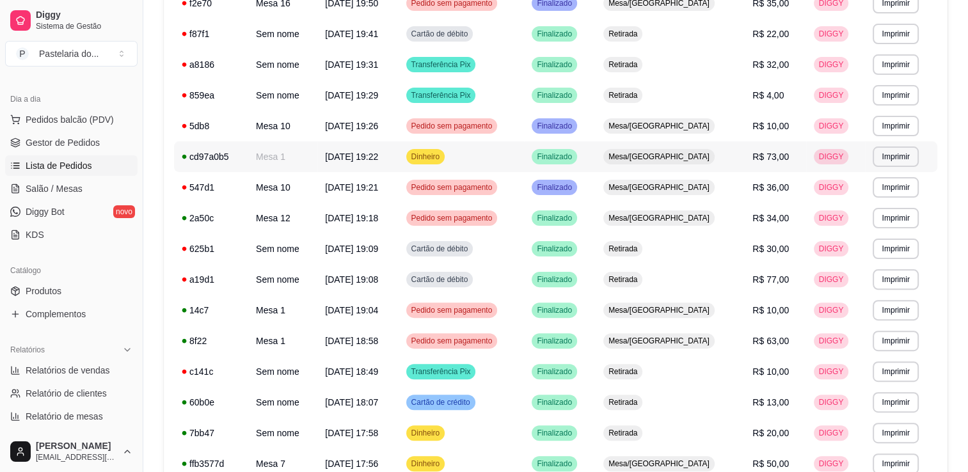
click at [768, 162] on span "R$ 73,00" at bounding box center [771, 157] width 36 height 10
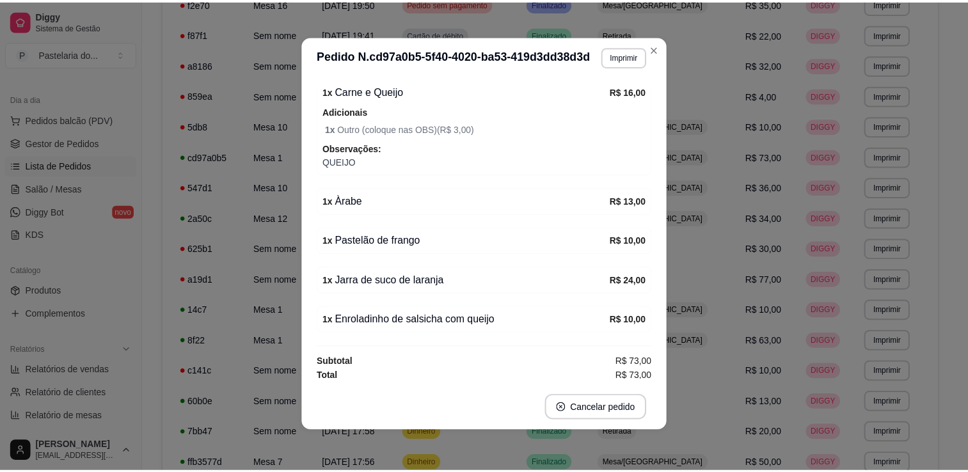
scroll to position [0, 0]
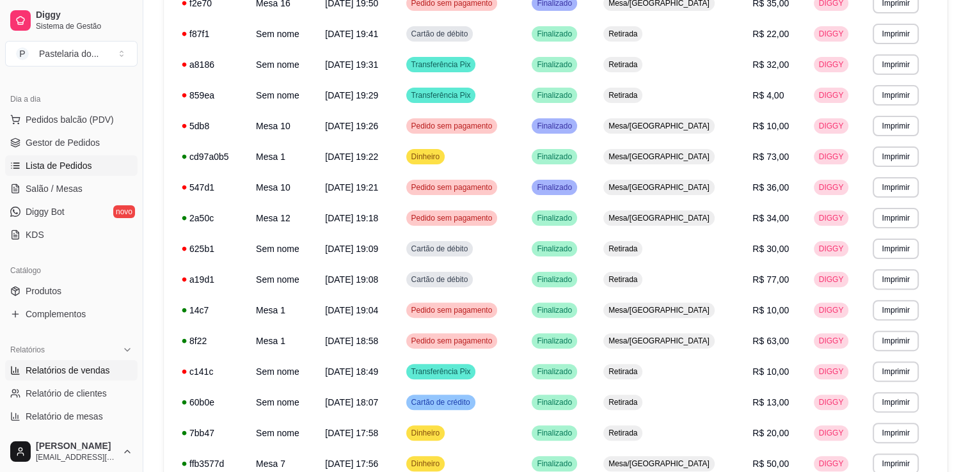
click at [59, 369] on span "Relatórios de vendas" at bounding box center [68, 370] width 84 height 13
select select "ALL"
select select "0"
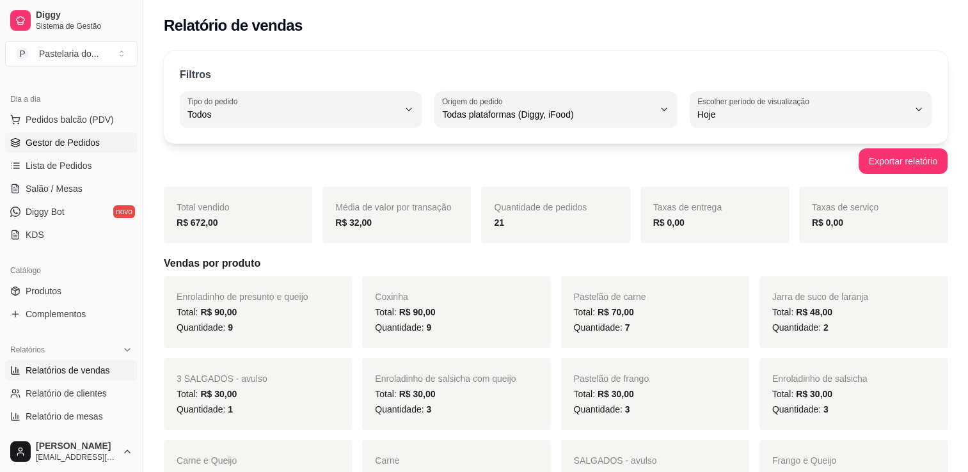
click at [84, 142] on span "Gestor de Pedidos" at bounding box center [63, 142] width 74 height 13
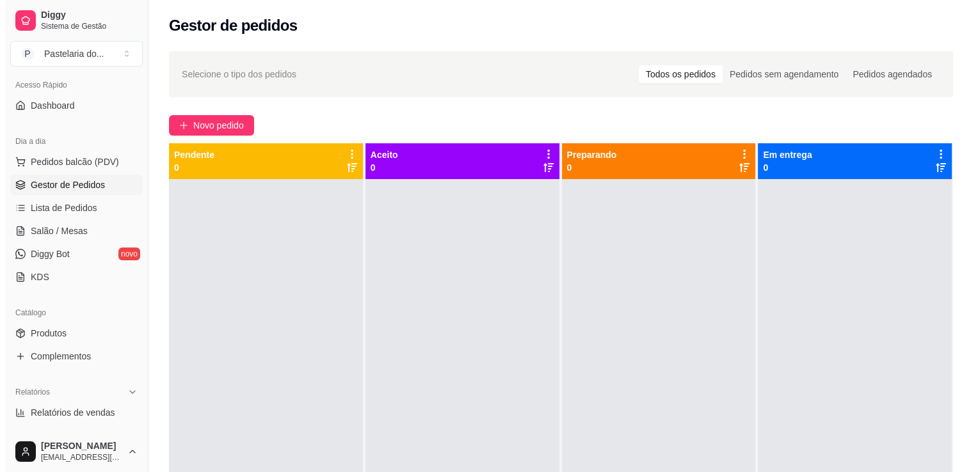
scroll to position [64, 0]
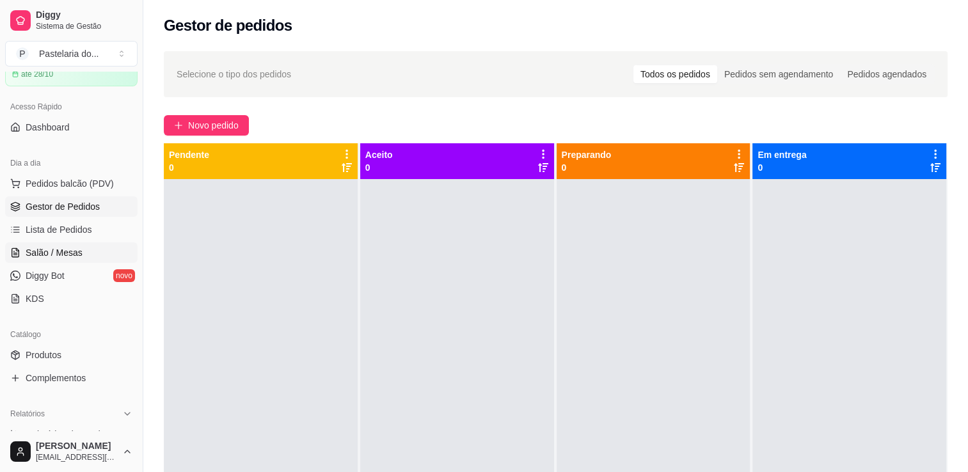
click at [41, 247] on span "Salão / Mesas" at bounding box center [54, 252] width 57 height 13
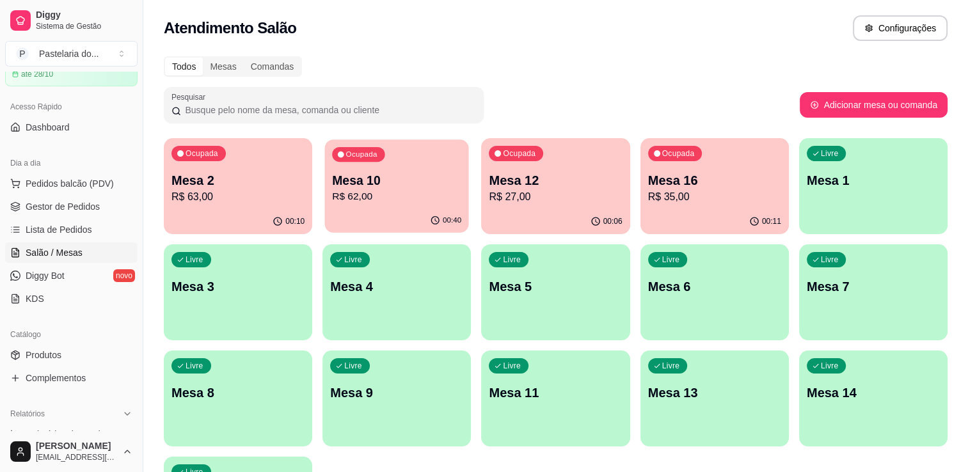
click at [428, 175] on p "Mesa 10" at bounding box center [396, 180] width 129 height 17
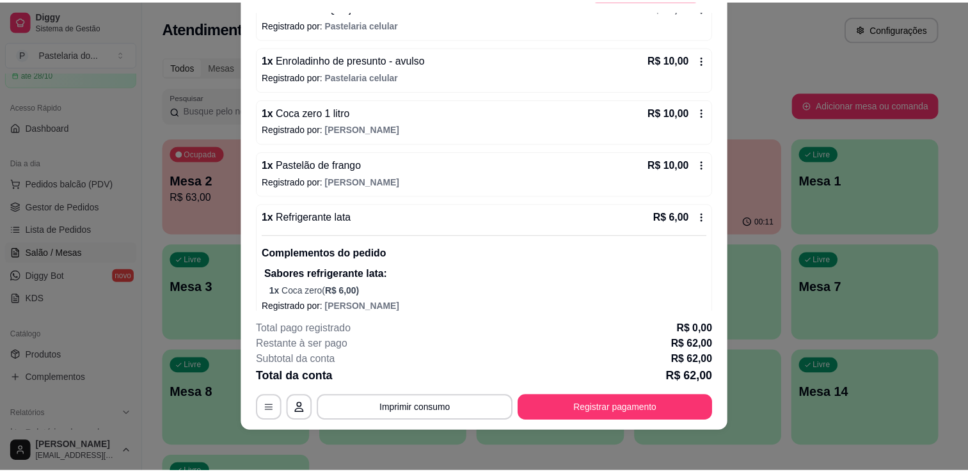
scroll to position [202, 0]
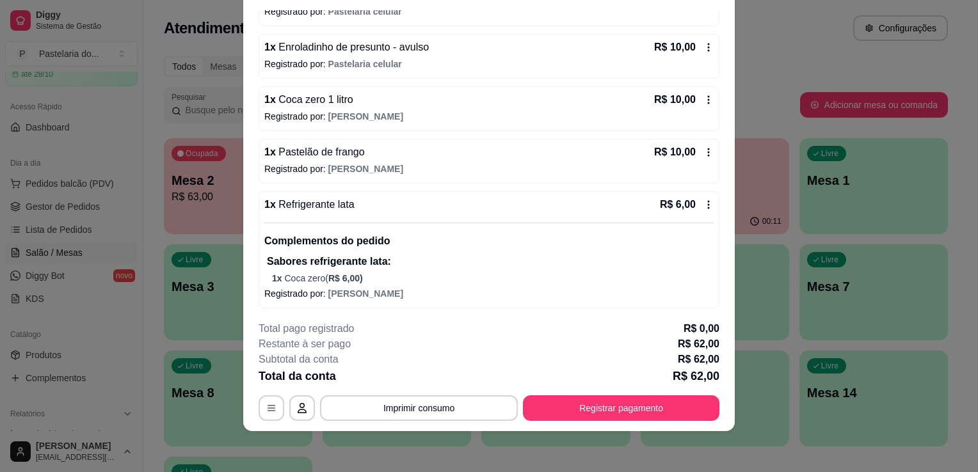
click at [746, 81] on div "Todos Mesas Comandas Pesquisar Adicionar mesa ou comanda Ocupada Mesa 2 R$ 63,0…" at bounding box center [555, 309] width 825 height 520
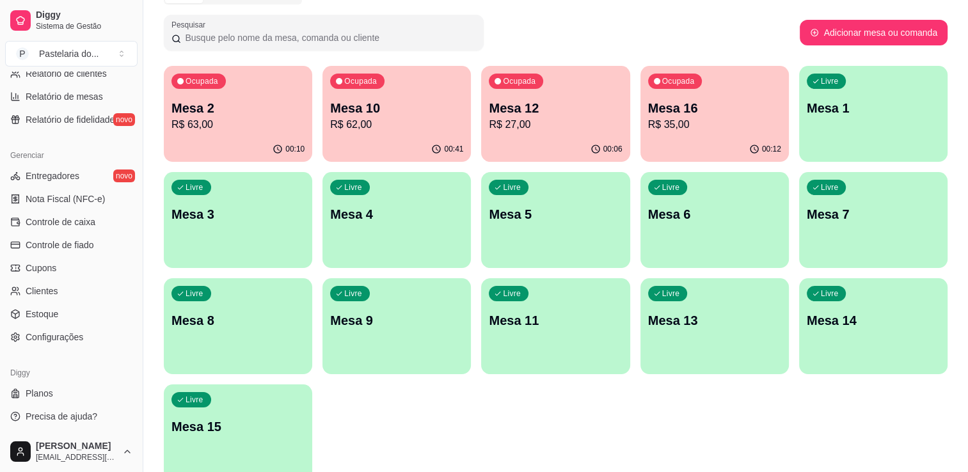
scroll to position [132, 0]
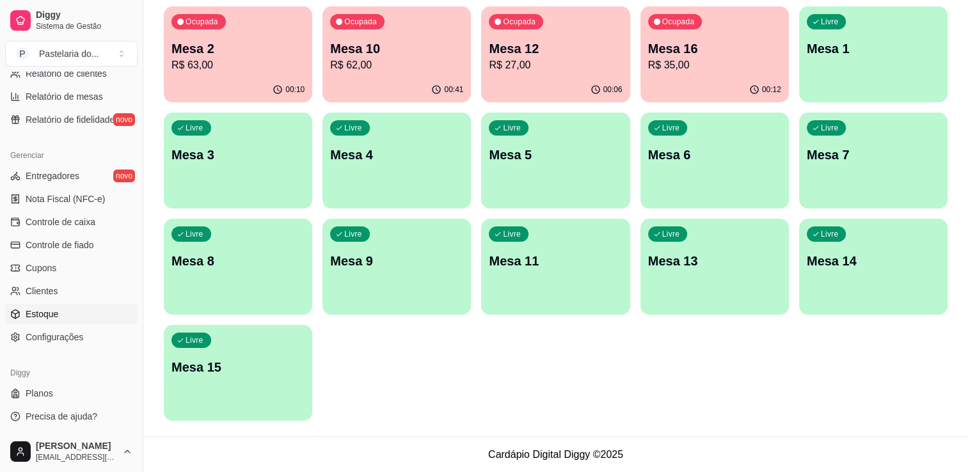
click at [47, 317] on span "Estoque" at bounding box center [42, 314] width 33 height 13
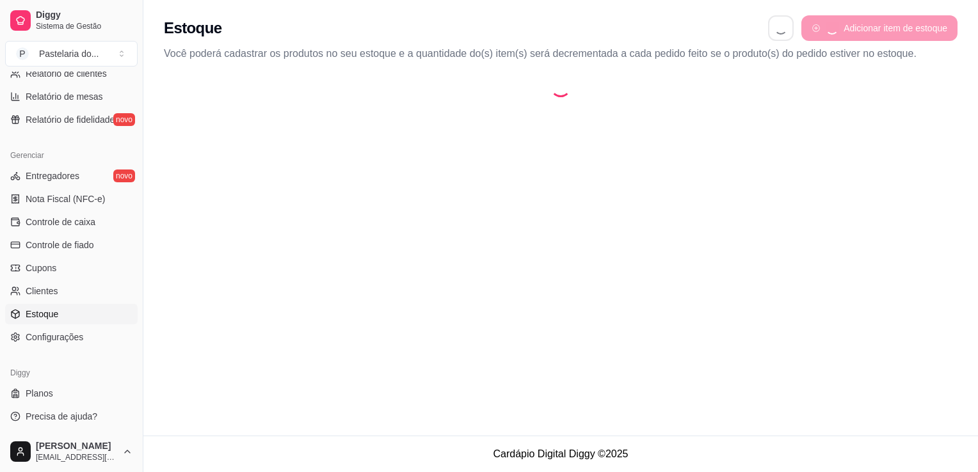
select select "QUANTITY_ORDER"
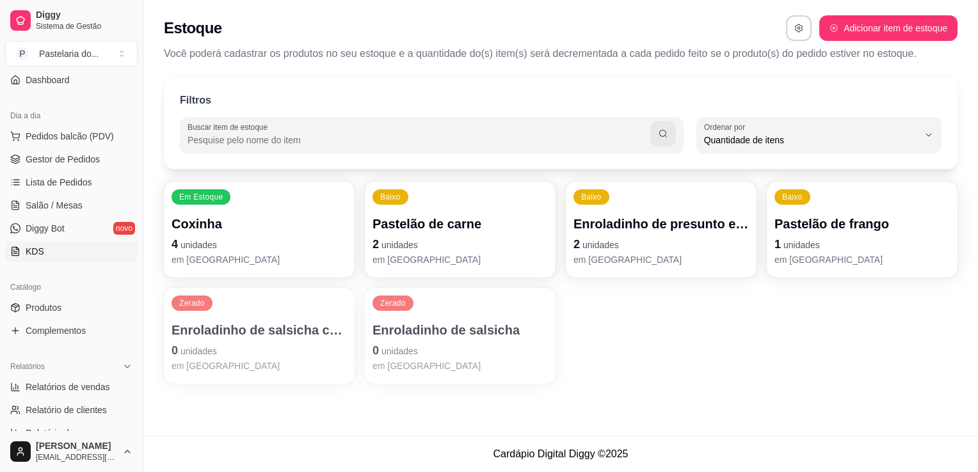
scroll to position [128, 0]
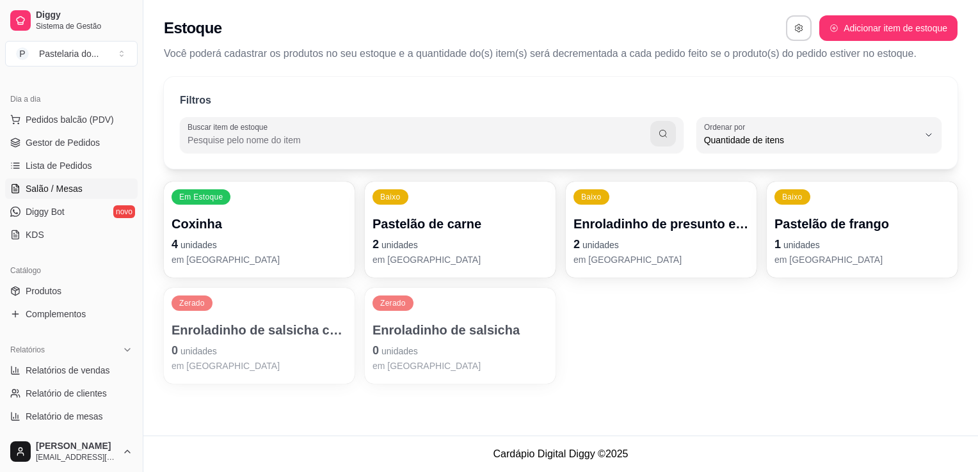
click at [60, 188] on span "Salão / Mesas" at bounding box center [54, 188] width 57 height 13
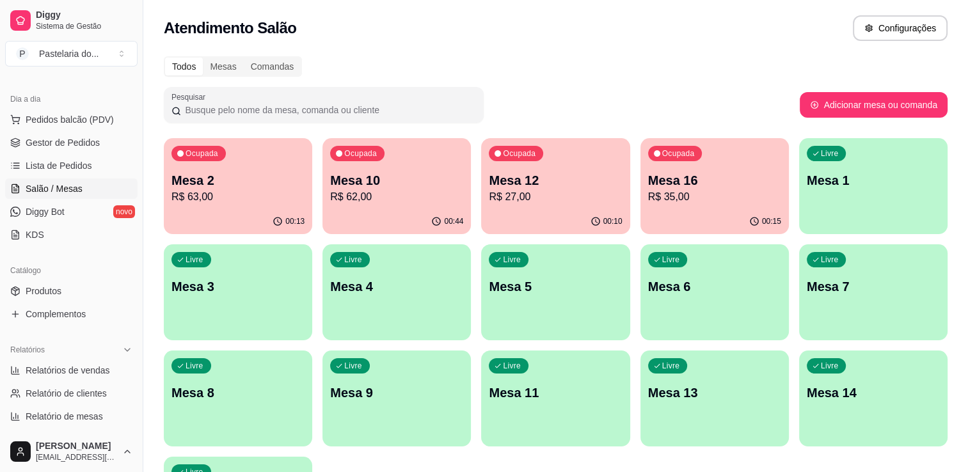
click at [557, 199] on p "R$ 27,00" at bounding box center [555, 196] width 133 height 15
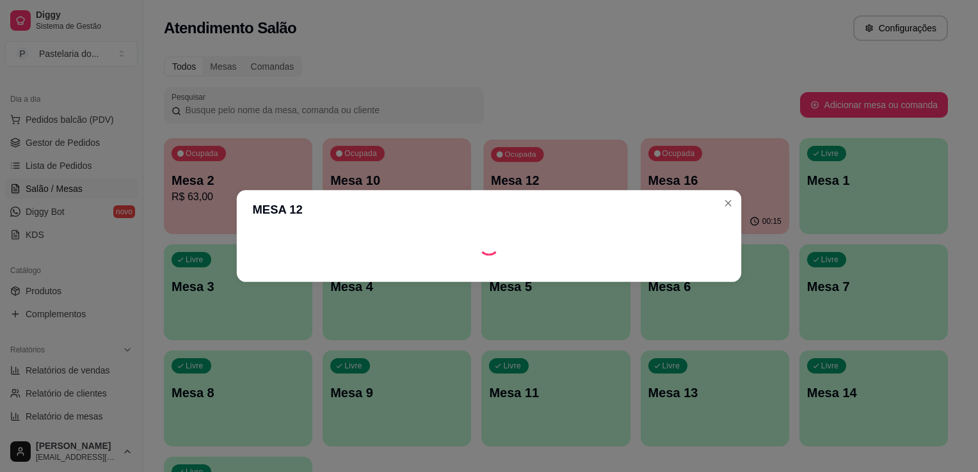
click at [557, 199] on body "Diggy Sistema de Gestão P Pastelaria do ... Loja aberta Plano Customizado até 2…" at bounding box center [484, 236] width 968 height 472
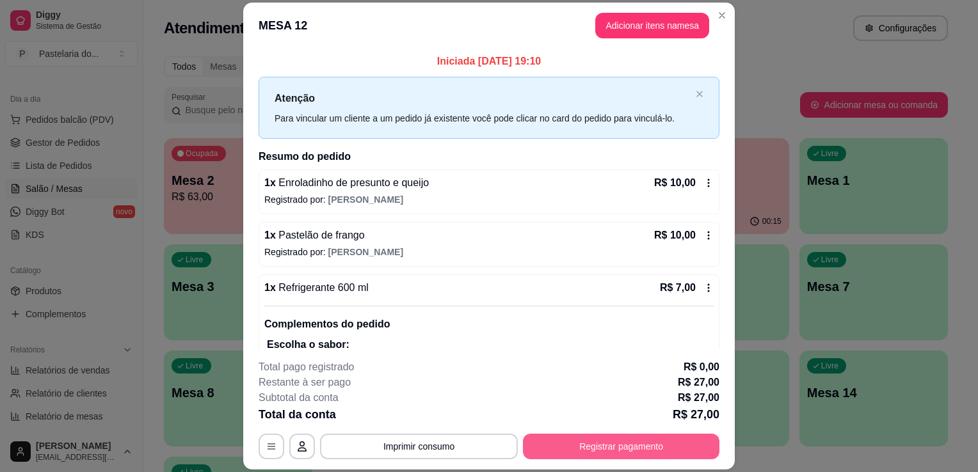
click at [604, 447] on button "Registrar pagamento" at bounding box center [621, 447] width 197 height 26
click at [605, 452] on div "Registre o pagamento do pedido R$ 27,00 Quantia por pessoa ( 1 pessoas) R$ 27,0…" at bounding box center [489, 236] width 990 height 478
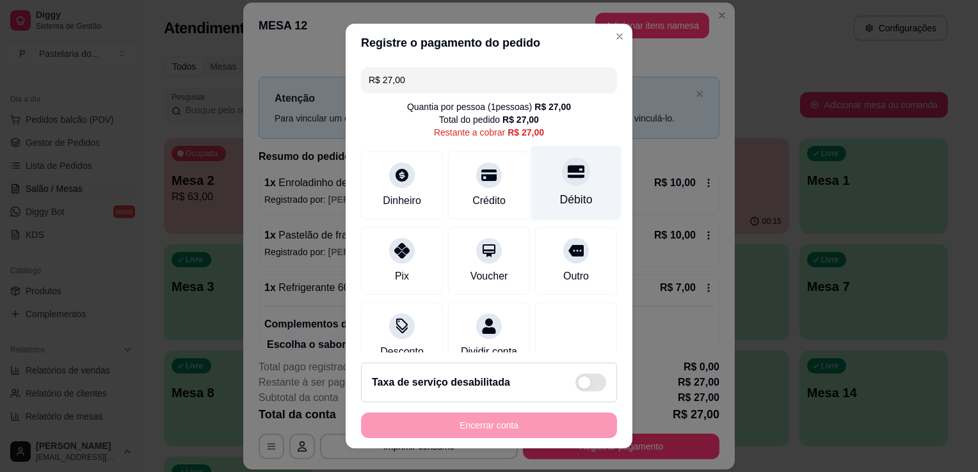
click at [560, 192] on div "Débito" at bounding box center [576, 199] width 33 height 17
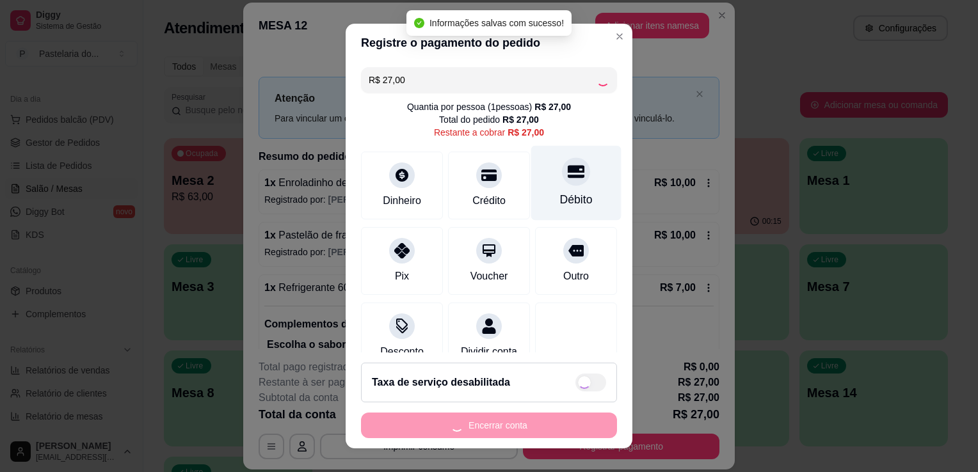
type input "R$ 0,00"
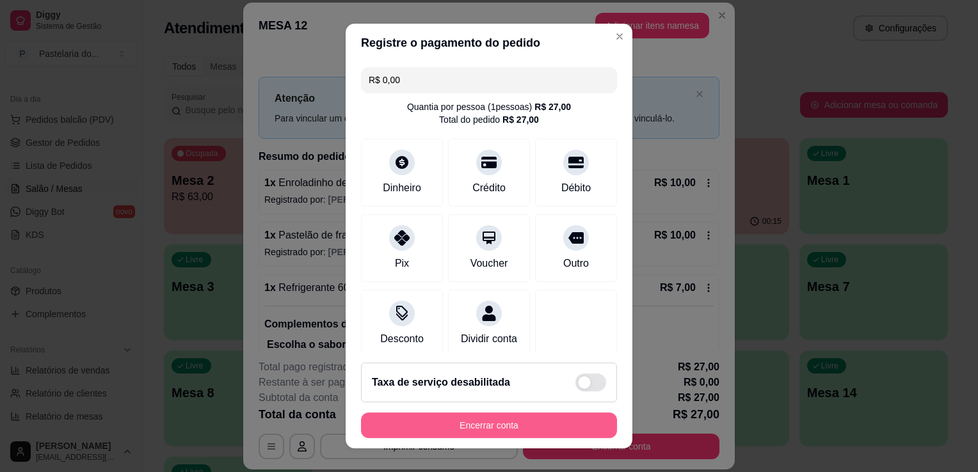
click at [501, 422] on button "Encerrar conta" at bounding box center [489, 426] width 256 height 26
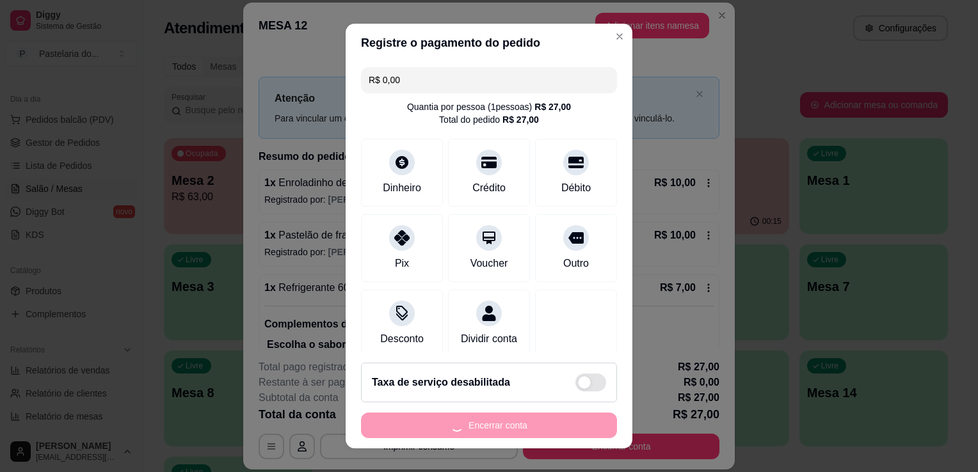
click at [501, 422] on div "Encerrar conta" at bounding box center [489, 426] width 256 height 26
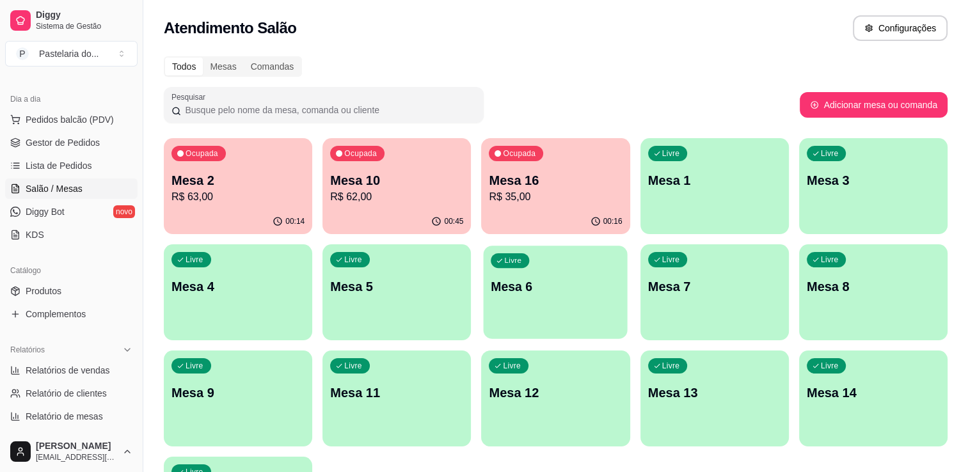
click at [535, 310] on div "Livre Mesa 6" at bounding box center [556, 285] width 144 height 78
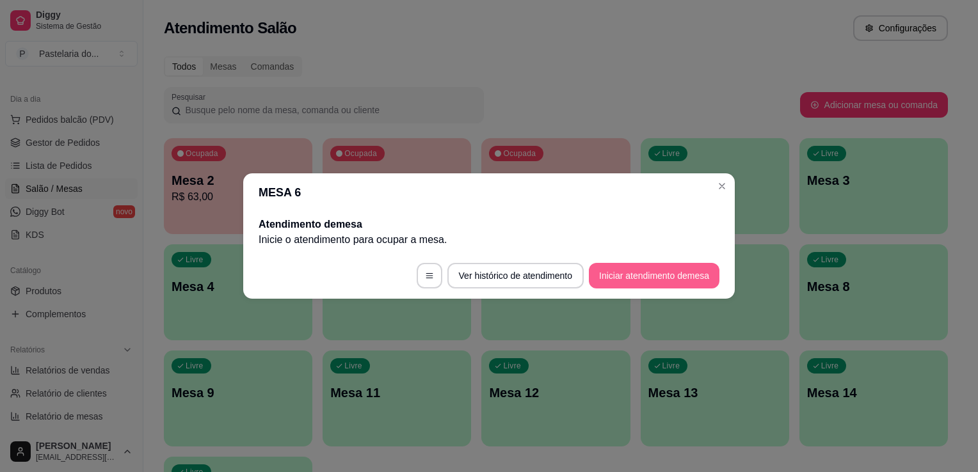
click at [685, 270] on button "Iniciar atendimento de mesa" at bounding box center [654, 276] width 131 height 26
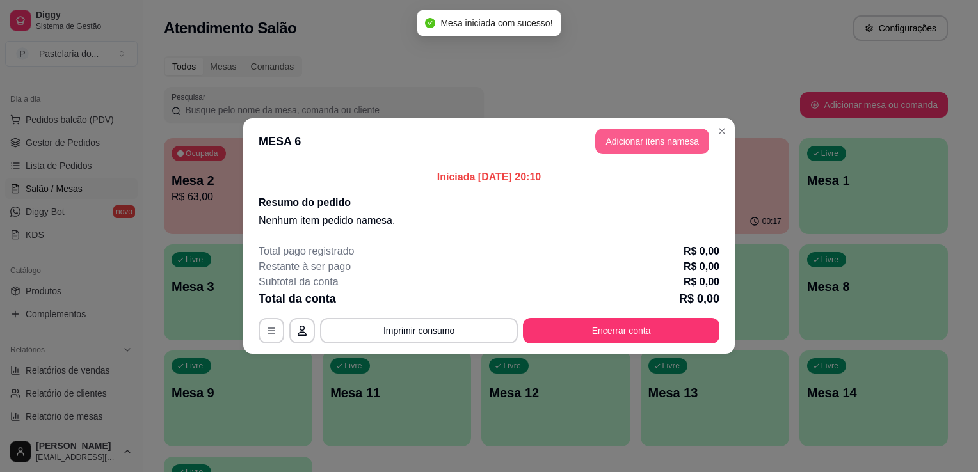
click at [609, 142] on button "Adicionar itens na mesa" at bounding box center [652, 142] width 114 height 26
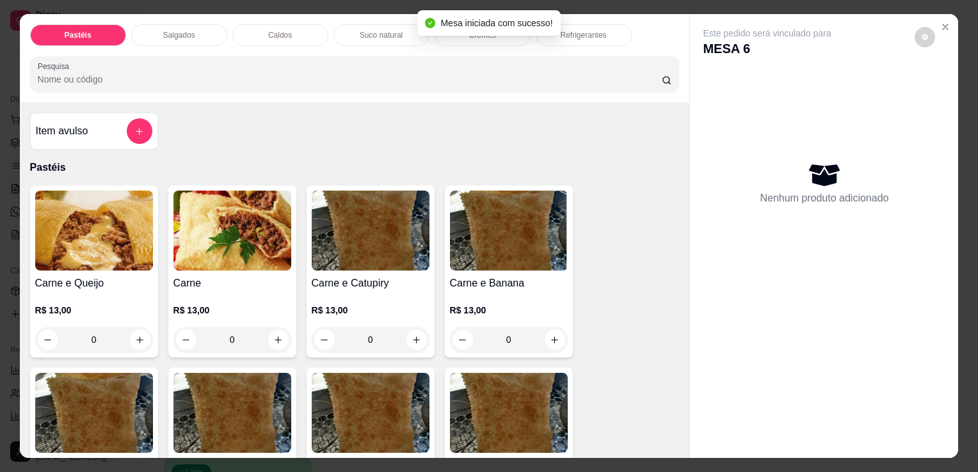
click at [197, 29] on div "Salgados" at bounding box center [179, 35] width 96 height 22
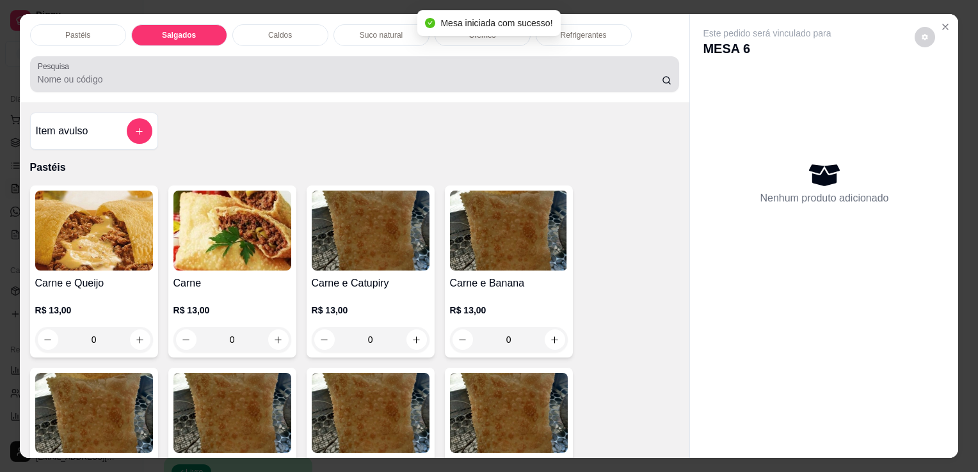
scroll to position [31, 0]
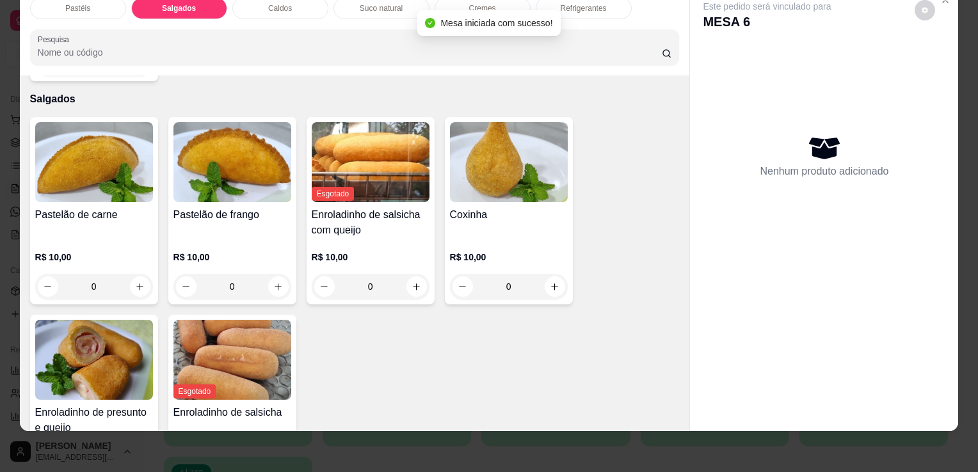
click at [511, 177] on div "Coxinha R$ 10,00 0" at bounding box center [509, 211] width 128 height 188
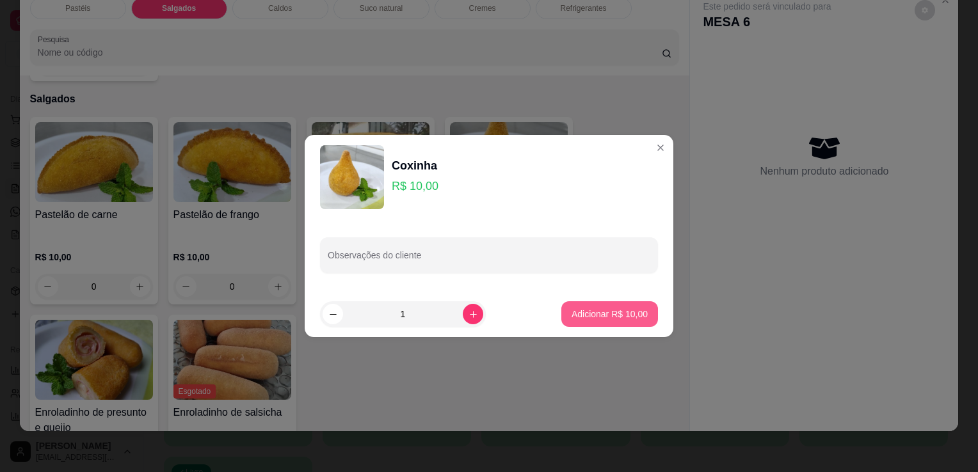
click at [600, 314] on p "Adicionar R$ 10,00" at bounding box center [610, 314] width 76 height 13
type input "1"
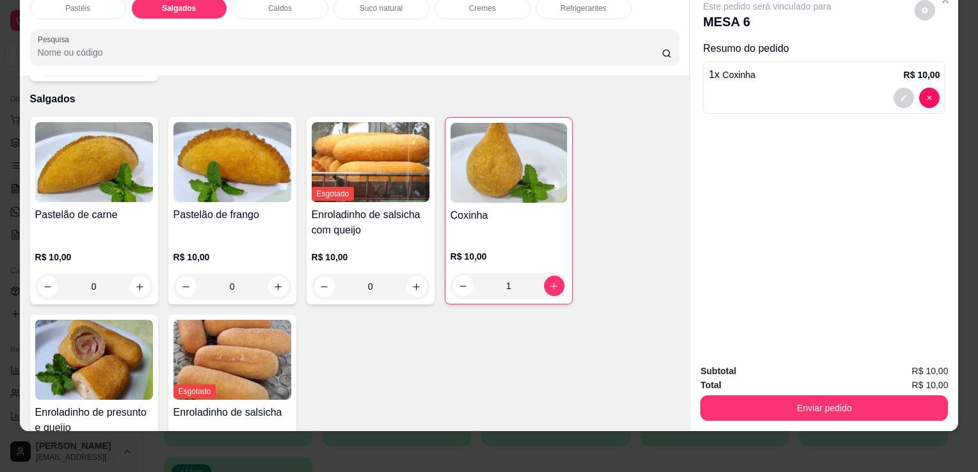
click at [95, 170] on img at bounding box center [94, 162] width 118 height 80
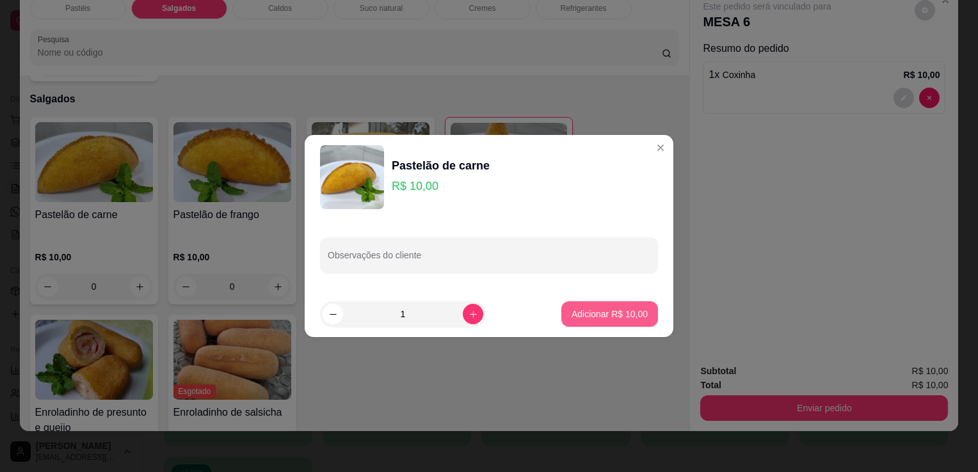
click at [561, 314] on button "Adicionar R$ 10,00" at bounding box center [609, 314] width 97 height 26
type input "1"
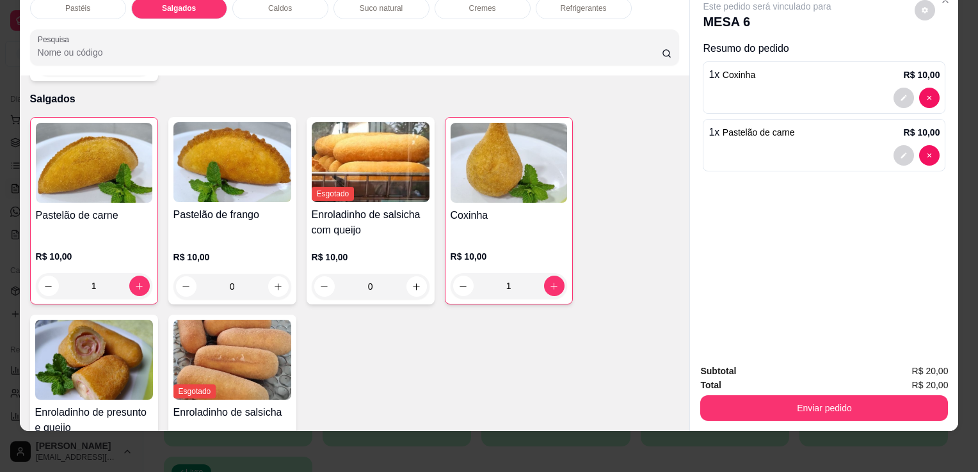
click at [581, 8] on div "Refrigerantes" at bounding box center [584, 8] width 96 height 22
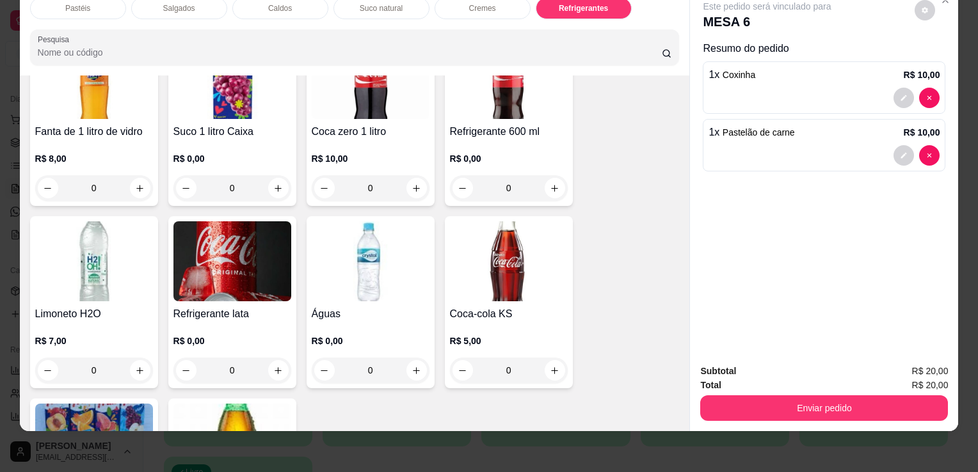
scroll to position [3924, 0]
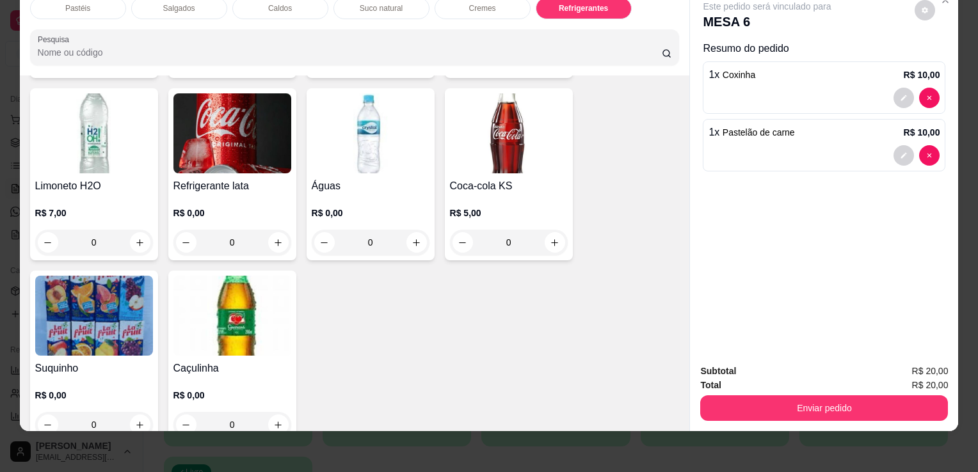
click at [263, 230] on div "0" at bounding box center [232, 243] width 118 height 26
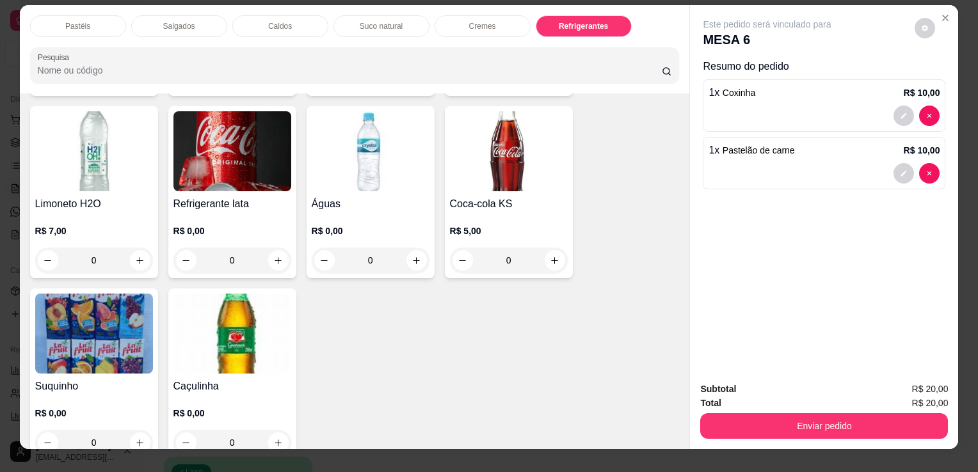
click at [239, 163] on img at bounding box center [232, 151] width 118 height 80
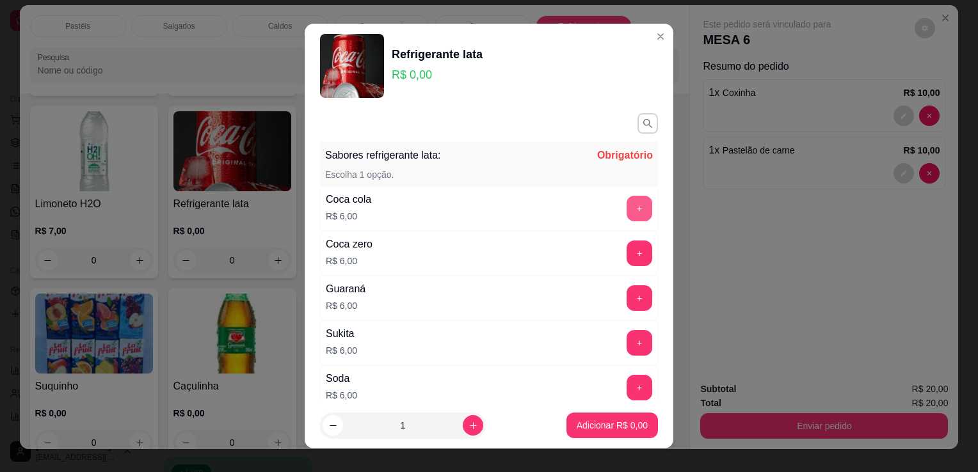
click at [627, 211] on button "+" at bounding box center [640, 209] width 26 height 26
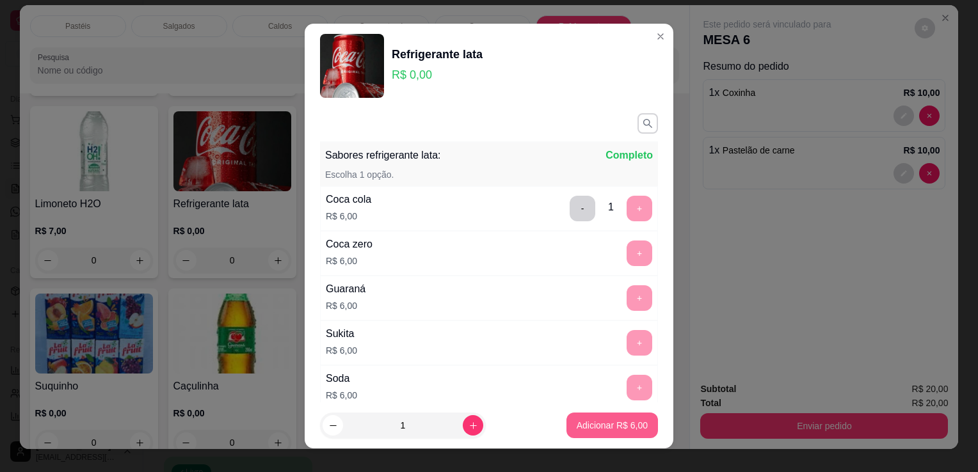
click at [604, 432] on button "Adicionar R$ 6,00" at bounding box center [612, 426] width 92 height 26
drag, startPoint x: 604, startPoint y: 432, endPoint x: 616, endPoint y: 431, distance: 12.2
click at [604, 432] on div "Coca-cola 2 litros R$ 13,00 0 Guaraná 2 litros R$ 10,00 0 Coca-cola 1 litro pet…" at bounding box center [355, 10] width 650 height 902
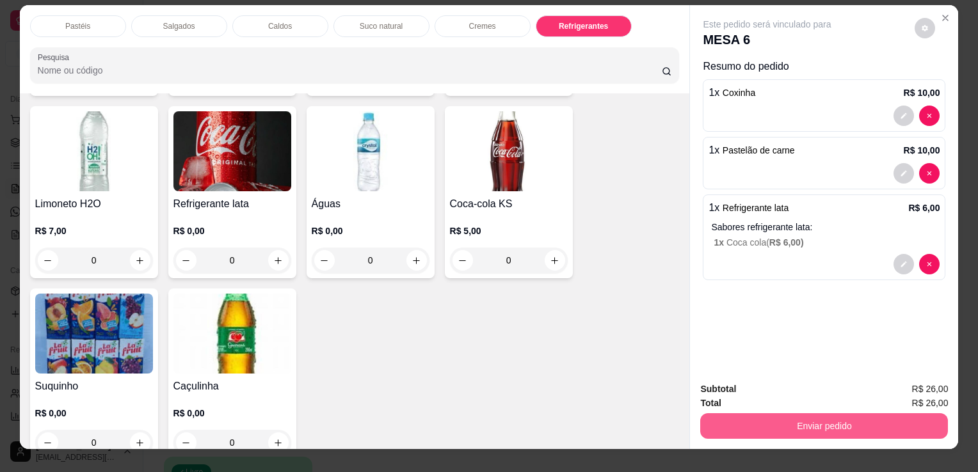
click at [790, 422] on button "Enviar pedido" at bounding box center [824, 426] width 248 height 26
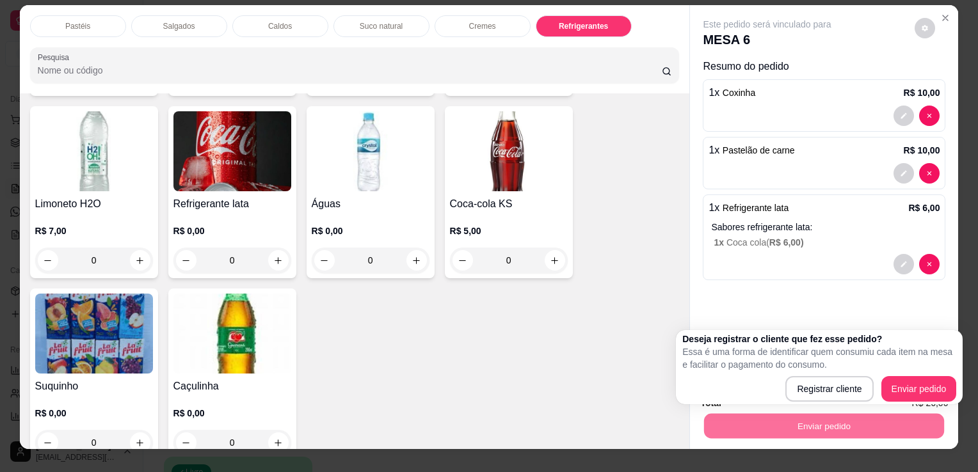
click at [878, 367] on p "Essa é uma forma de identificar quem consumiu cada item na mesa e facilitar o p…" at bounding box center [819, 359] width 274 height 26
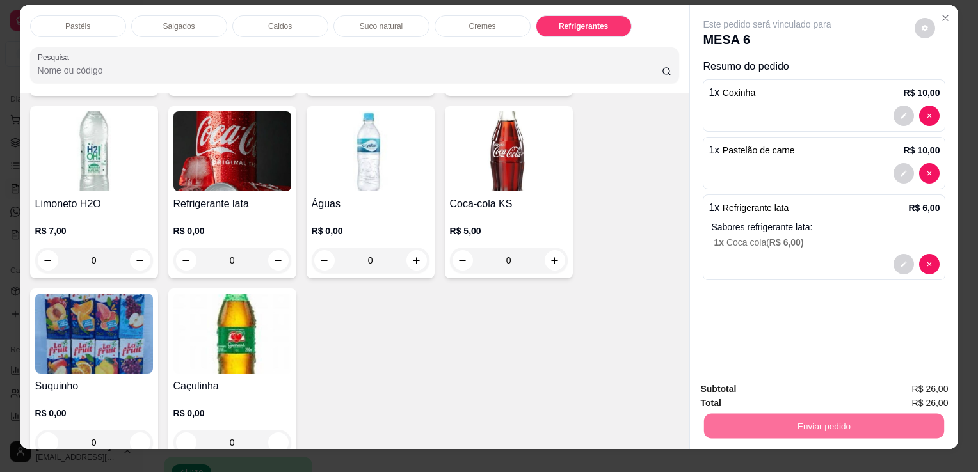
click at [906, 383] on button "Enviar pedido" at bounding box center [915, 390] width 72 height 24
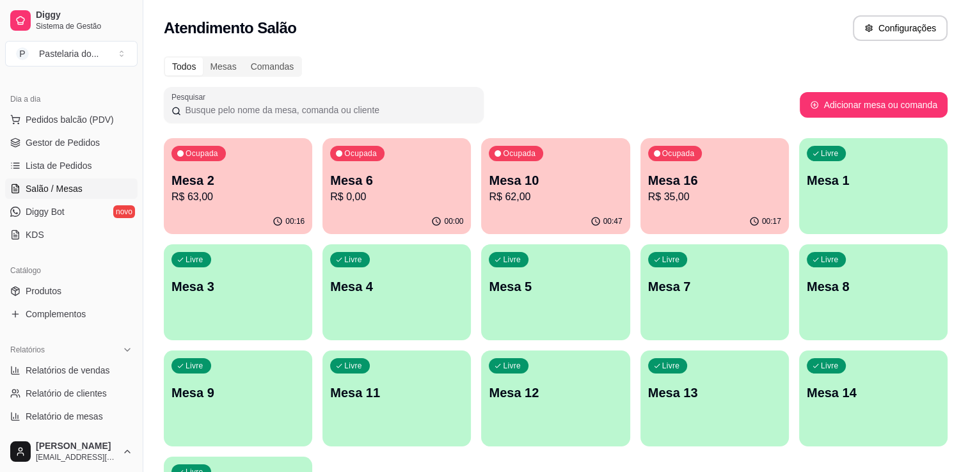
click at [545, 202] on p "R$ 62,00" at bounding box center [555, 196] width 133 height 15
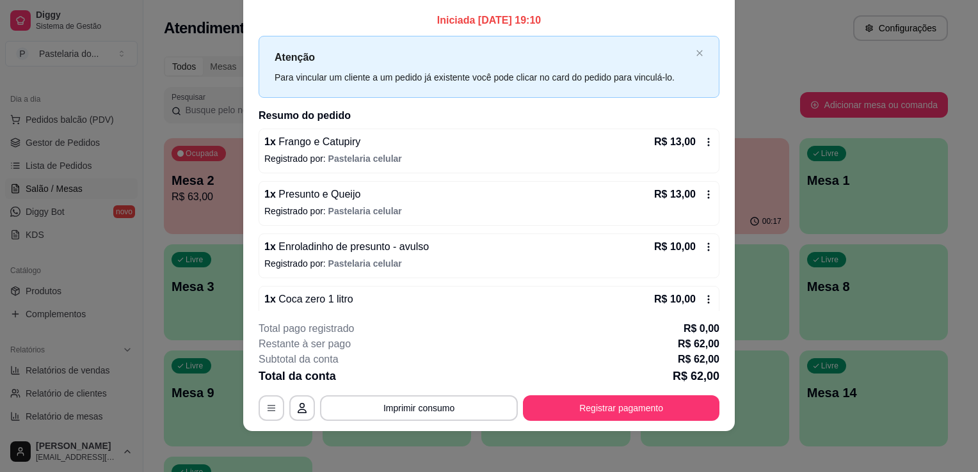
scroll to position [0, 0]
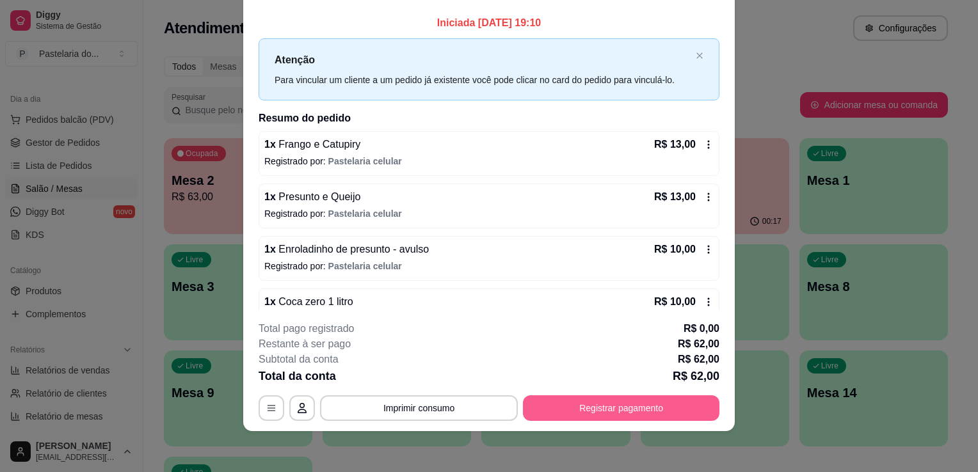
click at [553, 400] on button "Registrar pagamento" at bounding box center [621, 409] width 197 height 26
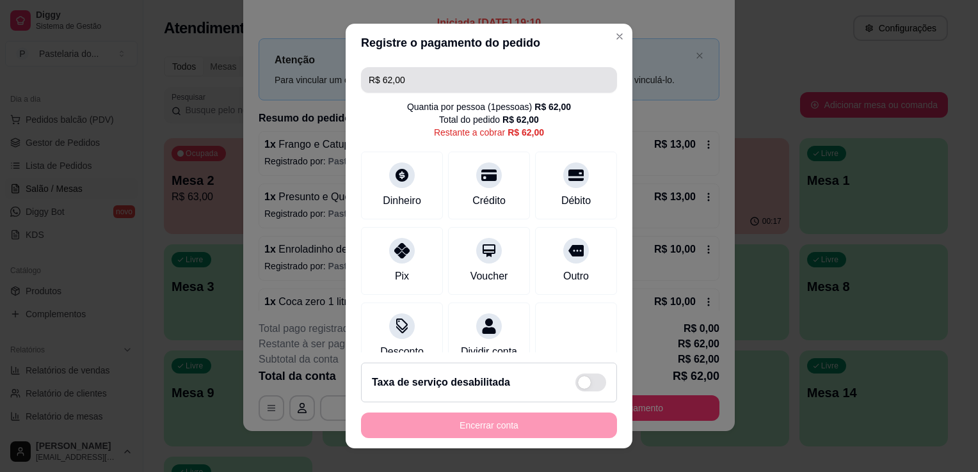
click at [417, 83] on input "R$ 62,00" at bounding box center [489, 80] width 241 height 26
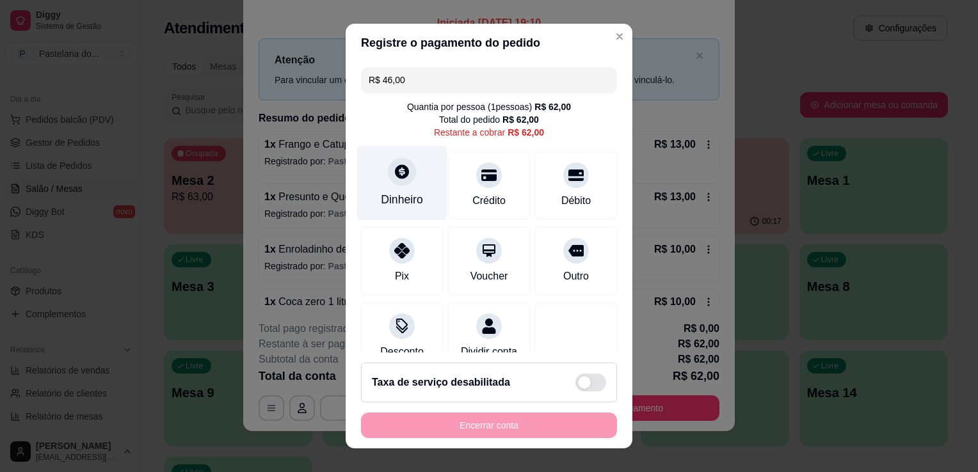
type input "R$ 46,00"
click at [412, 182] on div "Dinheiro" at bounding box center [402, 183] width 90 height 75
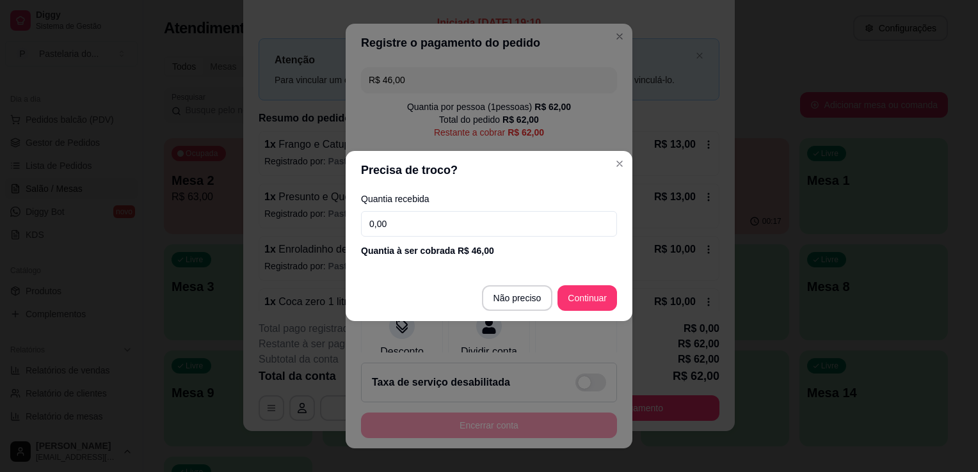
click at [474, 216] on input "0,00" at bounding box center [489, 224] width 256 height 26
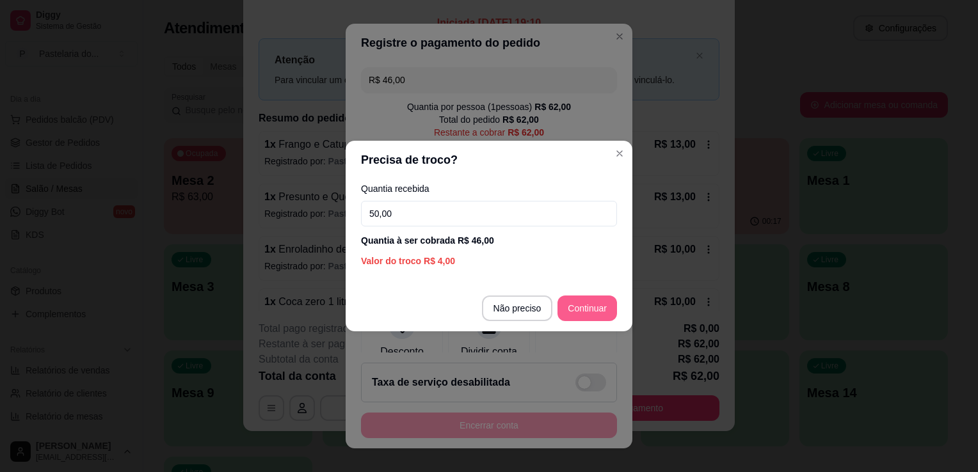
type input "50,00"
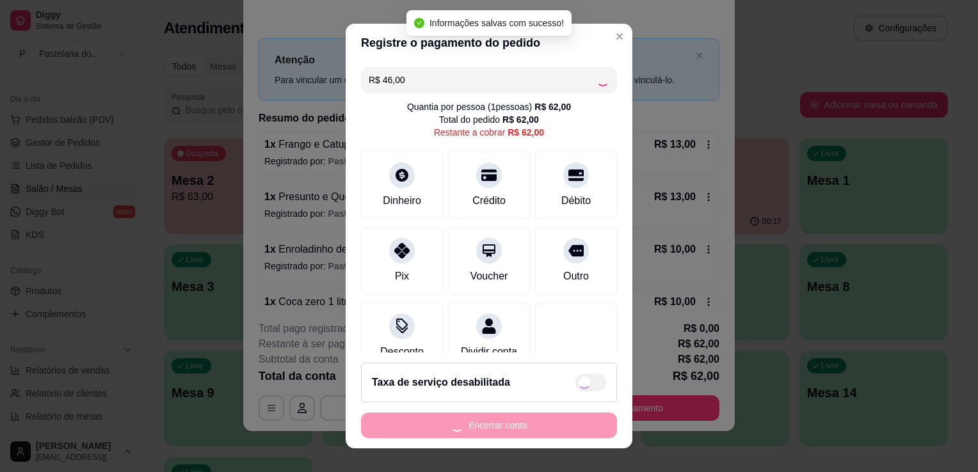
type input "R$ 16,00"
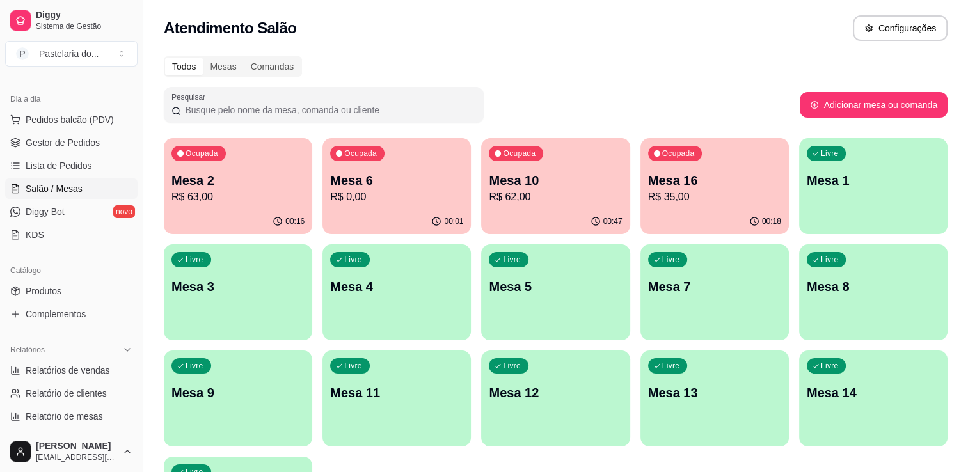
click at [373, 188] on p "Mesa 6" at bounding box center [396, 181] width 133 height 18
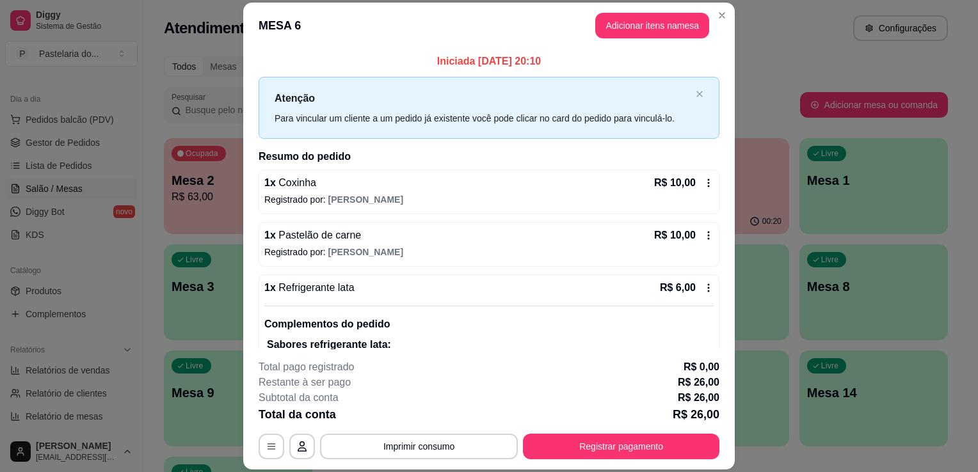
scroll to position [45, 0]
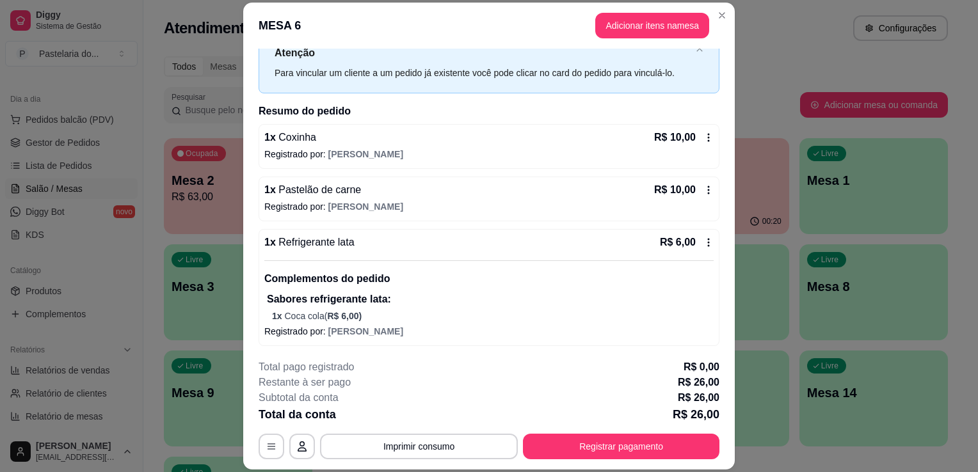
click at [626, 457] on button "Registrar pagamento" at bounding box center [621, 447] width 197 height 26
click at [547, 453] on button "Registrar pagamento" at bounding box center [621, 447] width 191 height 25
click at [388, 248] on div at bounding box center [402, 247] width 28 height 28
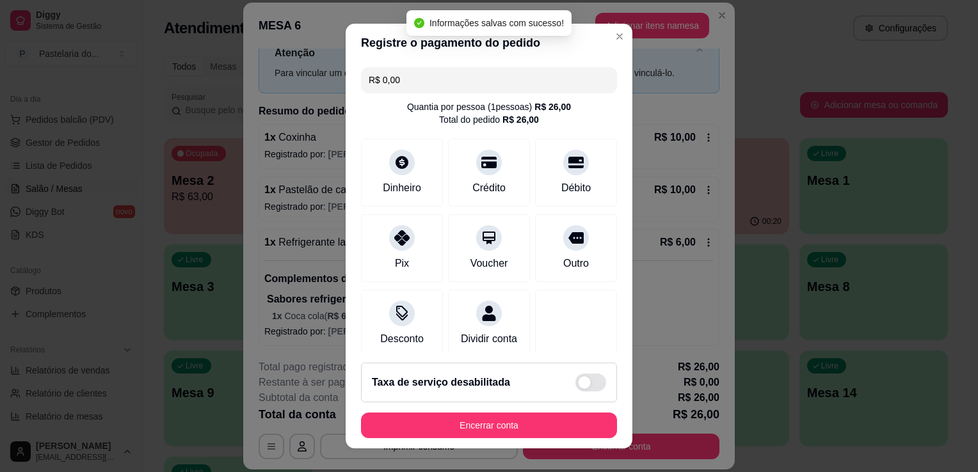
type input "R$ 0,00"
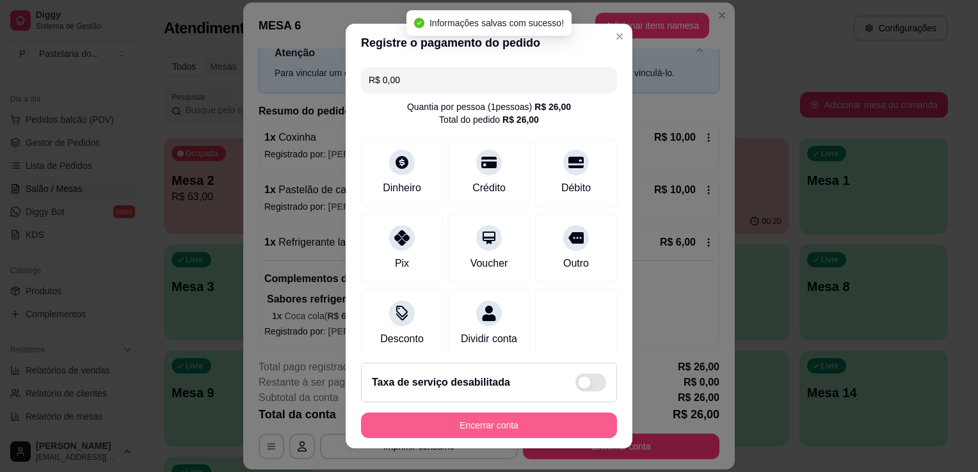
click at [493, 437] on button "Encerrar conta" at bounding box center [489, 426] width 256 height 26
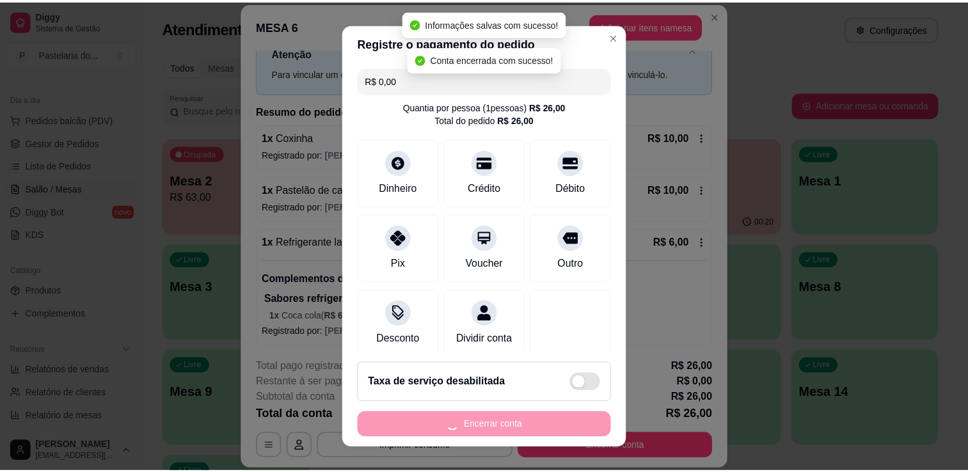
scroll to position [0, 0]
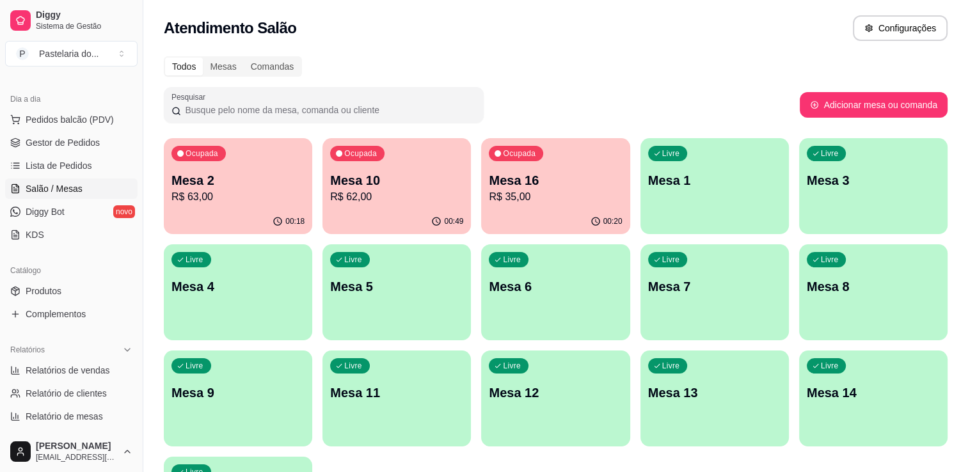
drag, startPoint x: 61, startPoint y: 170, endPoint x: 64, endPoint y: 177, distance: 6.9
click at [61, 170] on span "Lista de Pedidos" at bounding box center [59, 165] width 67 height 13
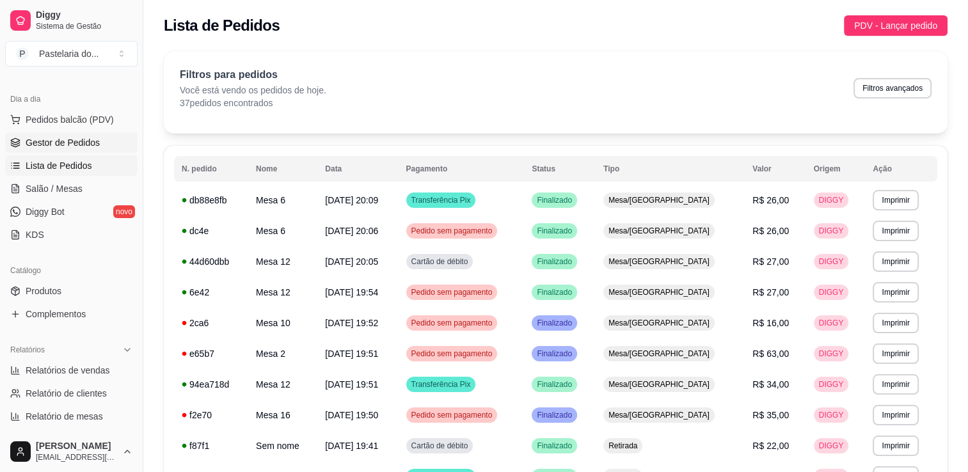
click at [79, 142] on span "Gestor de Pedidos" at bounding box center [63, 142] width 74 height 13
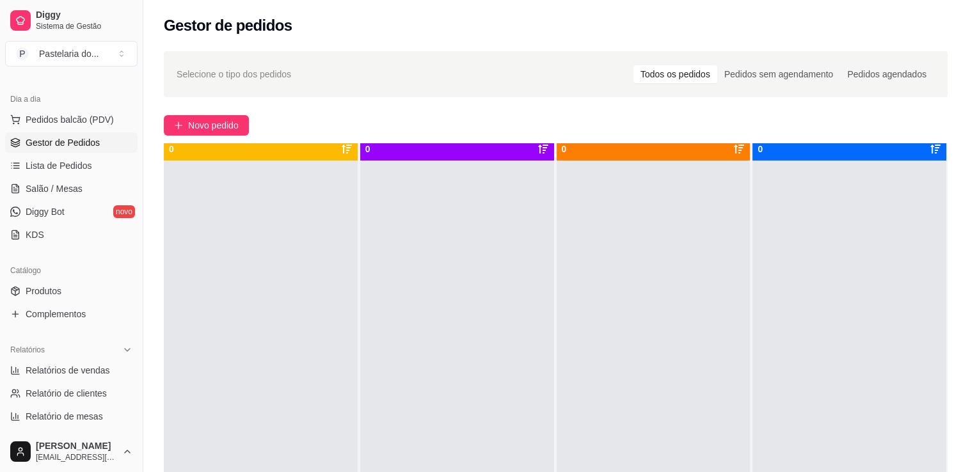
scroll to position [36, 0]
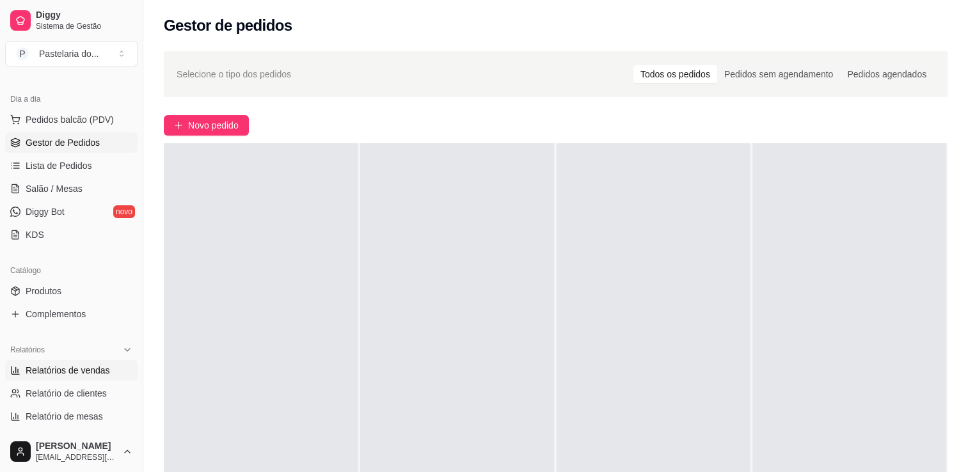
click at [61, 367] on span "Relatórios de vendas" at bounding box center [68, 370] width 84 height 13
select select "ALL"
select select "0"
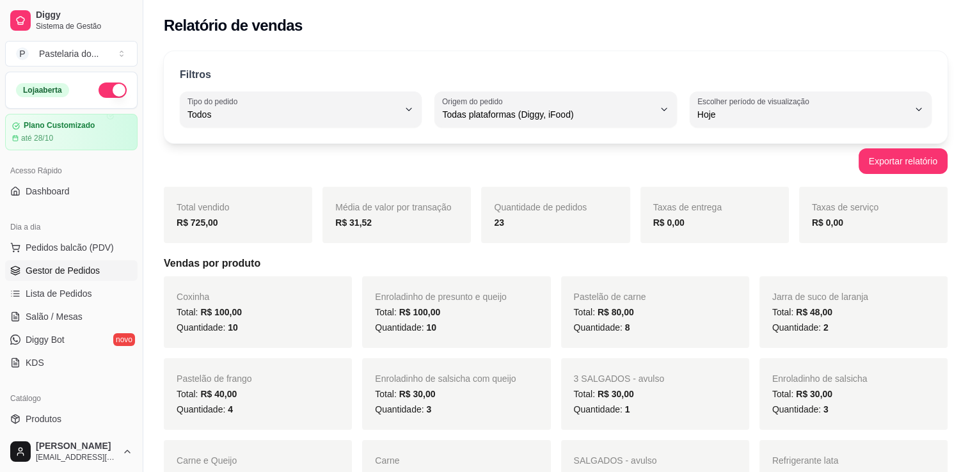
click at [33, 262] on link "Gestor de Pedidos" at bounding box center [71, 271] width 132 height 20
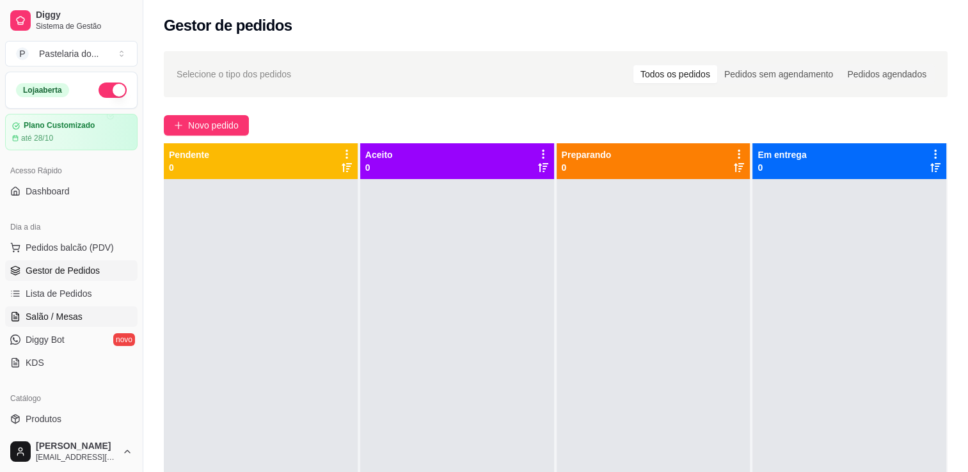
click at [45, 317] on span "Salão / Mesas" at bounding box center [54, 316] width 57 height 13
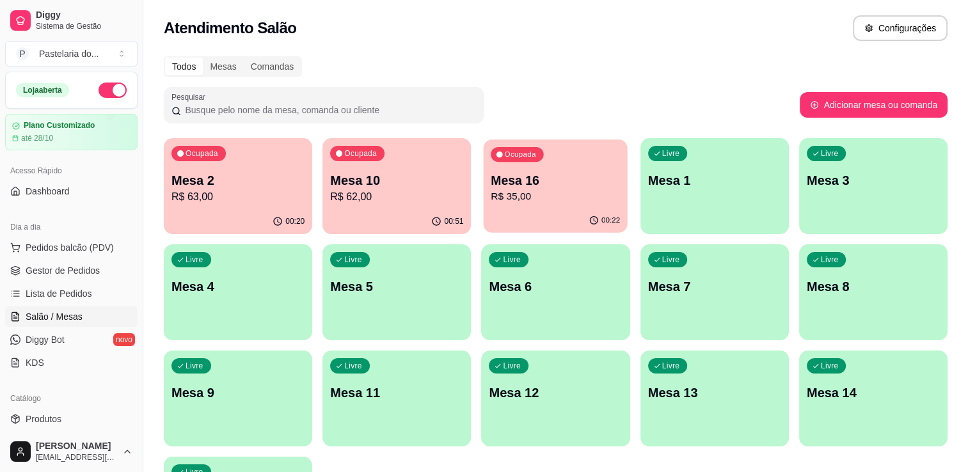
click at [545, 190] on p "R$ 35,00" at bounding box center [556, 196] width 129 height 15
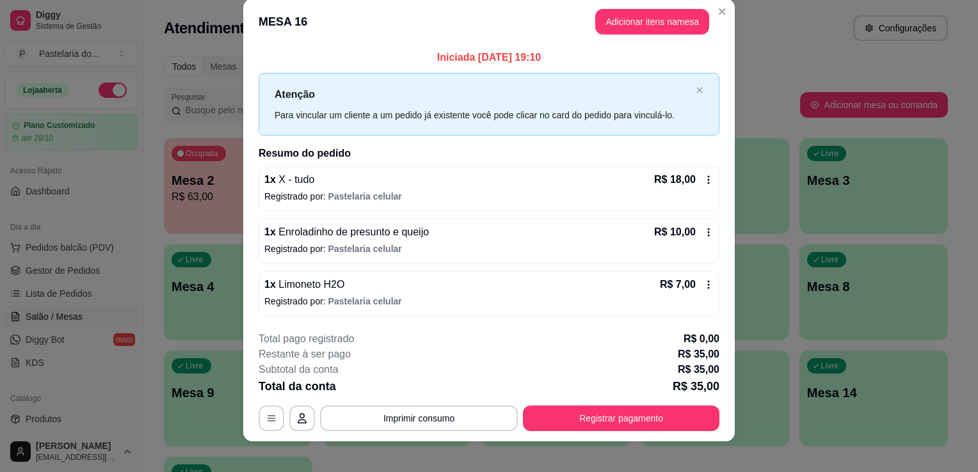
scroll to position [25, 0]
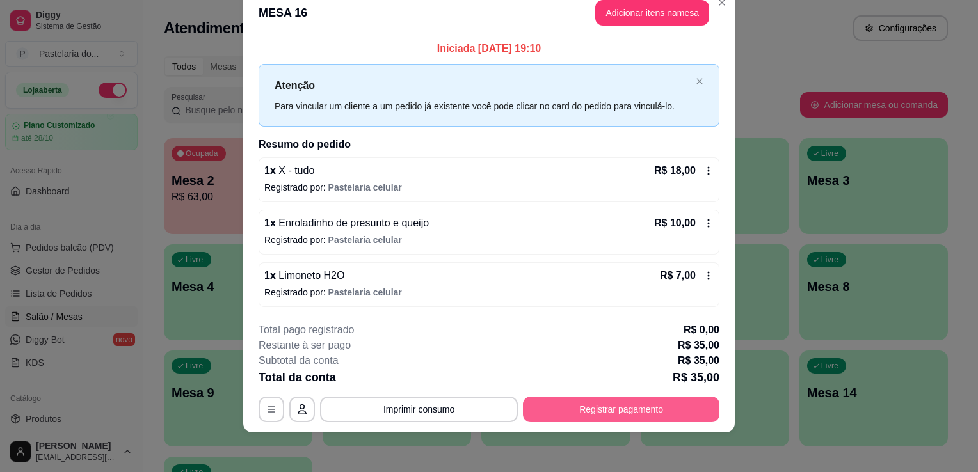
click at [571, 409] on button "Registrar pagamento" at bounding box center [621, 410] width 197 height 26
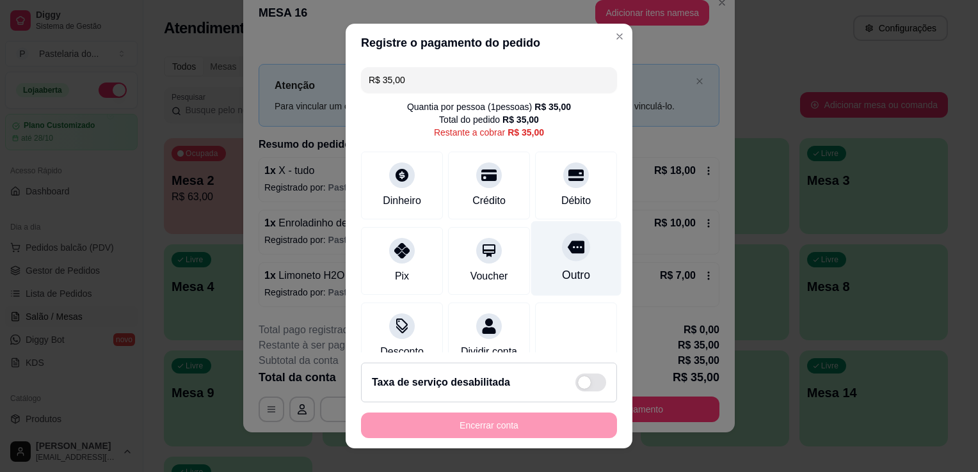
click at [562, 260] on div at bounding box center [576, 247] width 28 height 28
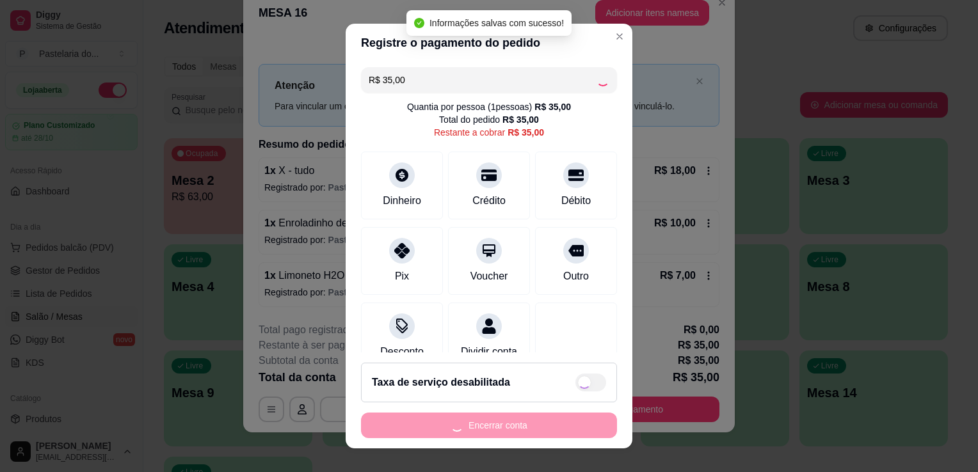
type input "R$ 0,00"
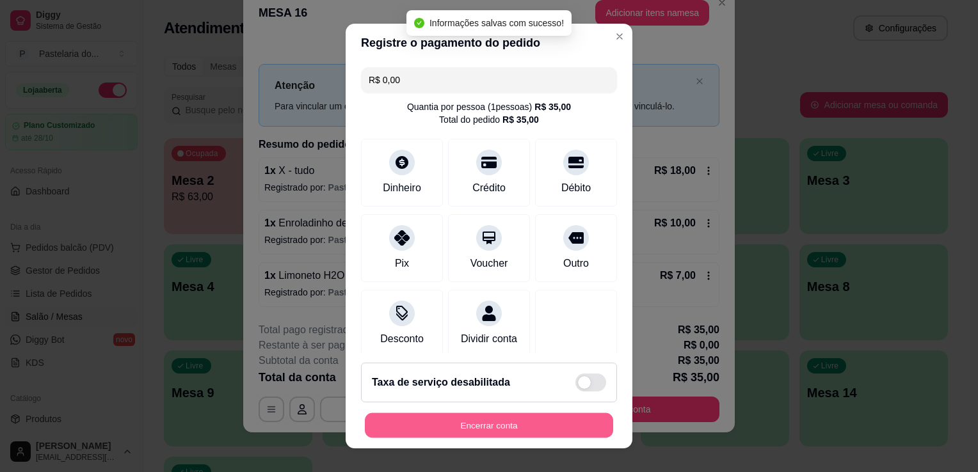
click at [484, 438] on button "Encerrar conta" at bounding box center [489, 425] width 248 height 25
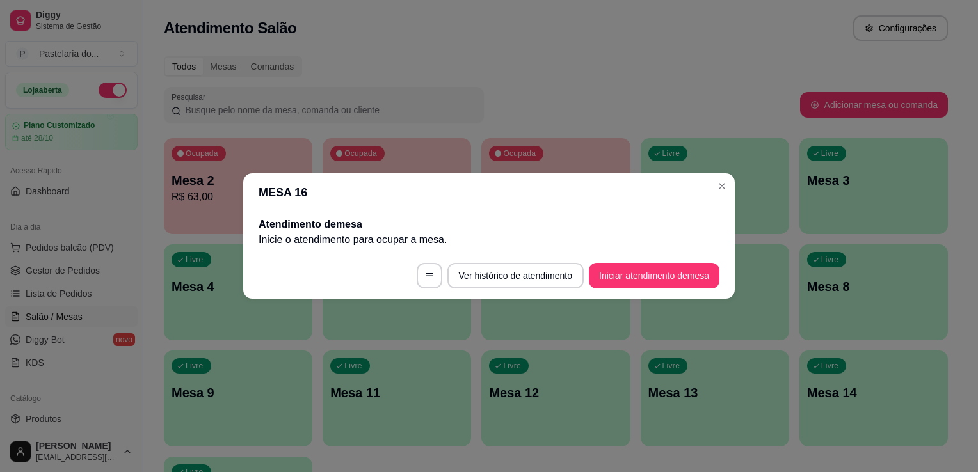
scroll to position [0, 0]
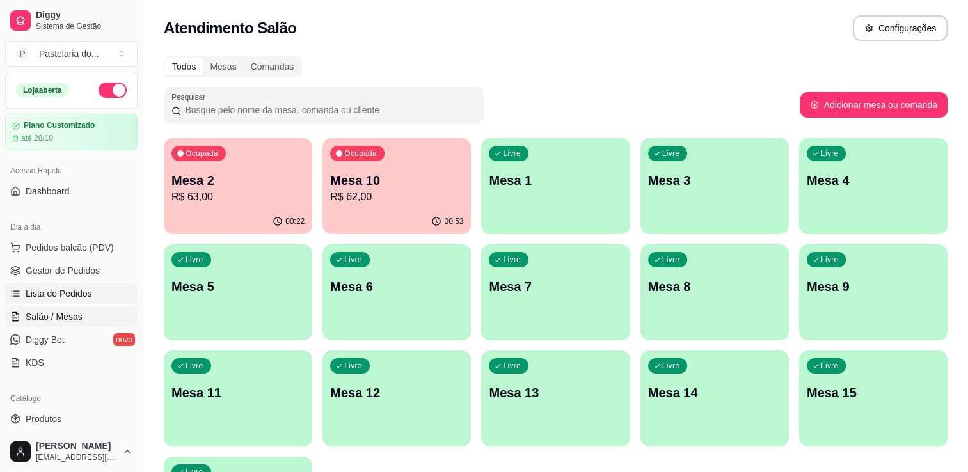
click at [68, 292] on span "Lista de Pedidos" at bounding box center [59, 293] width 67 height 13
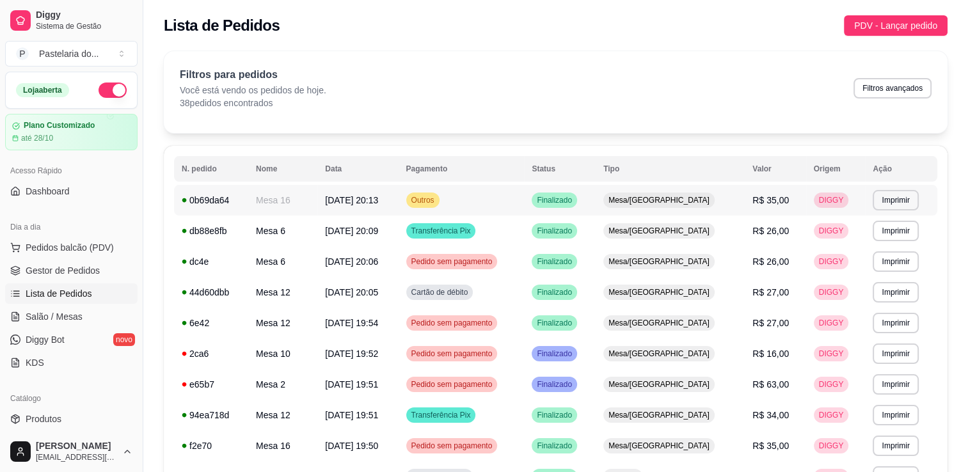
click at [378, 205] on span "[DATE] 20:13" at bounding box center [351, 200] width 53 height 10
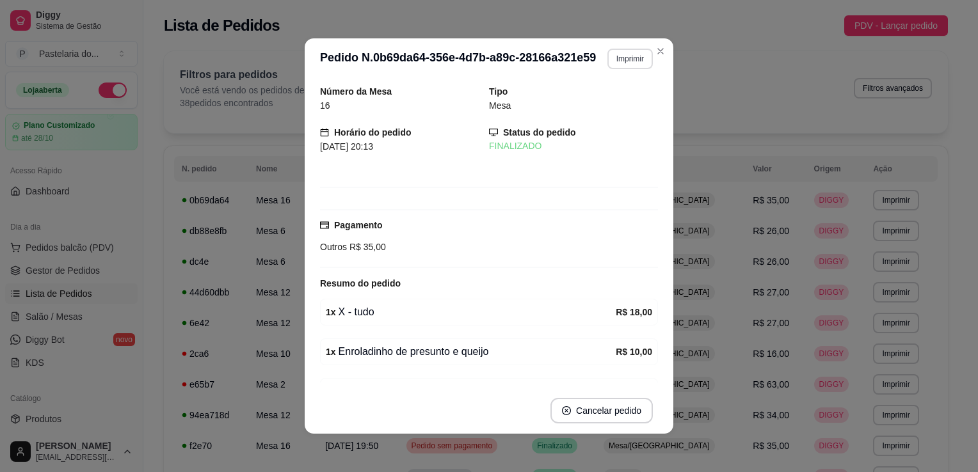
click at [622, 63] on button "Imprimir" at bounding box center [629, 59] width 45 height 20
click at [589, 109] on button "IMPRESSORA" at bounding box center [603, 103] width 93 height 20
click at [592, 109] on div "Mesa" at bounding box center [573, 106] width 169 height 14
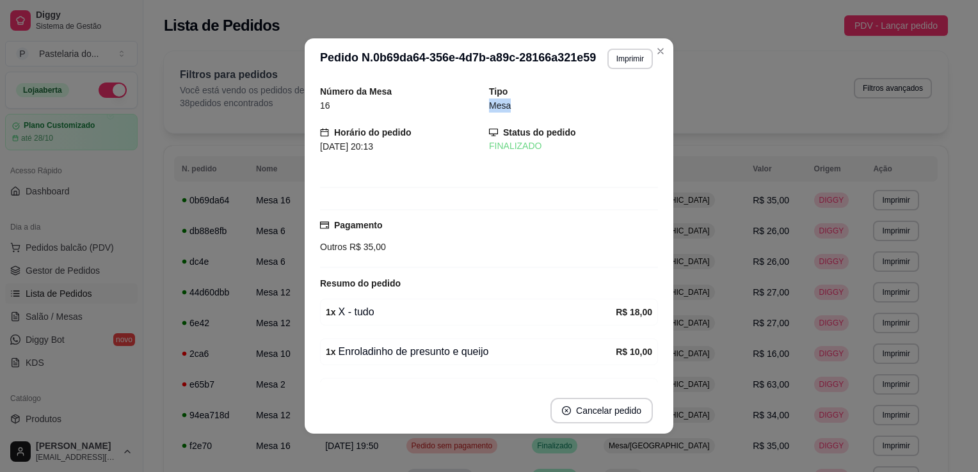
click at [592, 109] on div "Mesa" at bounding box center [573, 106] width 169 height 14
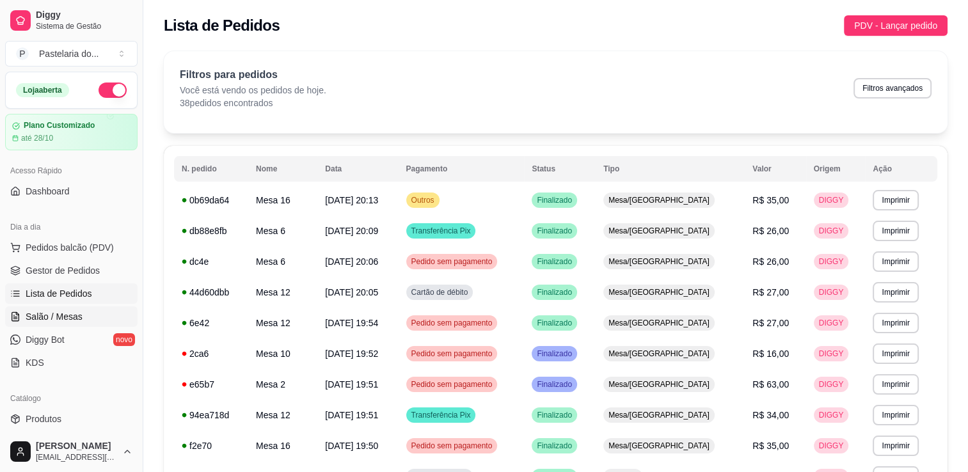
click at [78, 309] on link "Salão / Mesas" at bounding box center [71, 317] width 132 height 20
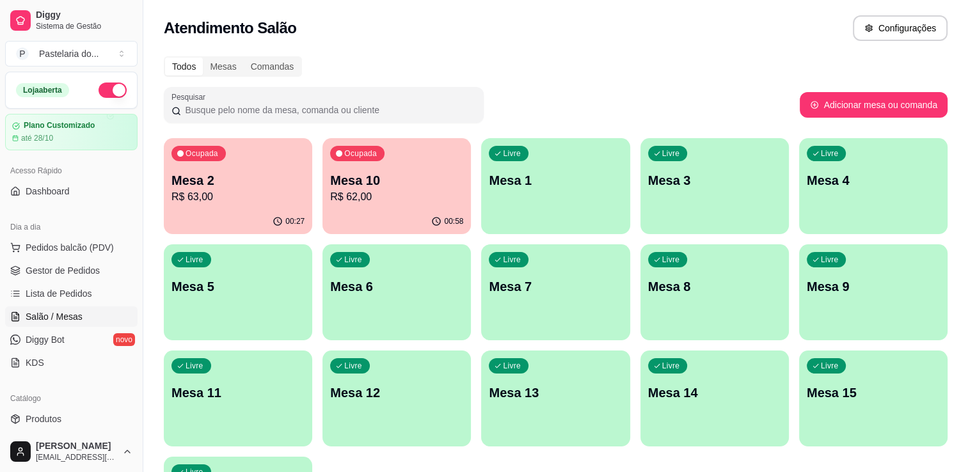
click at [204, 211] on div "00:27" at bounding box center [238, 221] width 148 height 25
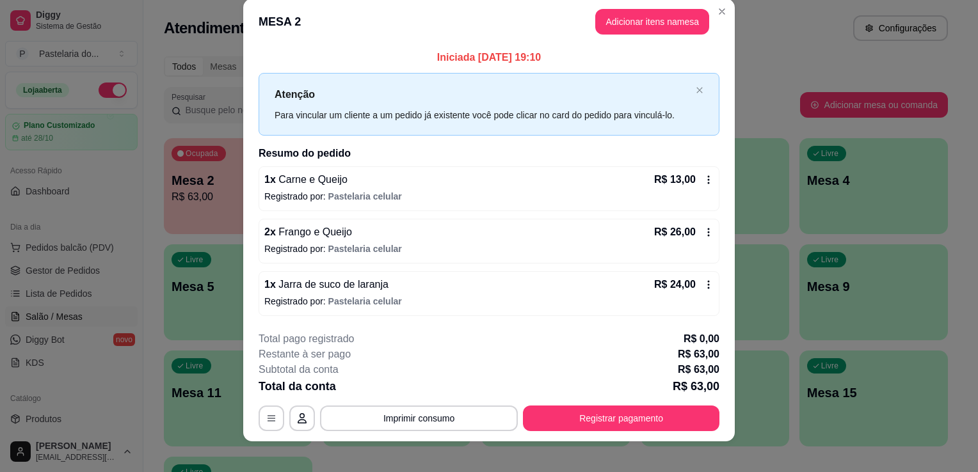
scroll to position [25, 0]
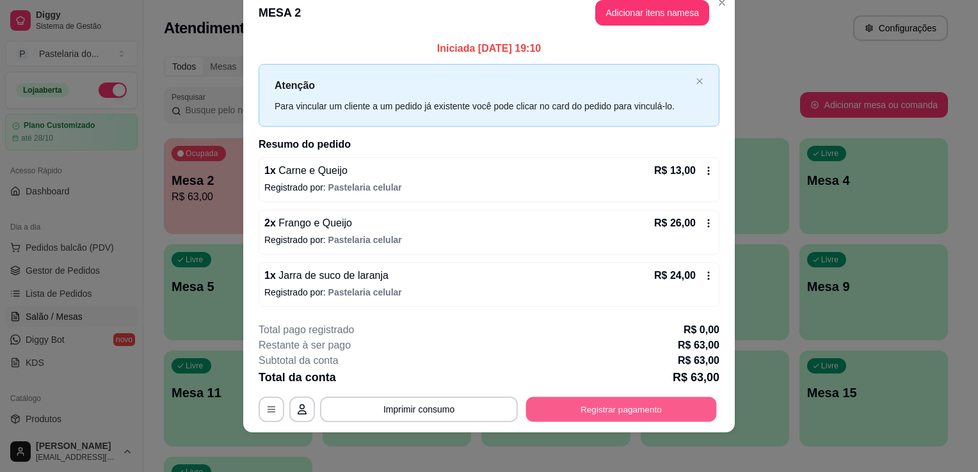
click at [555, 410] on button "Registrar pagamento" at bounding box center [621, 409] width 191 height 25
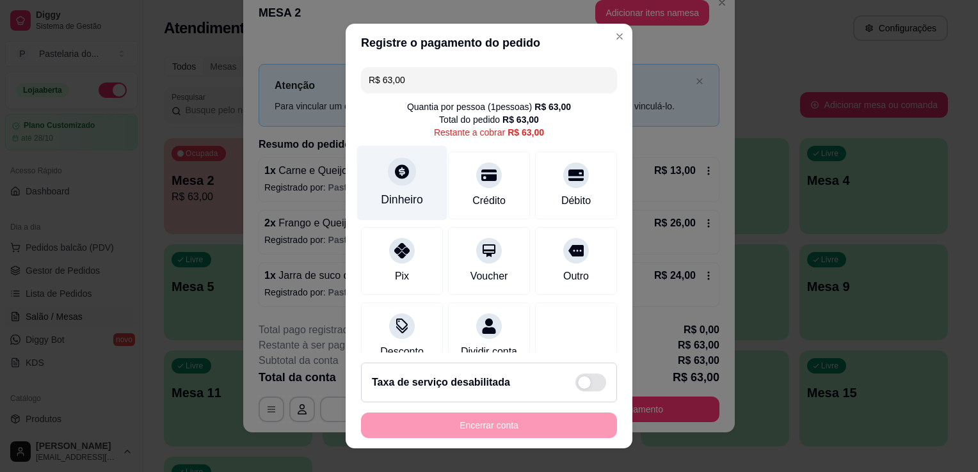
click at [405, 177] on div at bounding box center [402, 171] width 28 height 28
click at [399, 205] on div "Quantia recebida 0,00 Quantia à ser cobrada R$ 63,00" at bounding box center [489, 225] width 287 height 73
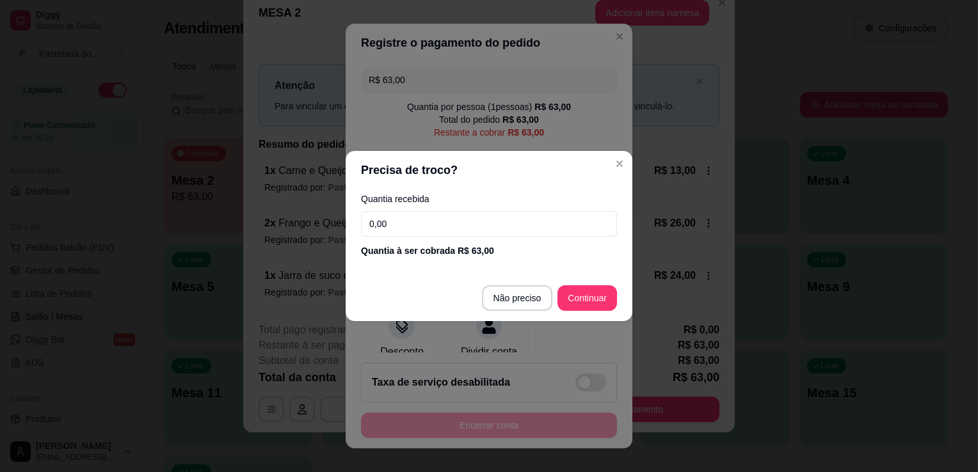
click at [399, 216] on input "0,00" at bounding box center [489, 224] width 256 height 26
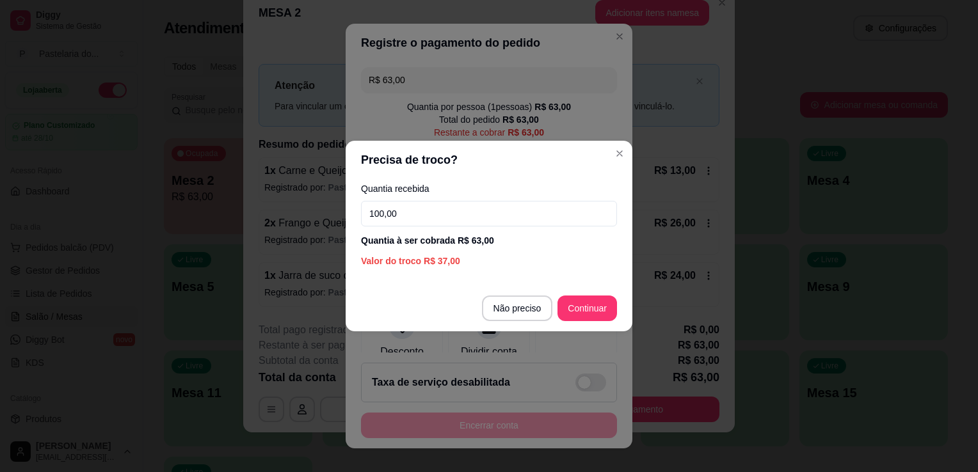
type input "100,00"
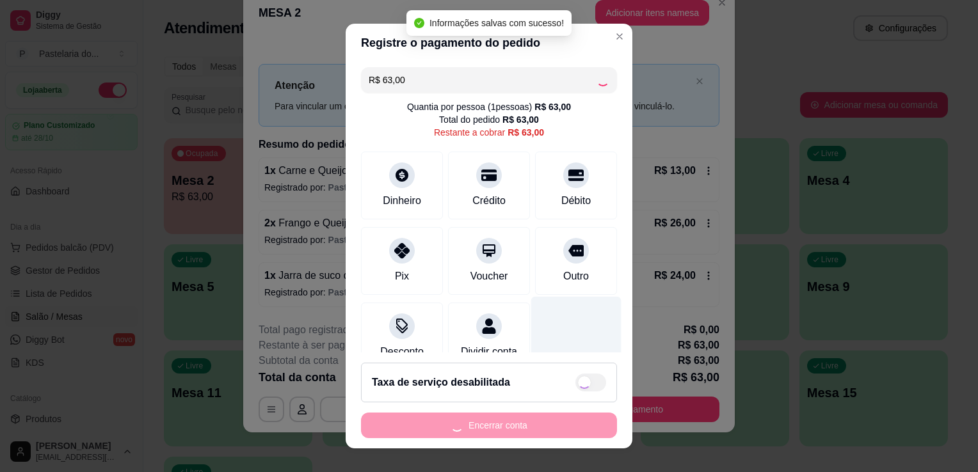
type input "R$ 0,00"
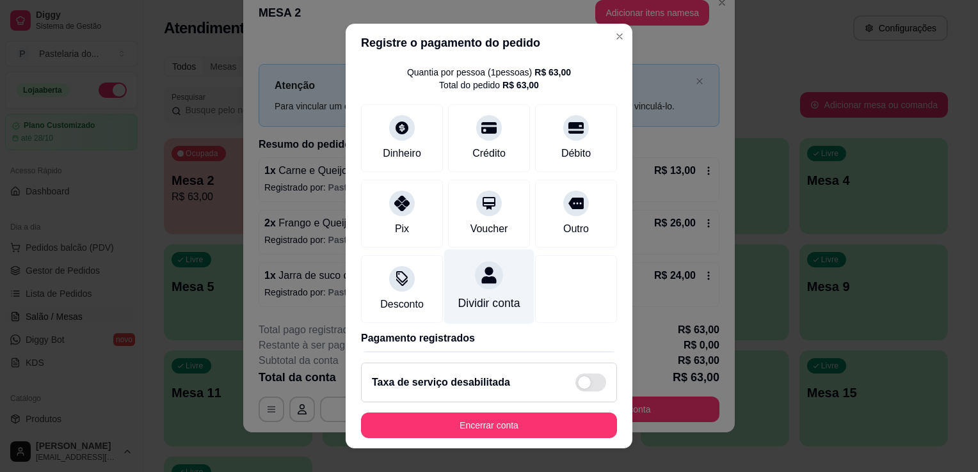
scroll to position [0, 0]
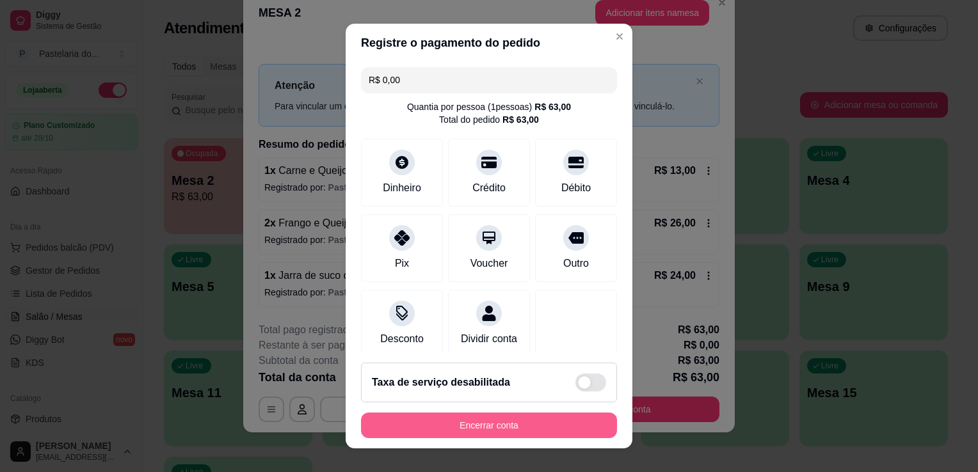
click at [483, 432] on button "Encerrar conta" at bounding box center [489, 426] width 256 height 26
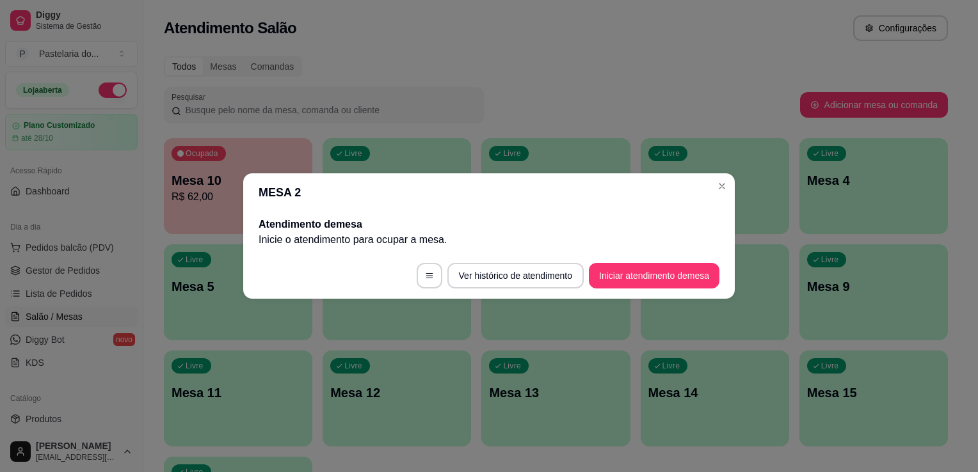
click at [773, 107] on div "Pesquisar" at bounding box center [482, 105] width 636 height 36
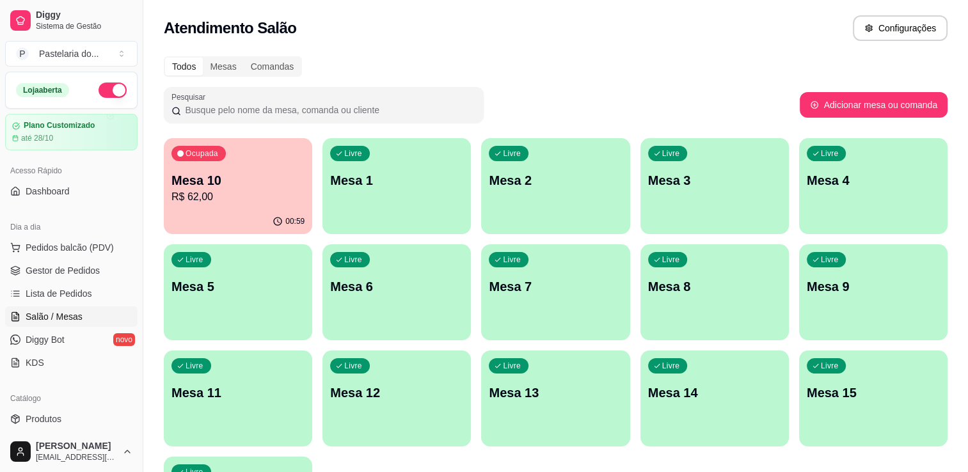
click at [223, 182] on p "Mesa 10" at bounding box center [238, 181] width 133 height 18
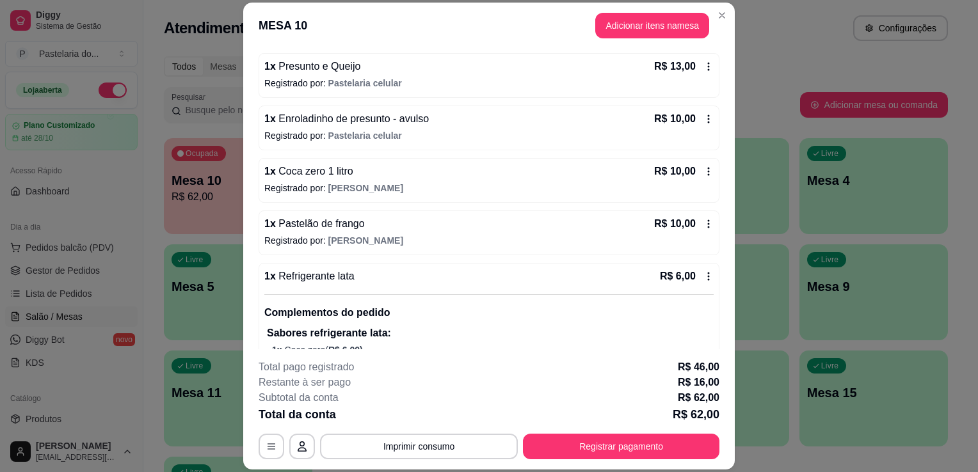
scroll to position [192, 0]
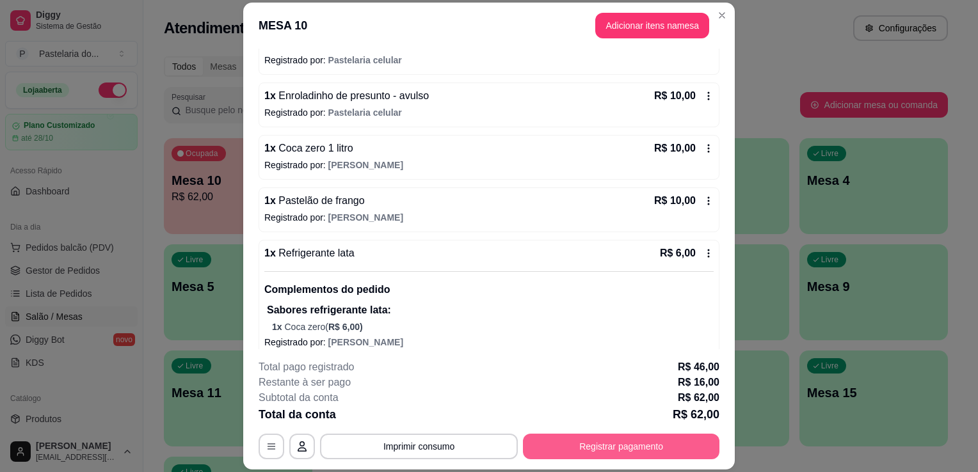
click at [557, 446] on button "Registrar pagamento" at bounding box center [621, 447] width 197 height 26
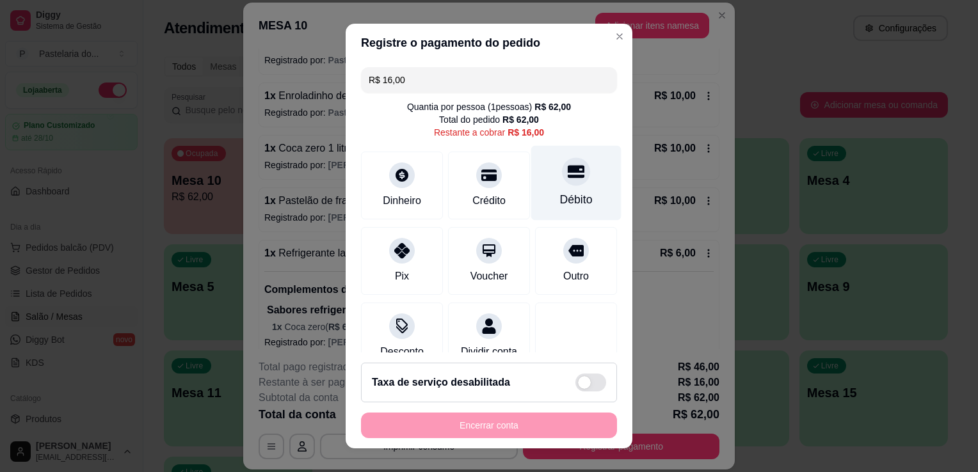
click at [537, 193] on div "Débito" at bounding box center [576, 183] width 90 height 75
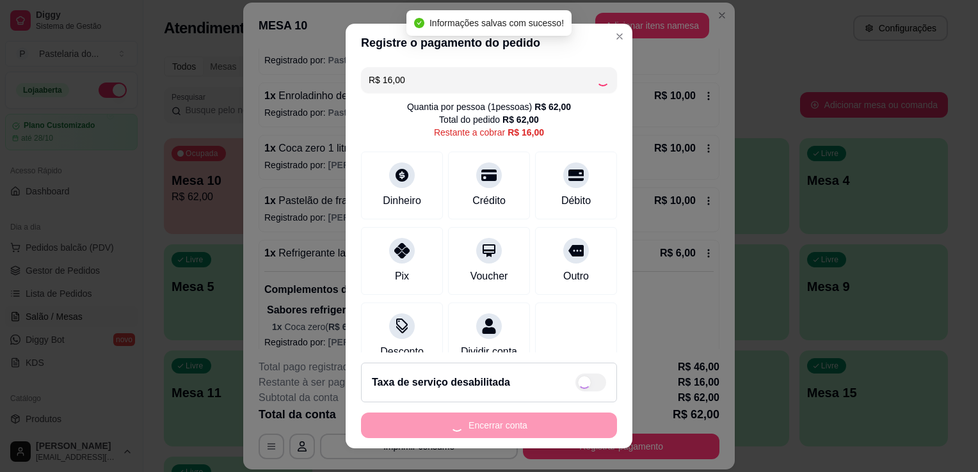
type input "R$ 0,00"
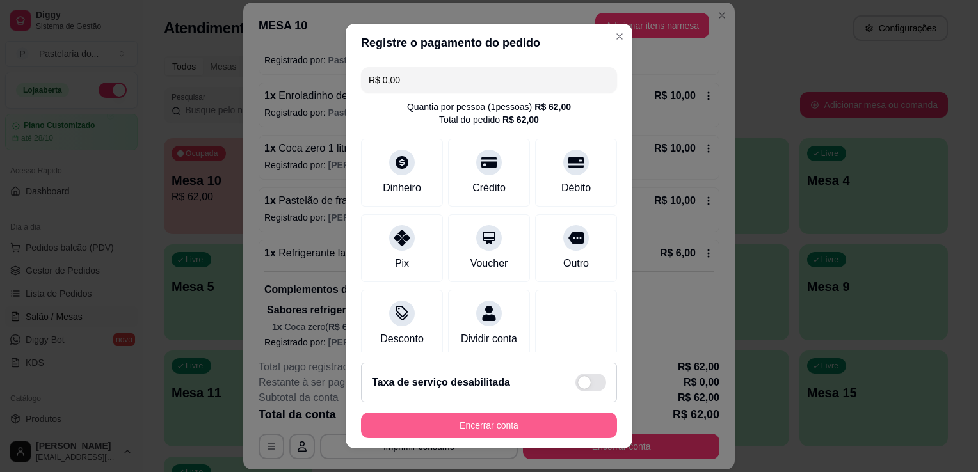
click at [428, 434] on button "Encerrar conta" at bounding box center [489, 426] width 256 height 26
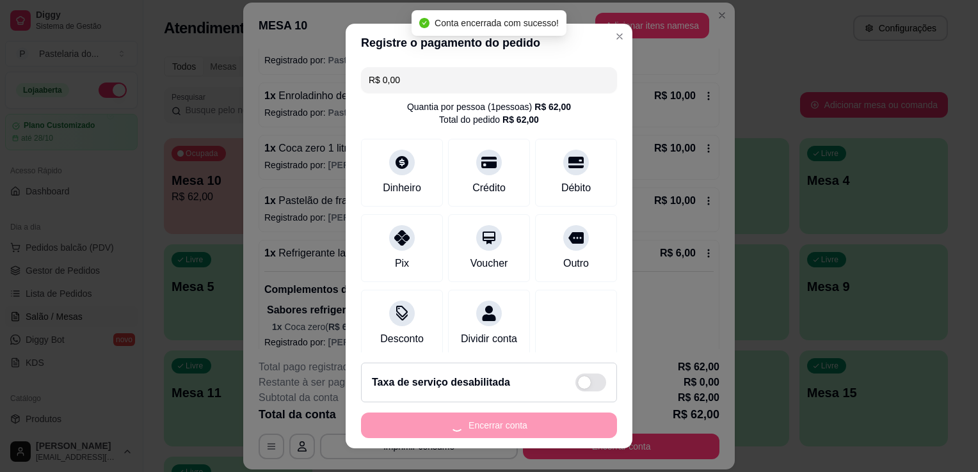
scroll to position [0, 0]
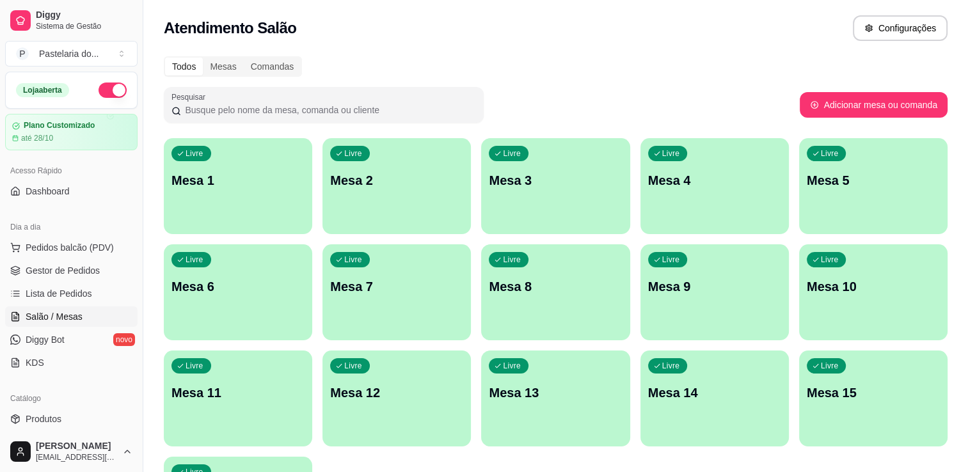
click at [81, 243] on span "Pedidos balcão (PDV)" at bounding box center [70, 247] width 88 height 13
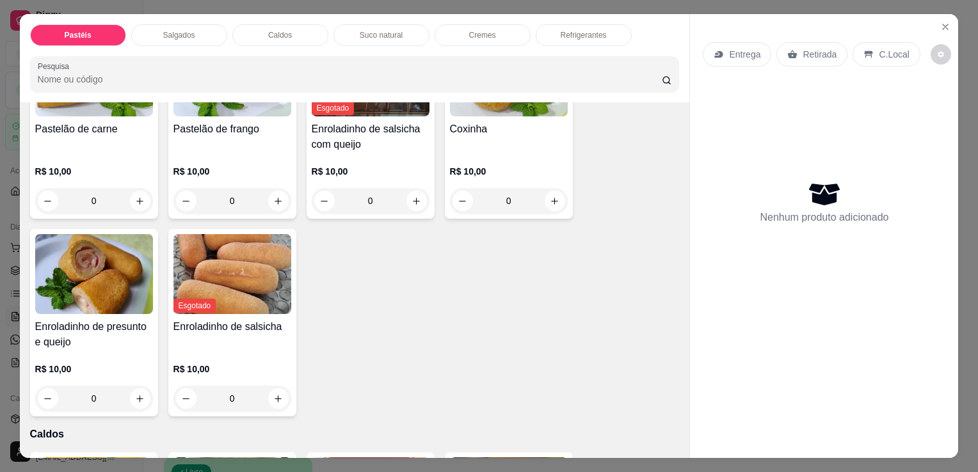
scroll to position [1216, 0]
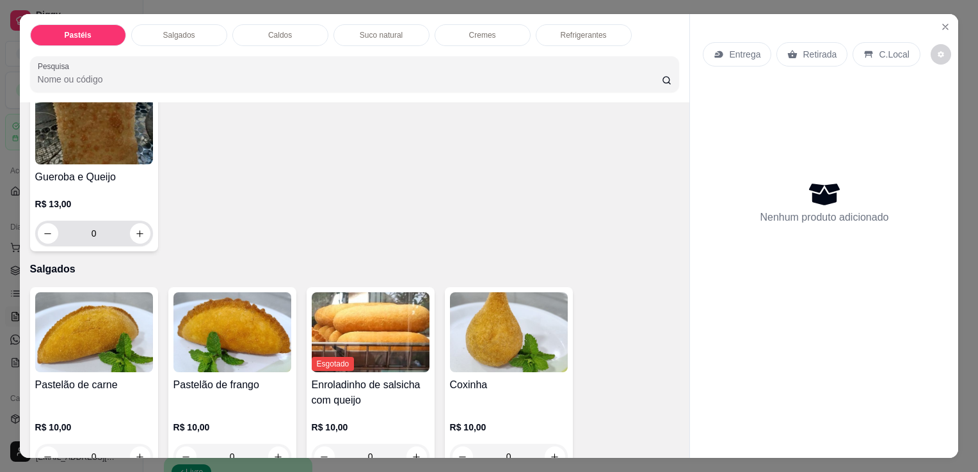
click at [124, 185] on div "R$ 13,00 0" at bounding box center [94, 215] width 118 height 61
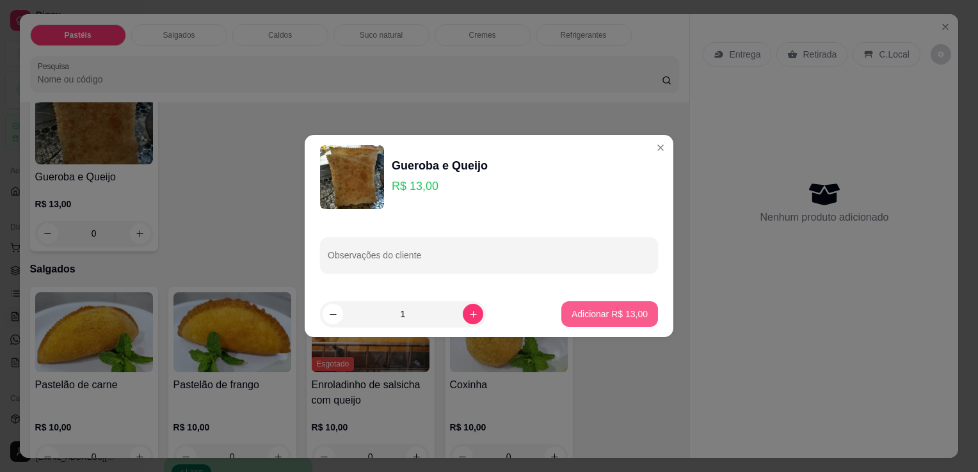
click at [627, 305] on button "Adicionar R$ 13,00" at bounding box center [609, 314] width 97 height 26
click at [627, 305] on div "Pastelão de carne R$ 10,00 0 Pastelão de frango R$ 10,00 0 Esgotado Enroladinho…" at bounding box center [355, 479] width 650 height 385
type input "1"
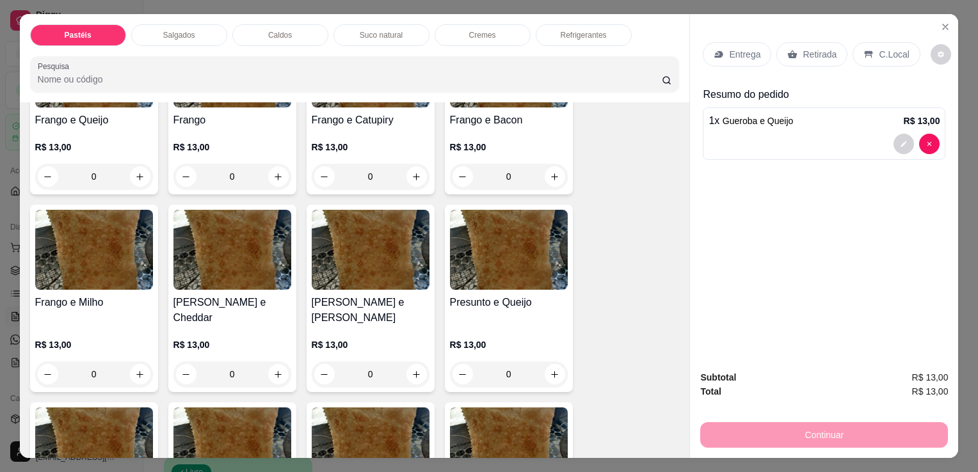
scroll to position [512, 0]
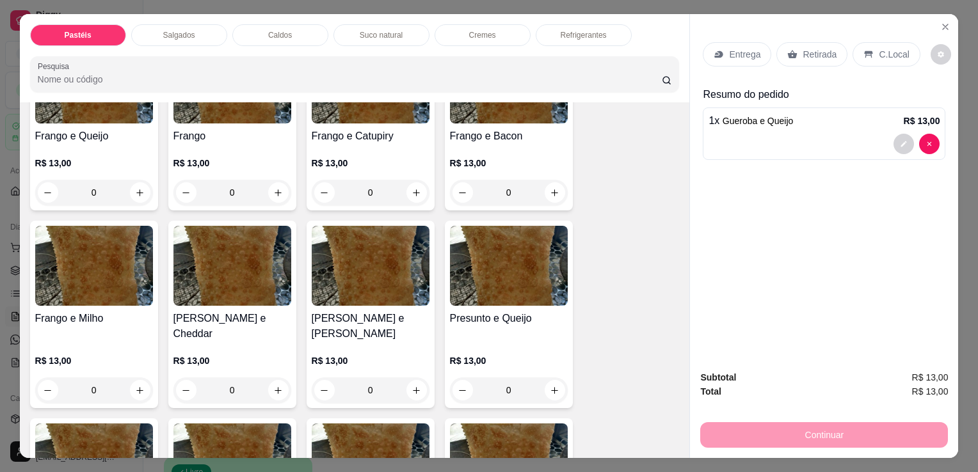
click at [495, 311] on h4 "Presunto e Queijo" at bounding box center [509, 318] width 118 height 15
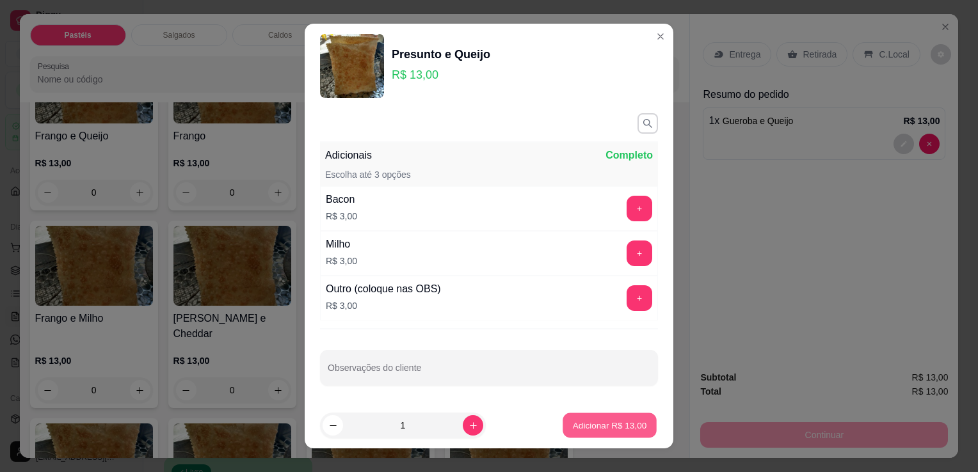
click at [594, 424] on p "Adicionar R$ 13,00" at bounding box center [610, 425] width 74 height 12
type input "1"
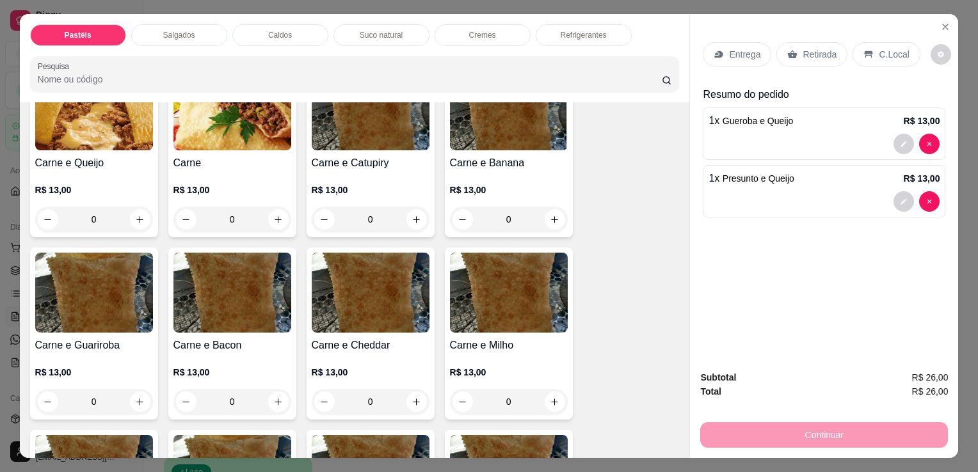
scroll to position [0, 0]
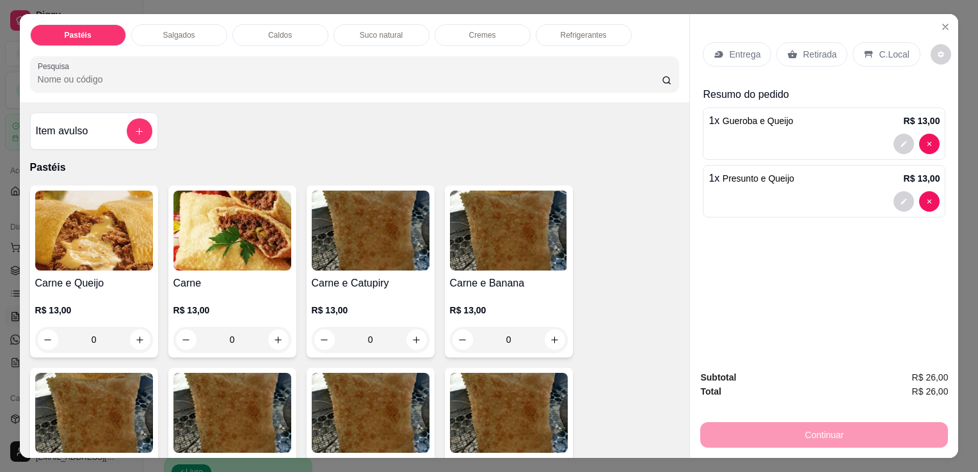
click at [99, 236] on img at bounding box center [94, 231] width 118 height 80
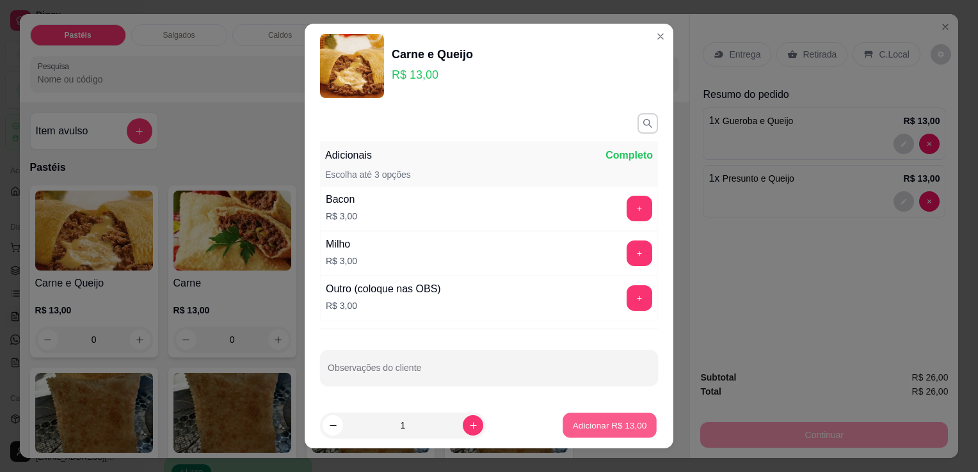
click at [591, 432] on button "Adicionar R$ 13,00" at bounding box center [610, 425] width 94 height 25
type input "1"
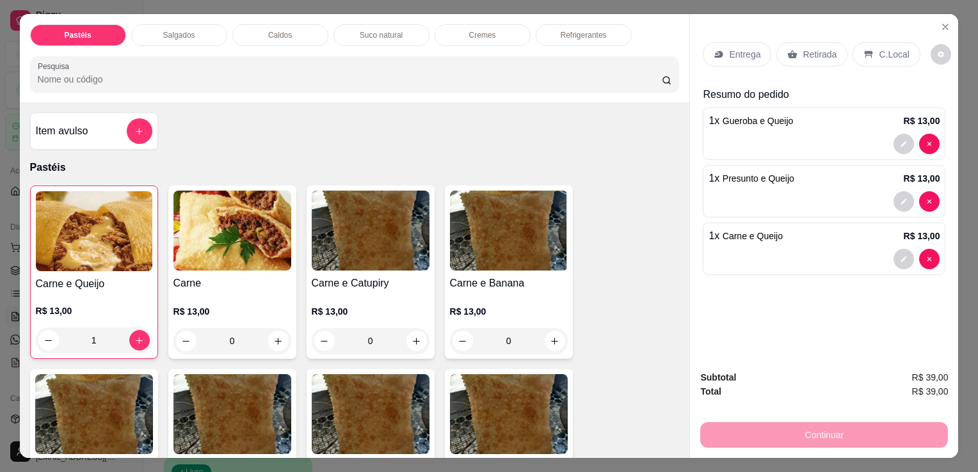
click at [835, 195] on div at bounding box center [824, 201] width 231 height 20
click at [735, 205] on div at bounding box center [824, 201] width 231 height 20
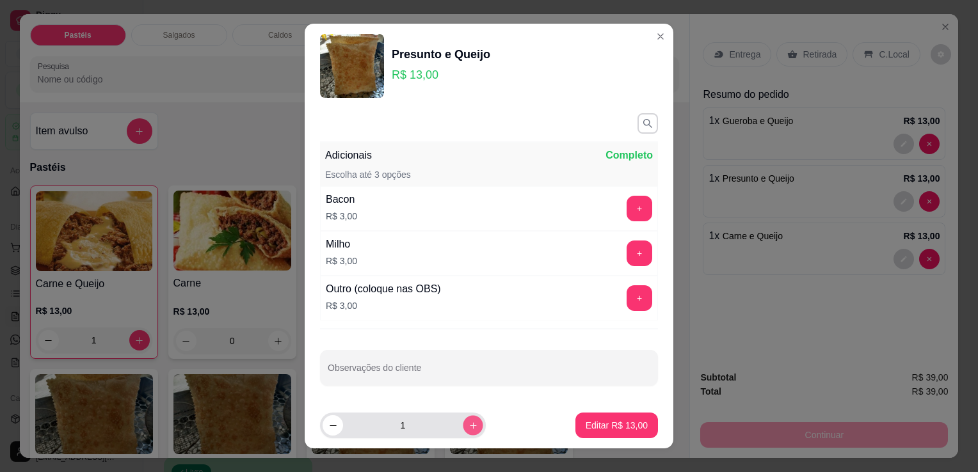
click at [463, 433] on button "increase-product-quantity" at bounding box center [473, 426] width 20 height 20
type input "2"
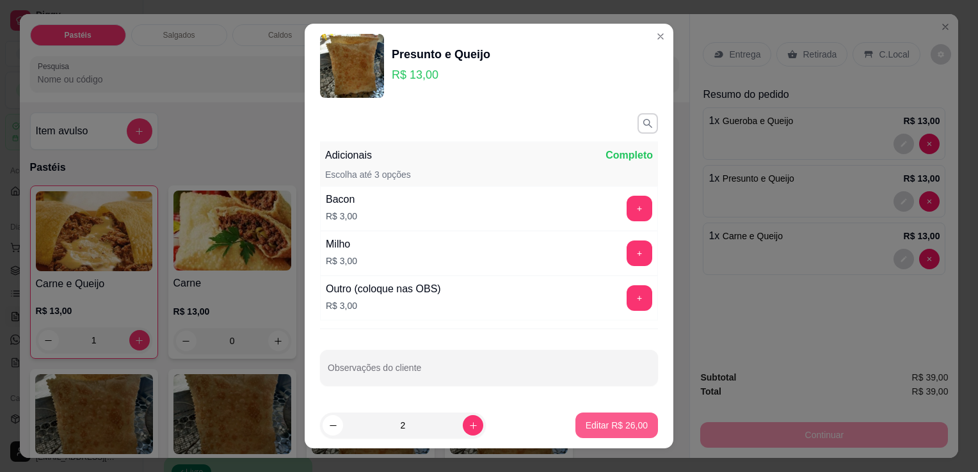
click at [588, 431] on p "Editar R$ 26,00" at bounding box center [617, 425] width 62 height 13
type input "2"
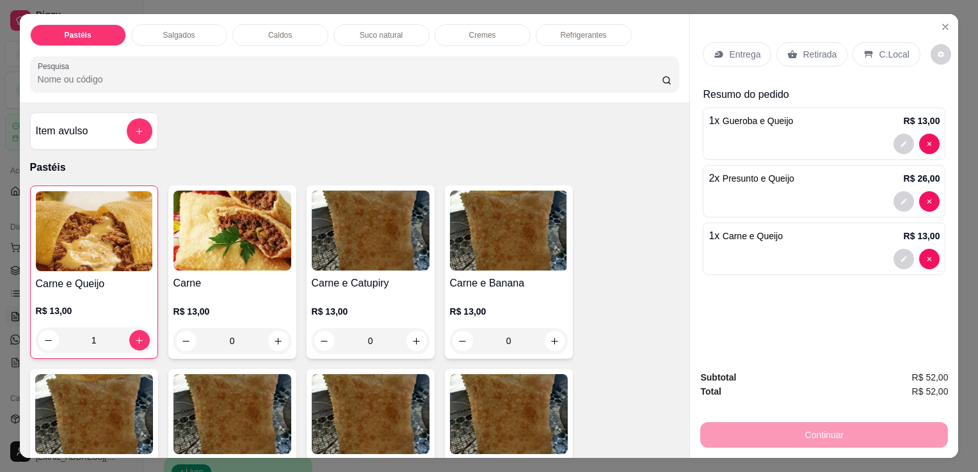
click at [808, 61] on div "Retirada" at bounding box center [811, 54] width 71 height 24
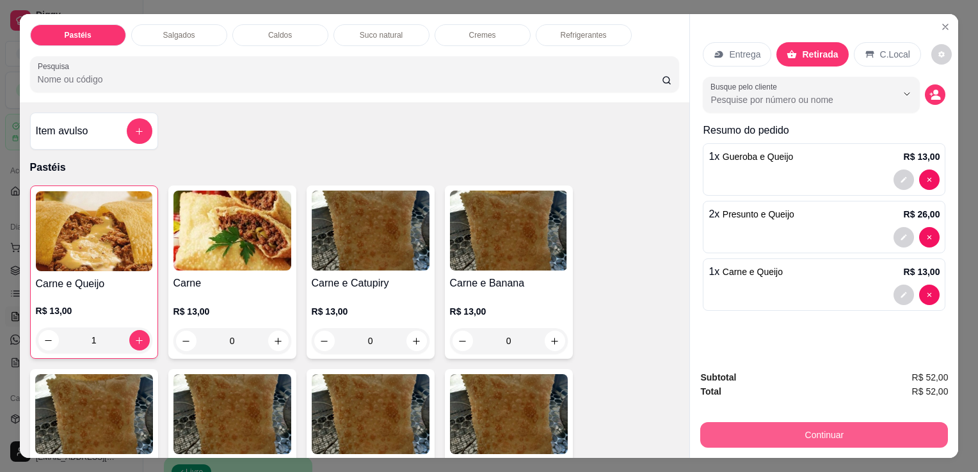
click at [750, 439] on button "Continuar" at bounding box center [824, 435] width 248 height 26
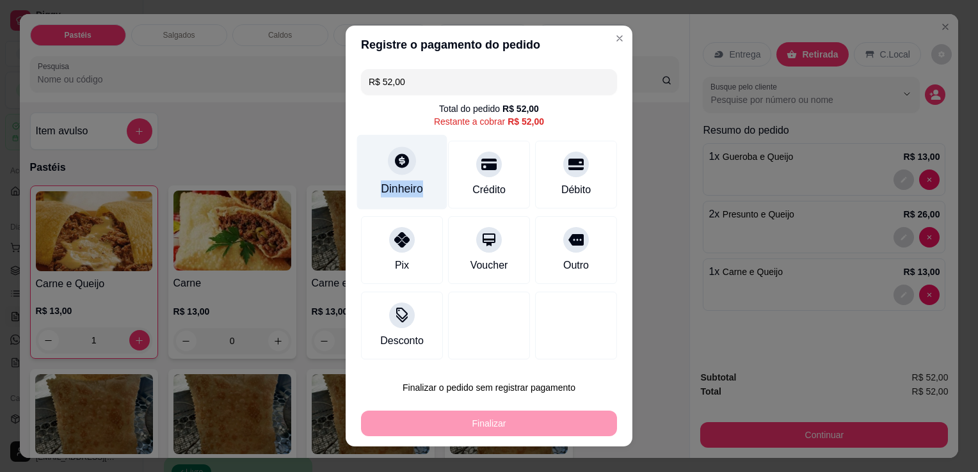
click at [414, 175] on div "Dinheiro" at bounding box center [402, 172] width 90 height 75
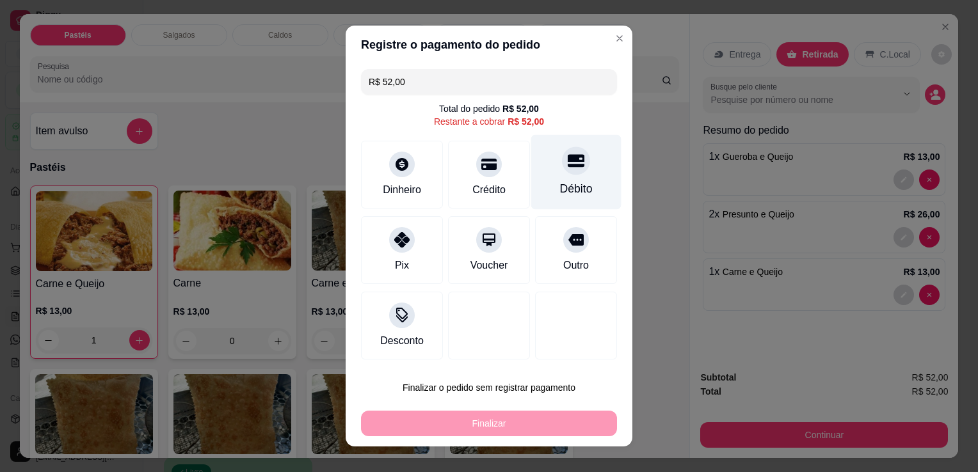
click at [564, 175] on div "Débito" at bounding box center [576, 172] width 90 height 75
type input "R$ 0,00"
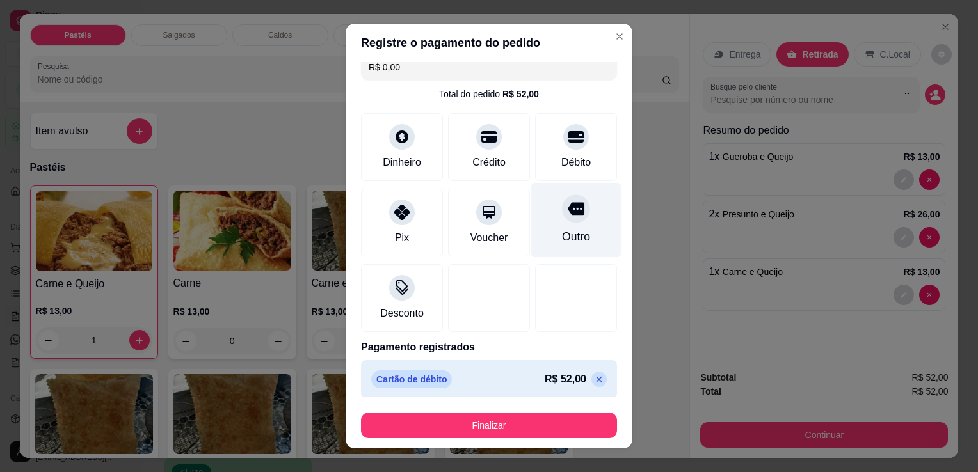
scroll to position [18, 0]
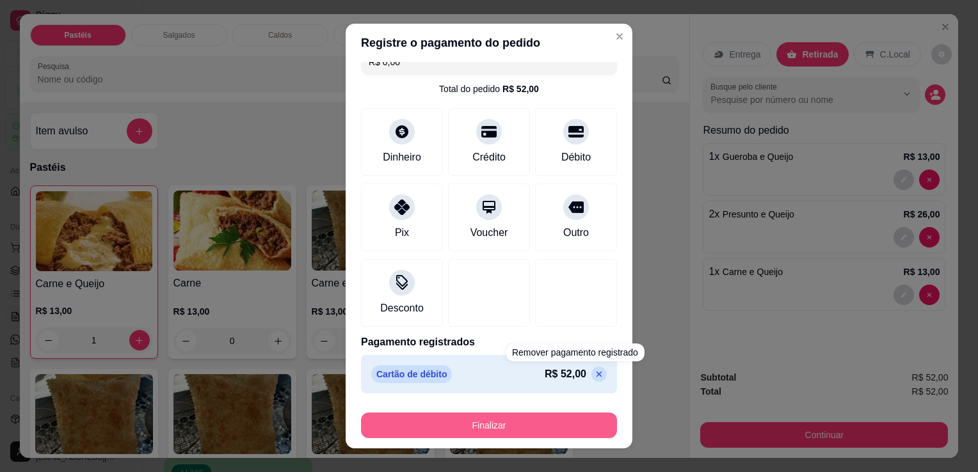
click at [507, 425] on button "Finalizar" at bounding box center [489, 426] width 256 height 26
drag, startPoint x: 507, startPoint y: 425, endPoint x: 465, endPoint y: 418, distance: 42.8
click at [497, 413] on div "Finalizar" at bounding box center [489, 426] width 256 height 26
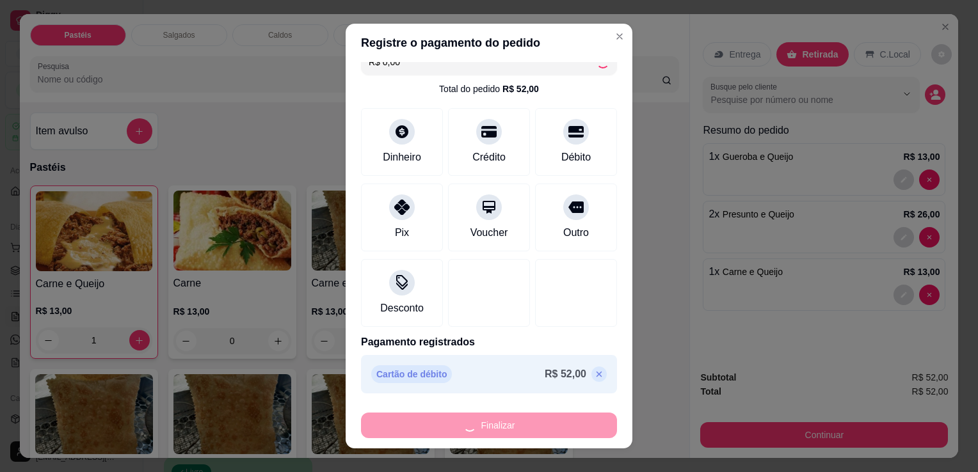
type input "0"
type input "-R$ 52,00"
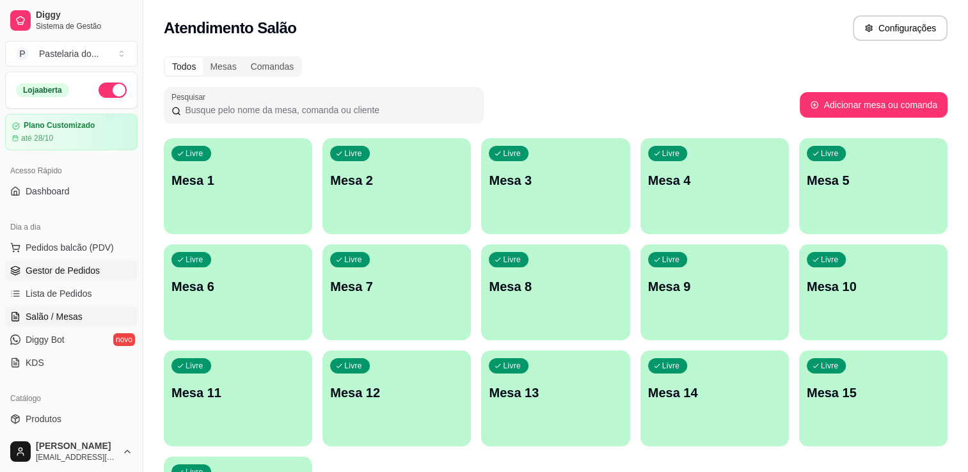
click at [70, 273] on span "Gestor de Pedidos" at bounding box center [63, 270] width 74 height 13
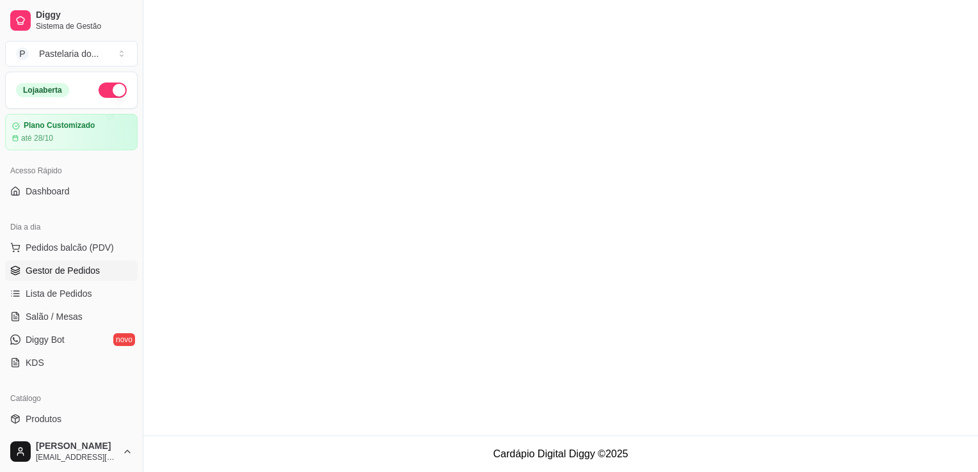
click at [70, 273] on span "Gestor de Pedidos" at bounding box center [63, 270] width 74 height 13
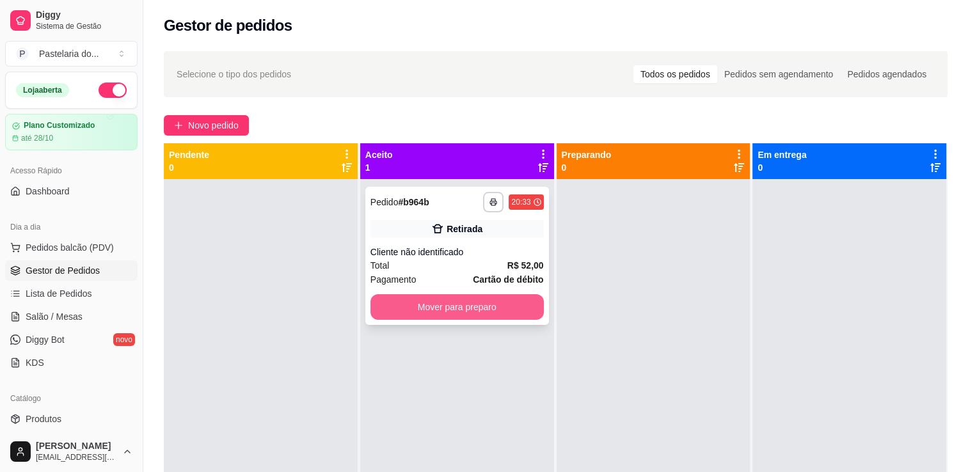
click at [429, 304] on button "Mover para preparo" at bounding box center [457, 307] width 173 height 26
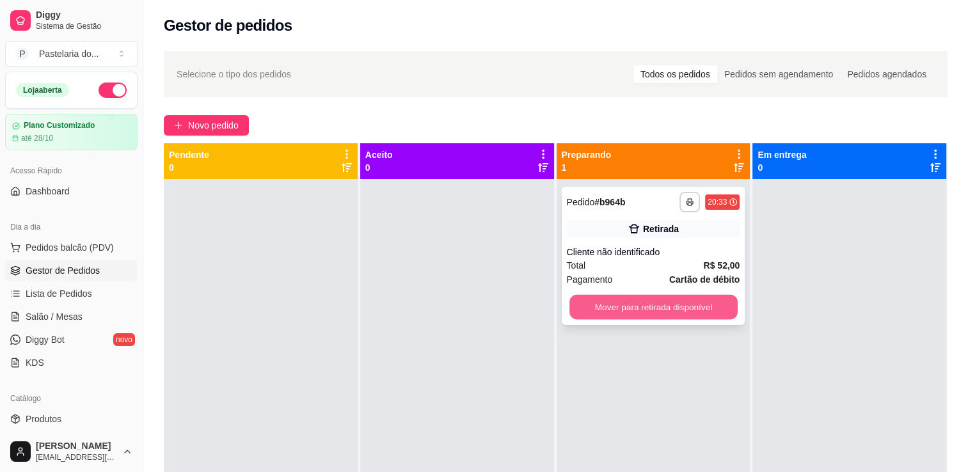
click at [676, 301] on button "Mover para retirada disponível" at bounding box center [654, 307] width 168 height 25
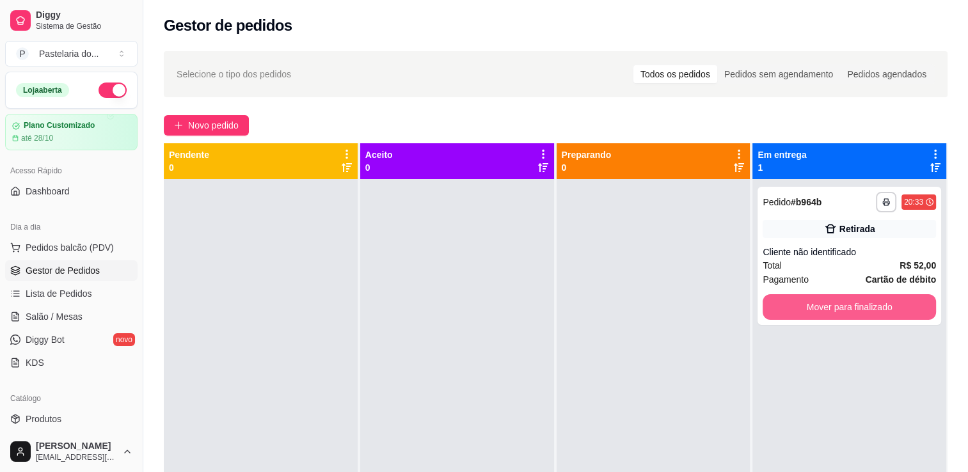
click at [873, 301] on button "Mover para finalizado" at bounding box center [849, 307] width 173 height 26
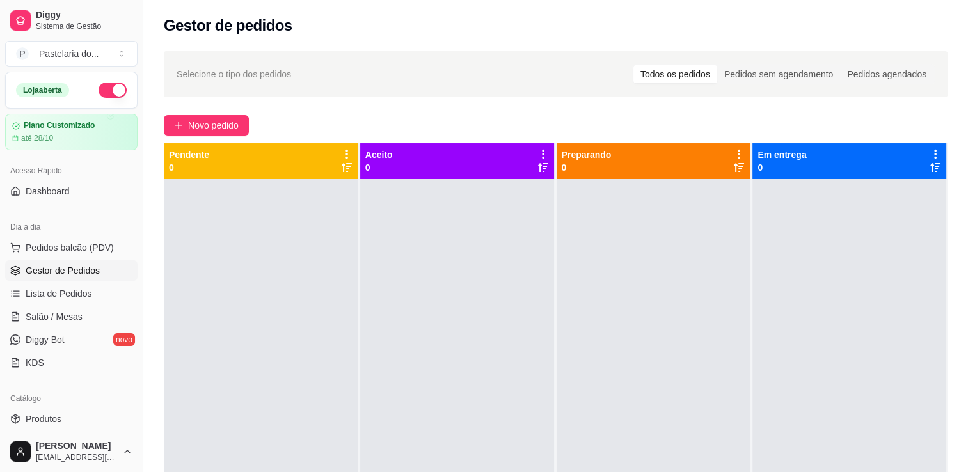
click at [773, 154] on p "Em entrega" at bounding box center [782, 154] width 49 height 13
click at [801, 180] on div "Em entrega 0" at bounding box center [850, 397] width 195 height 508
drag, startPoint x: 803, startPoint y: 182, endPoint x: 814, endPoint y: 188, distance: 12.1
click at [804, 182] on div at bounding box center [850, 415] width 194 height 472
click at [100, 243] on span "Pedidos balcão (PDV)" at bounding box center [70, 247] width 88 height 13
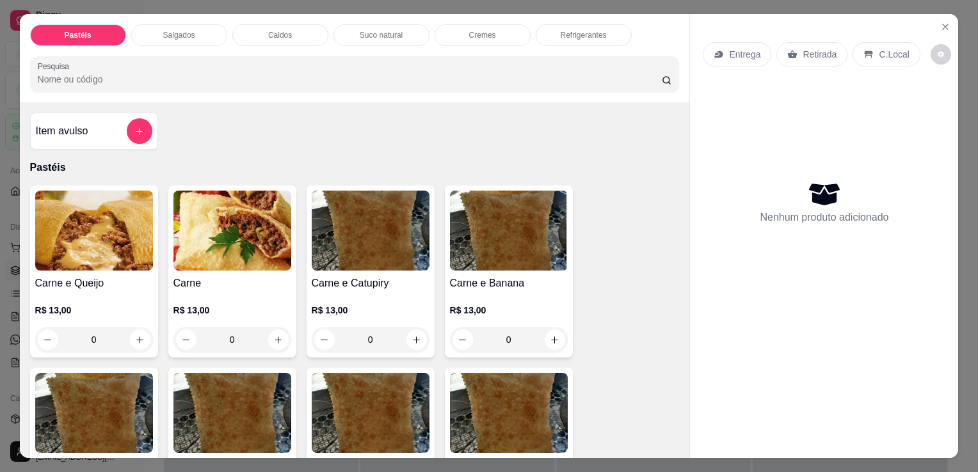
click at [349, 33] on div "Suco natural" at bounding box center [381, 35] width 96 height 22
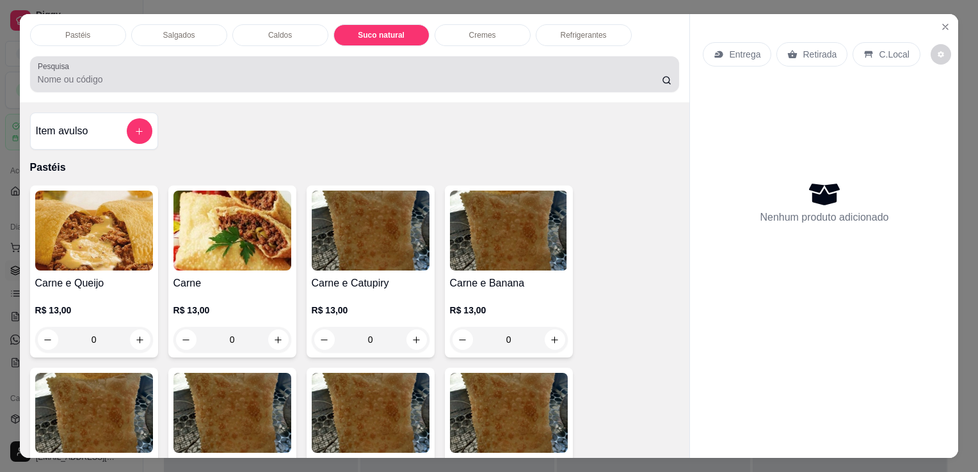
scroll to position [31, 0]
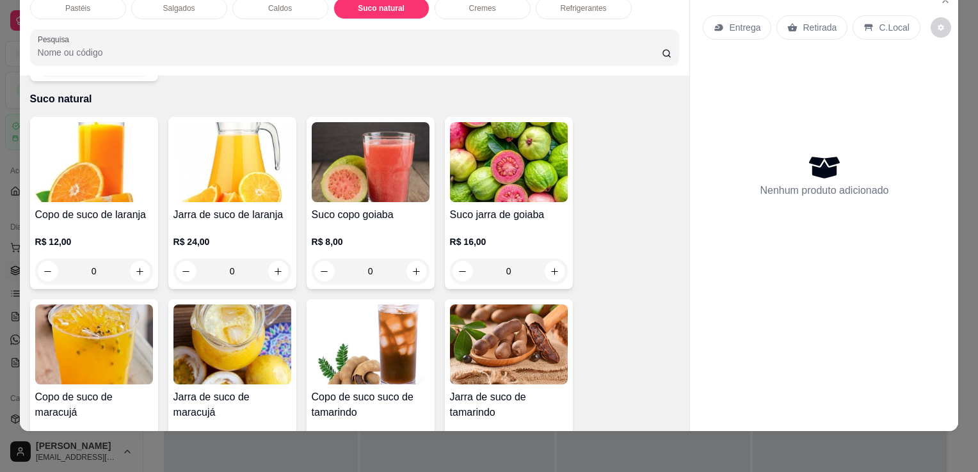
click at [215, 174] on img at bounding box center [232, 162] width 118 height 80
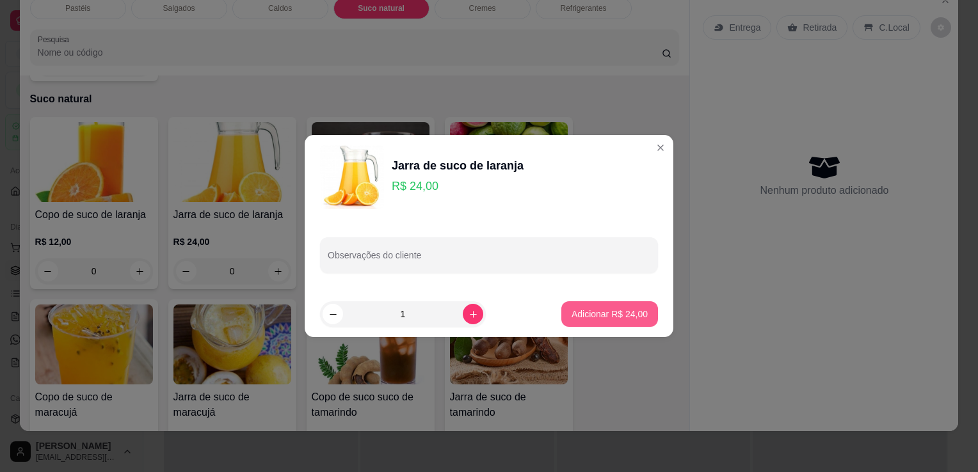
click at [583, 313] on p "Adicionar R$ 24,00" at bounding box center [610, 314] width 76 height 13
type input "1"
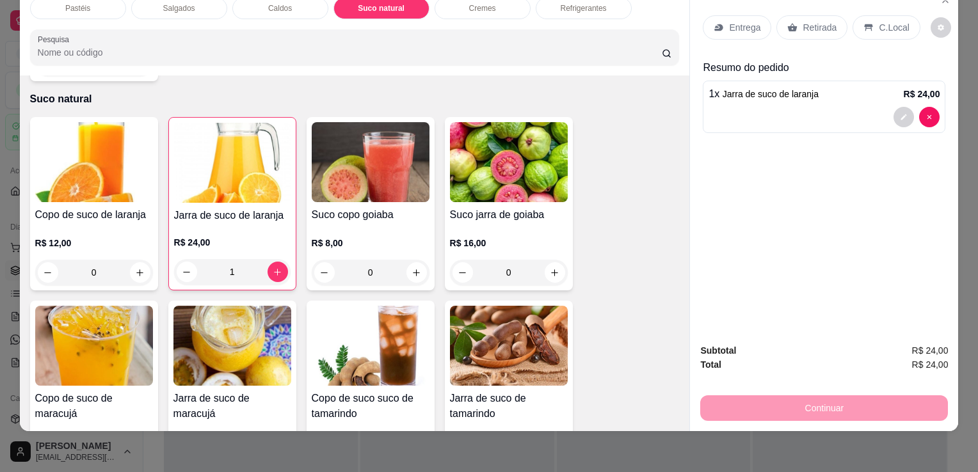
click at [819, 24] on div "Retirada" at bounding box center [811, 27] width 71 height 24
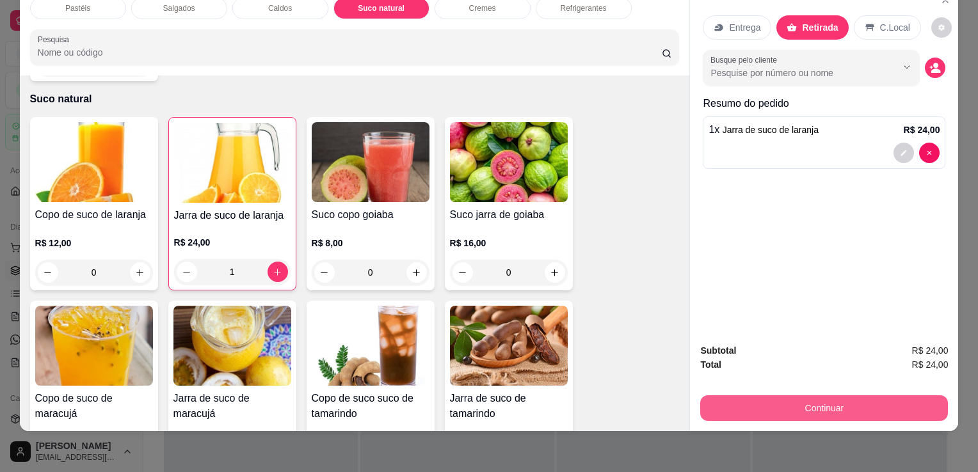
click at [797, 403] on button "Continuar" at bounding box center [824, 409] width 248 height 26
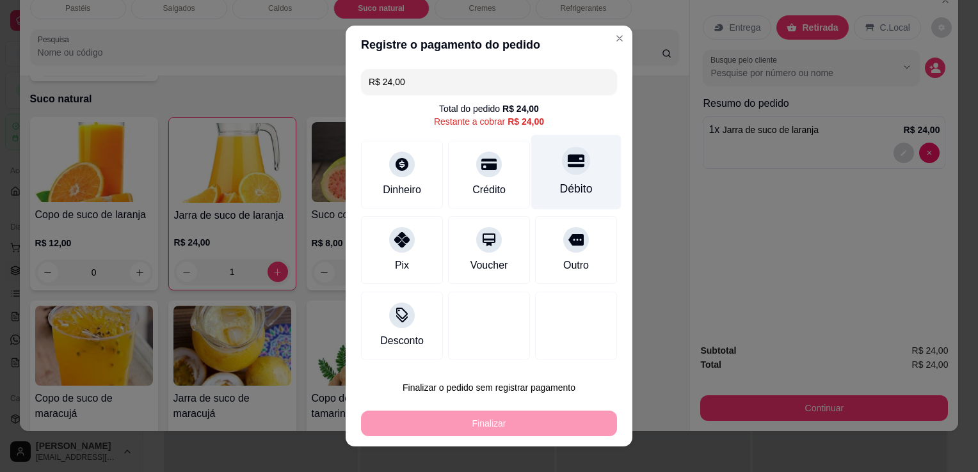
click at [562, 170] on div at bounding box center [576, 161] width 28 height 28
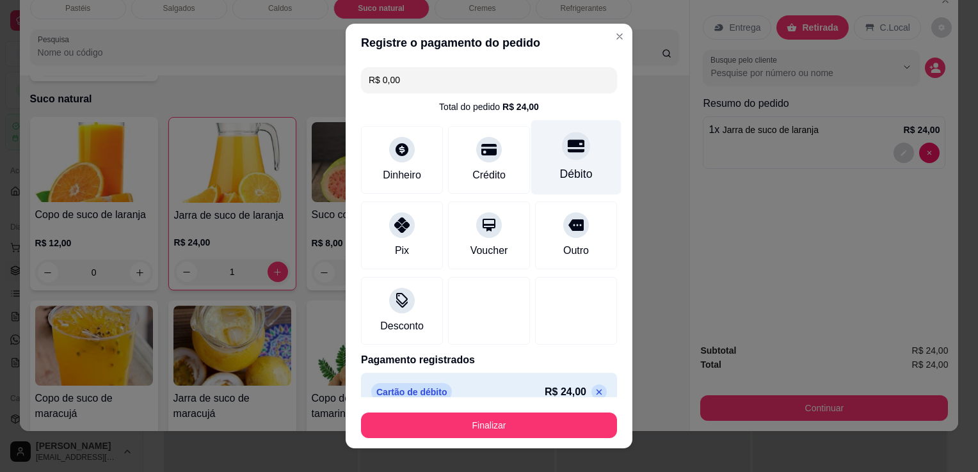
type input "R$ 0,00"
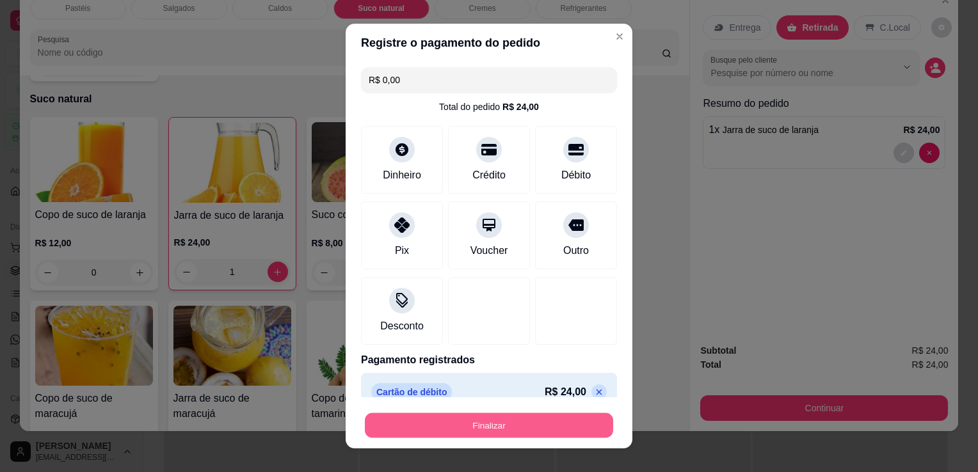
click at [566, 414] on button "Finalizar" at bounding box center [489, 425] width 248 height 25
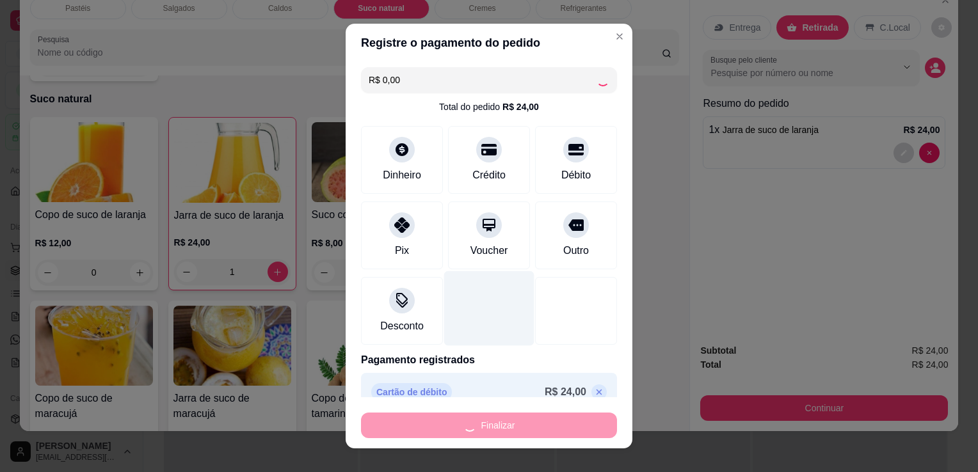
type input "0"
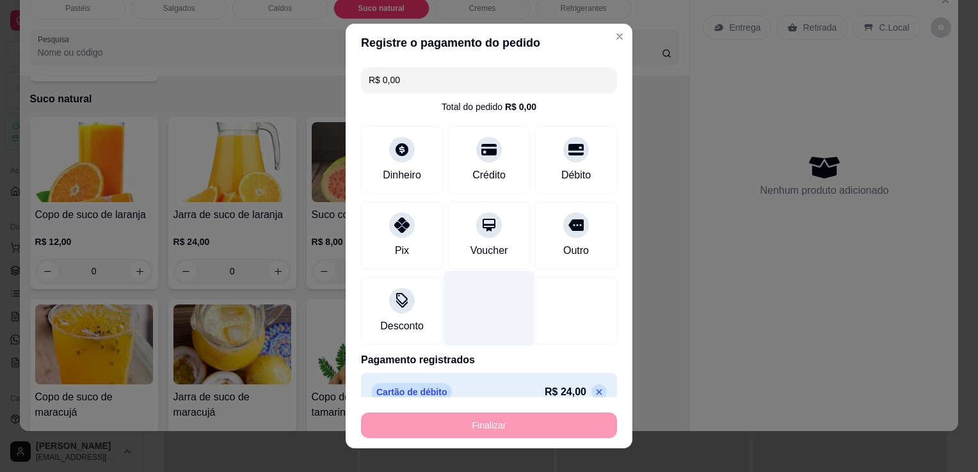
type input "-R$ 24,00"
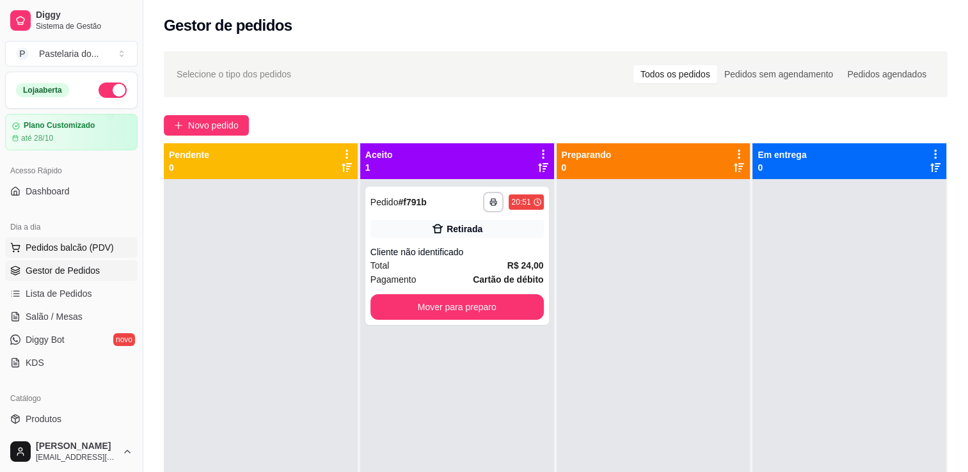
click at [28, 248] on span "Pedidos balcão (PDV)" at bounding box center [70, 247] width 88 height 13
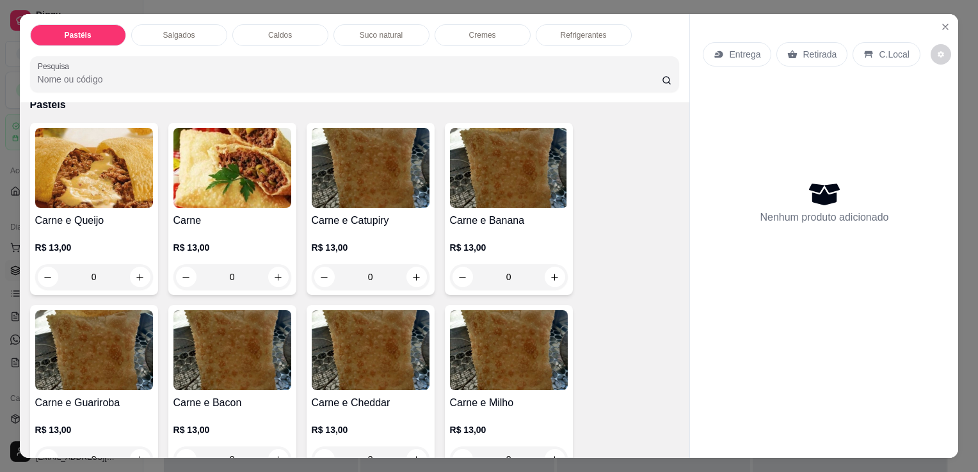
scroll to position [64, 0]
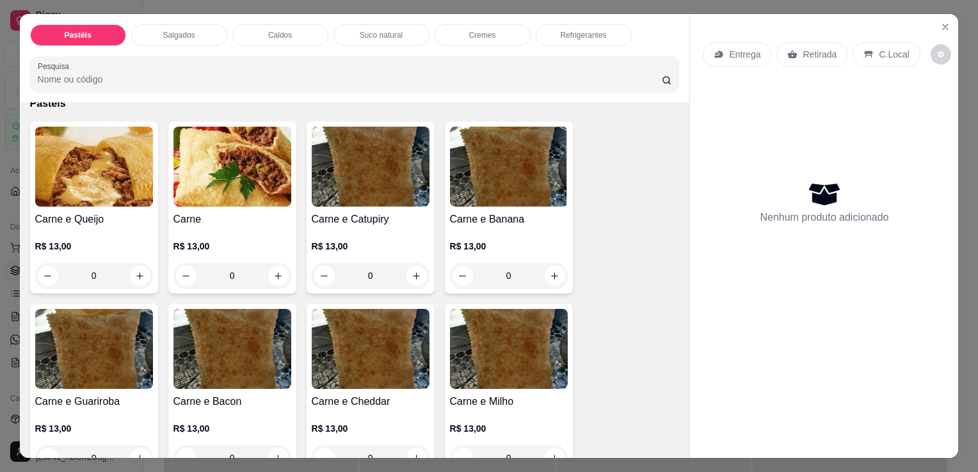
click at [228, 212] on h4 "Carne" at bounding box center [232, 219] width 118 height 15
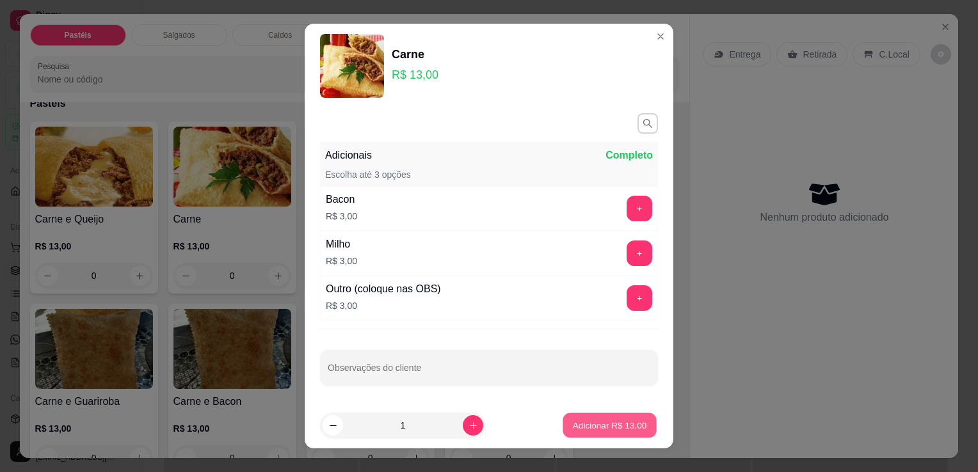
click at [577, 423] on p "Adicionar R$ 13,00" at bounding box center [610, 425] width 74 height 12
type input "1"
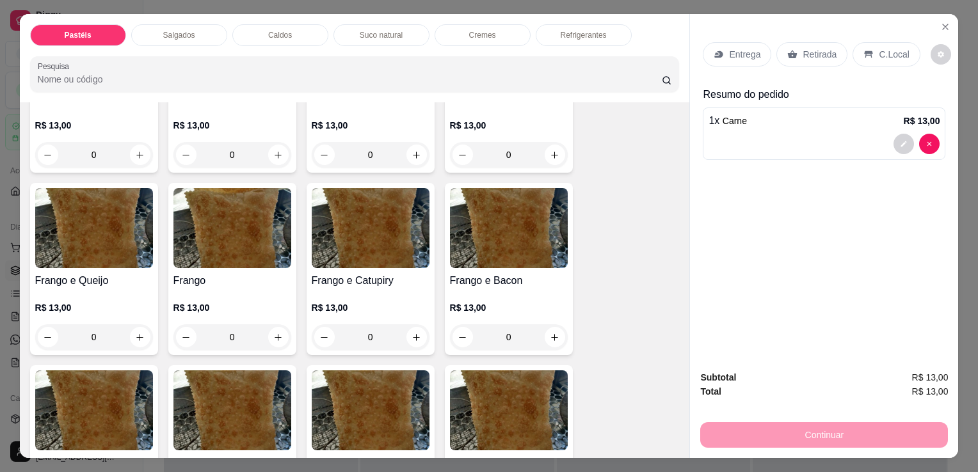
scroll to position [448, 0]
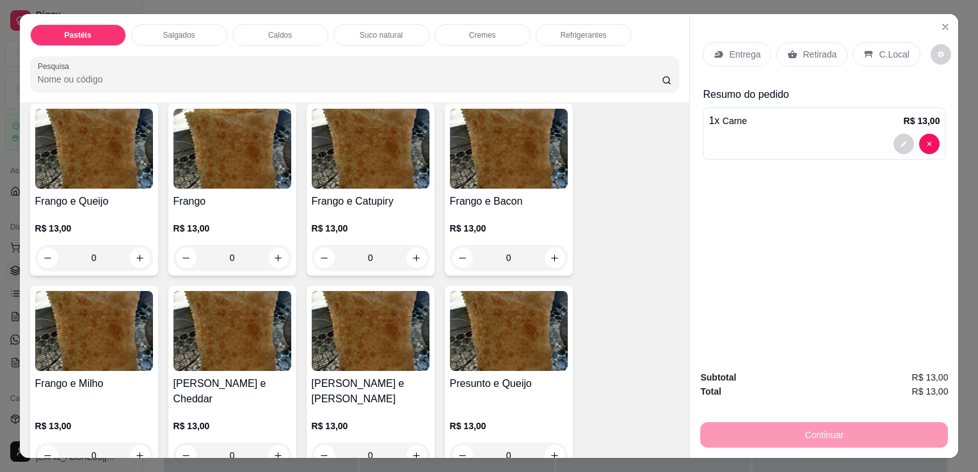
click at [387, 407] on div "R$ 13,00 0" at bounding box center [371, 437] width 118 height 61
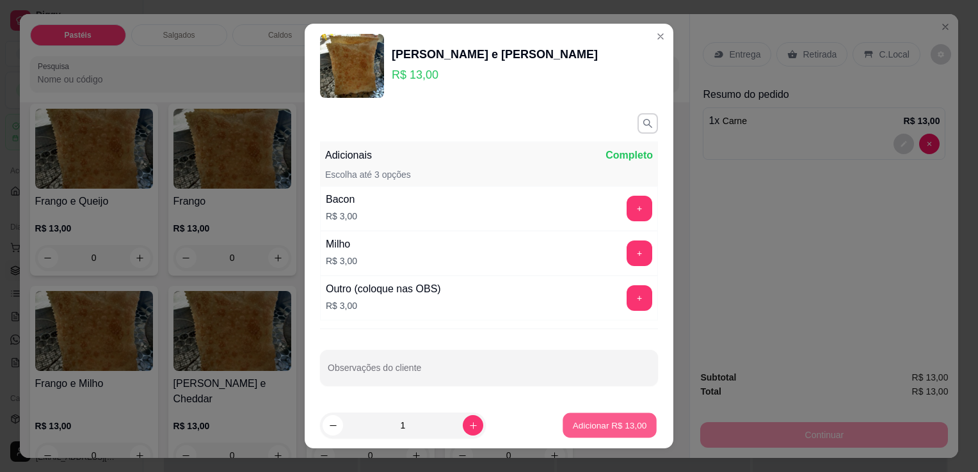
click at [634, 428] on button "Adicionar R$ 13,00" at bounding box center [610, 425] width 94 height 25
type input "1"
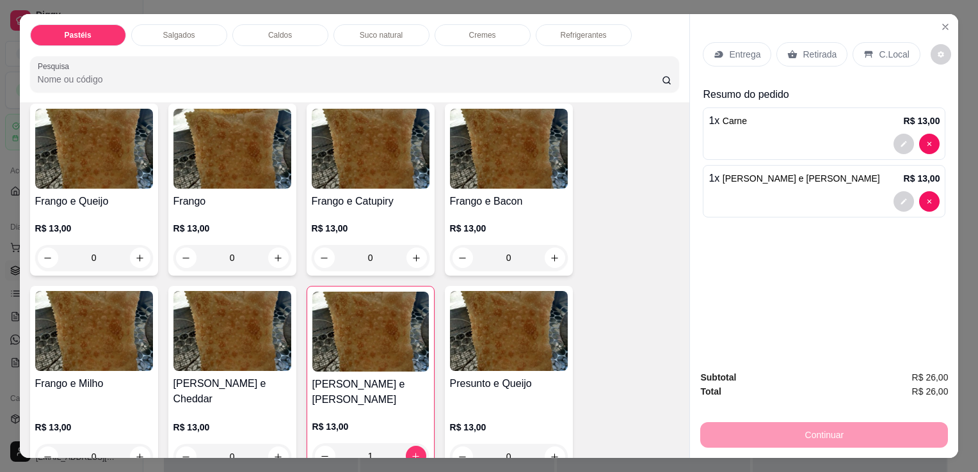
click at [788, 50] on icon at bounding box center [793, 54] width 10 height 8
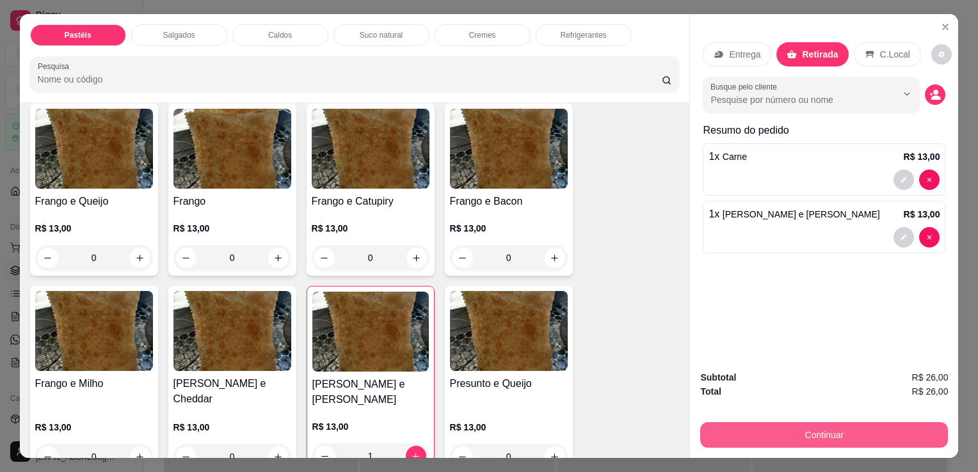
click at [830, 431] on button "Continuar" at bounding box center [824, 435] width 248 height 26
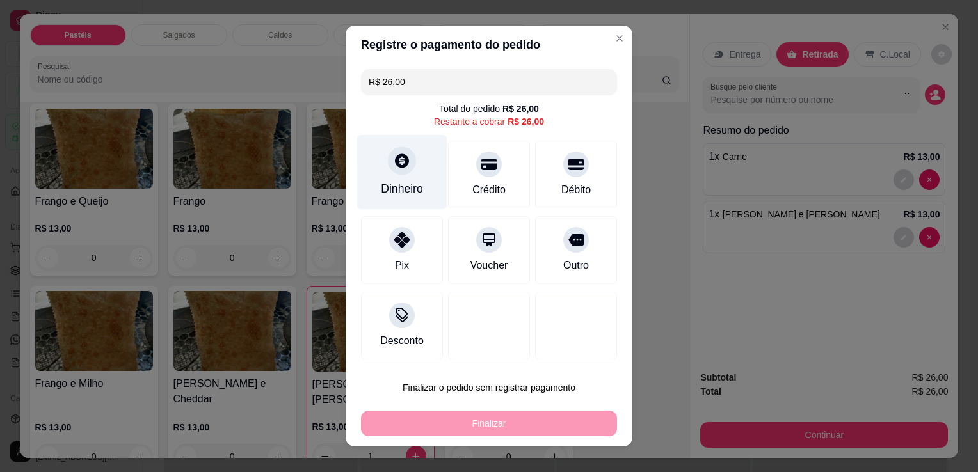
click at [367, 183] on div "Dinheiro" at bounding box center [402, 172] width 90 height 75
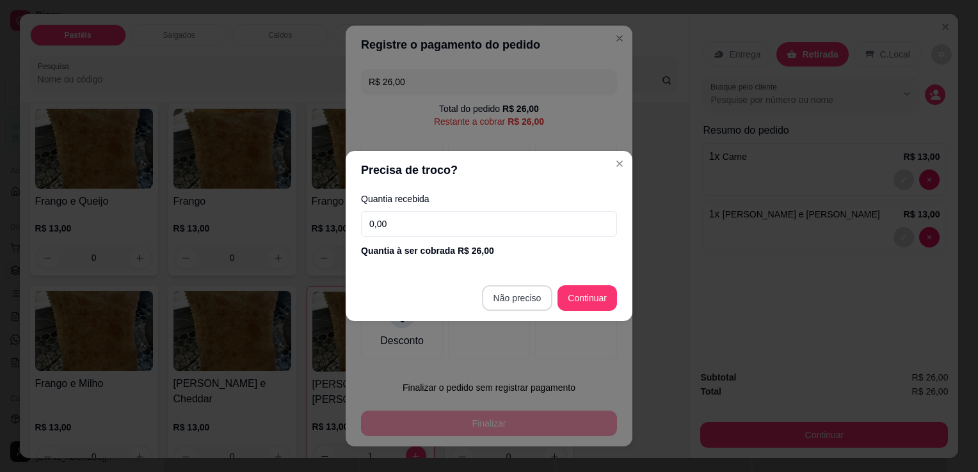
click at [511, 312] on footer "Não preciso Continuar" at bounding box center [489, 298] width 287 height 46
type input "R$ 0,00"
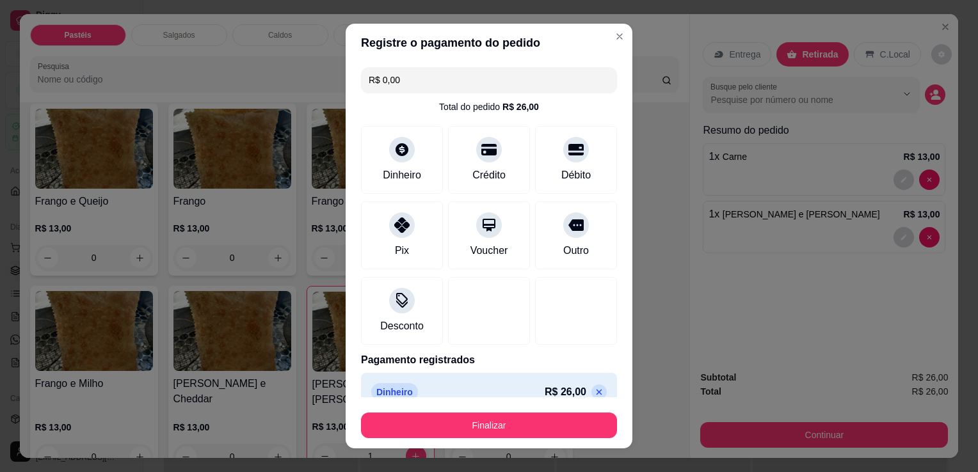
click at [458, 408] on div "Finalizar" at bounding box center [489, 423] width 256 height 31
click at [447, 421] on button "Finalizar" at bounding box center [489, 426] width 256 height 26
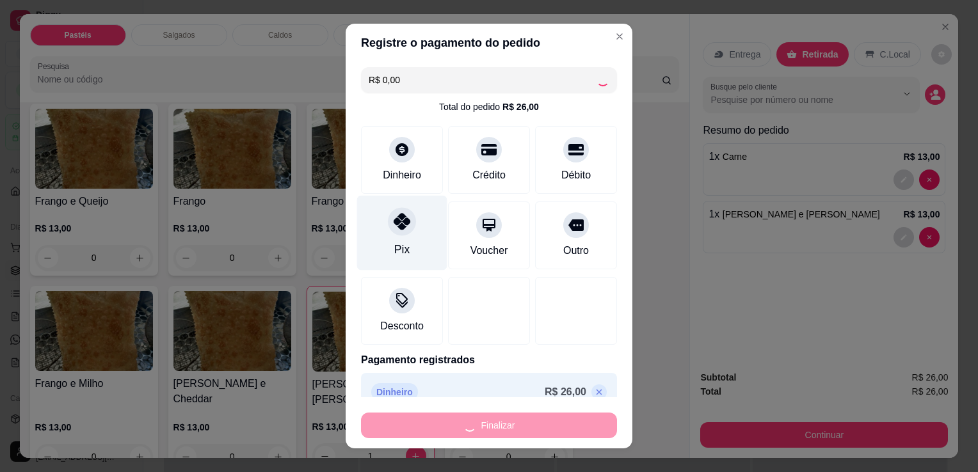
type input "0"
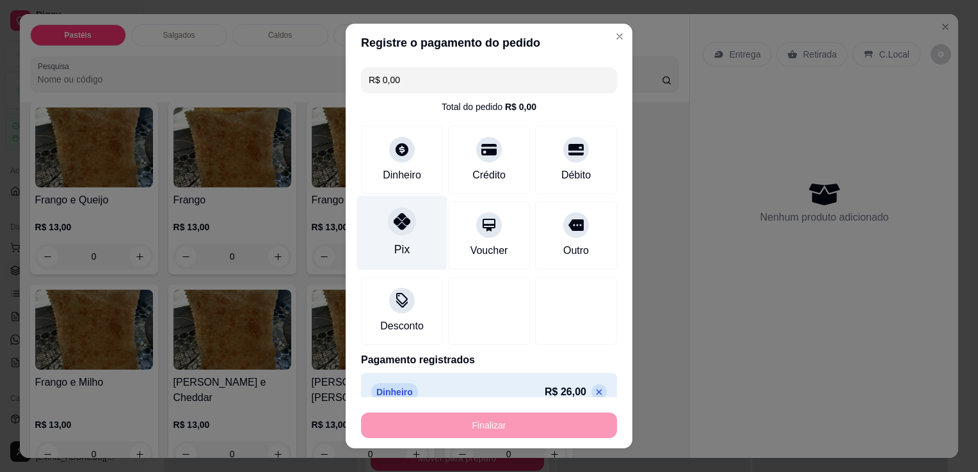
type input "-R$ 26,00"
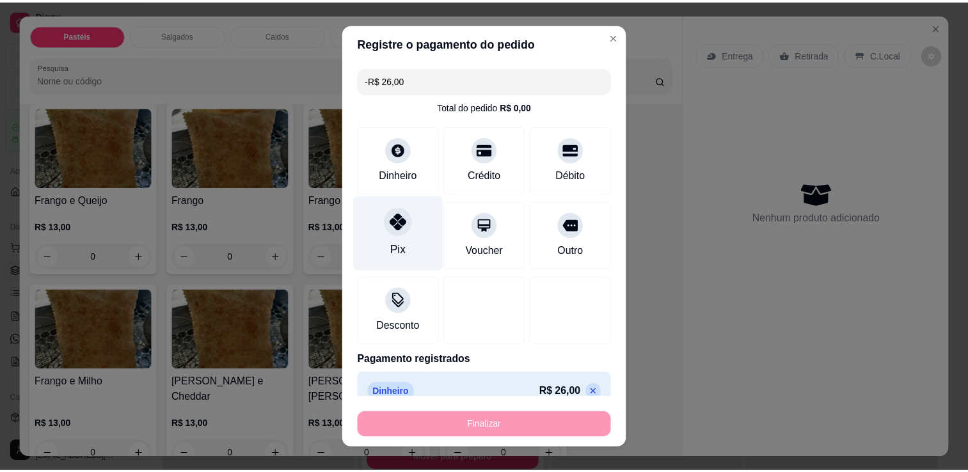
scroll to position [447, 0]
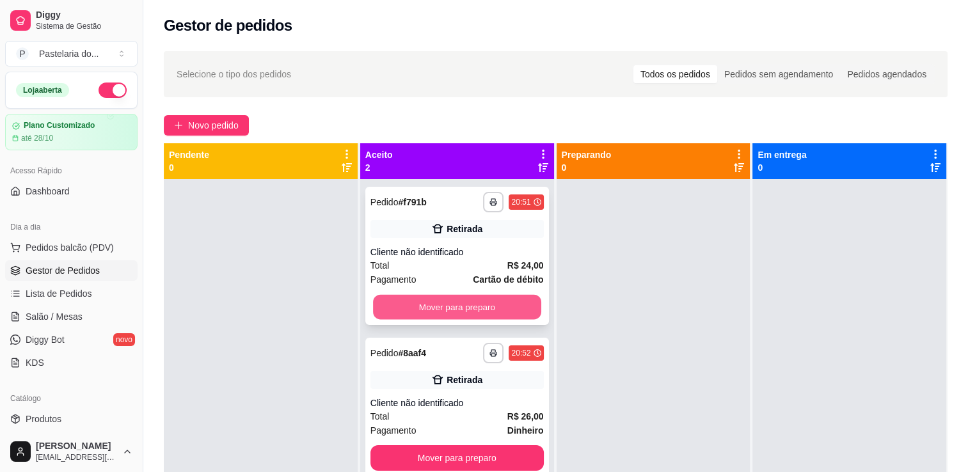
click at [470, 307] on button "Mover para preparo" at bounding box center [457, 307] width 168 height 25
click at [470, 307] on div "Mover para preparo" at bounding box center [457, 307] width 173 height 26
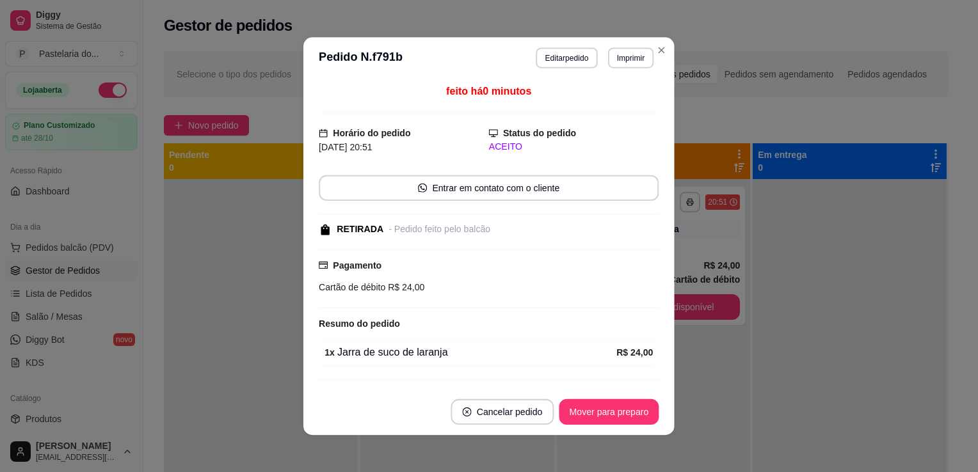
click at [470, 307] on div "feito há 0 minutos Horário do pedido [DATE] 20:51 Status do pedido ACEITO Entra…" at bounding box center [489, 234] width 340 height 300
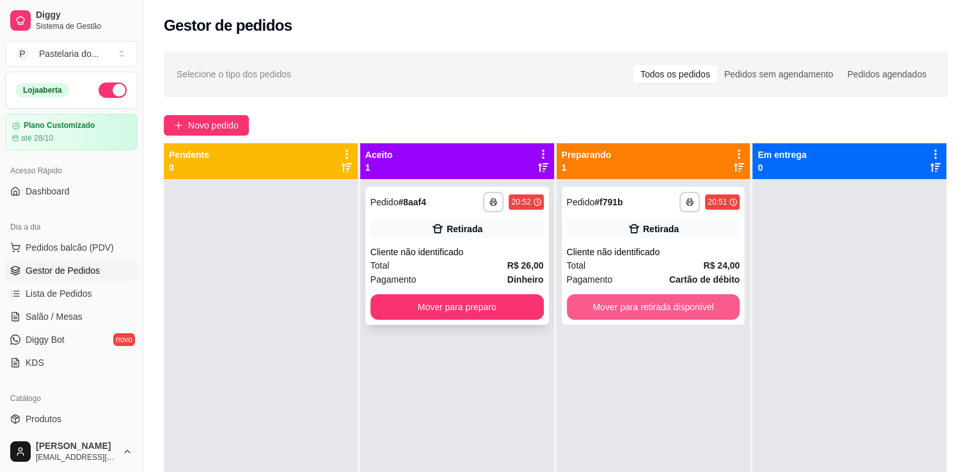
click at [525, 307] on button "Mover para preparo" at bounding box center [457, 307] width 173 height 26
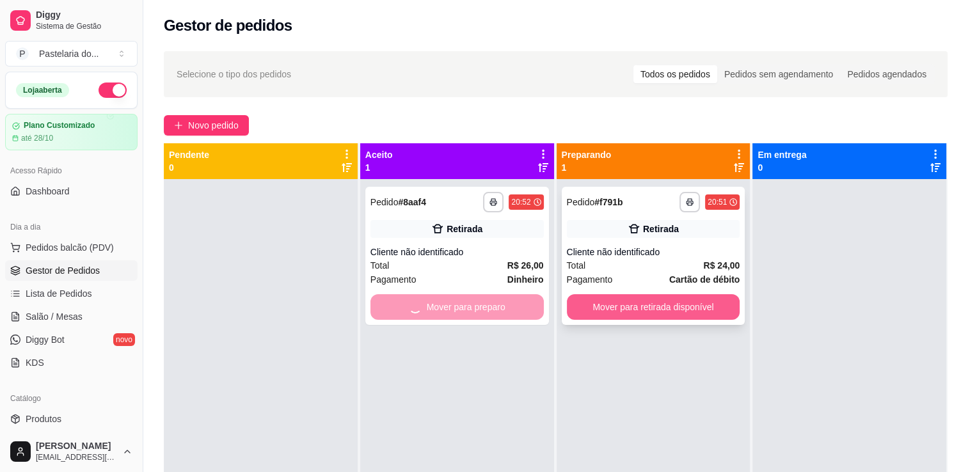
click at [633, 313] on button "Mover para retirada disponível" at bounding box center [653, 307] width 173 height 26
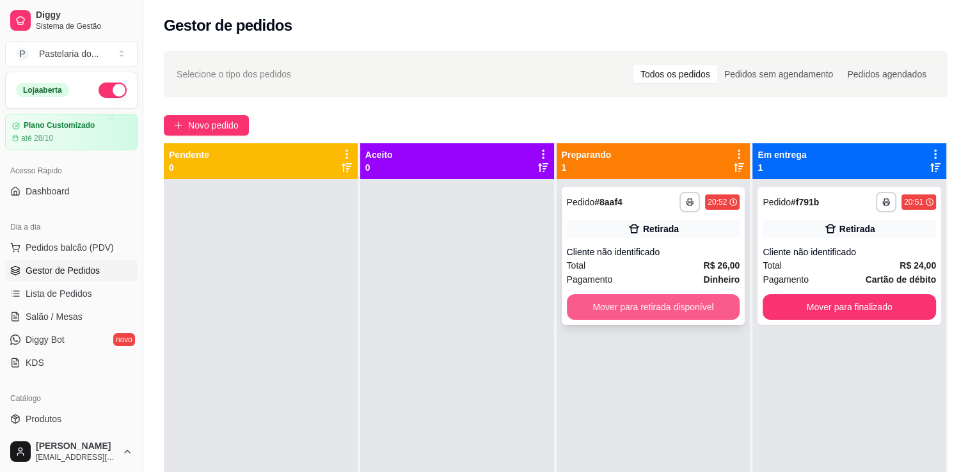
click at [680, 310] on button "Mover para retirada disponível" at bounding box center [653, 307] width 173 height 26
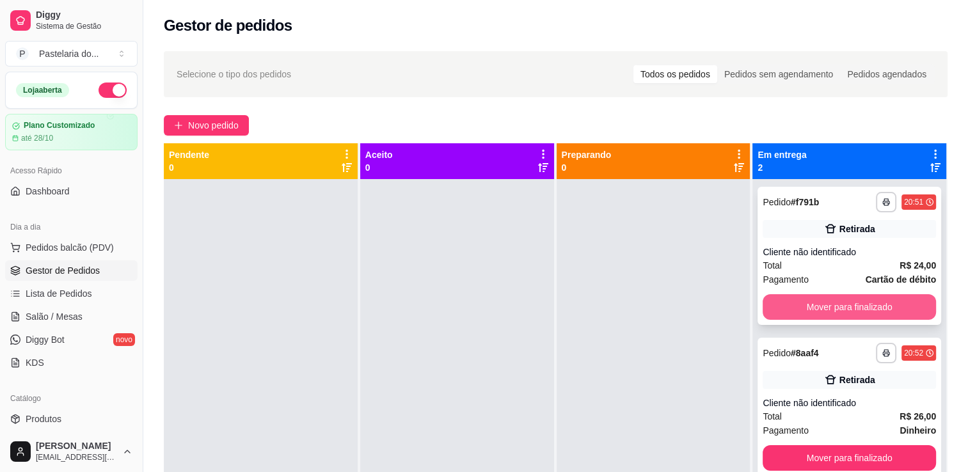
click at [819, 298] on button "Mover para finalizado" at bounding box center [849, 307] width 173 height 26
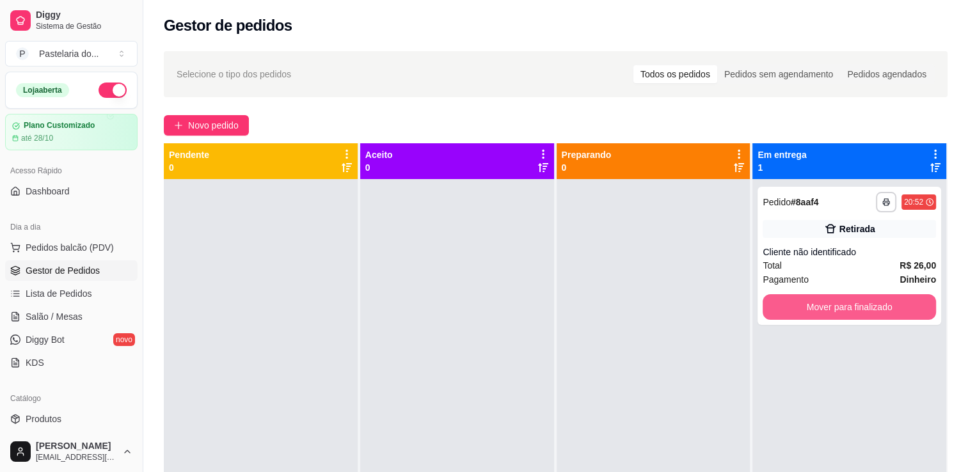
click at [819, 298] on button "Mover para finalizado" at bounding box center [849, 307] width 173 height 26
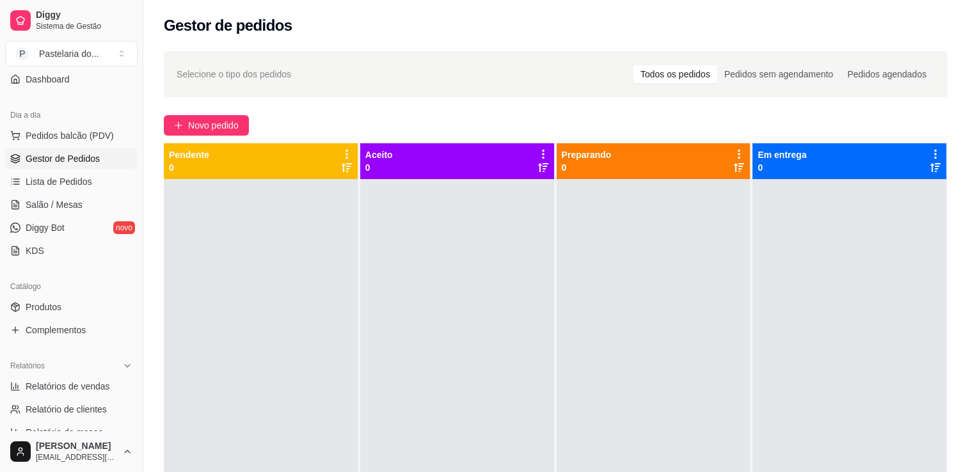
scroll to position [128, 0]
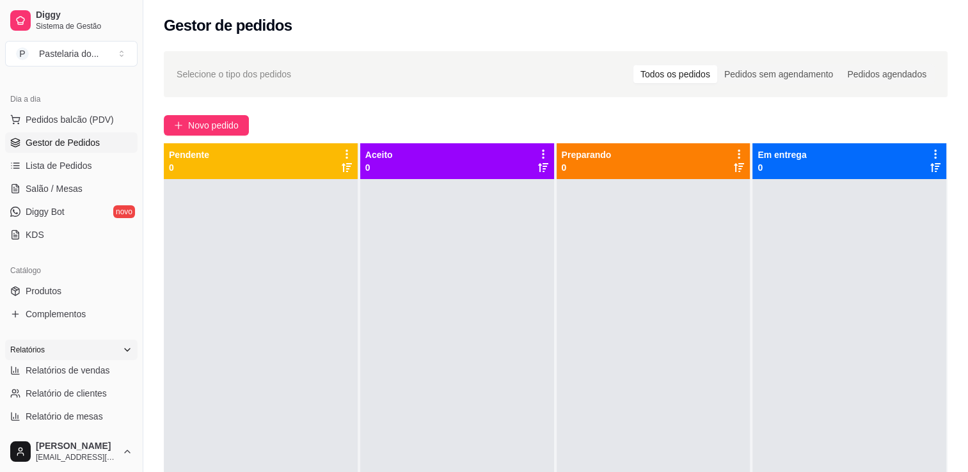
click at [52, 357] on div "Relatórios" at bounding box center [71, 350] width 132 height 20
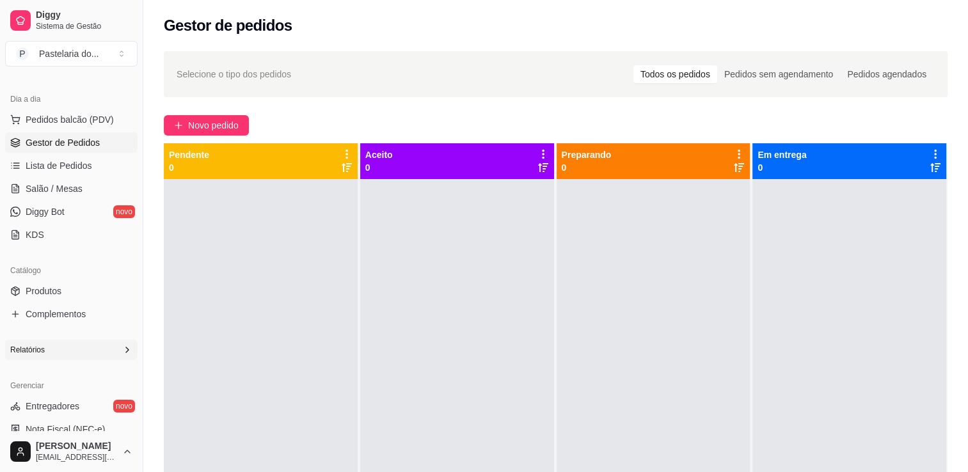
click at [44, 352] on span "Relatórios" at bounding box center [27, 350] width 35 height 10
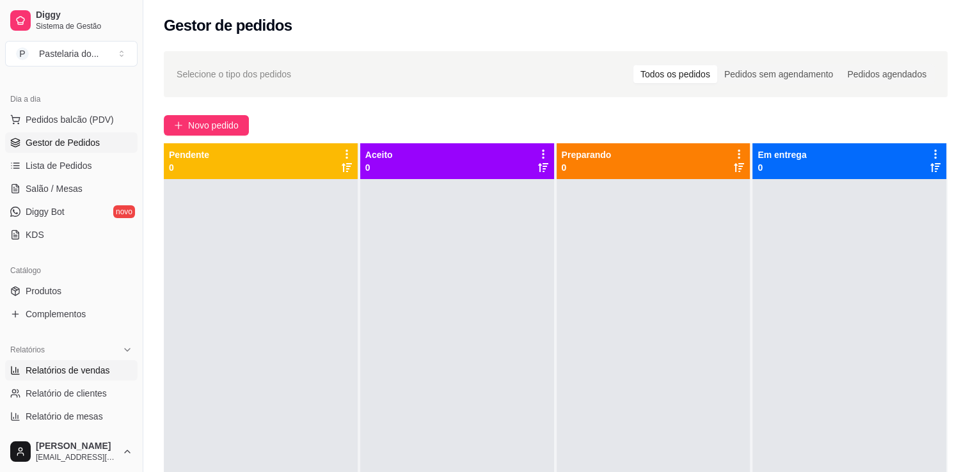
click at [45, 373] on span "Relatórios de vendas" at bounding box center [68, 370] width 84 height 13
select select "ALL"
select select "0"
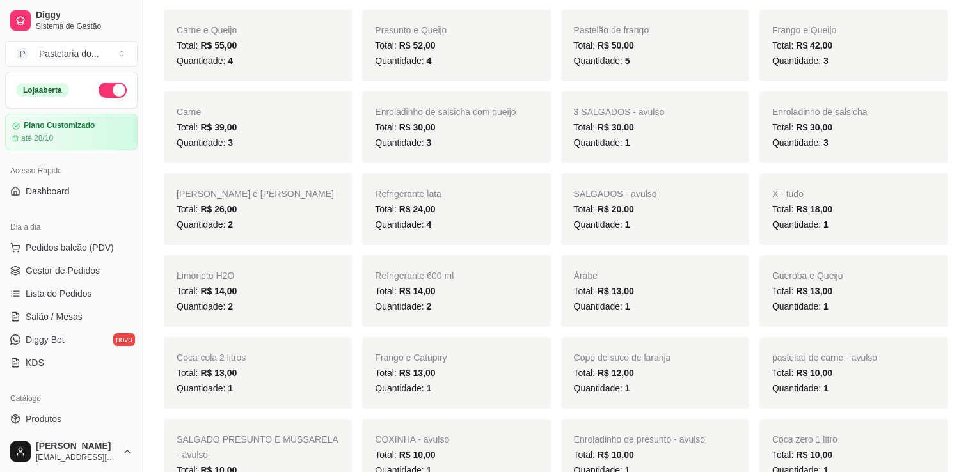
scroll to position [762, 0]
